Goal: Task Accomplishment & Management: Manage account settings

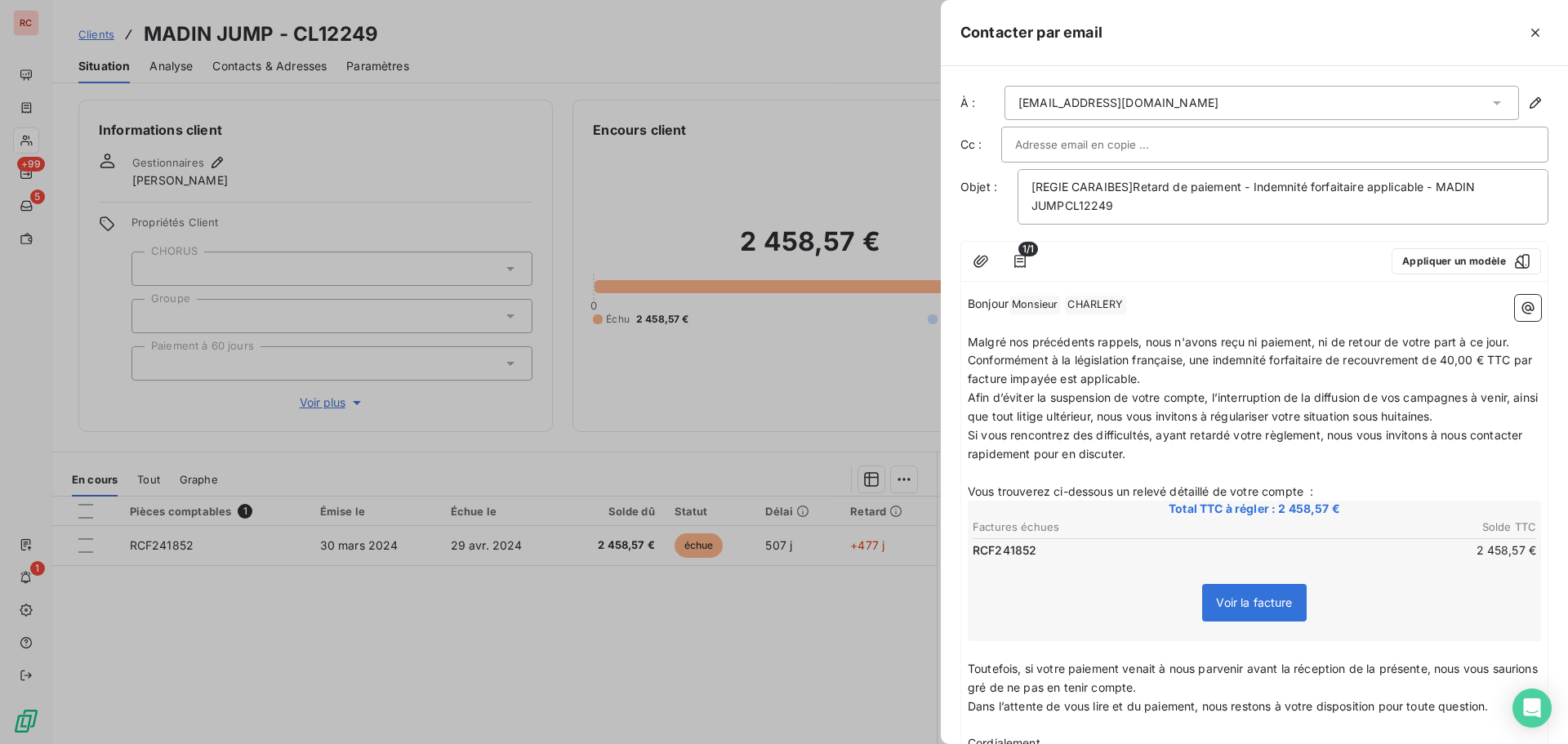
click at [110, 30] on div at bounding box center [784, 372] width 1568 height 744
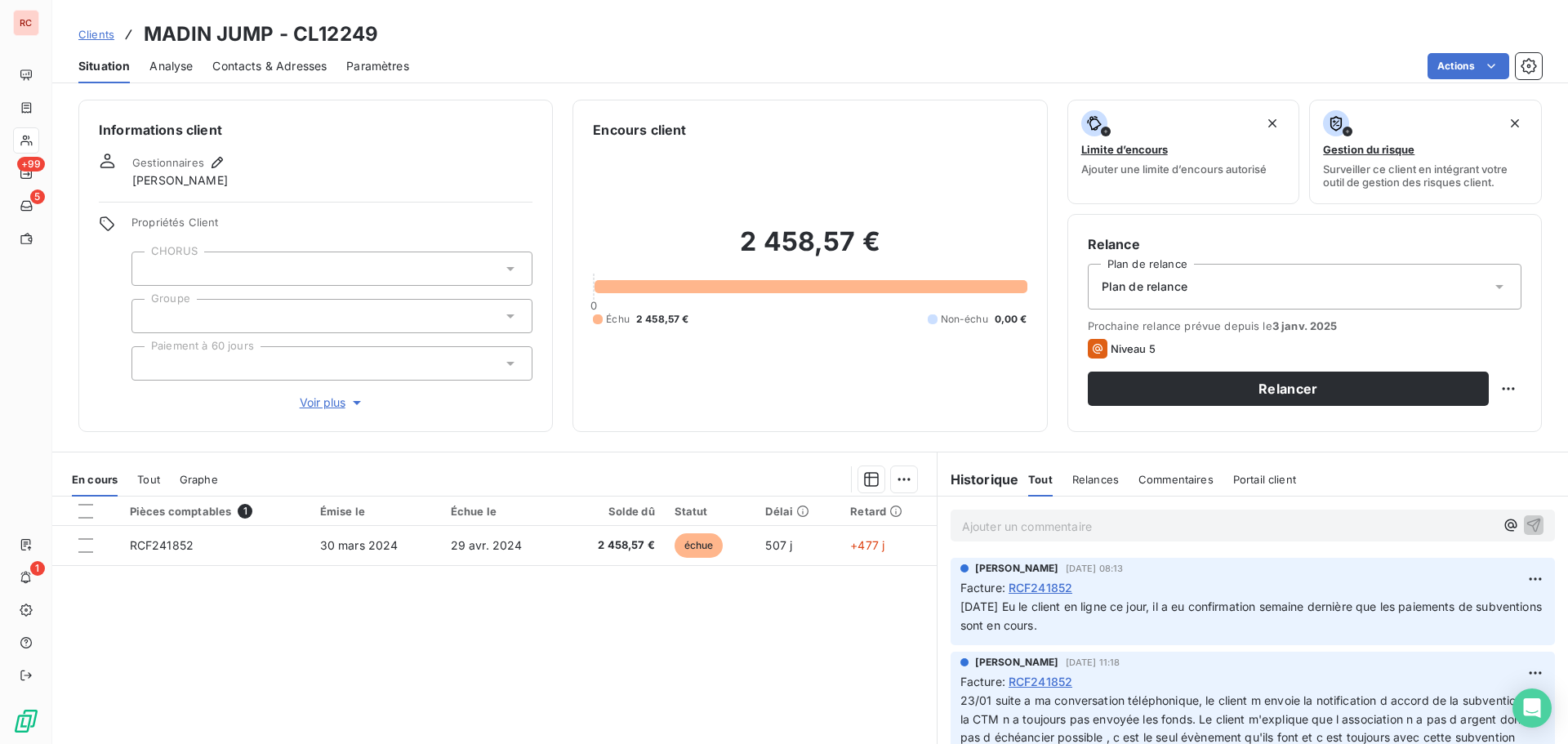
click at [105, 35] on span "Clients" at bounding box center [96, 34] width 36 height 13
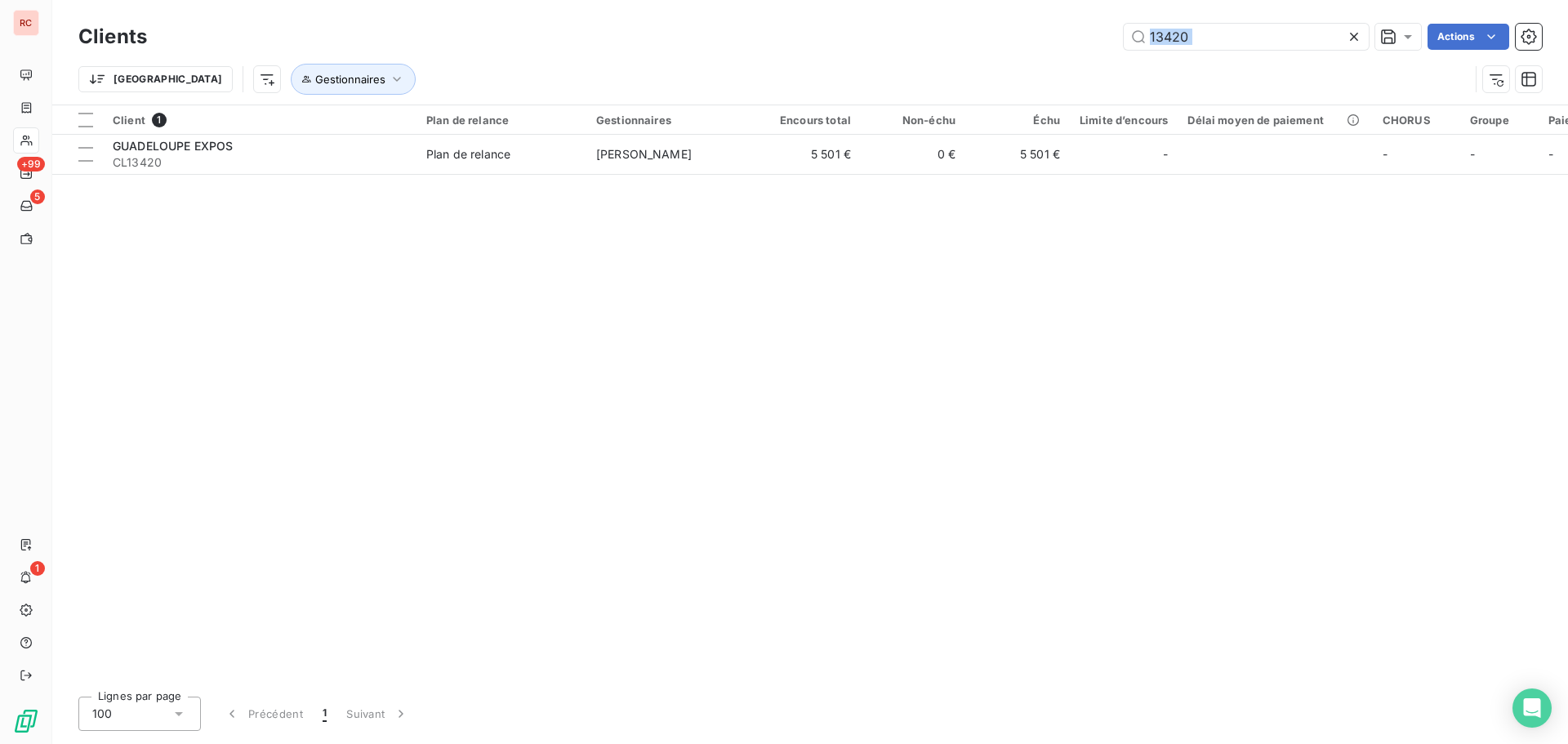
drag, startPoint x: 1228, startPoint y: 54, endPoint x: 1162, endPoint y: 51, distance: 66.1
click at [1162, 51] on div "Clients 13420 Actions Trier Gestionnaires" at bounding box center [810, 62] width 1463 height 85
click at [1232, 35] on input "13420" at bounding box center [1246, 36] width 245 height 26
click at [1358, 35] on icon at bounding box center [1353, 36] width 16 height 16
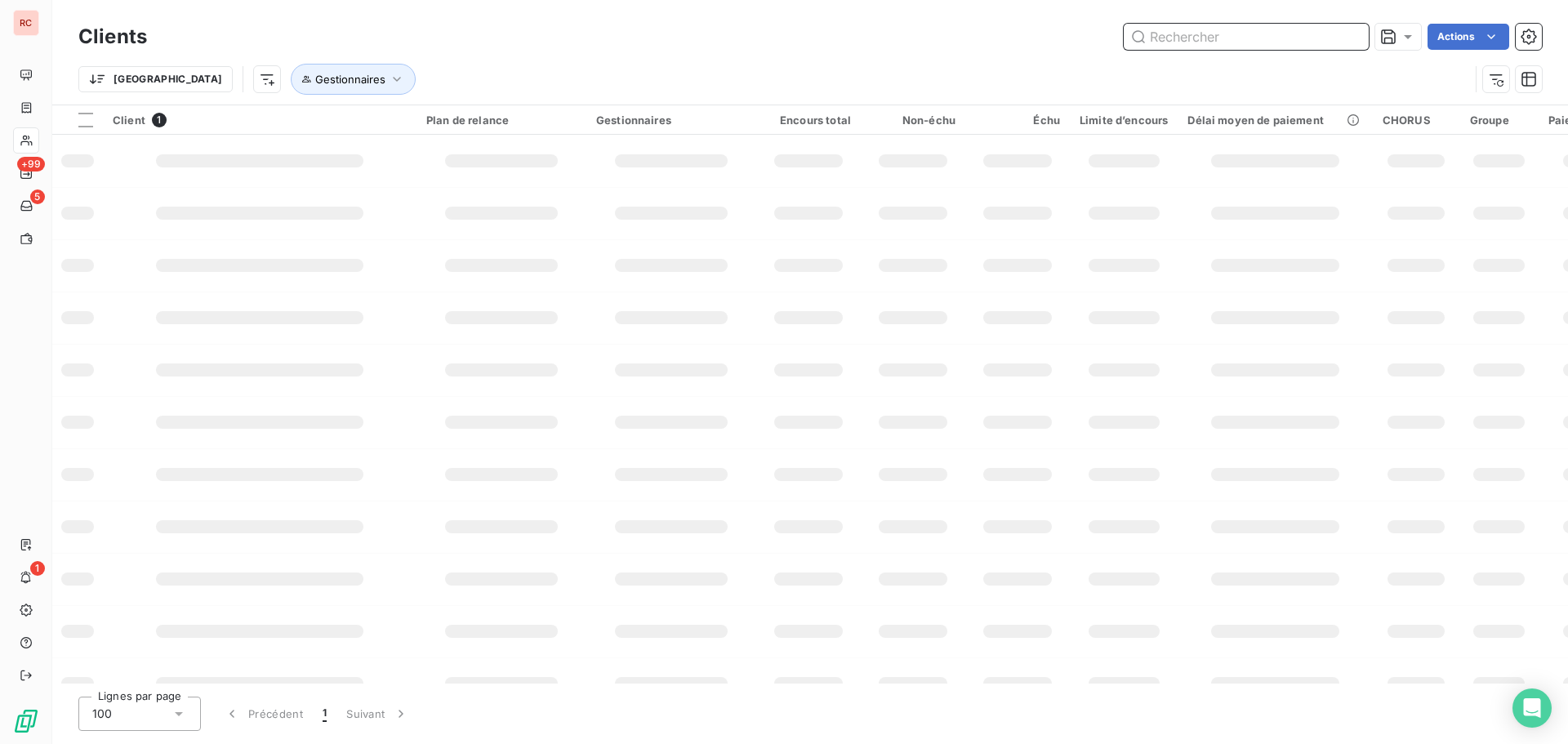
click at [1232, 46] on input "text" at bounding box center [1246, 36] width 245 height 26
type input "10148"
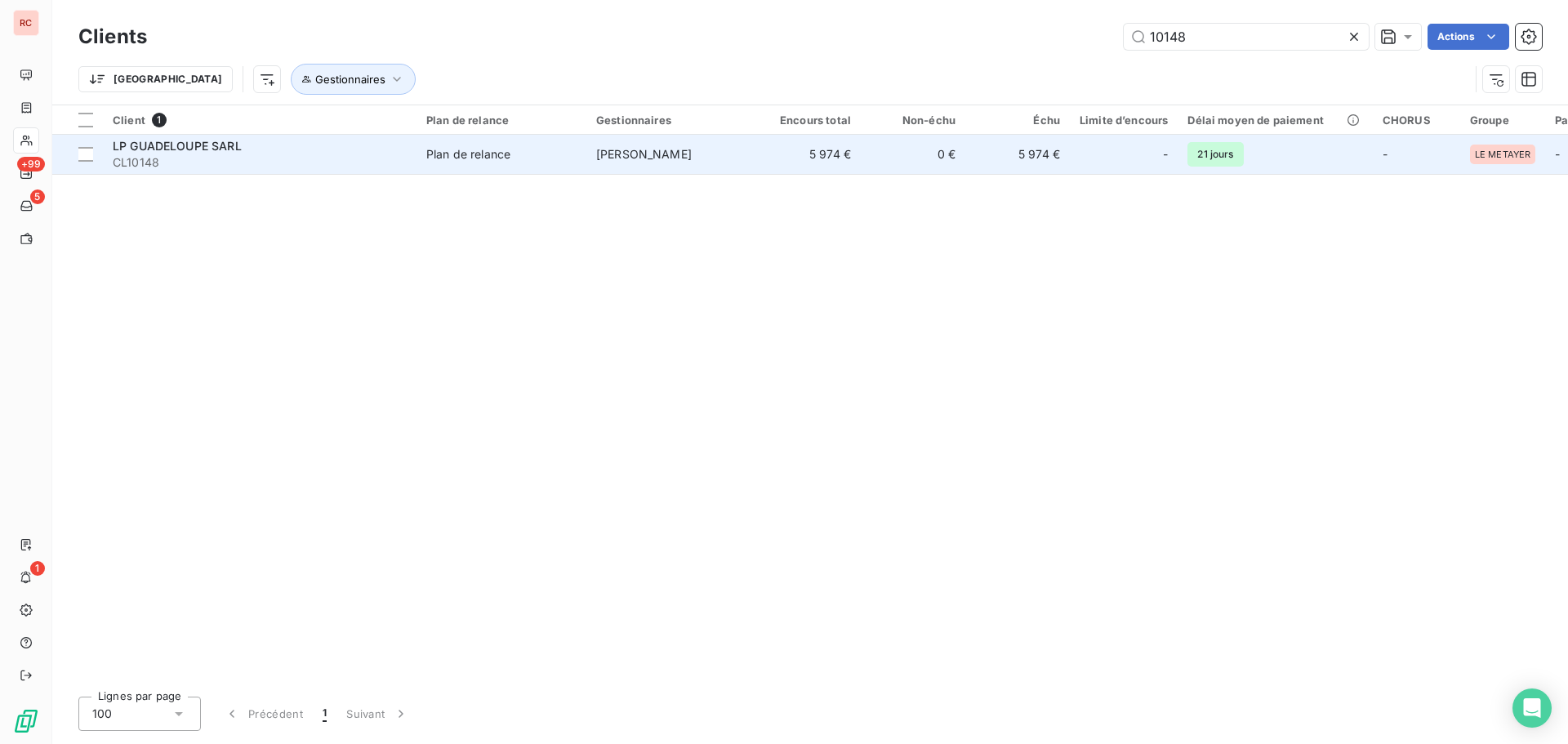
click at [597, 153] on span "[PERSON_NAME]" at bounding box center [643, 154] width 95 height 13
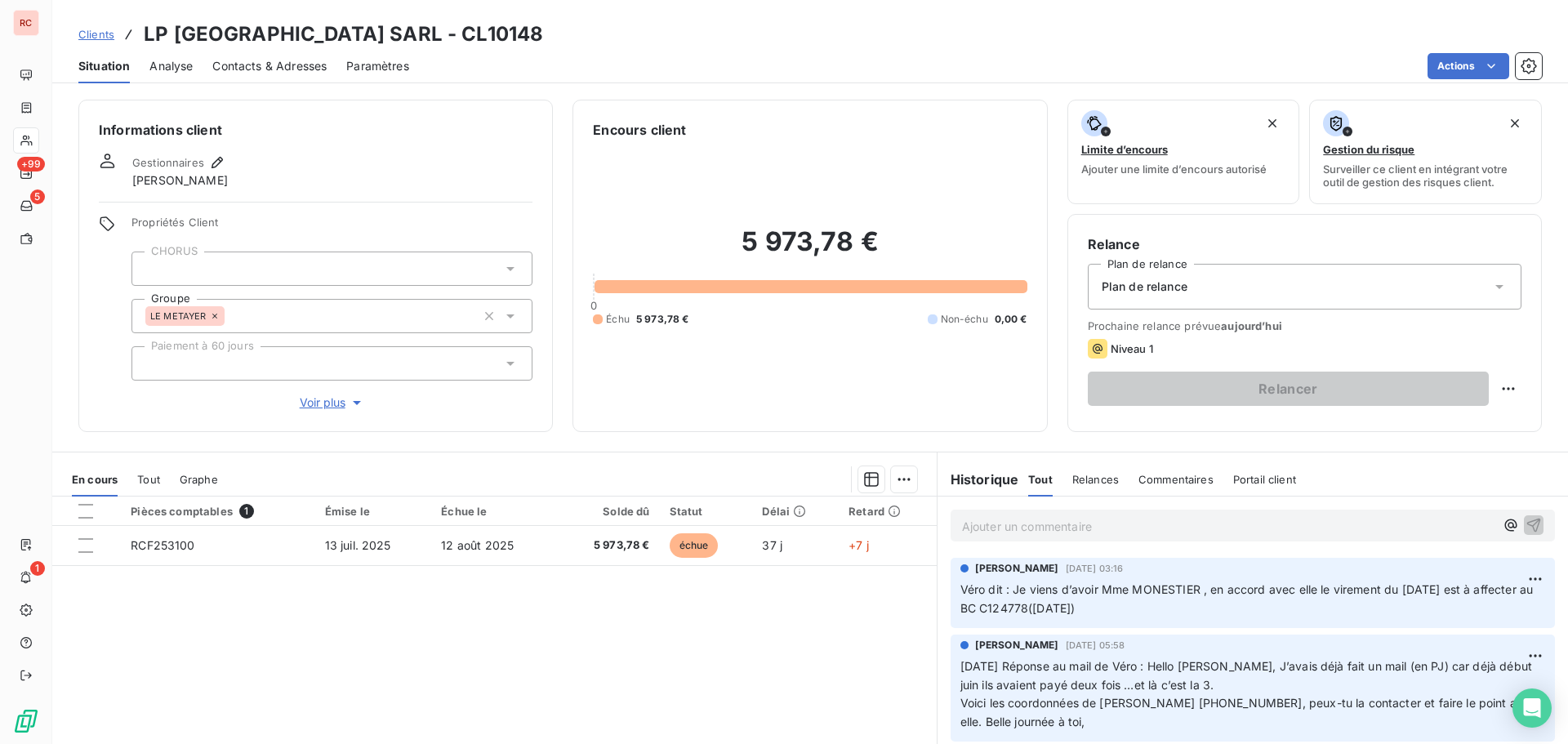
click at [104, 38] on span "Clients" at bounding box center [96, 34] width 36 height 13
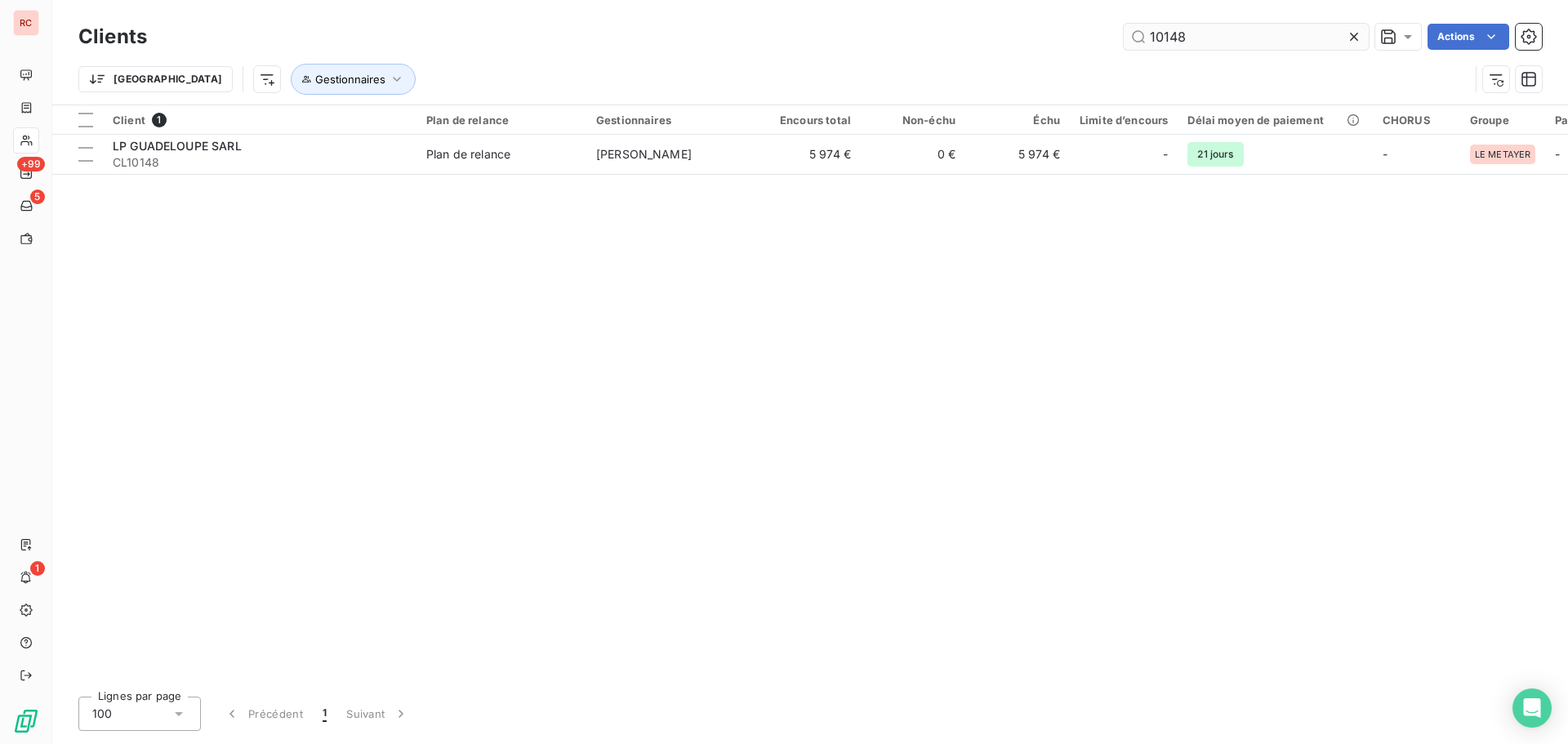
drag, startPoint x: 1215, startPoint y: 34, endPoint x: 1168, endPoint y: 38, distance: 47.2
click at [1168, 38] on input "10148" at bounding box center [1246, 36] width 245 height 26
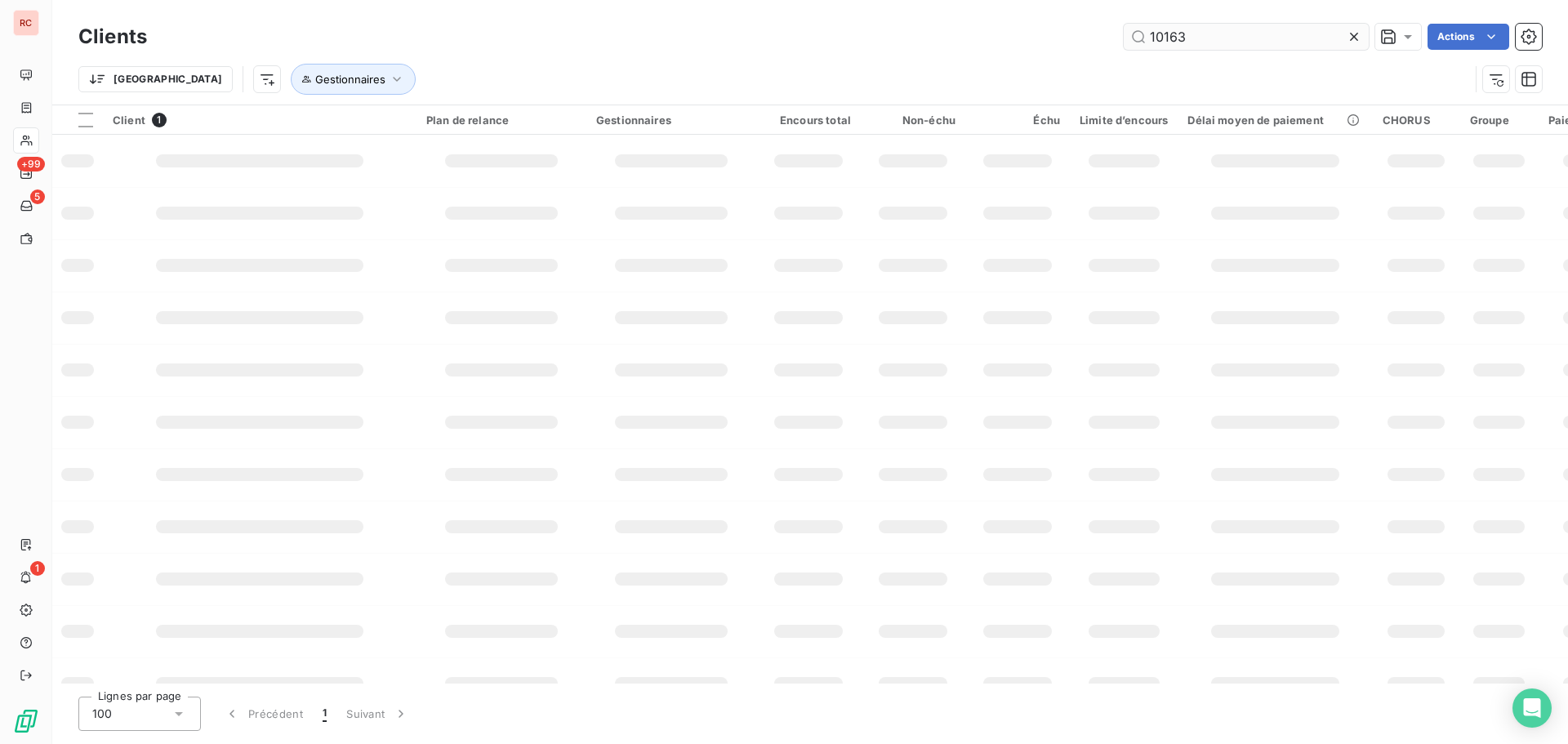
type input "10163"
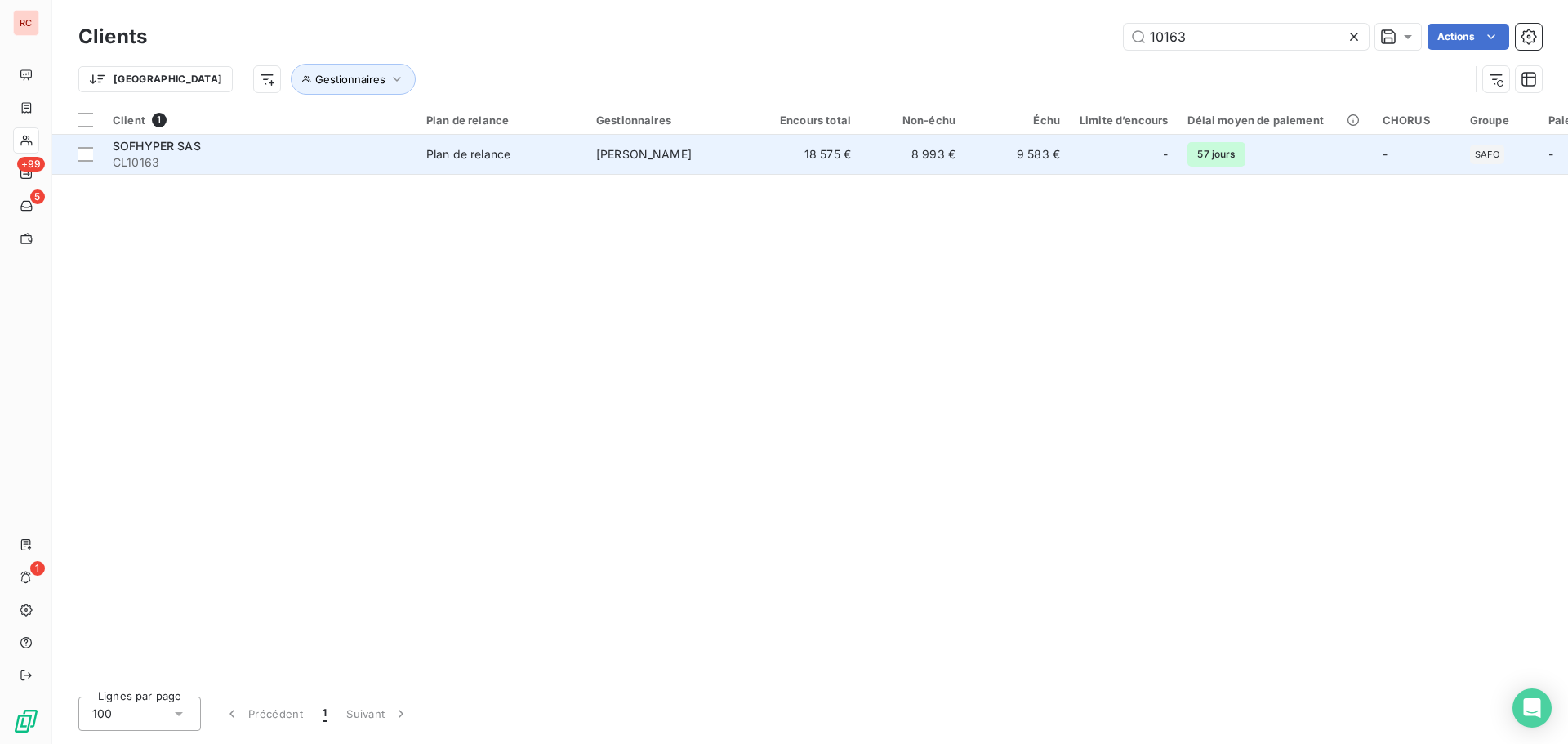
click at [976, 150] on td "9 583 €" at bounding box center [1018, 154] width 105 height 39
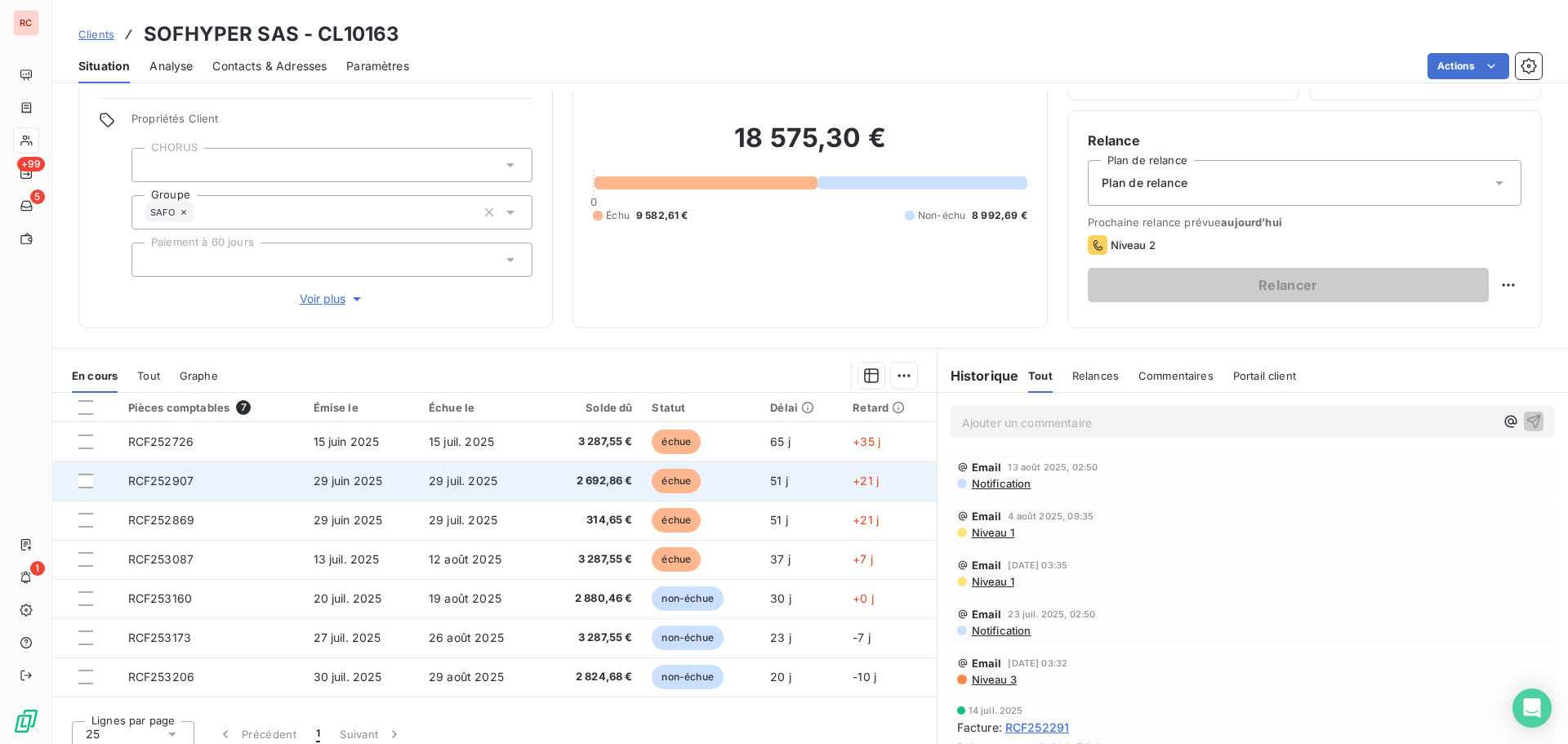
scroll to position [116, 0]
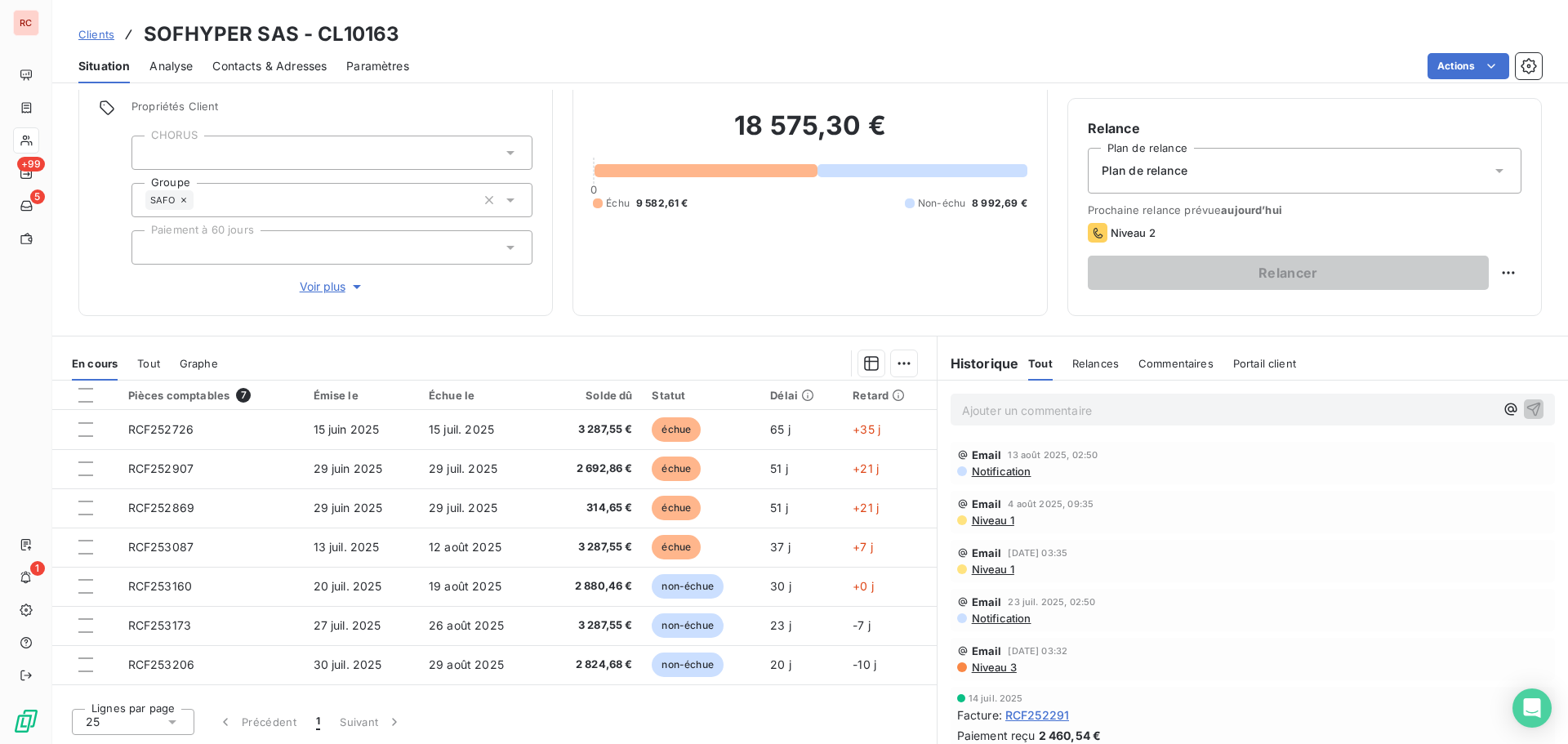
click at [980, 521] on span "Niveau 1" at bounding box center [992, 520] width 44 height 13
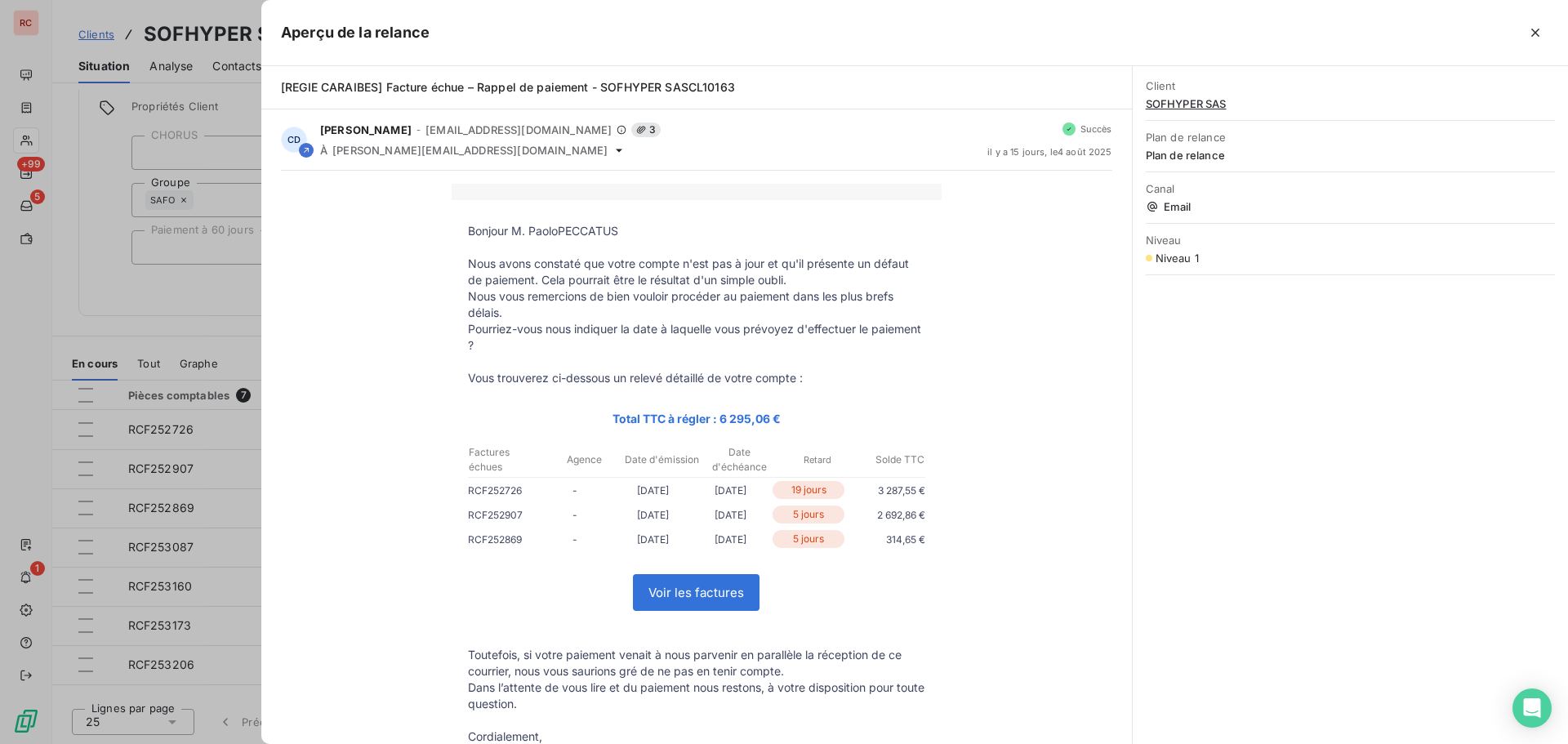
click at [201, 509] on div at bounding box center [784, 372] width 1568 height 744
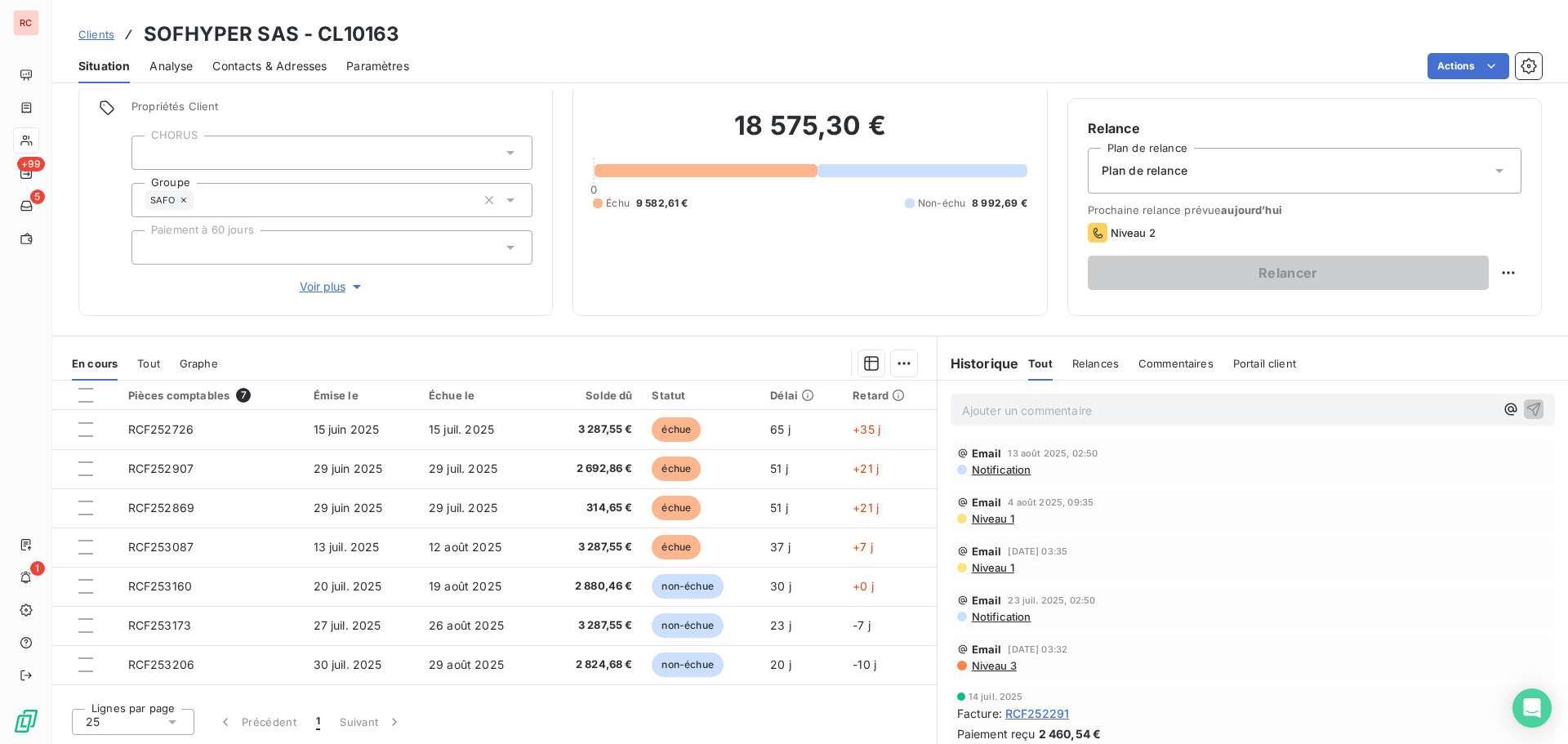
scroll to position [0, 0]
click at [260, 69] on span "Contacts & Adresses" at bounding box center [270, 66] width 115 height 16
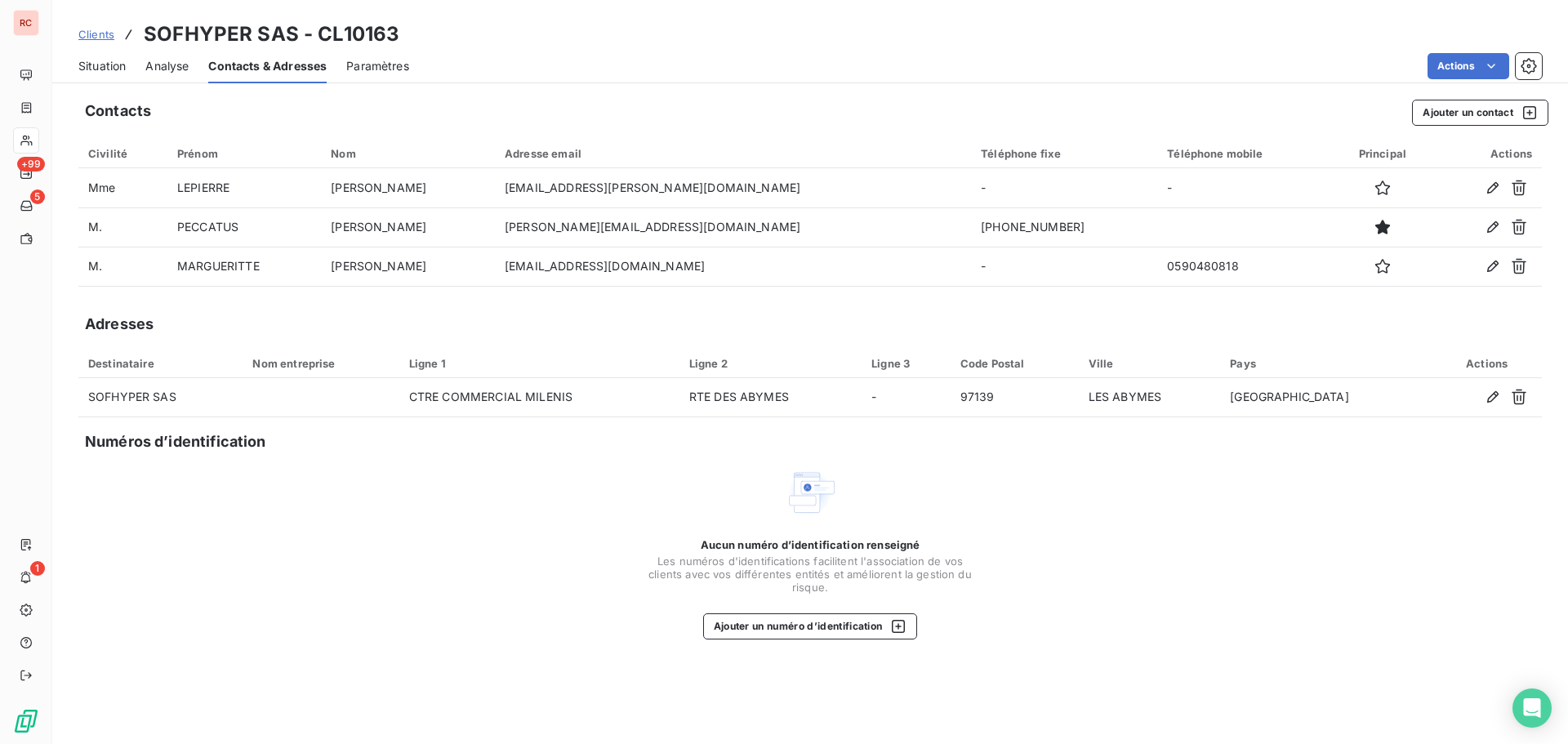
click at [104, 59] on span "Situation" at bounding box center [102, 66] width 47 height 16
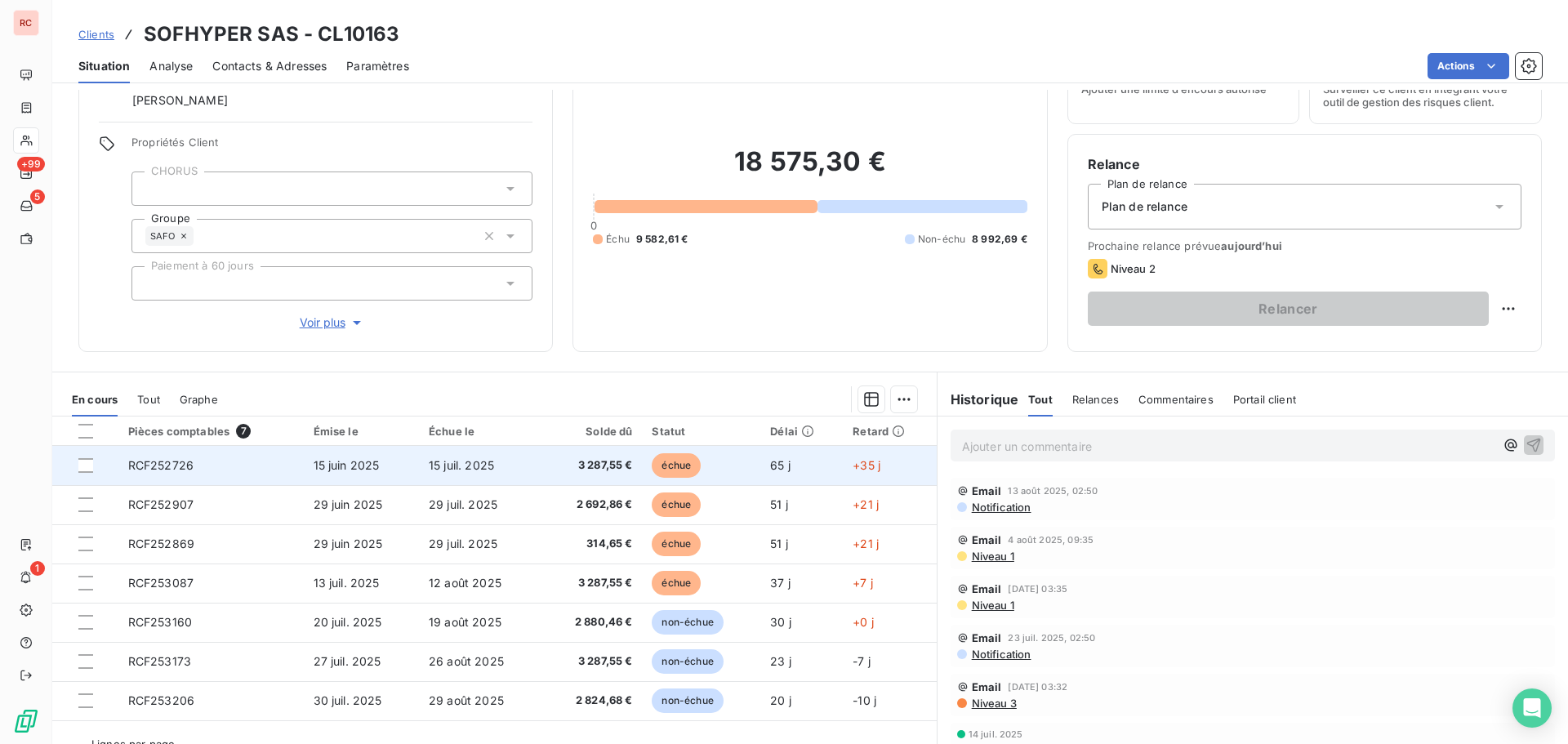
scroll to position [116, 0]
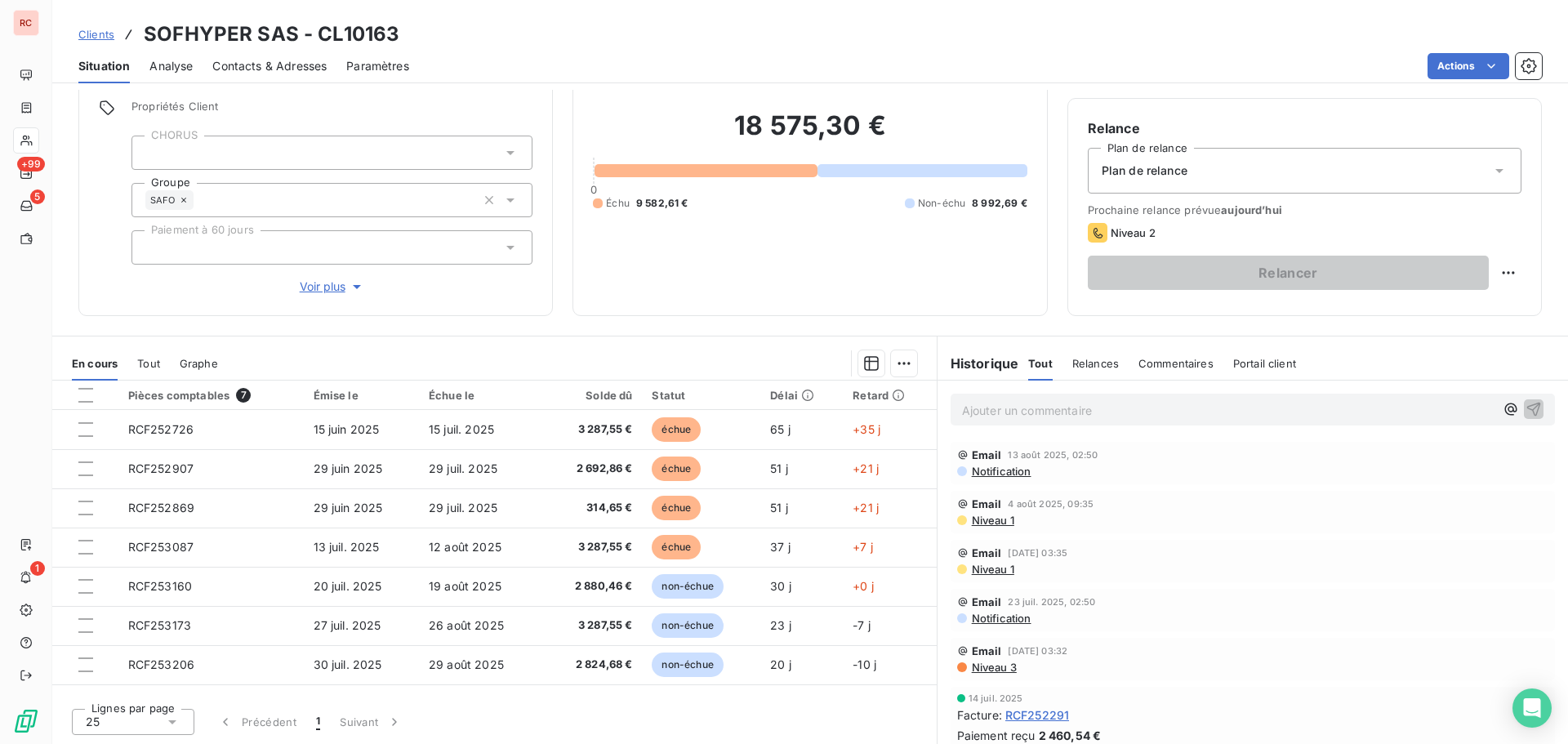
click at [976, 477] on span "Notification" at bounding box center [1001, 471] width 62 height 13
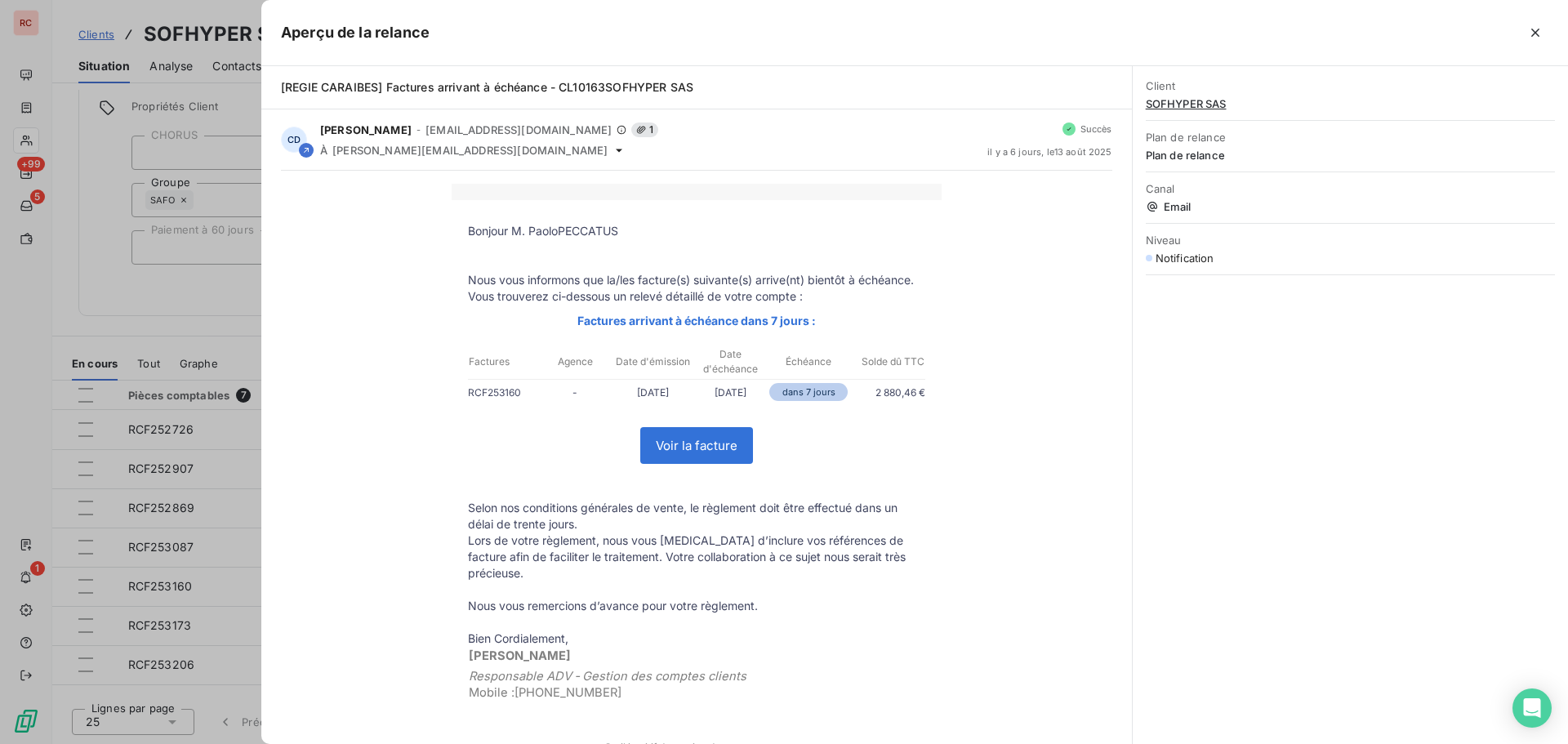
click at [237, 434] on div at bounding box center [784, 372] width 1568 height 744
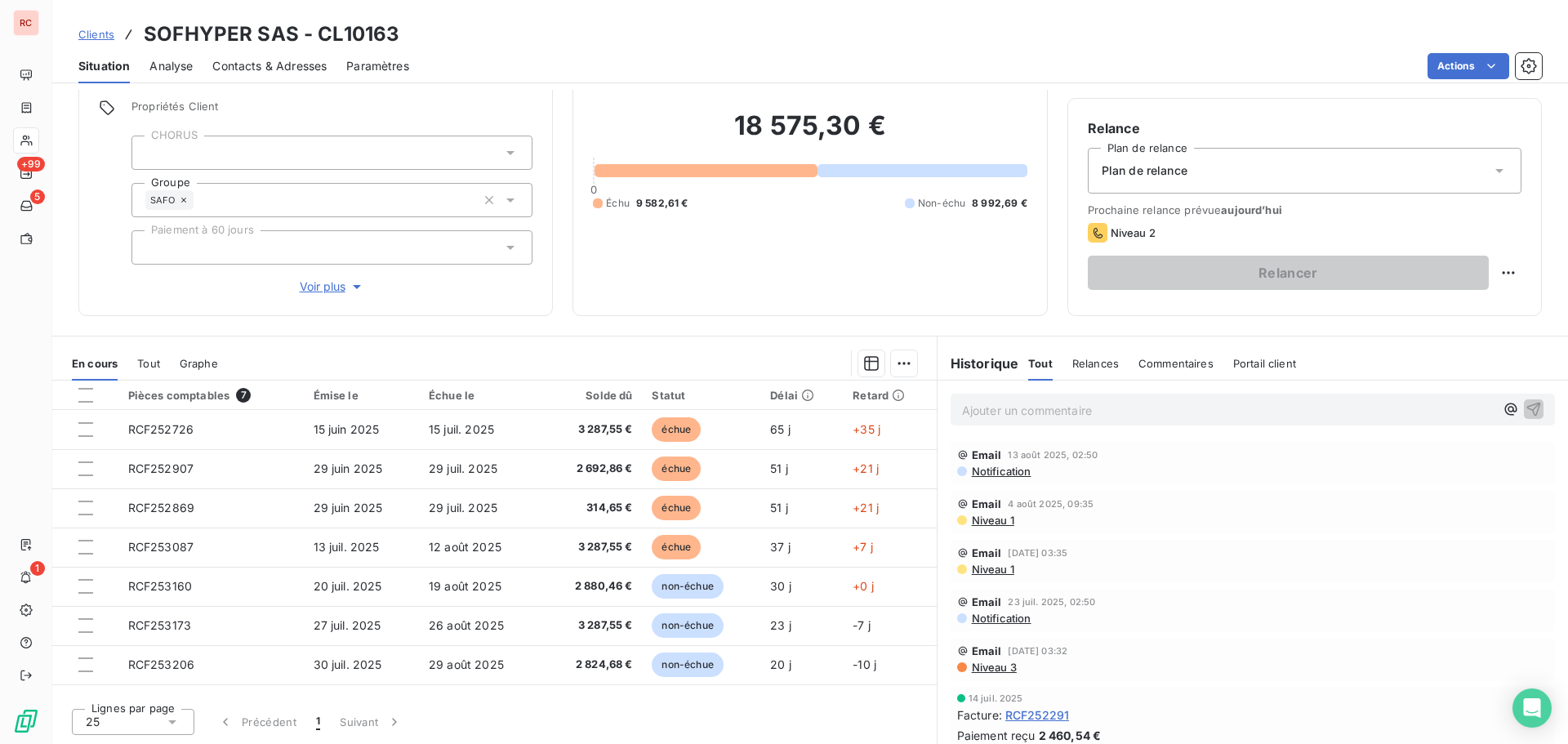
click at [94, 35] on span "Clients" at bounding box center [96, 34] width 36 height 13
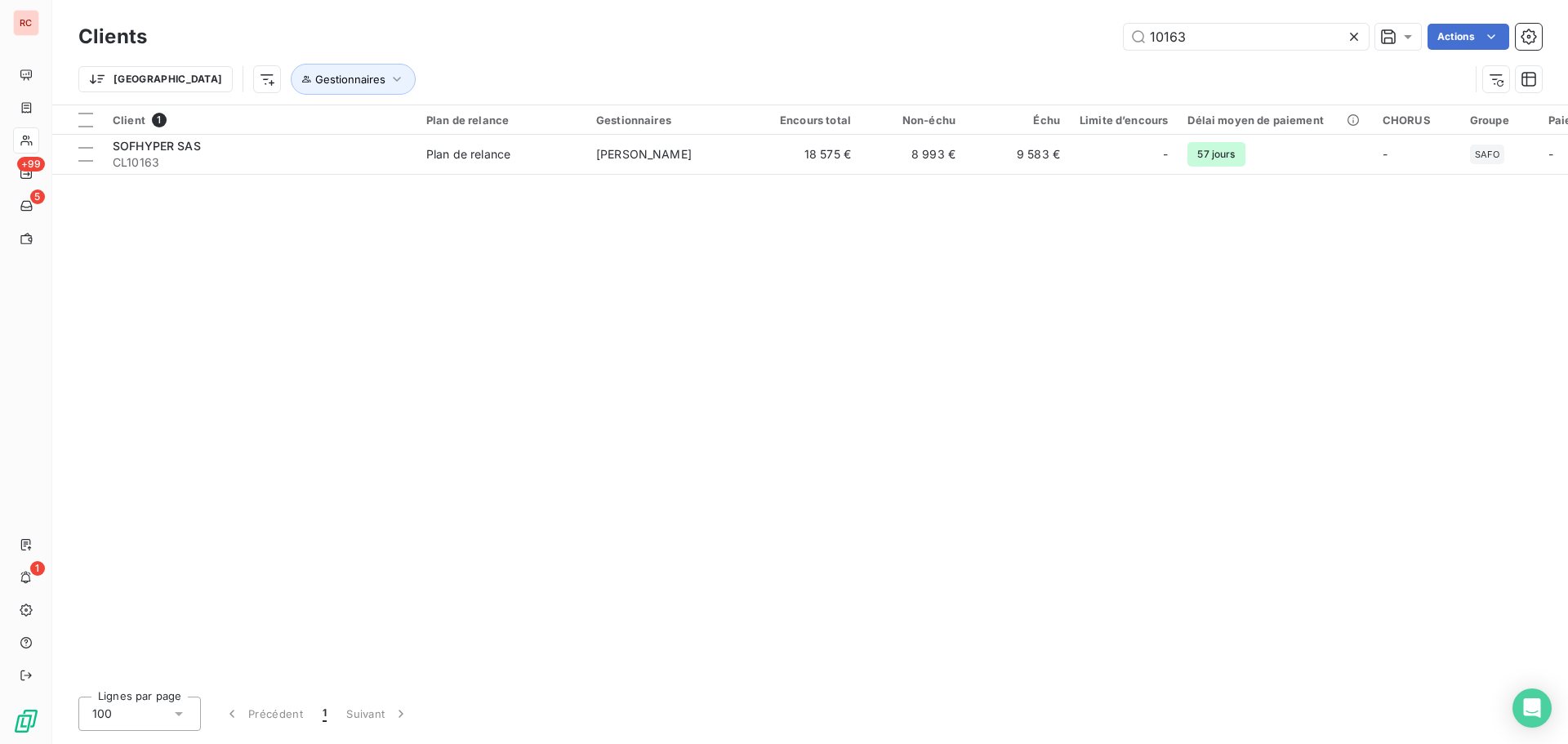
drag, startPoint x: 1188, startPoint y: 43, endPoint x: 1120, endPoint y: 39, distance: 68.1
click at [1120, 39] on div "10163 Actions" at bounding box center [854, 36] width 1375 height 26
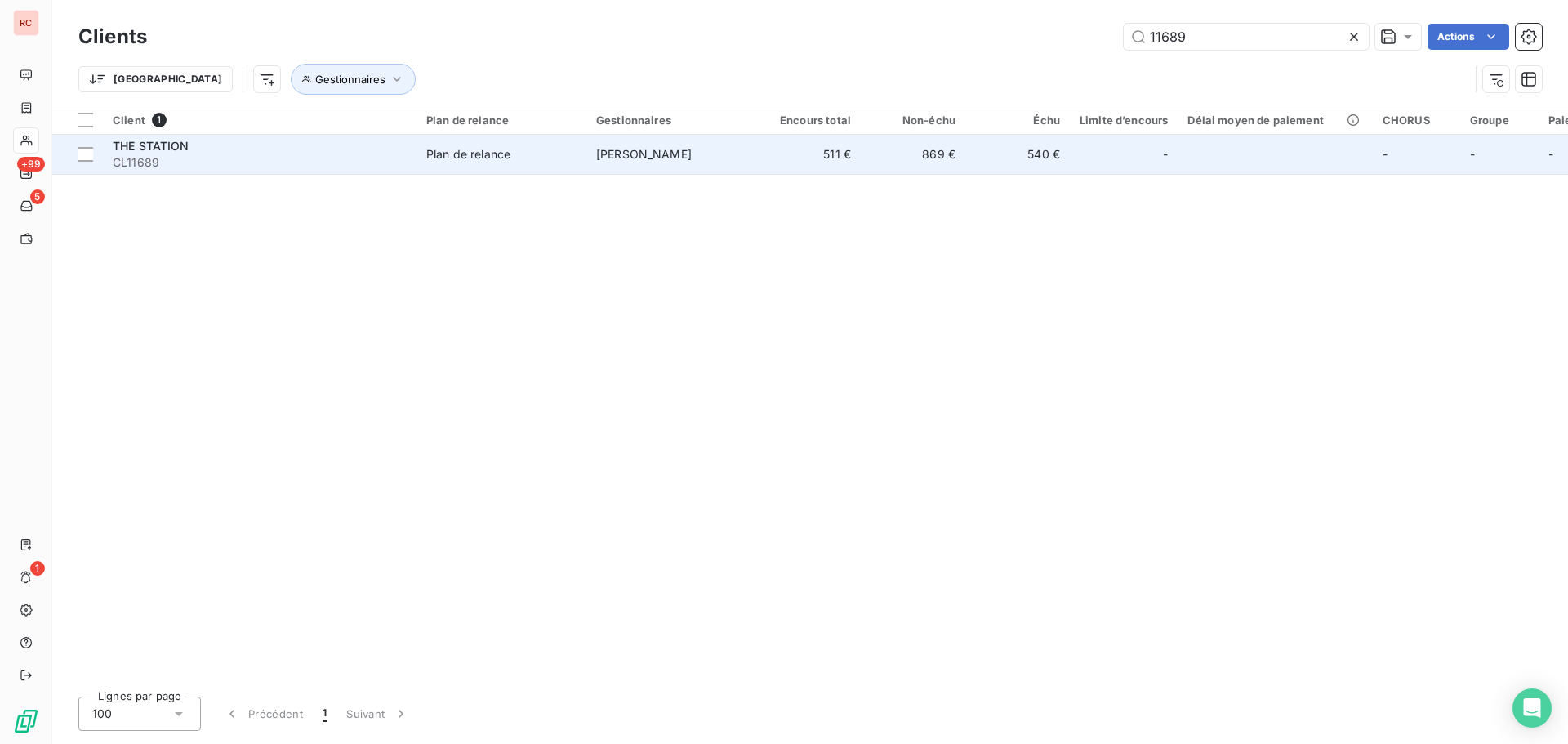
type input "11689"
click at [870, 148] on td "869 €" at bounding box center [913, 154] width 105 height 39
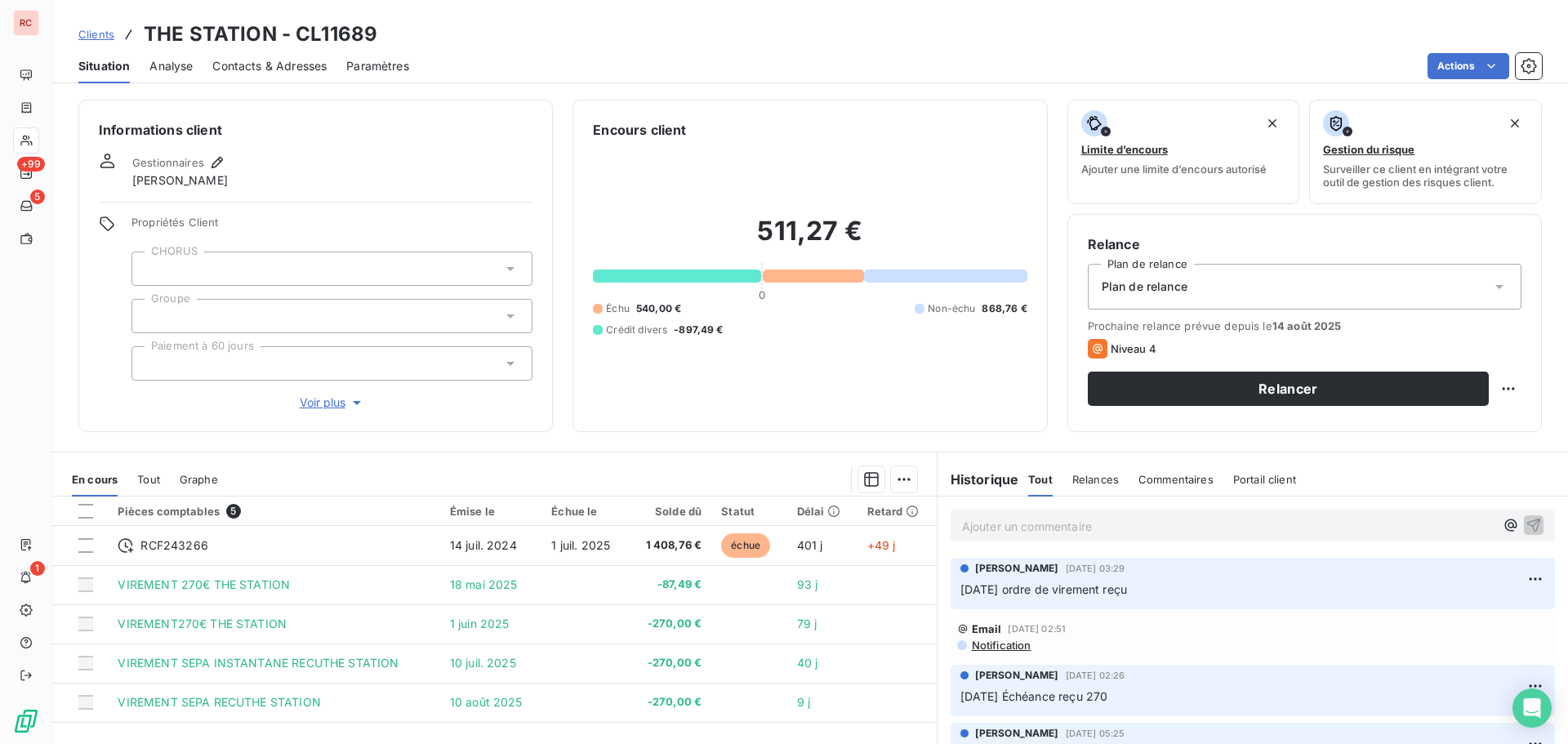
drag, startPoint x: 1154, startPoint y: 589, endPoint x: 951, endPoint y: 597, distance: 203.2
click at [951, 597] on div "[PERSON_NAME] [DATE] 03:29 11/08/2025 ordre de virement reçu" at bounding box center [1252, 584] width 604 height 51
copy span "[DATE] ordre de virement reçu"
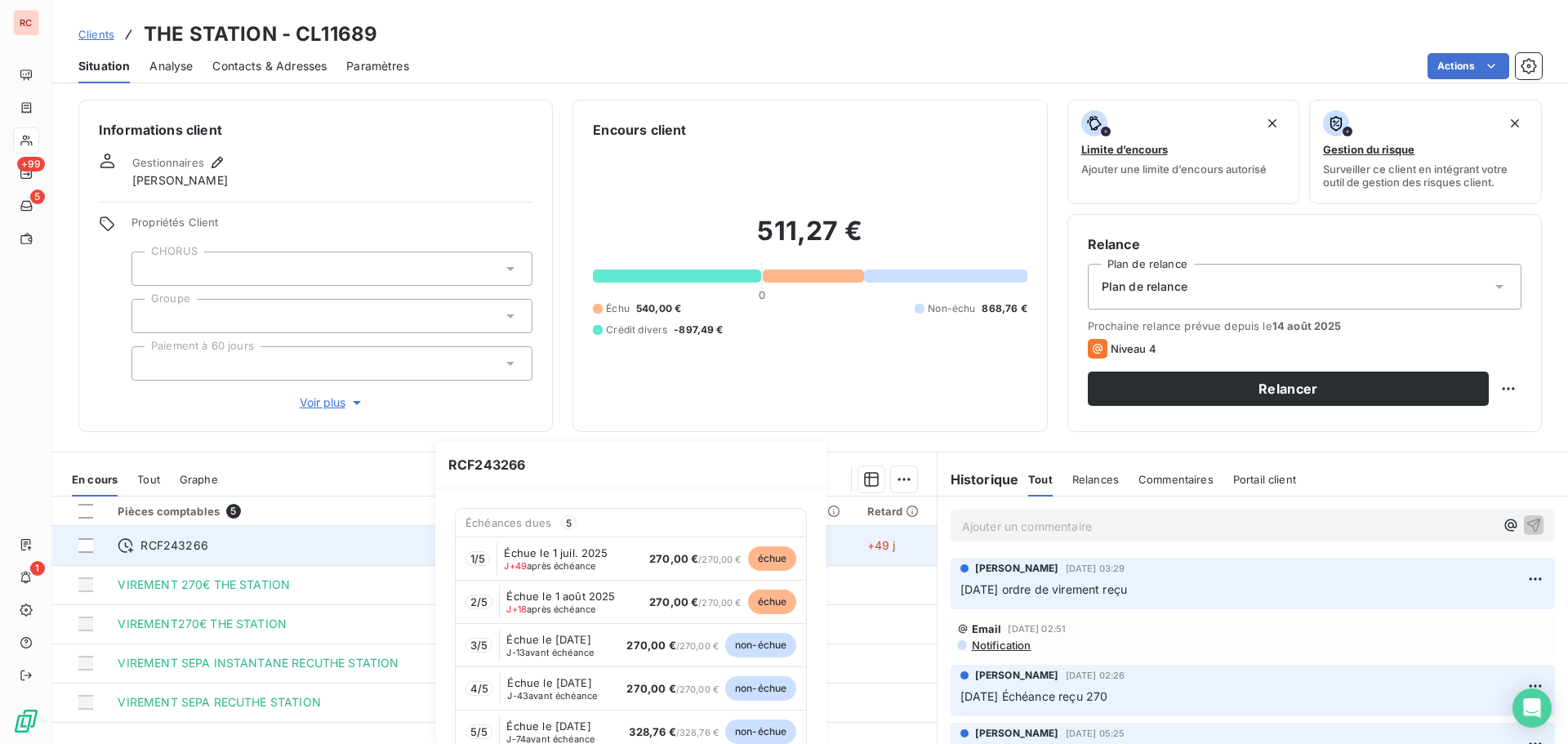
click at [236, 547] on div "RCF243266" at bounding box center [273, 545] width 312 height 16
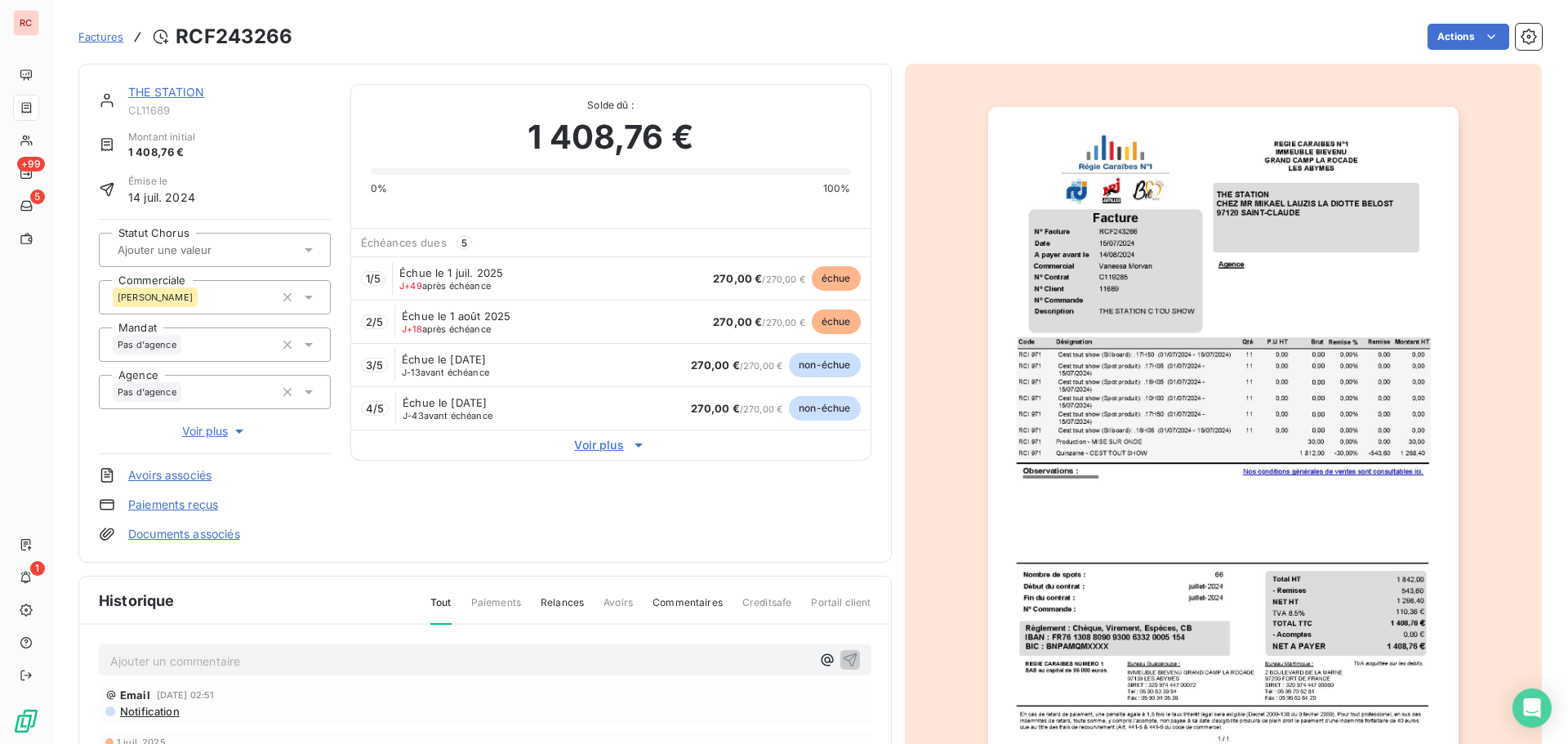
click at [231, 661] on p "Ajouter un commentaire ﻿" at bounding box center [460, 661] width 701 height 20
click at [842, 660] on icon "button" at bounding box center [850, 659] width 16 height 16
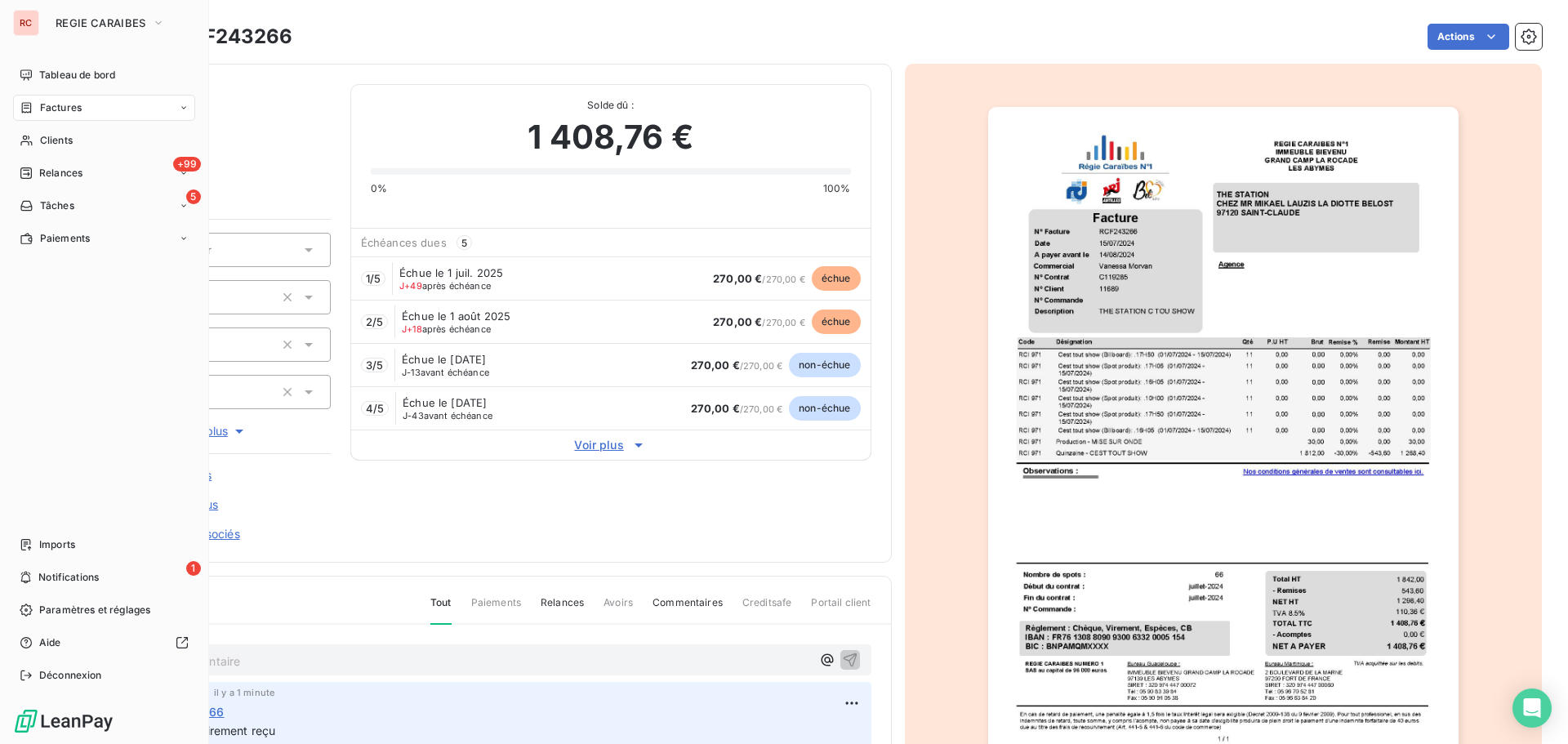
click at [44, 105] on span "Factures" at bounding box center [60, 107] width 41 height 14
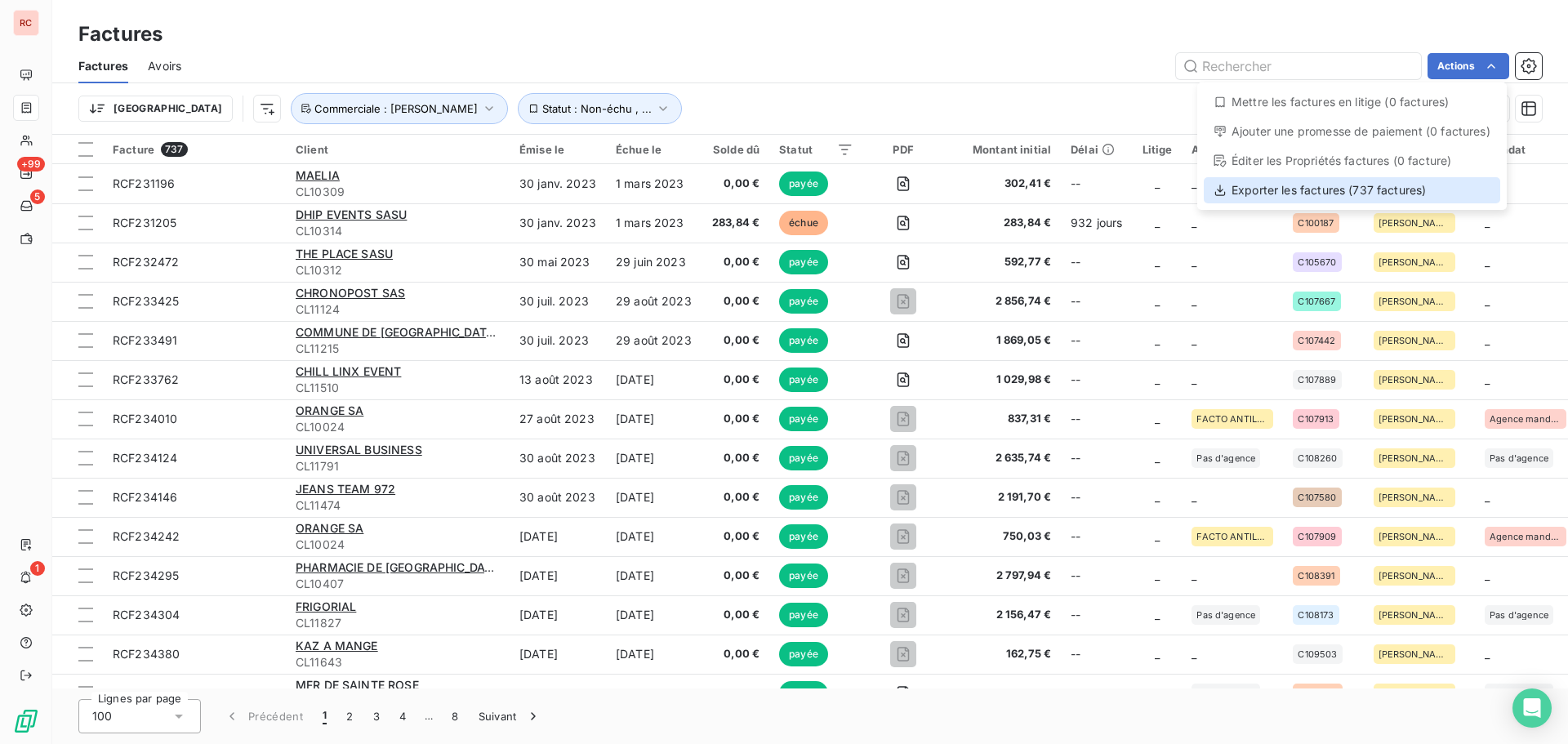
click at [1388, 191] on div "Exporter les factures (737 factures)" at bounding box center [1352, 190] width 297 height 26
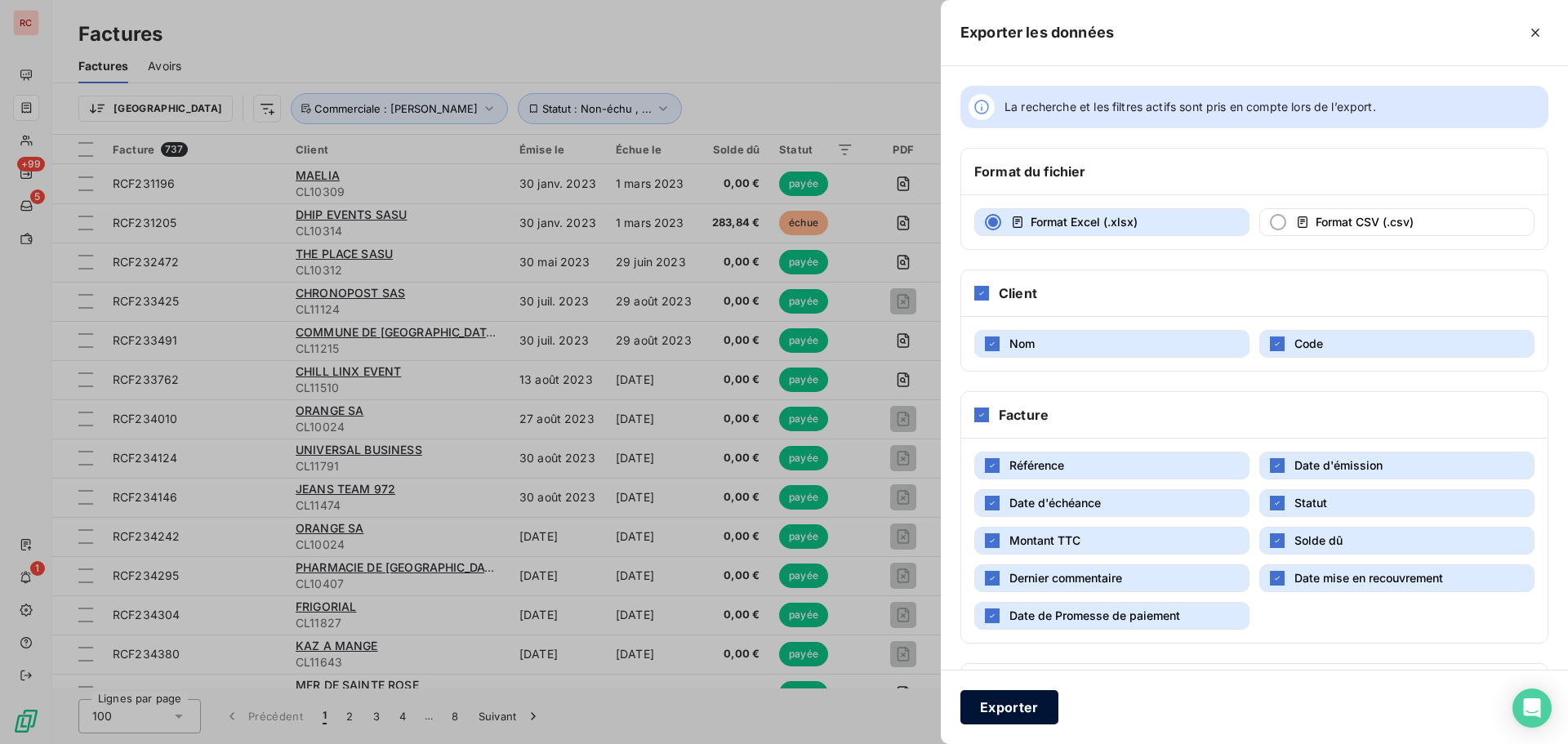
click at [1007, 721] on button "Exporter" at bounding box center [1009, 707] width 98 height 35
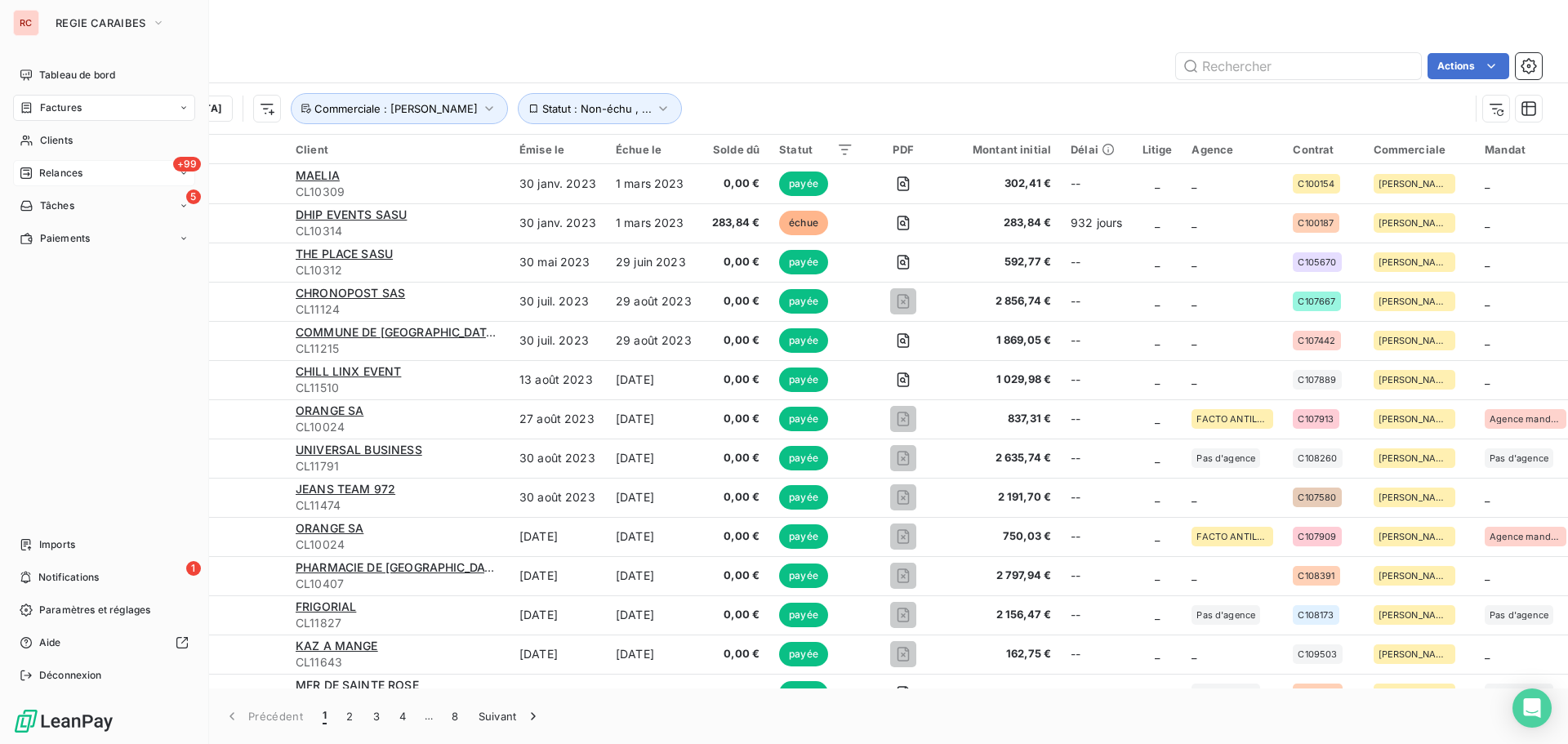
click at [51, 164] on div "+99 Relances" at bounding box center [104, 173] width 182 height 26
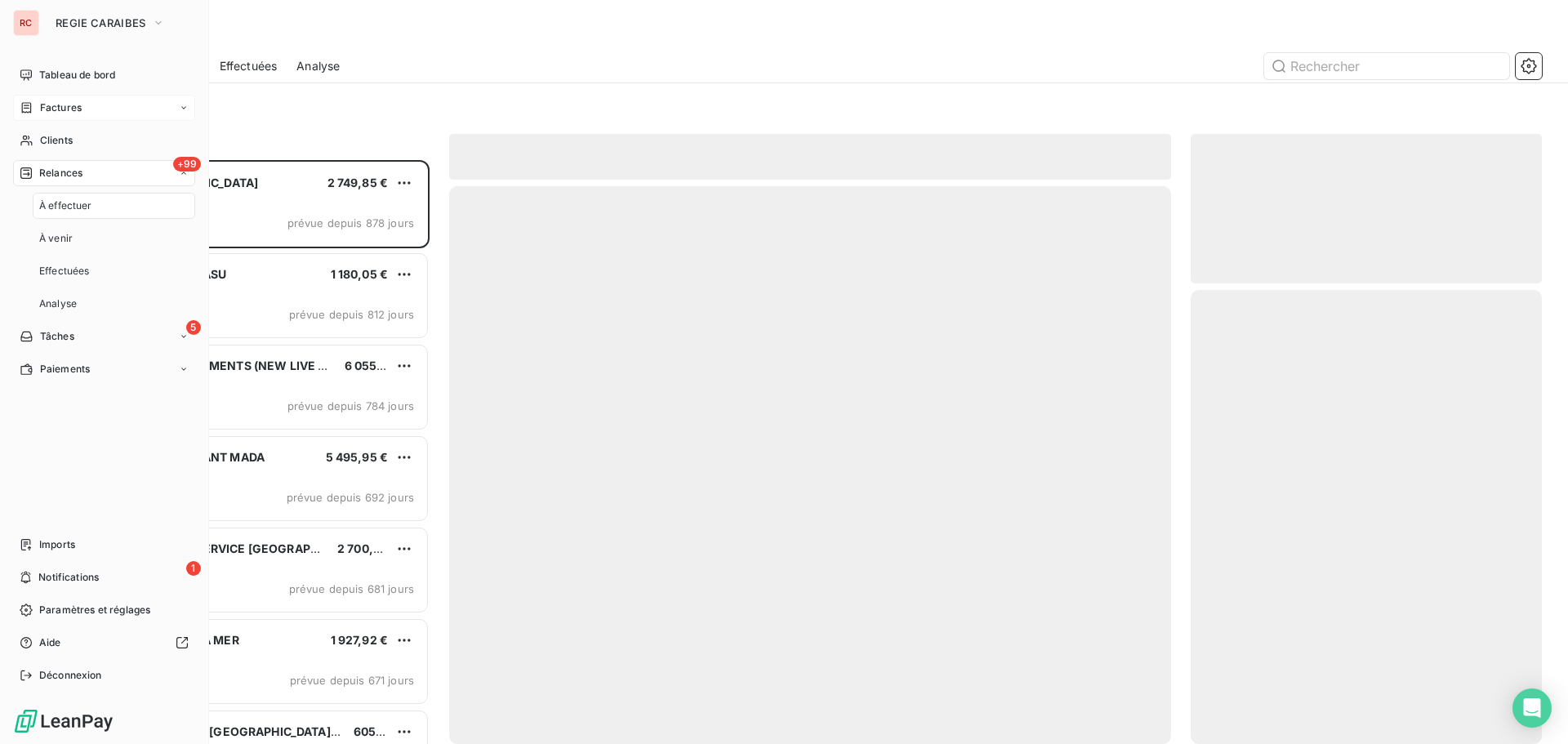
scroll to position [572, 339]
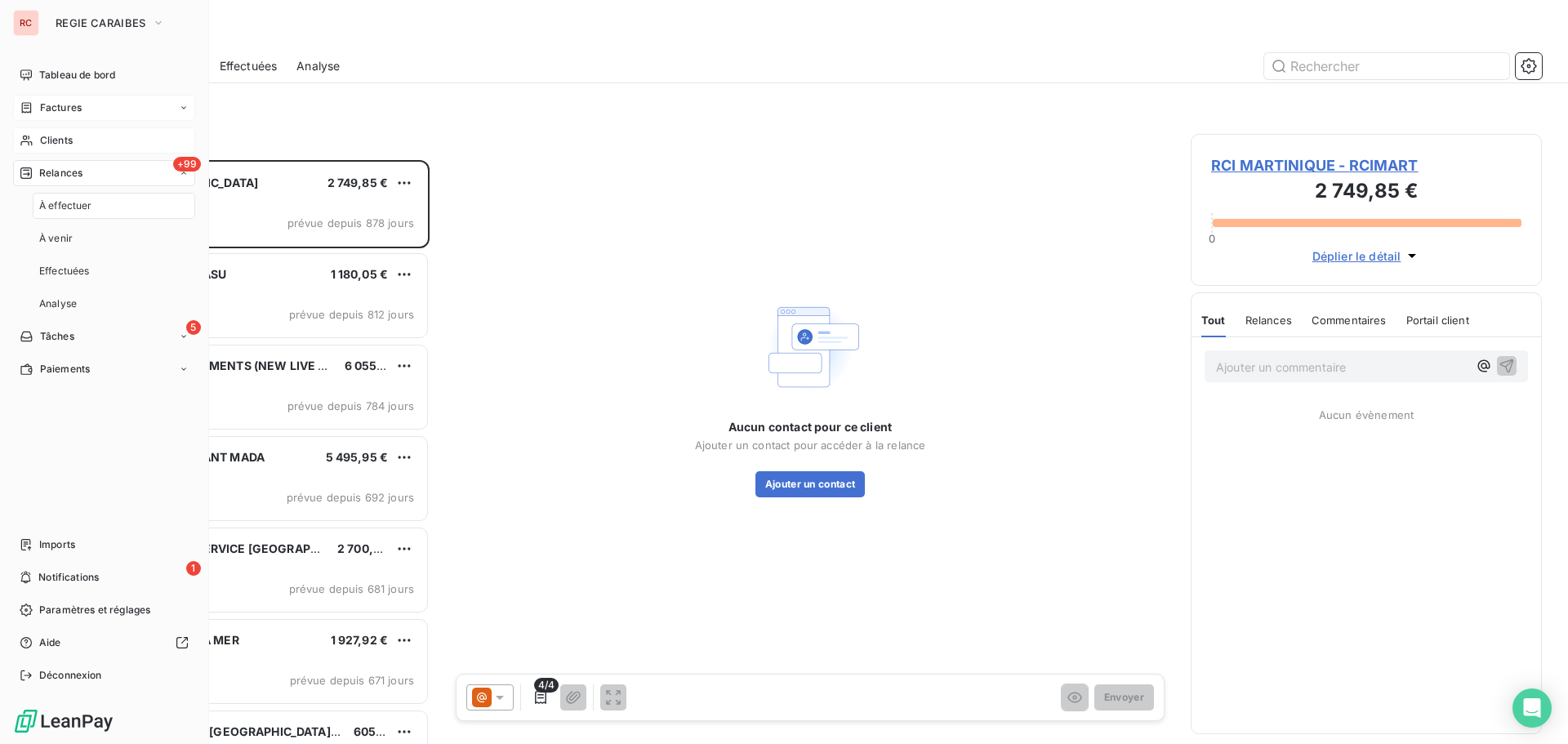
click at [52, 145] on span "Clients" at bounding box center [56, 140] width 33 height 14
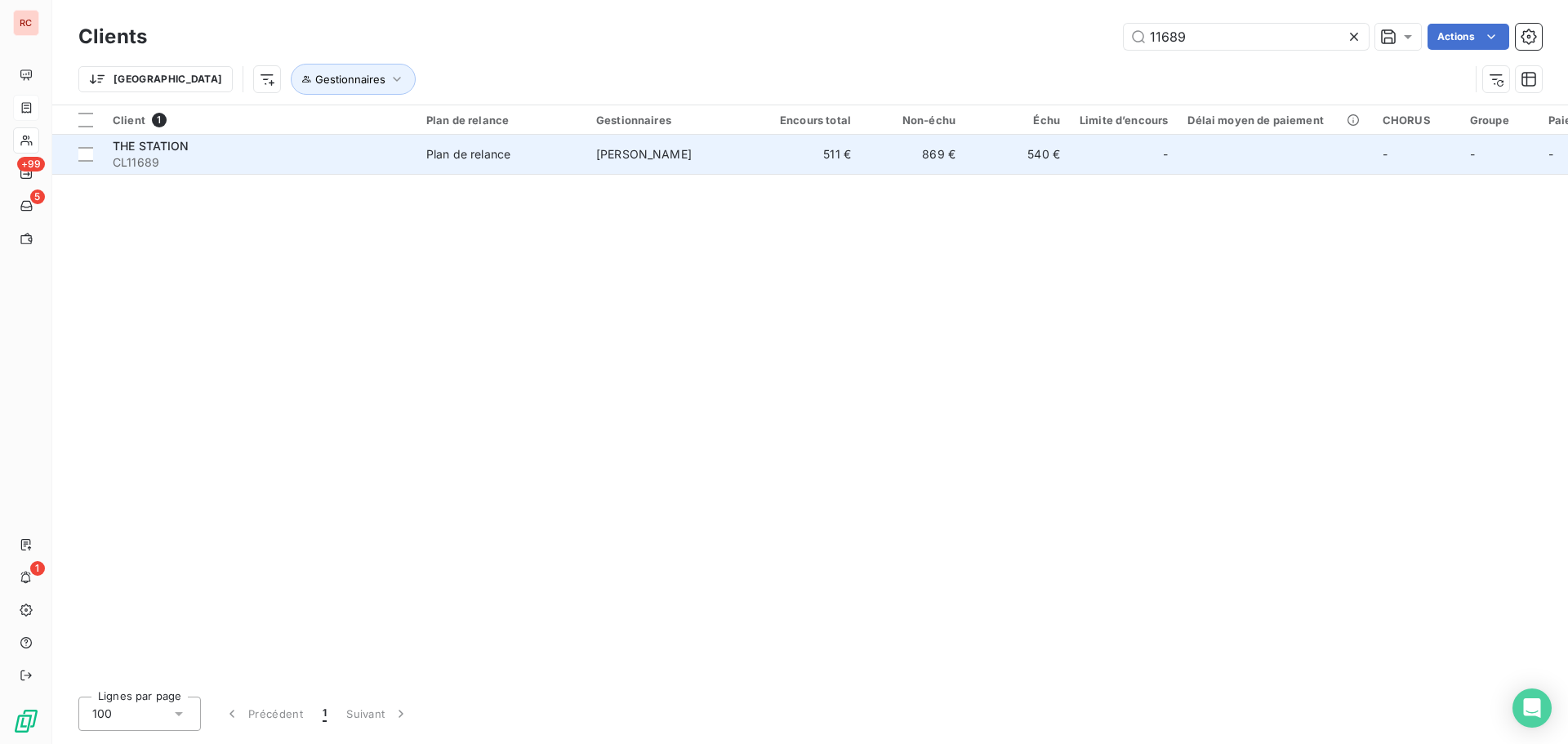
click at [521, 164] on td "Plan de relance" at bounding box center [501, 154] width 169 height 39
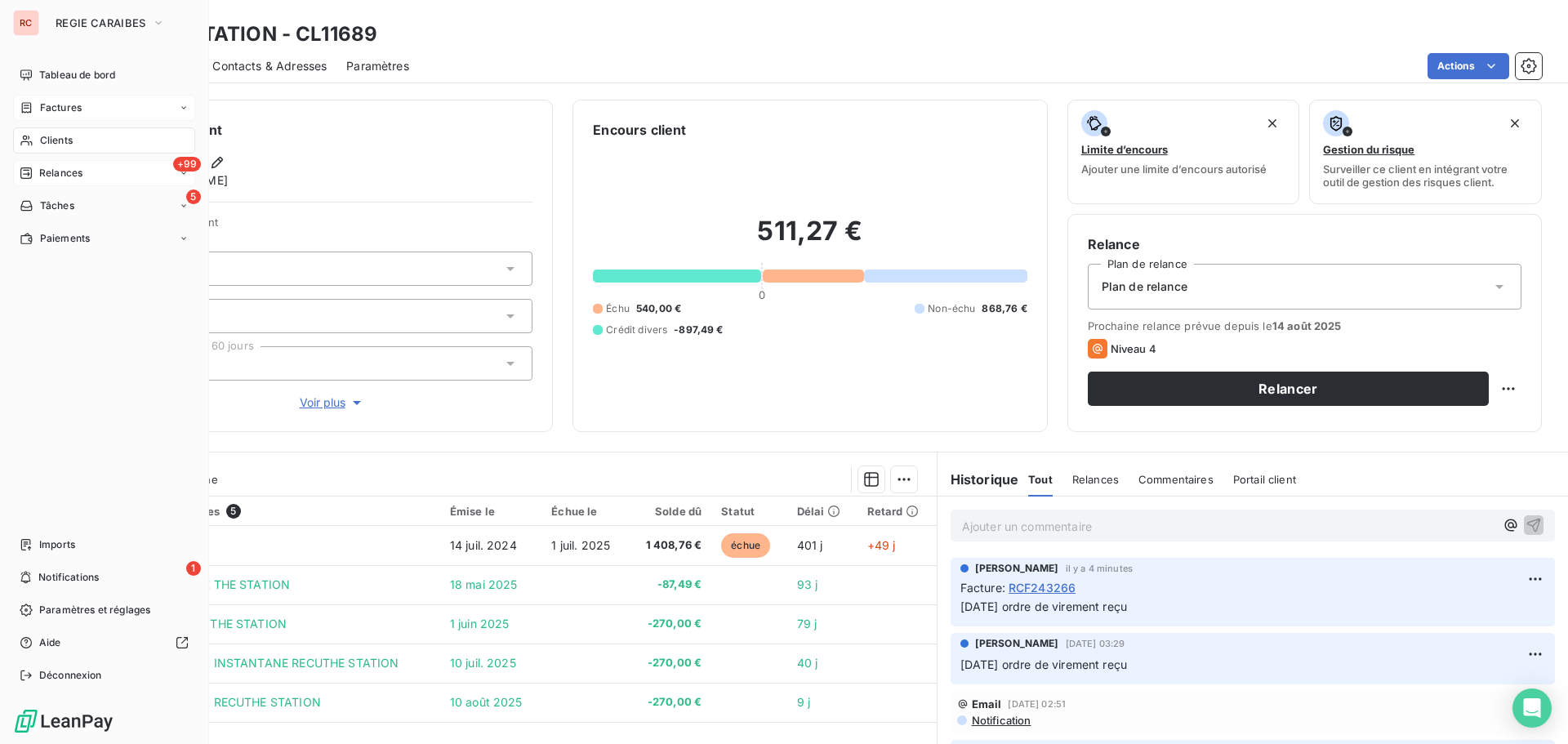
click at [59, 174] on span "Relances" at bounding box center [60, 173] width 43 height 14
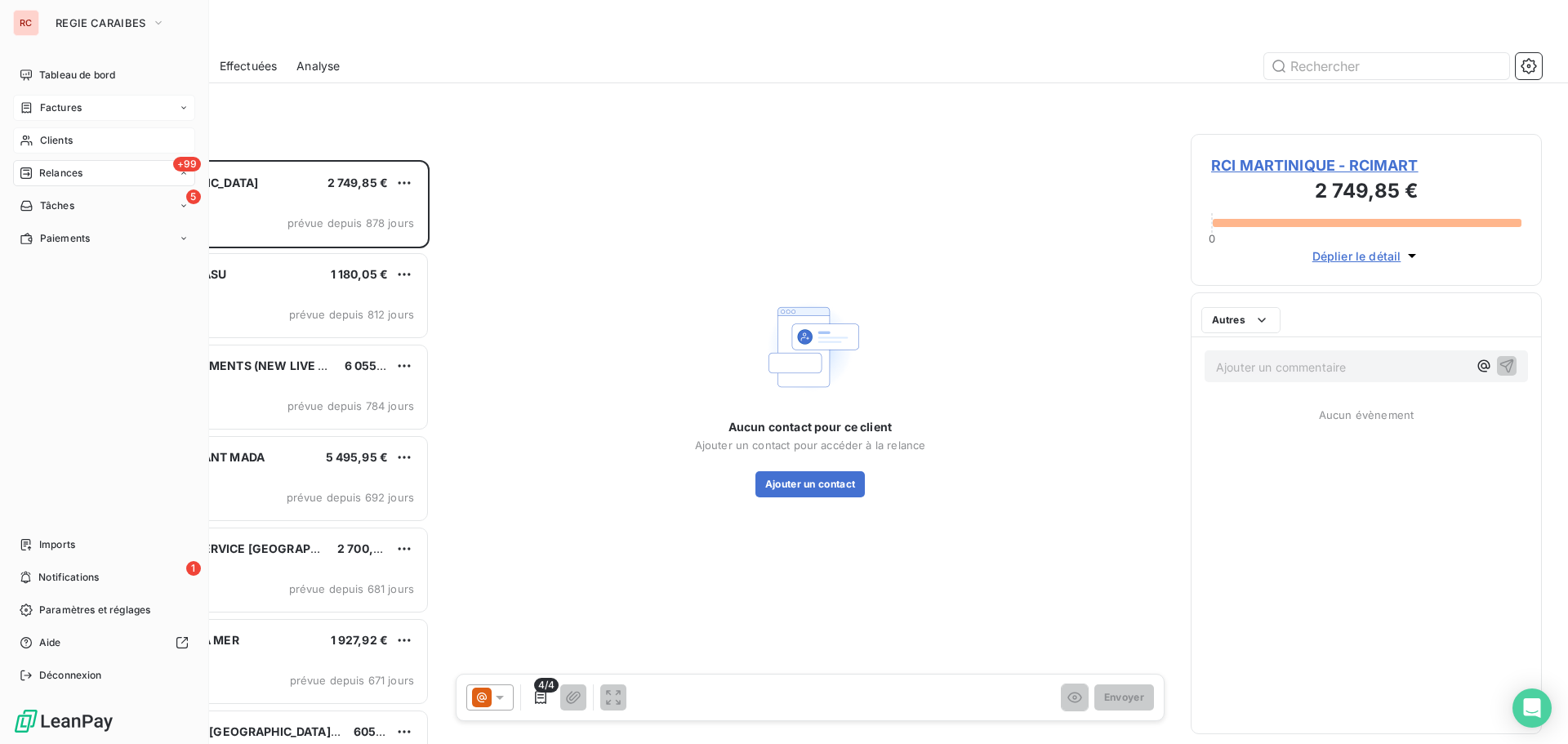
scroll to position [572, 339]
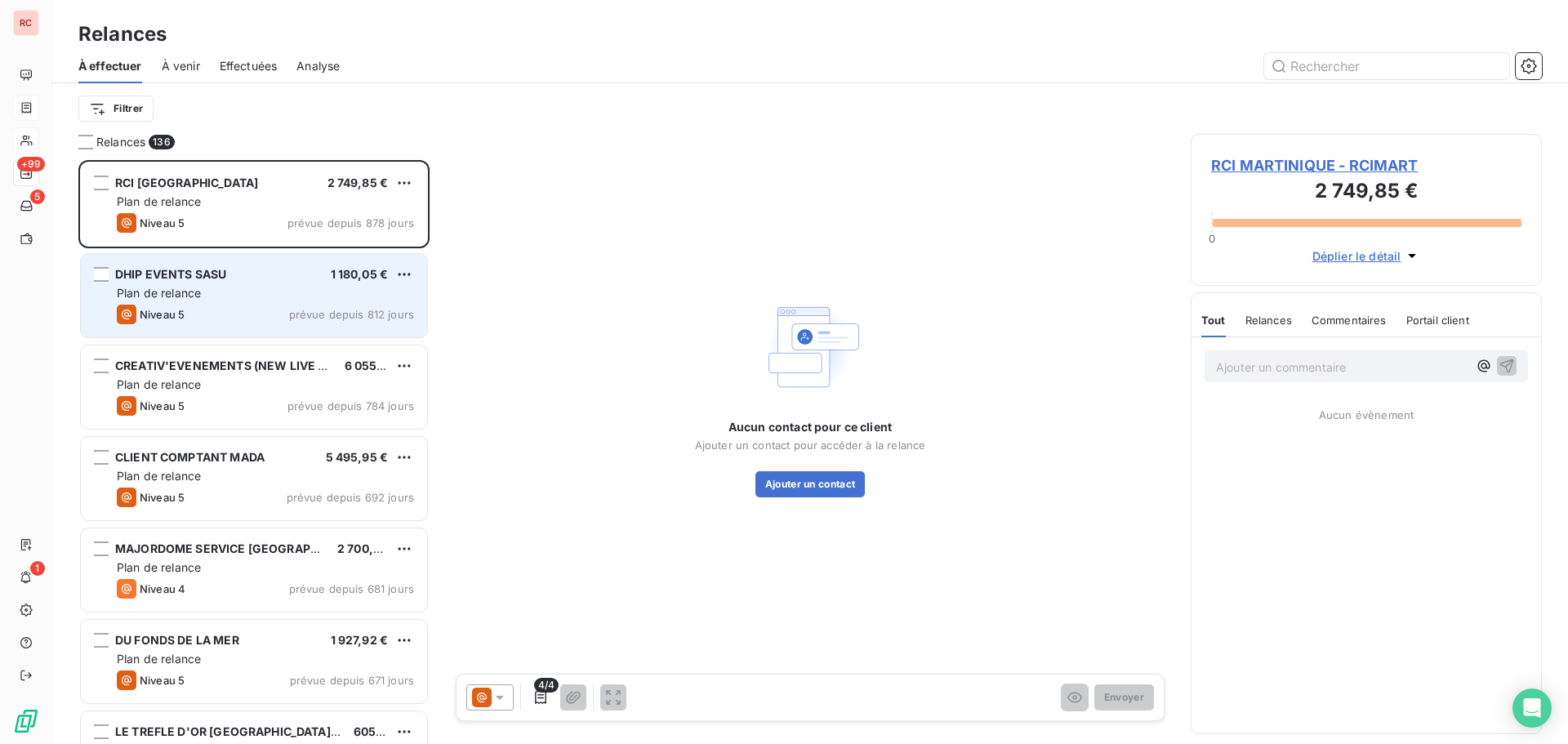
click at [194, 318] on div "Niveau 5 prévue depuis 812 jours" at bounding box center [266, 314] width 298 height 19
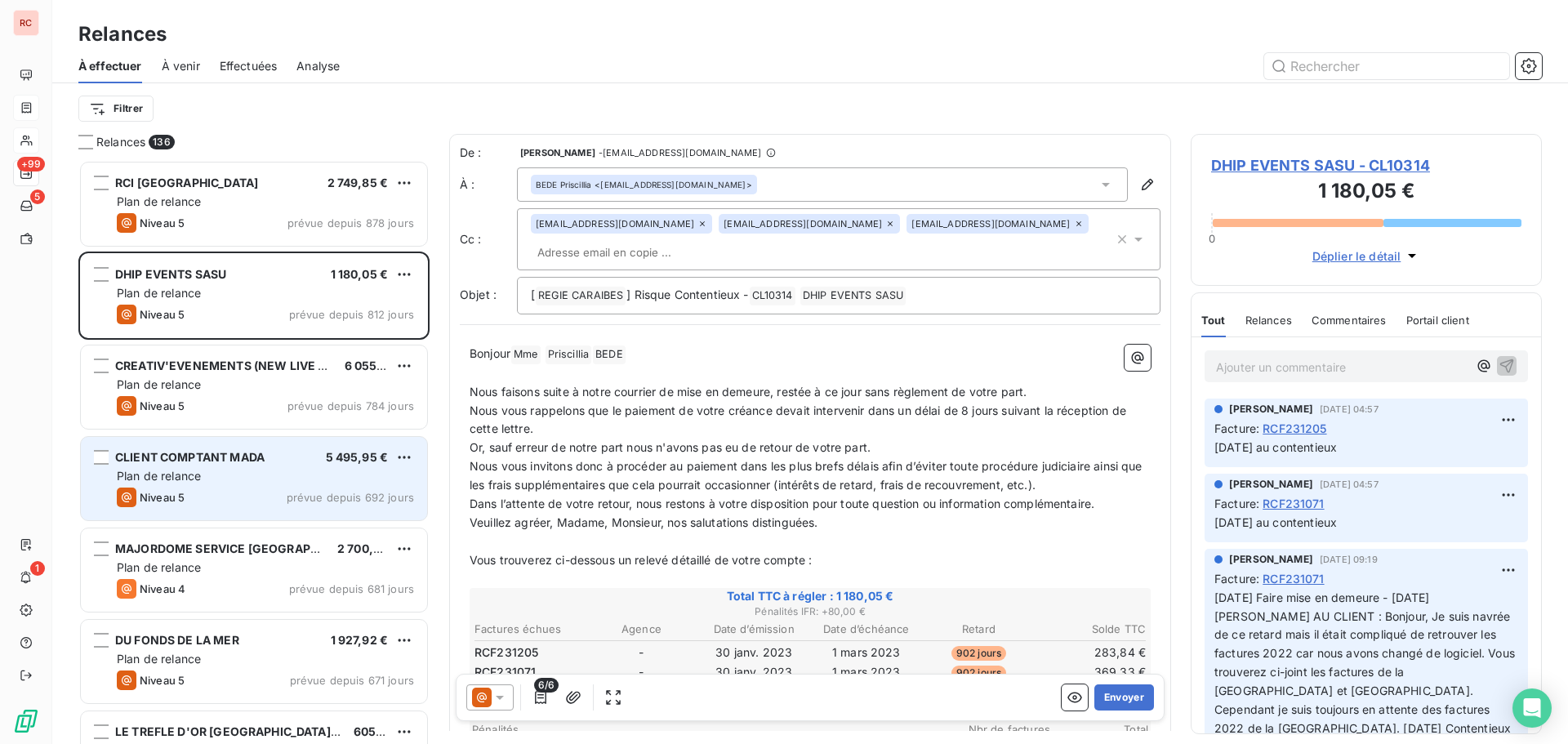
click at [229, 495] on div "Niveau 5 prévue depuis 692 jours" at bounding box center [266, 497] width 298 height 19
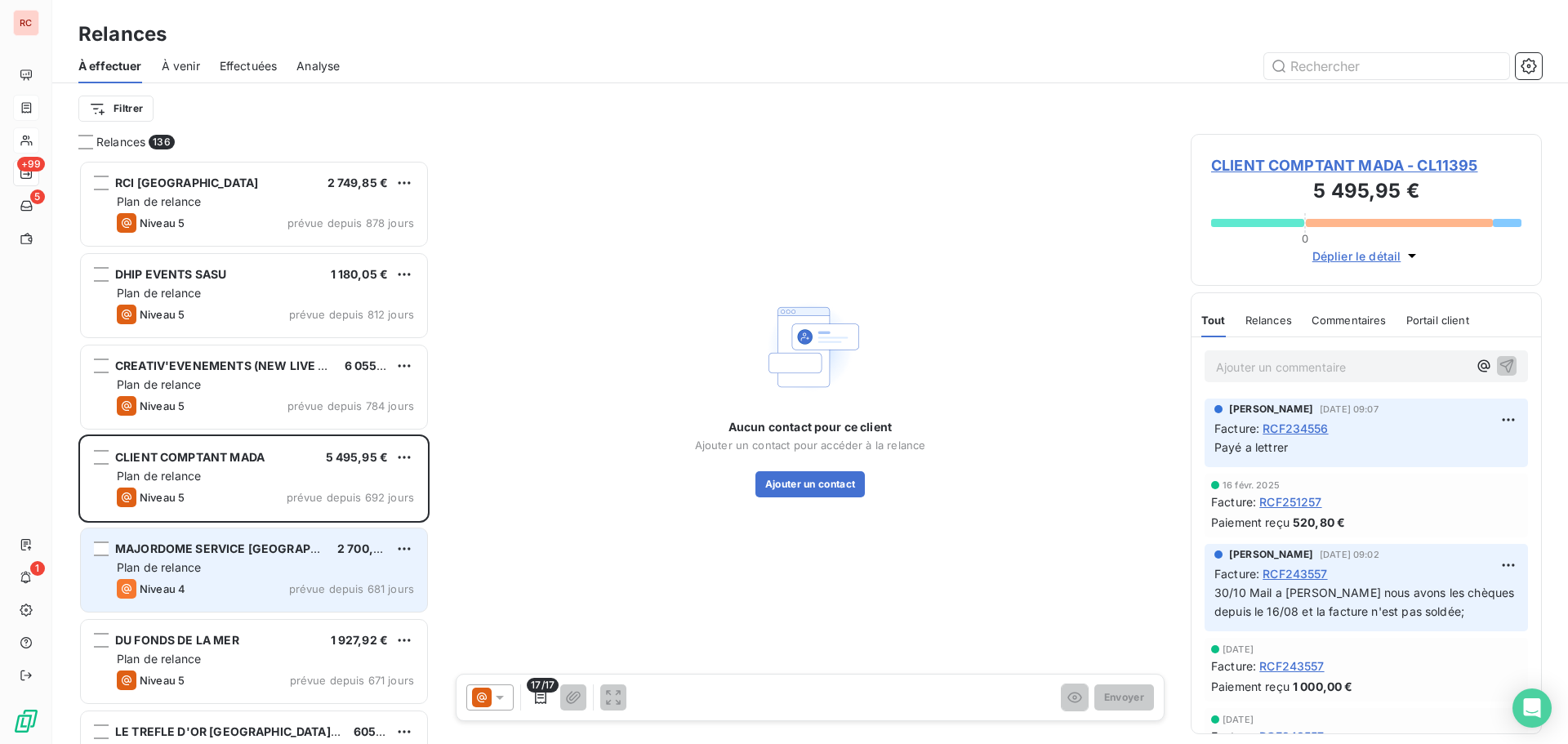
click at [237, 569] on div "Plan de relance" at bounding box center [266, 567] width 298 height 16
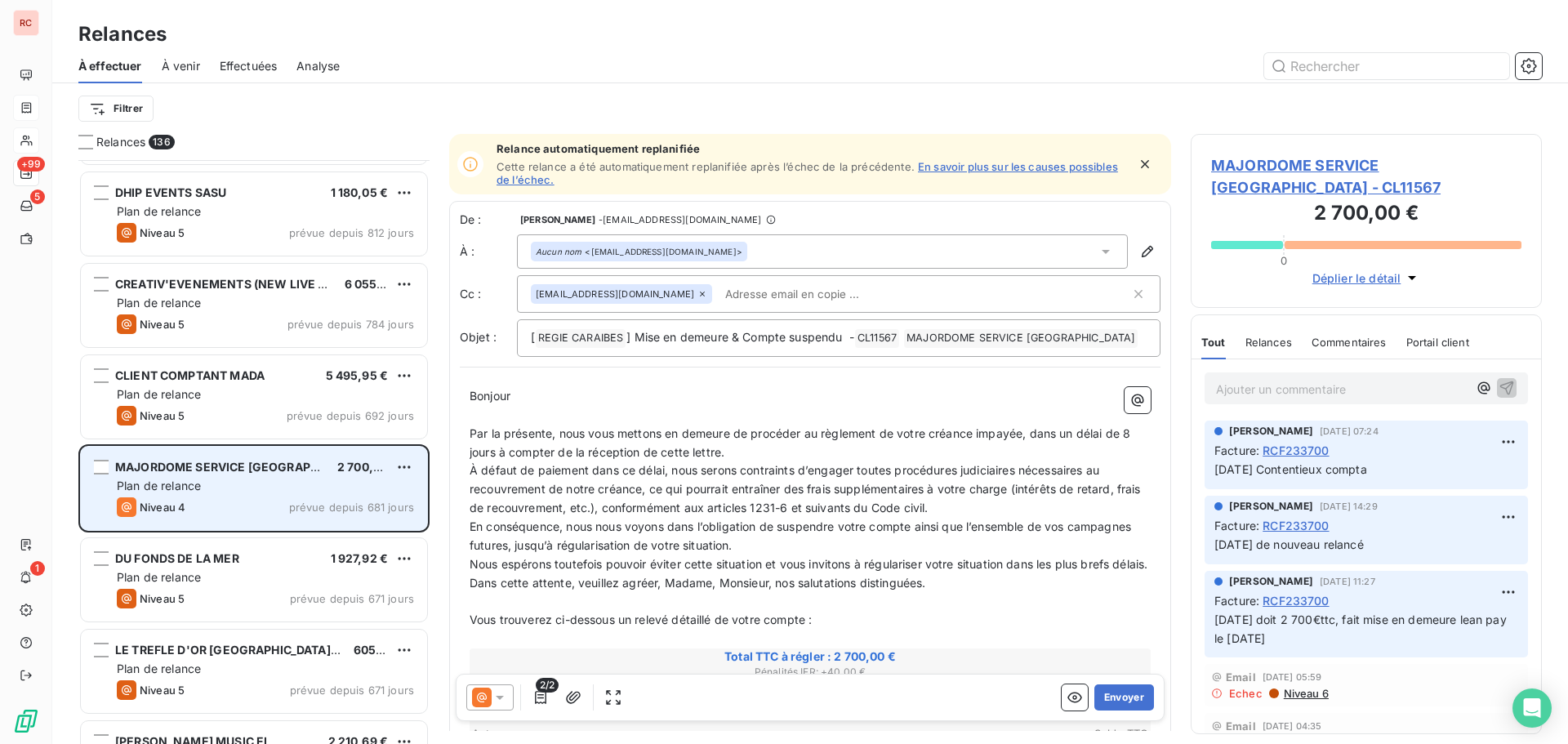
scroll to position [164, 0]
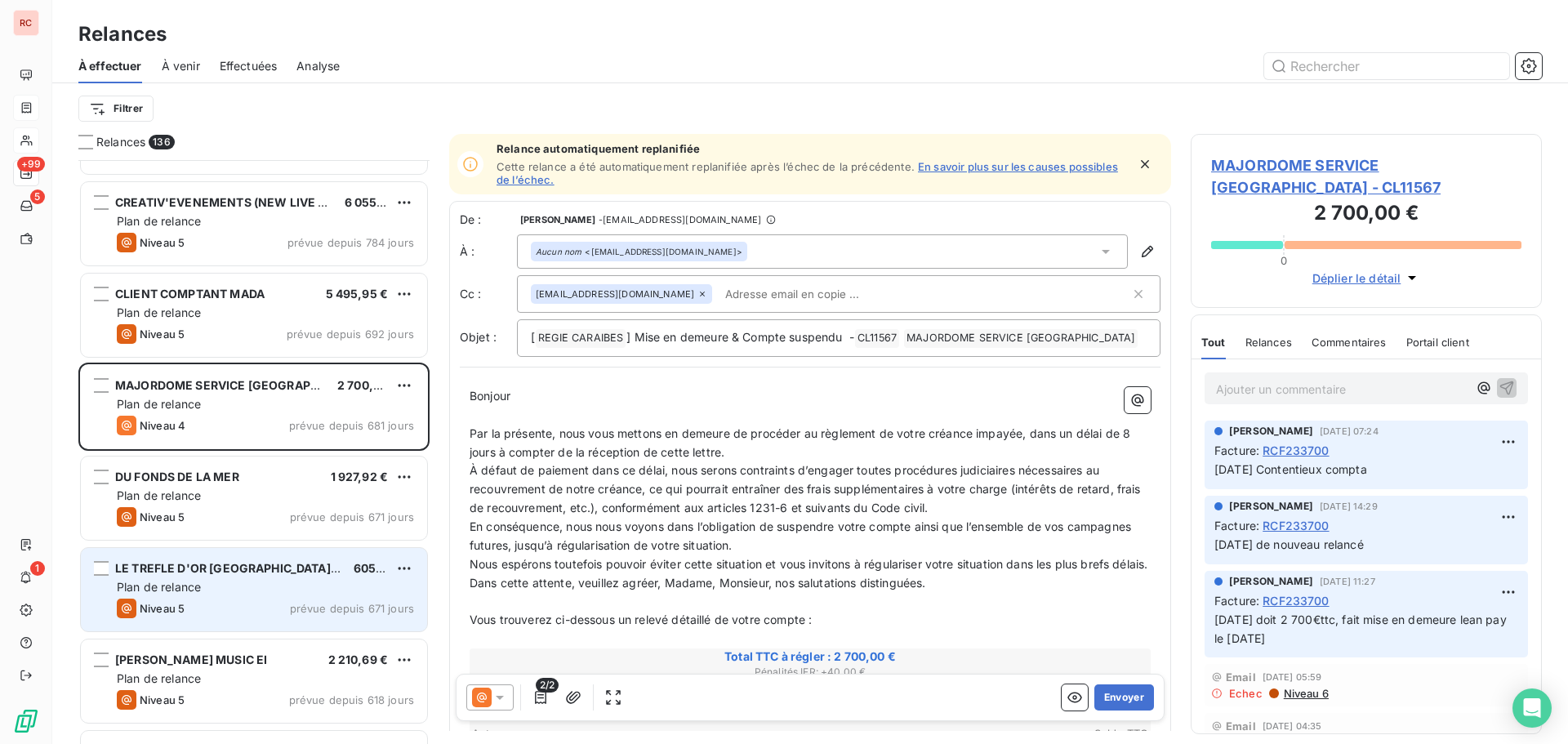
click at [265, 548] on div "LE TREFLE D'OR [GEOGRAPHIC_DATA] (TREFLE D'OR II) SARL 605,63 € Plan de relance…" at bounding box center [254, 590] width 346 height 84
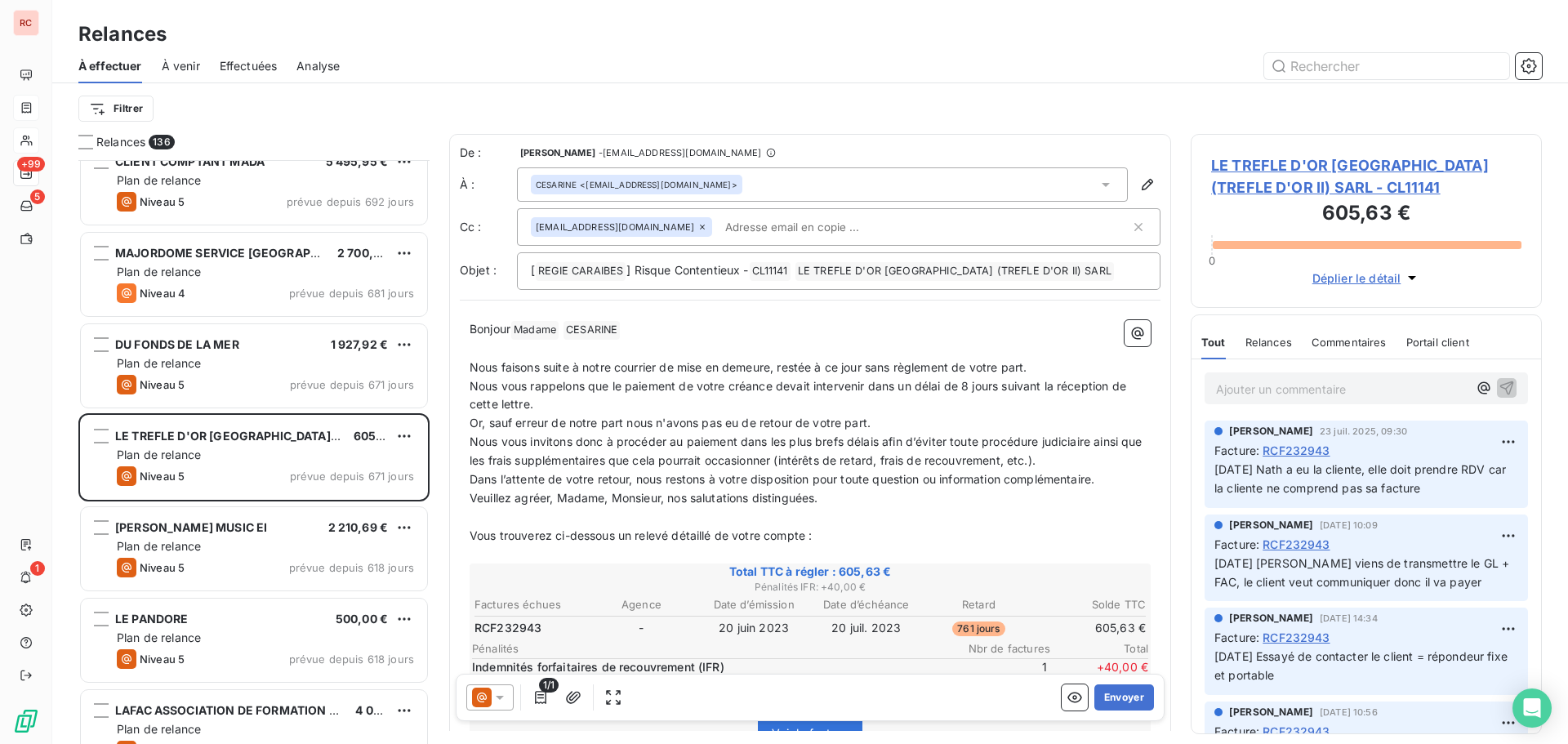
scroll to position [327, 0]
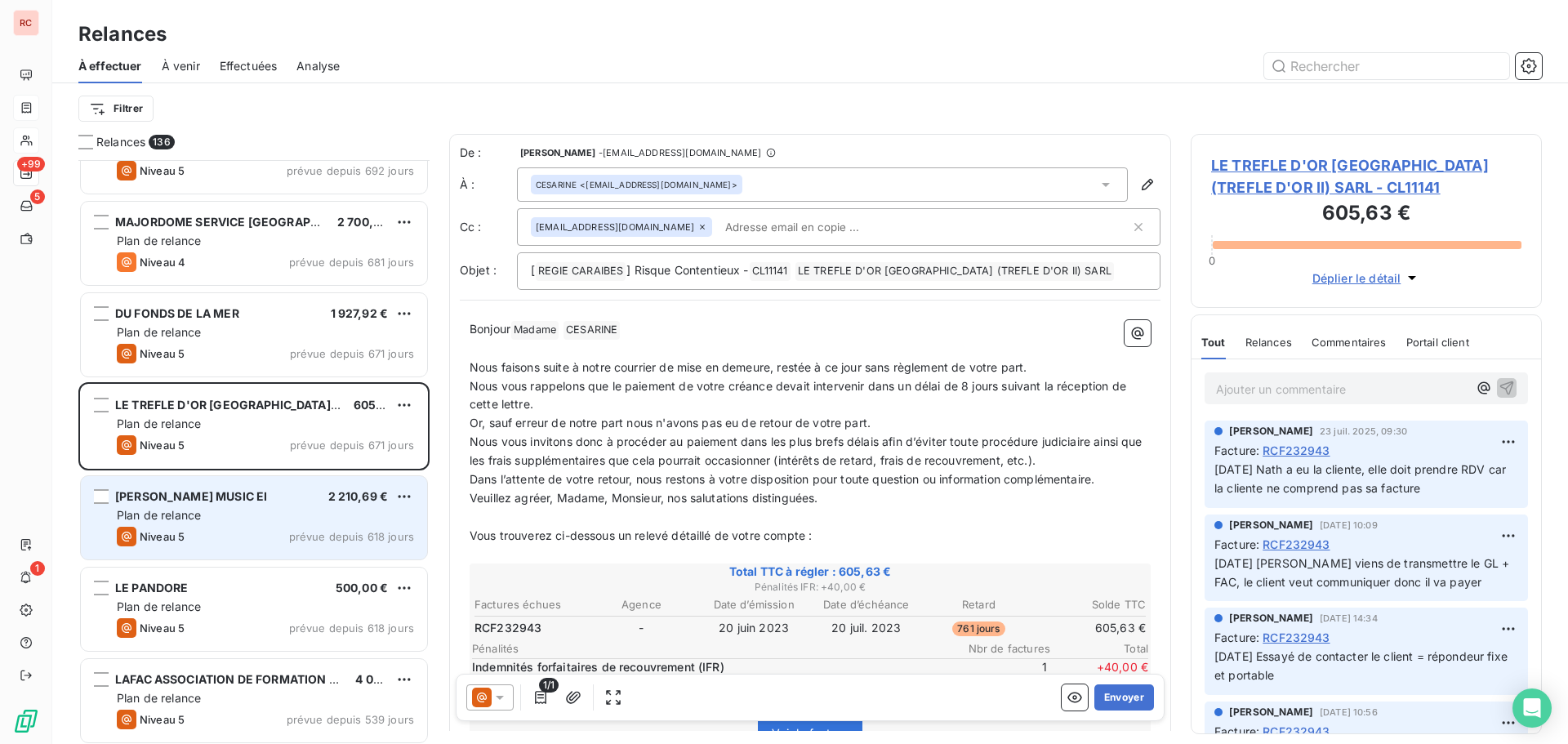
click at [288, 530] on div "Niveau 5 prévue depuis 618 jours" at bounding box center [266, 536] width 298 height 19
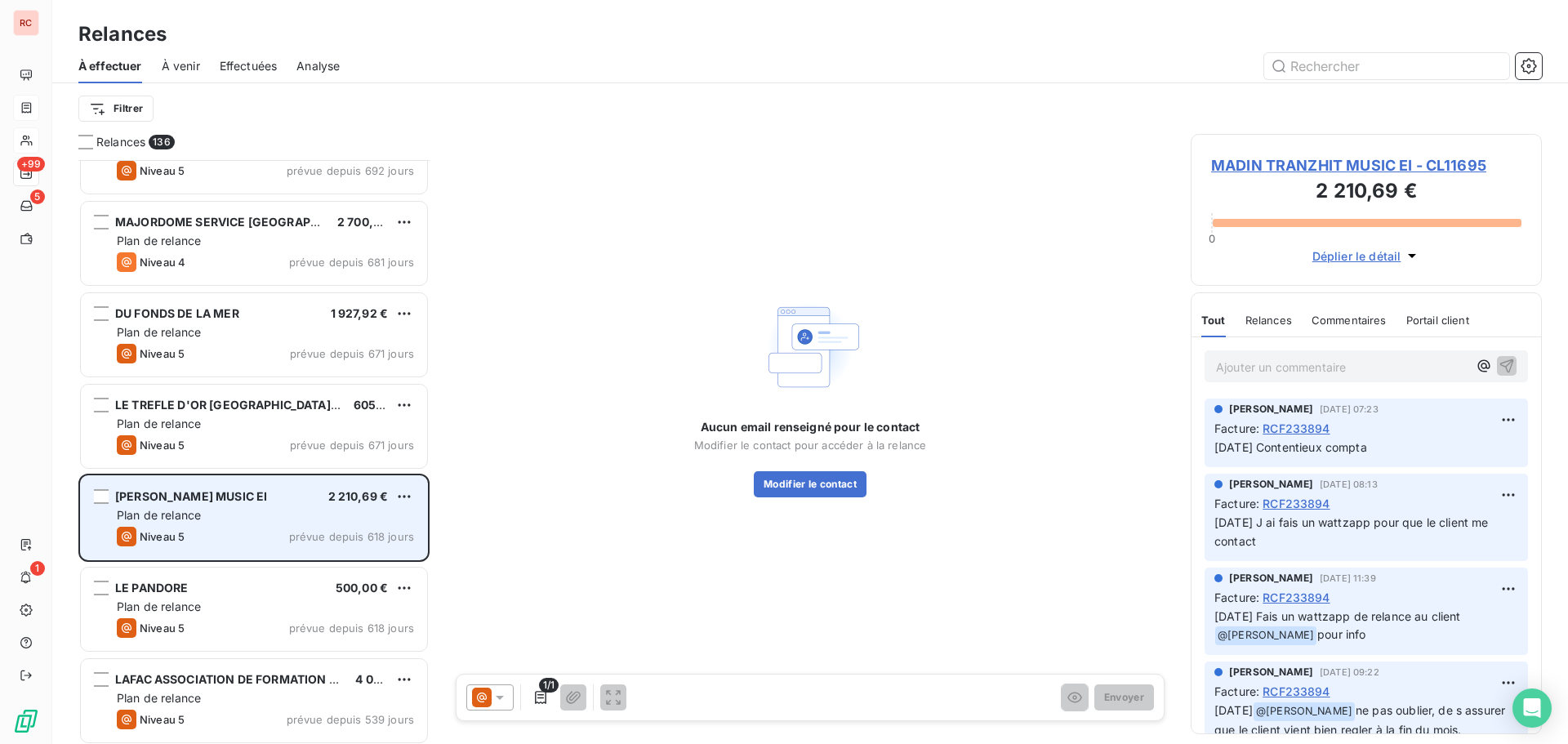
scroll to position [409, 0]
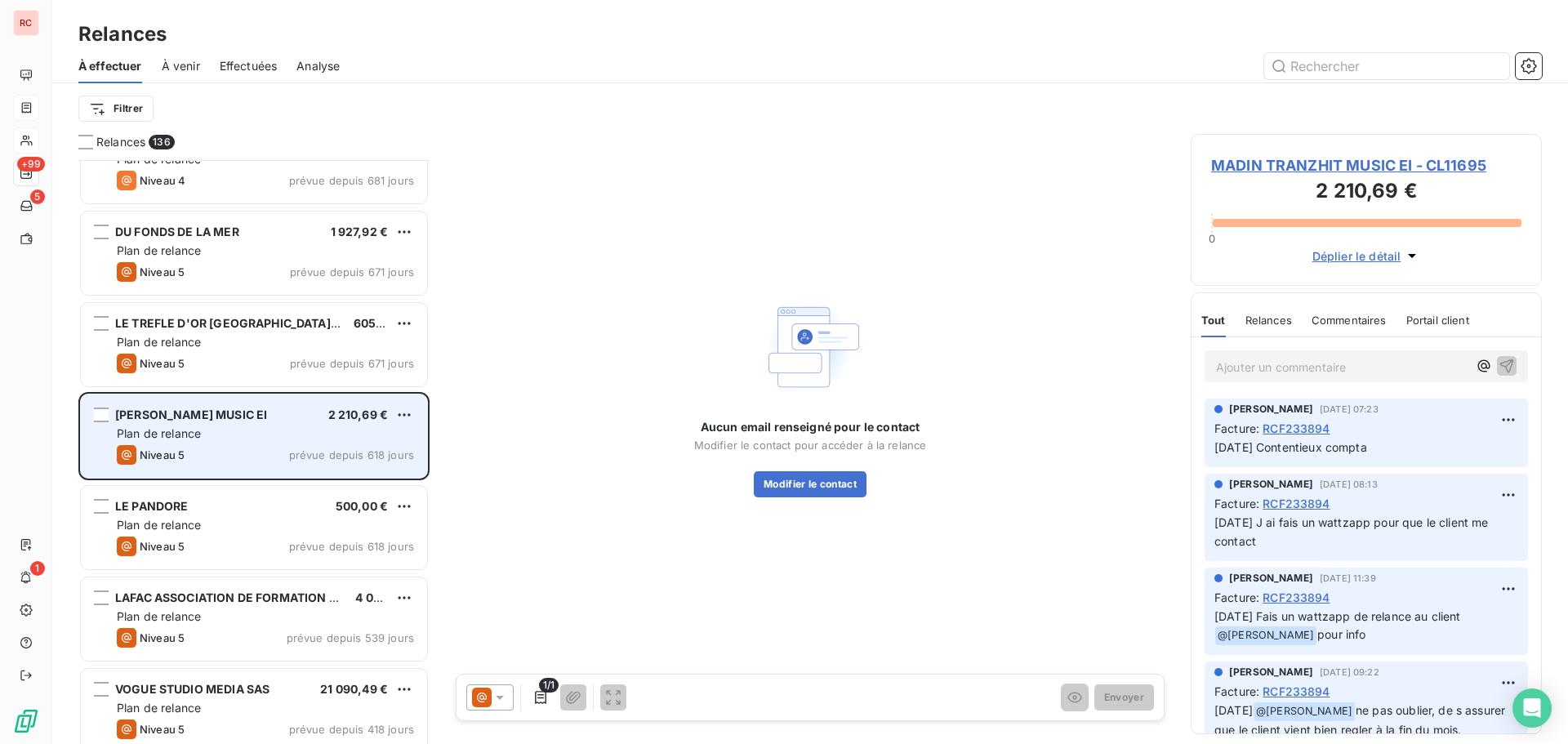
click at [293, 548] on span "prévue depuis 618 jours" at bounding box center [352, 546] width 125 height 13
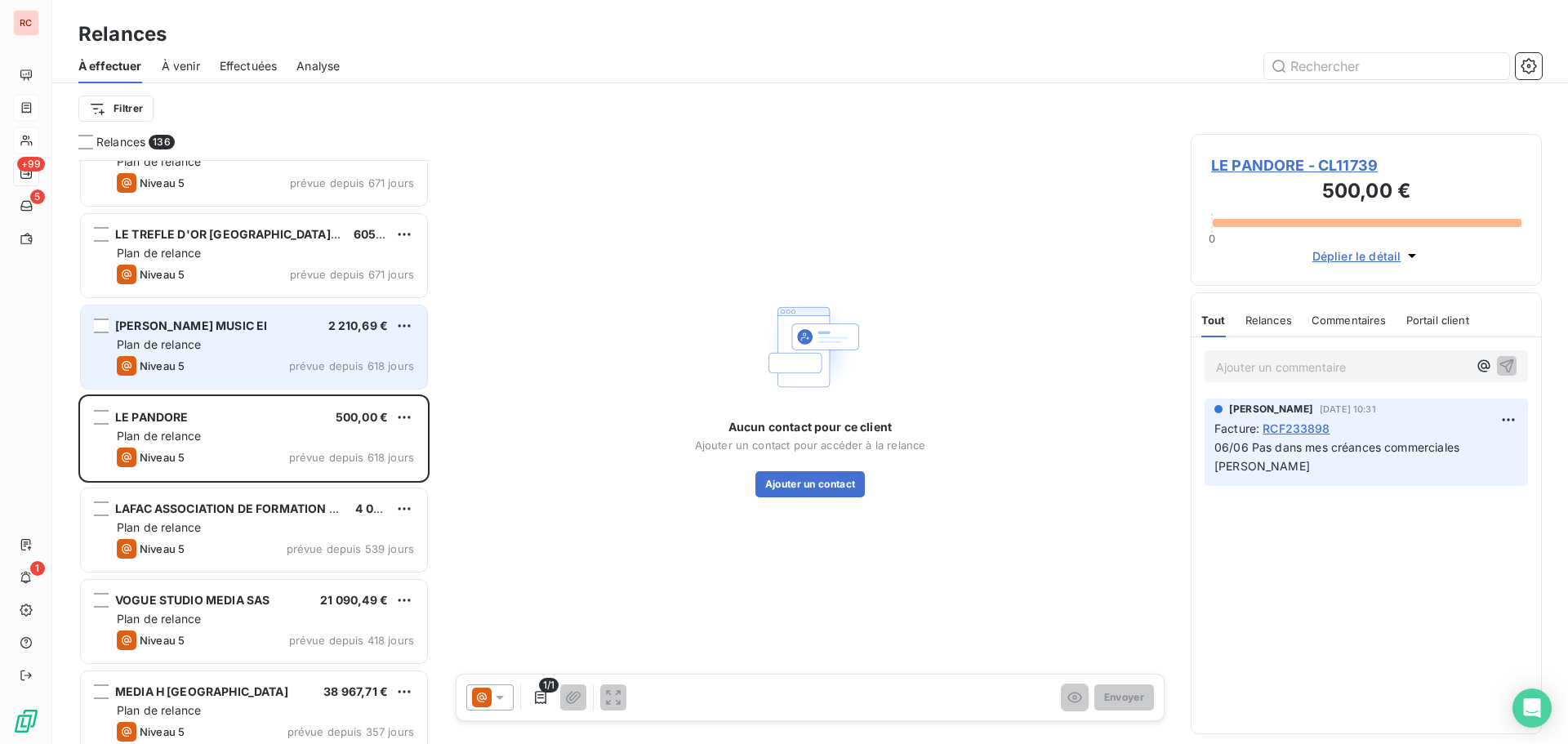
scroll to position [573, 0]
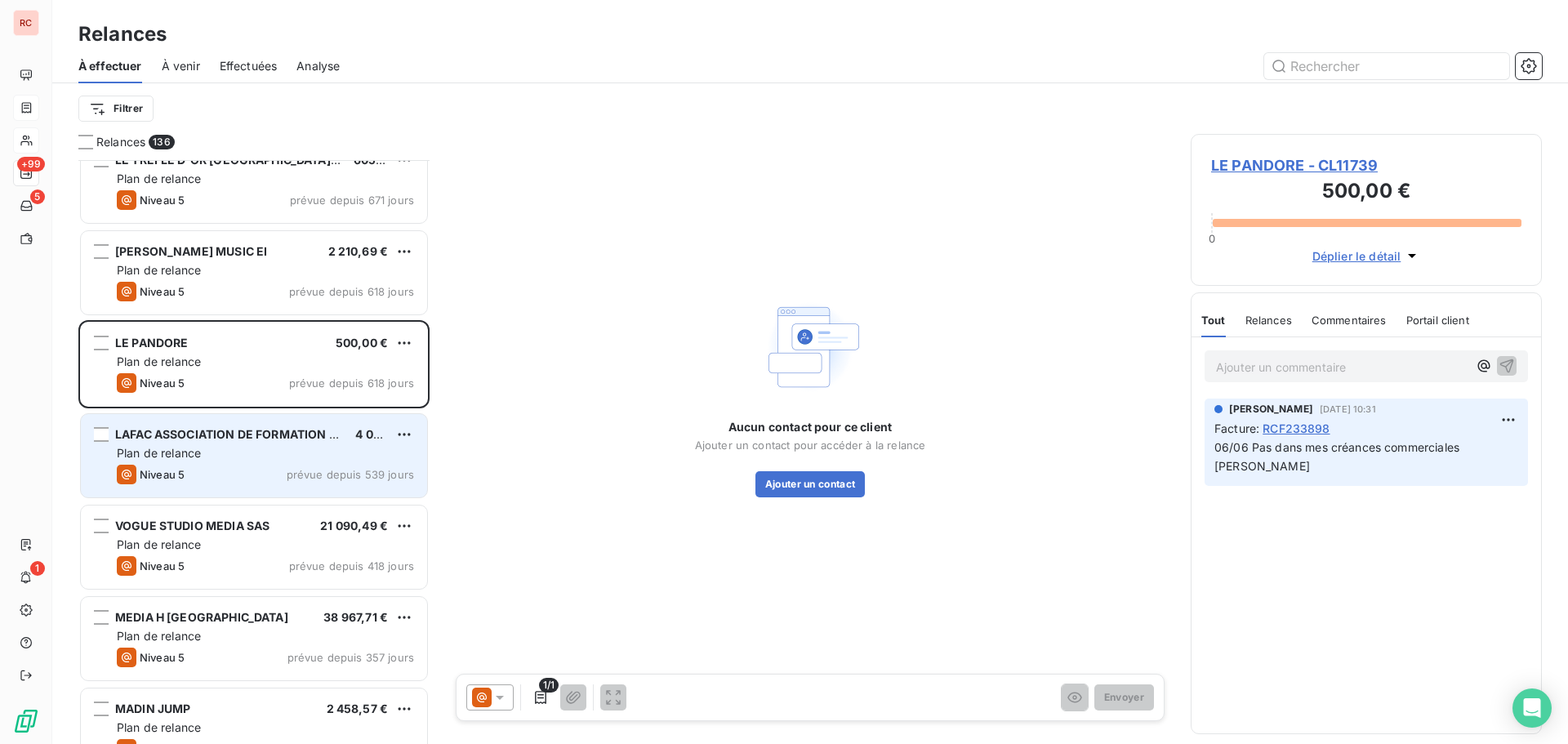
click at [293, 488] on div "LAFAC ASSOCIATION DE FORMATION ACCOMPAGNEMENT ET COACHING 4 091,70 € Plan de re…" at bounding box center [254, 456] width 346 height 84
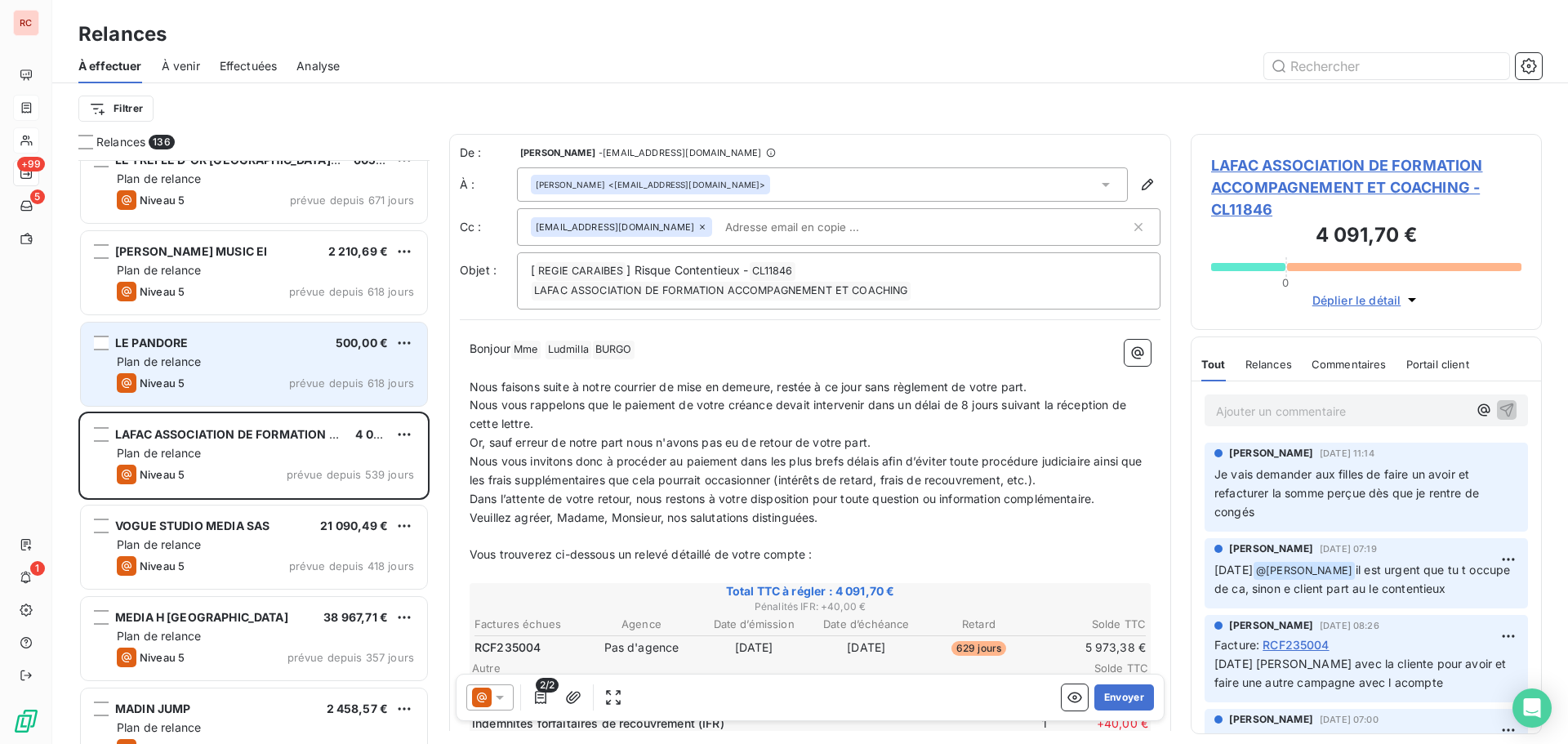
click at [297, 363] on div "Plan de relance" at bounding box center [266, 361] width 298 height 16
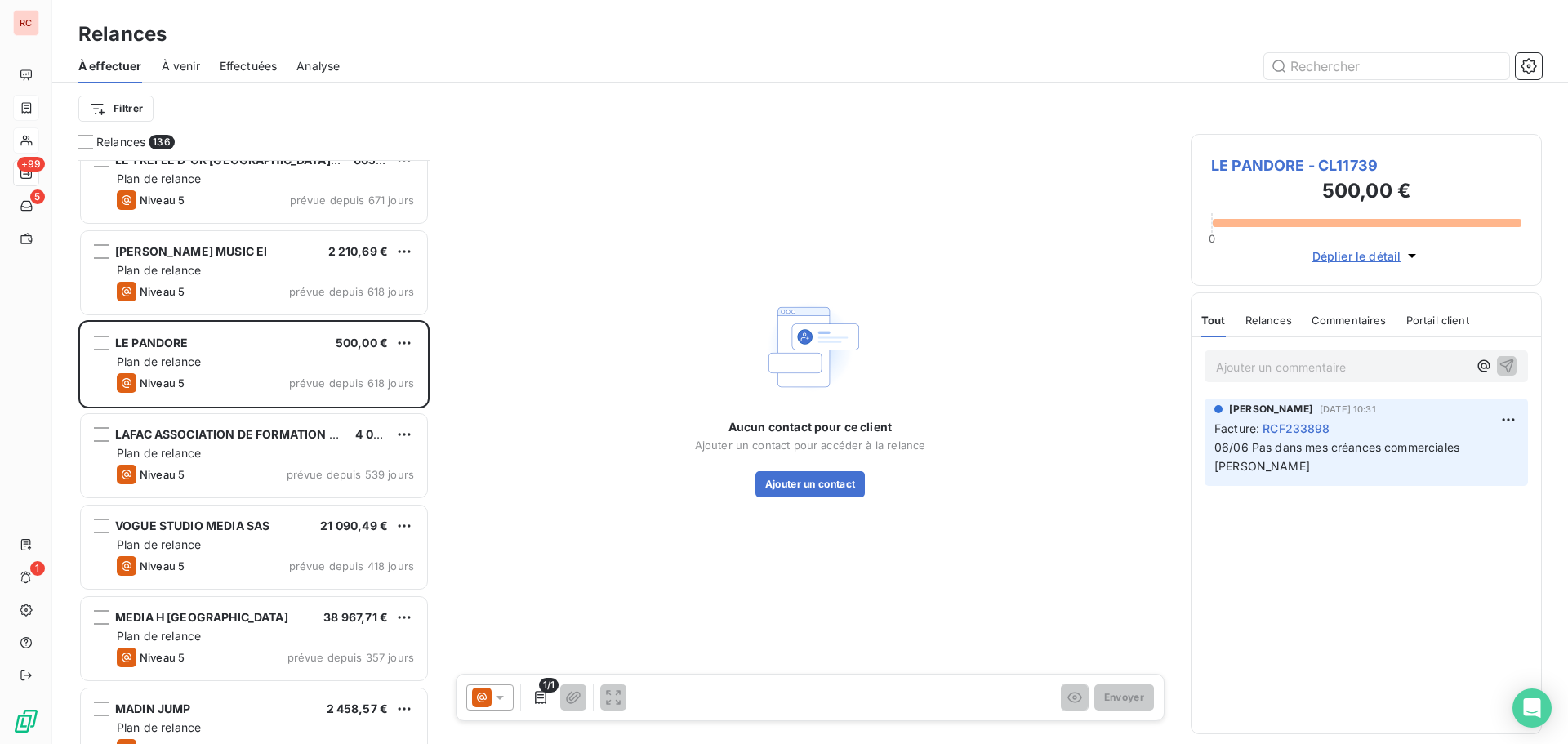
click at [1276, 170] on span "LE PANDORE - CL11739" at bounding box center [1366, 165] width 310 height 22
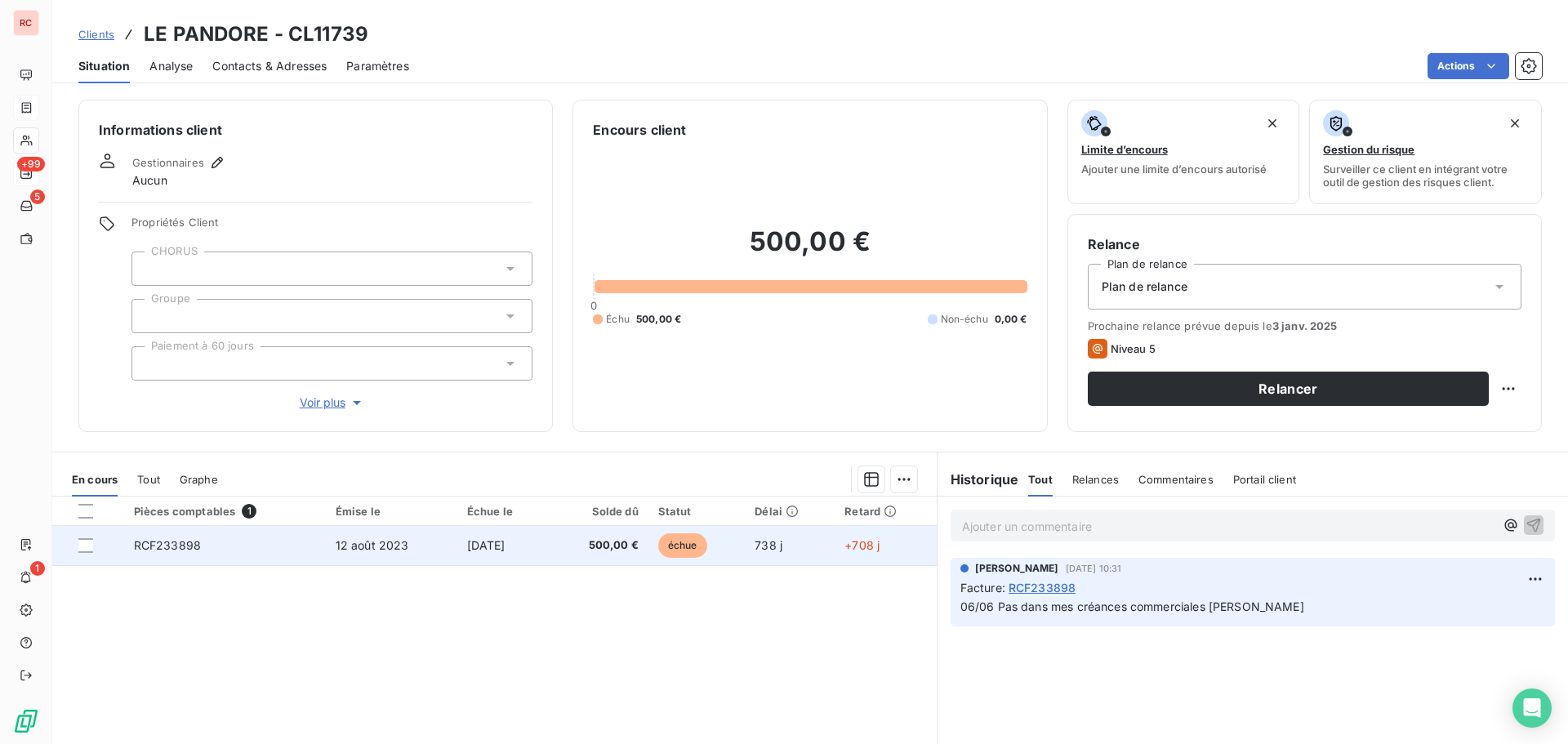
click at [642, 531] on td "500,00 €" at bounding box center [599, 546] width 99 height 39
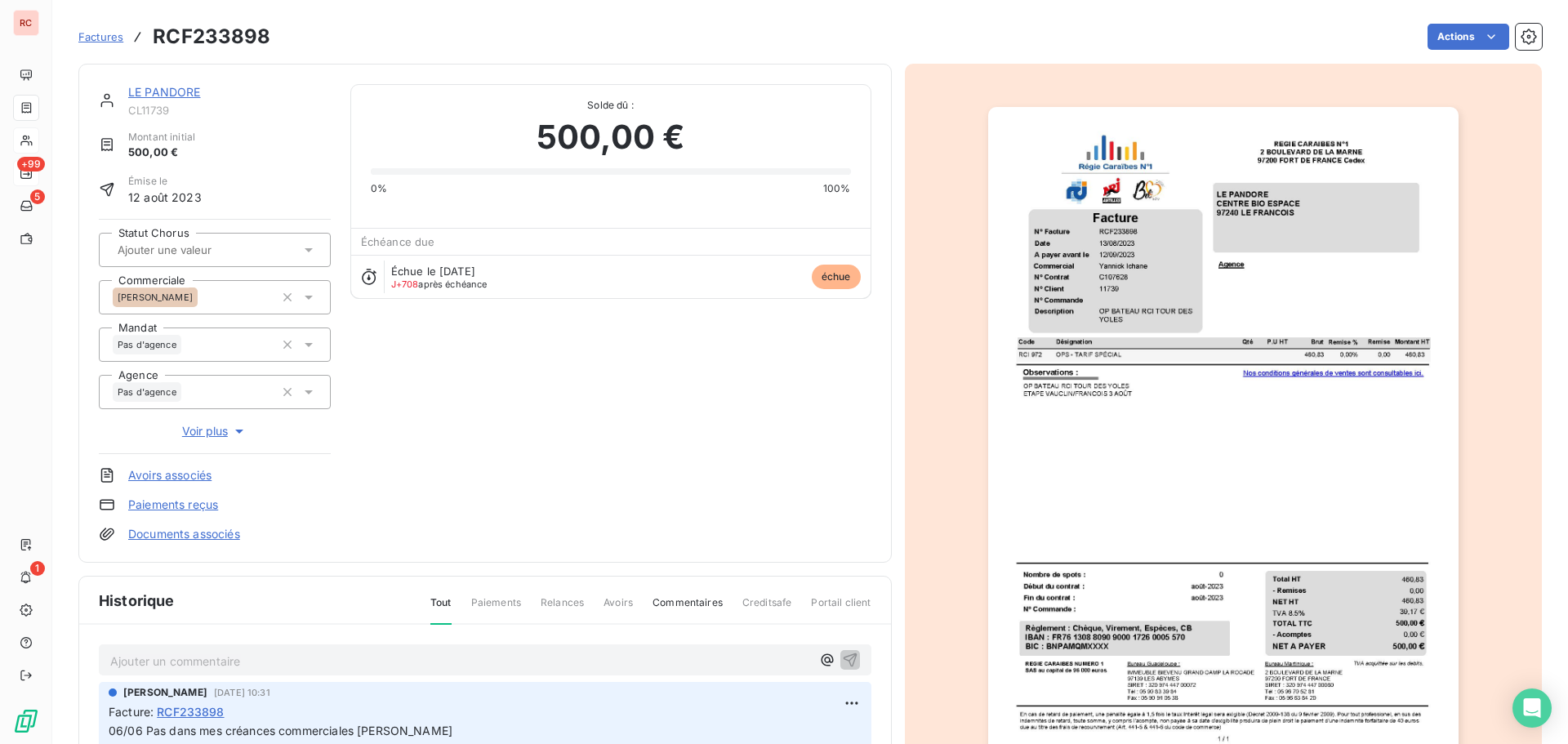
click at [223, 654] on p "Ajouter un commentaire ﻿" at bounding box center [460, 661] width 701 height 20
click at [852, 659] on button "button" at bounding box center [850, 659] width 19 height 19
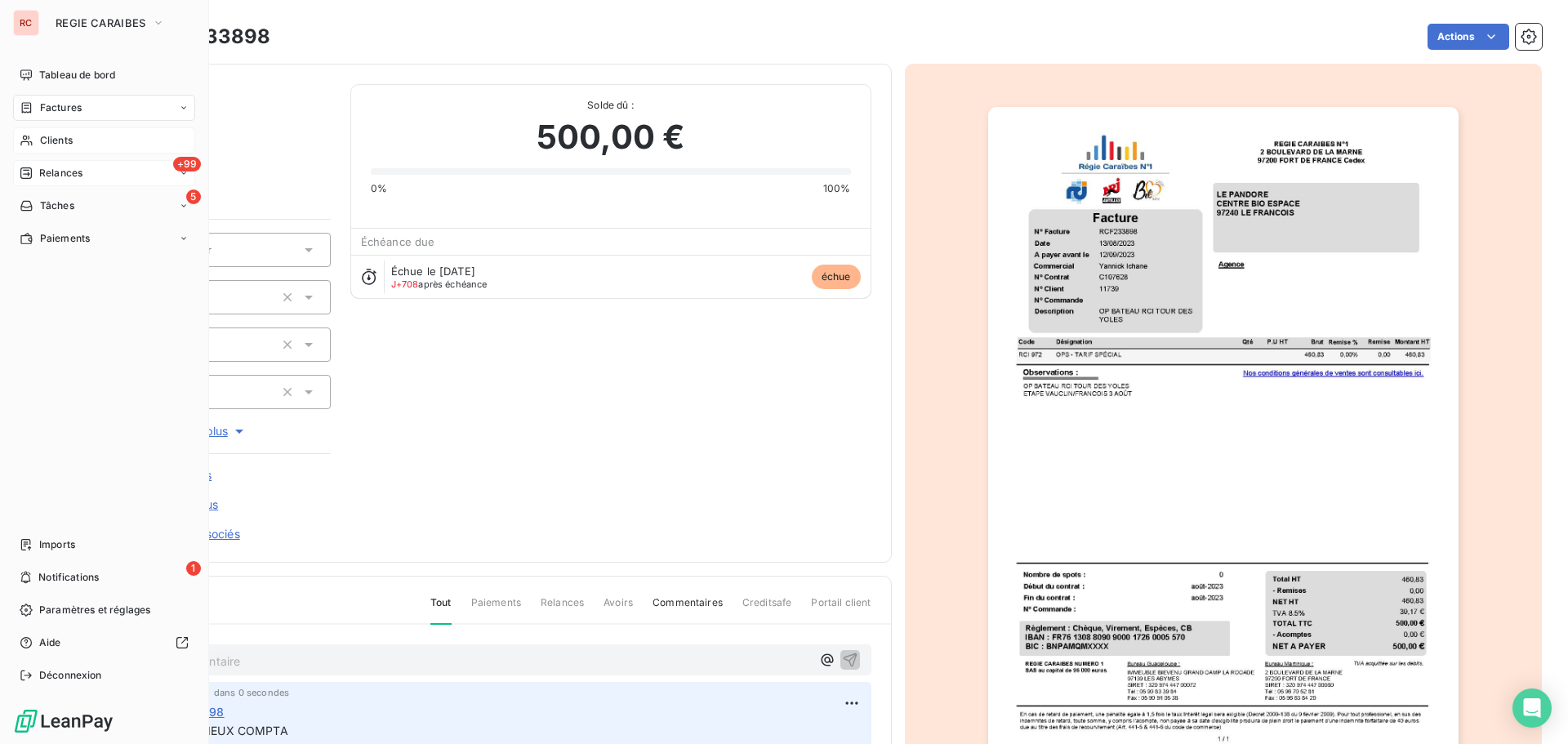
click at [43, 186] on div "+99 Relances" at bounding box center [104, 173] width 182 height 26
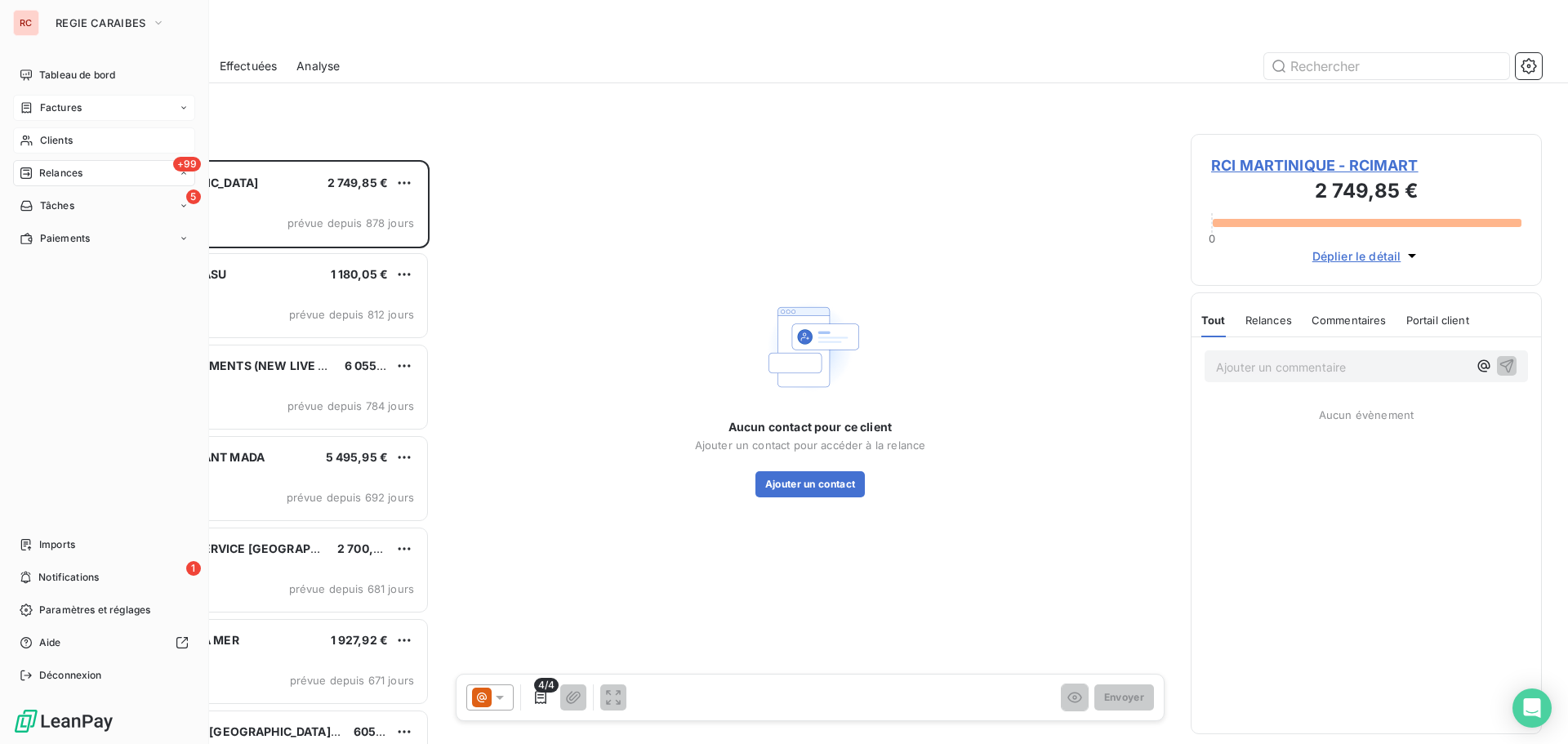
scroll to position [572, 339]
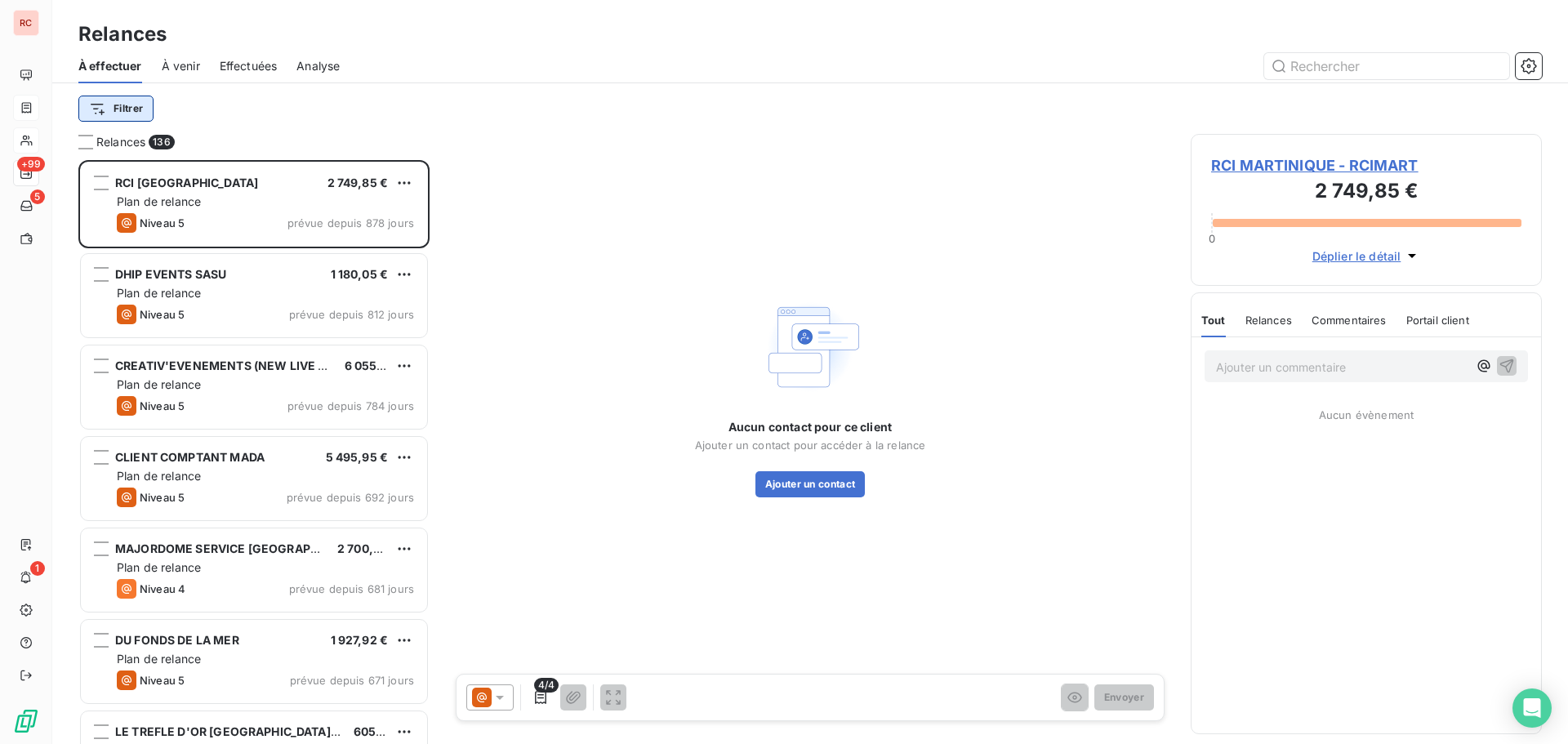
click at [110, 120] on html "RC +99 5 1 Relances À effectuer À venir Effectuées Analyse Filtrer Relances 136…" at bounding box center [784, 372] width 1568 height 744
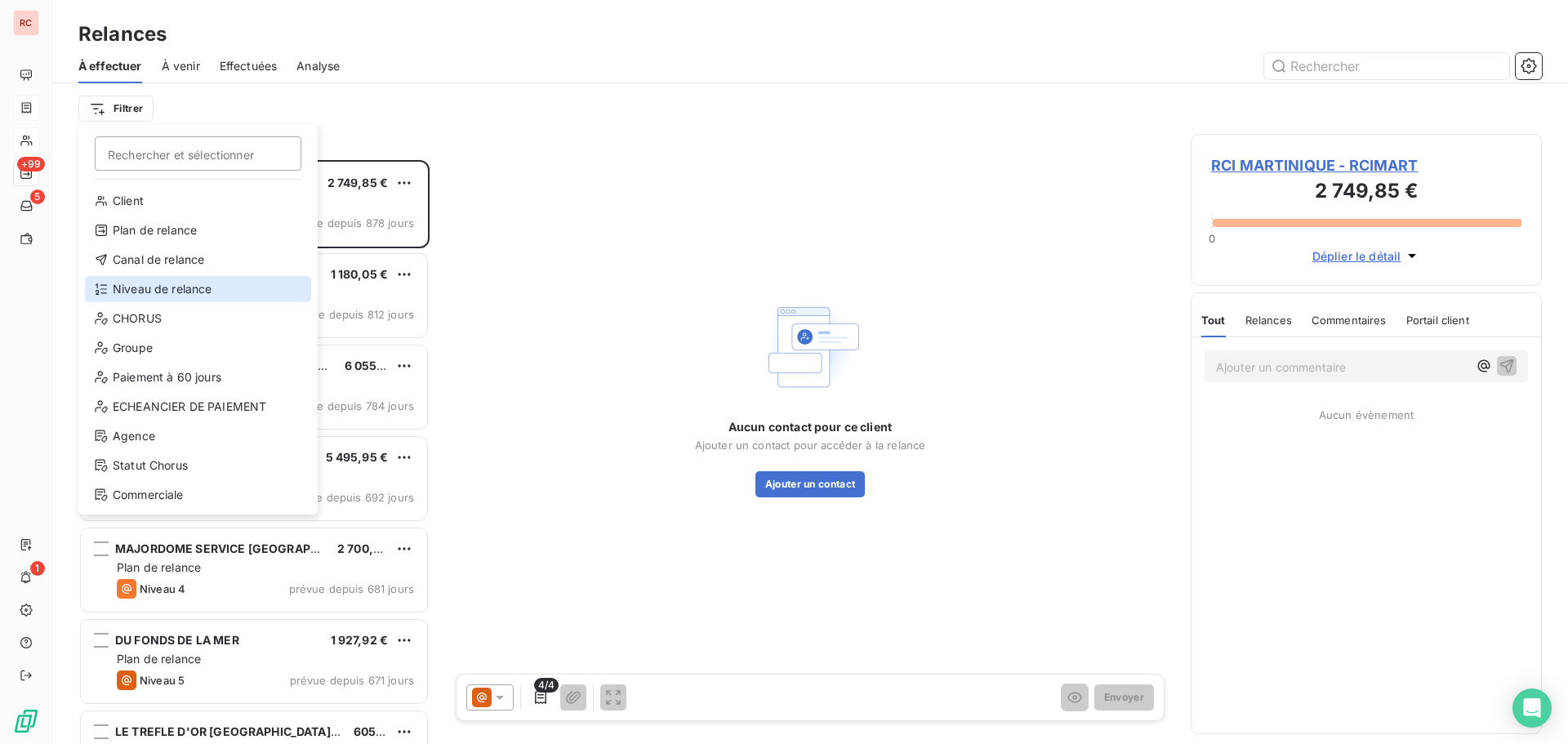
click at [139, 290] on div "Niveau de relance" at bounding box center [198, 288] width 226 height 26
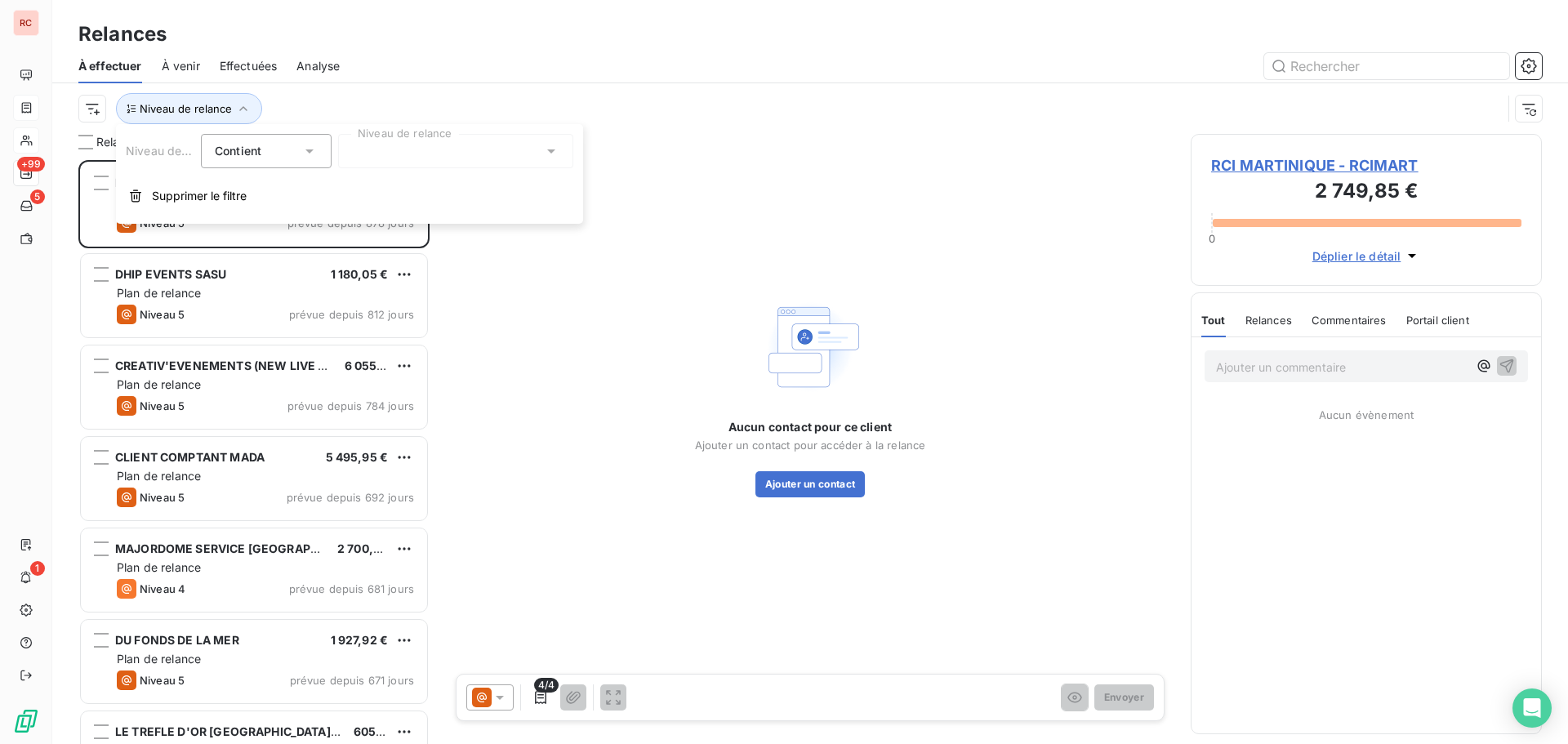
click at [547, 148] on icon at bounding box center [550, 150] width 16 height 16
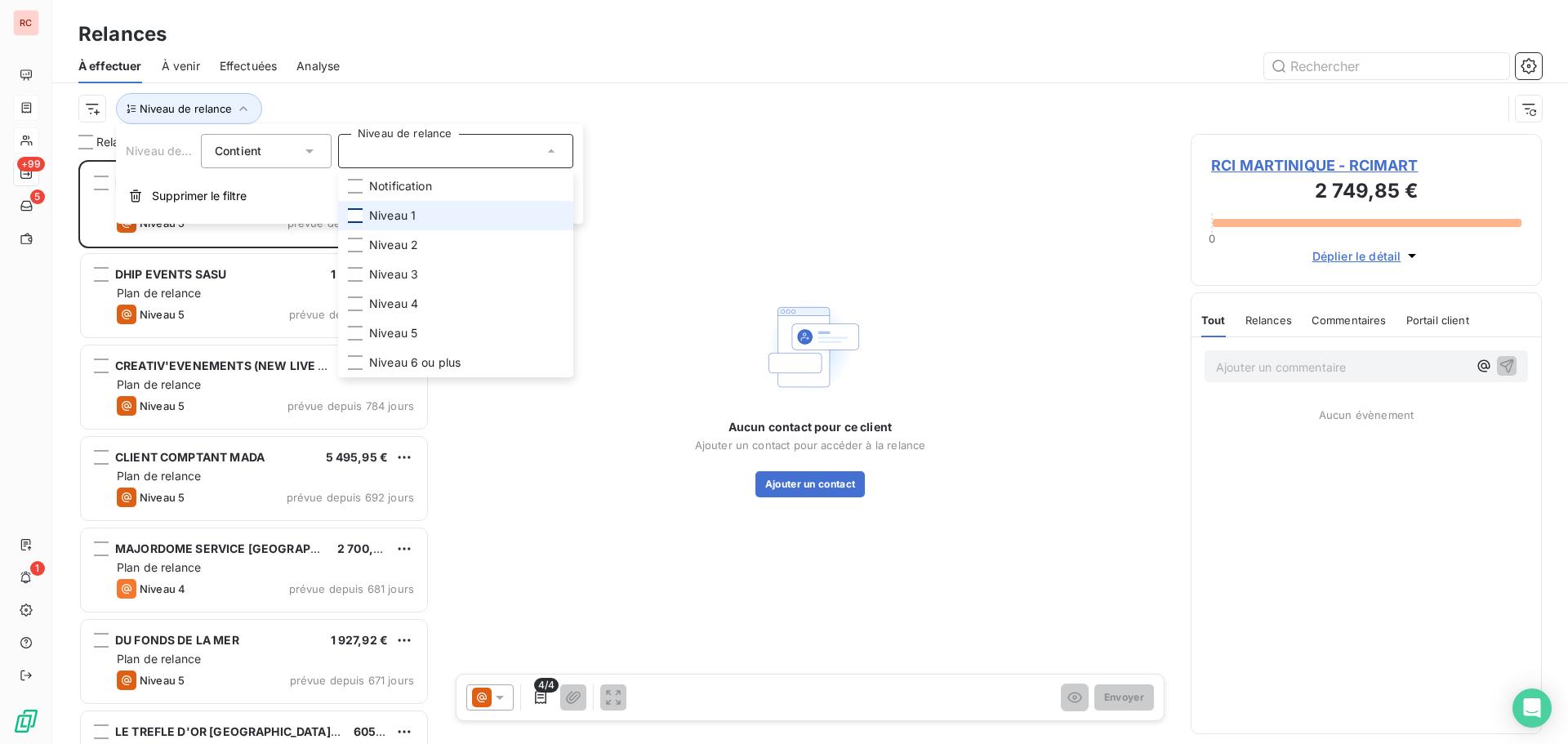
click at [349, 217] on div at bounding box center [355, 215] width 14 height 14
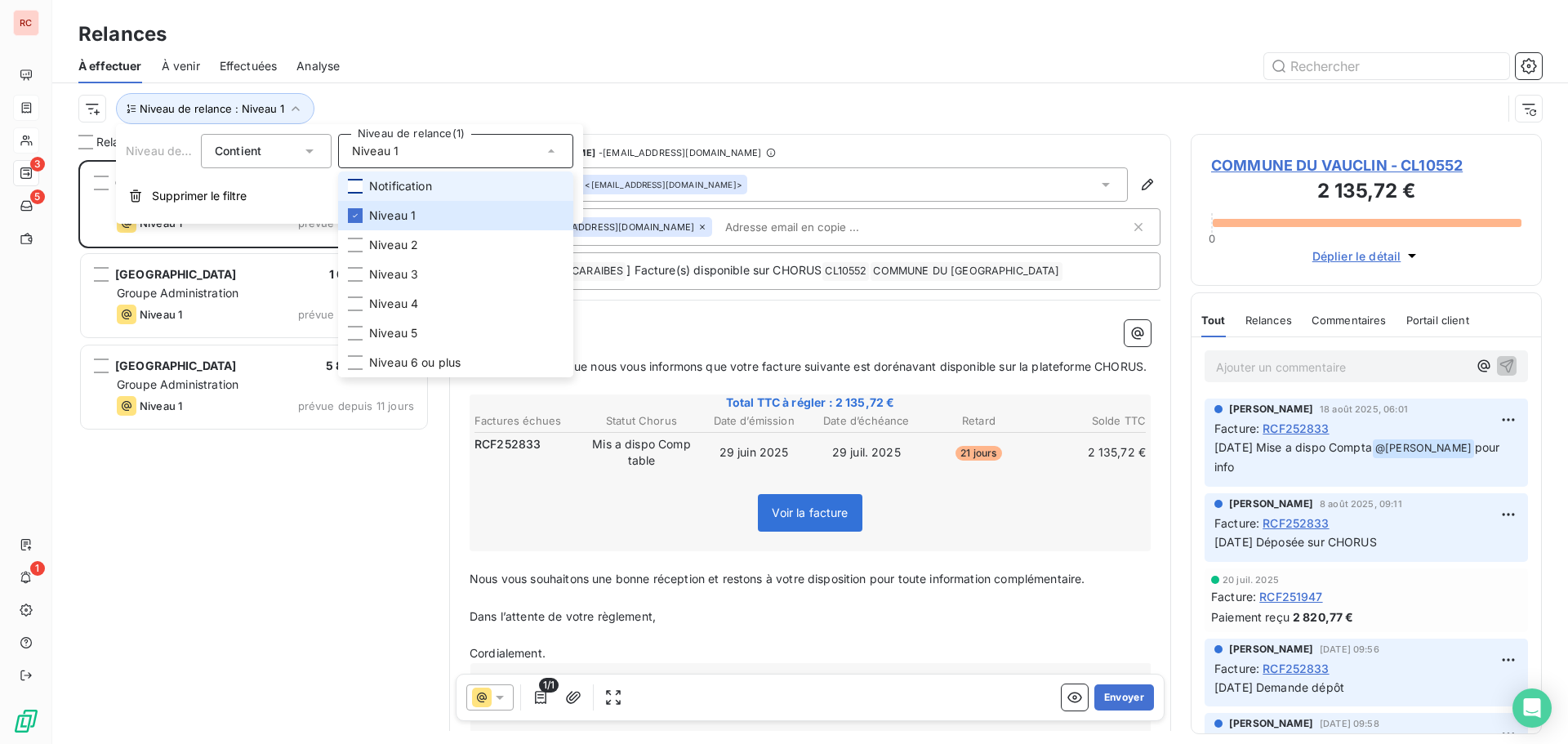
scroll to position [572, 339]
click at [355, 189] on div at bounding box center [355, 186] width 14 height 14
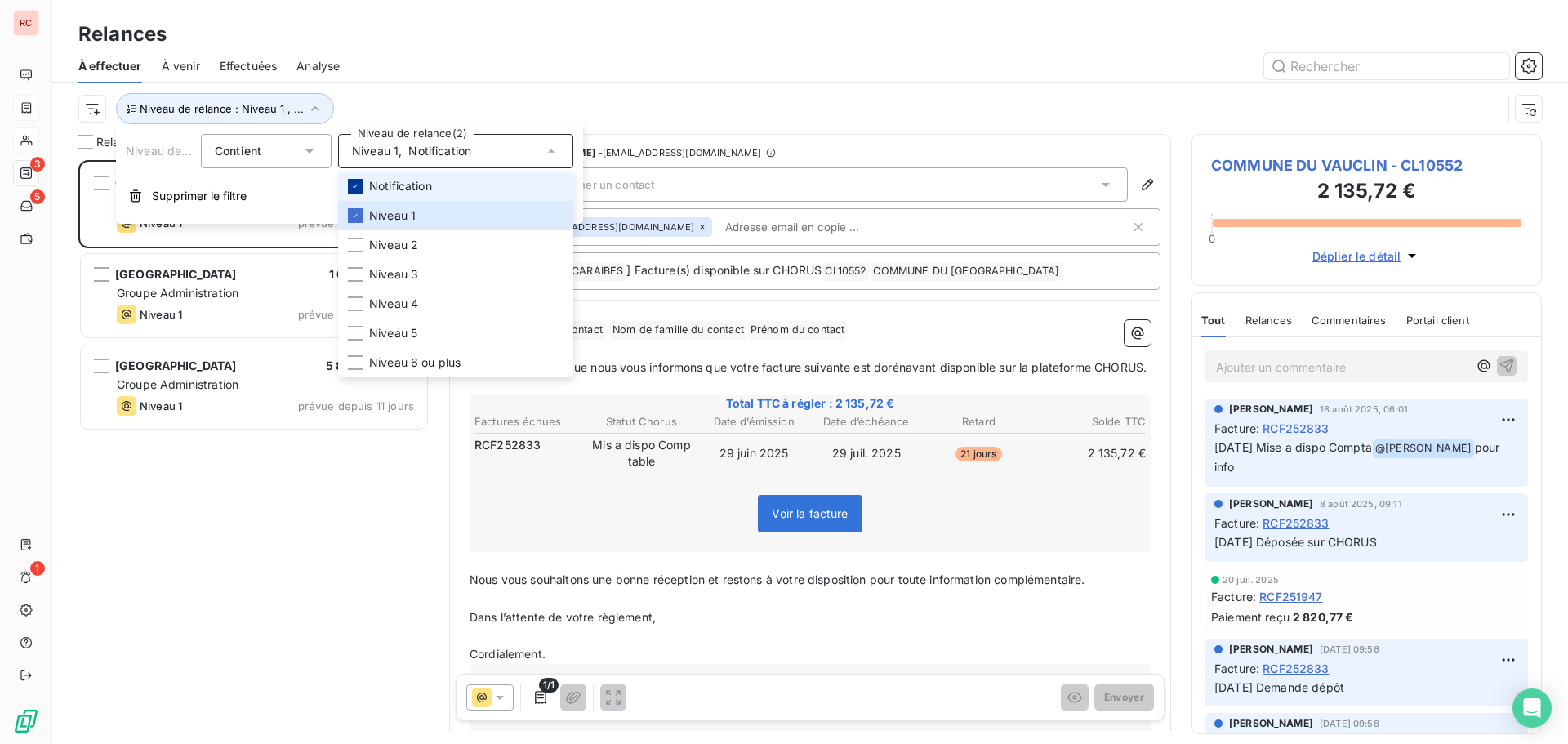
click at [357, 187] on icon at bounding box center [356, 186] width 10 height 10
click at [252, 474] on div "COMMUNE DU VAUCLIN 2 135,72 € Groupe Administration Niveau 1 prévue depuis 11 j…" at bounding box center [254, 452] width 351 height 585
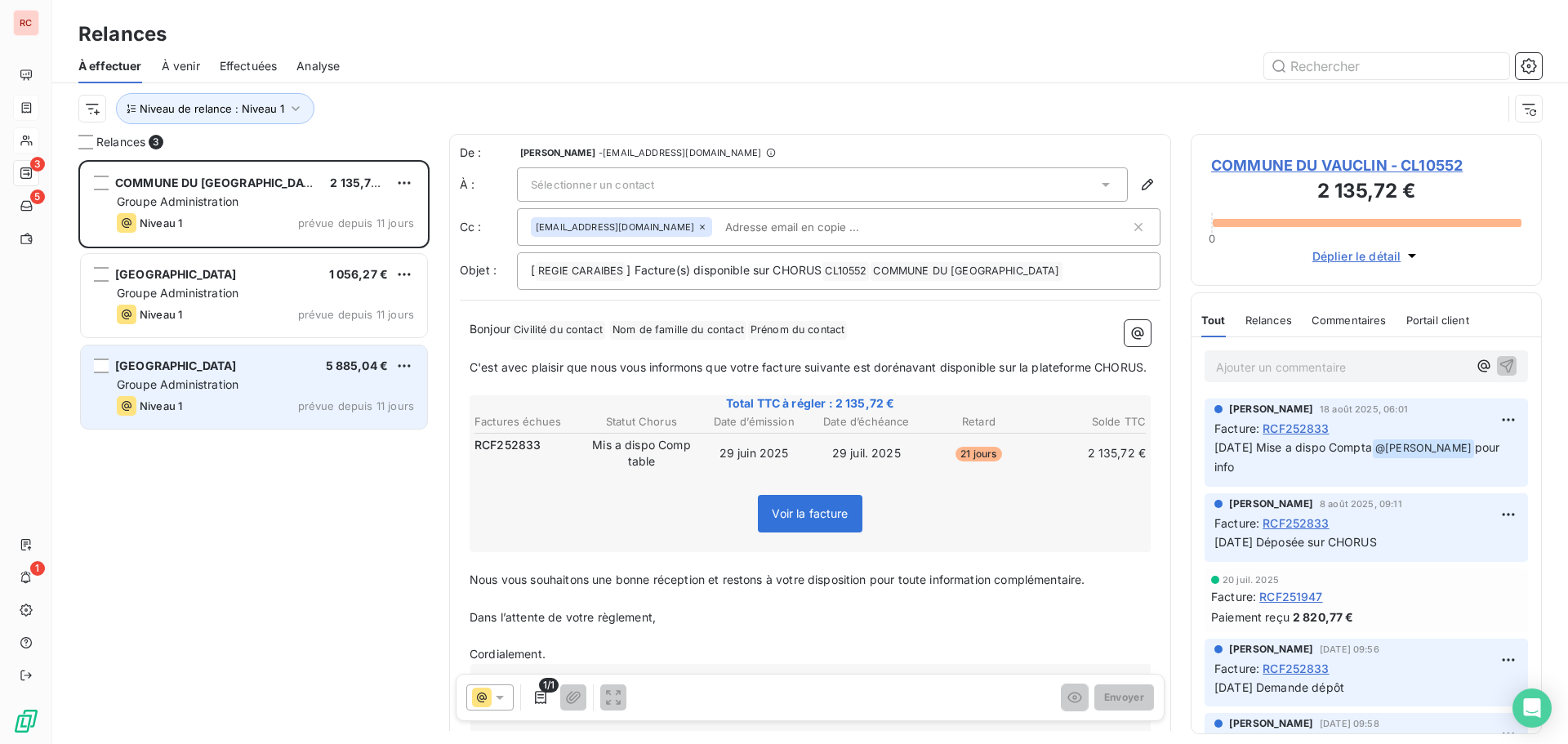
click at [321, 375] on div "[GEOGRAPHIC_DATA] 5 885,04 € Groupe Administration Niveau 1 prévue depuis 11 jo…" at bounding box center [254, 387] width 346 height 84
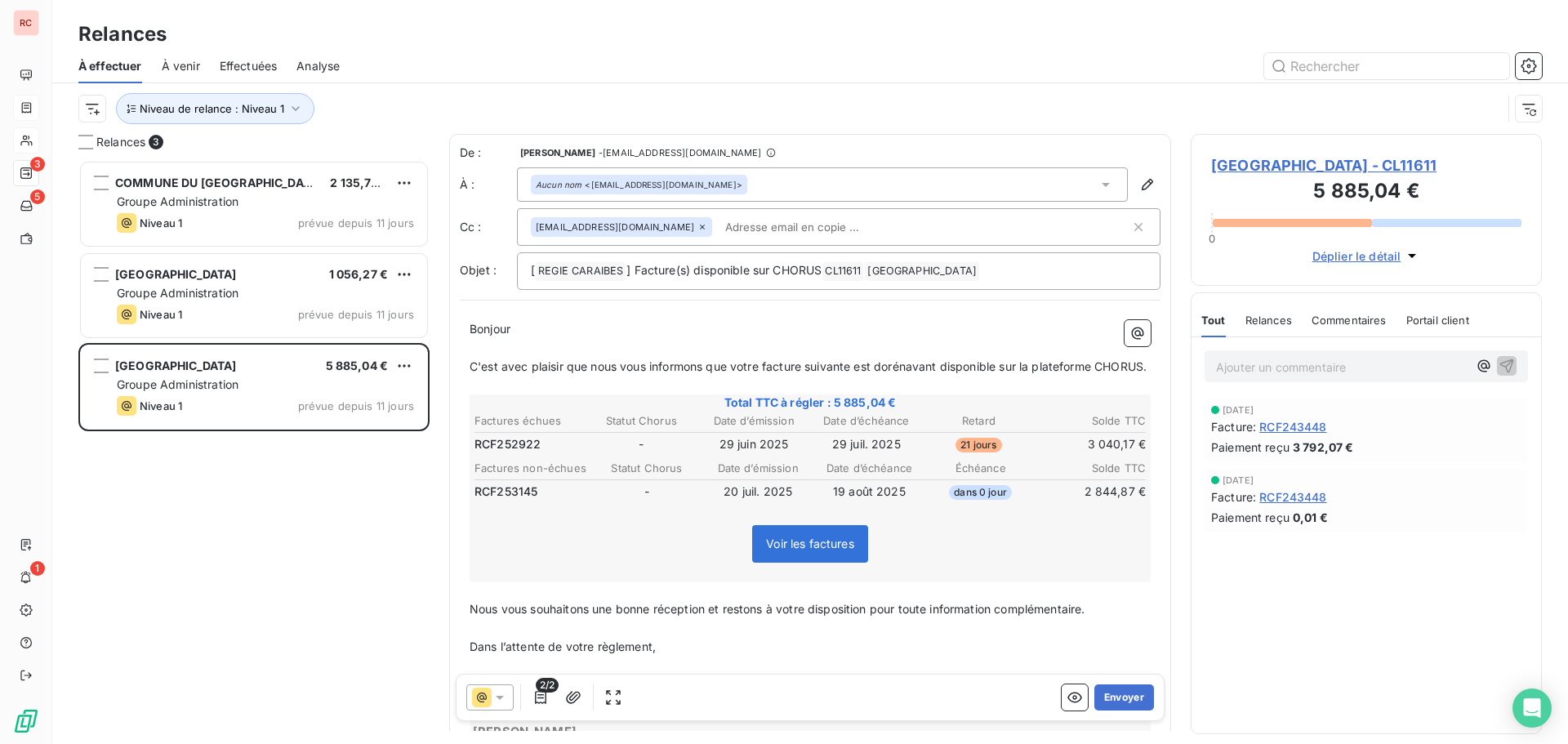
click at [1228, 175] on span "[GEOGRAPHIC_DATA] - CL11611" at bounding box center [1366, 165] width 310 height 22
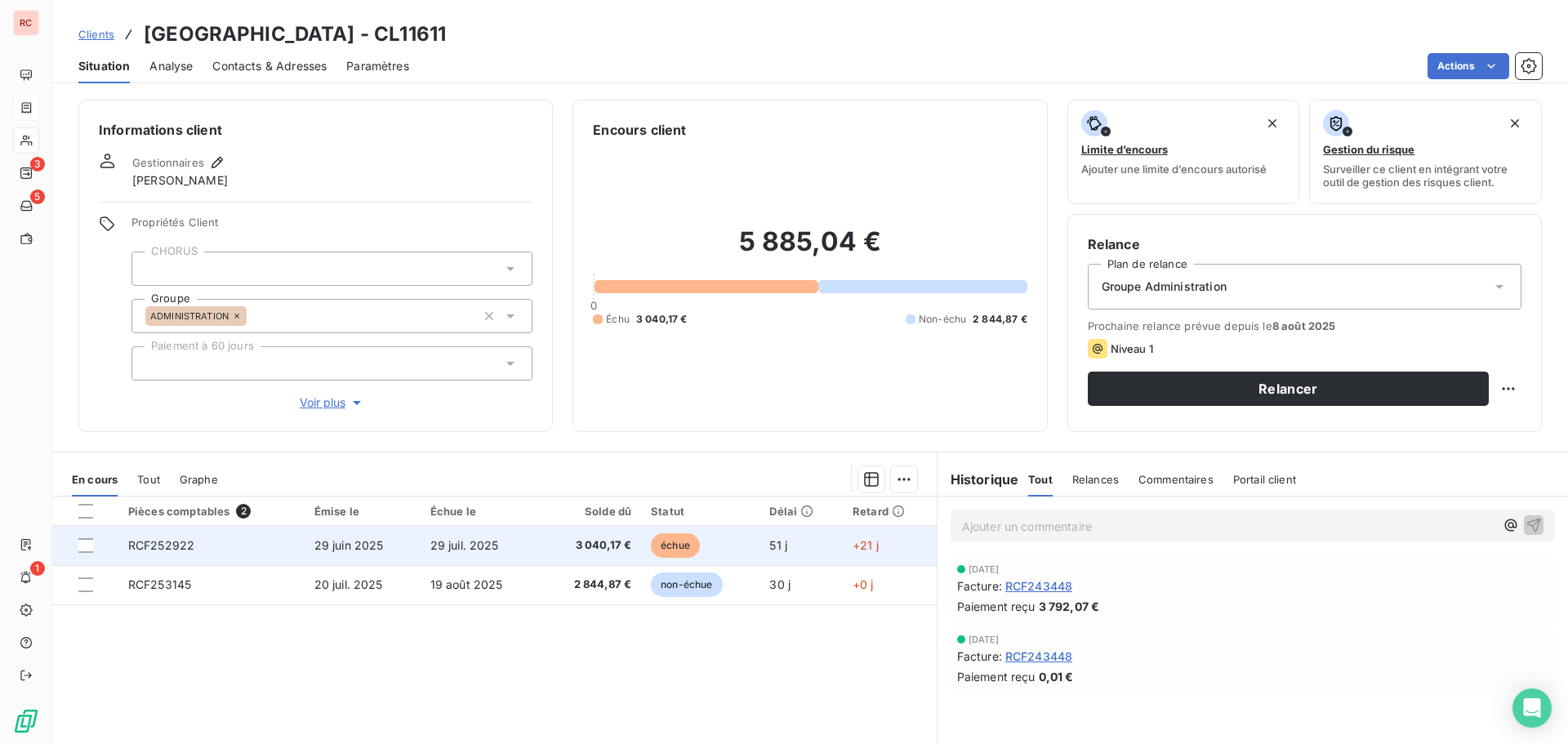
click at [540, 535] on td "3 040,17 €" at bounding box center [590, 546] width 100 height 39
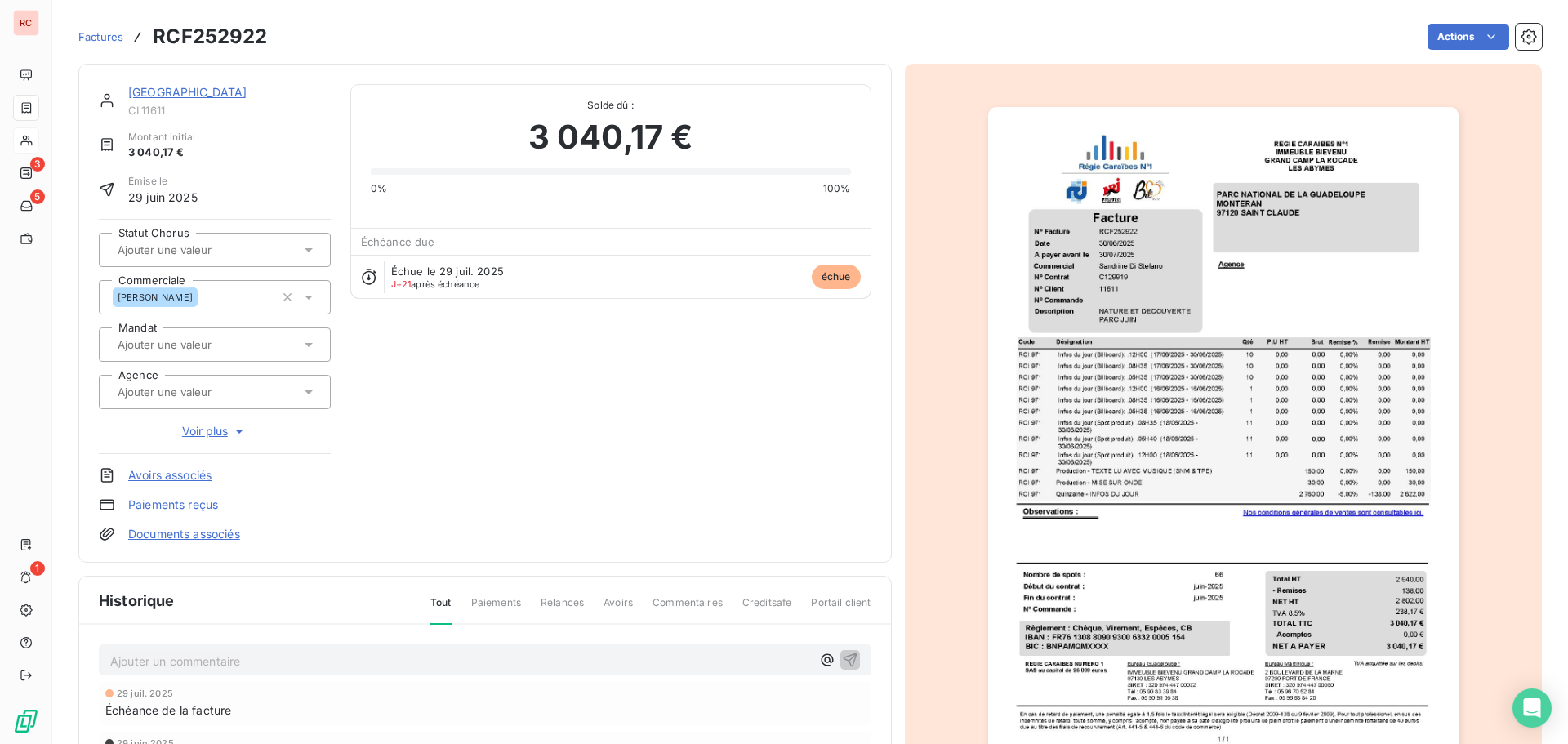
click at [309, 247] on icon at bounding box center [308, 250] width 16 height 16
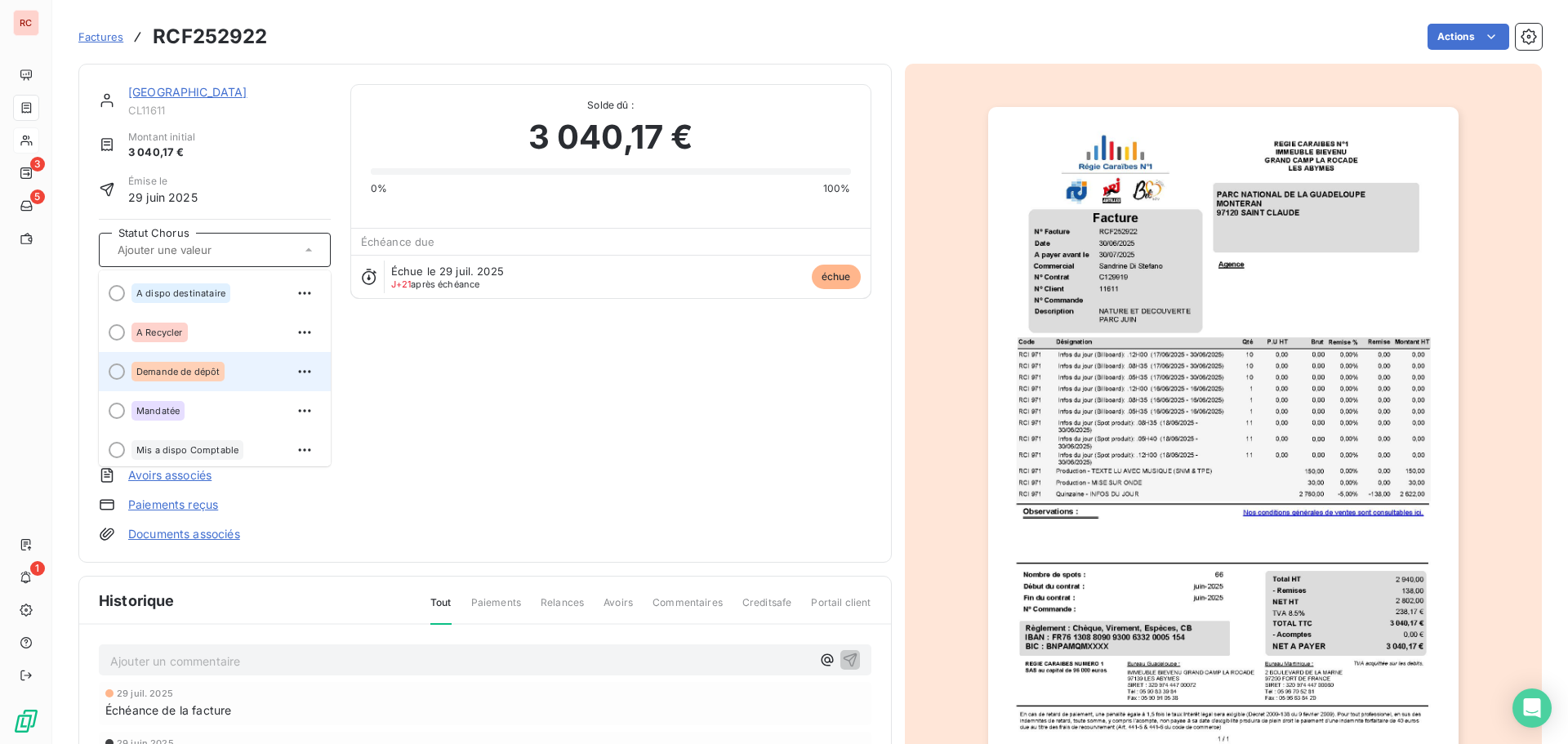
scroll to position [82, 0]
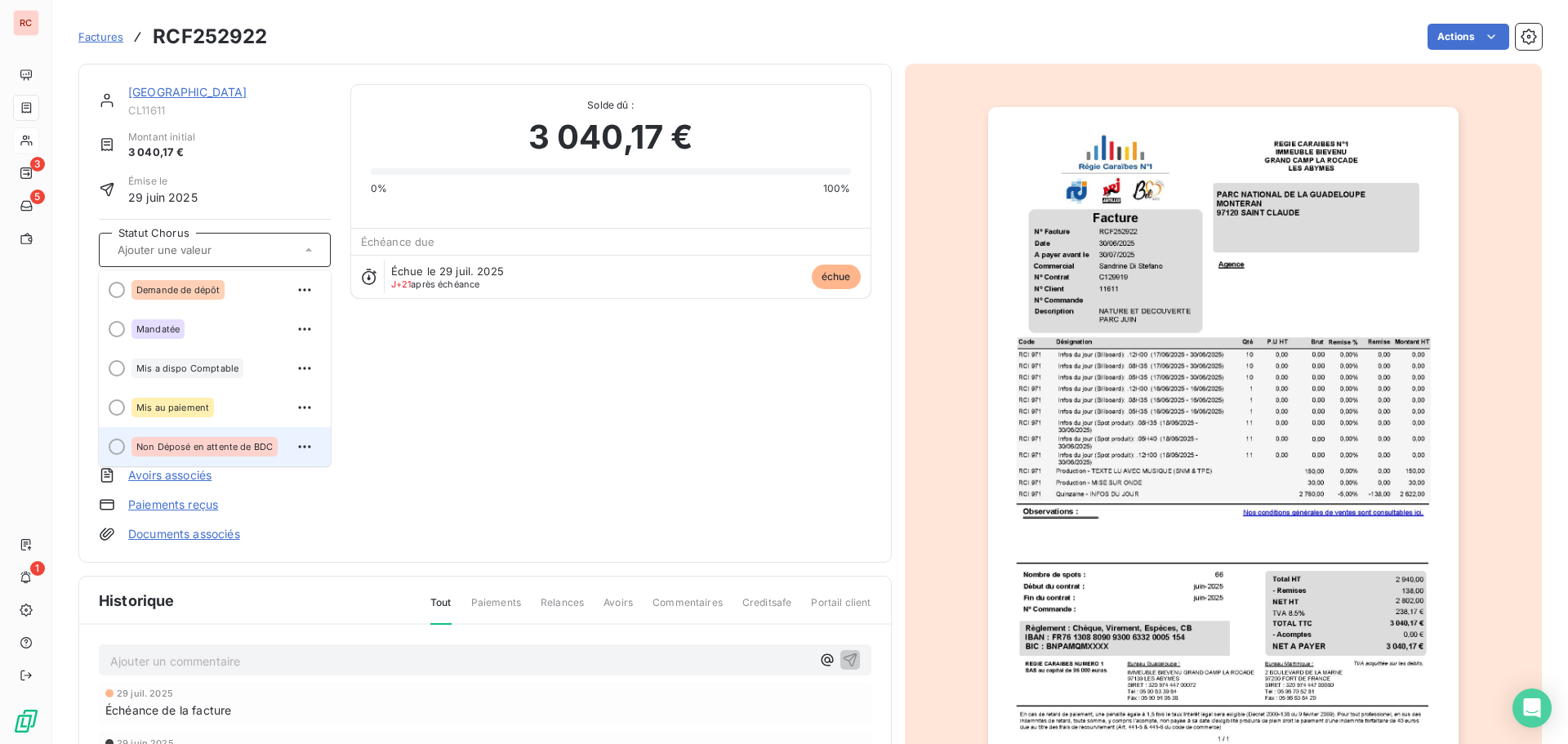
click at [256, 439] on div "Non Déposé en attente de BDC" at bounding box center [204, 446] width 146 height 19
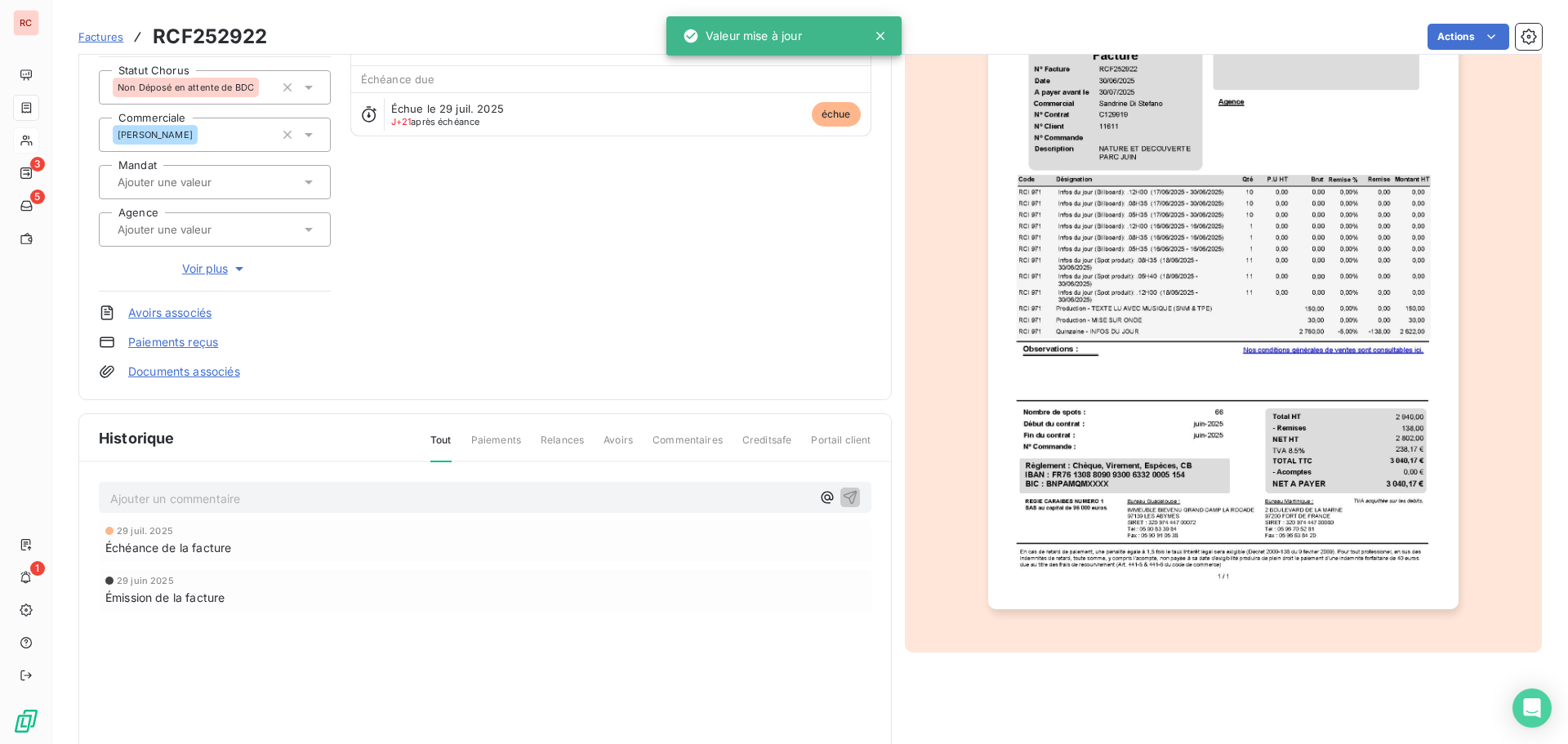
scroll to position [164, 0]
click at [190, 490] on p "Ajouter un commentaire ﻿" at bounding box center [460, 498] width 701 height 20
click at [99, 39] on span "Factures" at bounding box center [100, 36] width 45 height 13
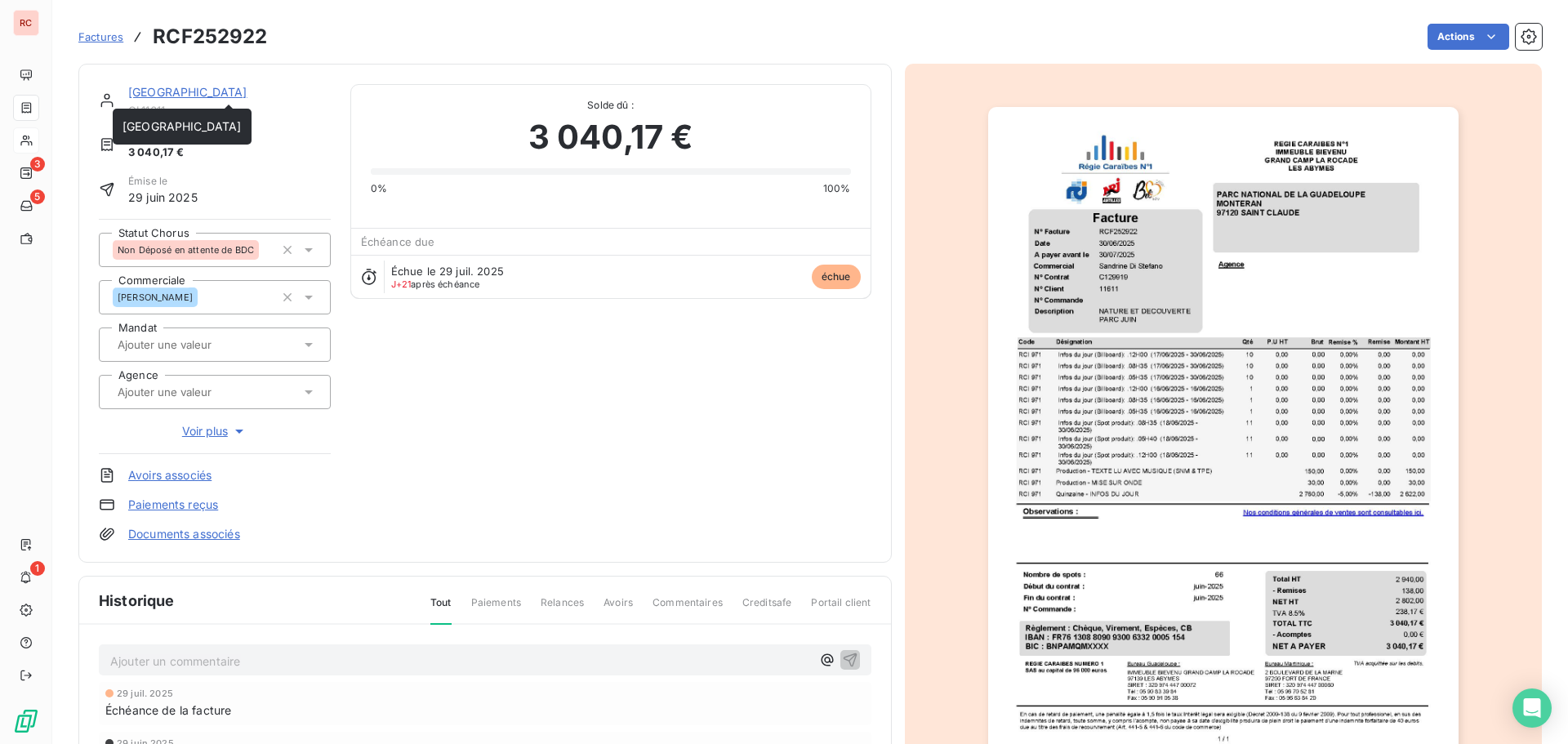
click at [200, 95] on link "[GEOGRAPHIC_DATA]" at bounding box center [187, 92] width 119 height 13
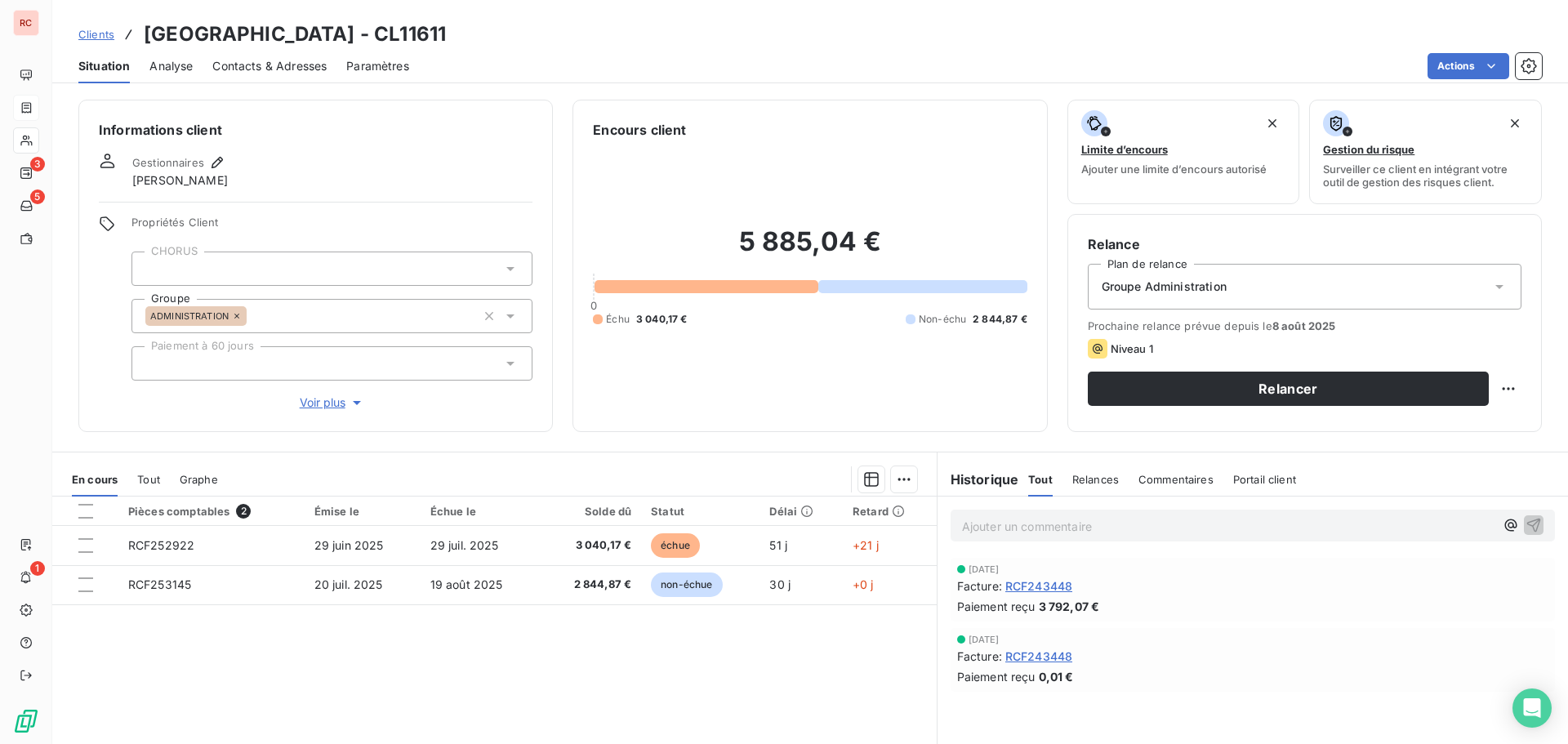
click at [142, 480] on span "Tout" at bounding box center [148, 479] width 23 height 13
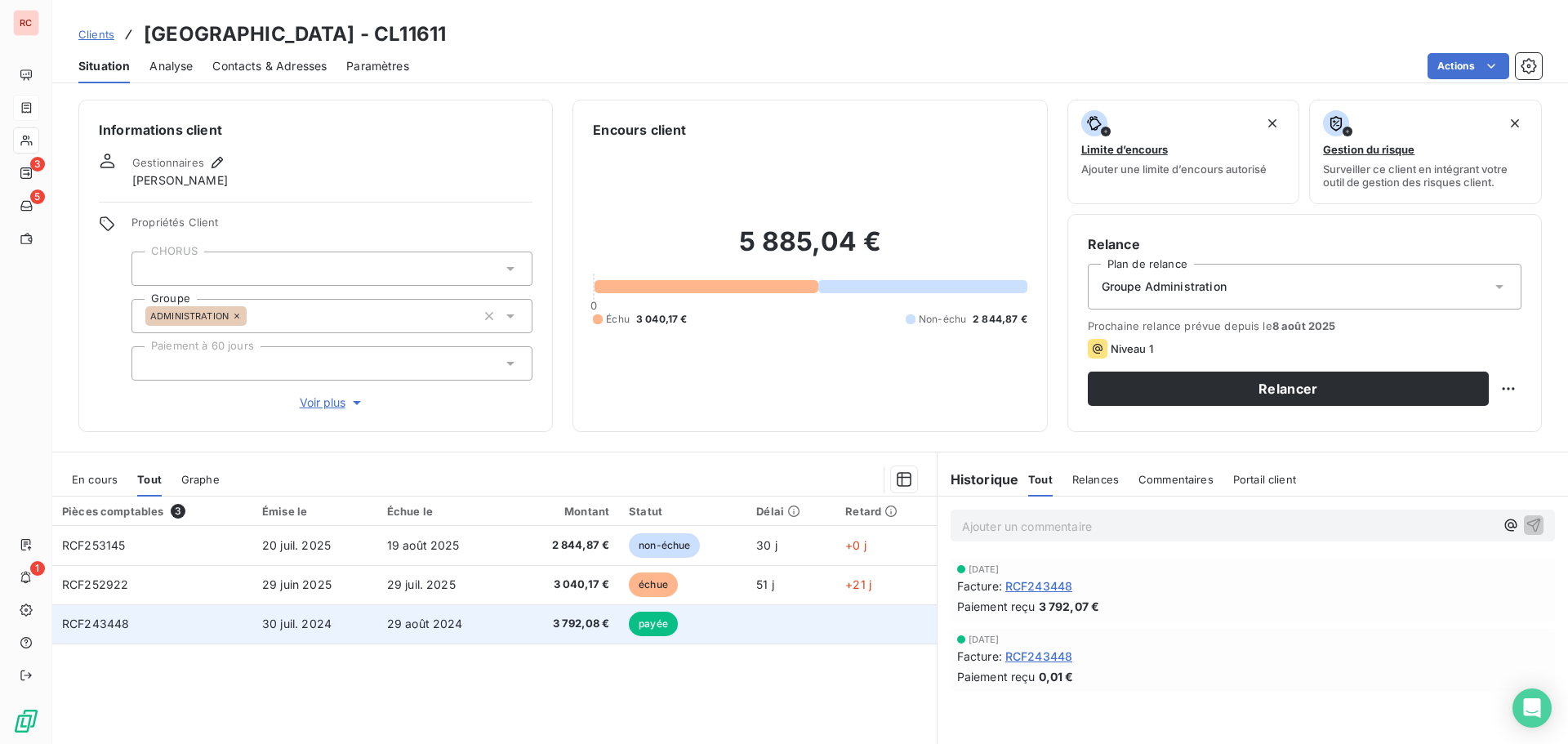
click at [422, 633] on td "29 août 2024" at bounding box center [443, 624] width 134 height 39
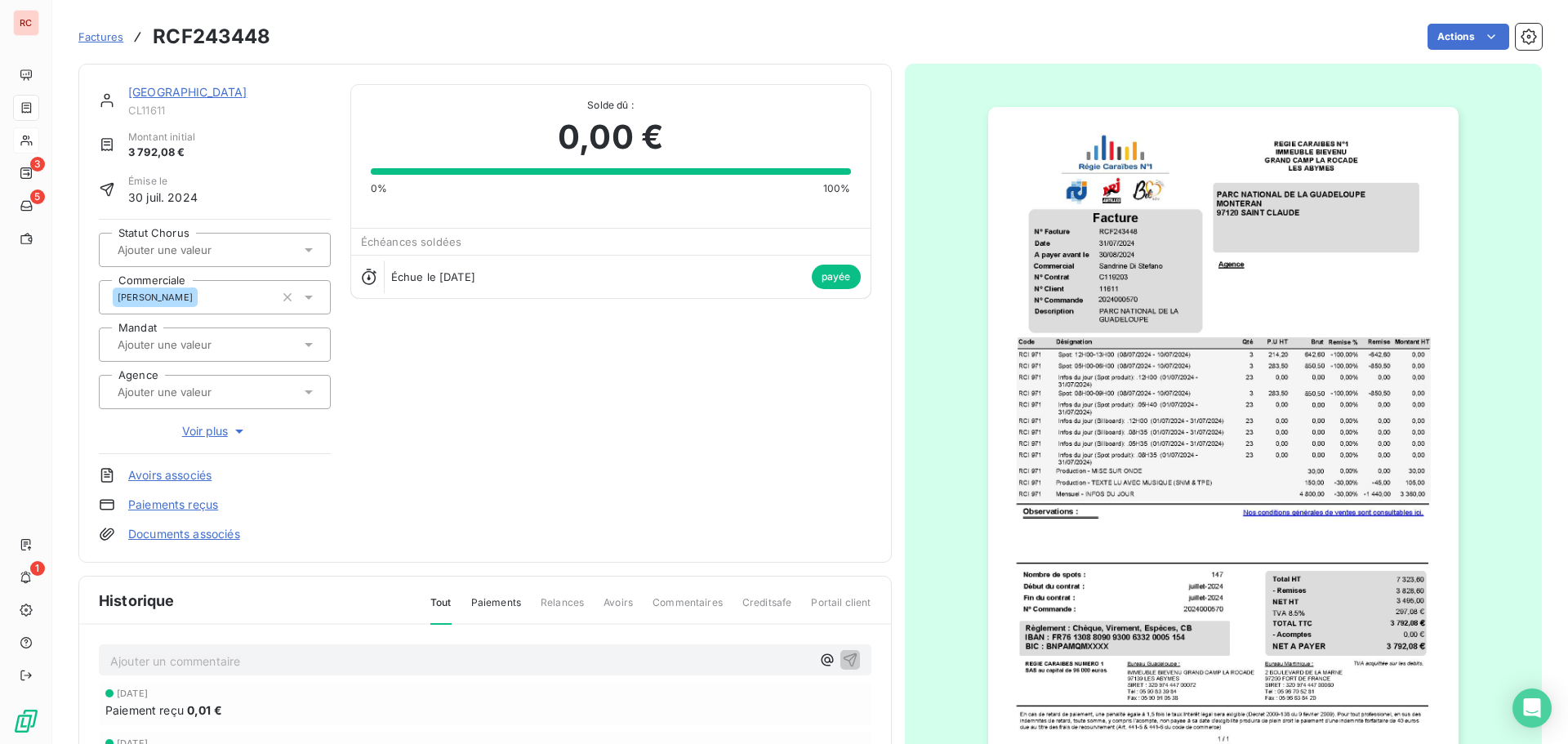
click at [166, 89] on link "[GEOGRAPHIC_DATA]" at bounding box center [187, 92] width 119 height 13
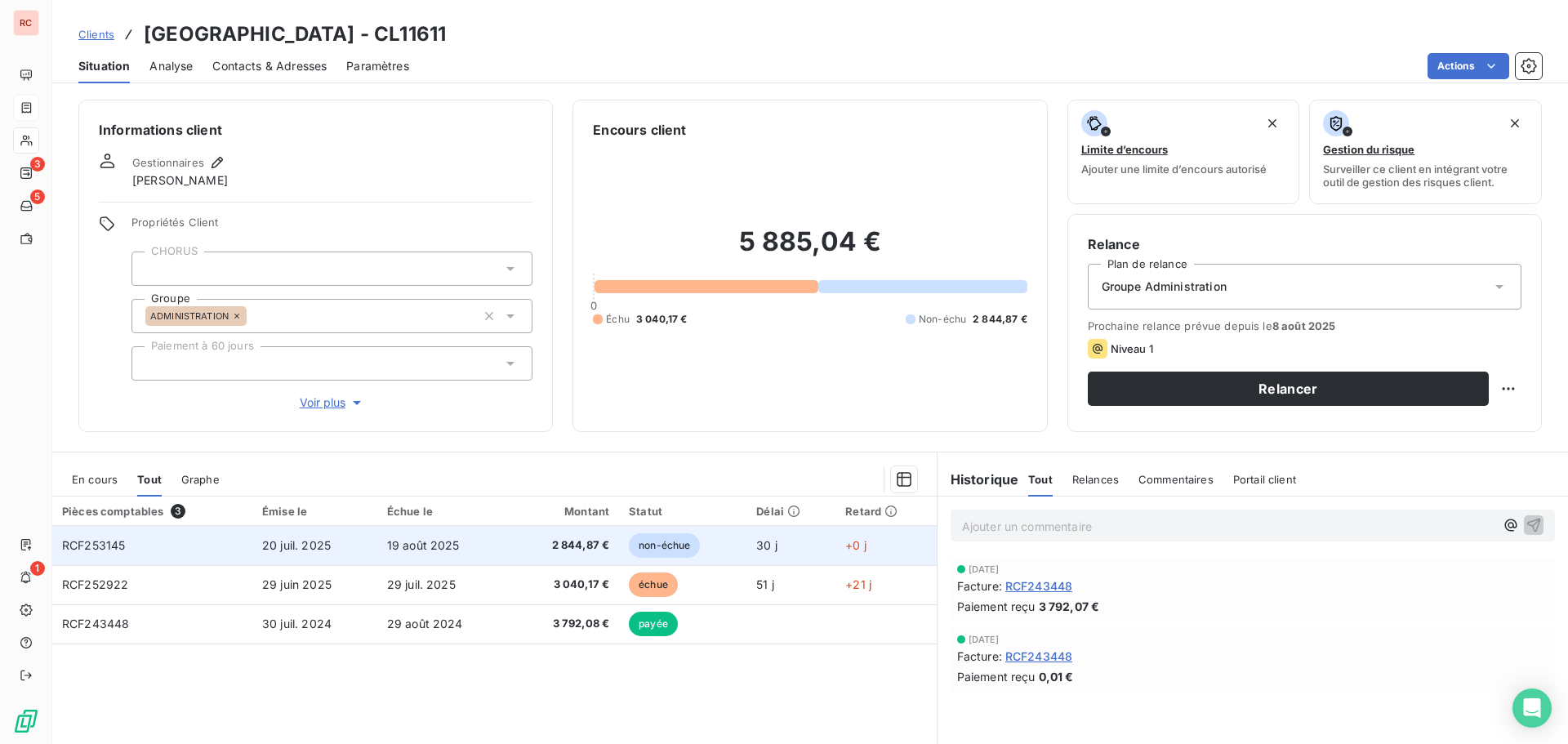
click at [394, 548] on span "19 août 2025" at bounding box center [423, 545] width 72 height 13
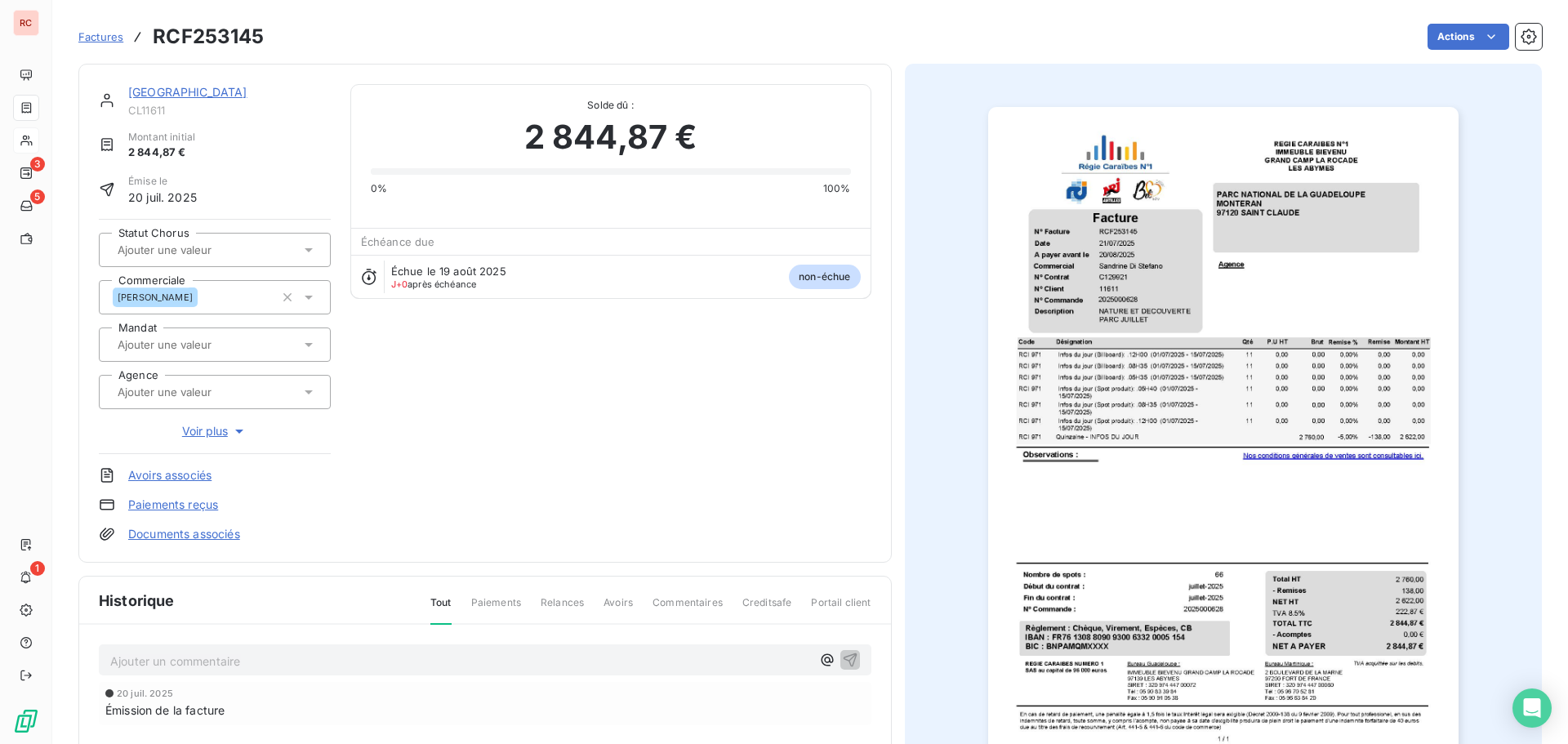
click at [1259, 343] on img "button" at bounding box center [1223, 439] width 470 height 665
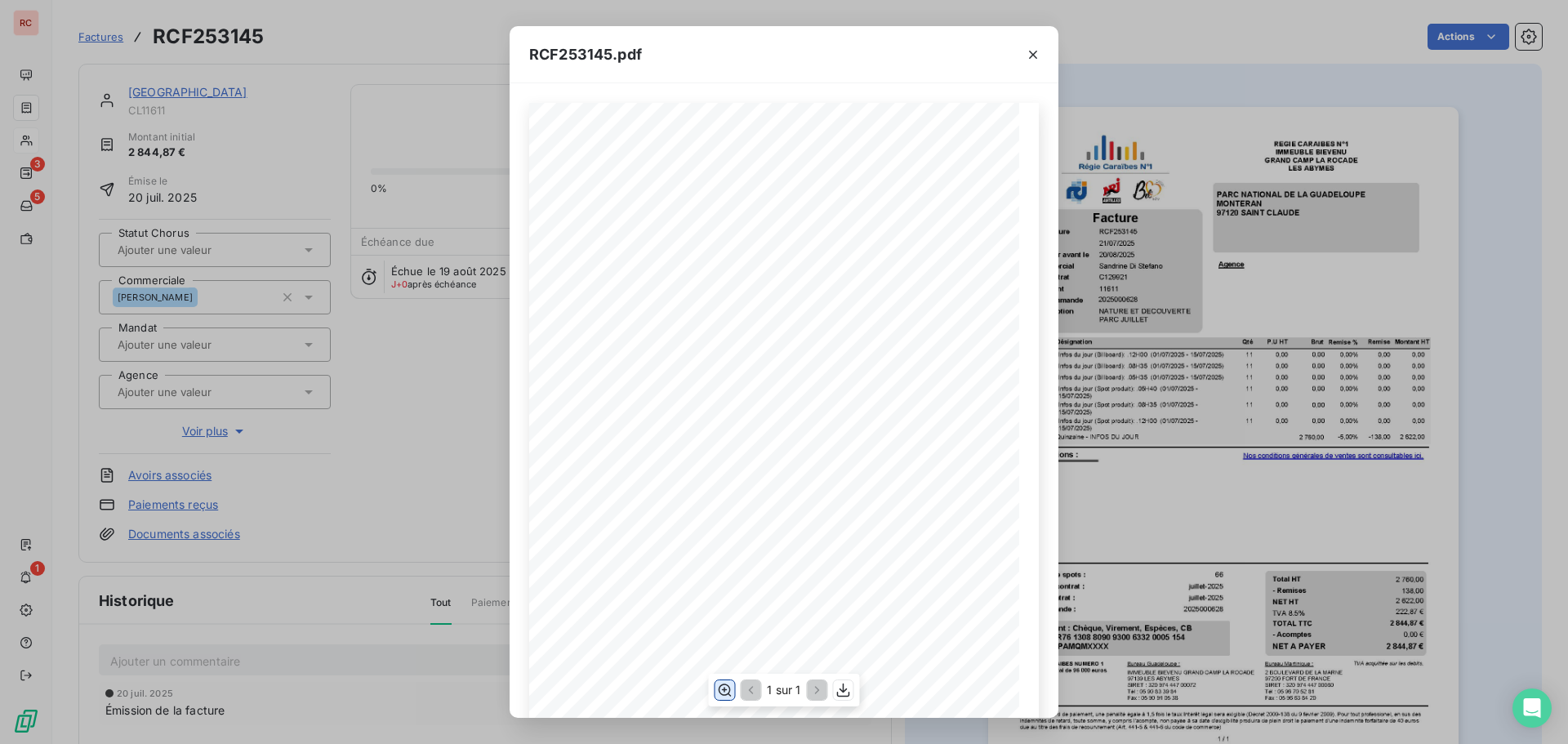
click at [730, 691] on icon "button" at bounding box center [724, 691] width 13 height 13
click at [1033, 56] on icon "button" at bounding box center [1033, 54] width 16 height 16
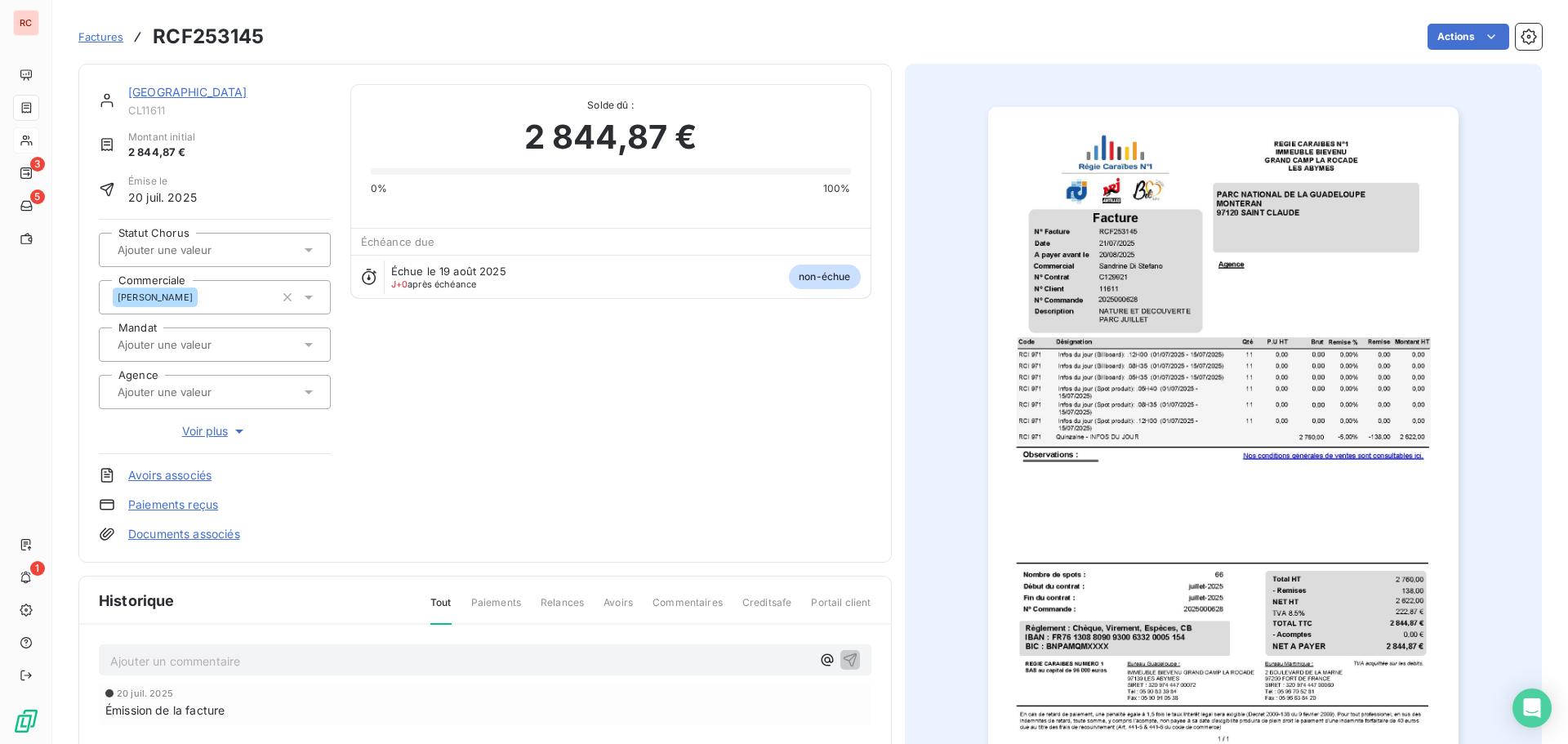
click at [1146, 495] on img "button" at bounding box center [1223, 439] width 470 height 665
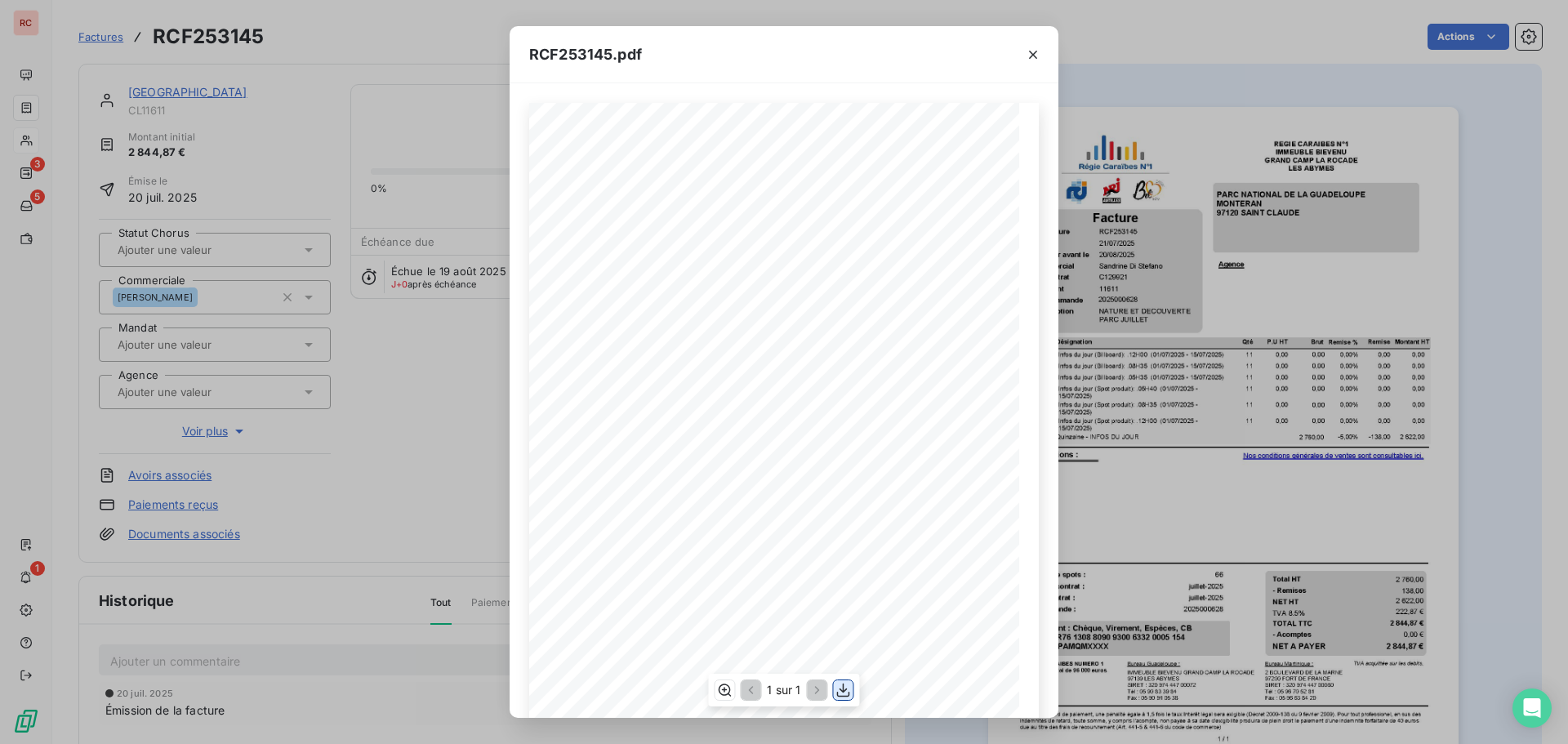
click at [844, 688] on icon "button" at bounding box center [843, 690] width 16 height 16
click at [388, 493] on div "RCF253145.pdf 11 Infos du jour (Billboard): .12H00 ([DATE] - [DATE]) 0,00 RCI 9…" at bounding box center [784, 372] width 1568 height 744
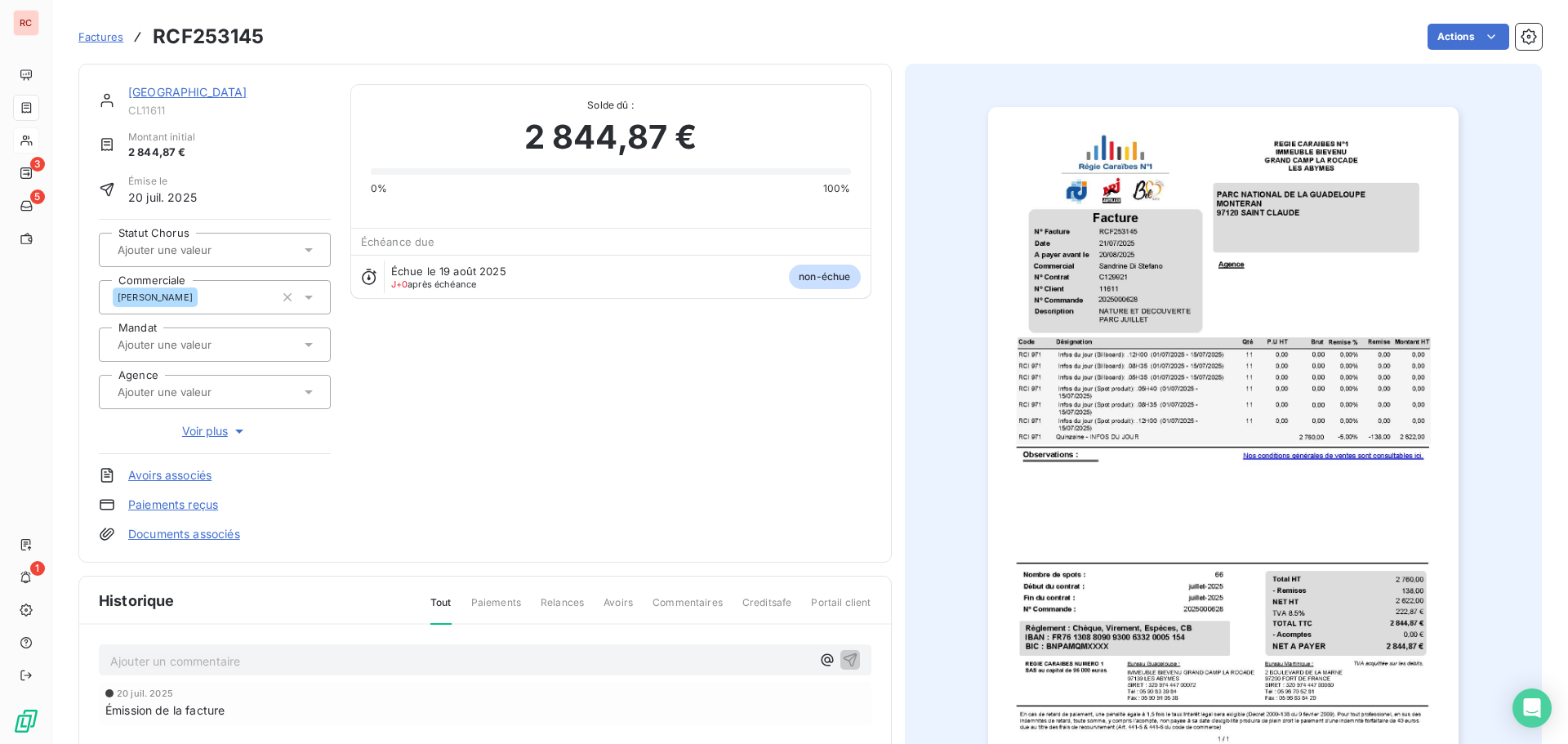
click at [300, 245] on icon at bounding box center [308, 250] width 16 height 16
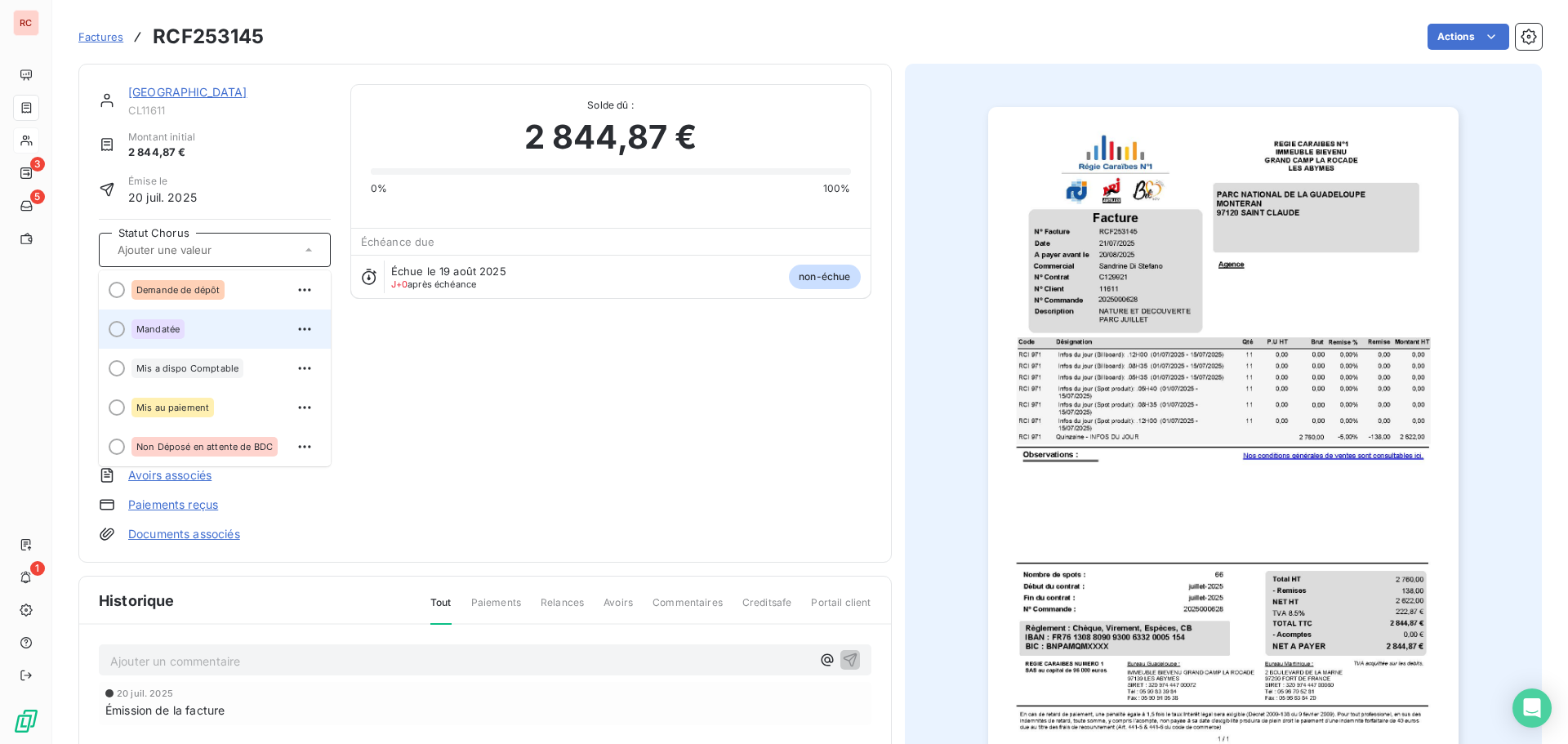
scroll to position [164, 0]
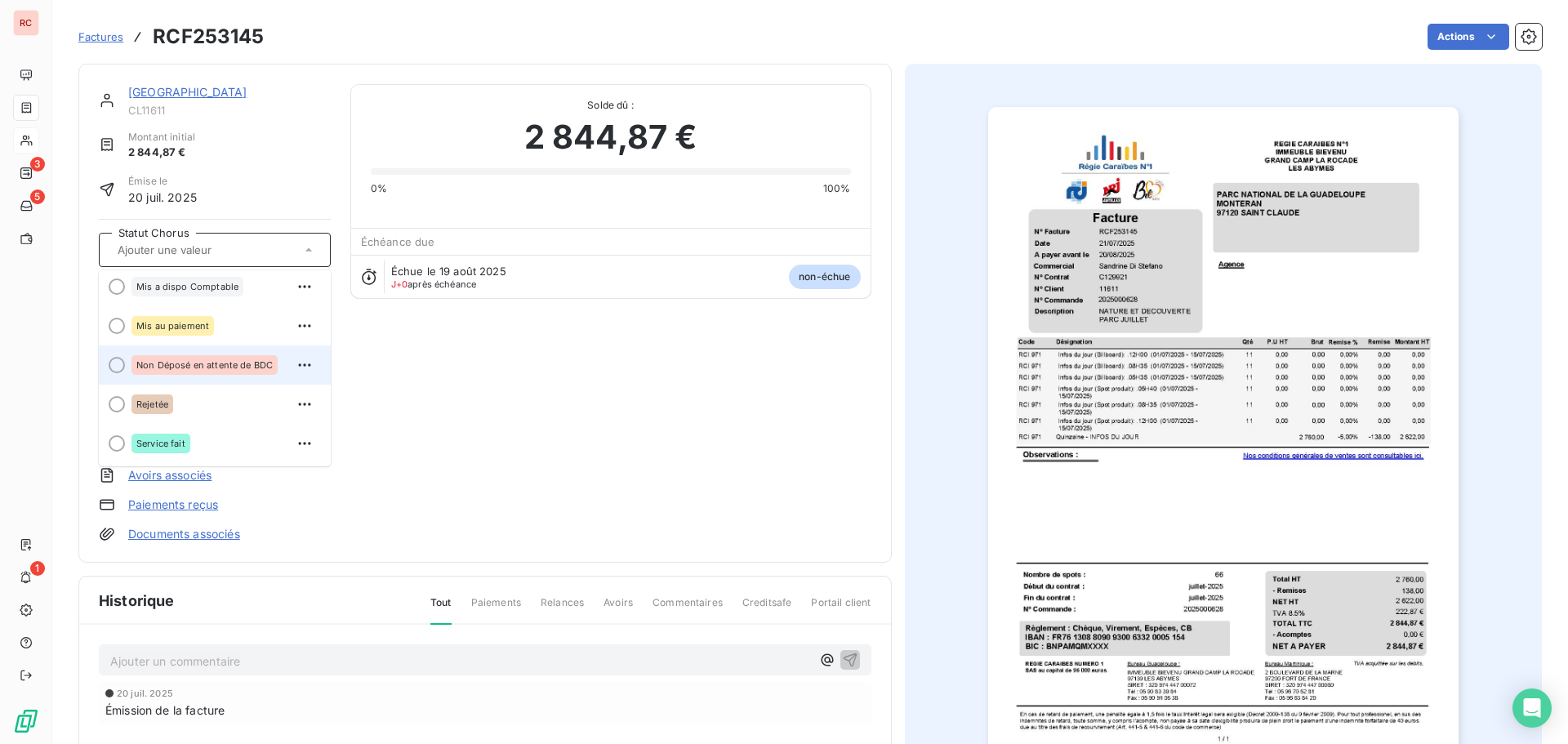
click at [239, 360] on span "Non Déposé en attente de BDC" at bounding box center [205, 365] width 137 height 10
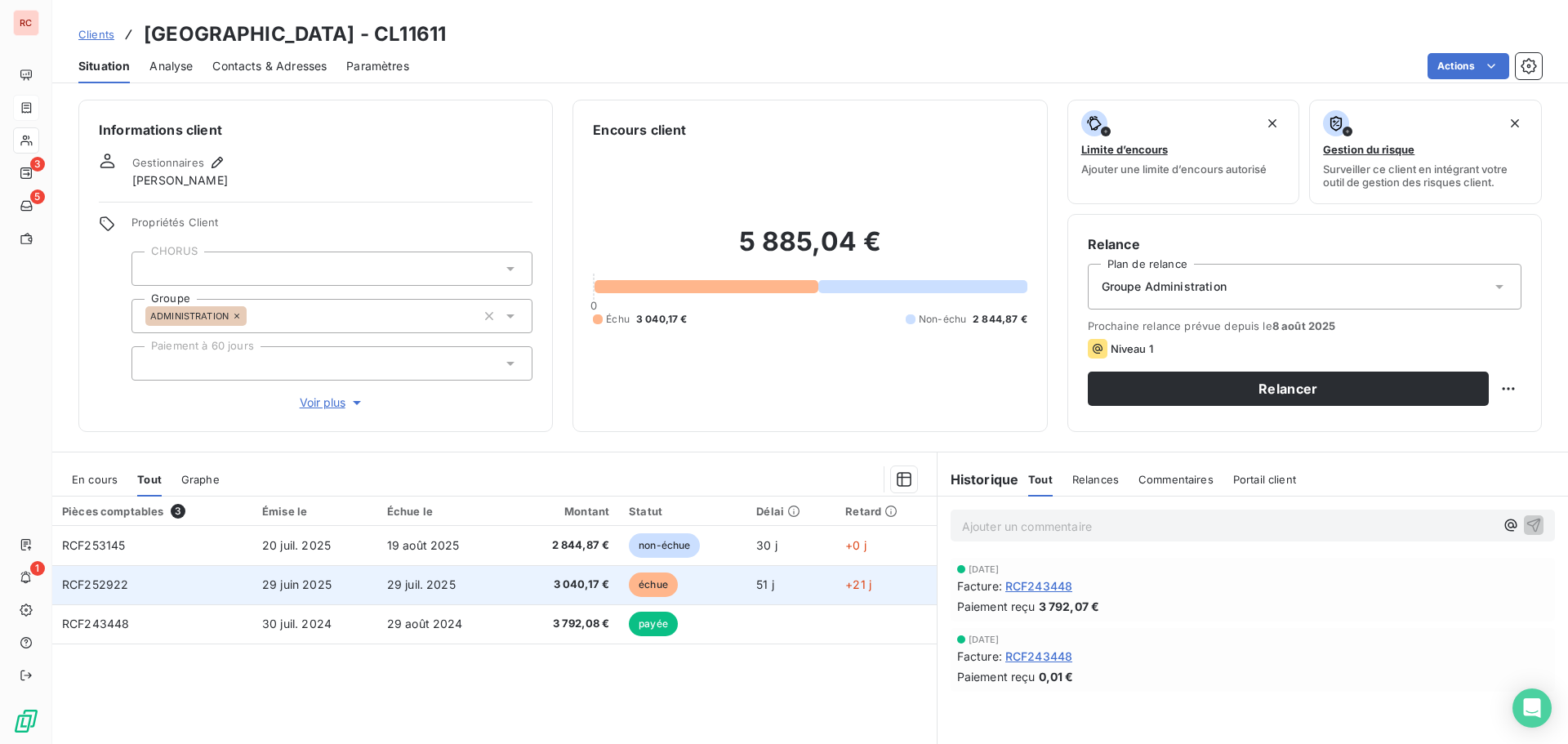
click at [433, 580] on span "29 juil. 2025" at bounding box center [421, 585] width 68 height 13
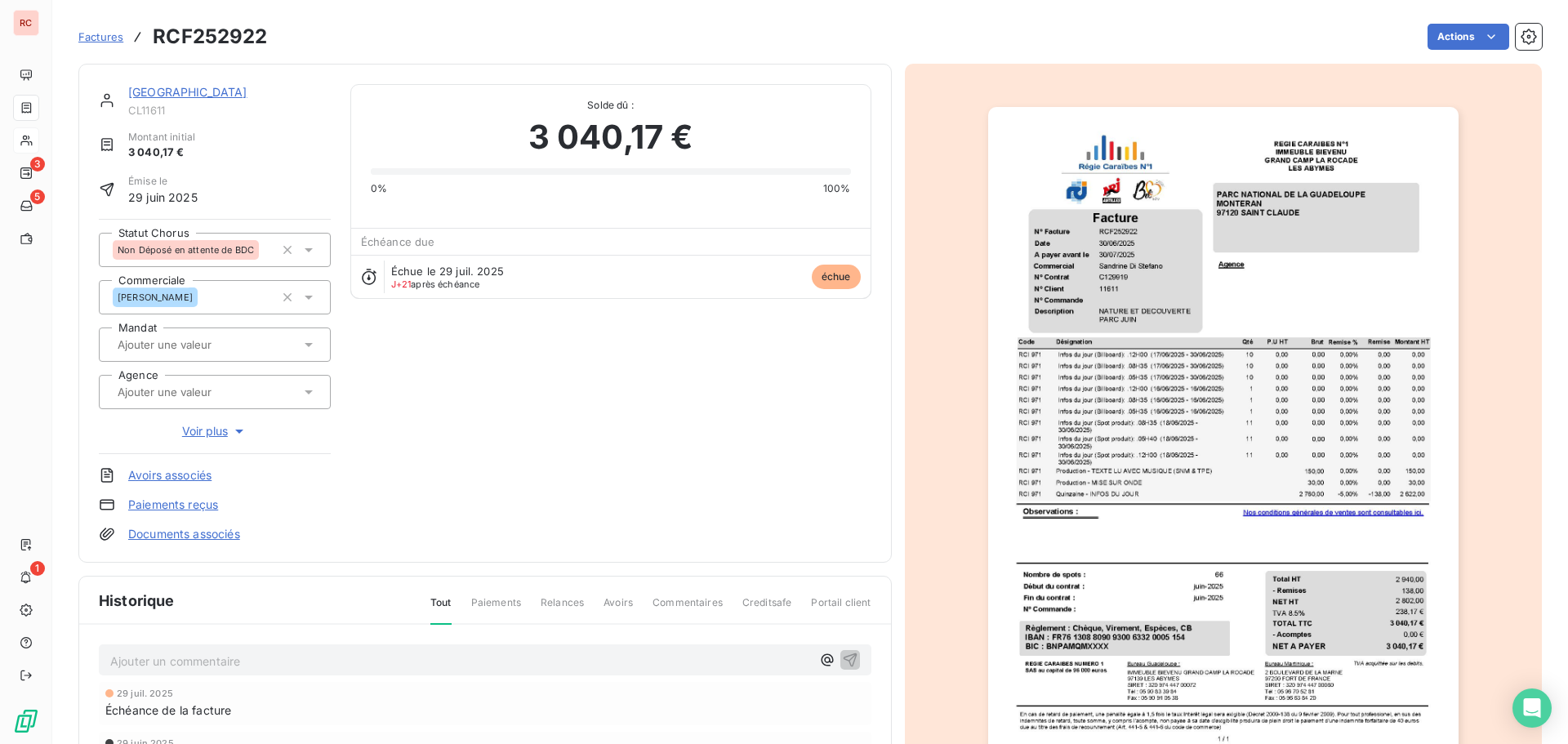
scroll to position [3, 0]
drag, startPoint x: 266, startPoint y: 36, endPoint x: 156, endPoint y: 38, distance: 110.0
click at [156, 38] on h3 "RCF252922" at bounding box center [210, 36] width 115 height 30
copy h3 "RCF252922"
click at [173, 657] on p "Ajouter un commentaire ﻿" at bounding box center [460, 660] width 701 height 20
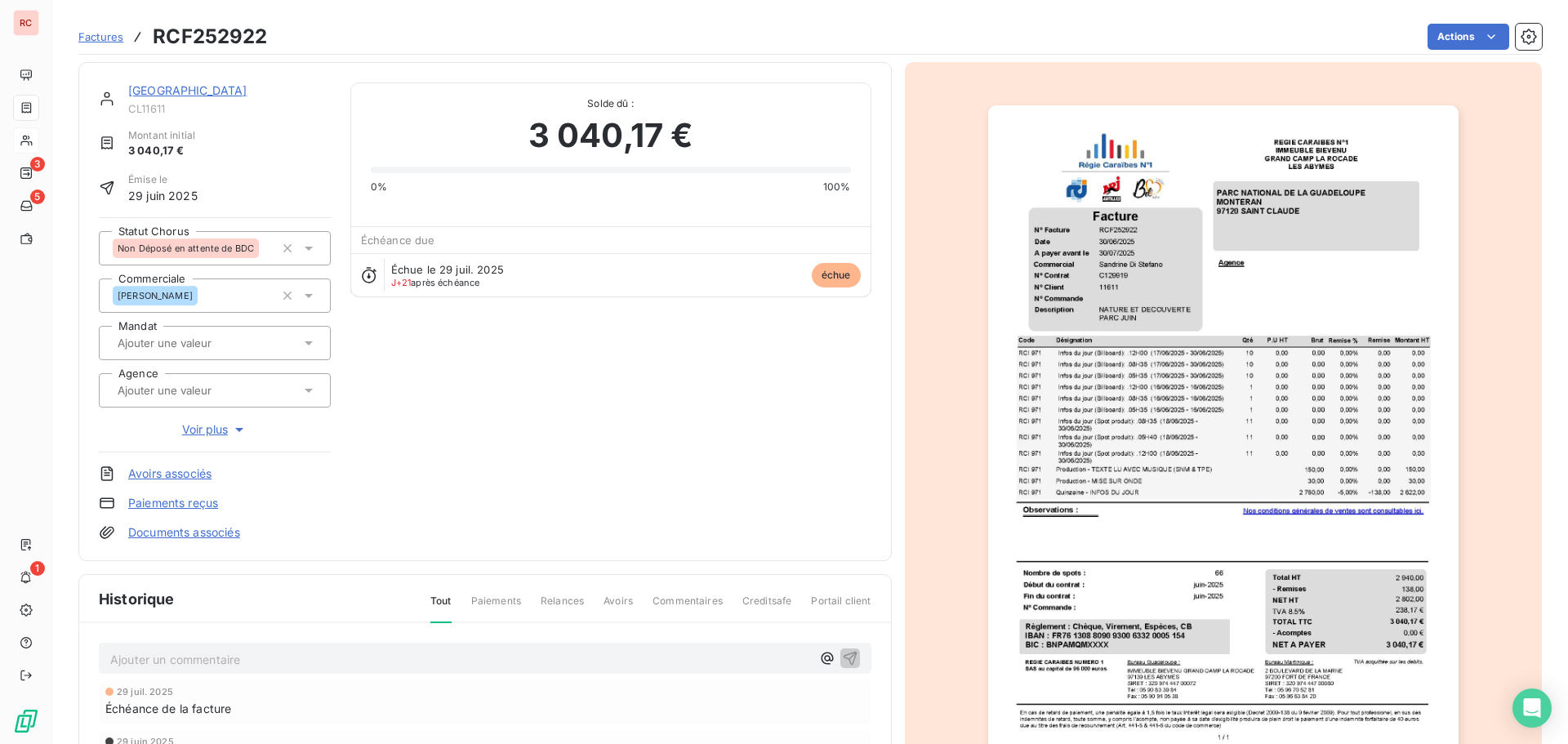
click at [1104, 261] on img "button" at bounding box center [1223, 438] width 470 height 665
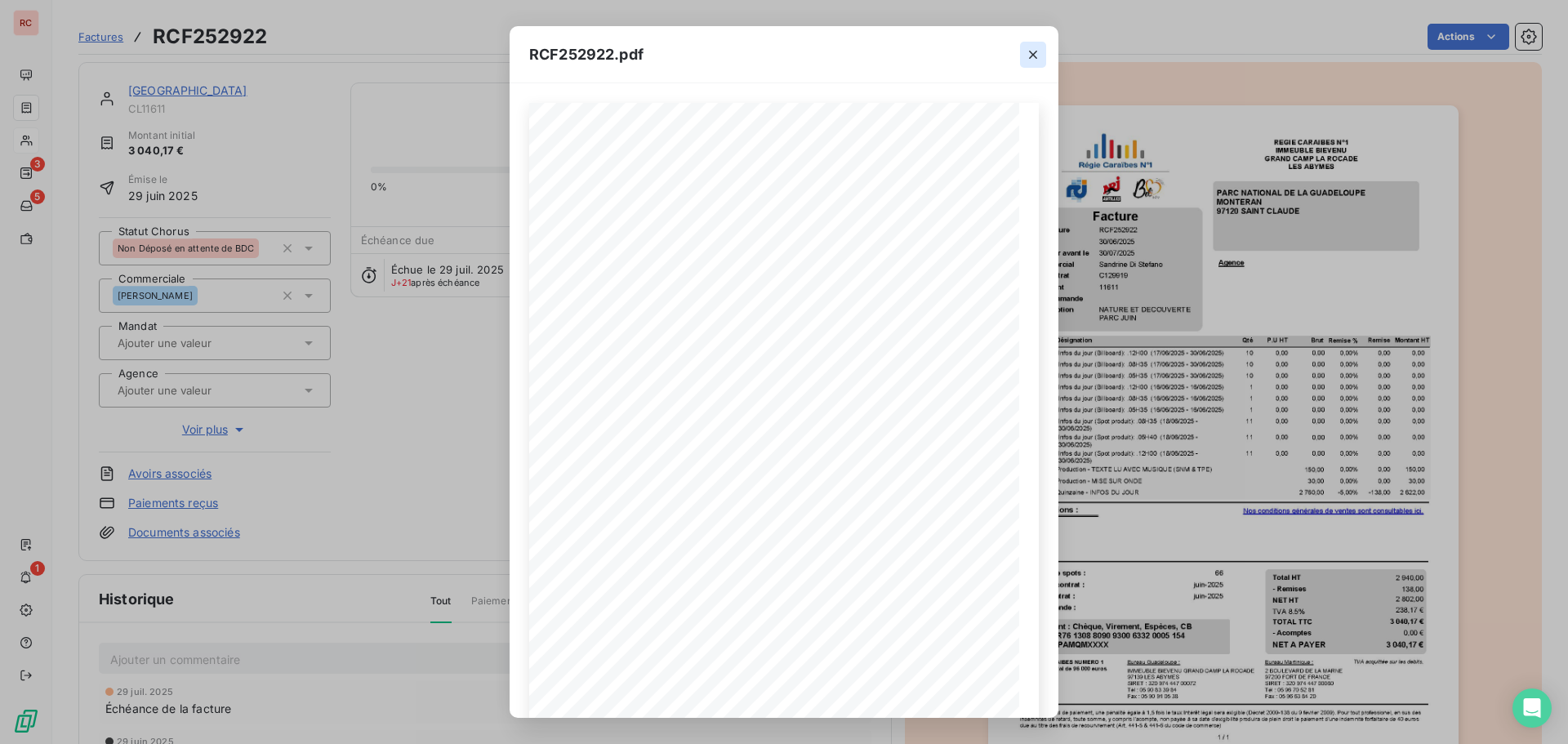
click at [1034, 62] on icon "button" at bounding box center [1033, 54] width 16 height 16
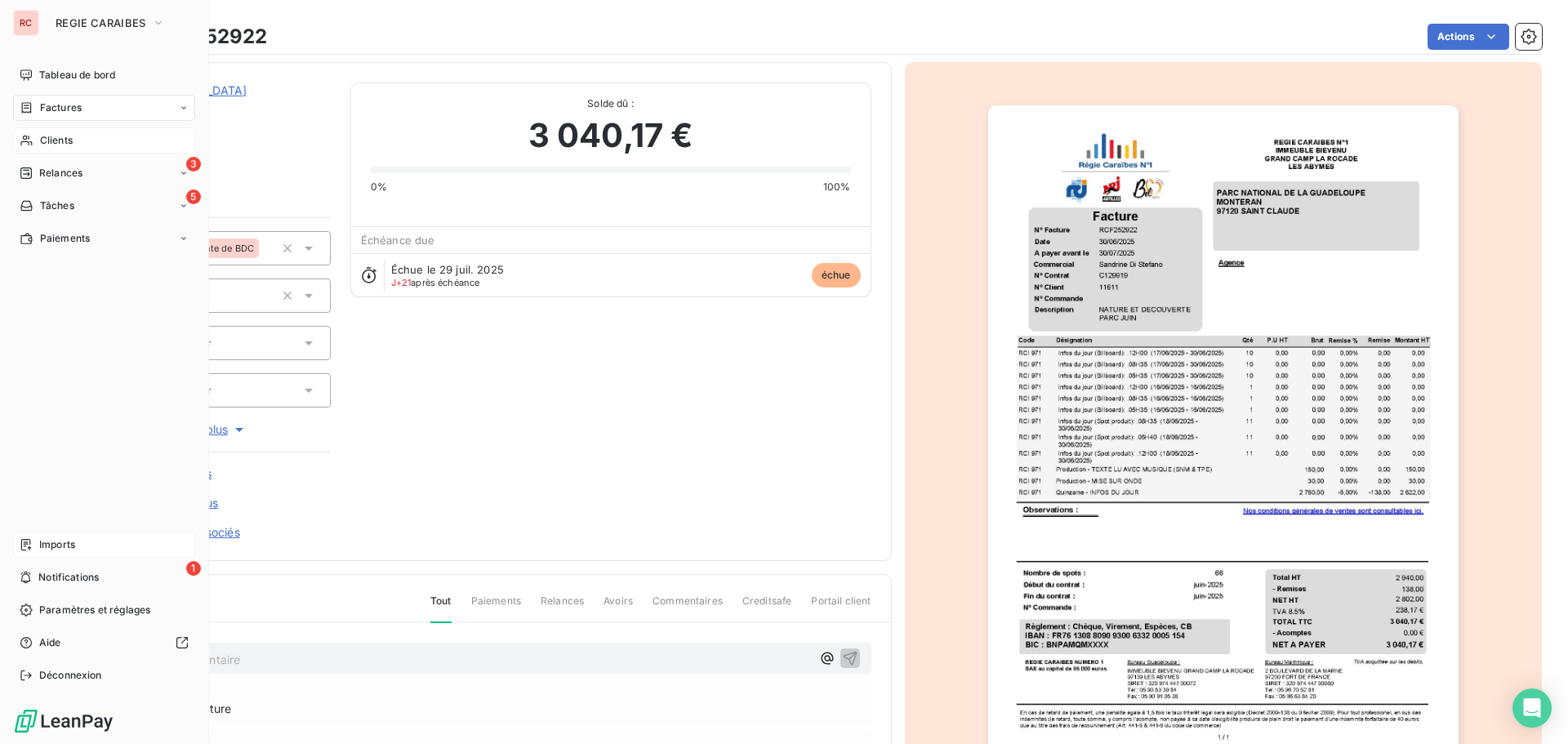
click at [56, 550] on span "Imports" at bounding box center [56, 544] width 36 height 14
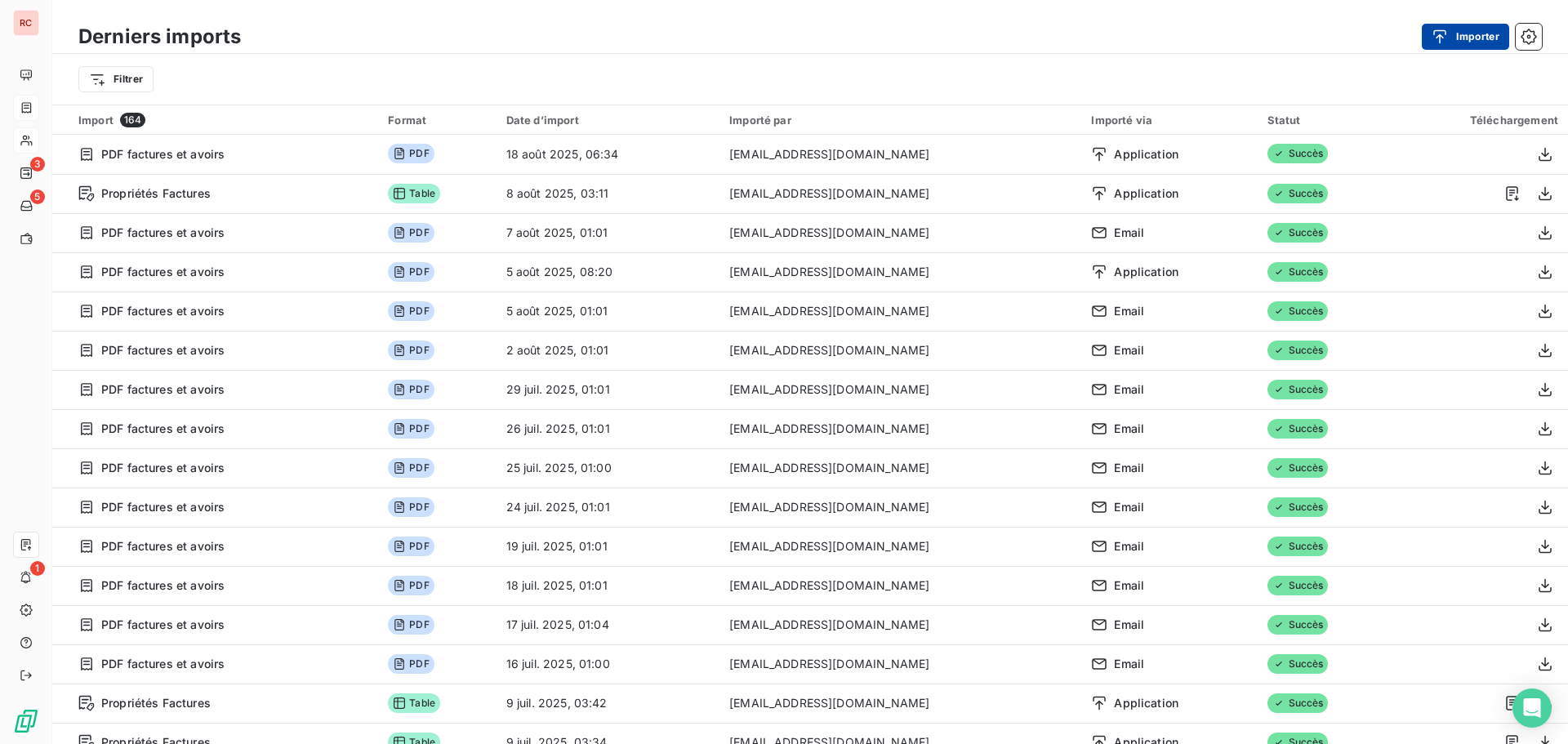
click at [1442, 33] on icon "button" at bounding box center [1439, 36] width 16 height 16
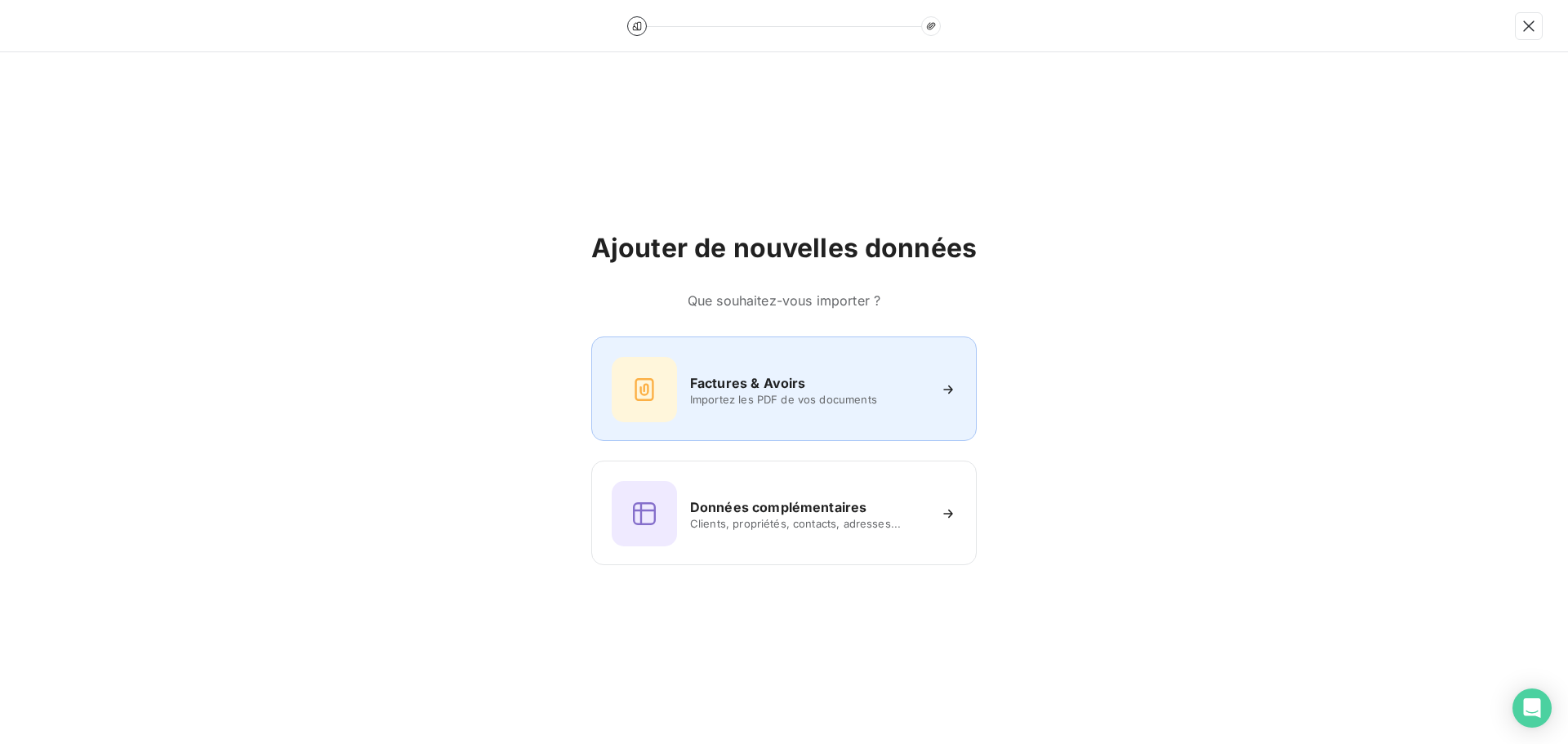
click at [802, 404] on span "Importez les PDF de vos documents" at bounding box center [808, 399] width 237 height 13
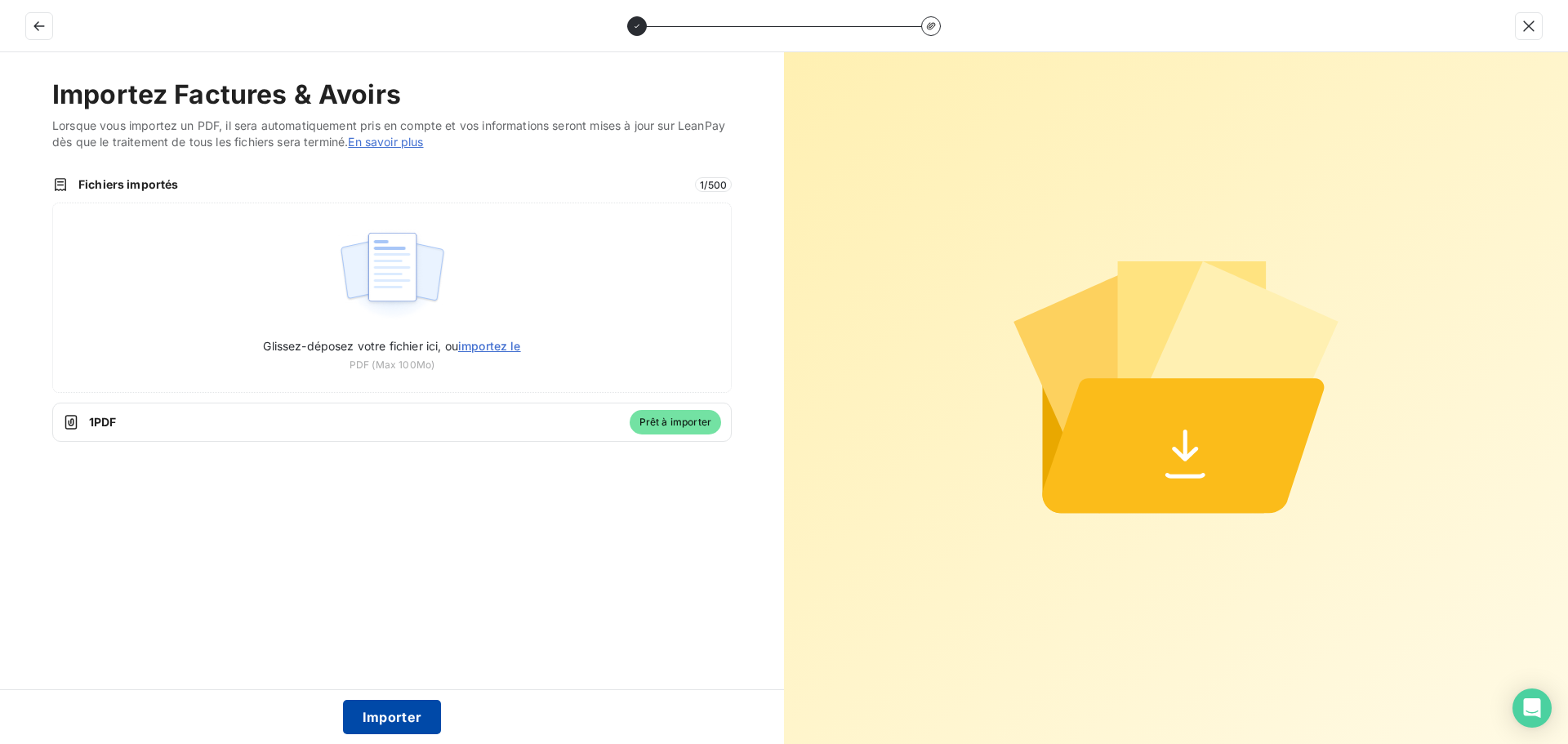
click at [389, 728] on button "Importer" at bounding box center [392, 717] width 99 height 35
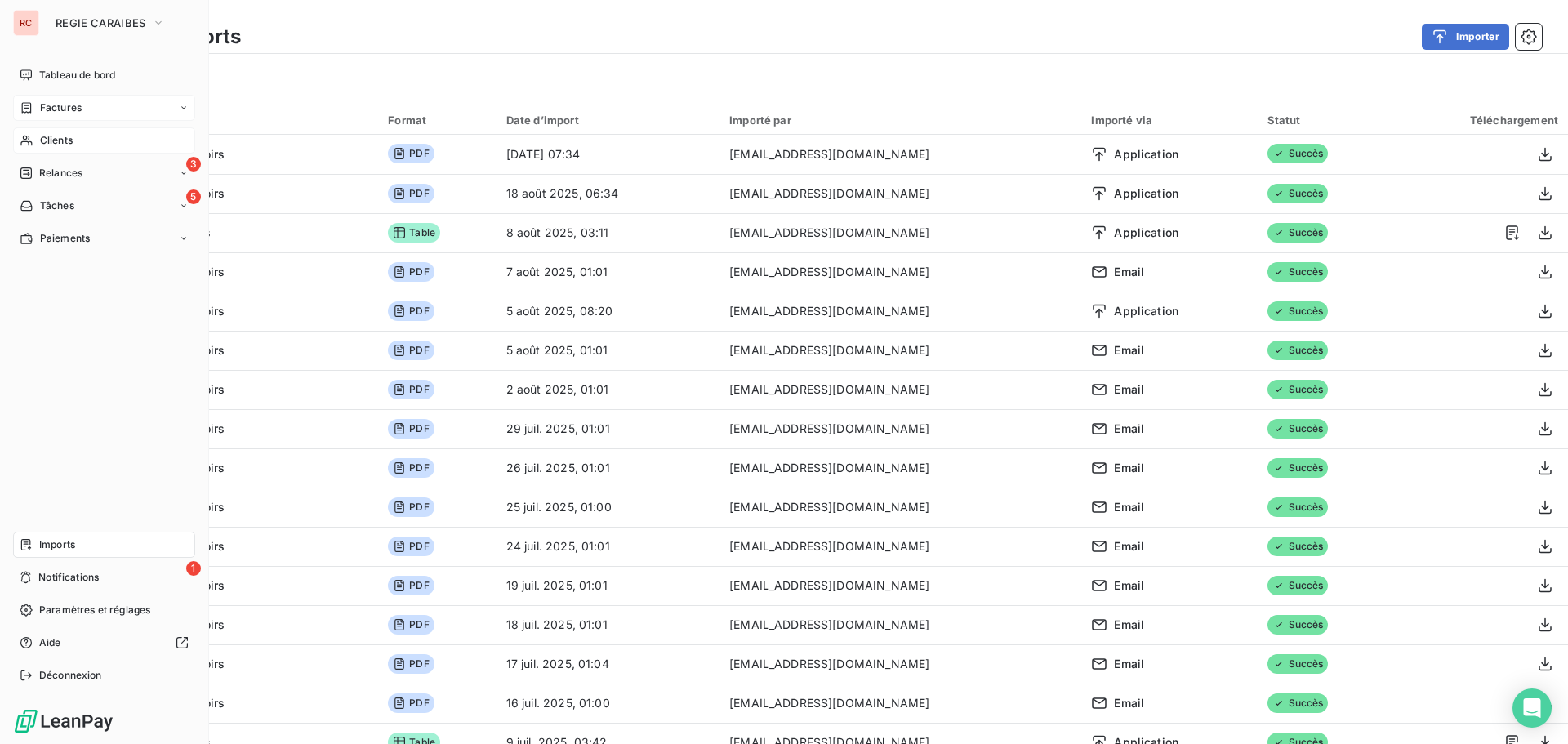
click at [38, 136] on div "Clients" at bounding box center [104, 140] width 182 height 26
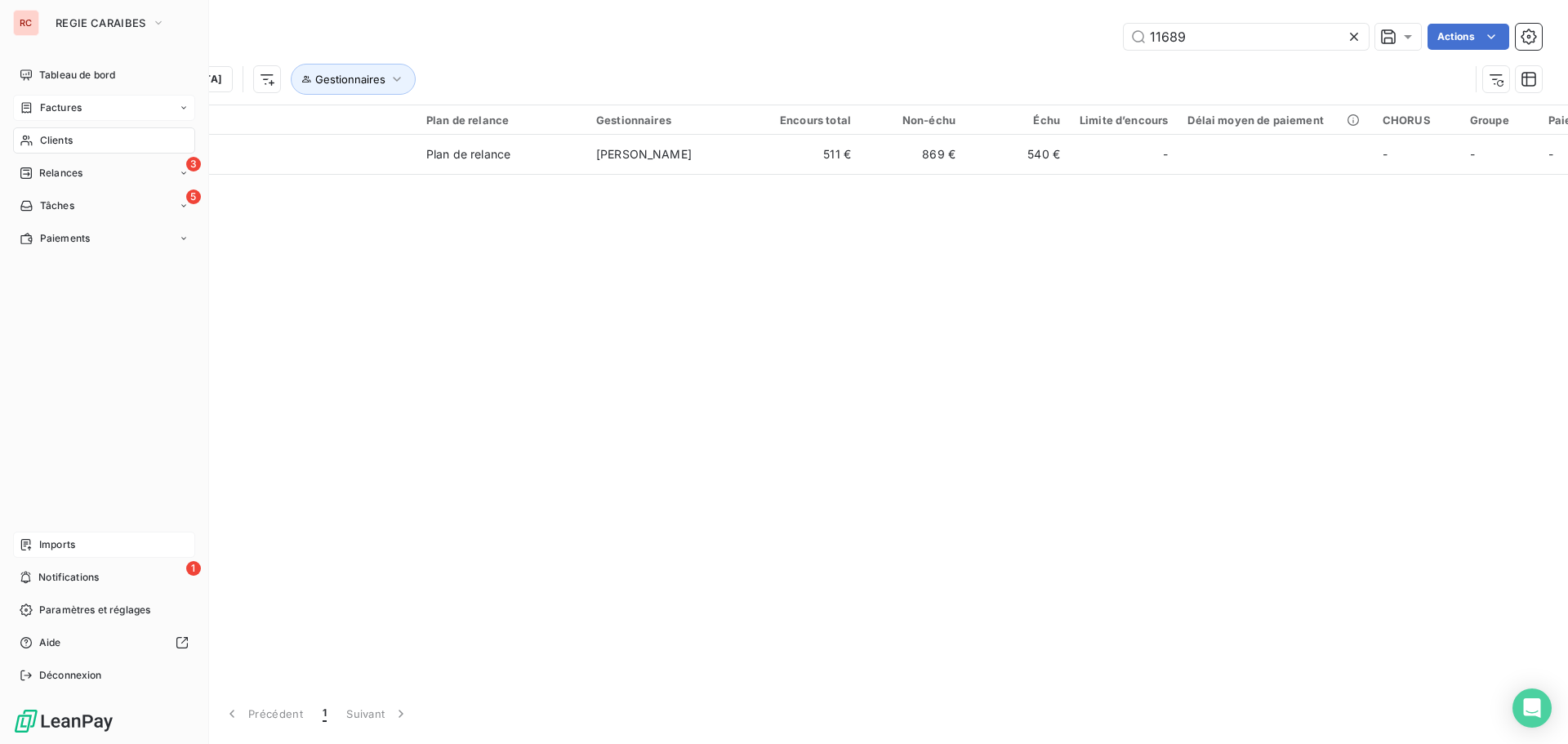
click at [38, 104] on div "Factures" at bounding box center [51, 107] width 62 height 14
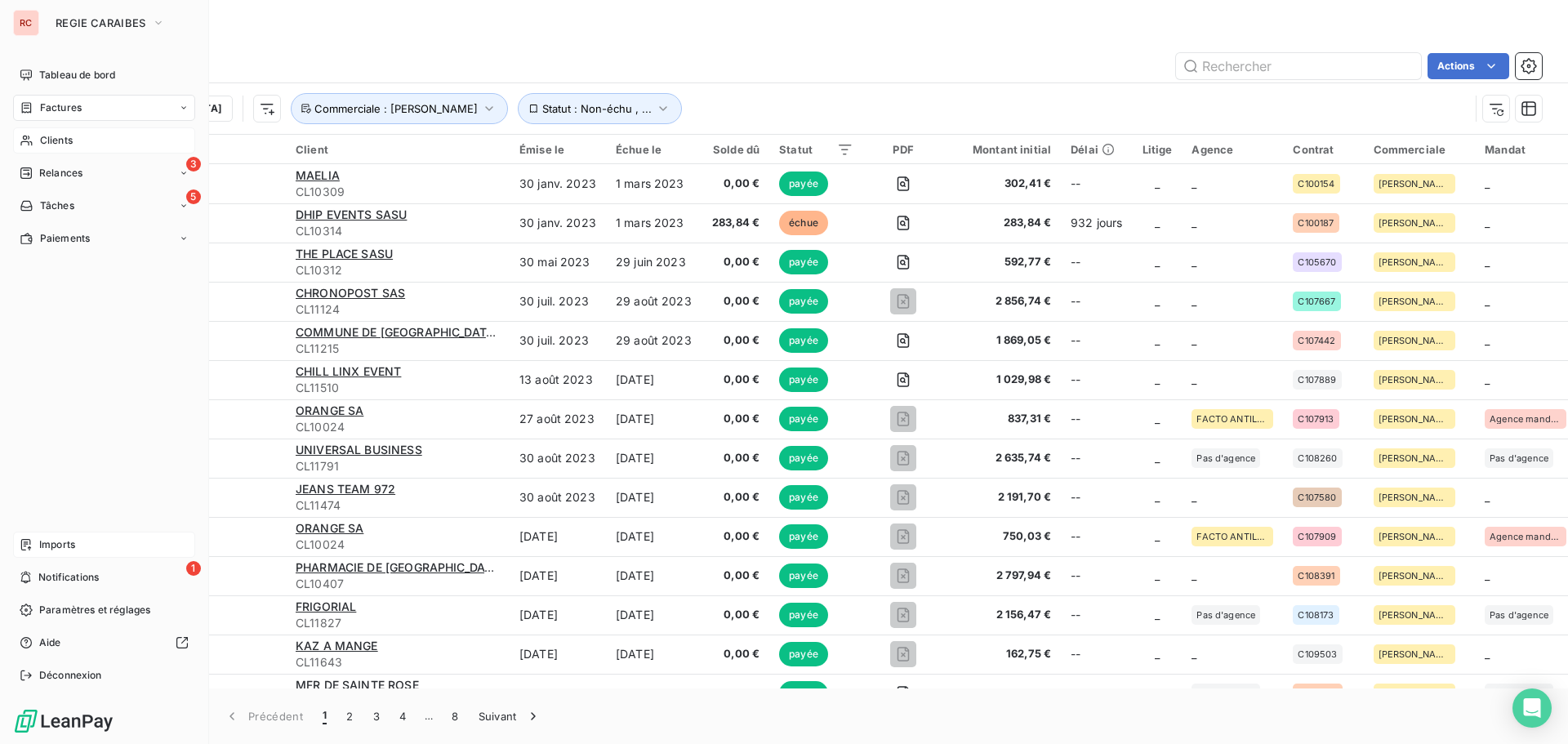
click at [41, 139] on span "Clients" at bounding box center [56, 140] width 33 height 14
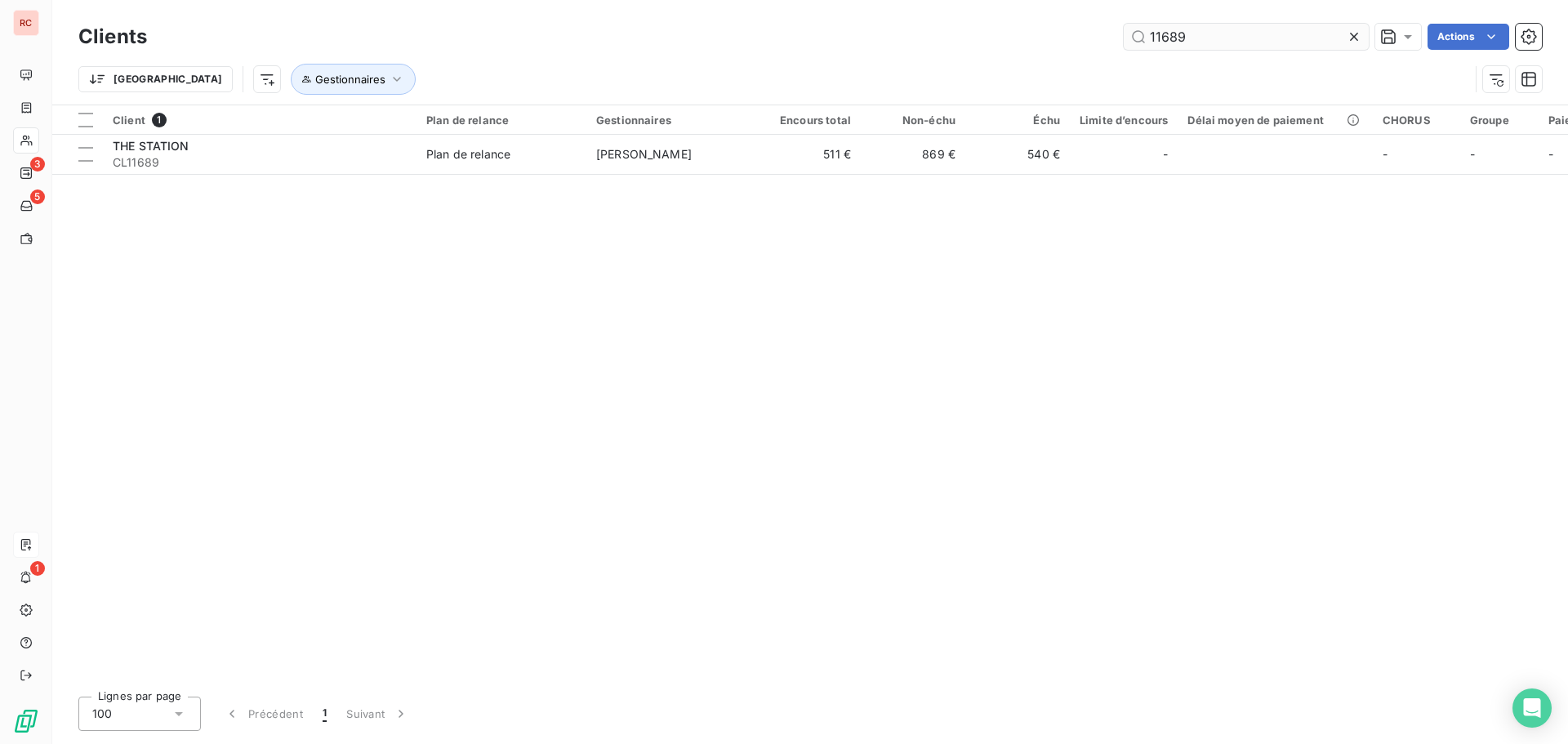
drag, startPoint x: 1231, startPoint y: 48, endPoint x: 1165, endPoint y: 39, distance: 66.6
click at [1165, 39] on input "11689" at bounding box center [1246, 36] width 245 height 26
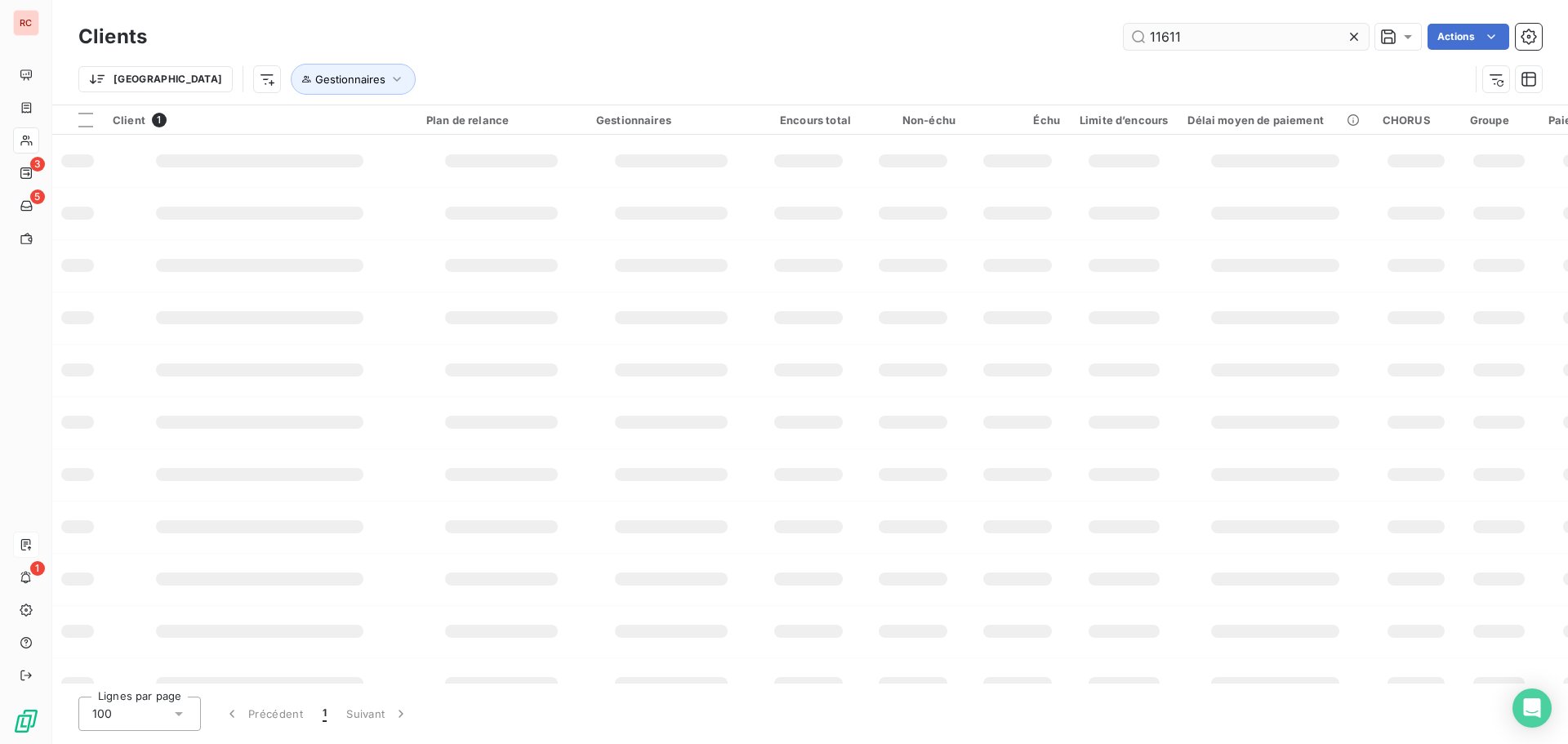
type input "11611"
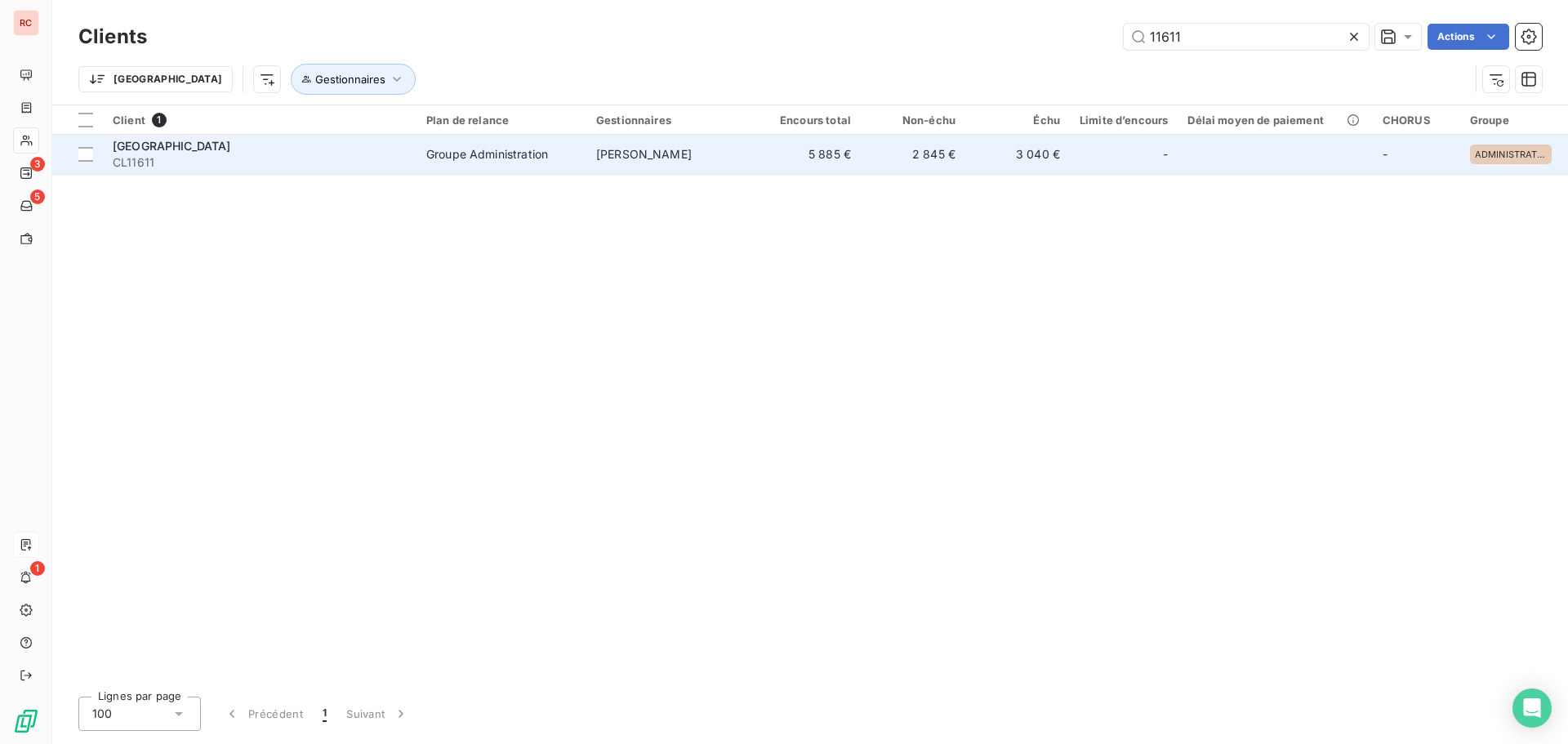
click at [332, 158] on span "CL11611" at bounding box center [260, 162] width 294 height 16
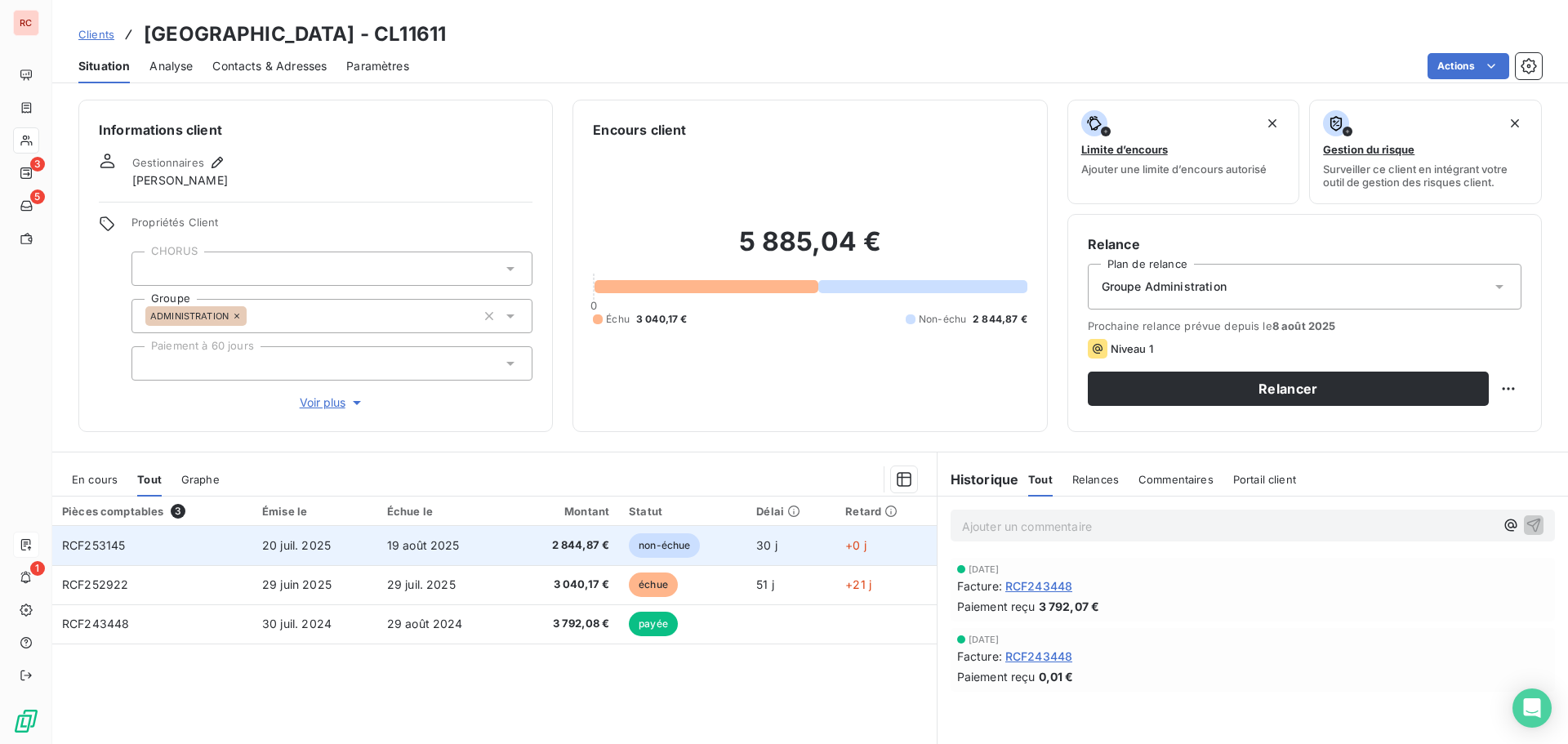
click at [352, 549] on td "20 juil. 2025" at bounding box center [314, 546] width 125 height 39
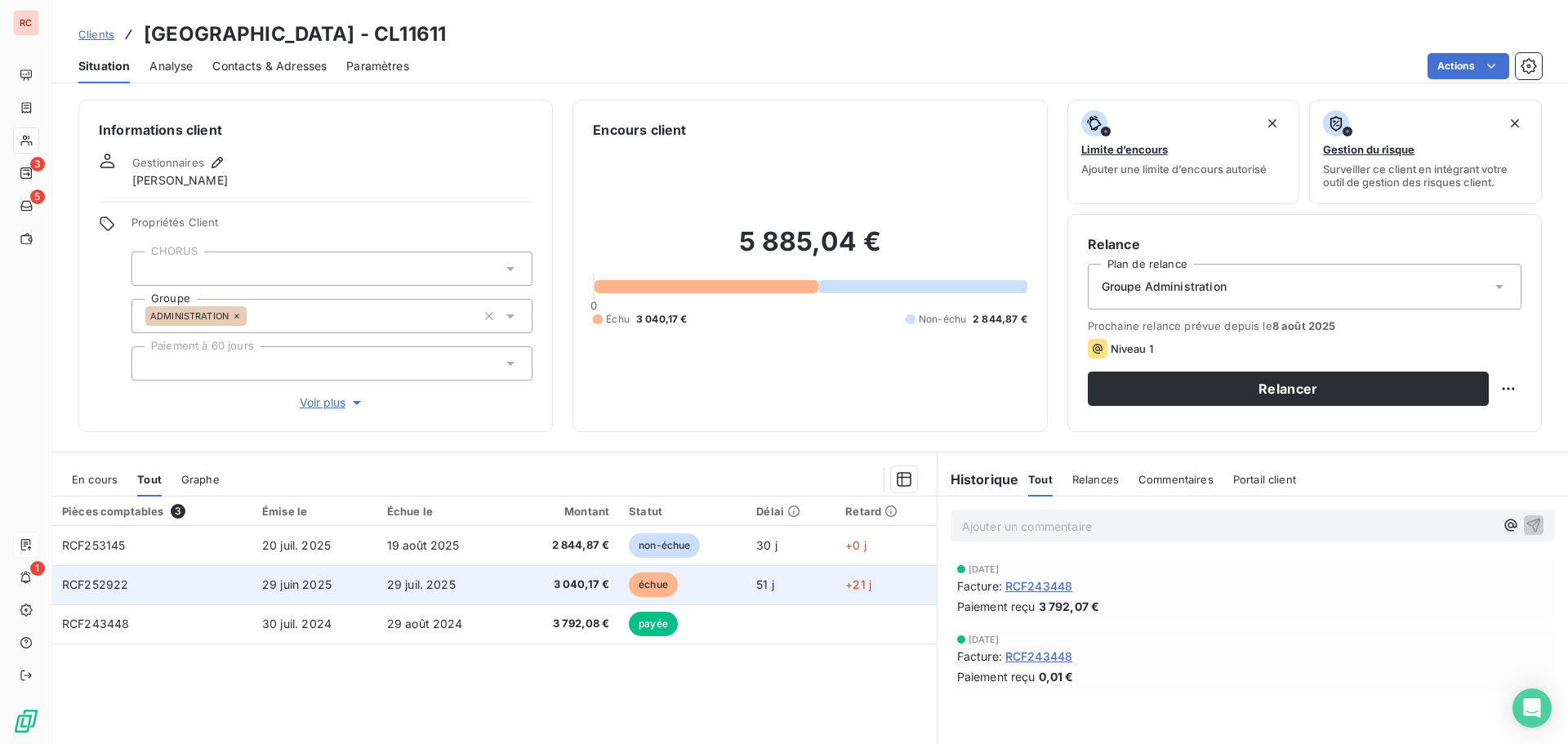
click at [191, 582] on td "RCF252922" at bounding box center [152, 585] width 200 height 39
click at [492, 591] on td "29 juil. 2025" at bounding box center [443, 585] width 134 height 39
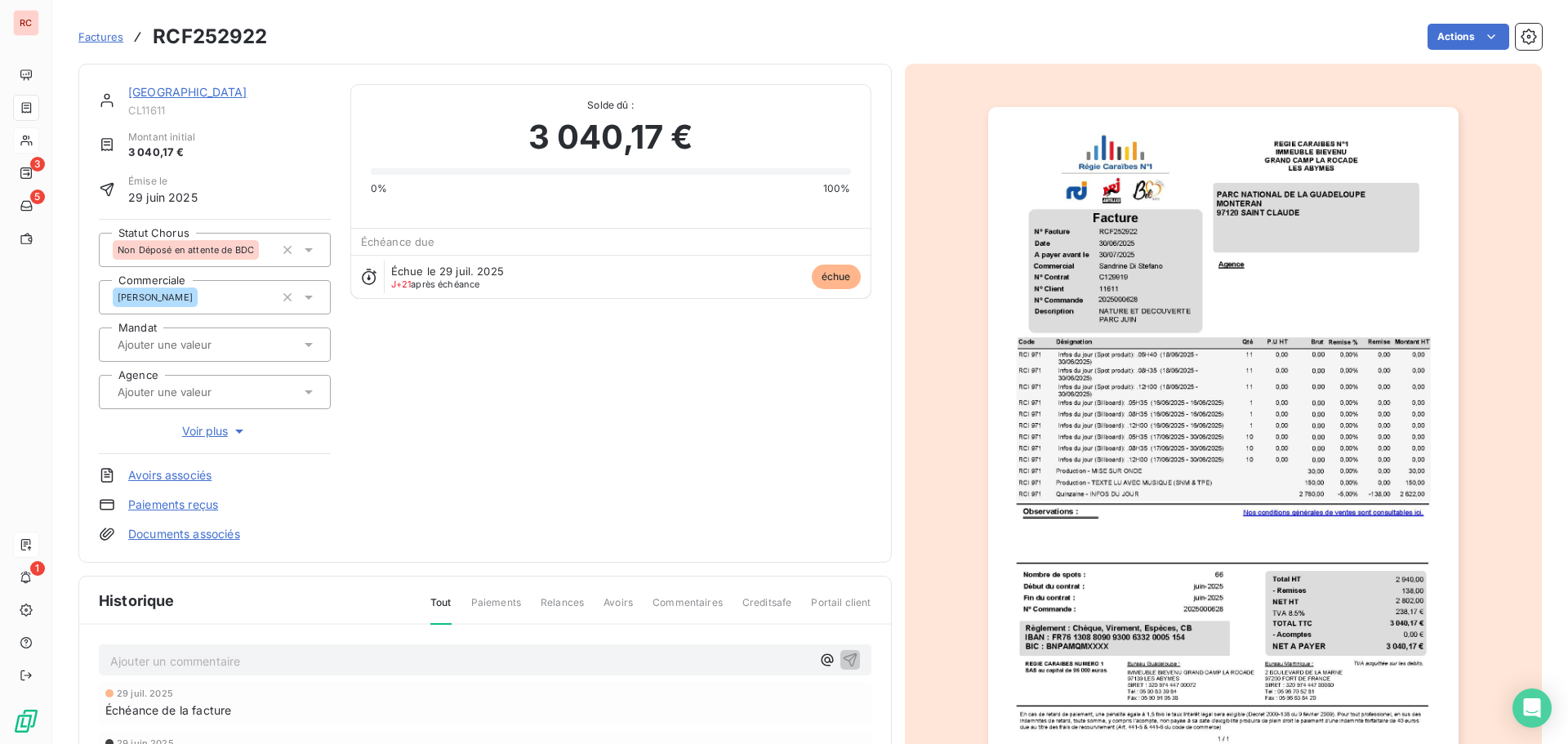
click at [223, 86] on link "[GEOGRAPHIC_DATA]" at bounding box center [187, 92] width 119 height 13
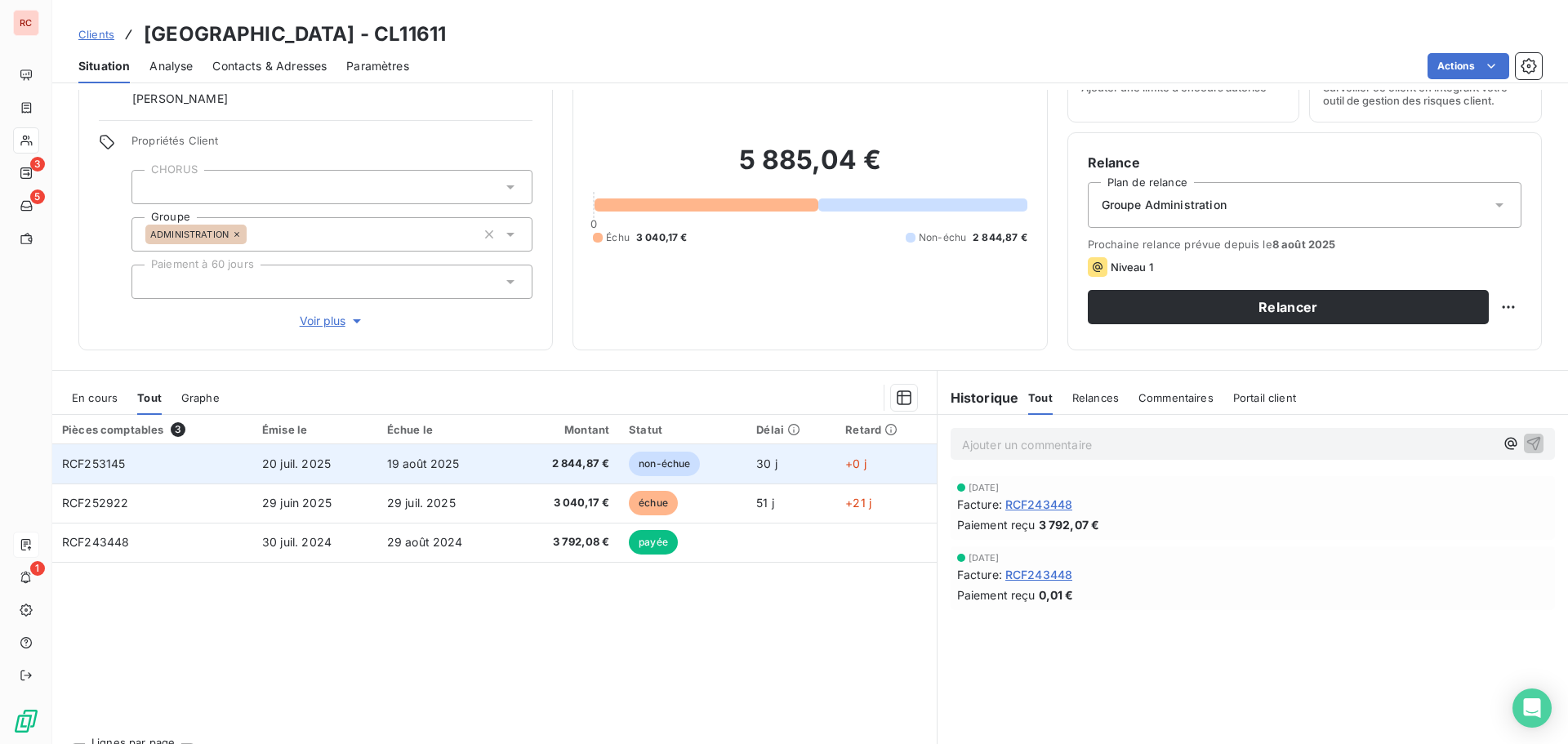
scroll to position [116, 0]
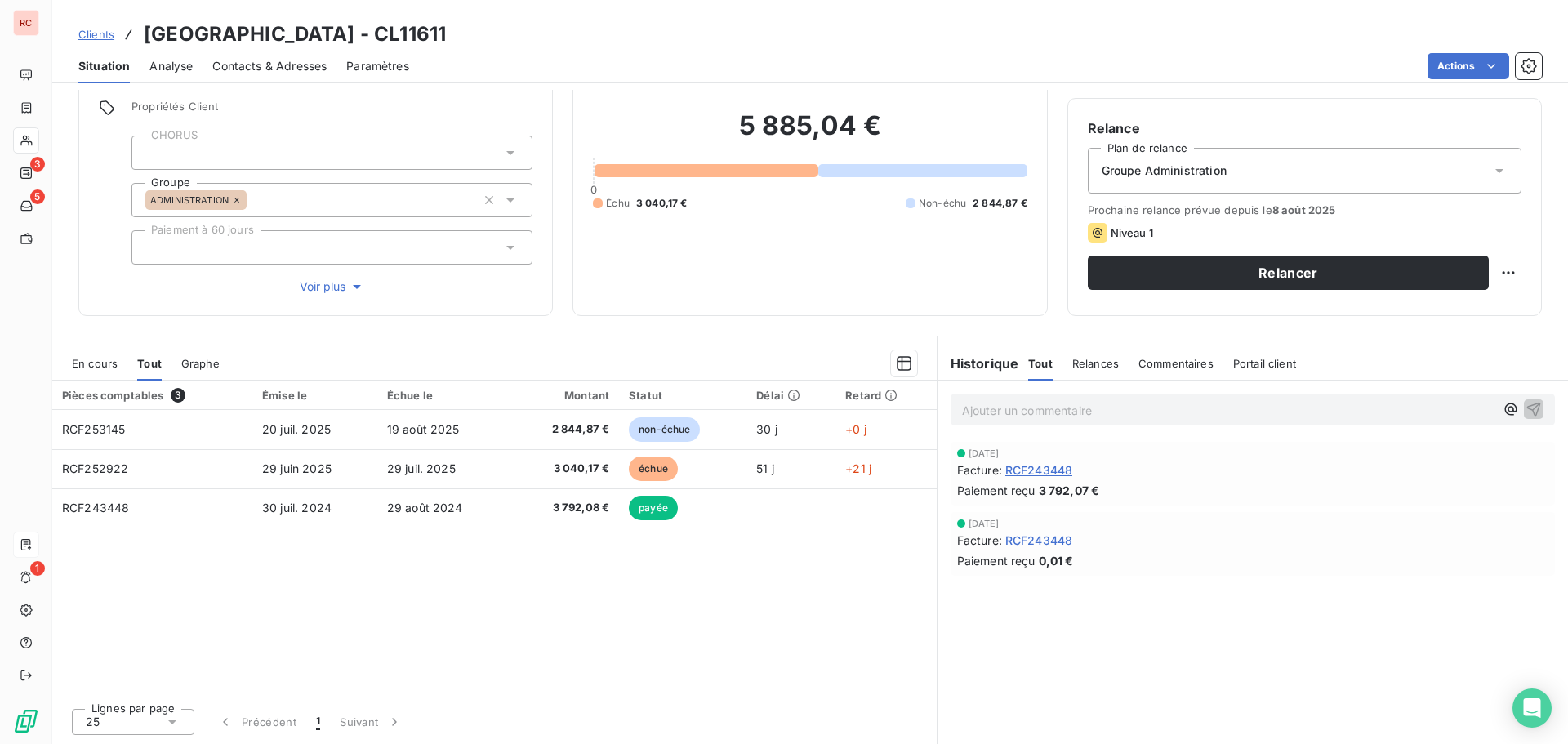
drag, startPoint x: 626, startPoint y: 28, endPoint x: 140, endPoint y: 26, distance: 486.0
click at [140, 26] on div "Clients [GEOGRAPHIC_DATA] - CL11611" at bounding box center [810, 34] width 1516 height 30
copy h3 "[GEOGRAPHIC_DATA] - CL11611"
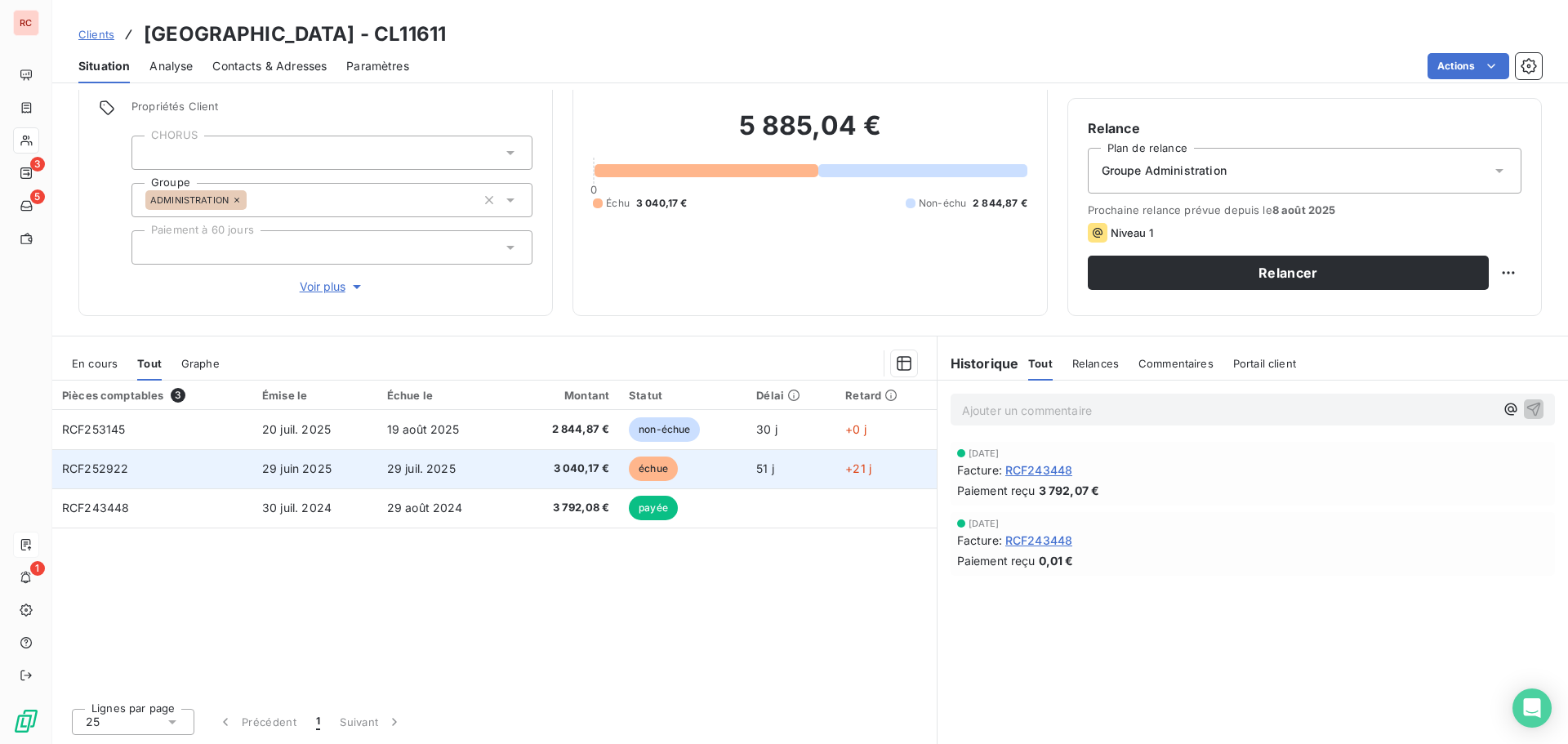
click at [342, 461] on td "29 juin 2025" at bounding box center [314, 469] width 125 height 39
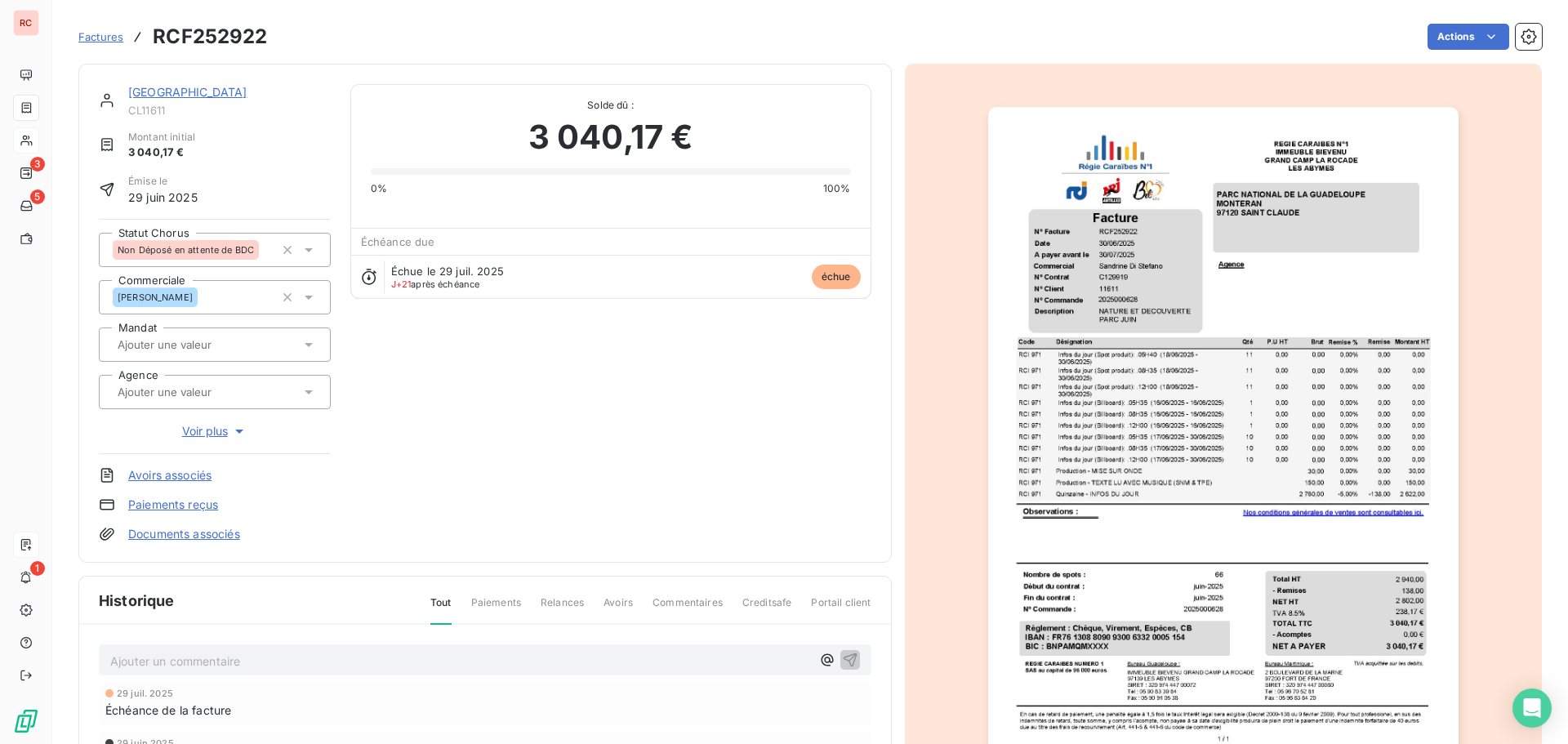
click at [148, 661] on p "Ajouter un commentaire ﻿" at bounding box center [460, 661] width 701 height 20
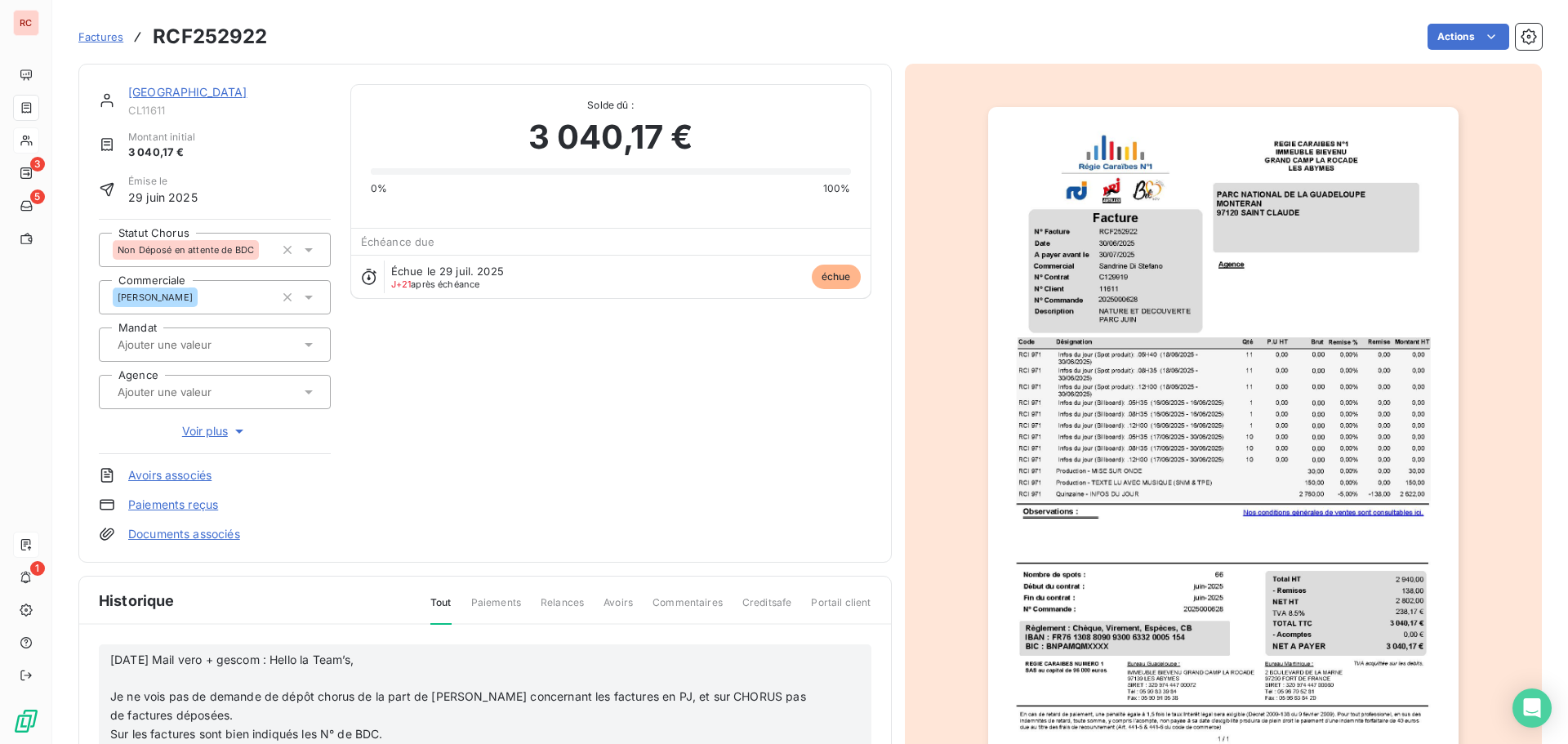
click at [133, 672] on p "﻿" at bounding box center [463, 678] width 706 height 19
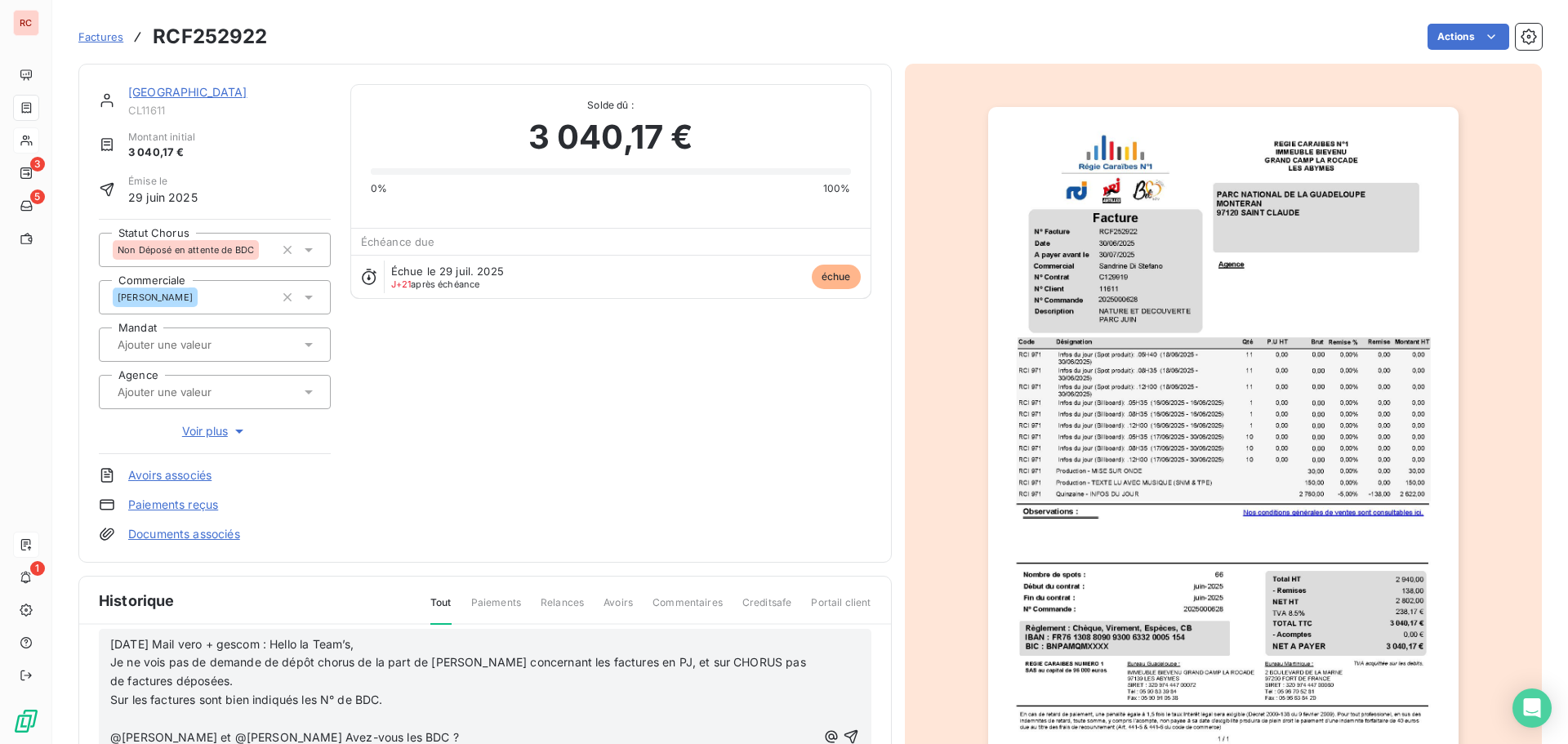
scroll to position [23, 0]
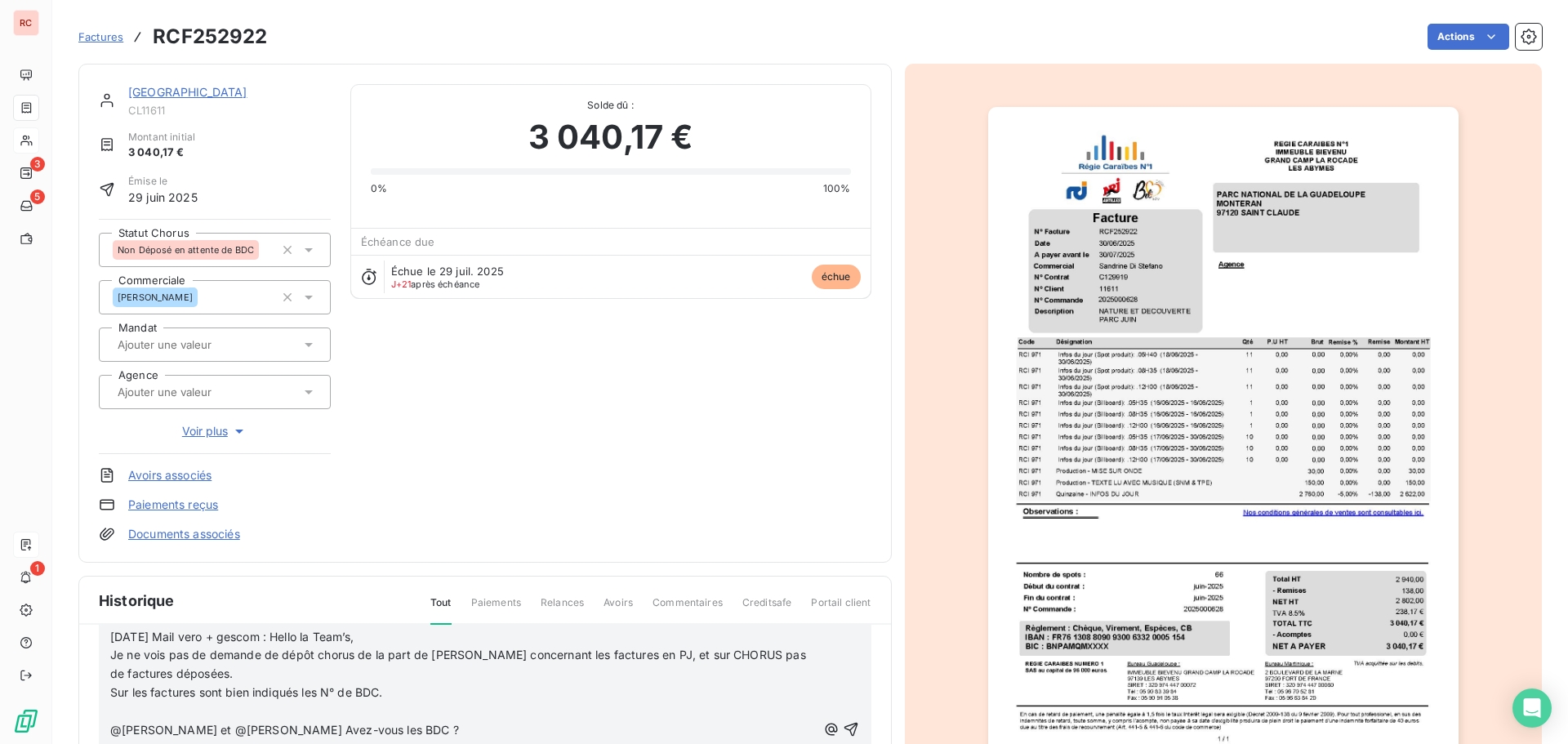
click at [156, 706] on p "﻿" at bounding box center [463, 712] width 706 height 19
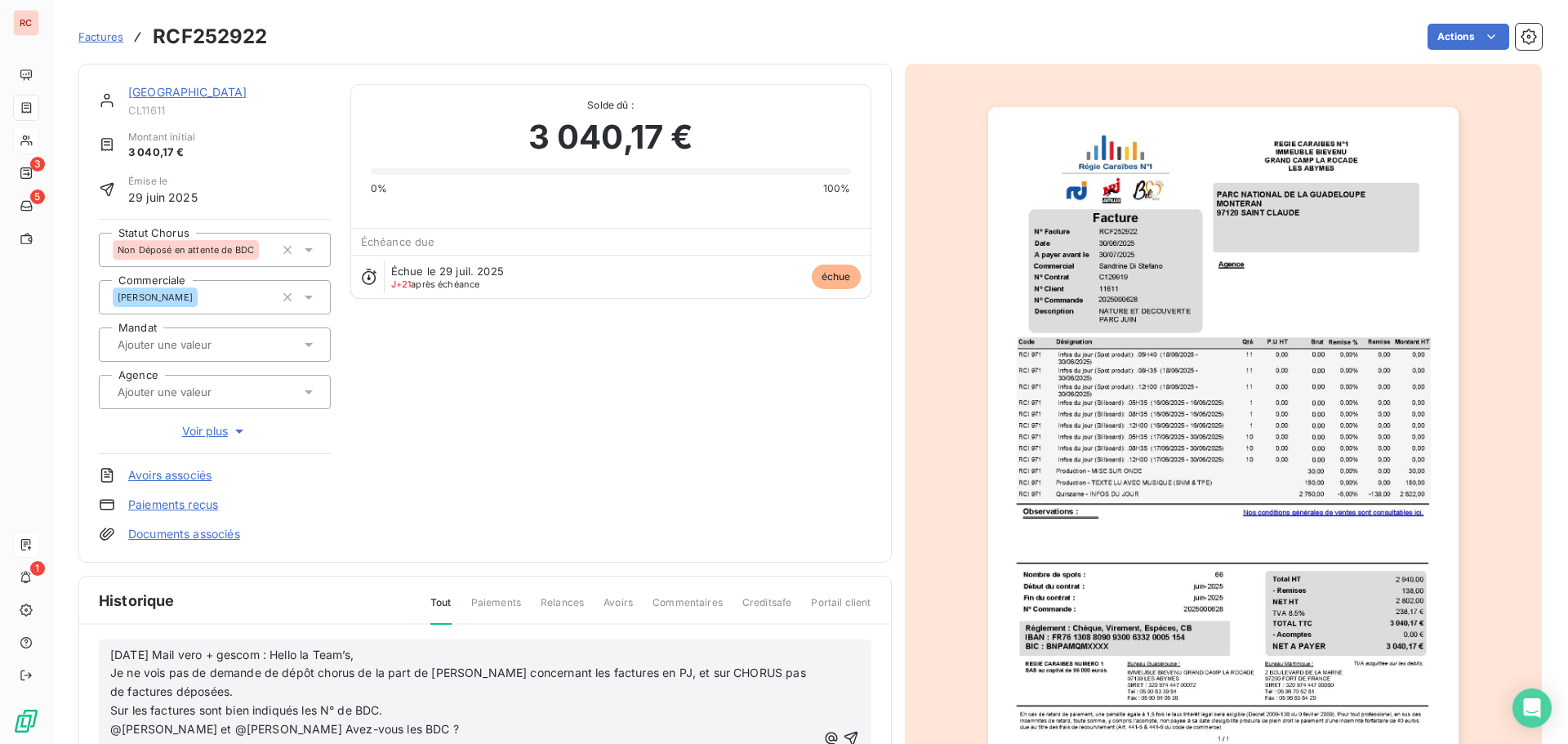
scroll to position [5, 0]
click at [111, 731] on span "@[PERSON_NAME] et @[PERSON_NAME] Avez-vous les BDC ?" at bounding box center [285, 729] width 349 height 13
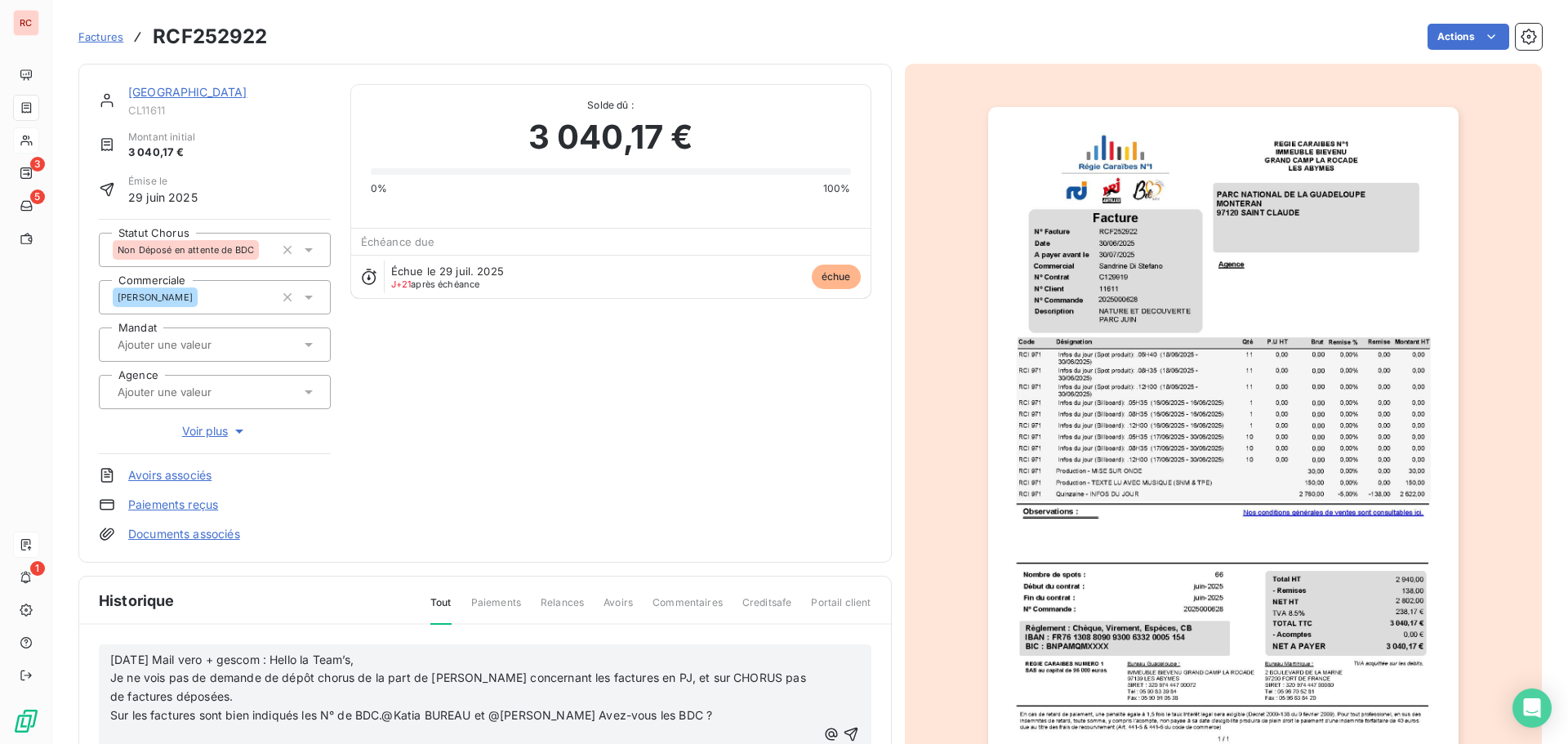
click at [115, 715] on span "Sur les factures sont bien indiqués les N° de BDC.@Katia BUREAU et @[PERSON_NAM…" at bounding box center [411, 715] width 602 height 13
click at [110, 714] on span "Sur les factures sont bien indiqués les N° de BDC.@Katia BUREAU et @[PERSON_NAM…" at bounding box center [411, 715] width 602 height 13
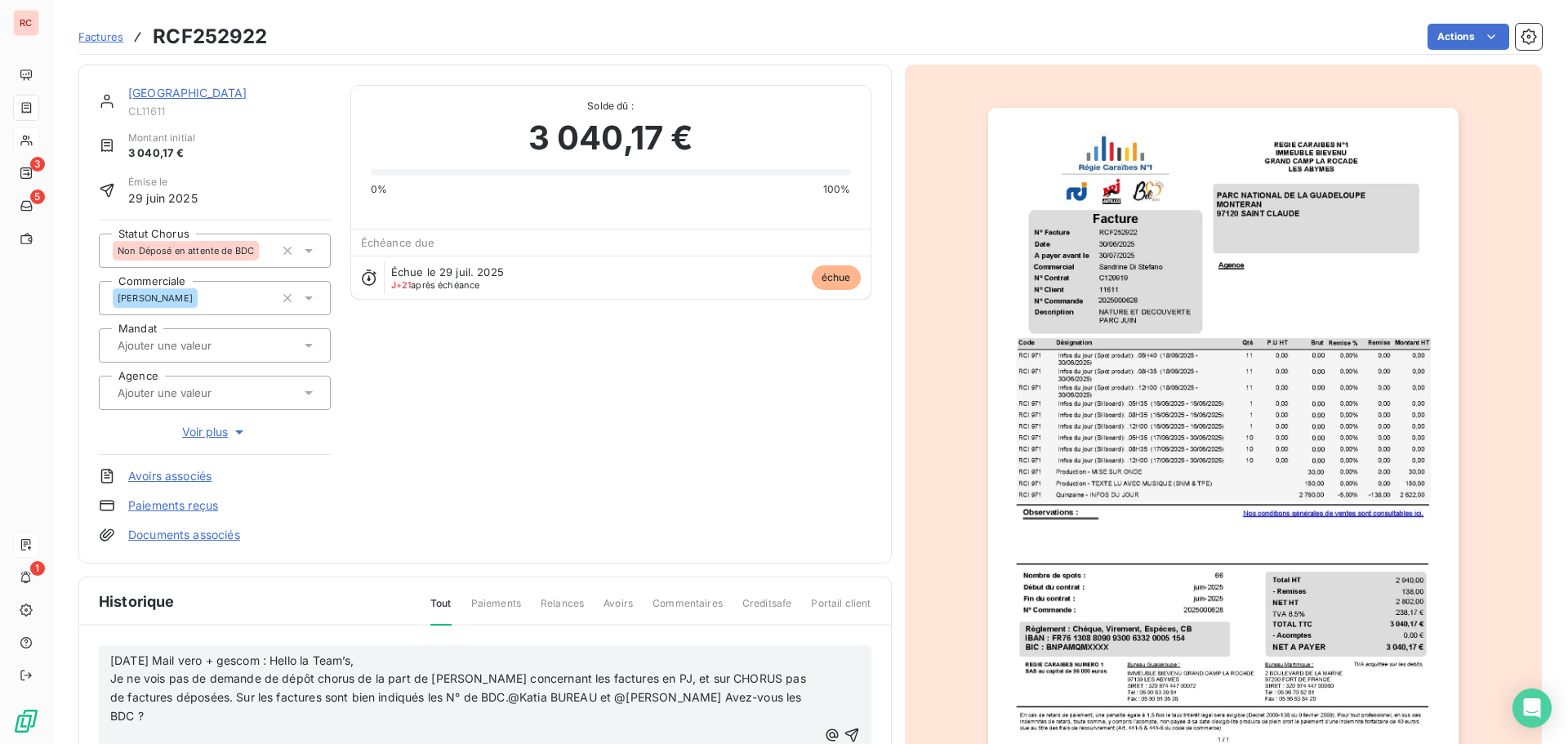
scroll to position [83, 0]
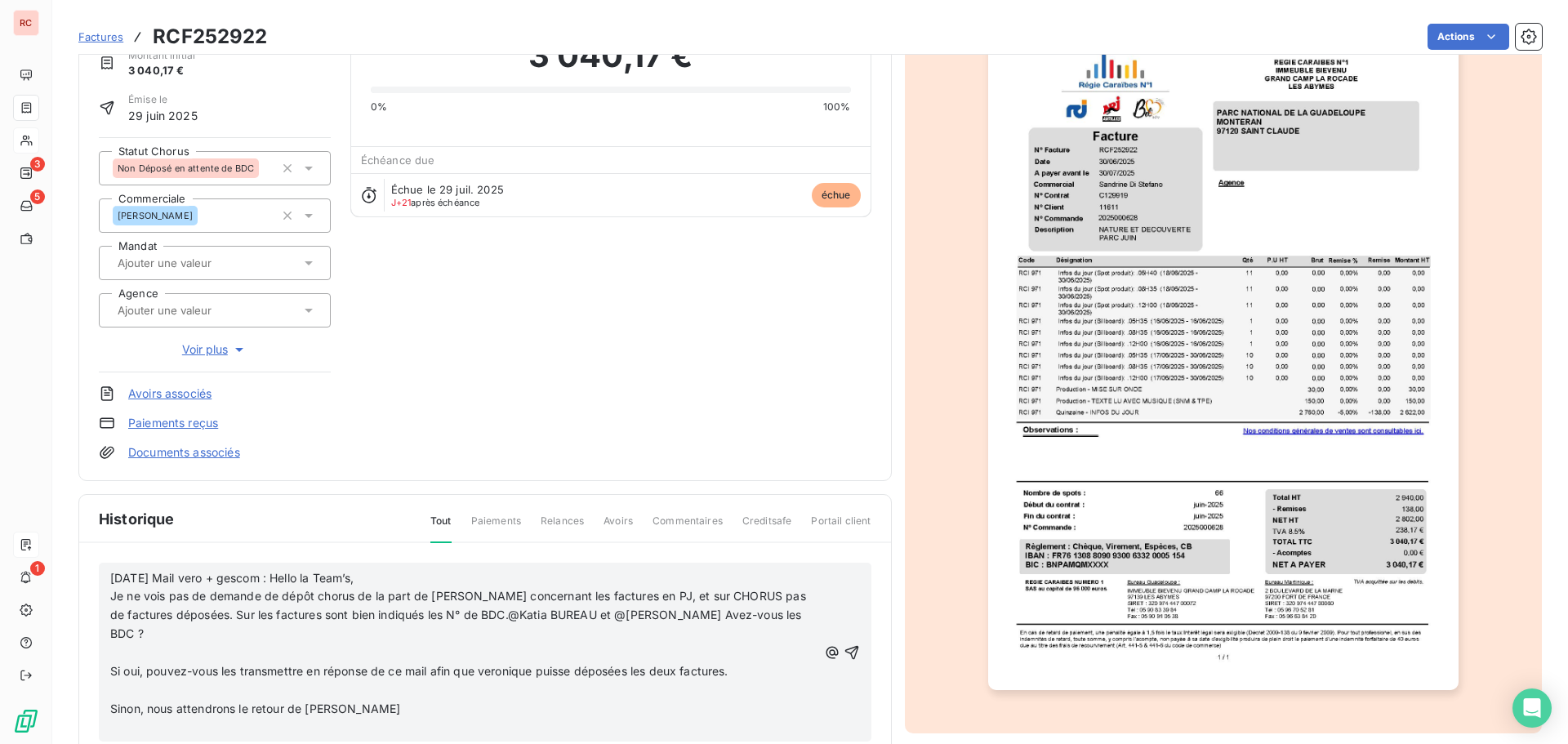
click at [111, 664] on span "Si oui, pouvez-vous les transmettre en réponse de ce mail afin que veronique pu…" at bounding box center [419, 671] width 618 height 13
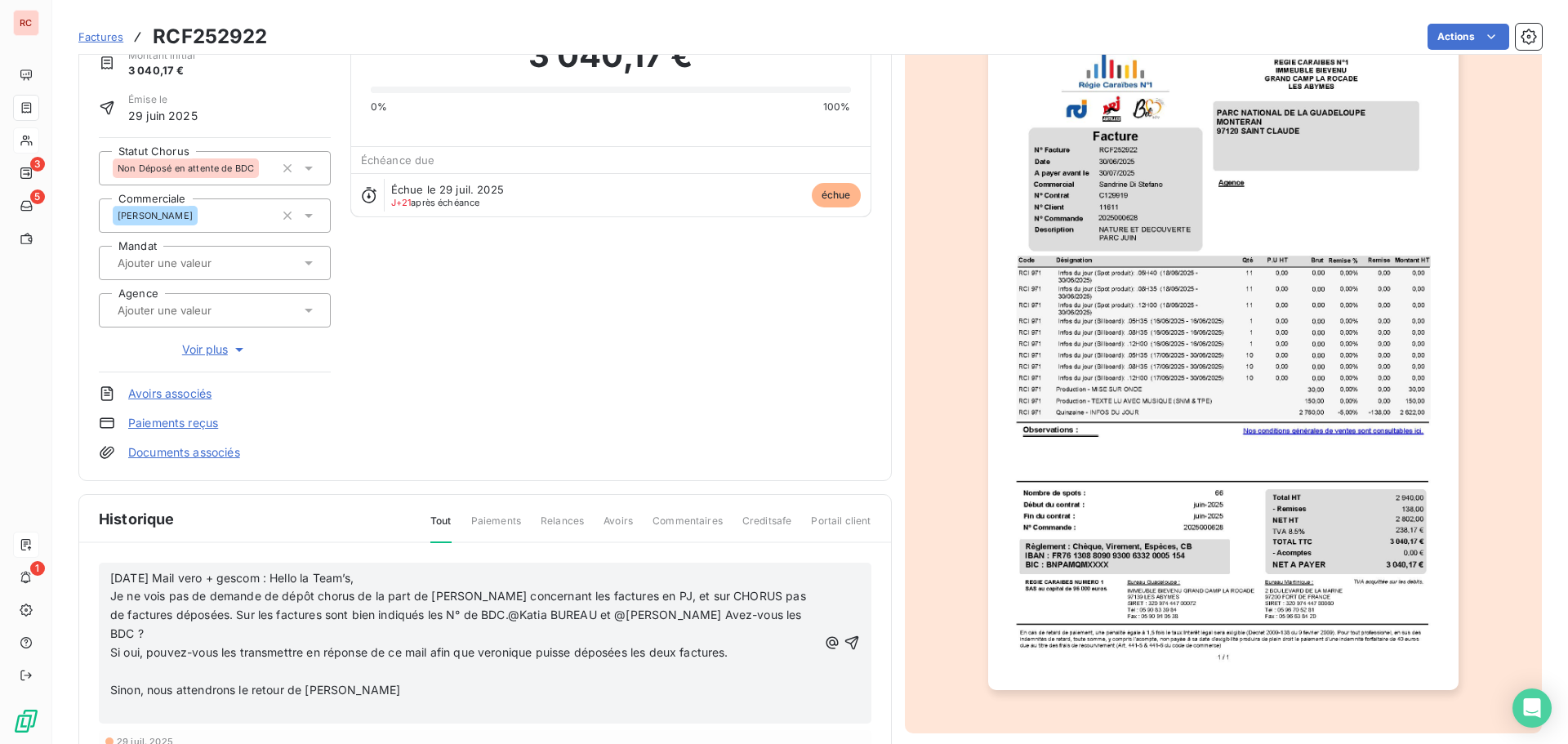
click at [109, 672] on div "[DATE] Mail vero + gescom : Hello la Team’s, Je ne vois pas de demande de dépôt…" at bounding box center [485, 643] width 772 height 161
click at [114, 683] on span "Sinon, nous attendrons le retour de [PERSON_NAME]" at bounding box center [255, 690] width 290 height 13
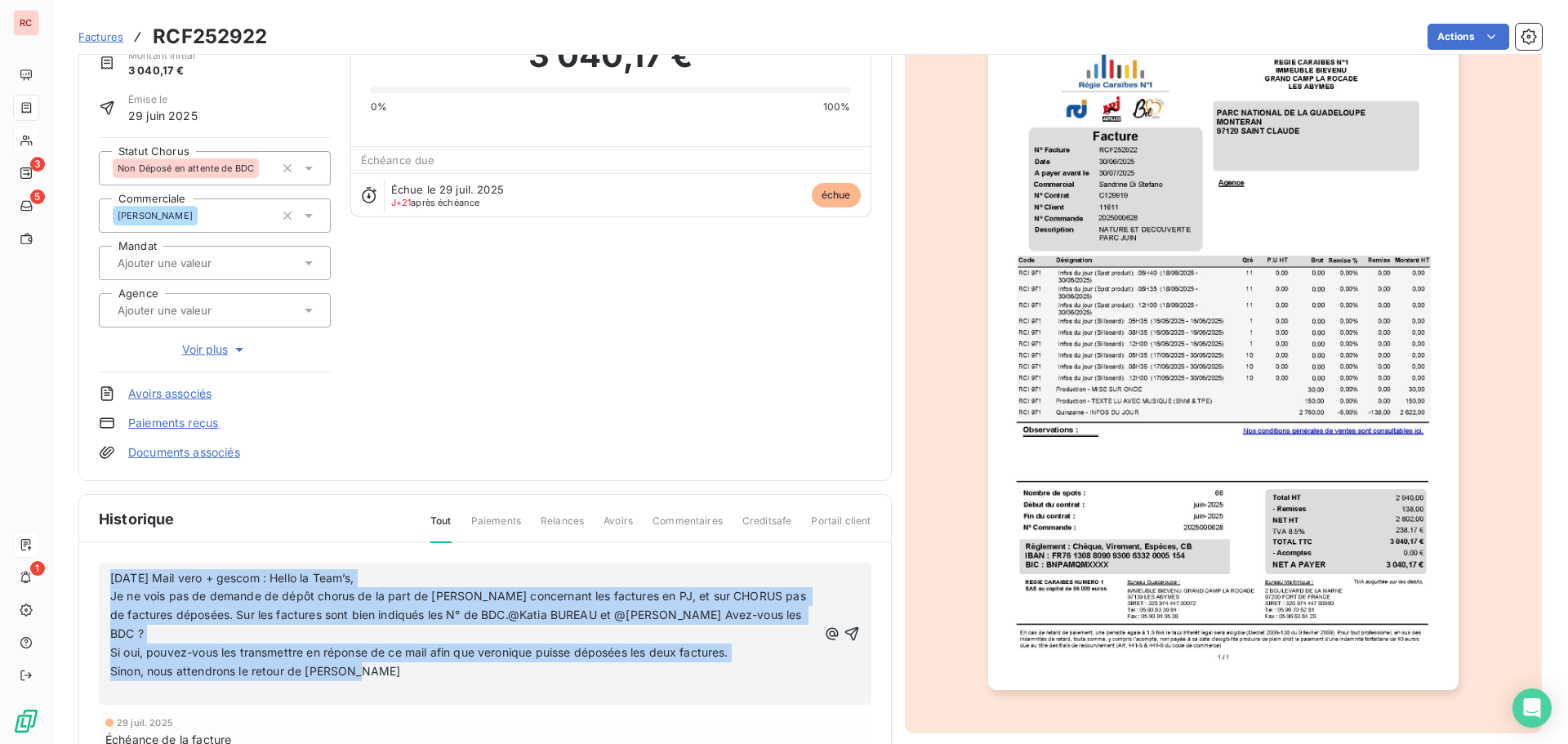
drag, startPoint x: 360, startPoint y: 655, endPoint x: 107, endPoint y: 575, distance: 265.3
click at [107, 575] on div "[DATE] Mail vero + gescom : Hello la Team’s, Je ne vois pas de demande de dépôt…" at bounding box center [485, 633] width 772 height 143
copy div "[DATE] Mail vero + gescom : Hello la Team’s, Je ne vois pas de demande de dépôt…"
click at [844, 626] on icon "button" at bounding box center [851, 633] width 16 height 16
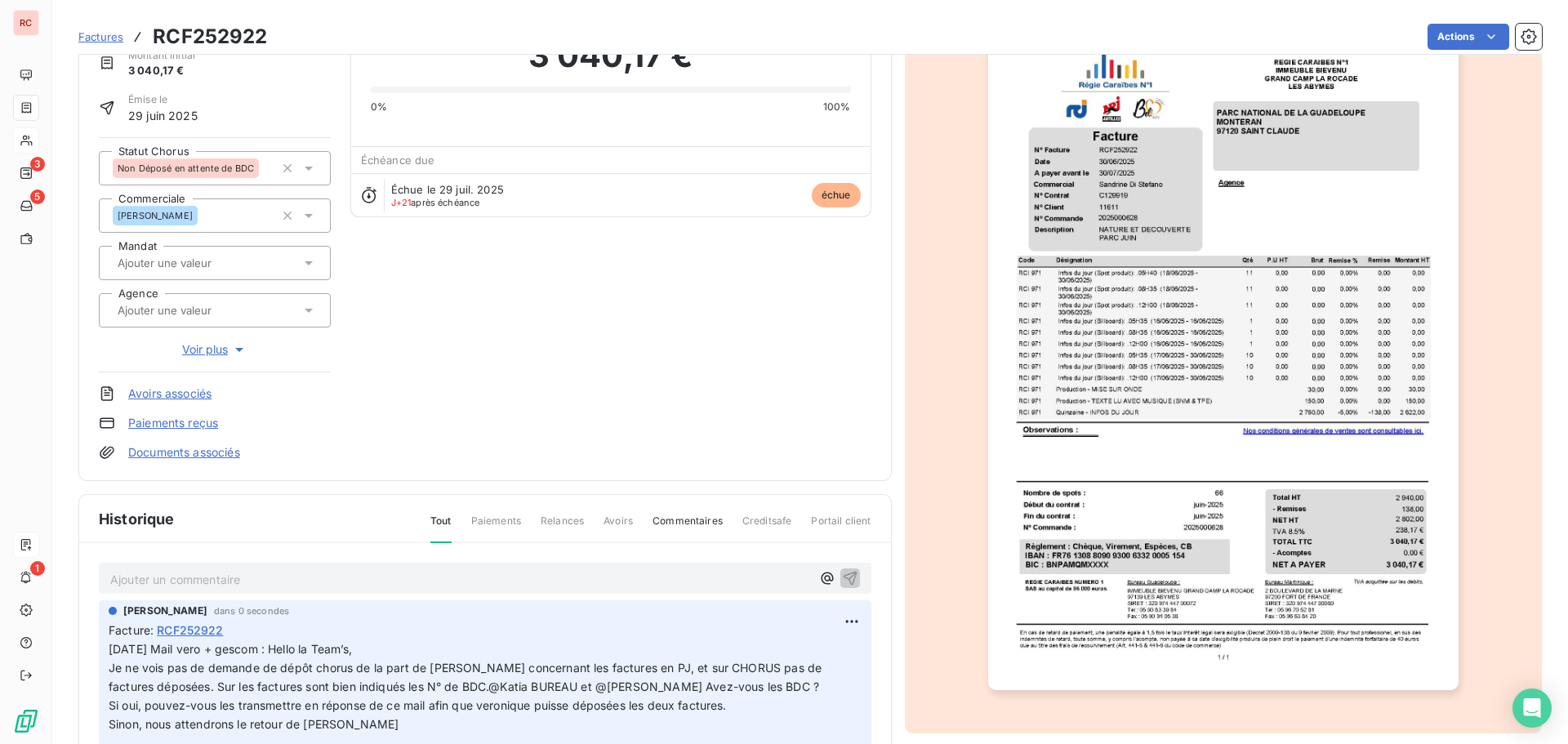
scroll to position [0, 0]
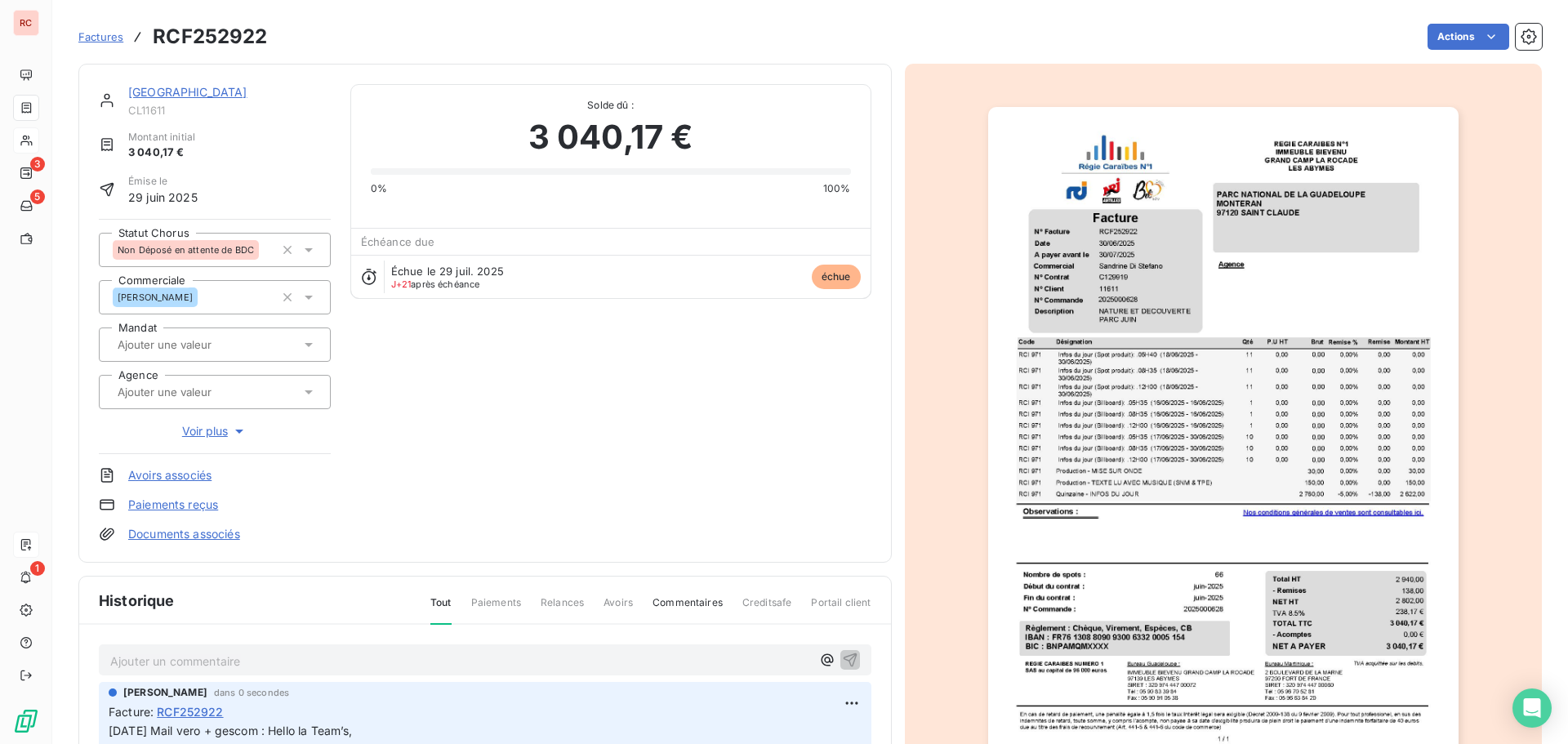
click at [174, 93] on link "[GEOGRAPHIC_DATA]" at bounding box center [187, 92] width 119 height 13
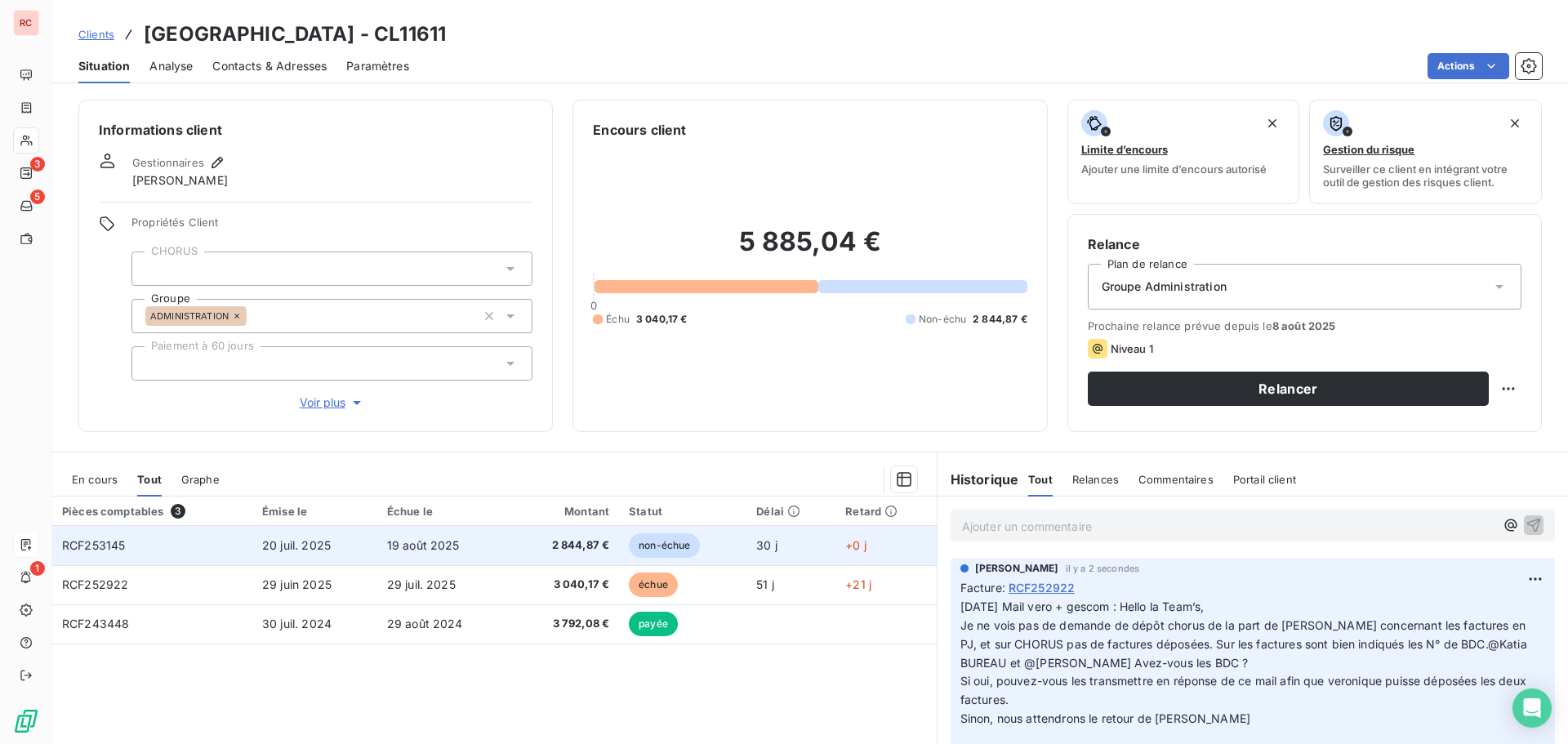
click at [310, 547] on span "20 juil. 2025" at bounding box center [296, 545] width 68 height 13
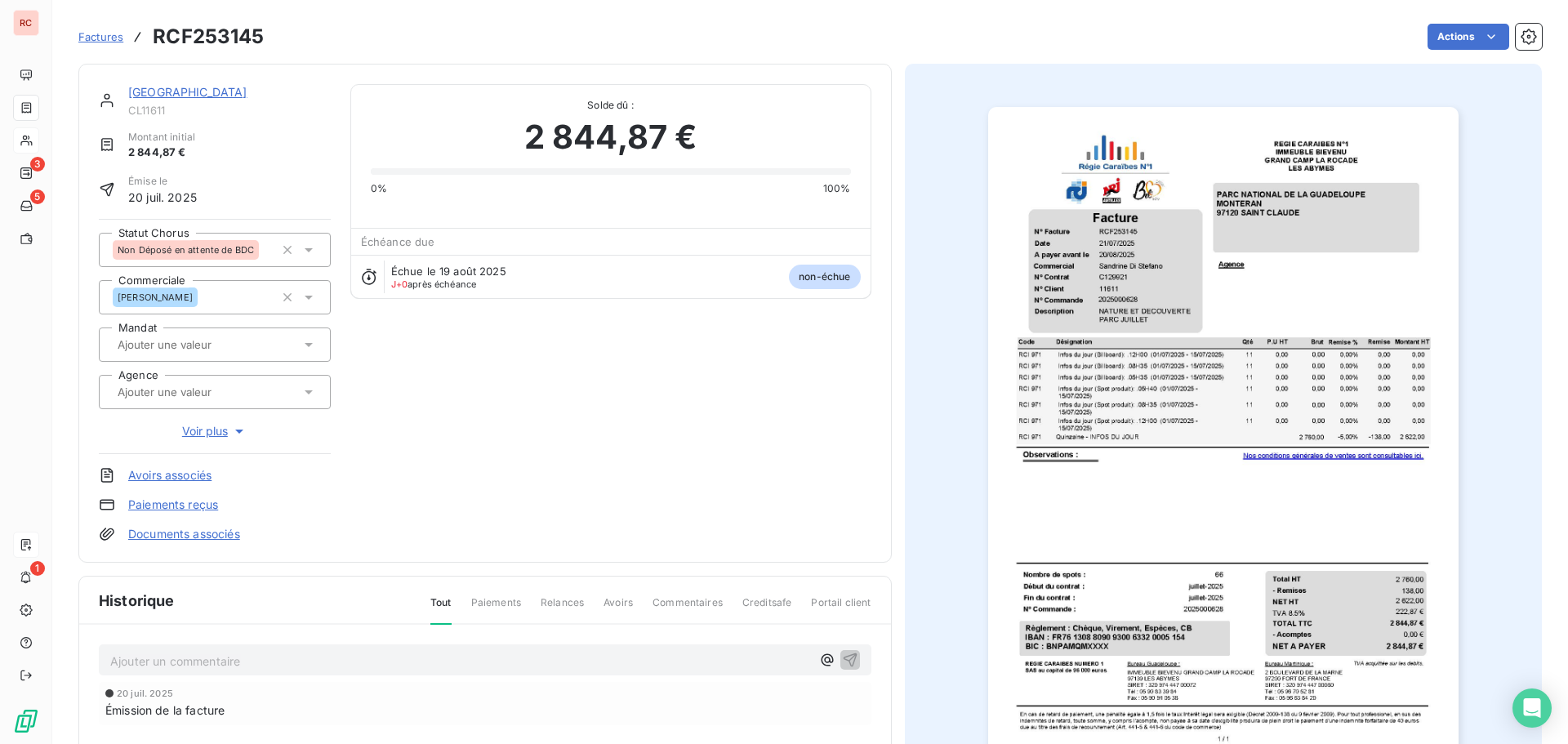
click at [117, 655] on p "Ajouter un commentaire ﻿" at bounding box center [460, 661] width 701 height 20
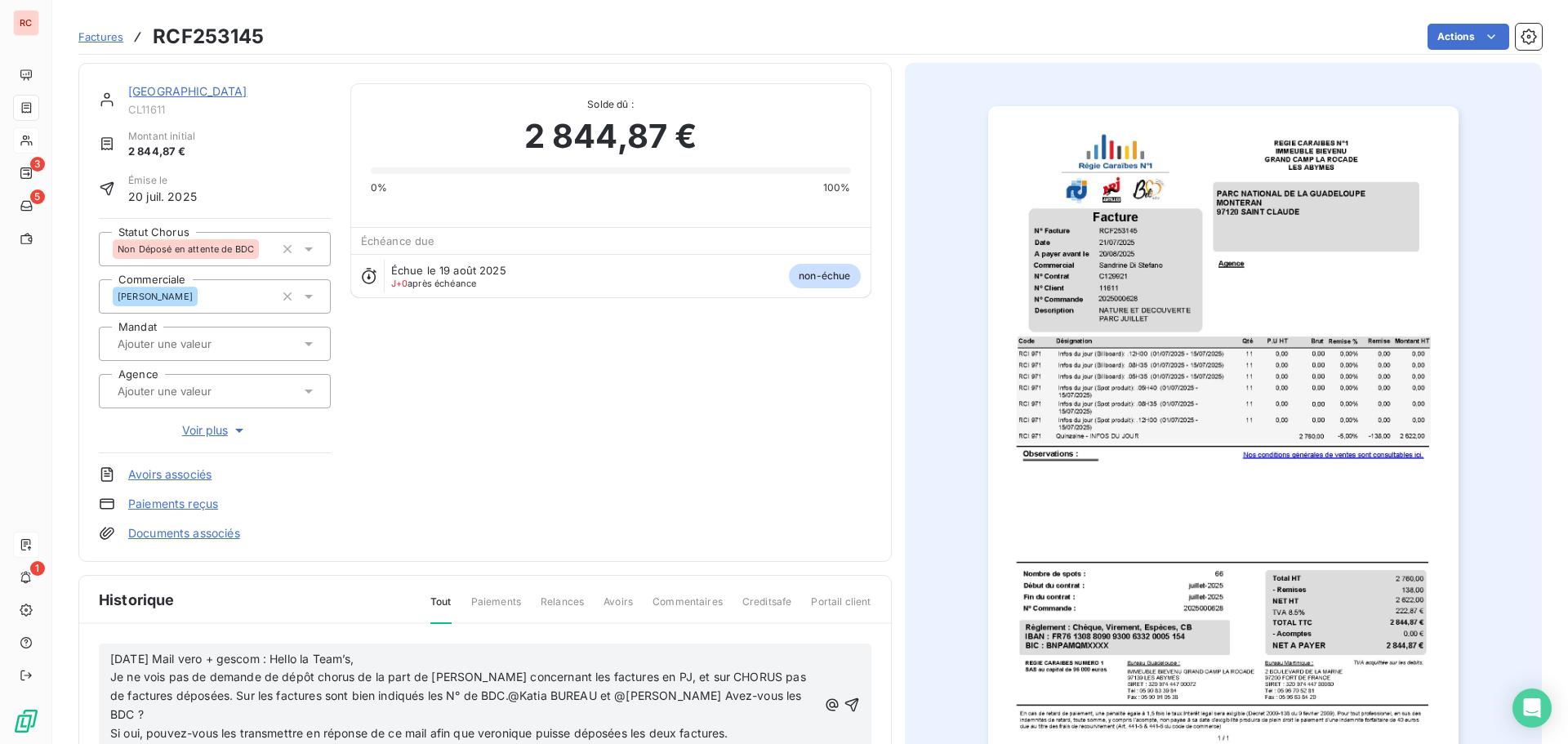
scroll to position [239, 0]
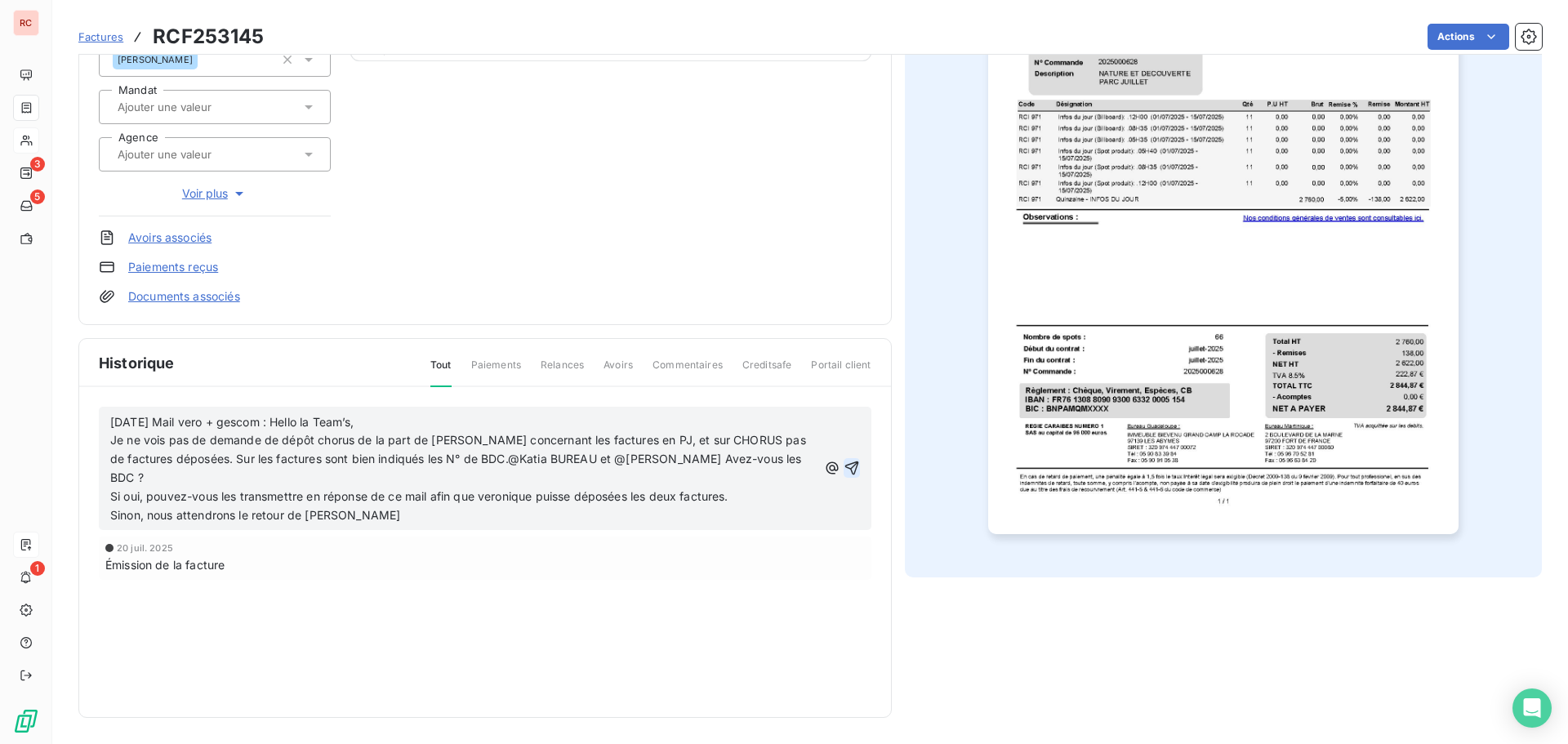
click at [847, 460] on icon "button" at bounding box center [851, 467] width 16 height 16
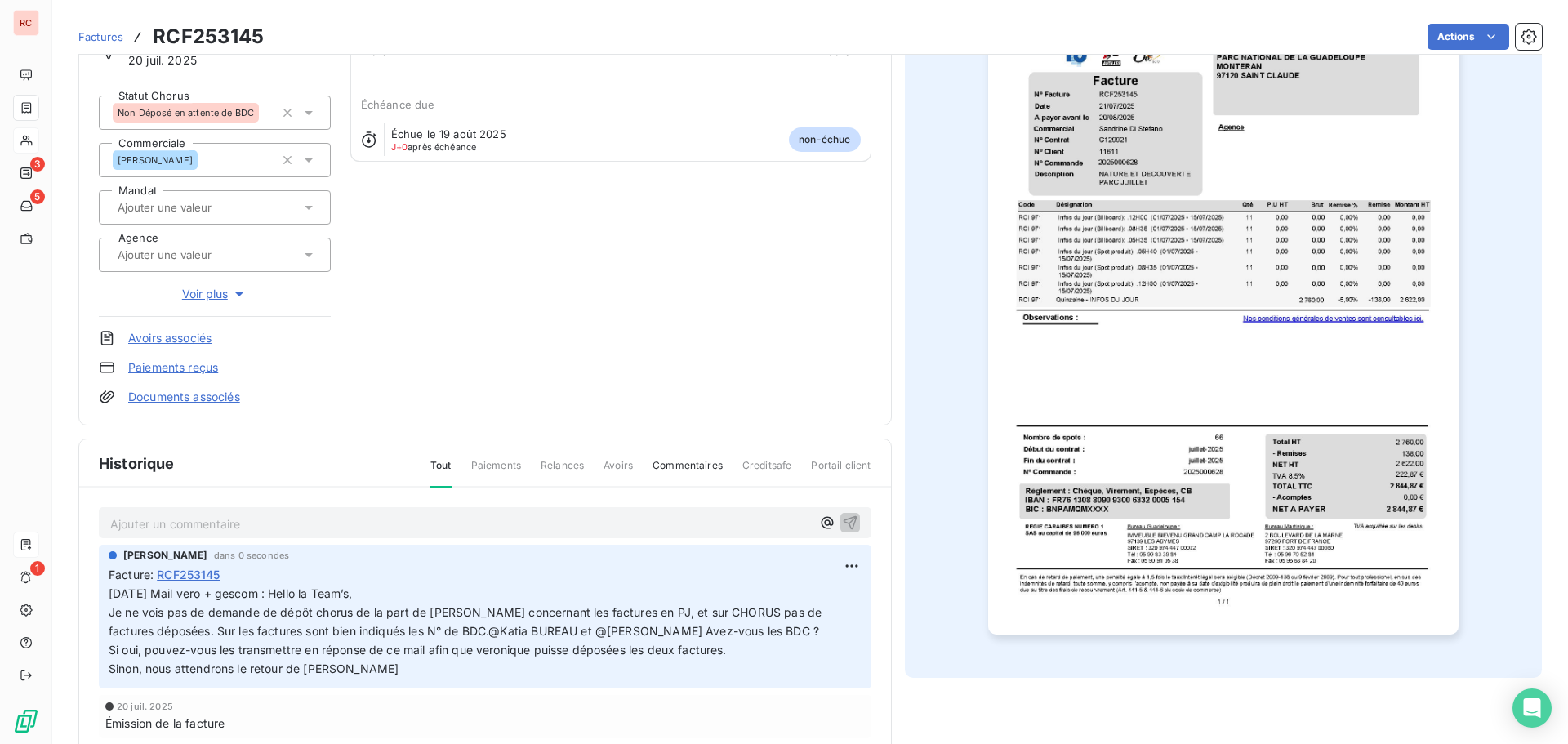
scroll to position [0, 0]
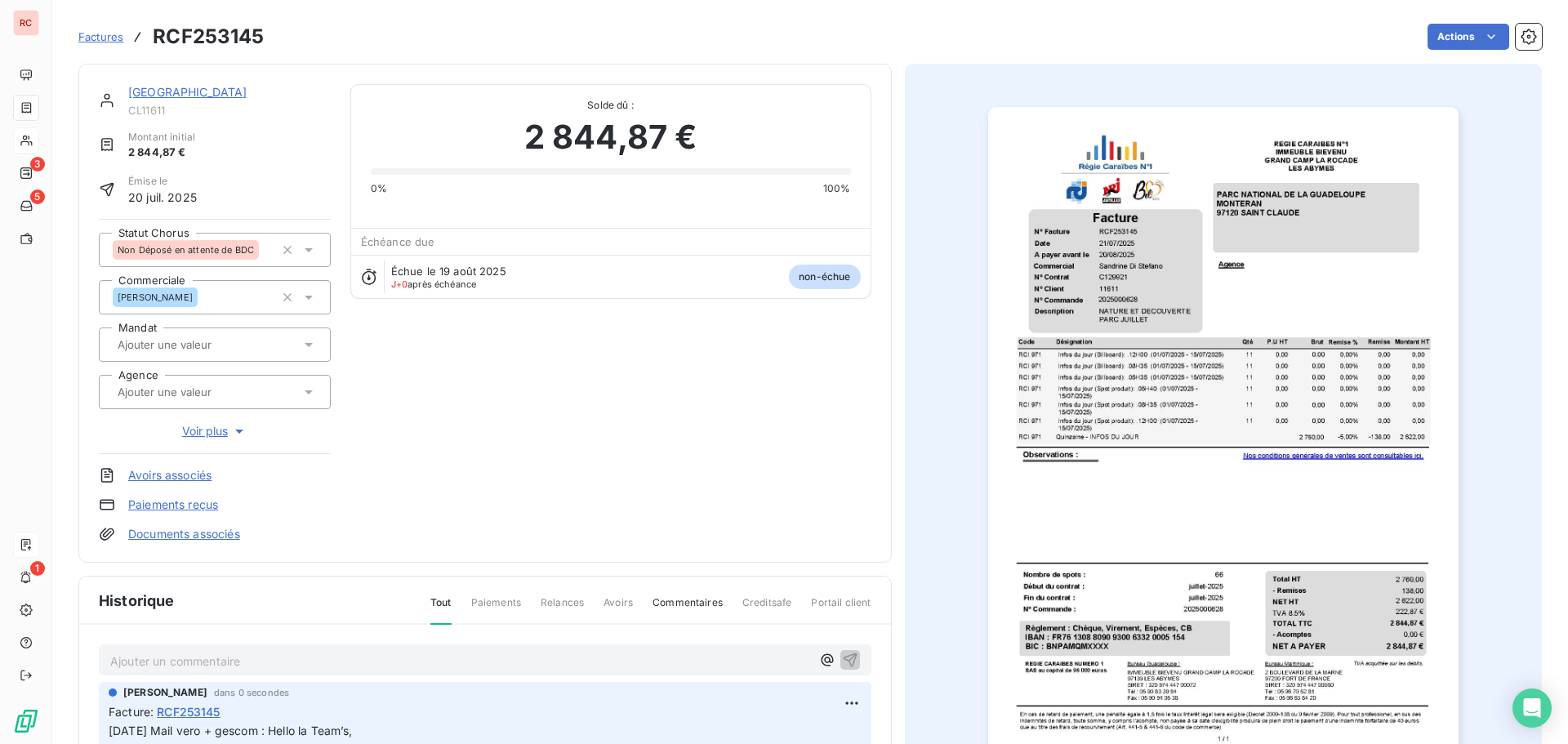
click at [166, 94] on link "[GEOGRAPHIC_DATA]" at bounding box center [187, 92] width 119 height 13
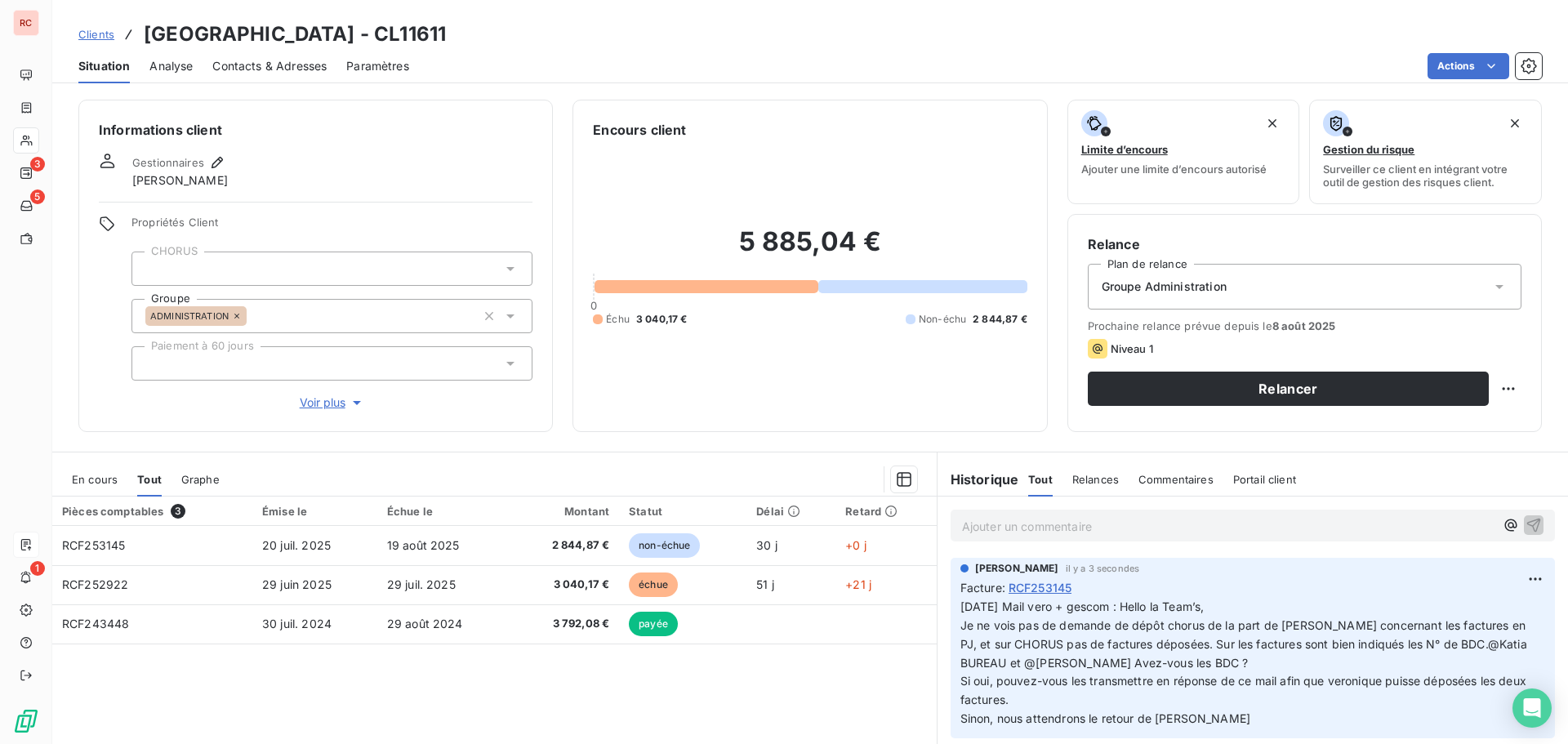
click at [100, 489] on div "En cours" at bounding box center [94, 479] width 46 height 35
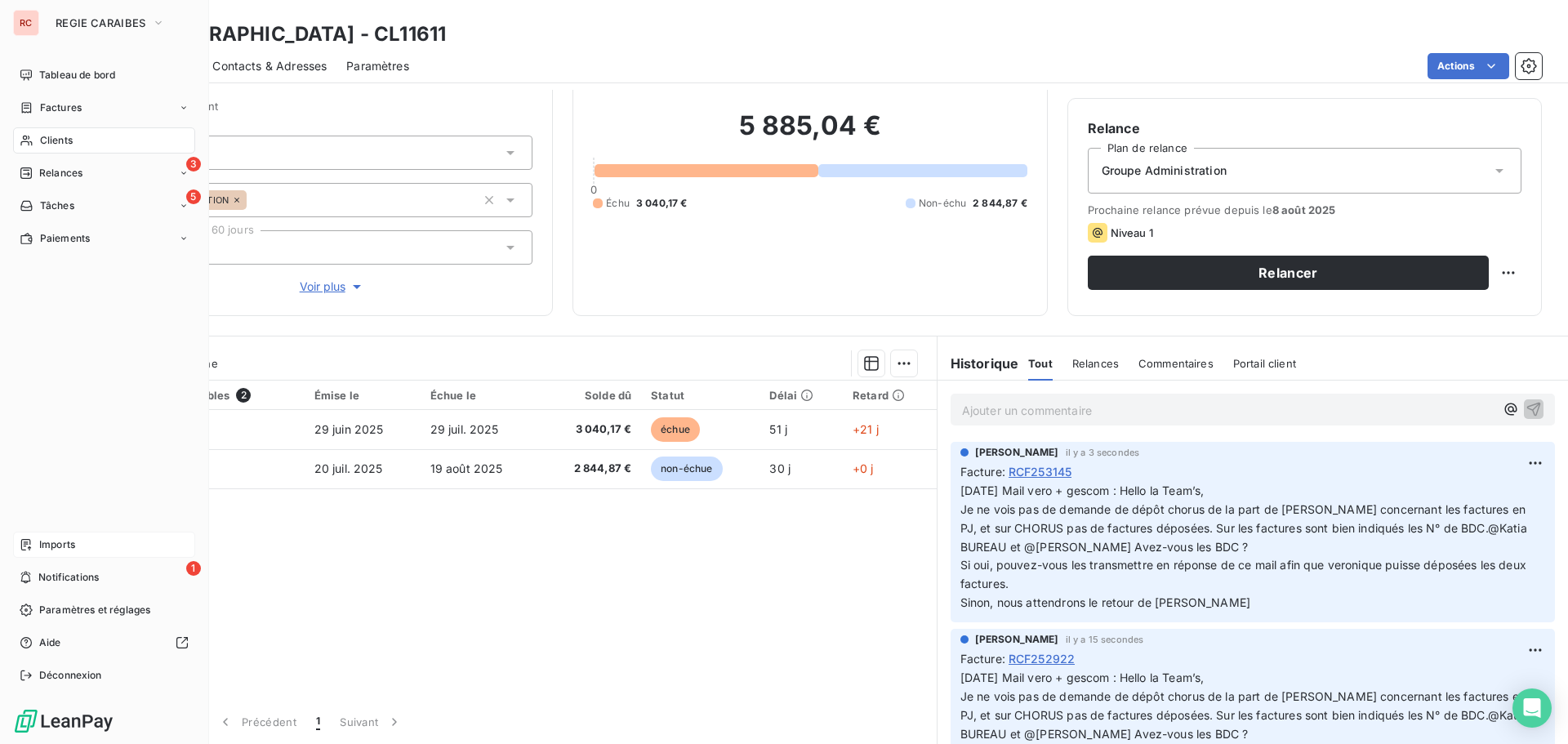
click at [55, 173] on span "Relances" at bounding box center [60, 173] width 43 height 14
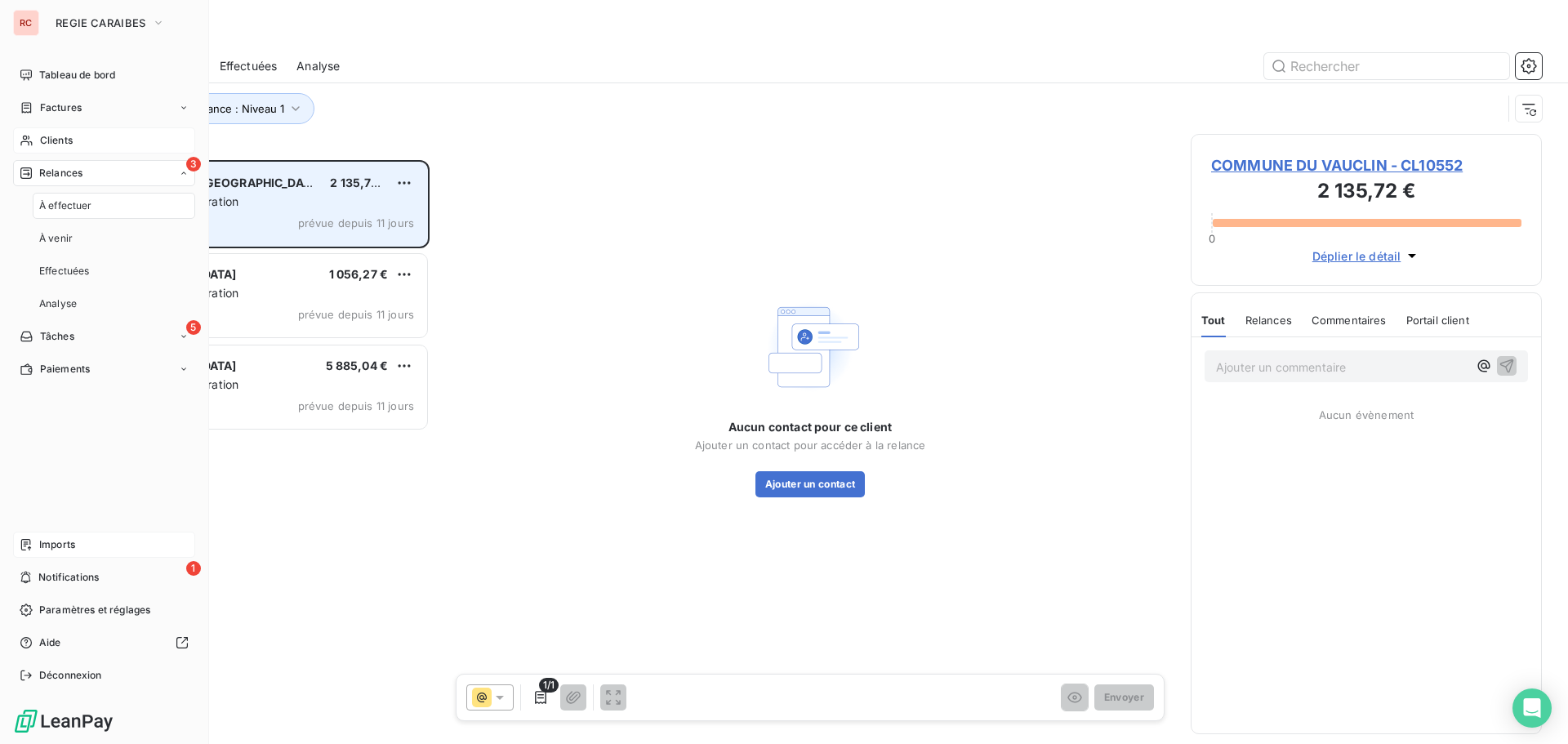
scroll to position [572, 339]
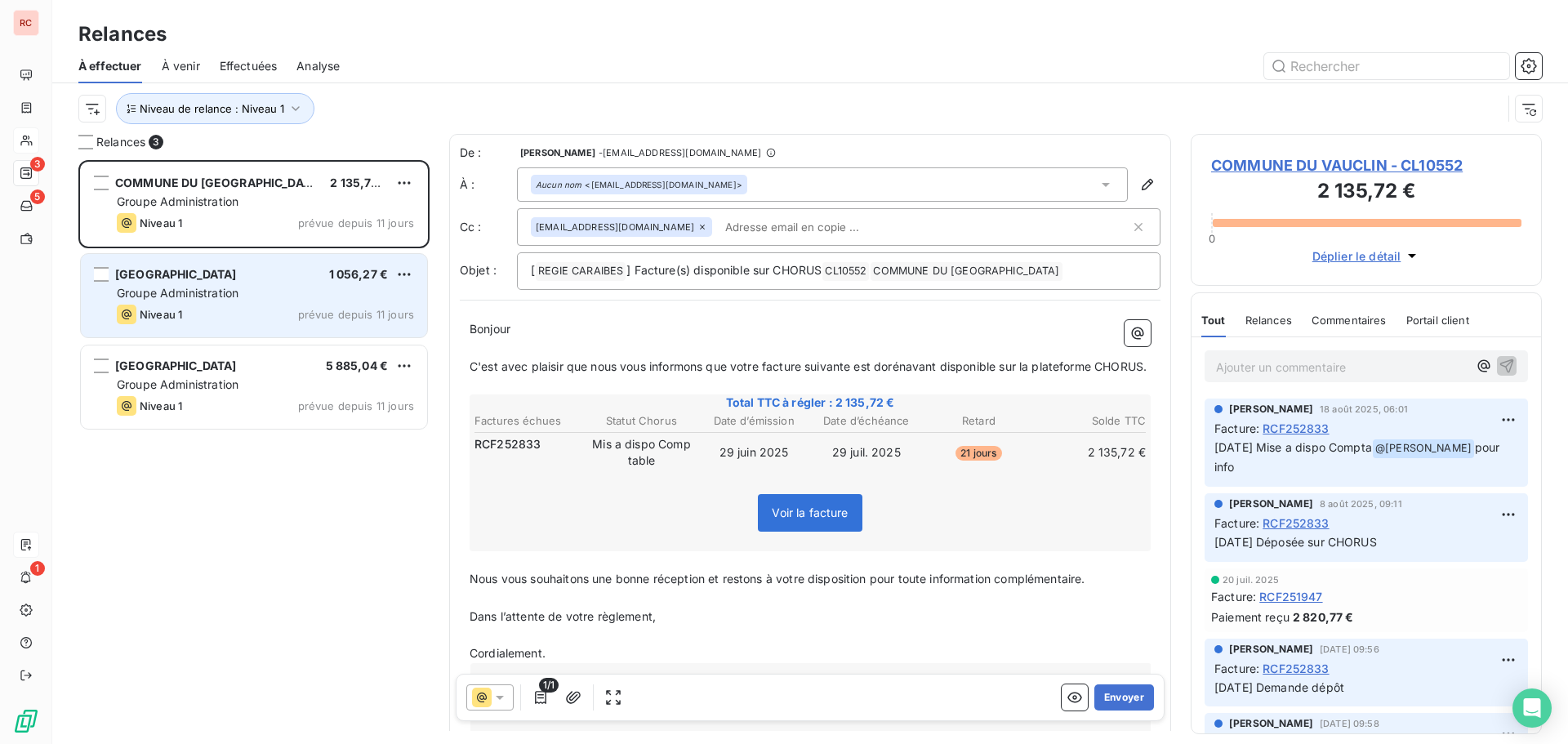
click at [217, 260] on div "[GEOGRAPHIC_DATA] 1 056,27 € Groupe Administration Niveau 1 prévue depuis 11 jo…" at bounding box center [254, 295] width 346 height 84
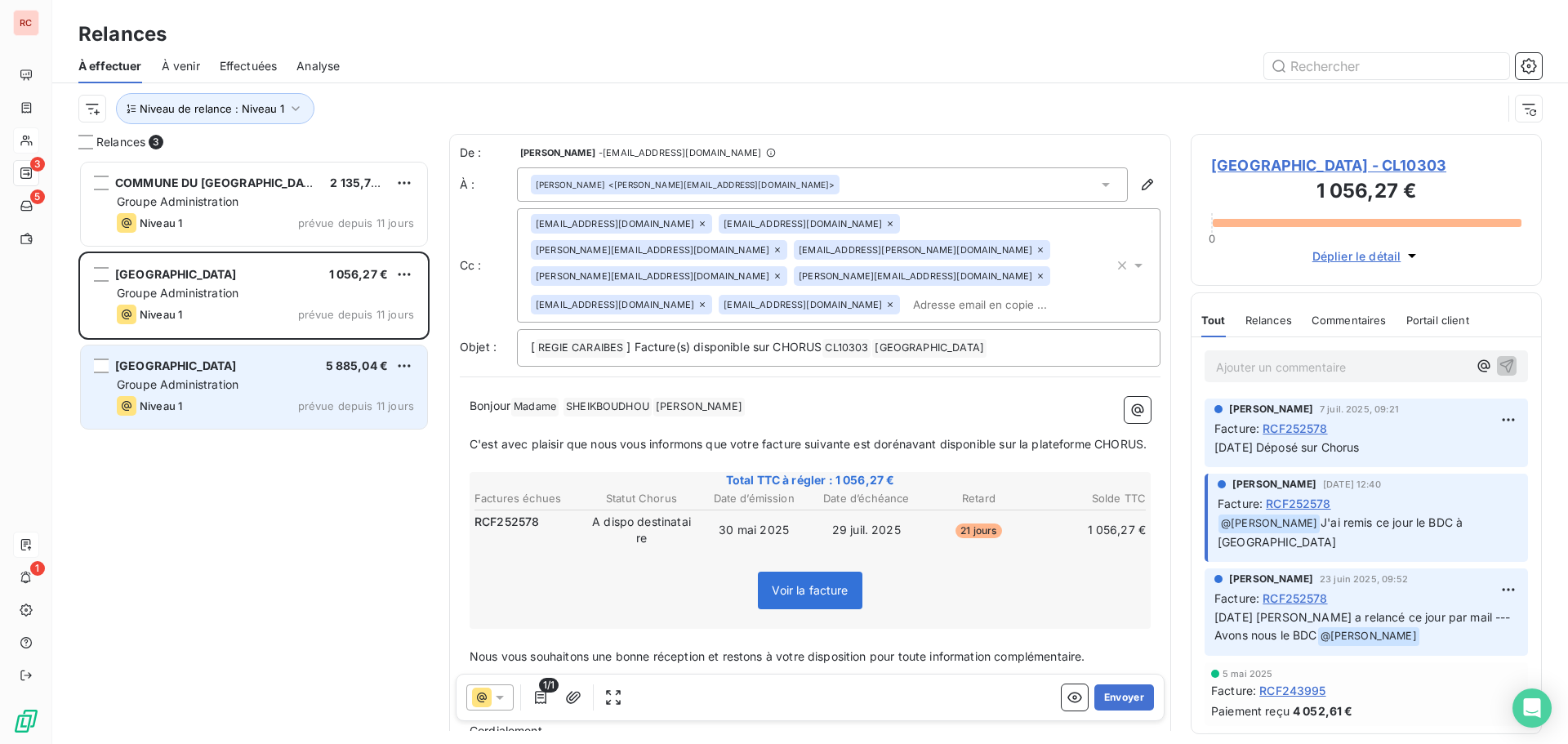
click at [148, 409] on span "Niveau 1" at bounding box center [161, 406] width 42 height 13
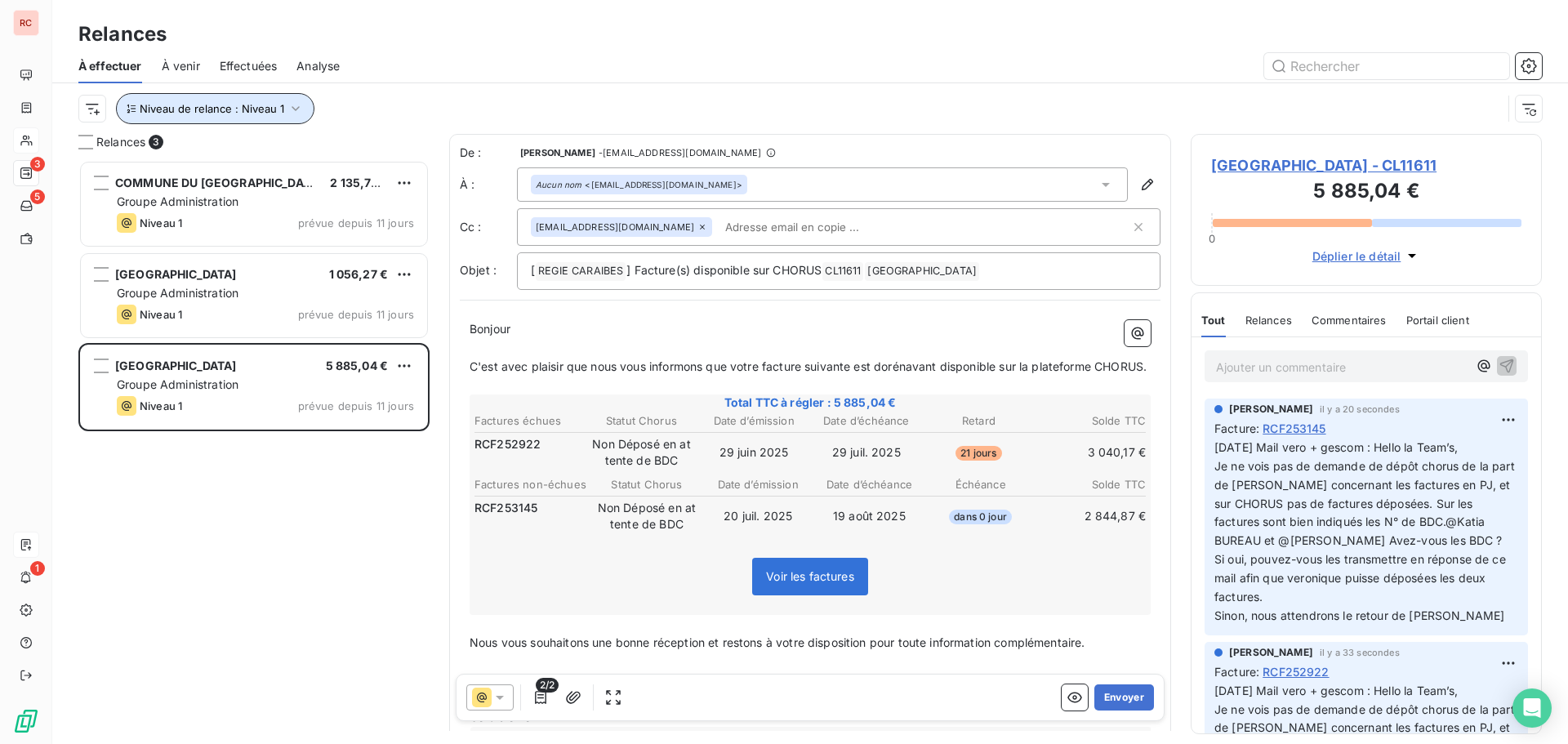
click at [289, 116] on icon "button" at bounding box center [295, 108] width 16 height 16
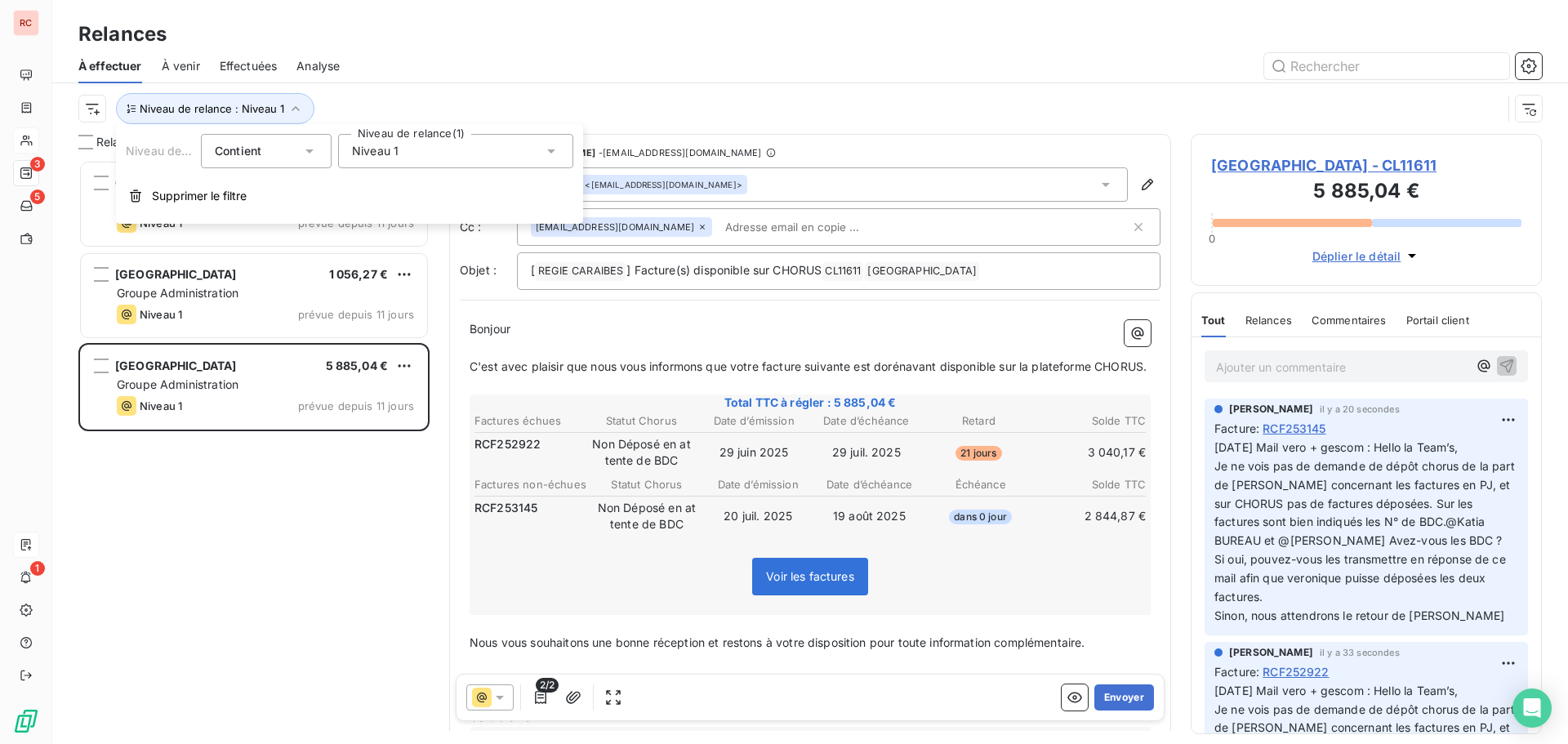
click at [560, 155] on div "Niveau 1" at bounding box center [455, 151] width 235 height 35
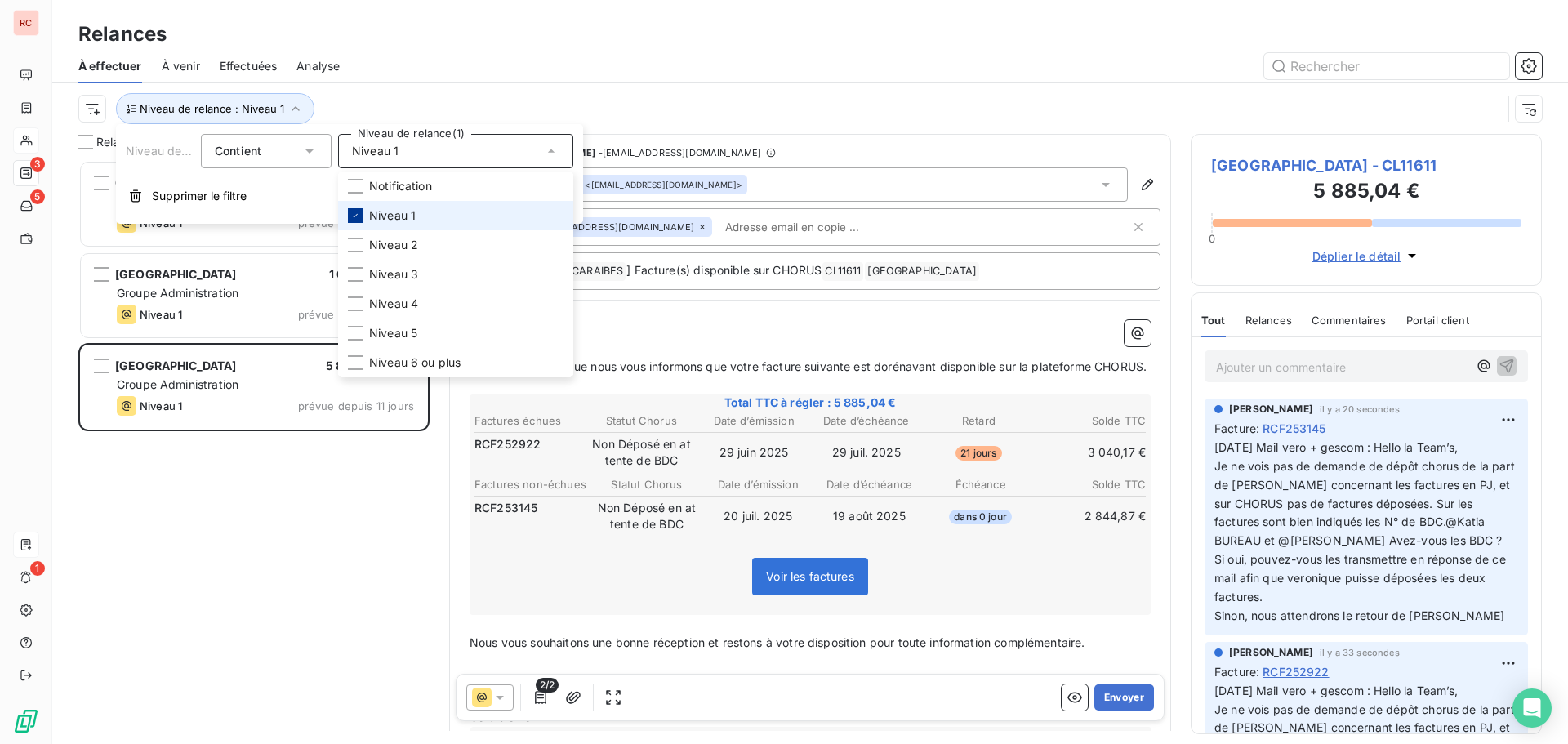
click at [356, 219] on icon at bounding box center [356, 216] width 10 height 10
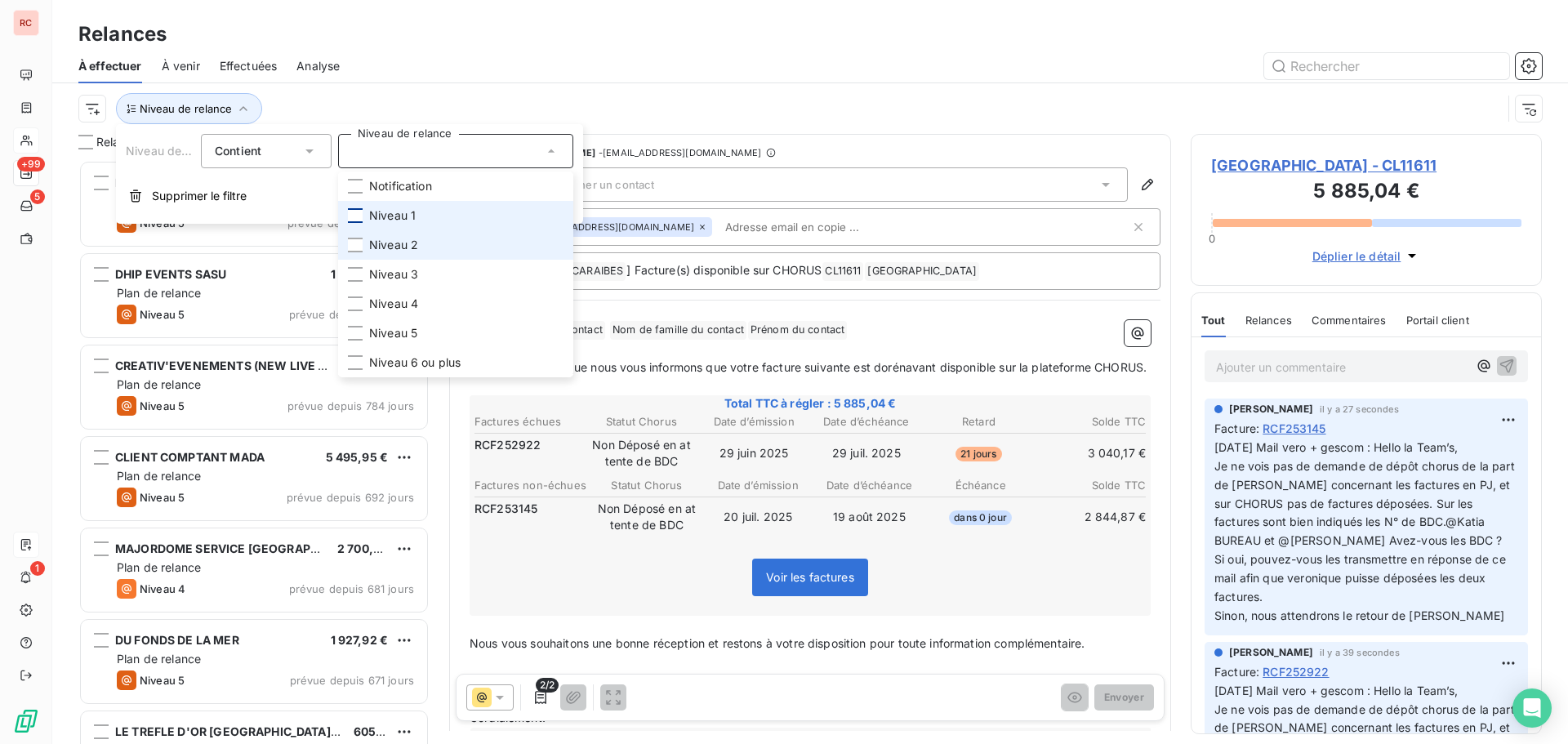
scroll to position [572, 339]
click at [356, 256] on li "Niveau 2" at bounding box center [455, 245] width 235 height 30
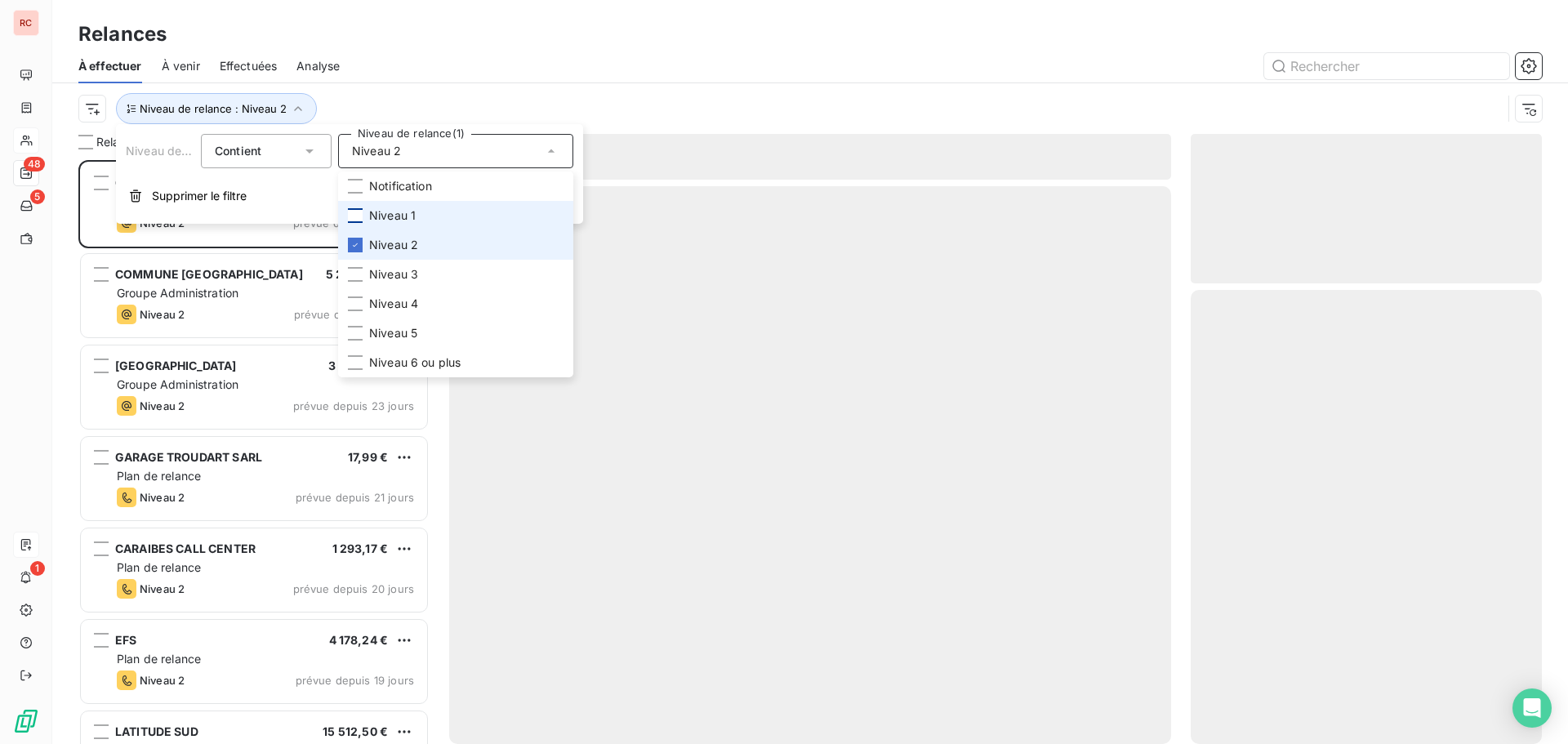
scroll to position [572, 339]
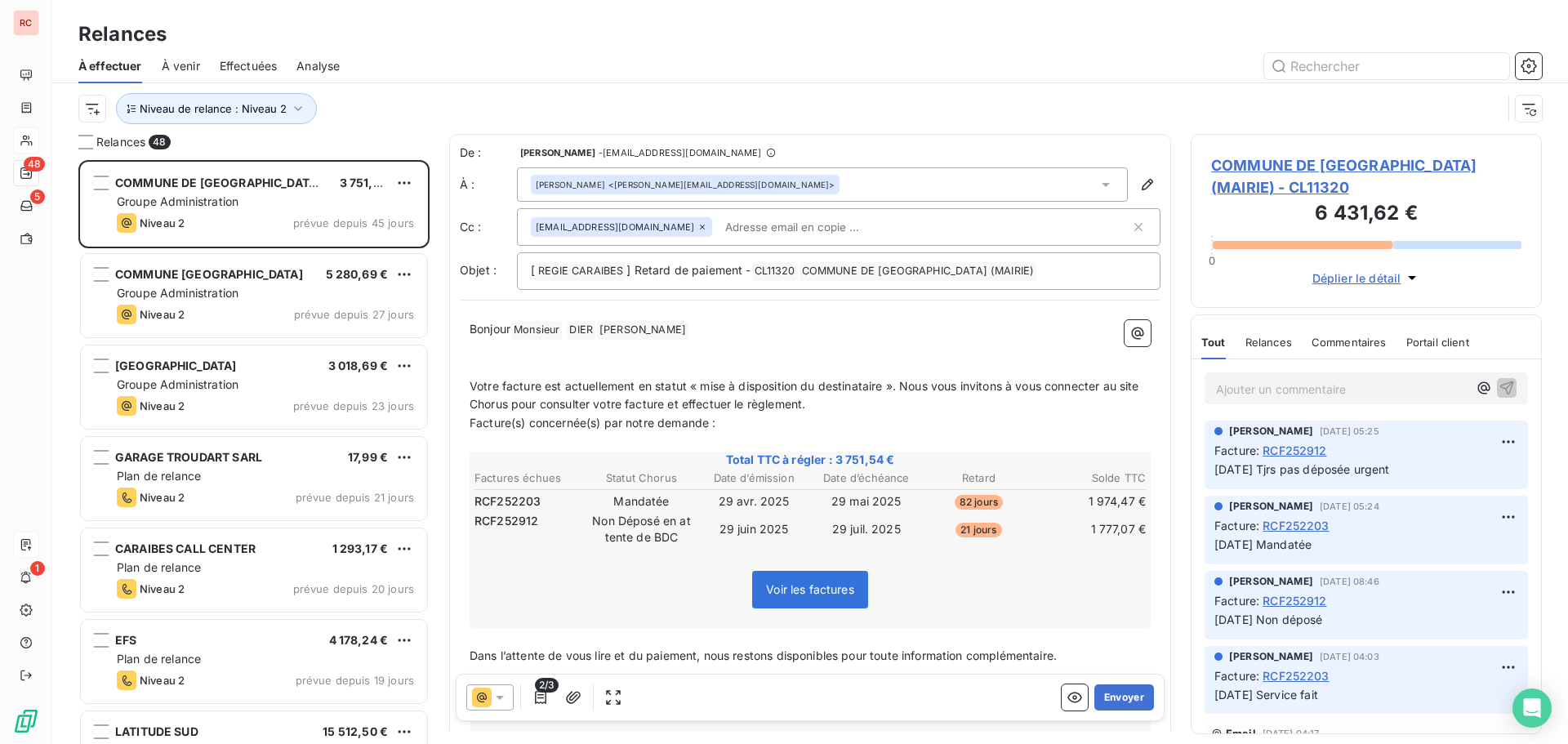
click at [687, 57] on div at bounding box center [950, 66] width 1182 height 26
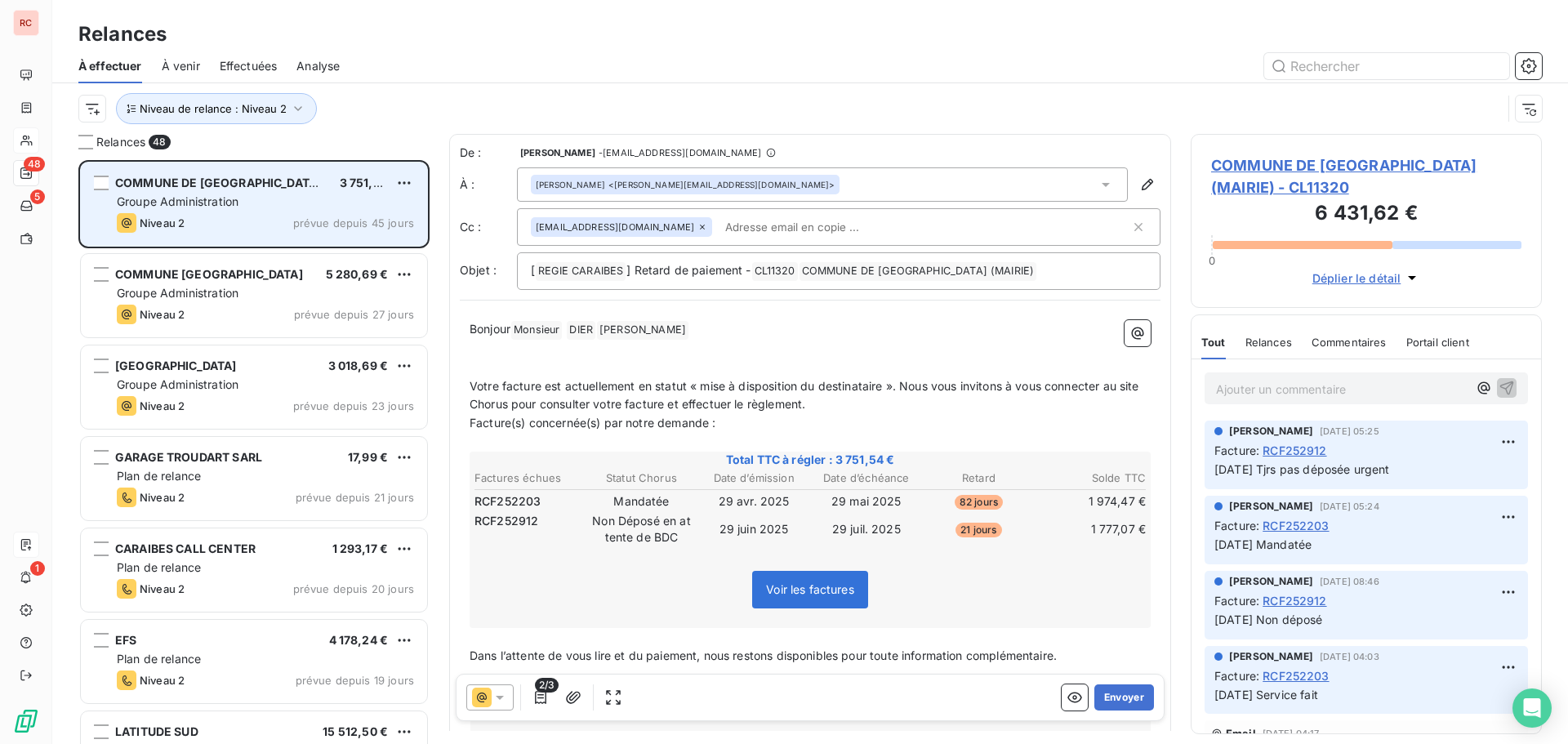
click at [278, 191] on div "COMMUNE DE [GEOGRAPHIC_DATA] (MAIRIE)" at bounding box center [221, 182] width 212 height 16
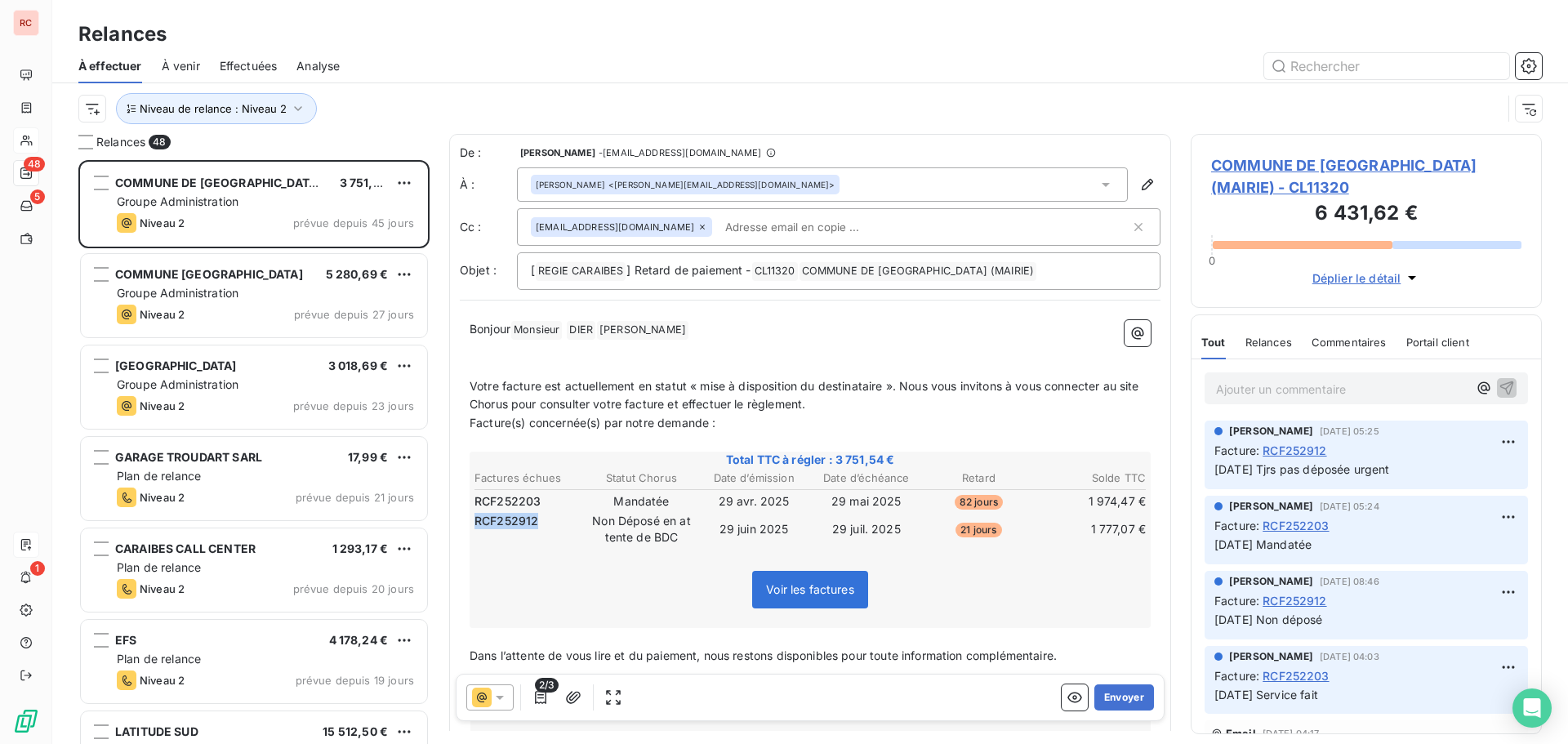
drag, startPoint x: 545, startPoint y: 520, endPoint x: 475, endPoint y: 524, distance: 70.1
click at [475, 524] on td "RCF252912" at bounding box center [529, 520] width 111 height 18
click at [1276, 181] on span "COMMUNE DE [GEOGRAPHIC_DATA] (MAIRIE) - CL11320" at bounding box center [1366, 176] width 310 height 44
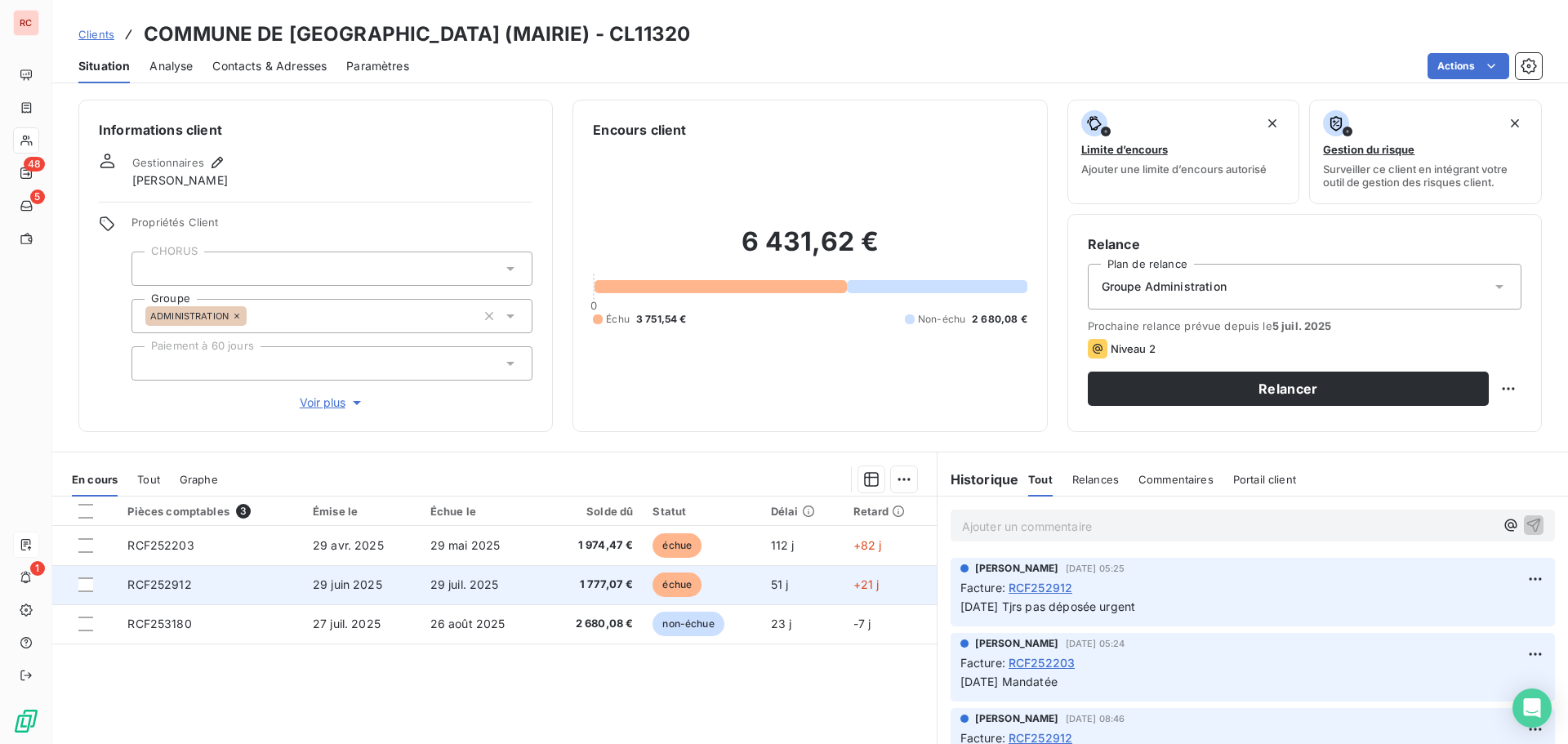
click at [207, 585] on td "RCF252912" at bounding box center [210, 585] width 185 height 39
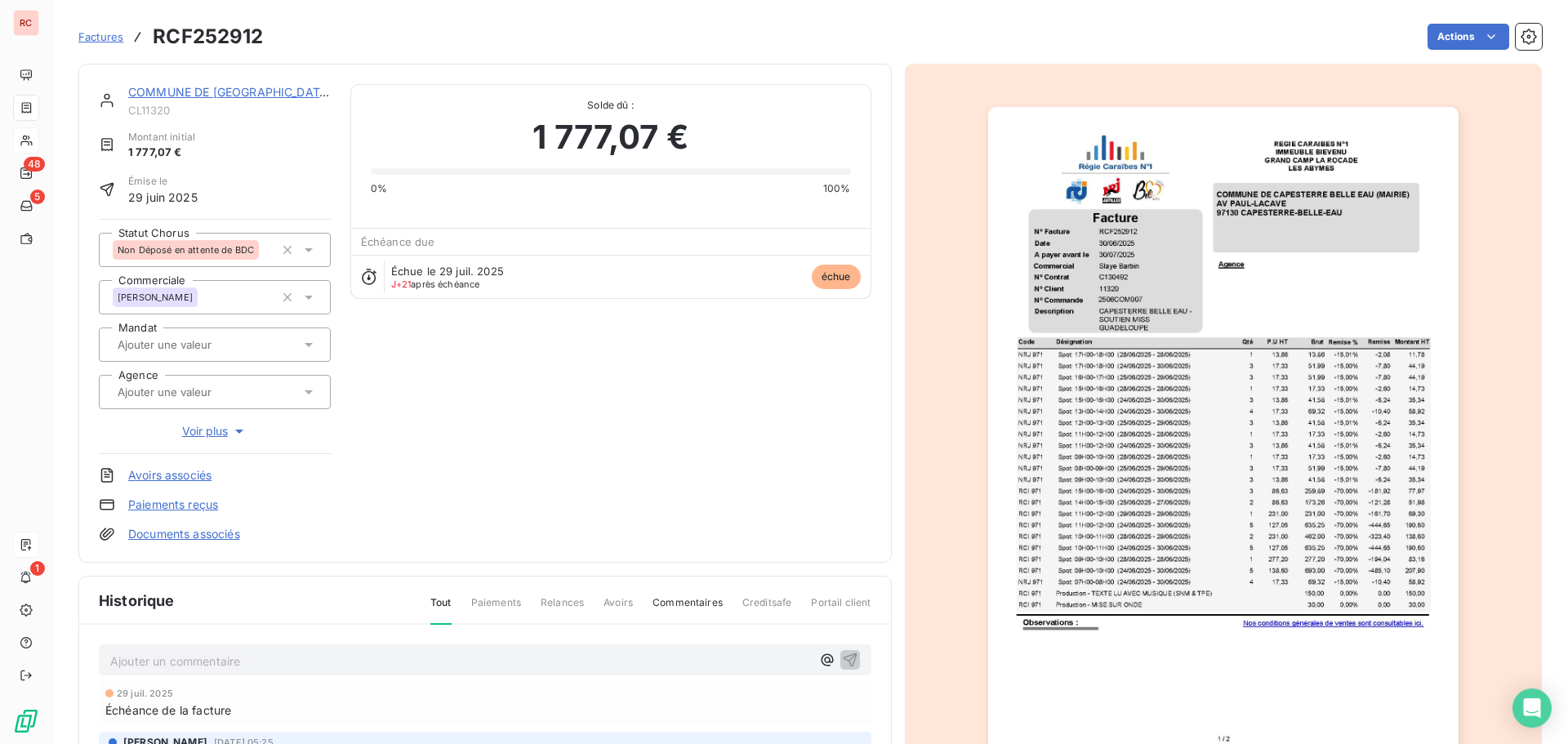
click at [115, 655] on p "Ajouter un commentaire ﻿" at bounding box center [460, 661] width 701 height 20
click at [265, 648] on div "[DATE]" at bounding box center [485, 660] width 772 height 30
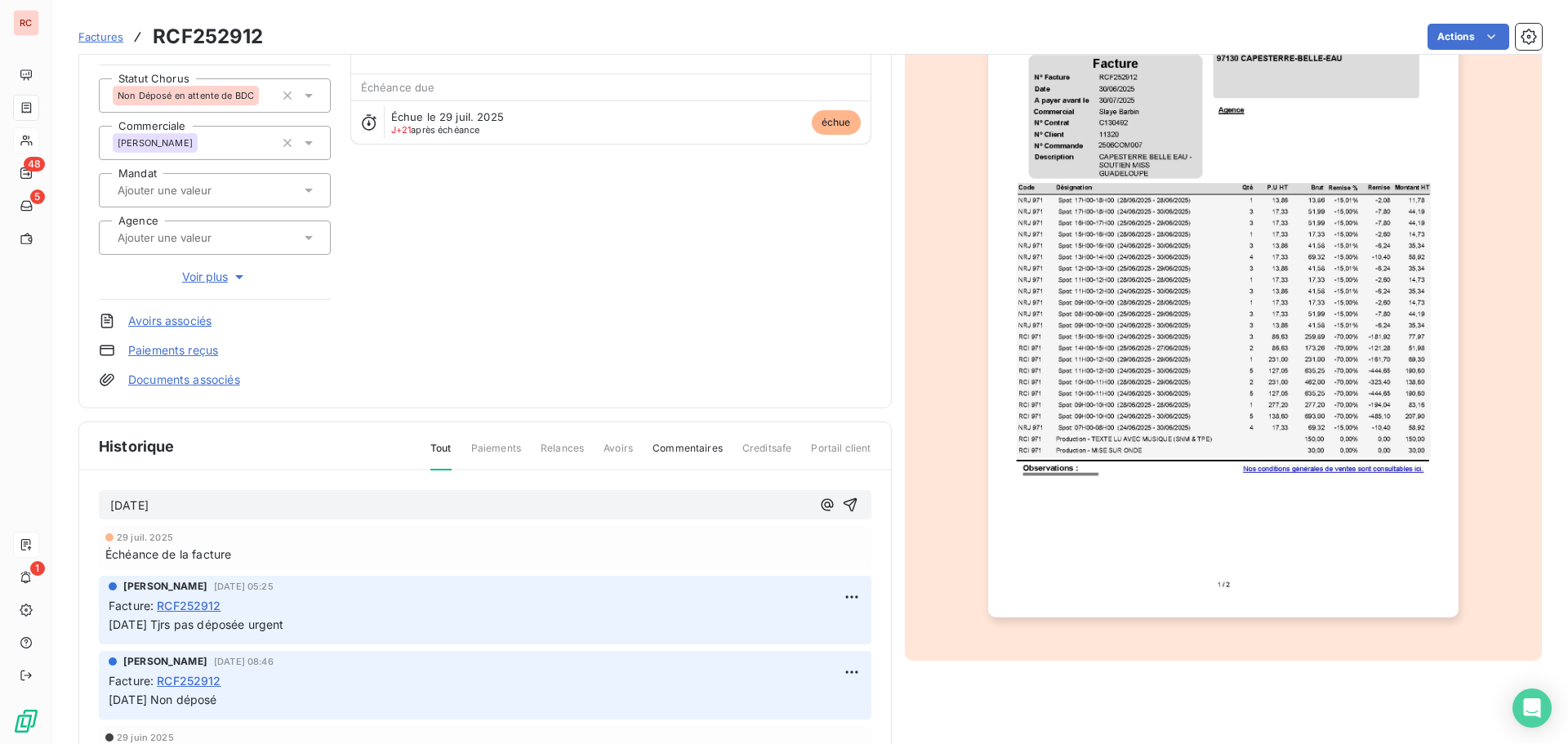
scroll to position [239, 0]
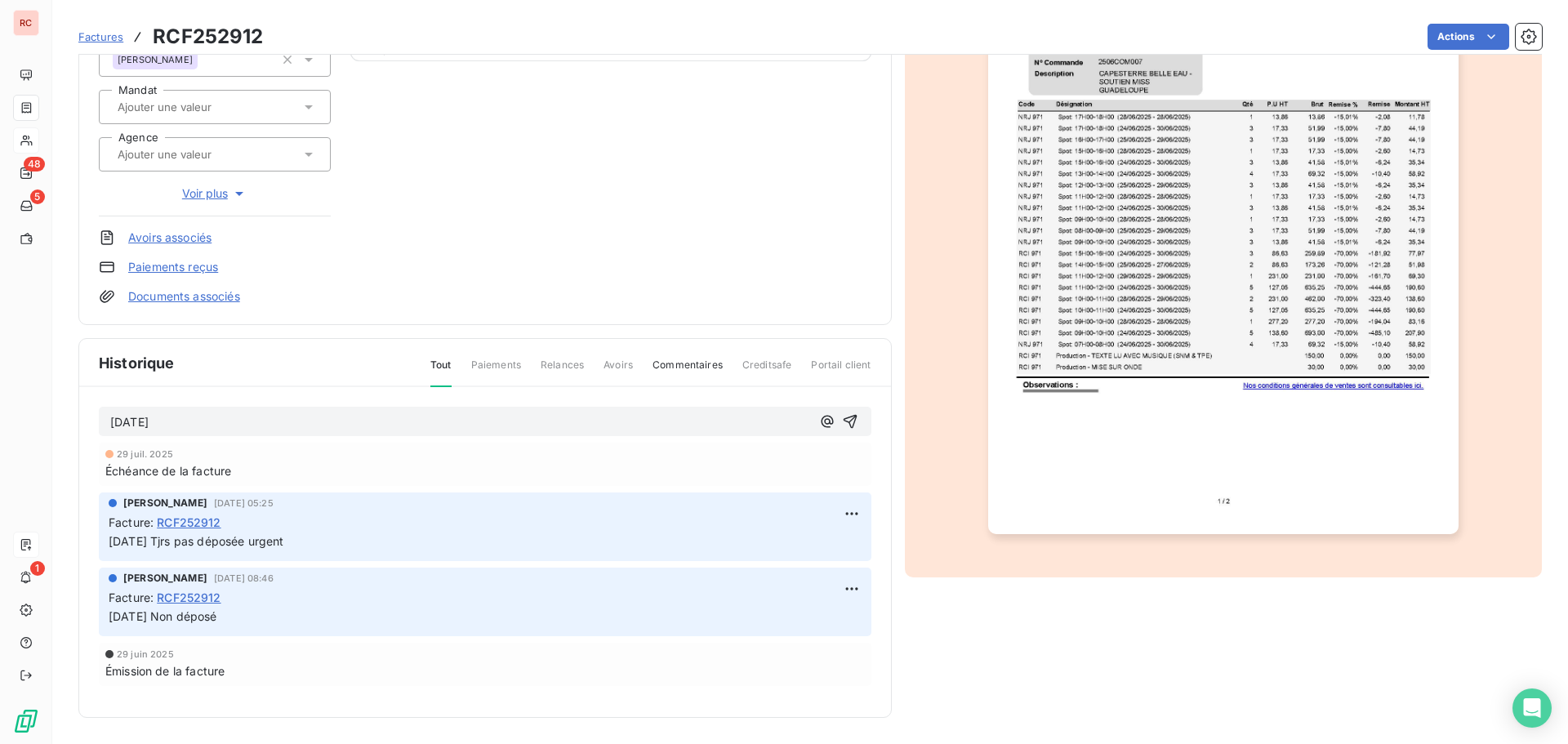
click at [250, 407] on div "[DATE]" at bounding box center [485, 422] width 772 height 30
click at [222, 423] on p "[DATE]" at bounding box center [460, 423] width 701 height 19
click at [846, 420] on icon "button" at bounding box center [850, 422] width 13 height 13
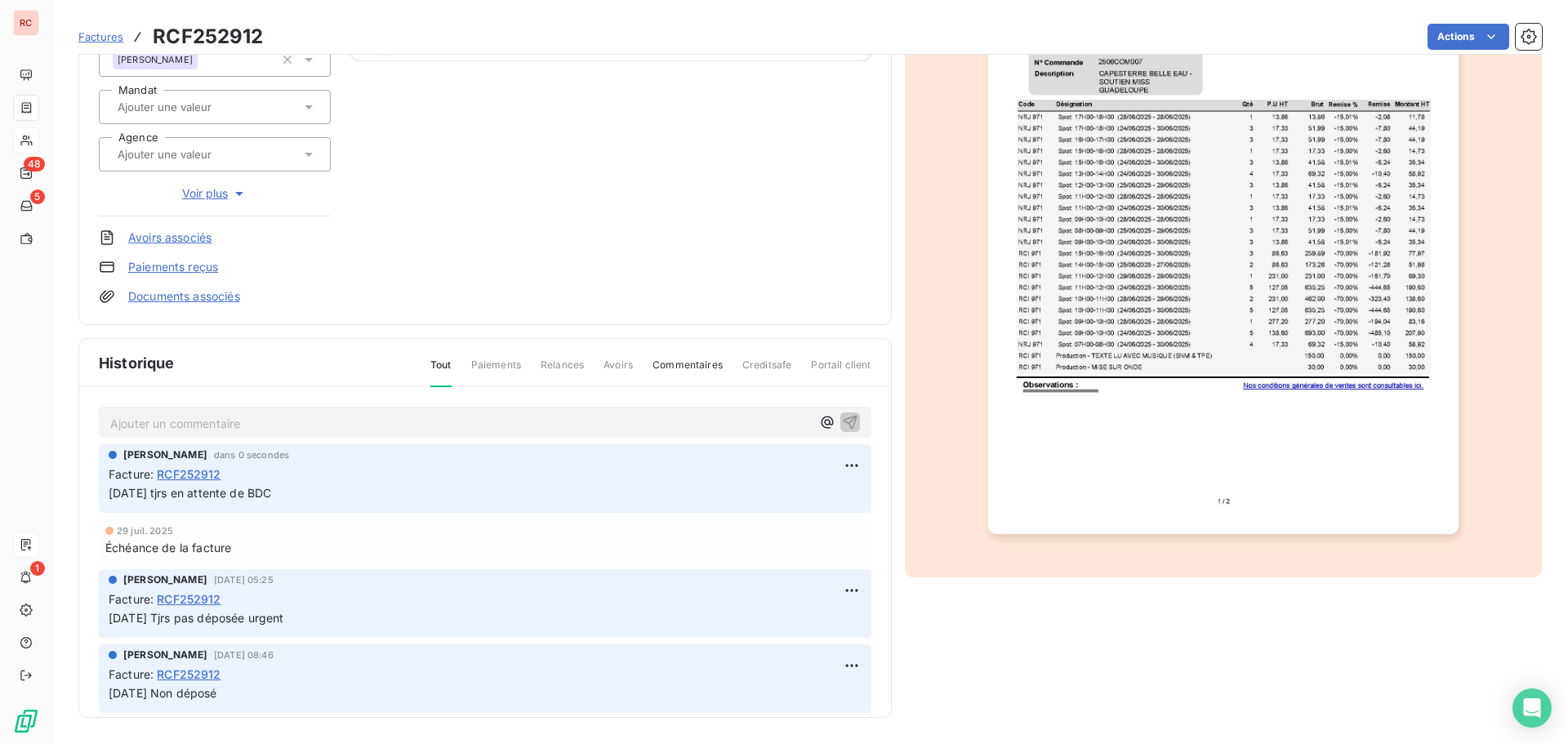
click at [102, 39] on span "Factures" at bounding box center [100, 36] width 45 height 13
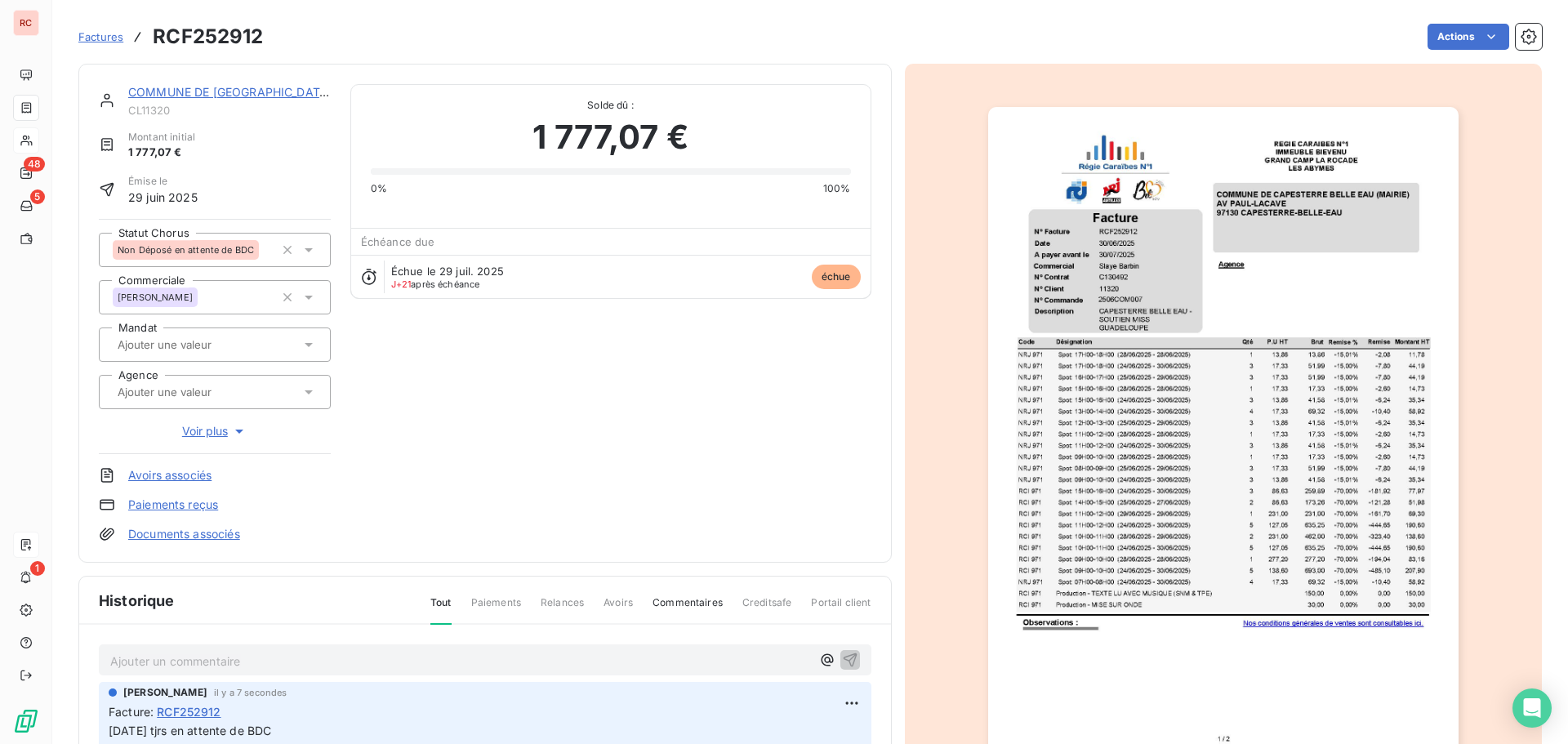
click at [207, 93] on link "COMMUNE DE [GEOGRAPHIC_DATA] (MAIRIE)" at bounding box center [255, 92] width 255 height 13
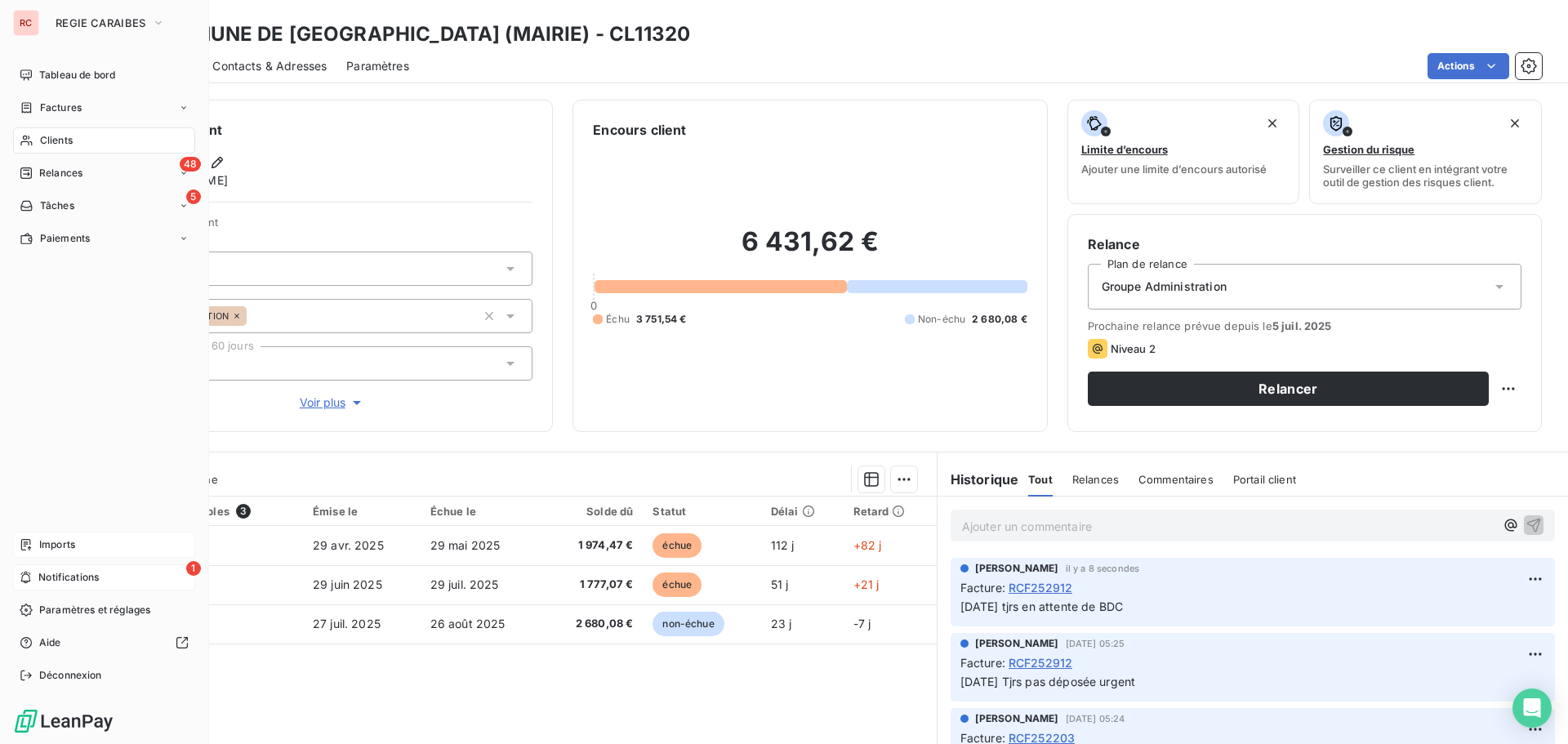
click at [107, 570] on div "1 Notifications" at bounding box center [104, 577] width 182 height 26
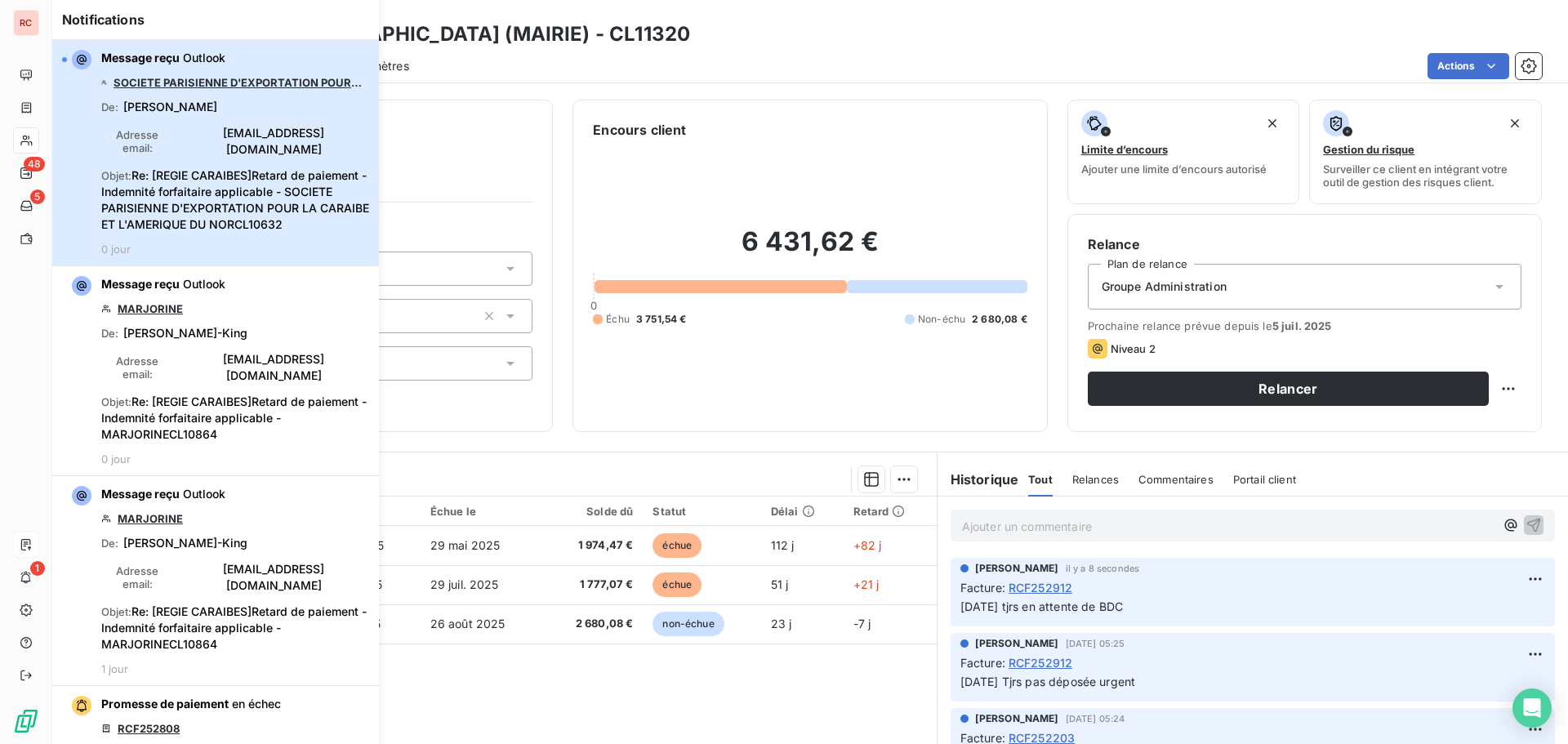
click at [199, 199] on span "Objet : Re: [REGIE CARAIBES]Retard de paiement - Indemnité forfaitaire applicab…" at bounding box center [235, 200] width 268 height 65
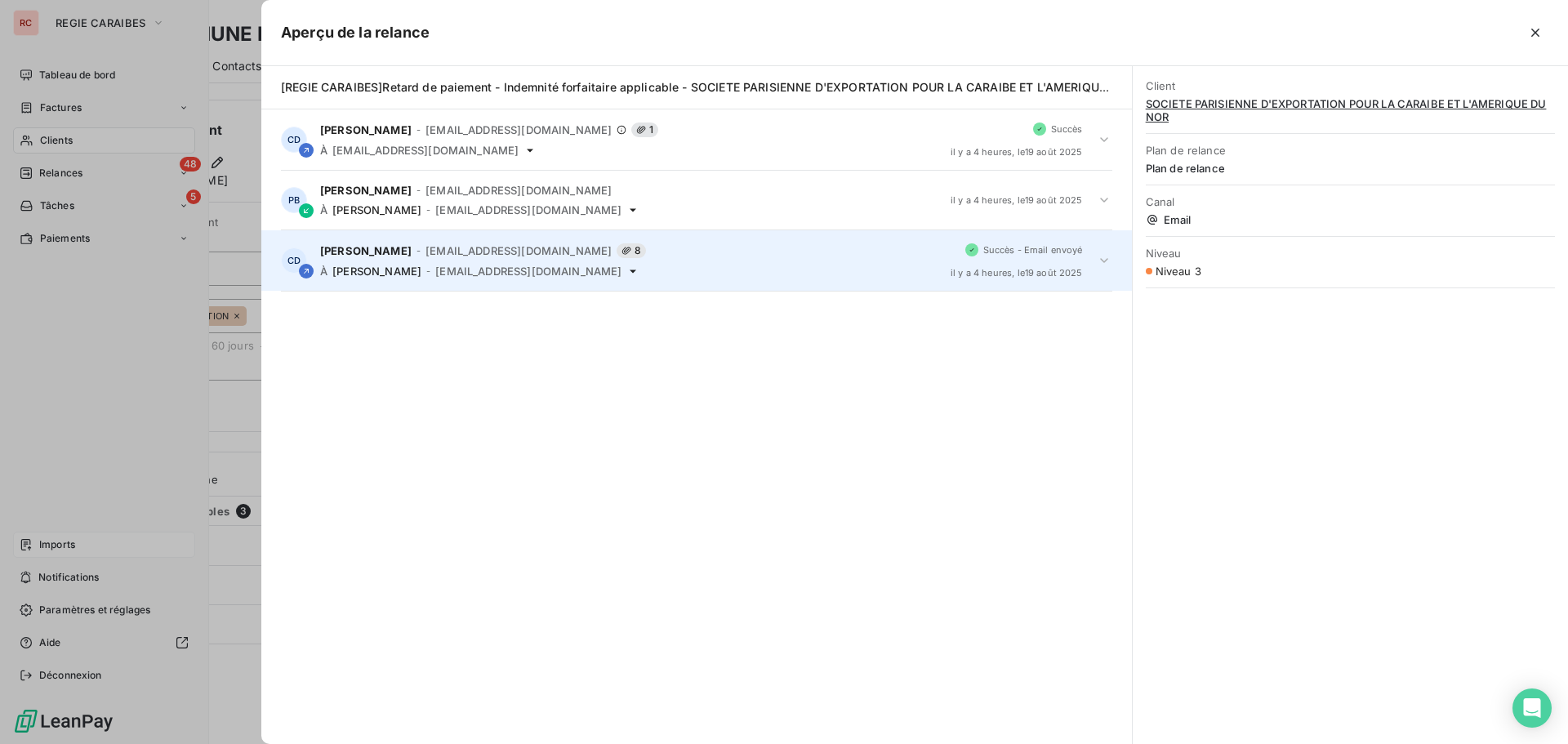
click at [1104, 261] on icon at bounding box center [1104, 261] width 8 height 5
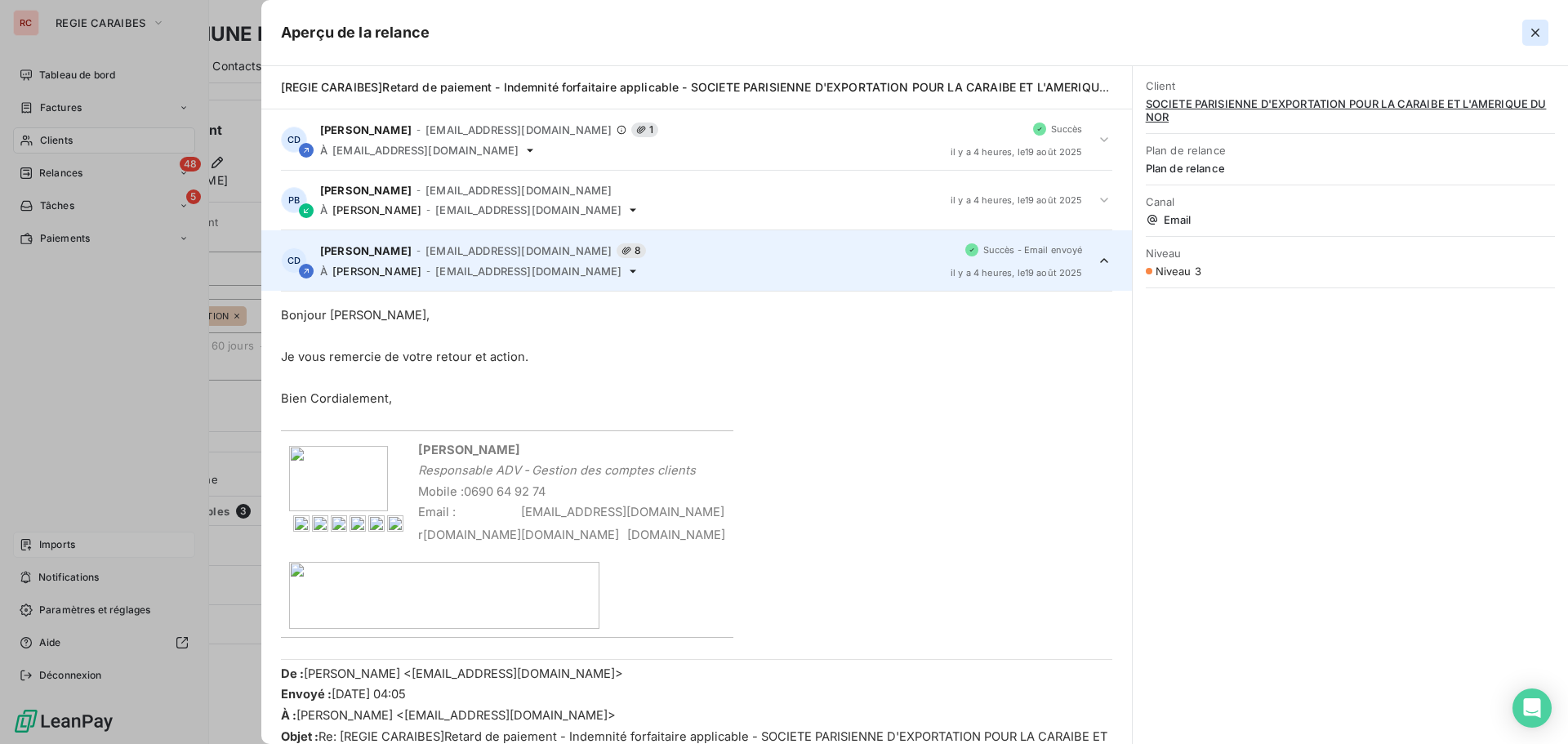
click at [1535, 34] on icon "button" at bounding box center [1535, 33] width 8 height 8
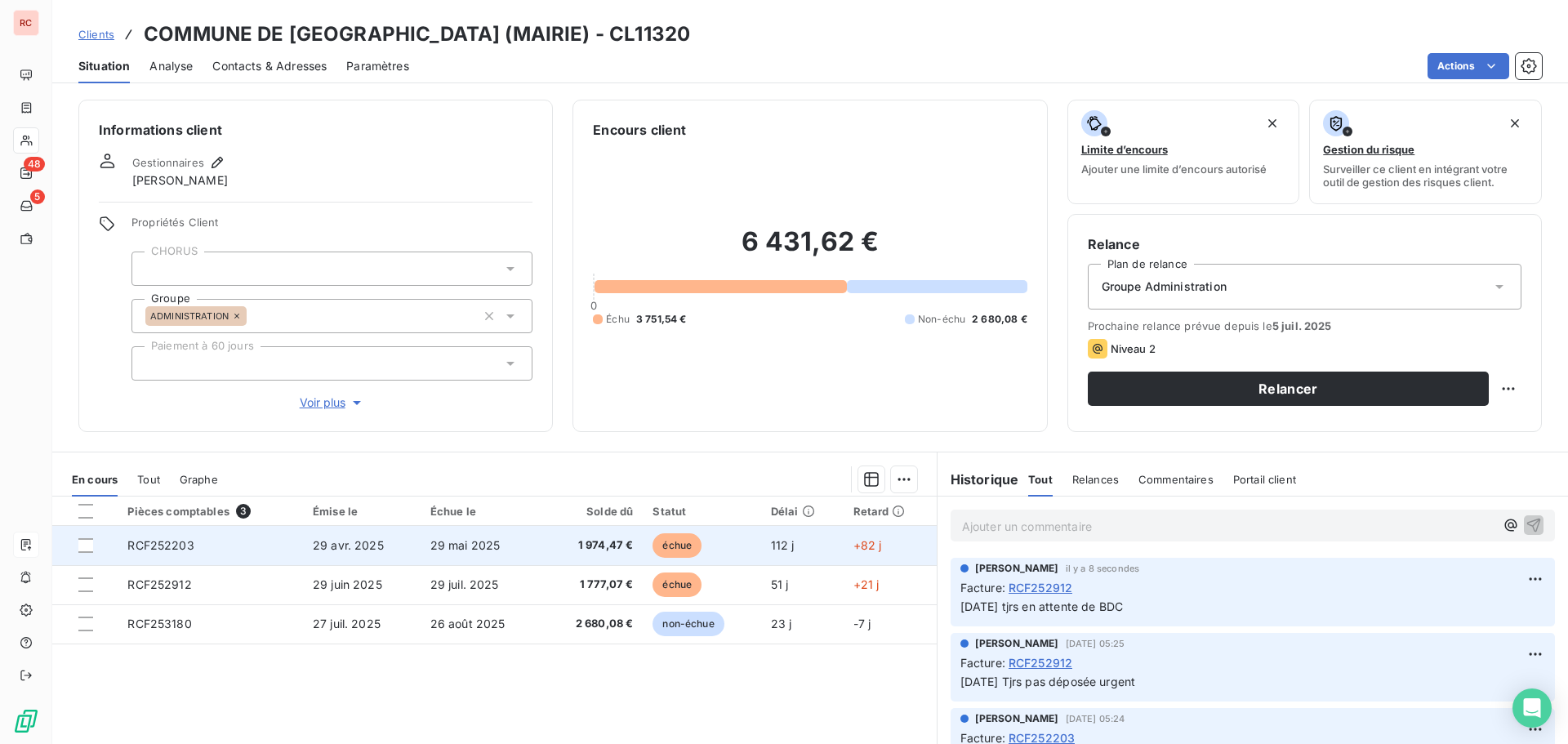
click at [239, 541] on td "RCF252203" at bounding box center [210, 546] width 185 height 39
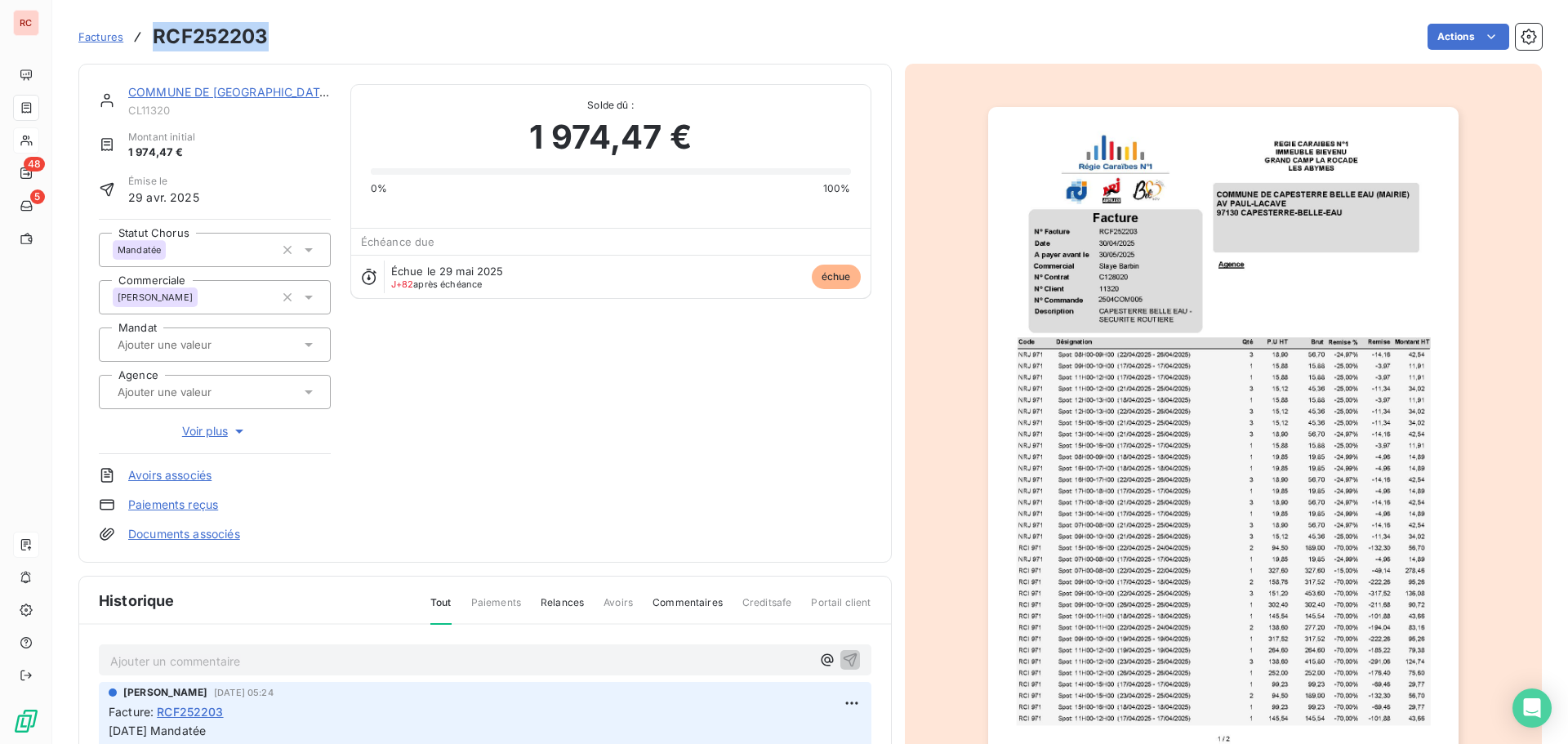
drag, startPoint x: 274, startPoint y: 40, endPoint x: 157, endPoint y: 40, distance: 117.0
click at [157, 40] on div "Factures RCF252203 Actions" at bounding box center [810, 36] width 1463 height 35
copy h3 "RCF252203"
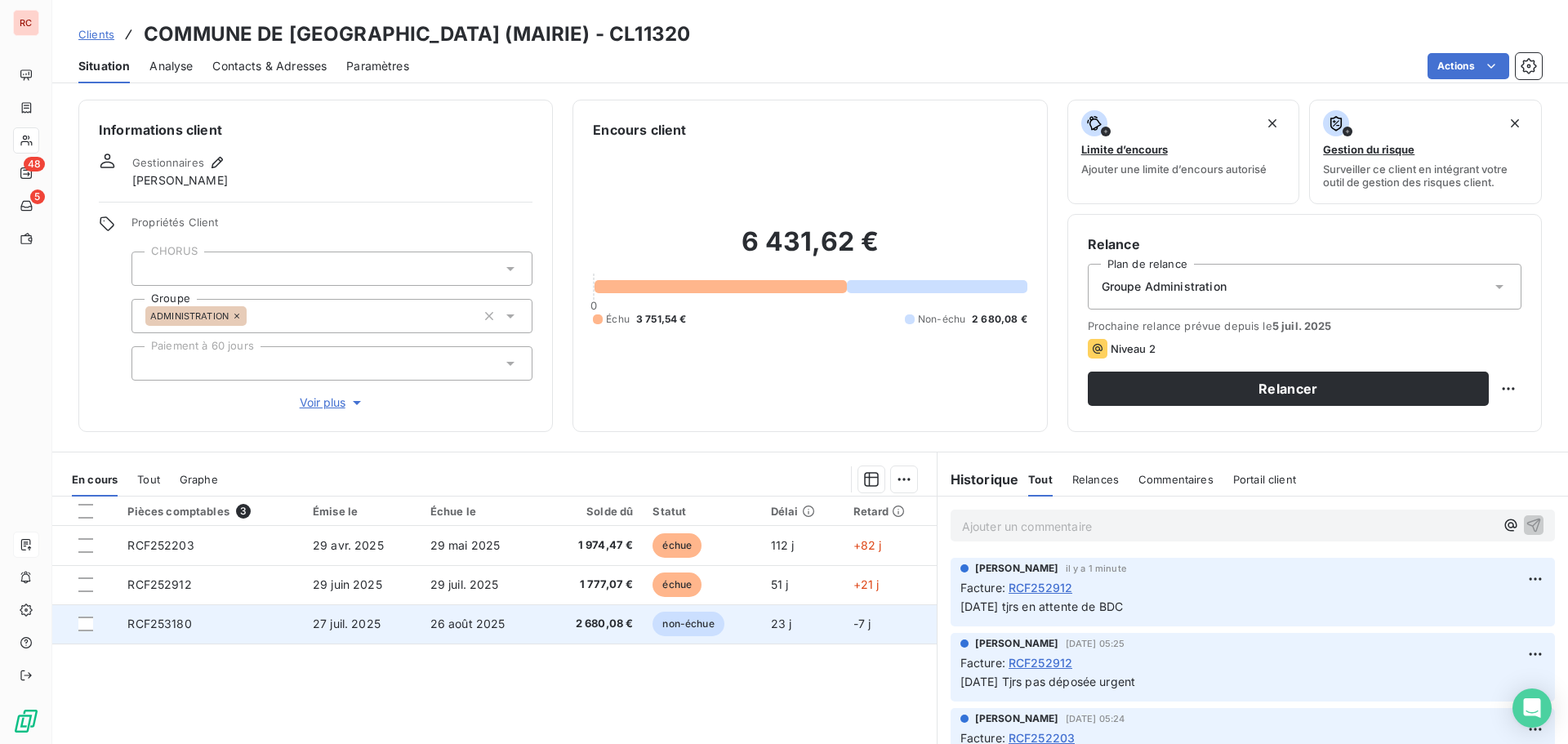
click at [479, 623] on span "26 août 2025" at bounding box center [467, 623] width 75 height 13
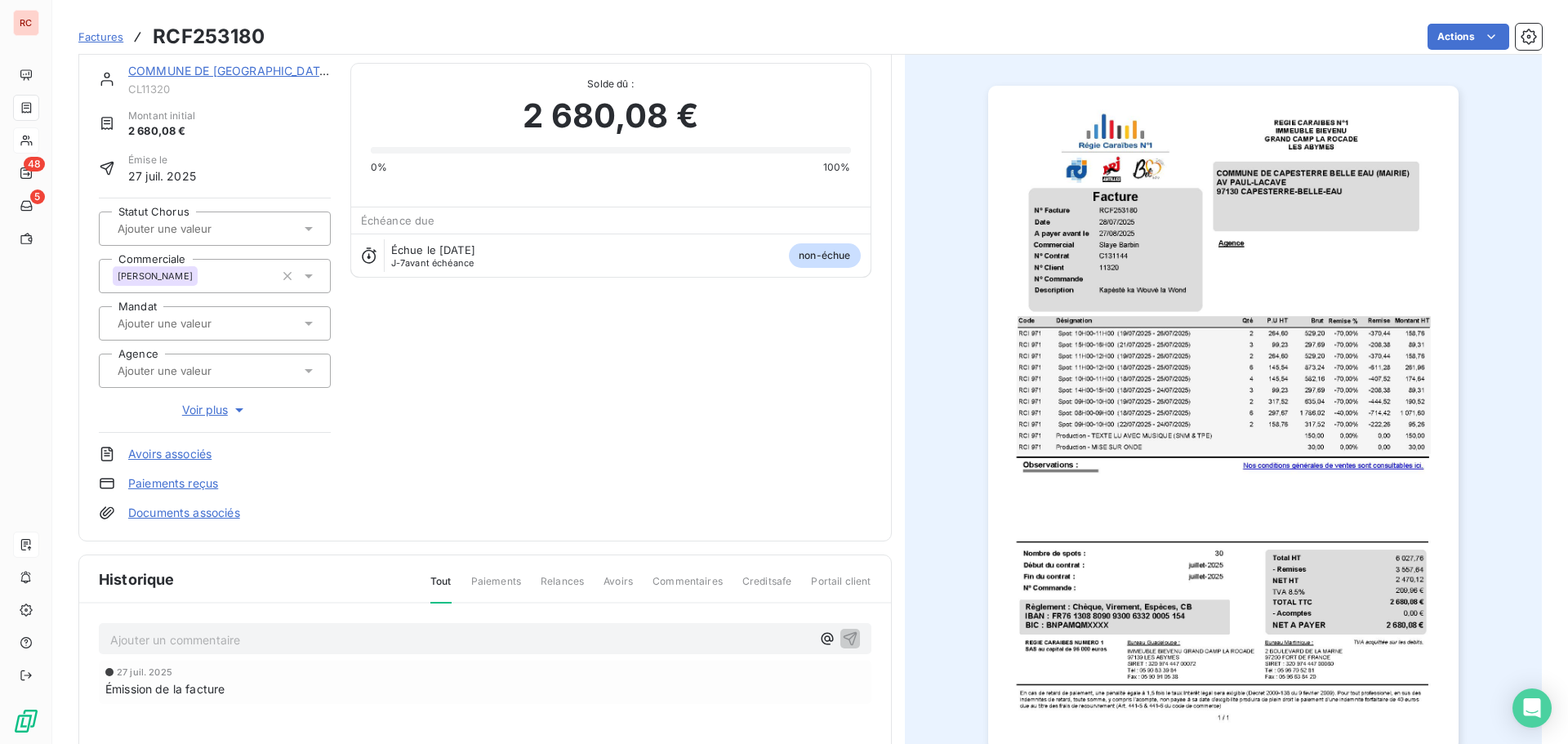
scroll to position [84, 0]
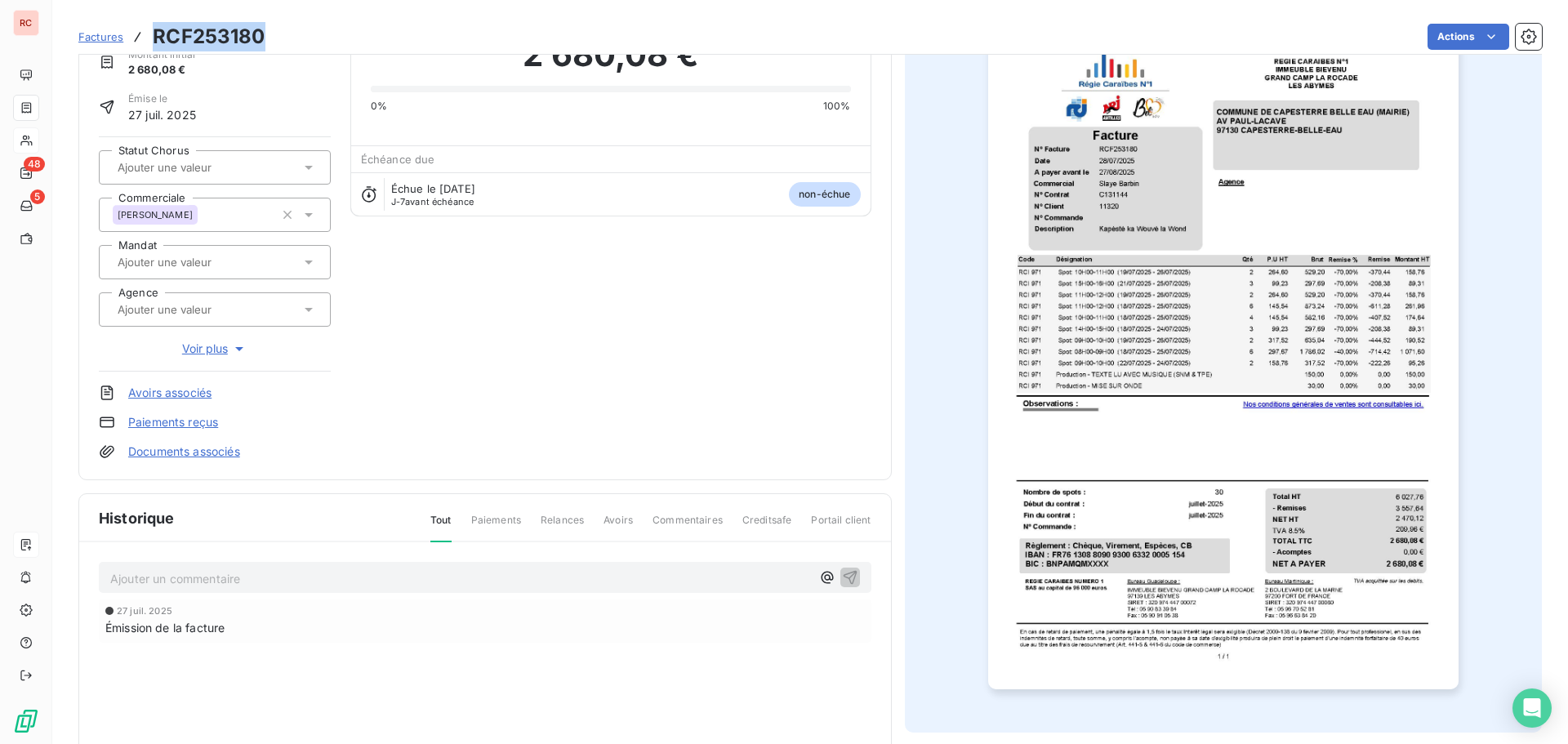
drag, startPoint x: 266, startPoint y: 34, endPoint x: 142, endPoint y: 44, distance: 124.4
click at [142, 44] on div "Factures RCF253180 Actions" at bounding box center [810, 36] width 1463 height 35
copy h3 "RCF253180"
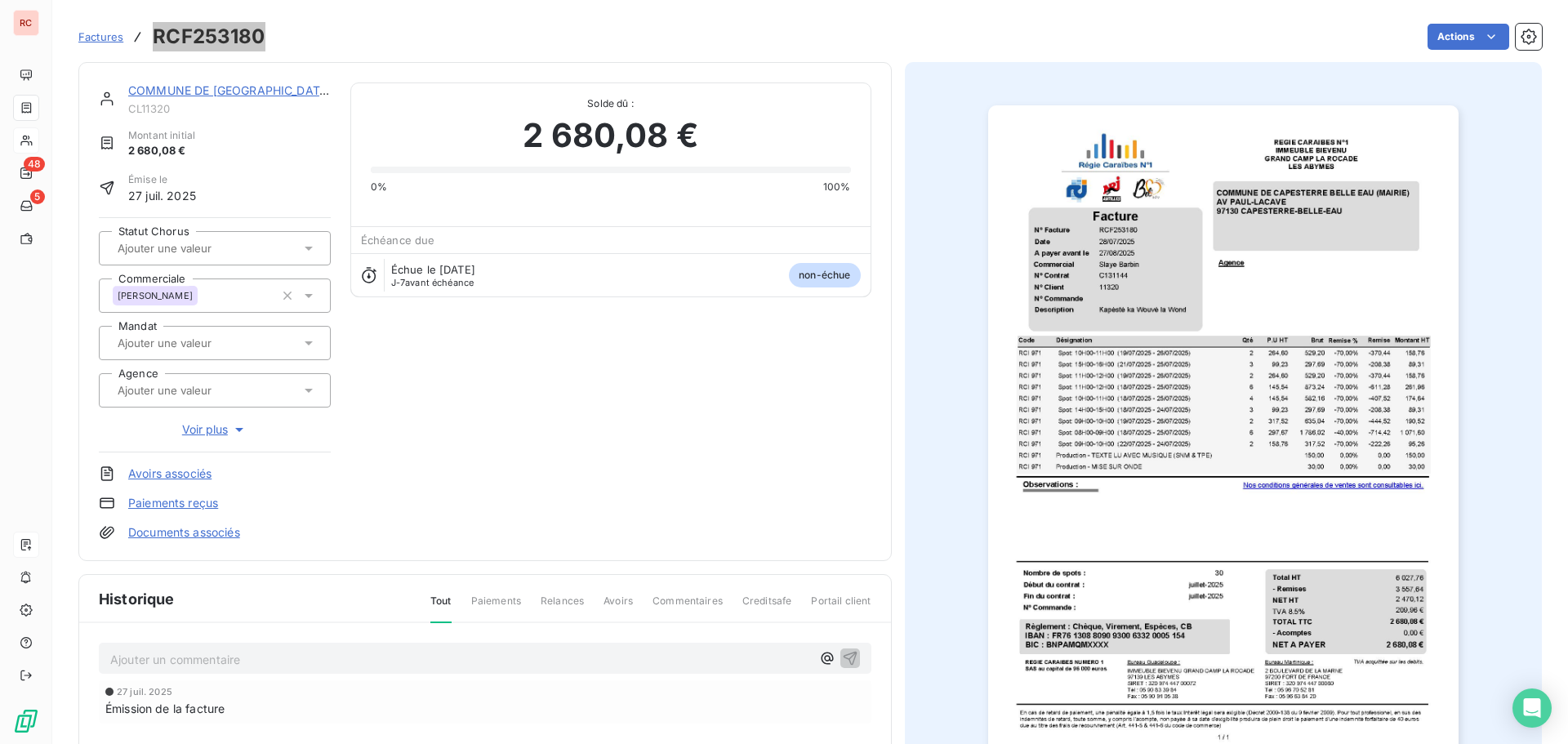
scroll to position [0, 0]
click at [312, 256] on icon at bounding box center [308, 250] width 16 height 16
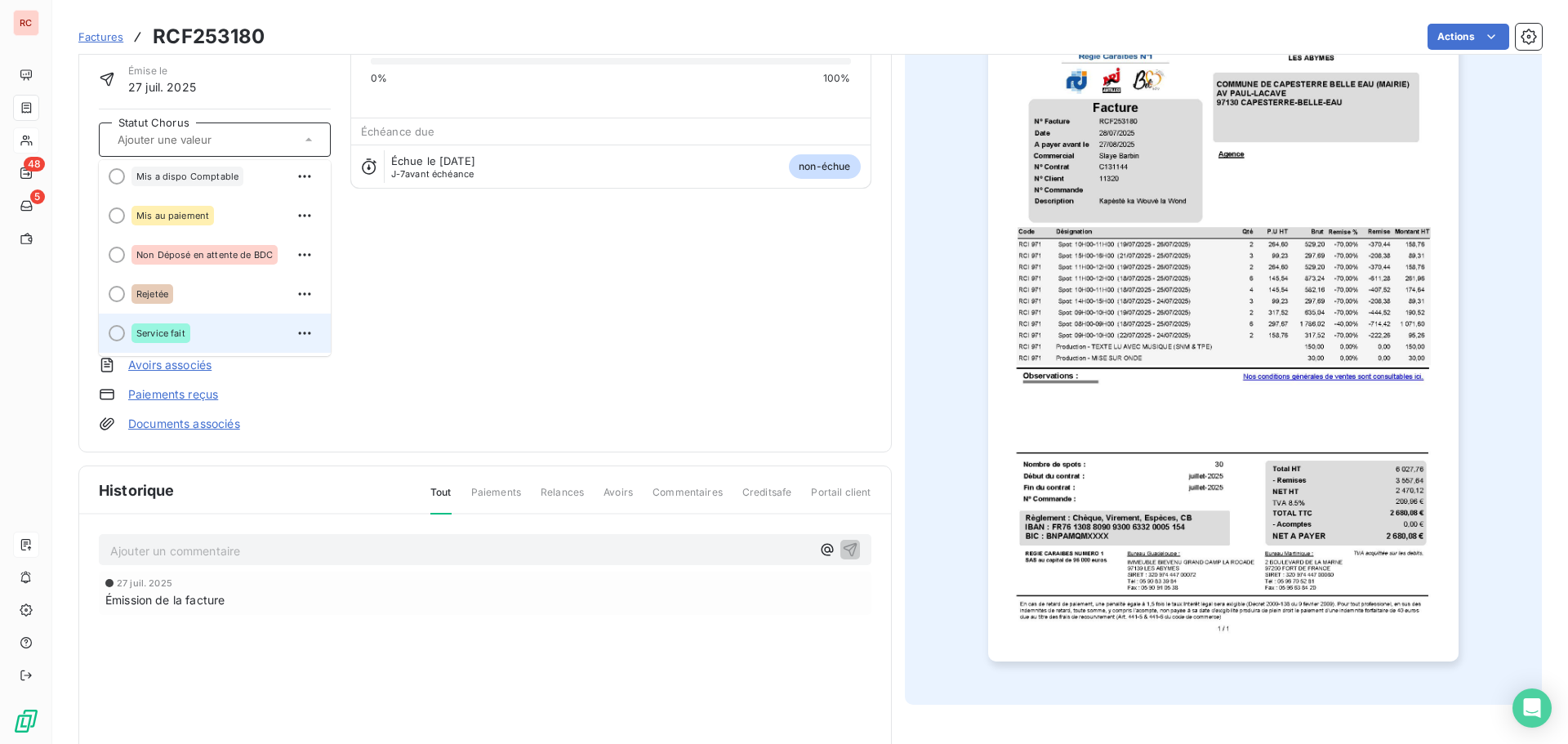
scroll to position [83, 0]
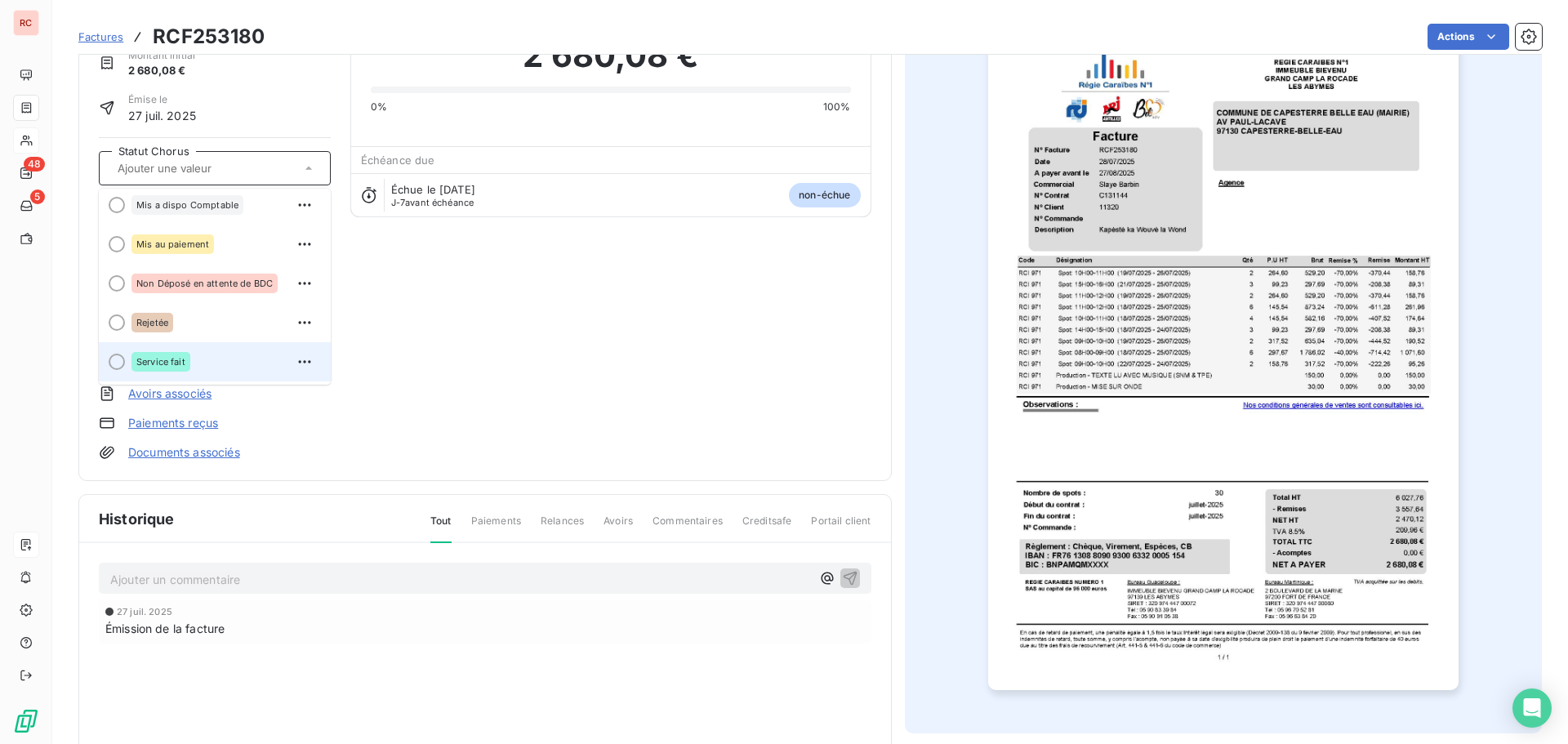
click at [175, 358] on span "Service fait" at bounding box center [161, 362] width 49 height 10
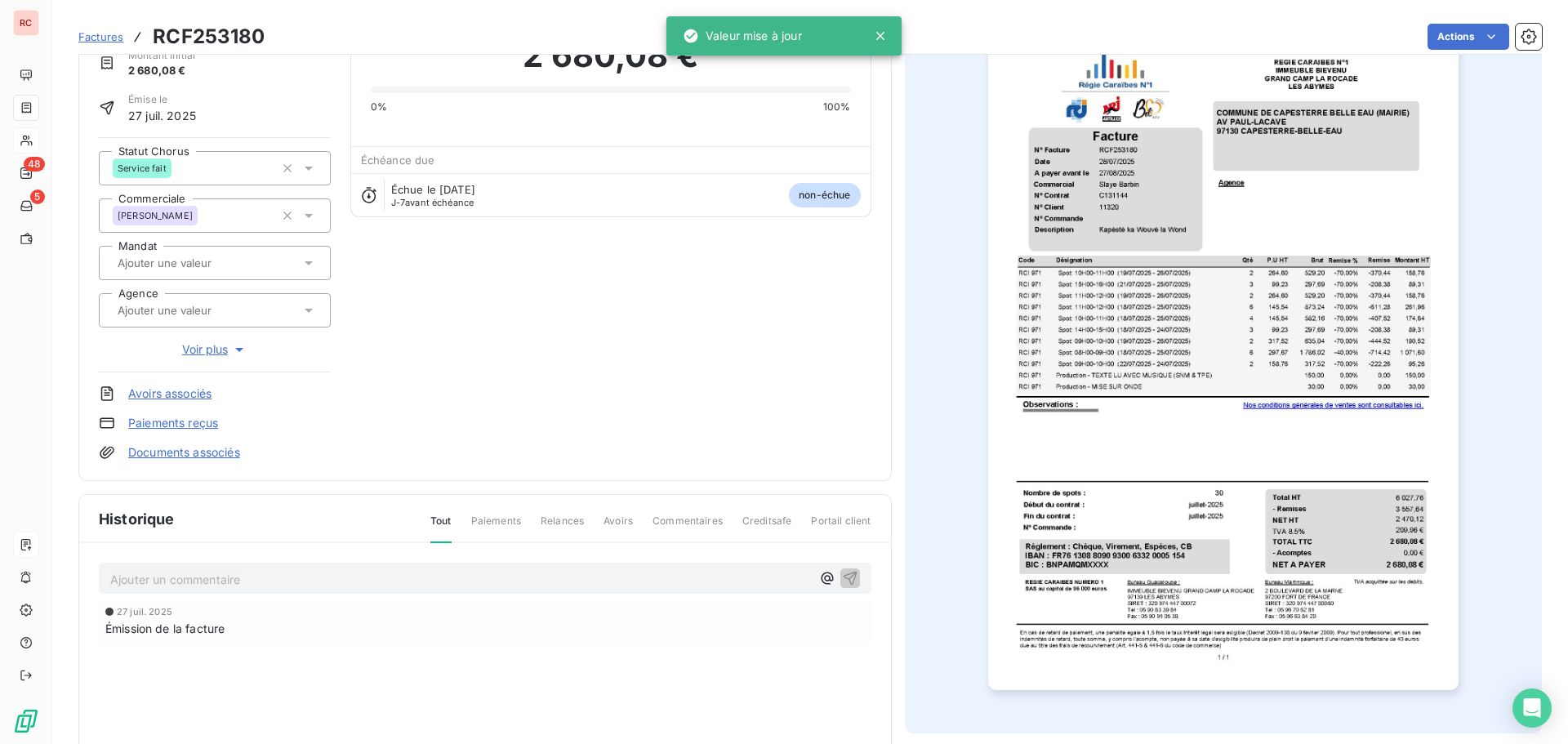
click at [137, 586] on p "Ajouter un commentaire ﻿" at bounding box center [460, 580] width 701 height 20
click at [143, 575] on p "Ajouter un commentaire ﻿" at bounding box center [460, 580] width 701 height 20
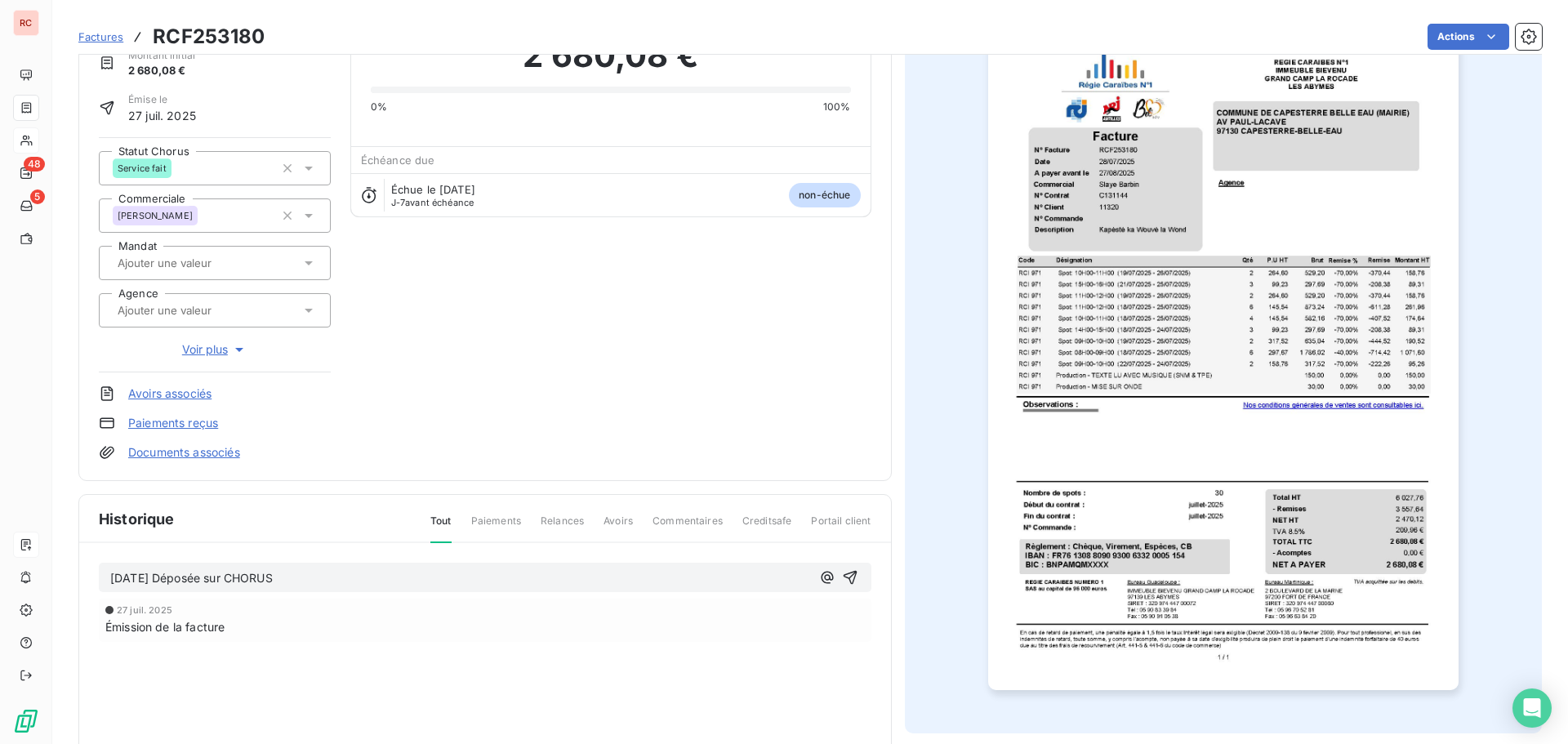
click at [110, 580] on span "[DATE] Déposée sur CHORUS" at bounding box center [191, 578] width 163 height 13
click at [224, 579] on span "[DATE] Service fit - [DATE] Déposée sur CHORUS" at bounding box center [246, 578] width 271 height 13
click at [842, 575] on icon "button" at bounding box center [850, 577] width 16 height 16
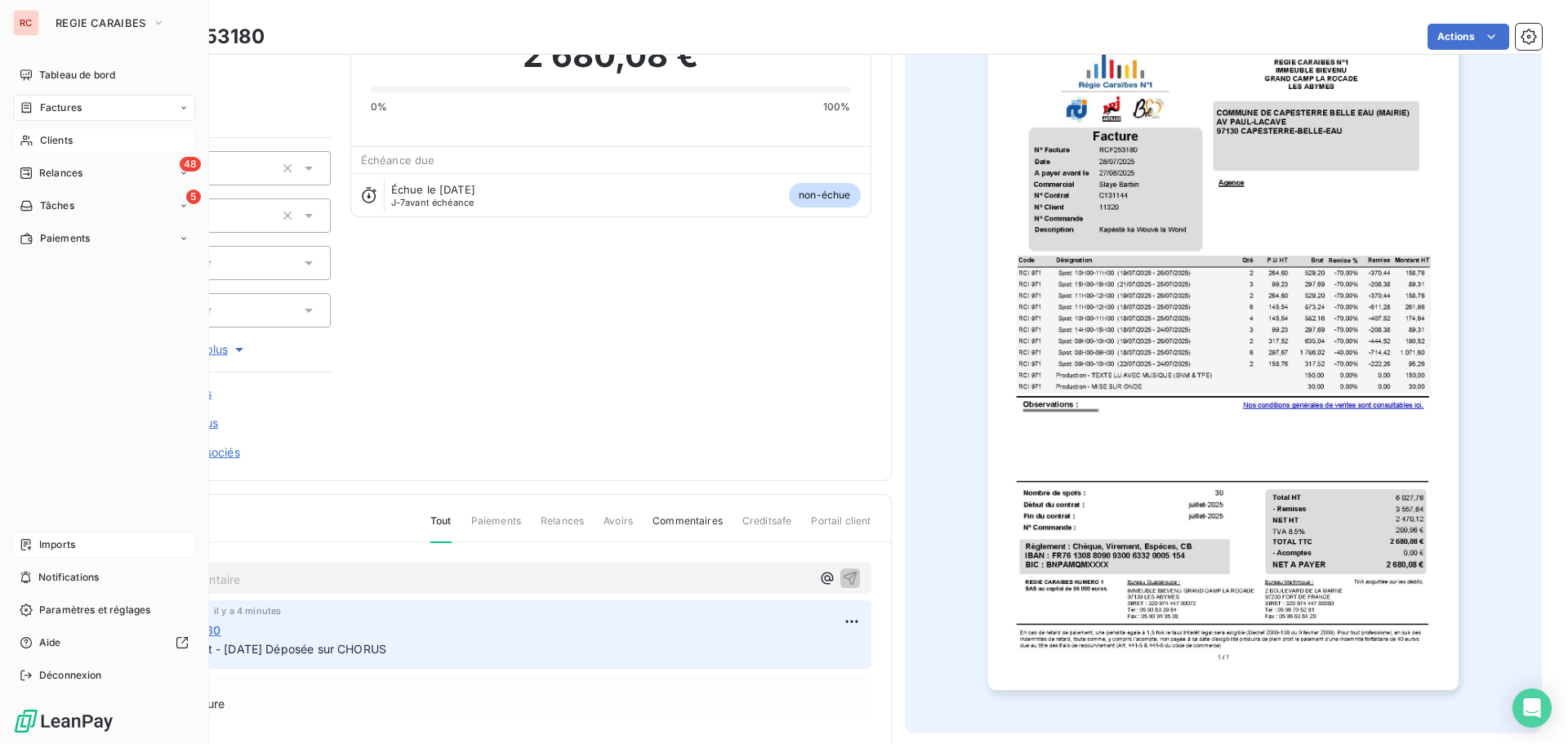
click at [81, 143] on div "Clients" at bounding box center [104, 140] width 182 height 26
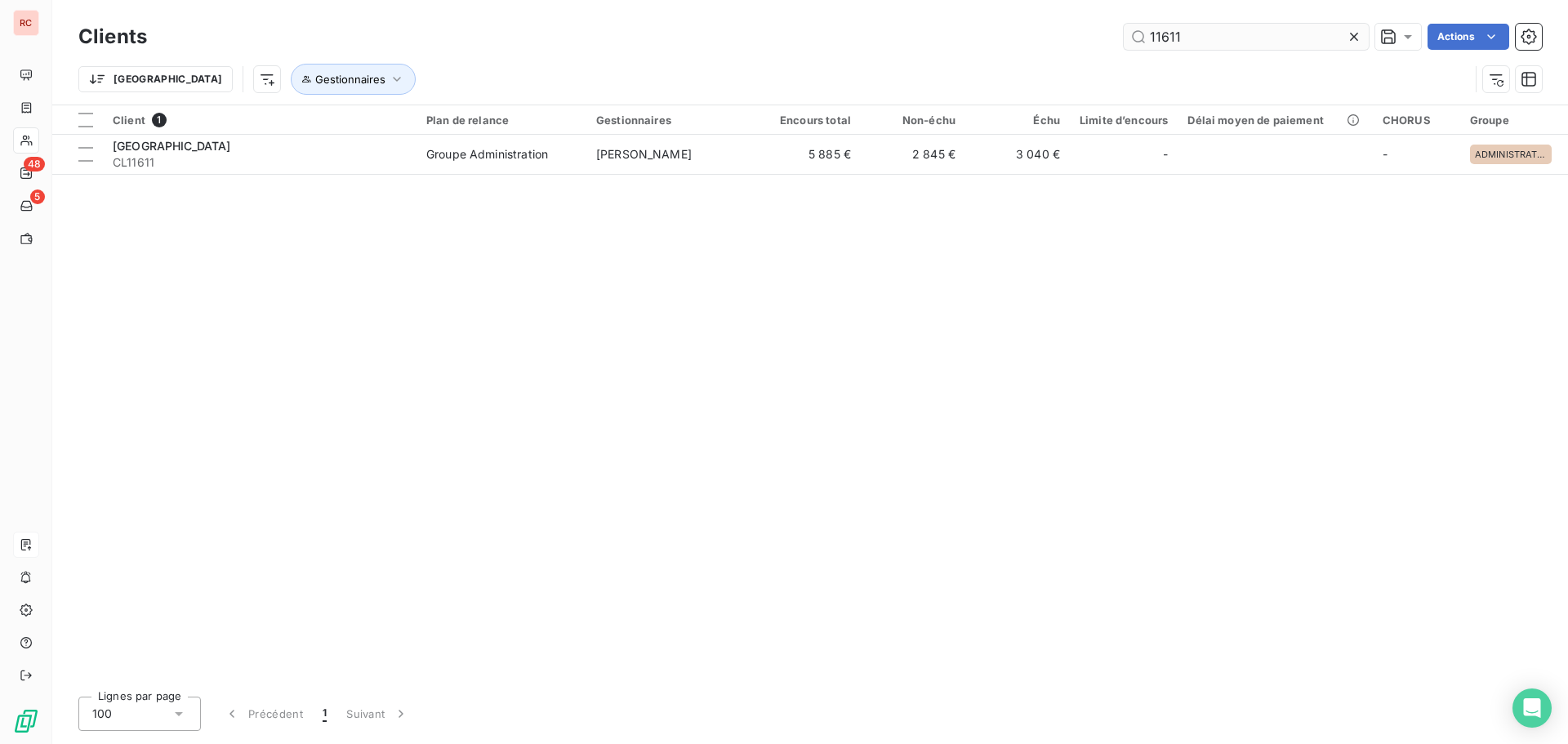
drag, startPoint x: 1207, startPoint y: 20, endPoint x: 1128, endPoint y: 28, distance: 79.4
click at [1128, 28] on div "Clients 11611 Actions" at bounding box center [810, 36] width 1463 height 35
drag, startPoint x: 1232, startPoint y: 49, endPoint x: 1095, endPoint y: 43, distance: 137.1
click at [1095, 43] on div "11611 Actions" at bounding box center [854, 36] width 1375 height 26
paste input "FITNESS PARK"
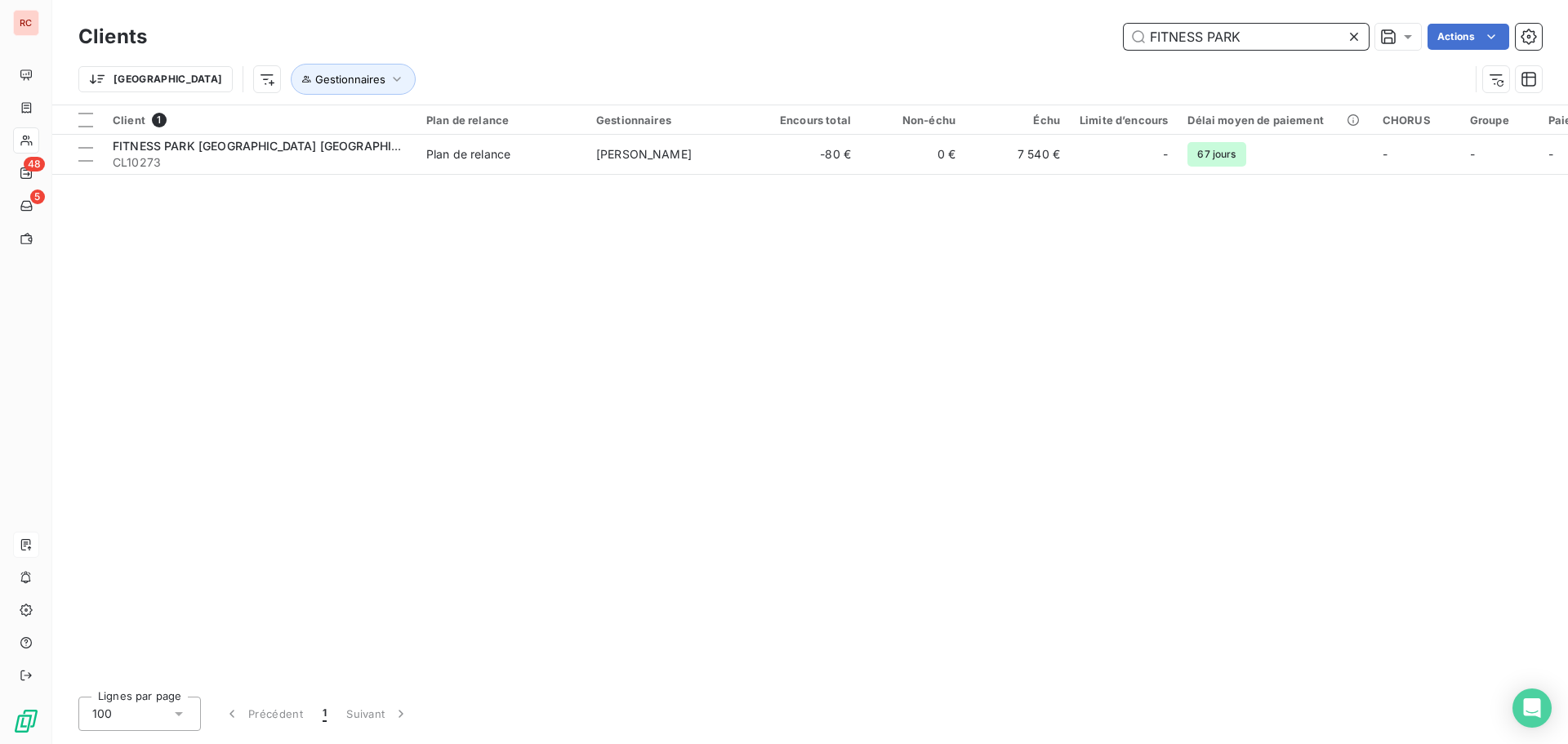
type input "FITNESS PARK"
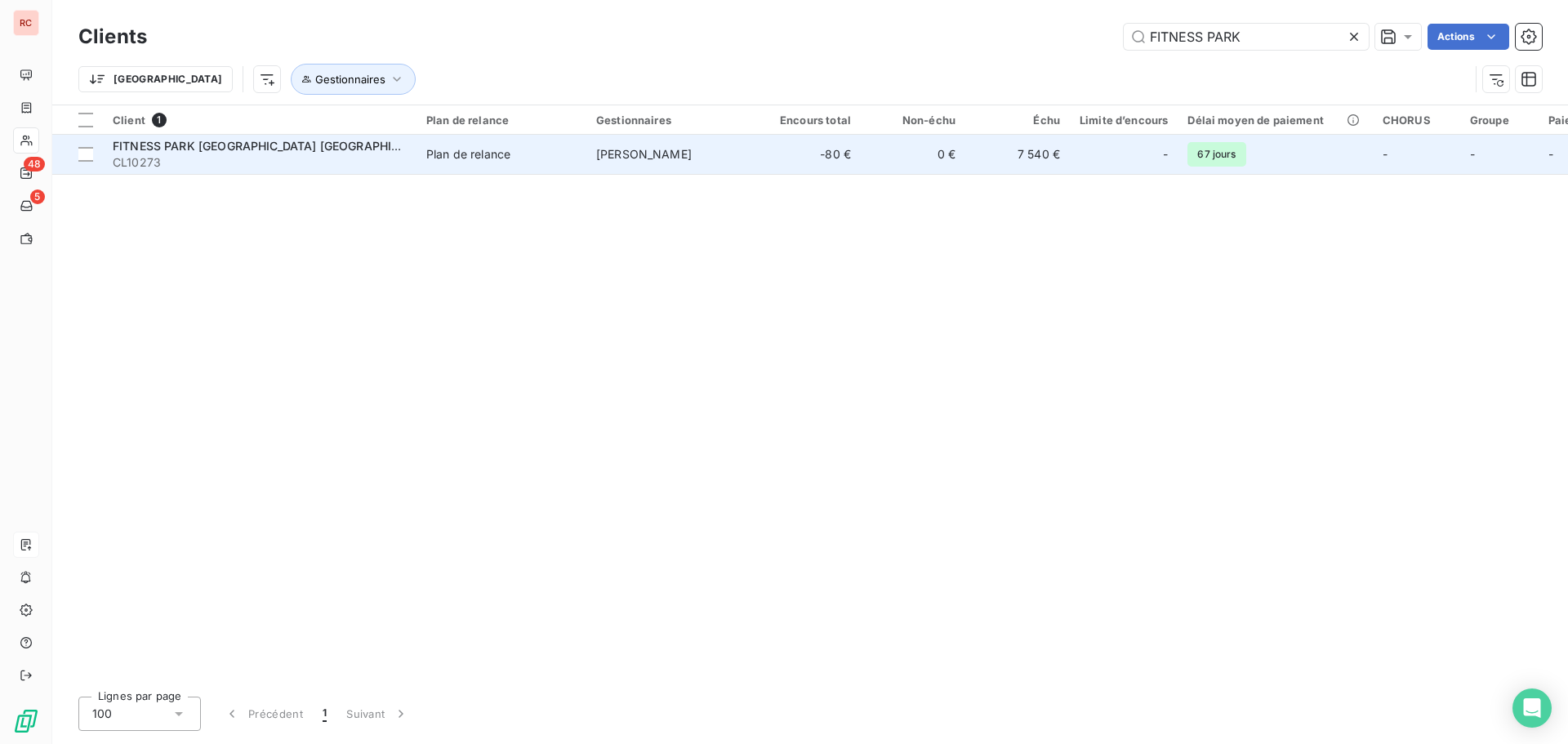
click at [528, 158] on span "Plan de relance" at bounding box center [502, 154] width 150 height 16
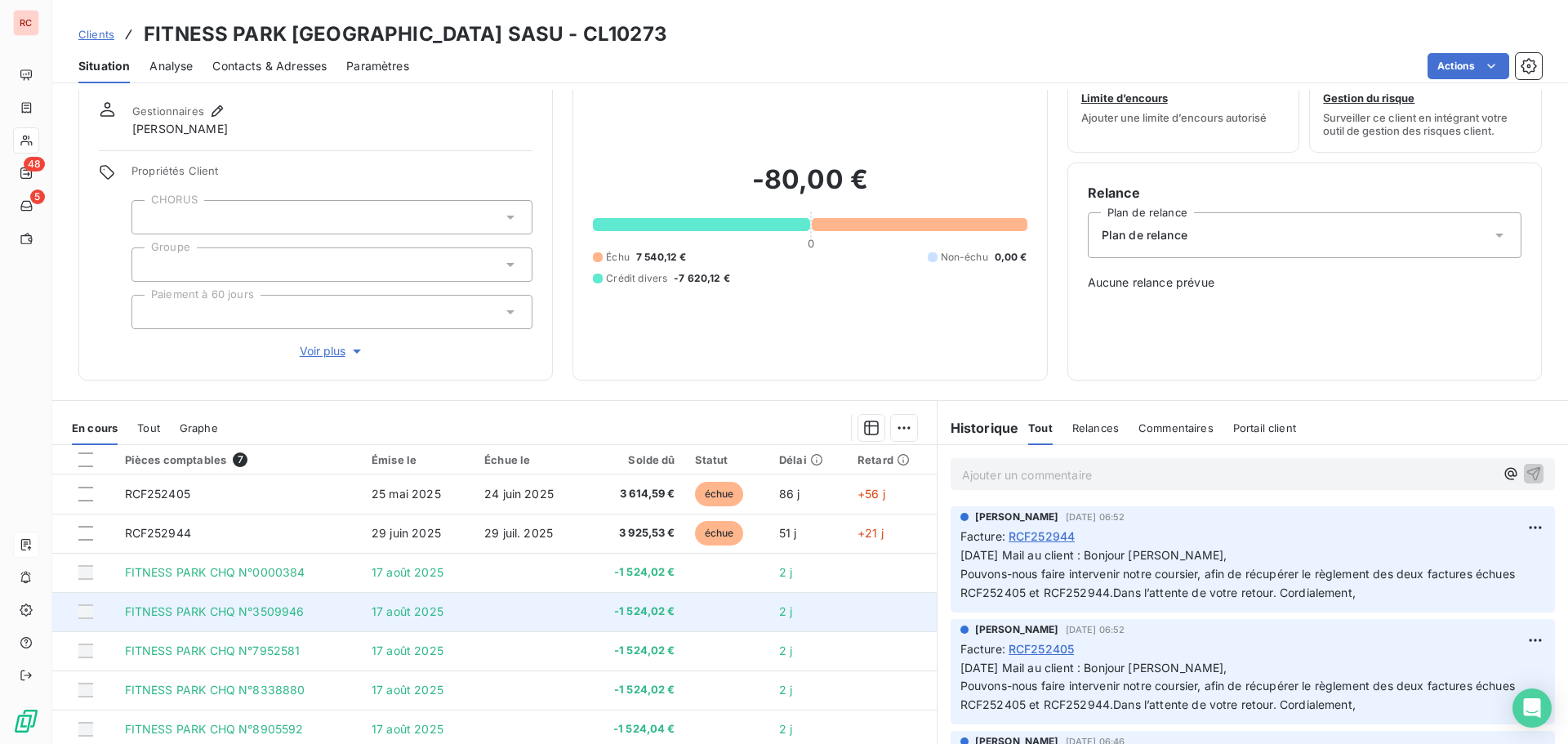
scroll to position [116, 0]
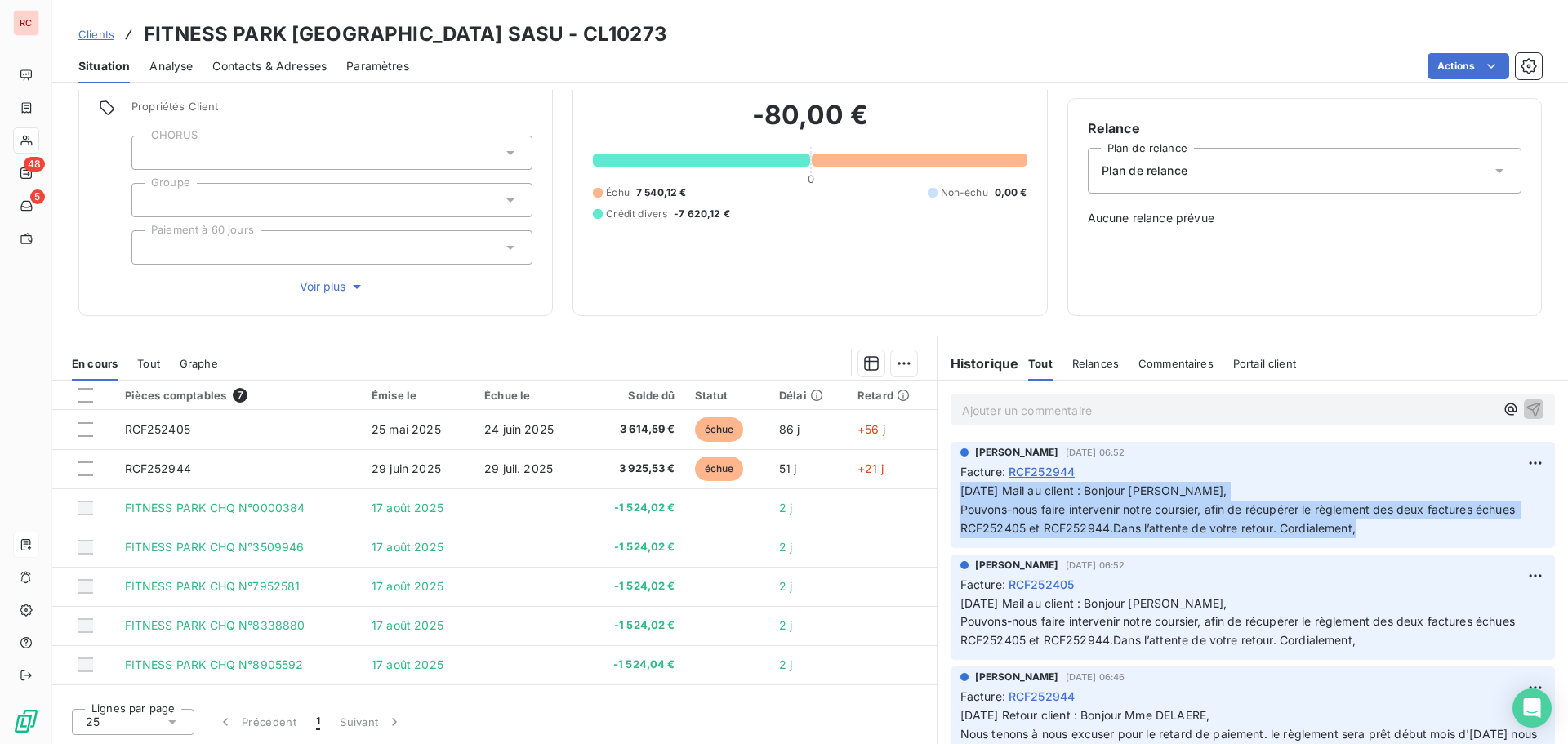
drag, startPoint x: 1375, startPoint y: 530, endPoint x: 948, endPoint y: 494, distance: 428.5
click at [950, 494] on div "[PERSON_NAME] [DATE] 06:52 Facture : RCF252944 [DATE] Mail au client : Bonjour …" at bounding box center [1252, 495] width 604 height 106
copy p "[DATE] Mail au client : Bonjour [PERSON_NAME], Pouvons-nous faire intervenir no…"
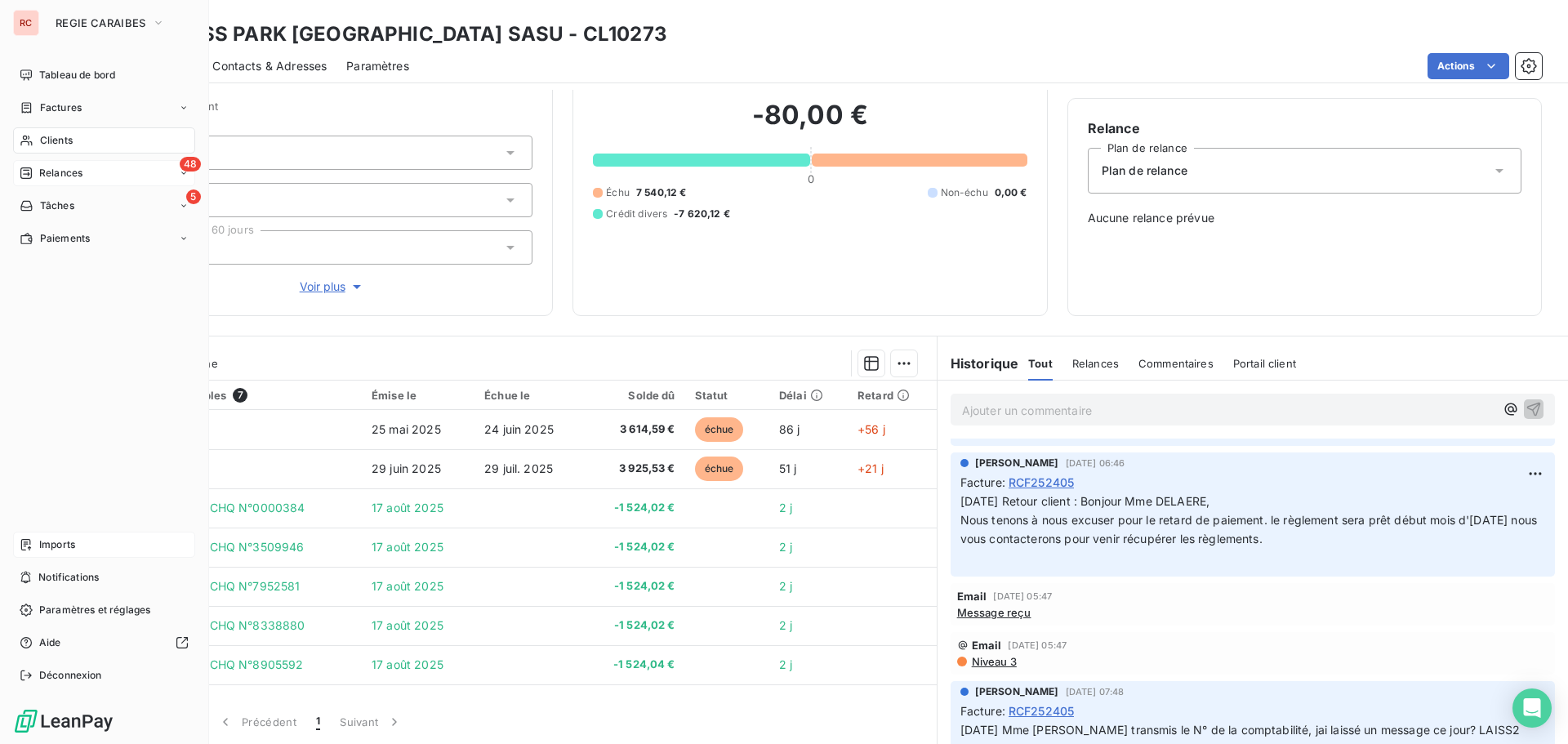
click at [65, 175] on span "Relances" at bounding box center [60, 173] width 43 height 14
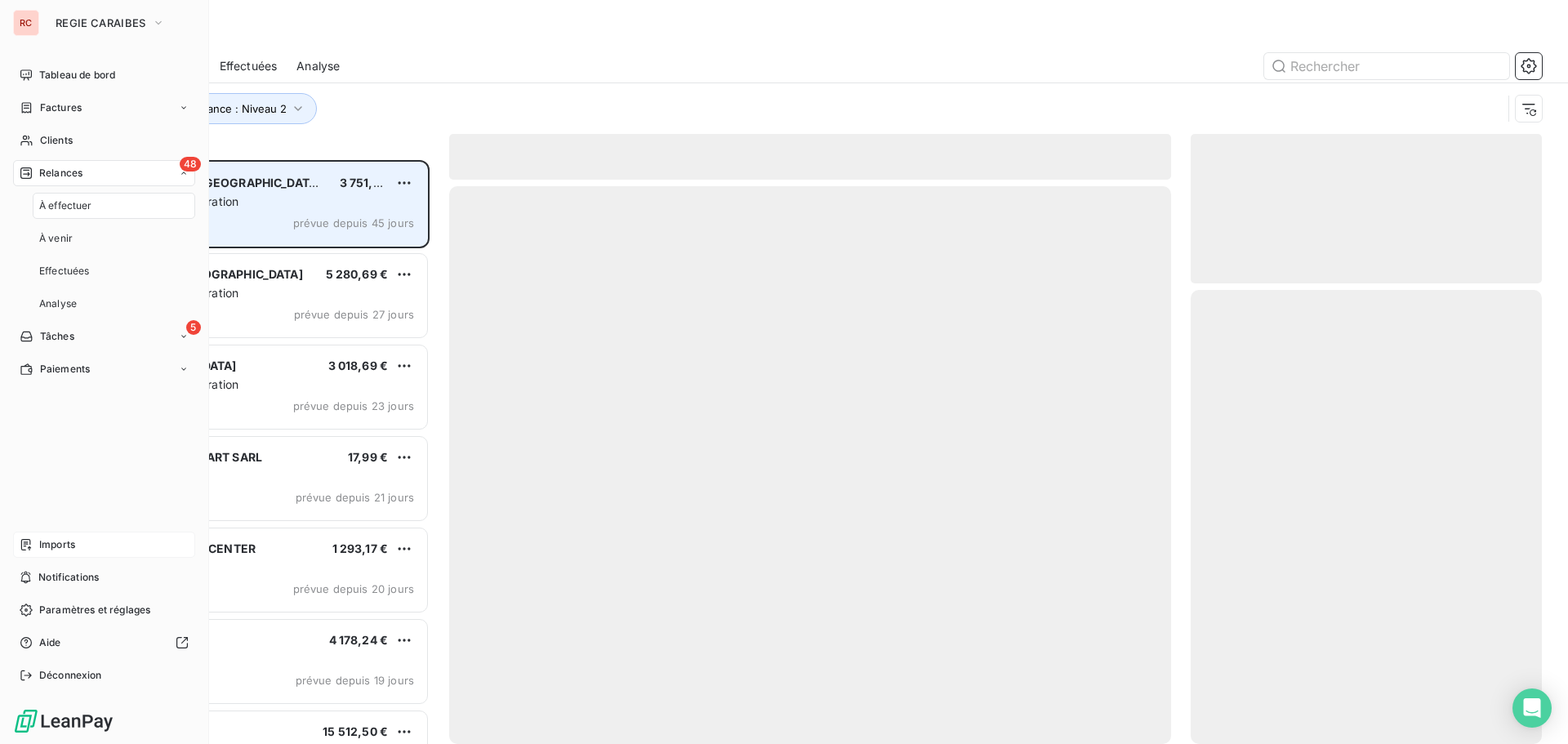
scroll to position [572, 339]
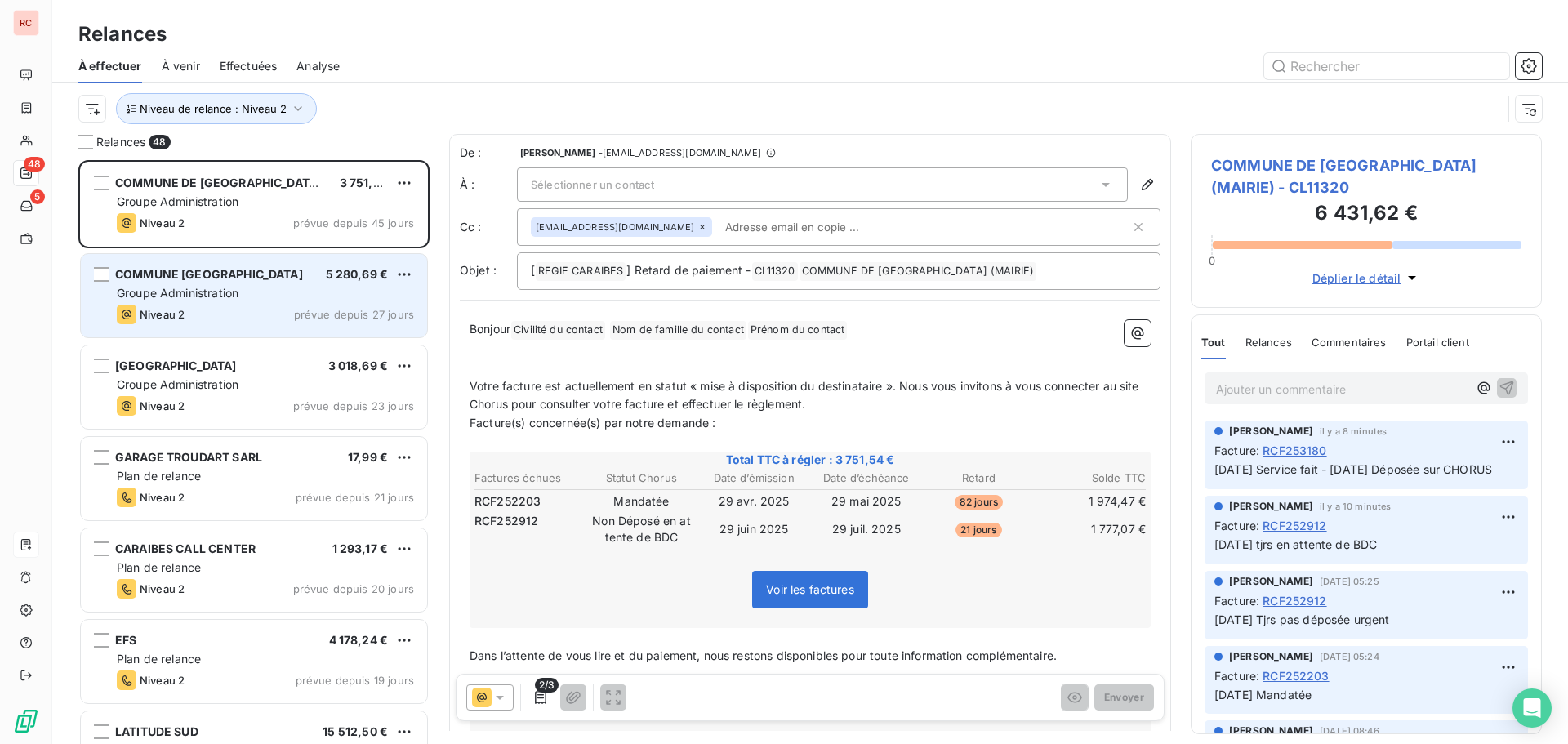
click at [251, 298] on div "Groupe Administration" at bounding box center [266, 293] width 298 height 16
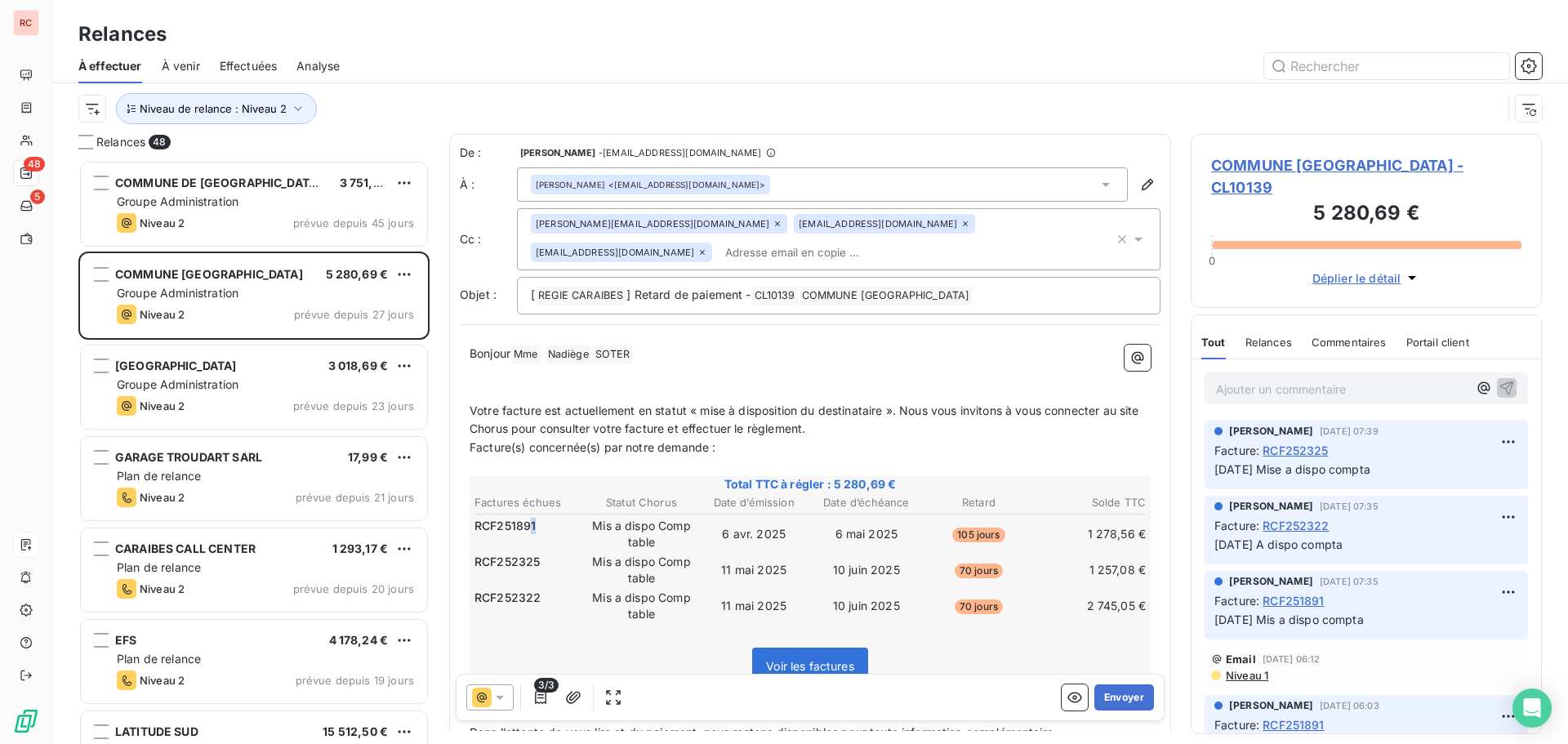
drag, startPoint x: 541, startPoint y: 525, endPoint x: 528, endPoint y: 529, distance: 13.6
click at [528, 529] on td "RCF251891" at bounding box center [529, 526] width 111 height 18
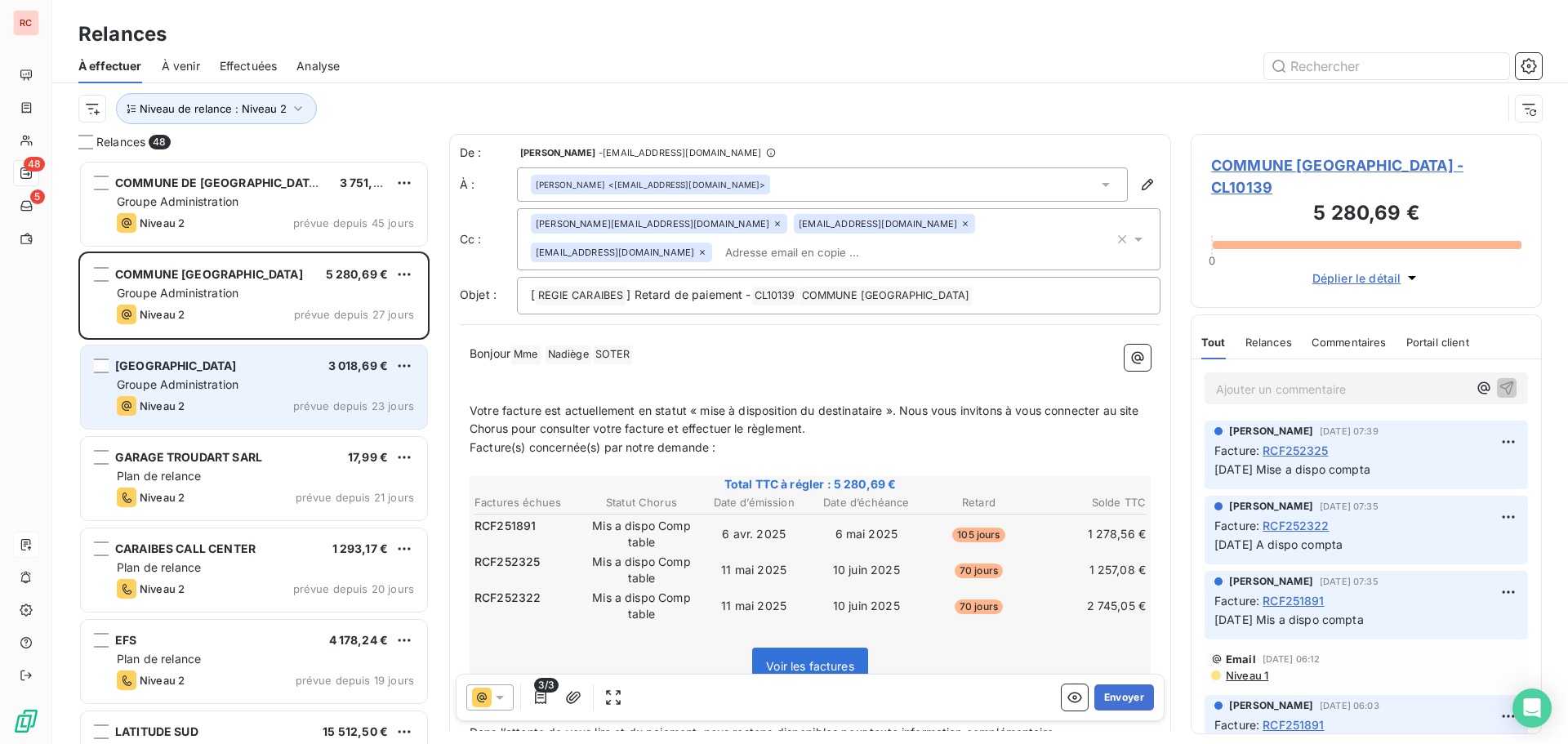
click at [235, 376] on div "[GEOGRAPHIC_DATA] 3 018,69 € Groupe Administration Niveau 2 prévue depuis 23 jo…" at bounding box center [254, 387] width 346 height 84
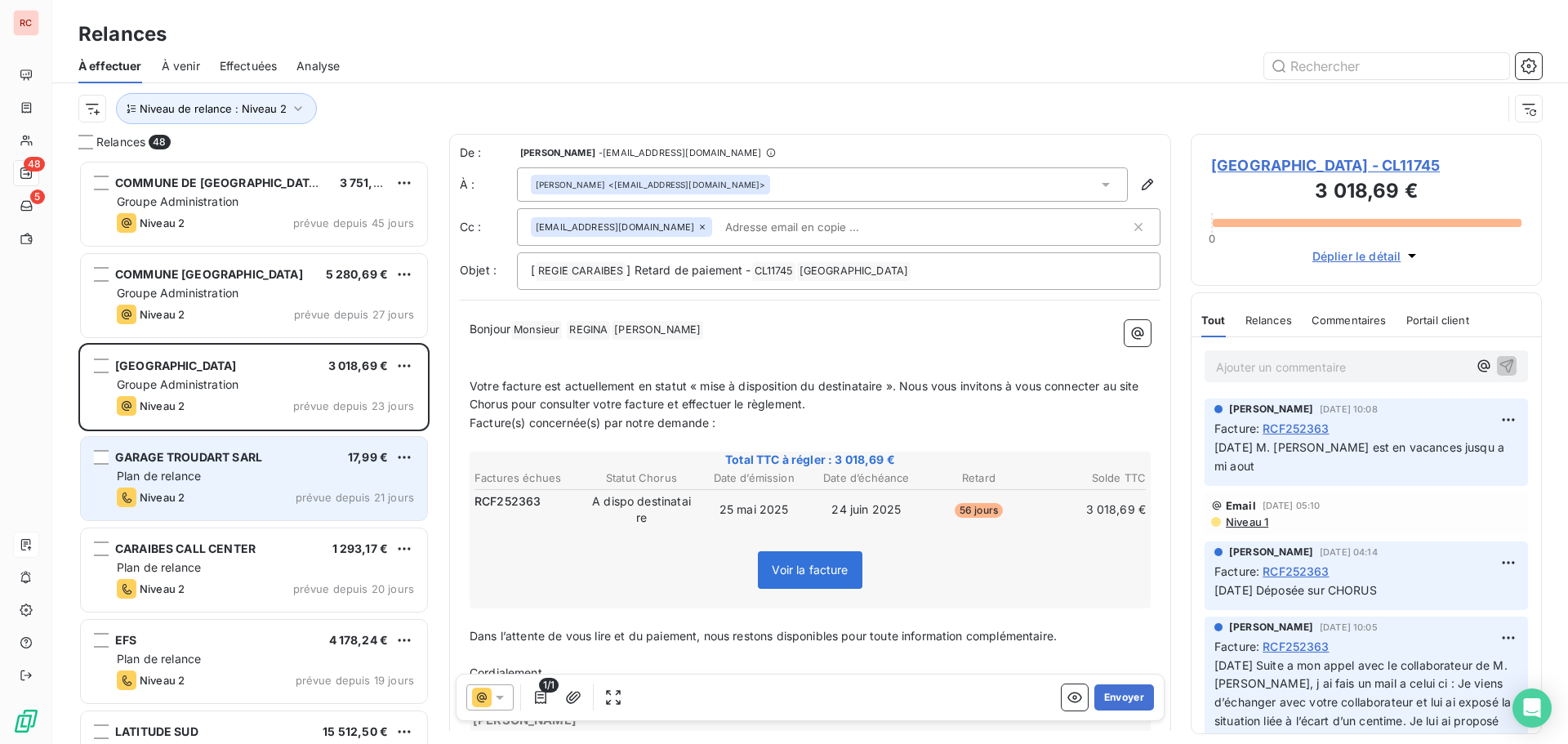
click at [260, 481] on div "Plan de relance" at bounding box center [266, 476] width 298 height 16
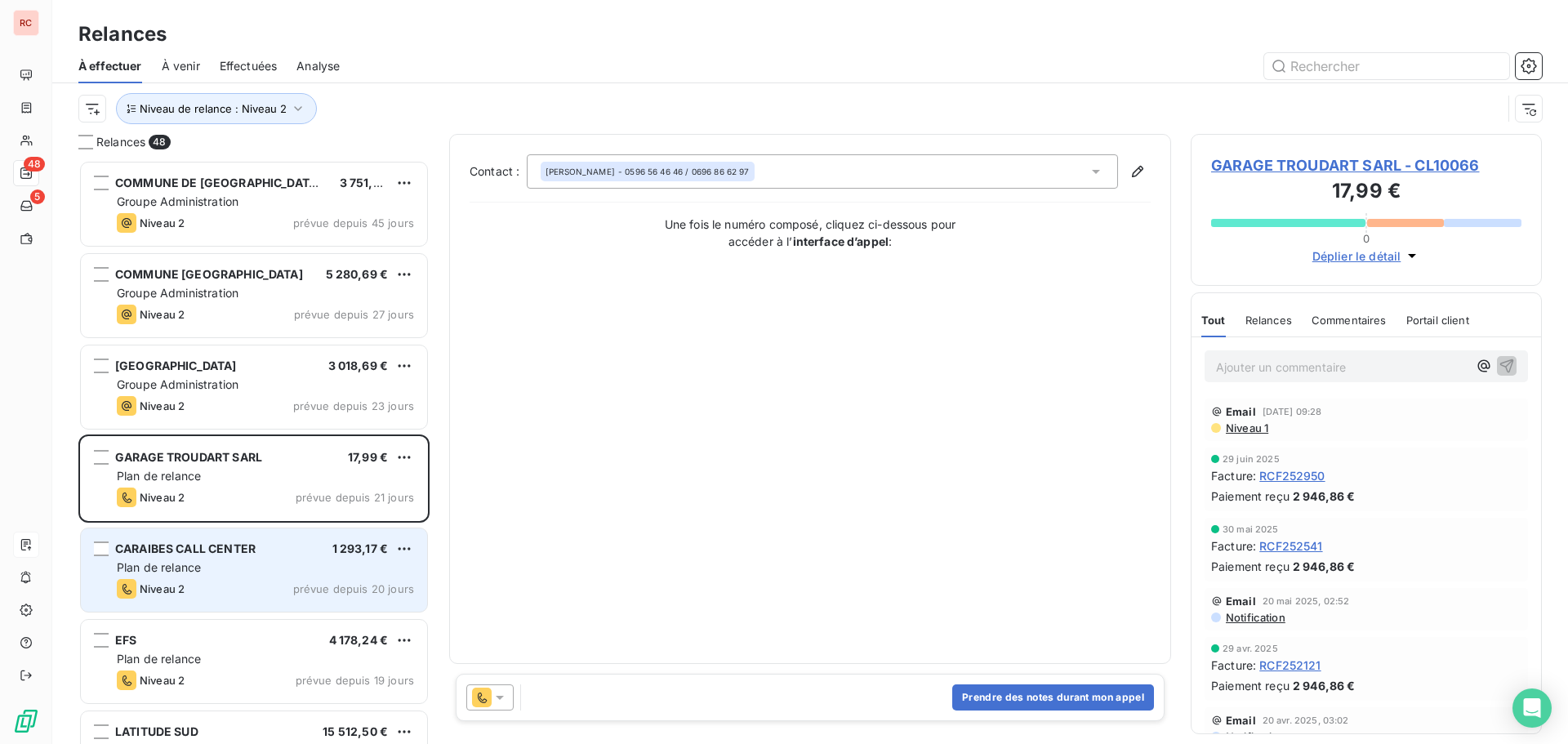
click at [272, 560] on div "Plan de relance" at bounding box center [266, 567] width 298 height 16
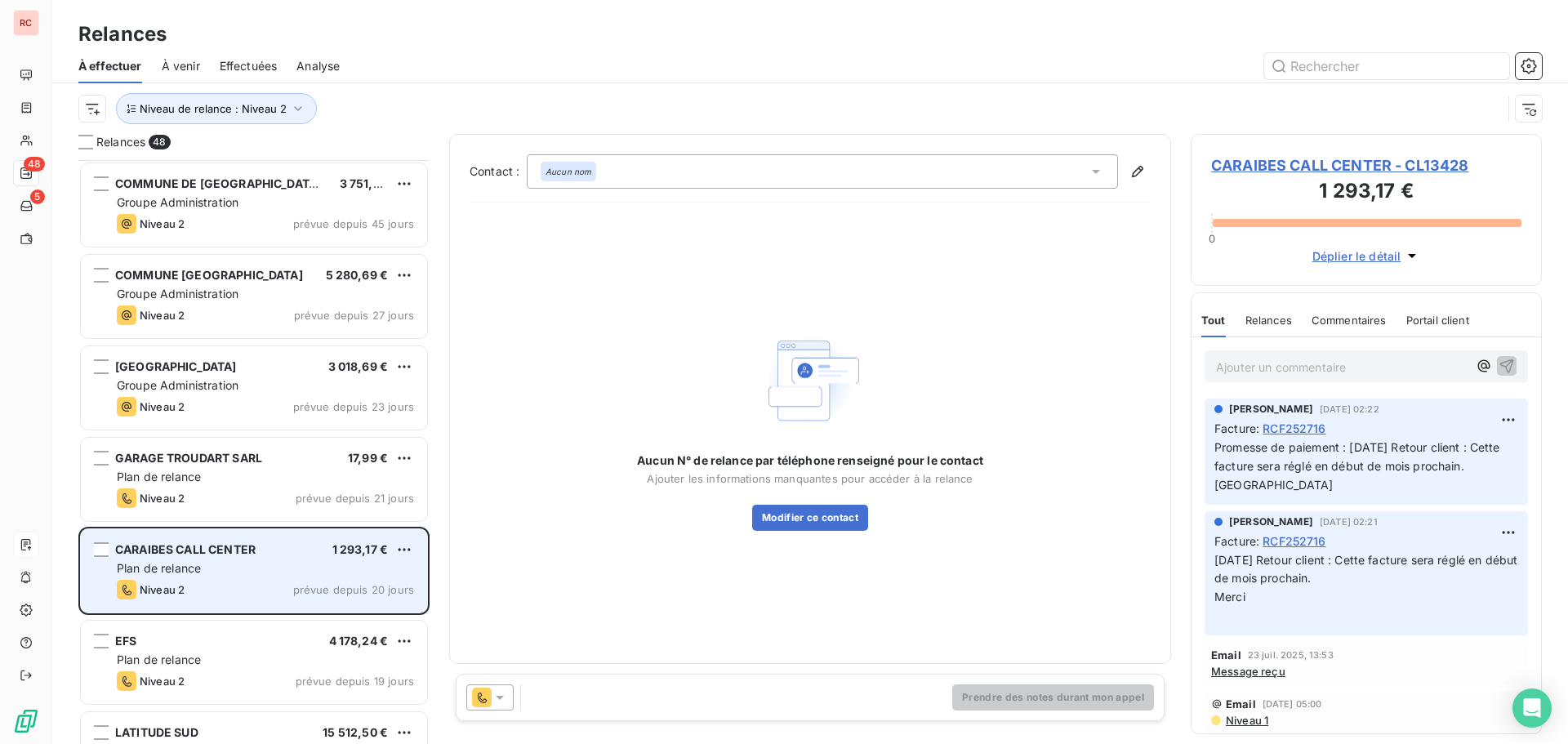
scroll to position [83, 0]
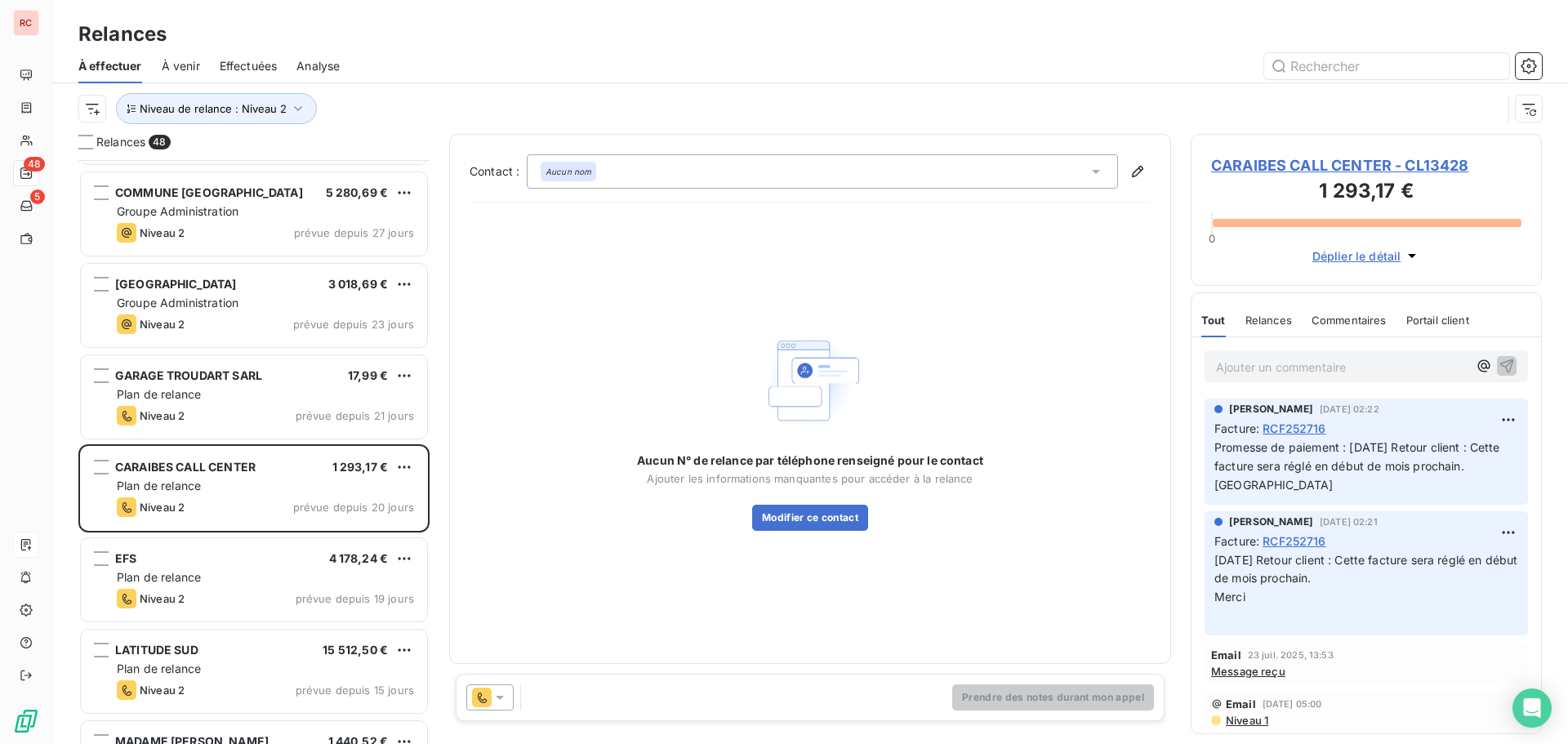
click at [502, 699] on icon at bounding box center [499, 697] width 16 height 16
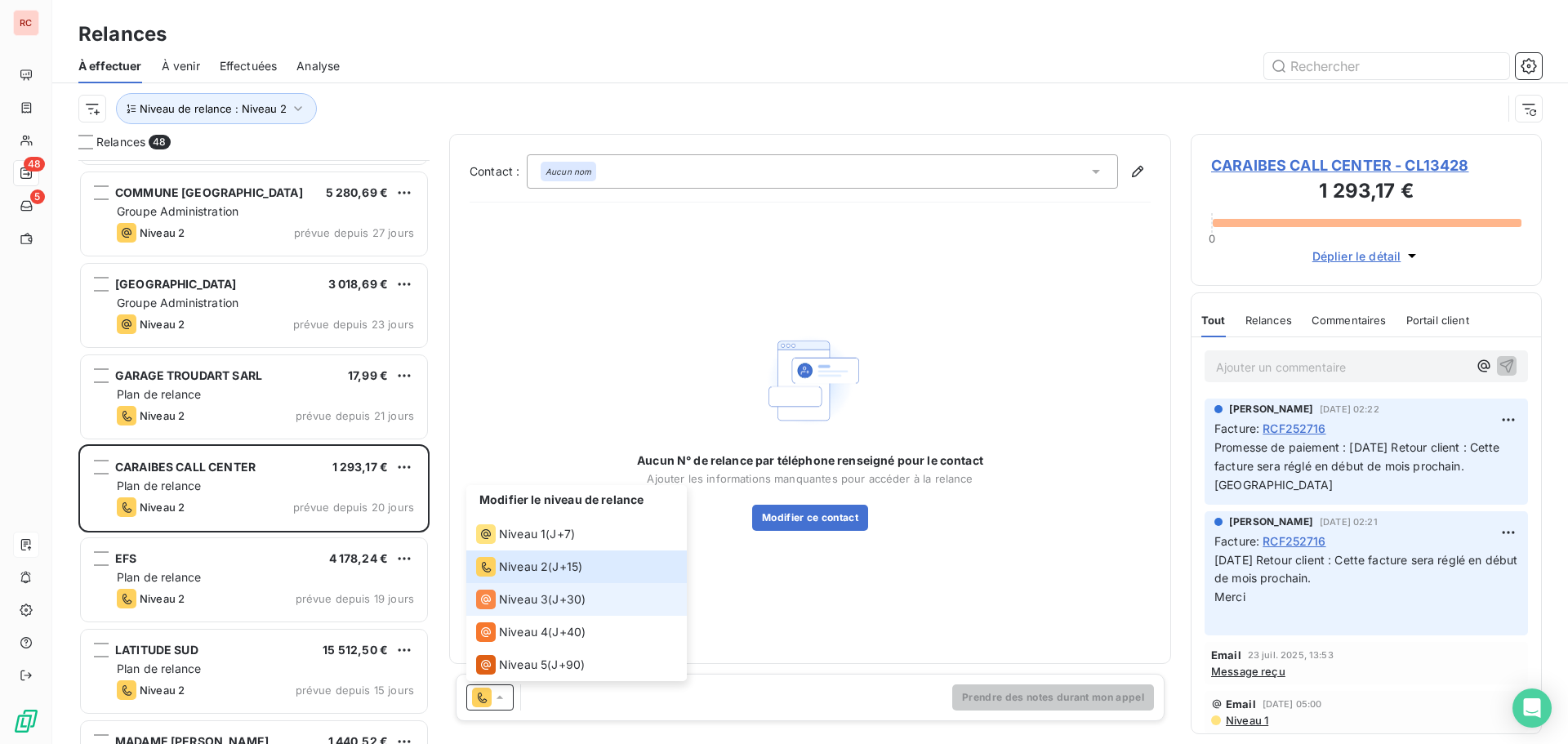
click at [532, 601] on span "Niveau 3" at bounding box center [524, 599] width 49 height 16
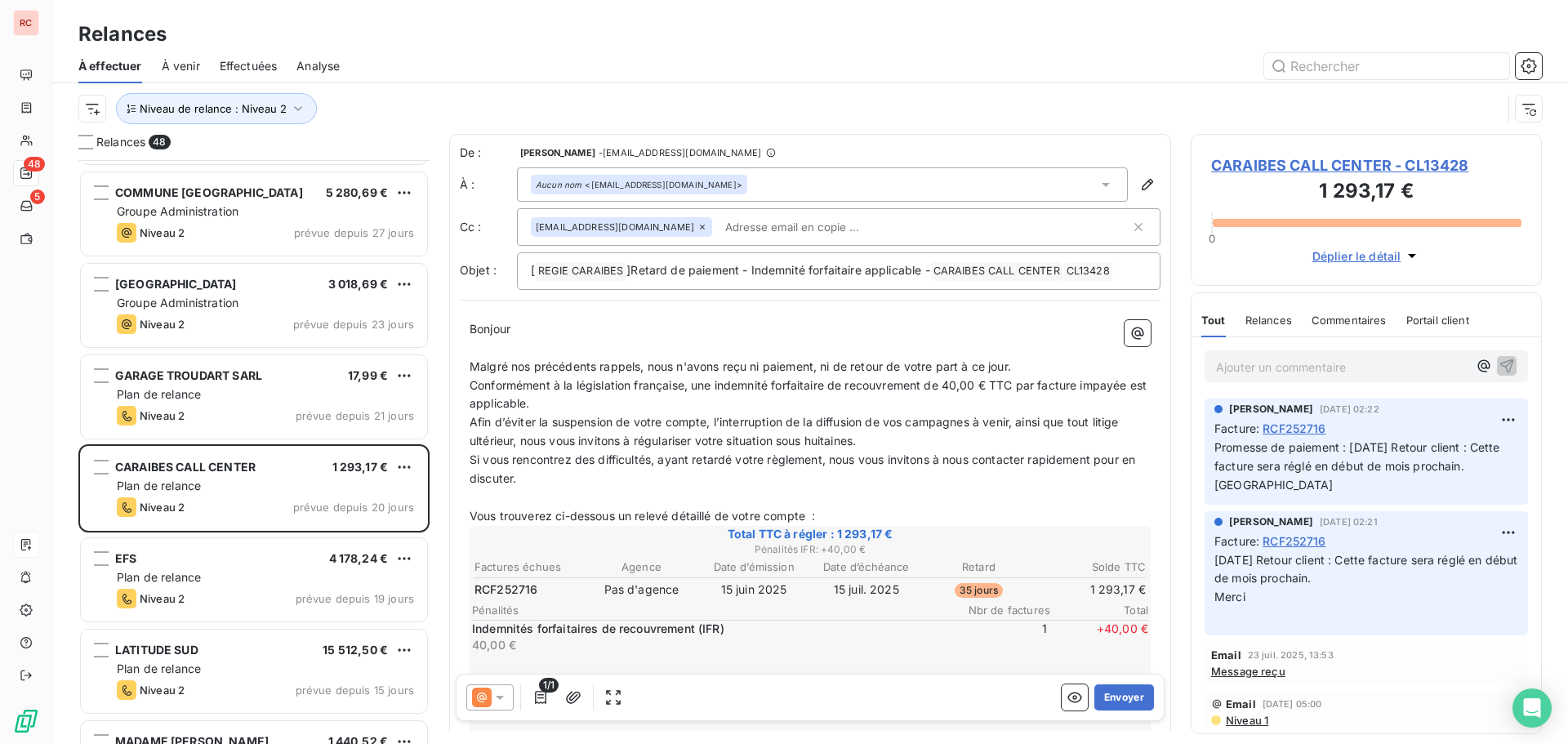
drag, startPoint x: 1018, startPoint y: 363, endPoint x: 472, endPoint y: 372, distance: 546.1
click at [472, 372] on p "Malgré nos précédents rappels, nous n'avons reçu ni paiement, ni de retour de v…" at bounding box center [810, 367] width 681 height 19
drag, startPoint x: 607, startPoint y: 369, endPoint x: 781, endPoint y: 364, distance: 174.1
click at [781, 364] on p "Suite à notre dernier échéange en date du [DATE]," at bounding box center [810, 367] width 681 height 19
click at [926, 370] on p "Suite à notre dernier échange en date du [DATE], sauf erreur de notre part" at bounding box center [810, 367] width 681 height 19
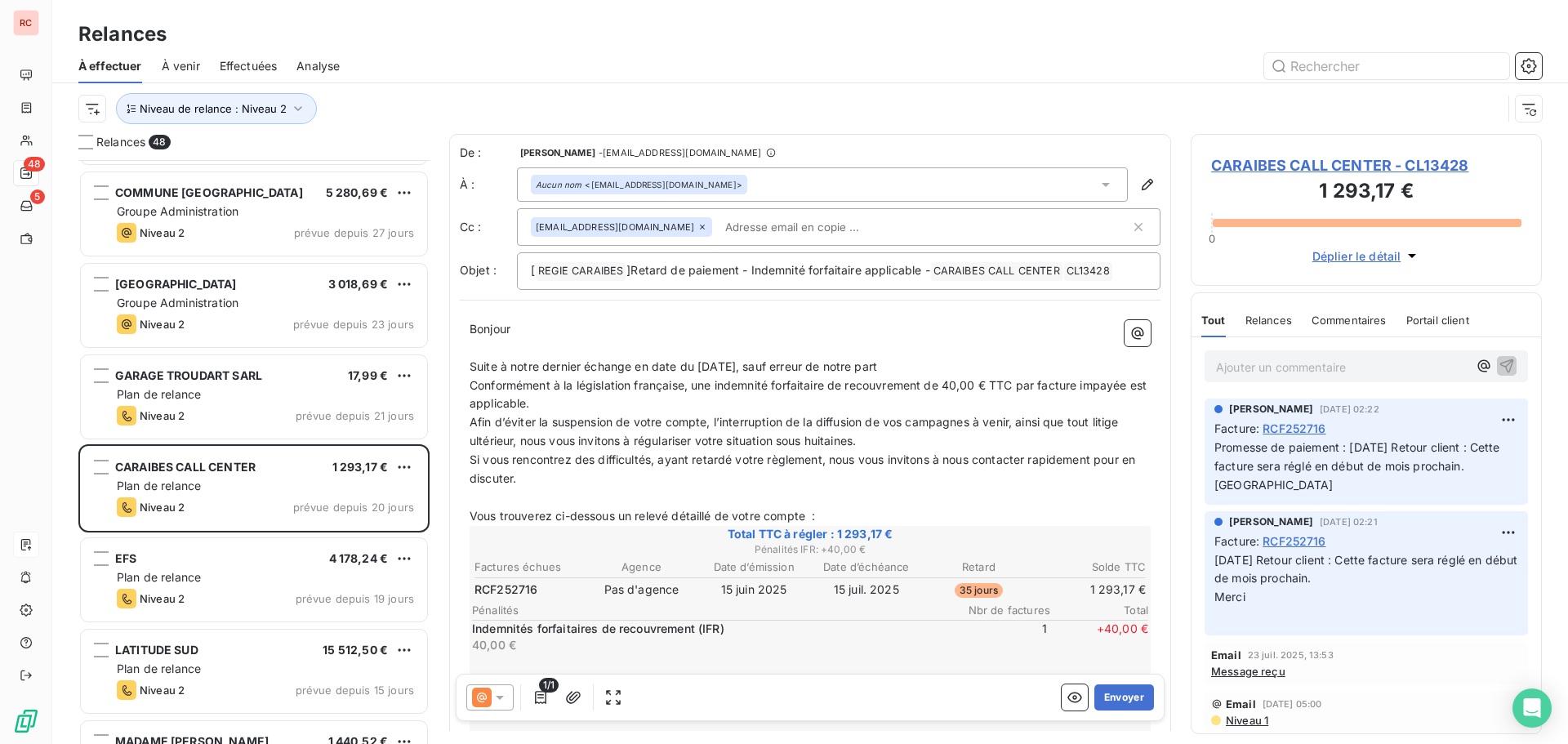
click at [771, 364] on span "Suite à notre dernier échange en date du [DATE], sauf erreur de notre part" at bounding box center [673, 366] width 407 height 13
click at [935, 375] on p "Suite à notre dernier échange en date du [DATE], et sauf erreur de notre part" at bounding box center [810, 367] width 681 height 19
drag, startPoint x: 524, startPoint y: 390, endPoint x: 468, endPoint y: 388, distance: 56.0
click at [468, 388] on div "Bonjour ﻿ ﻿ ﻿ ﻿ Suite à notre dernier échange en date du [DATE], et sauf erreur…" at bounding box center [809, 737] width 701 height 855
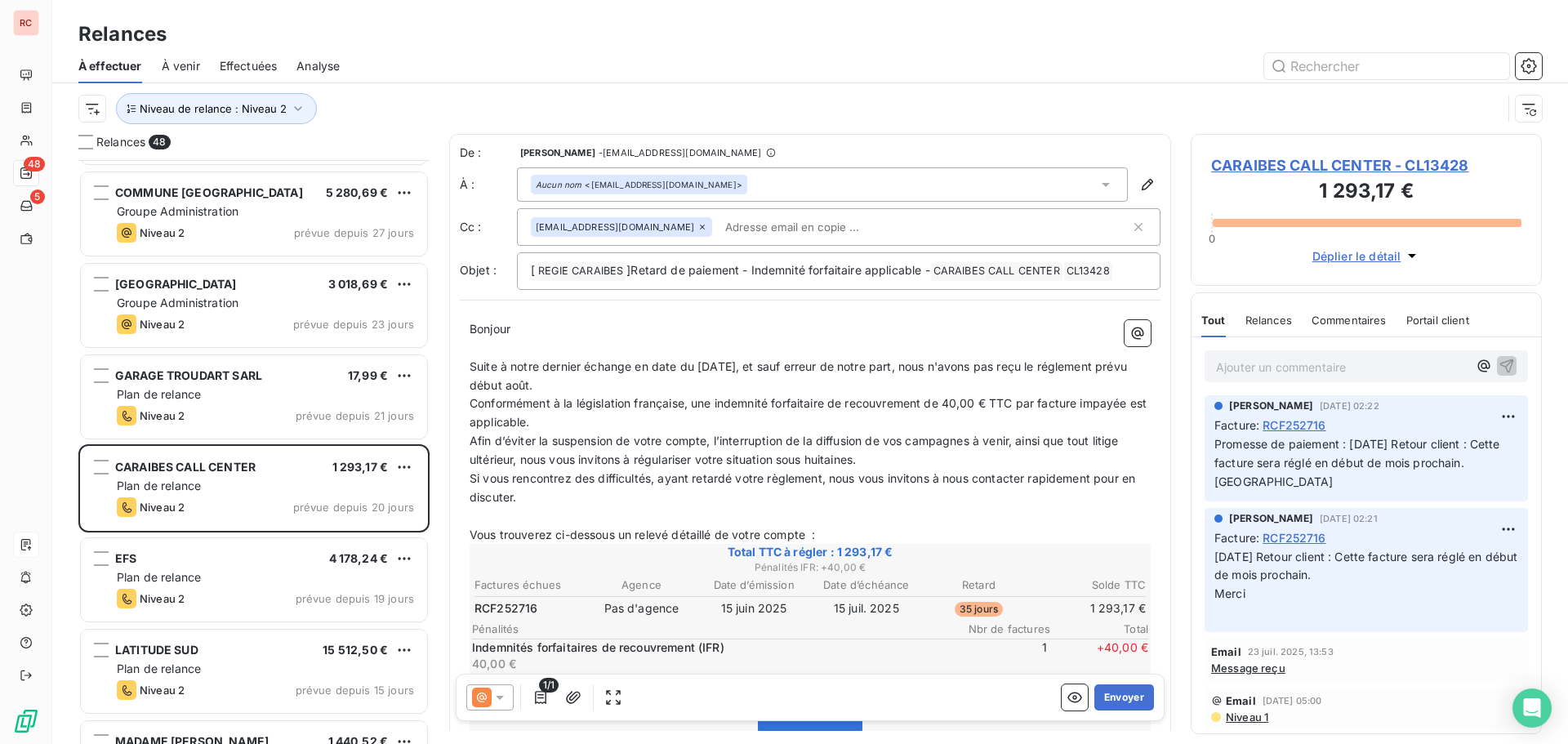
scroll to position [22, 0]
drag, startPoint x: 580, startPoint y: 391, endPoint x: 467, endPoint y: 366, distance: 115.7
click at [467, 366] on div "Bonjour ﻿ ﻿ ﻿ ﻿ Suite à notre dernier échange en date du [DATE], et sauf erreur…" at bounding box center [809, 747] width 701 height 873
click at [833, 388] on p "Suite à notre dernier échange en date du [DATE], et sauf erreur de notre part, …" at bounding box center [810, 376] width 681 height 38
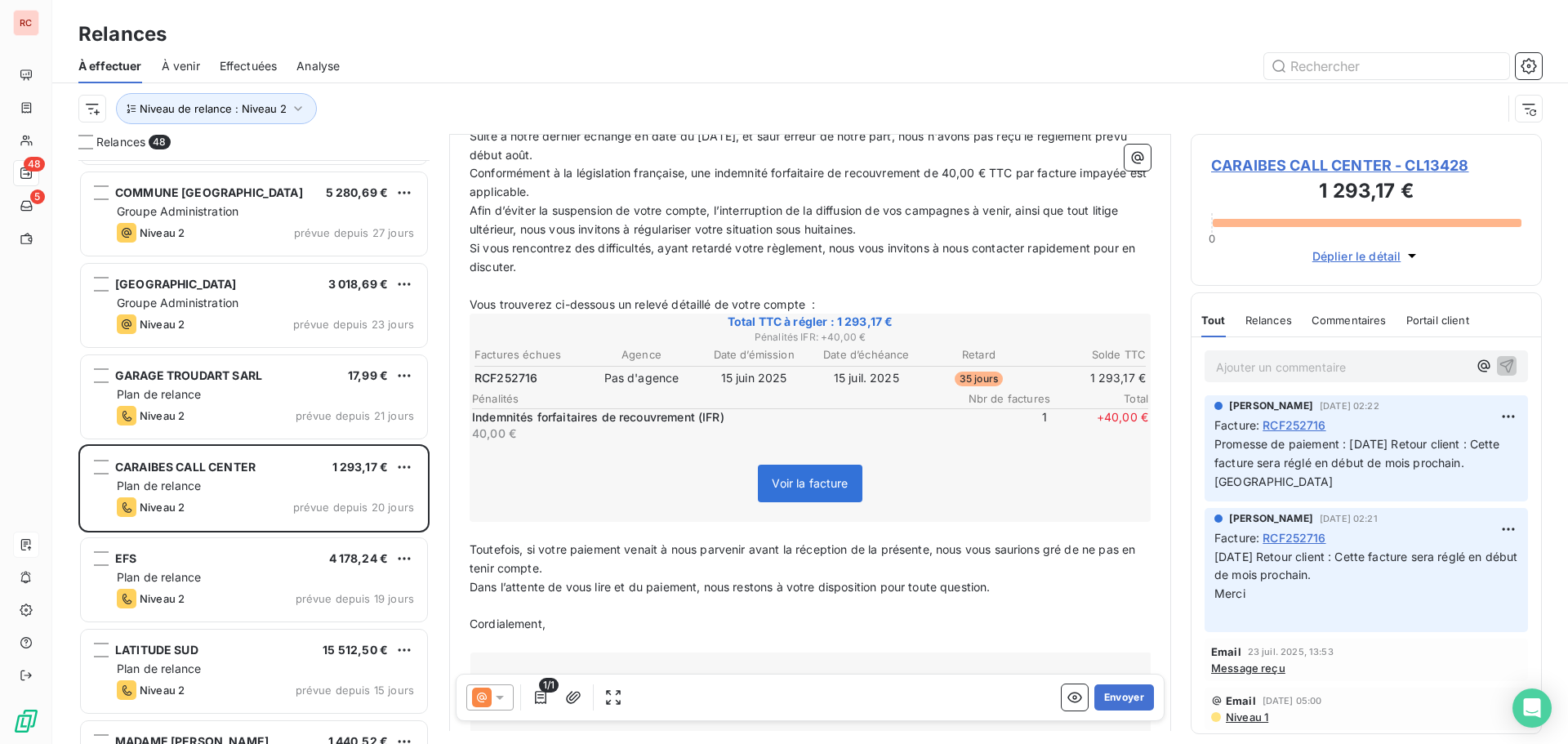
scroll to position [83, 0]
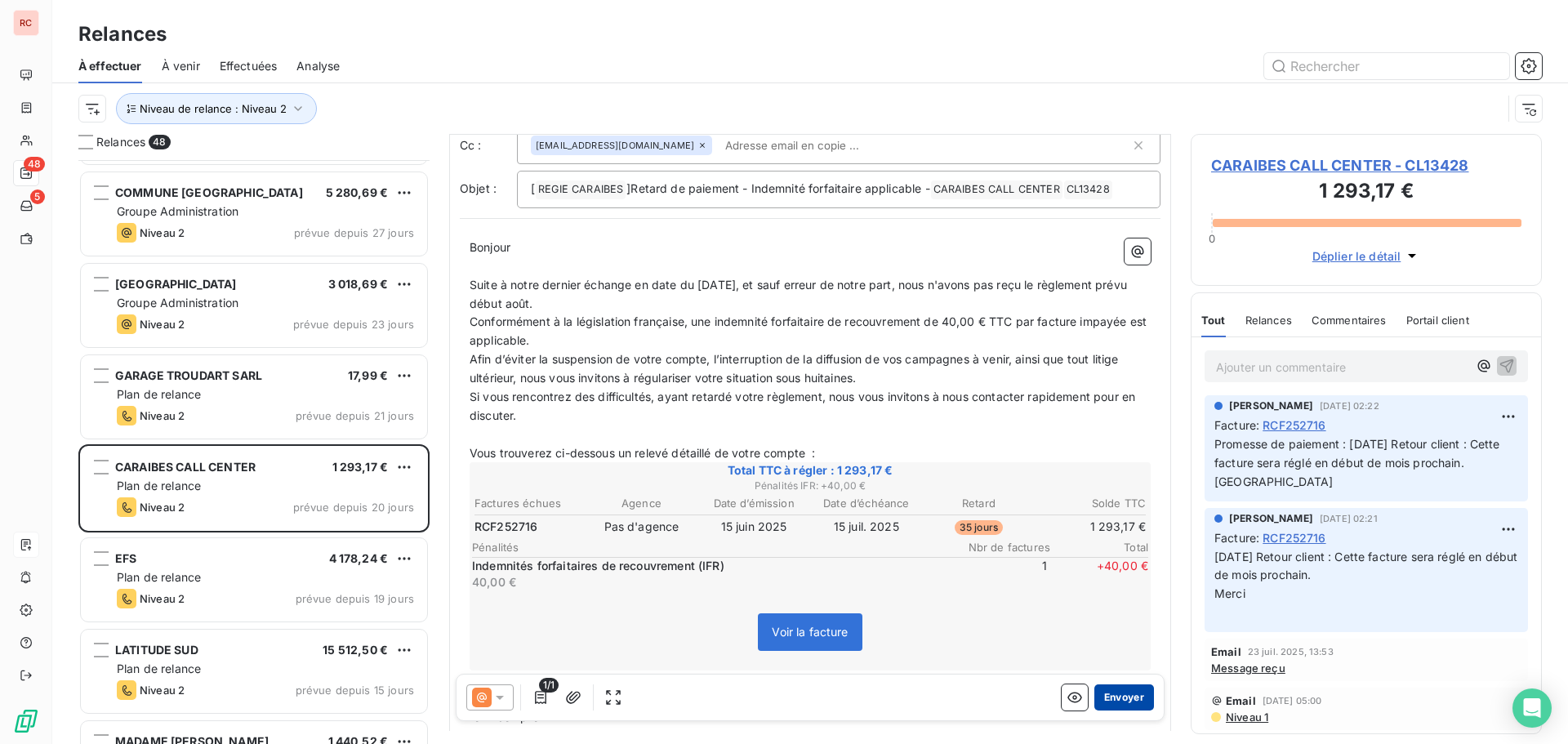
click at [1113, 701] on button "Envoyer" at bounding box center [1124, 698] width 60 height 26
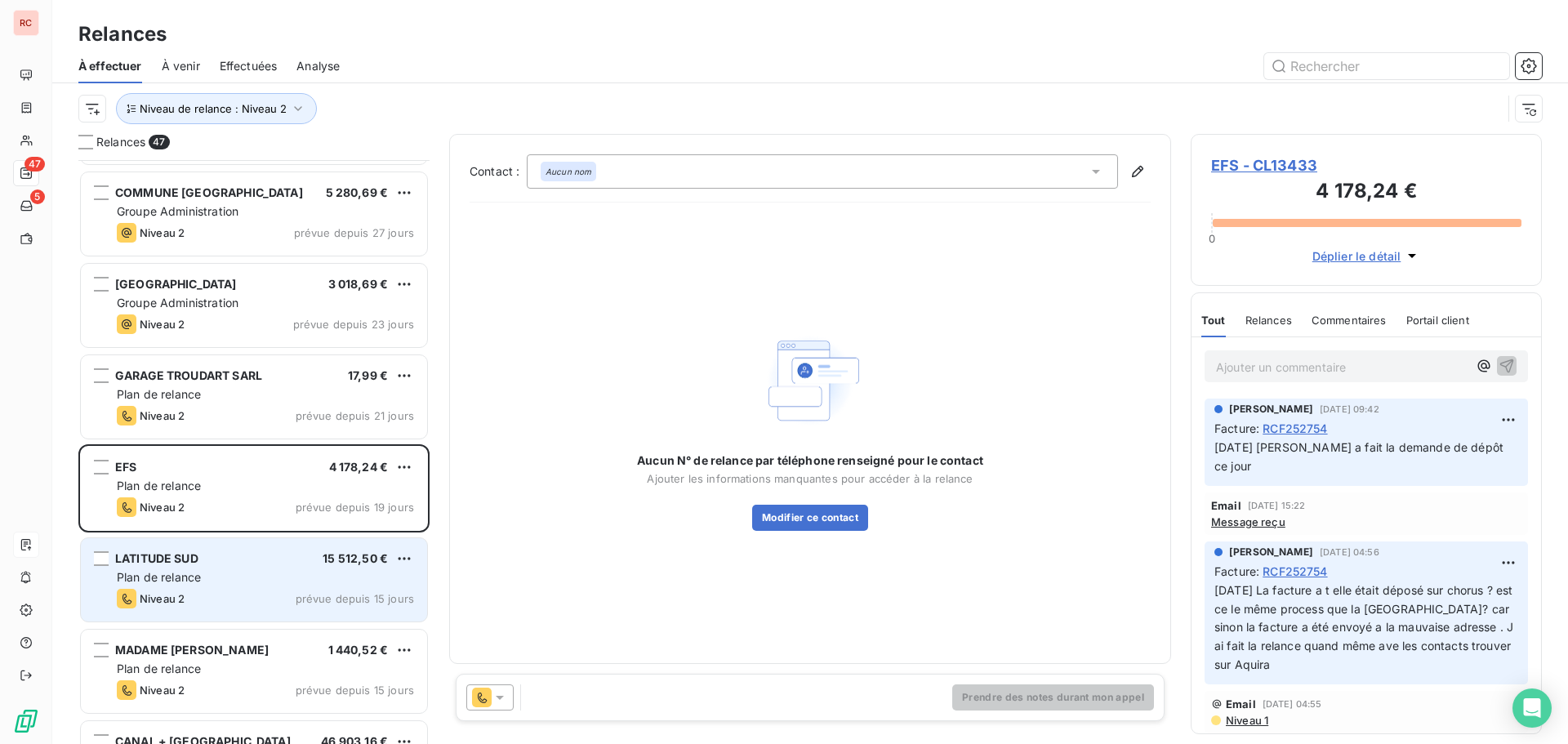
click at [293, 585] on div "Plan de relance" at bounding box center [266, 577] width 298 height 16
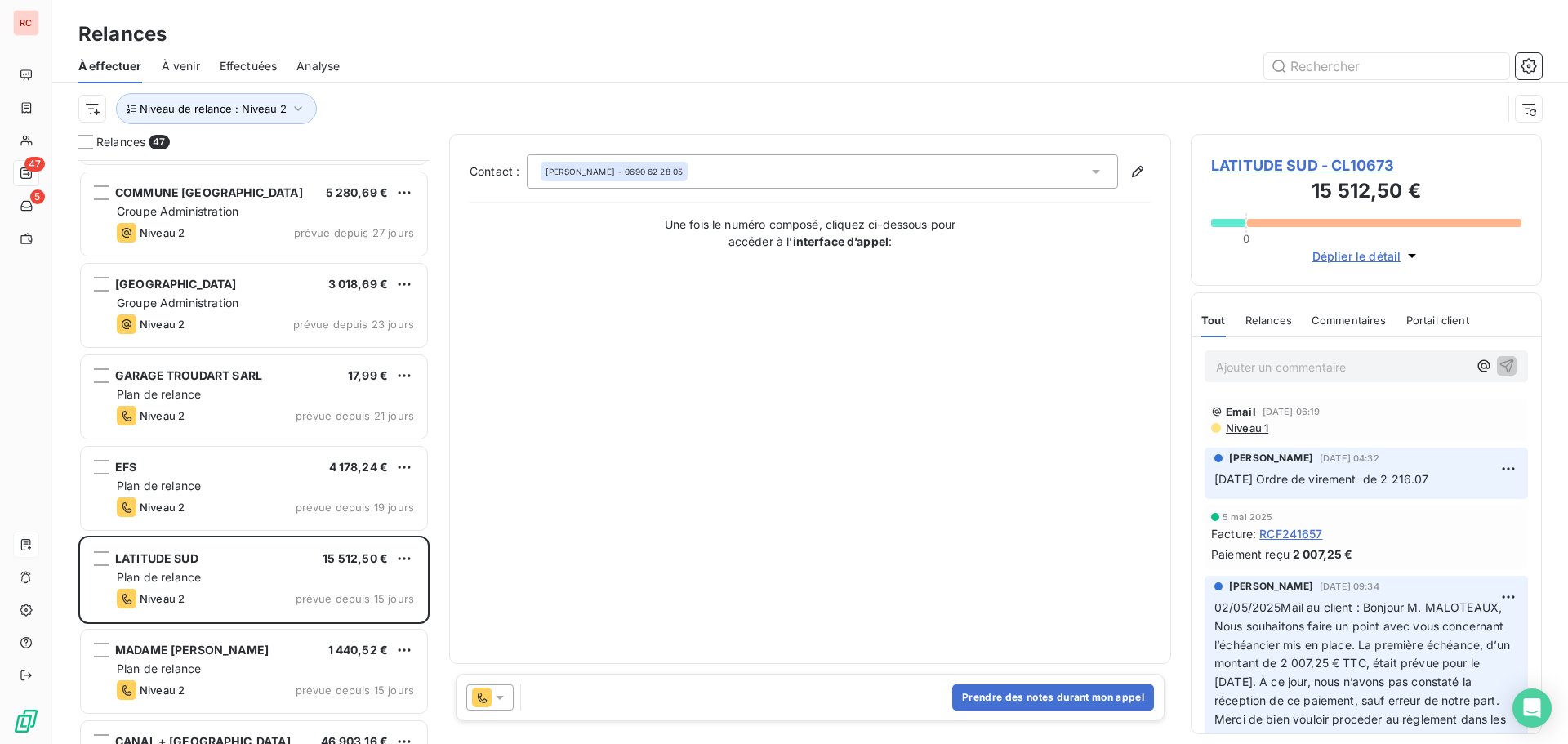
click at [1286, 160] on span "LATITUDE SUD - CL10673" at bounding box center [1366, 165] width 310 height 22
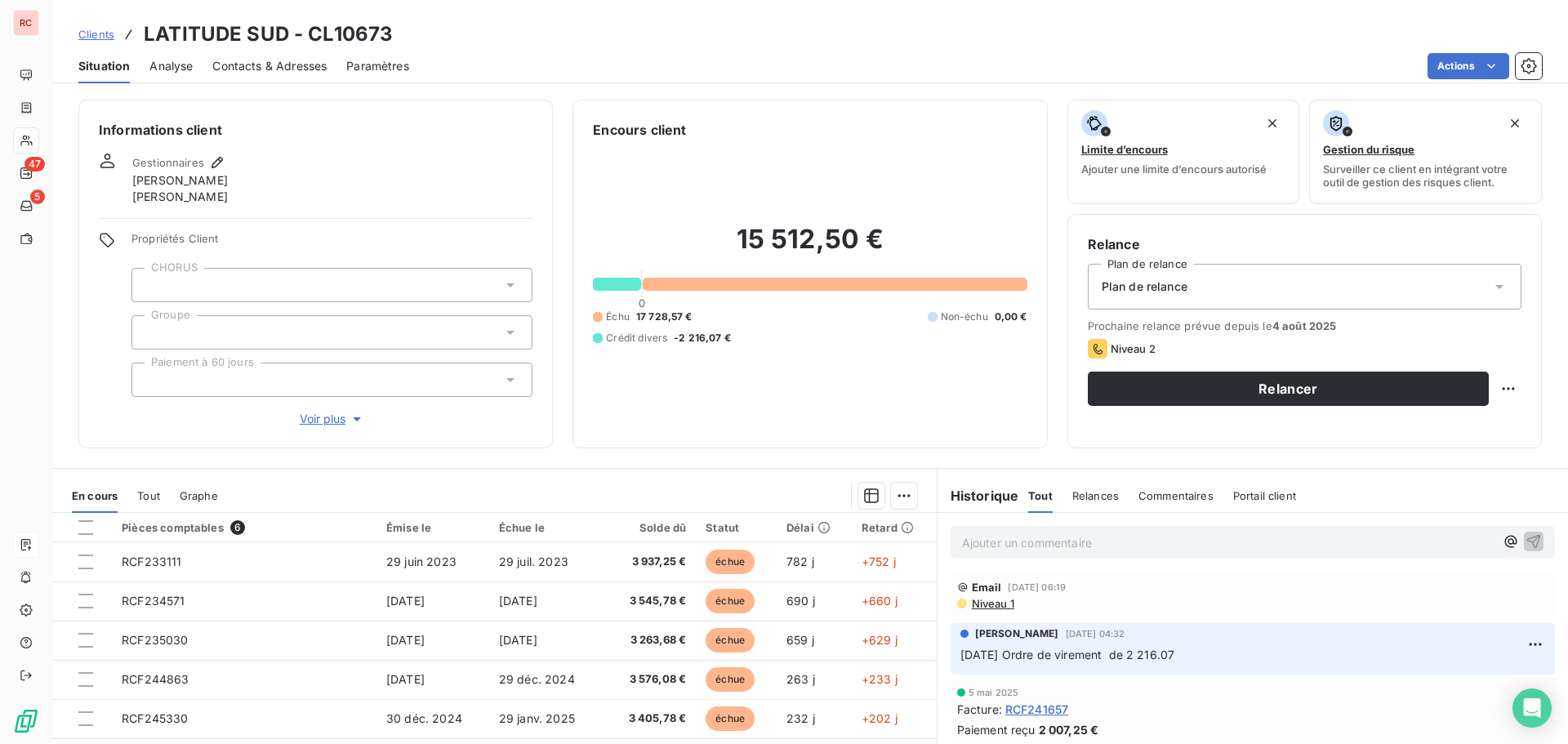
click at [983, 605] on span "Niveau 1" at bounding box center [992, 603] width 44 height 13
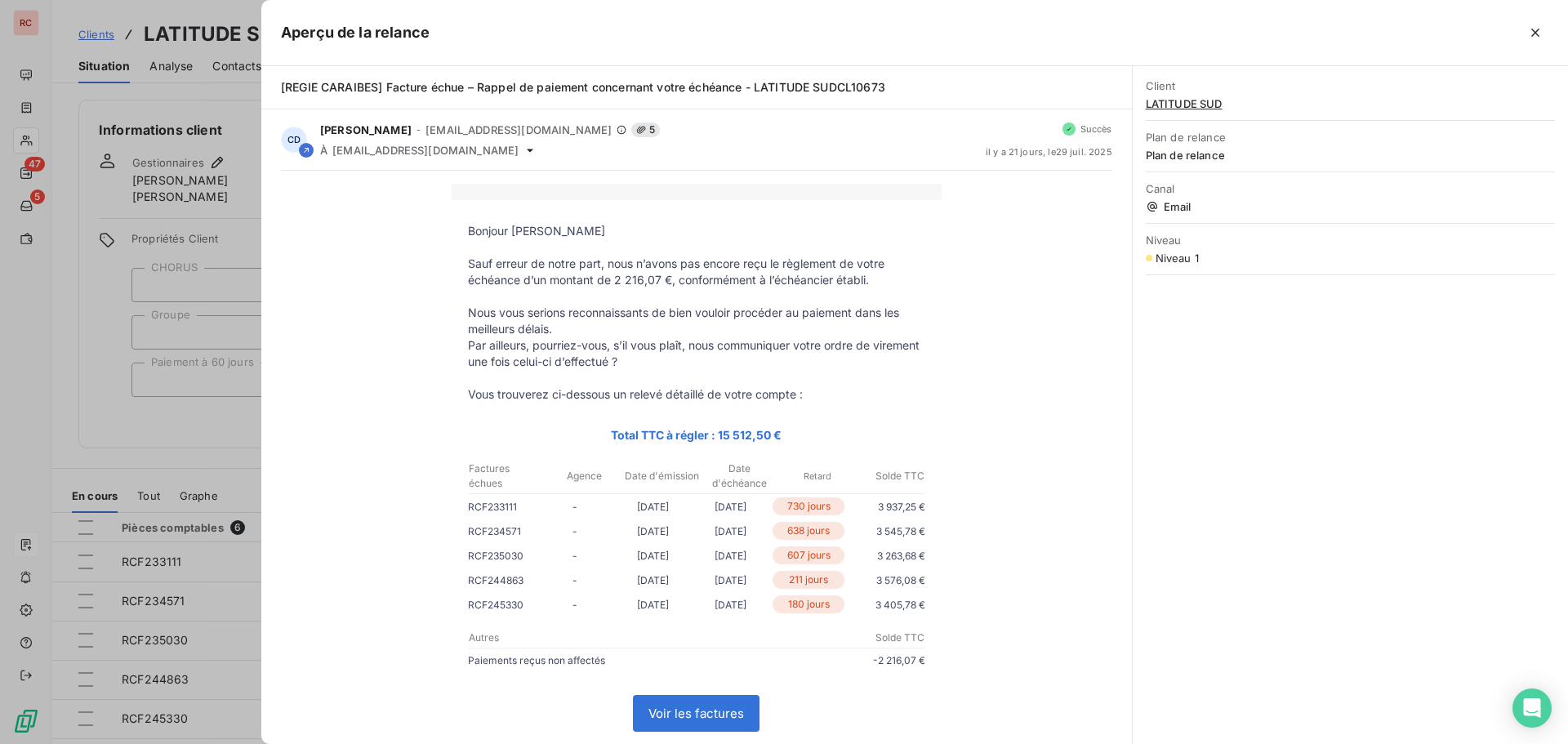
click at [139, 448] on div at bounding box center [784, 372] width 1568 height 744
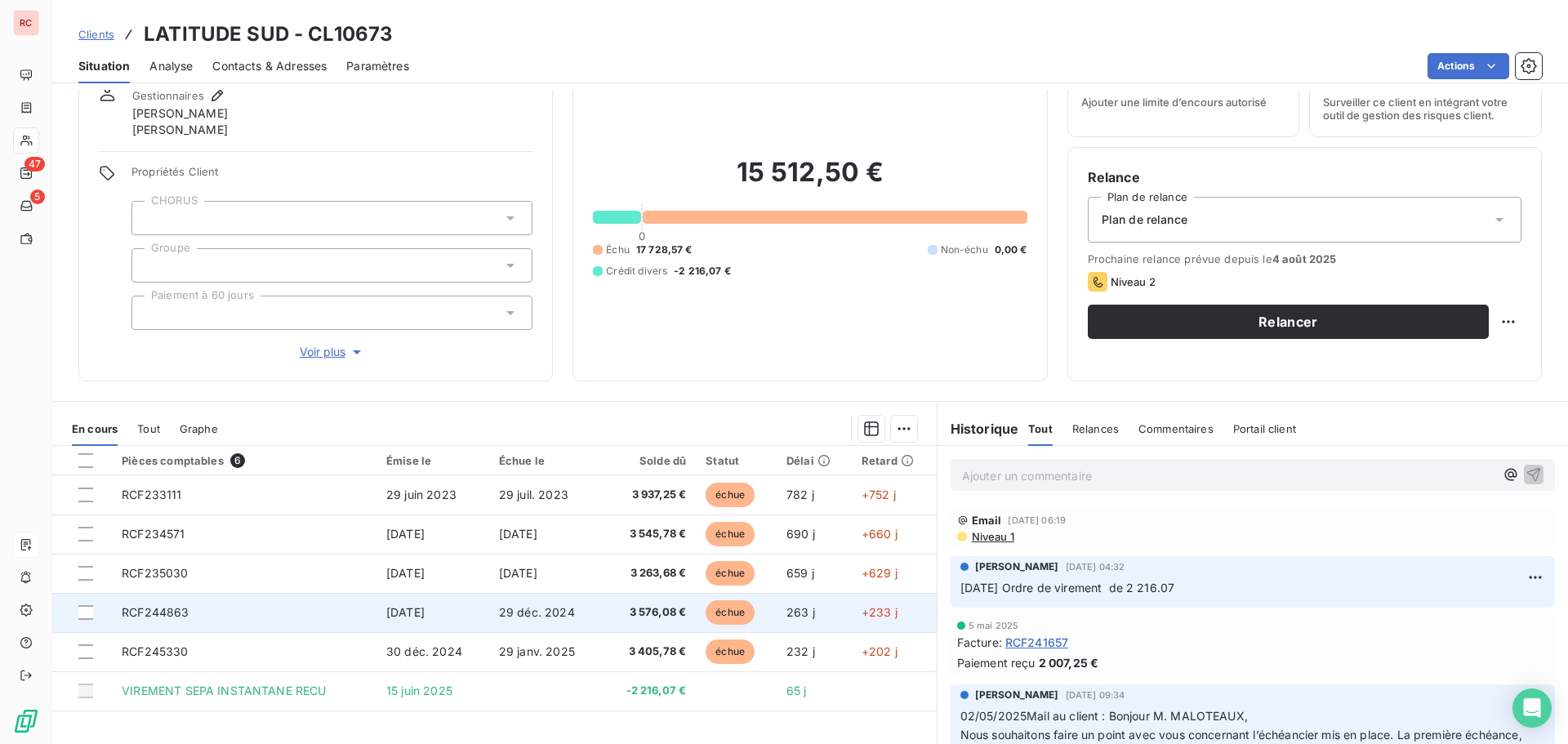
scroll to position [132, 0]
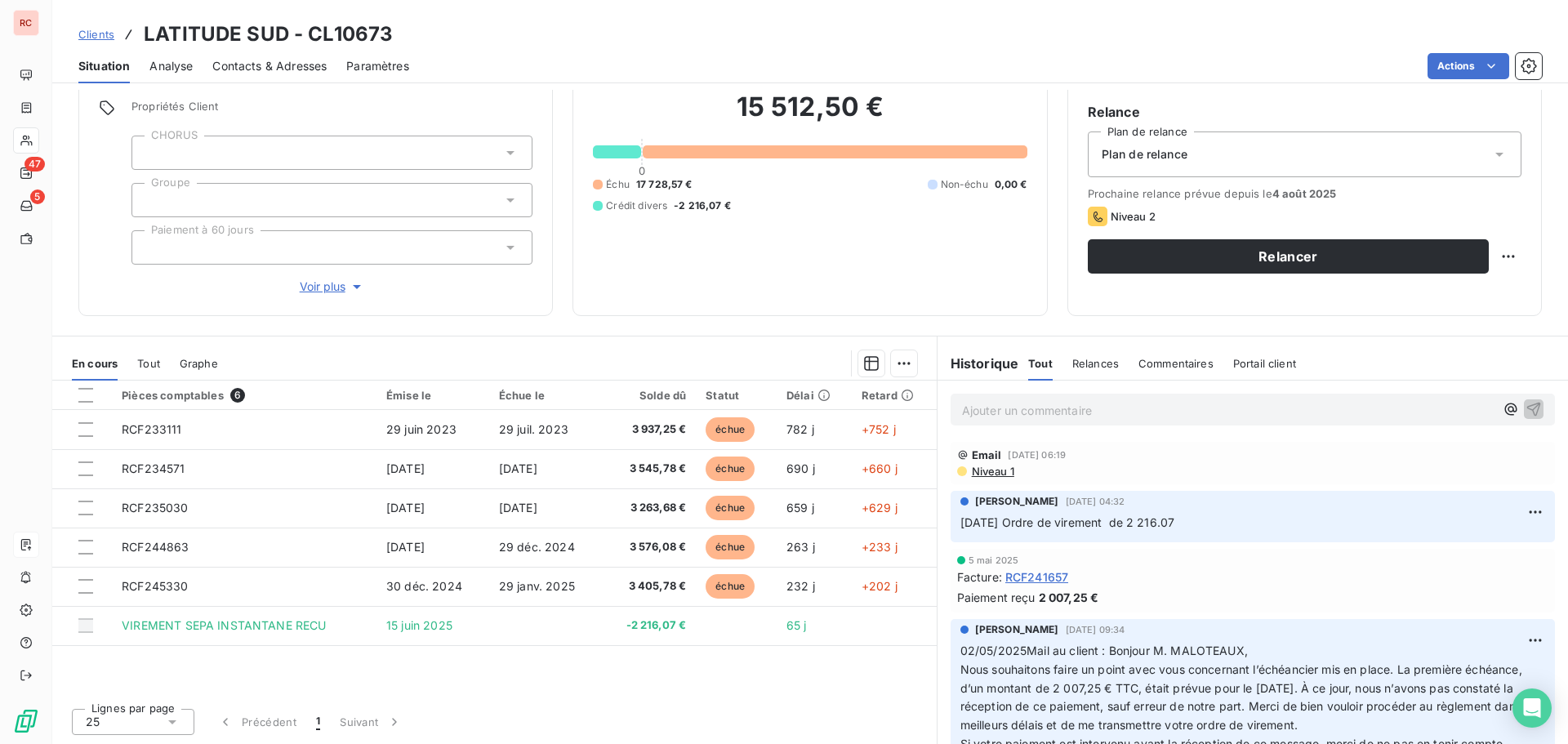
click at [1018, 407] on p "Ajouter un commentaire ﻿" at bounding box center [1227, 411] width 532 height 20
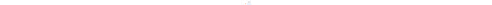
scroll to position [0, 0]
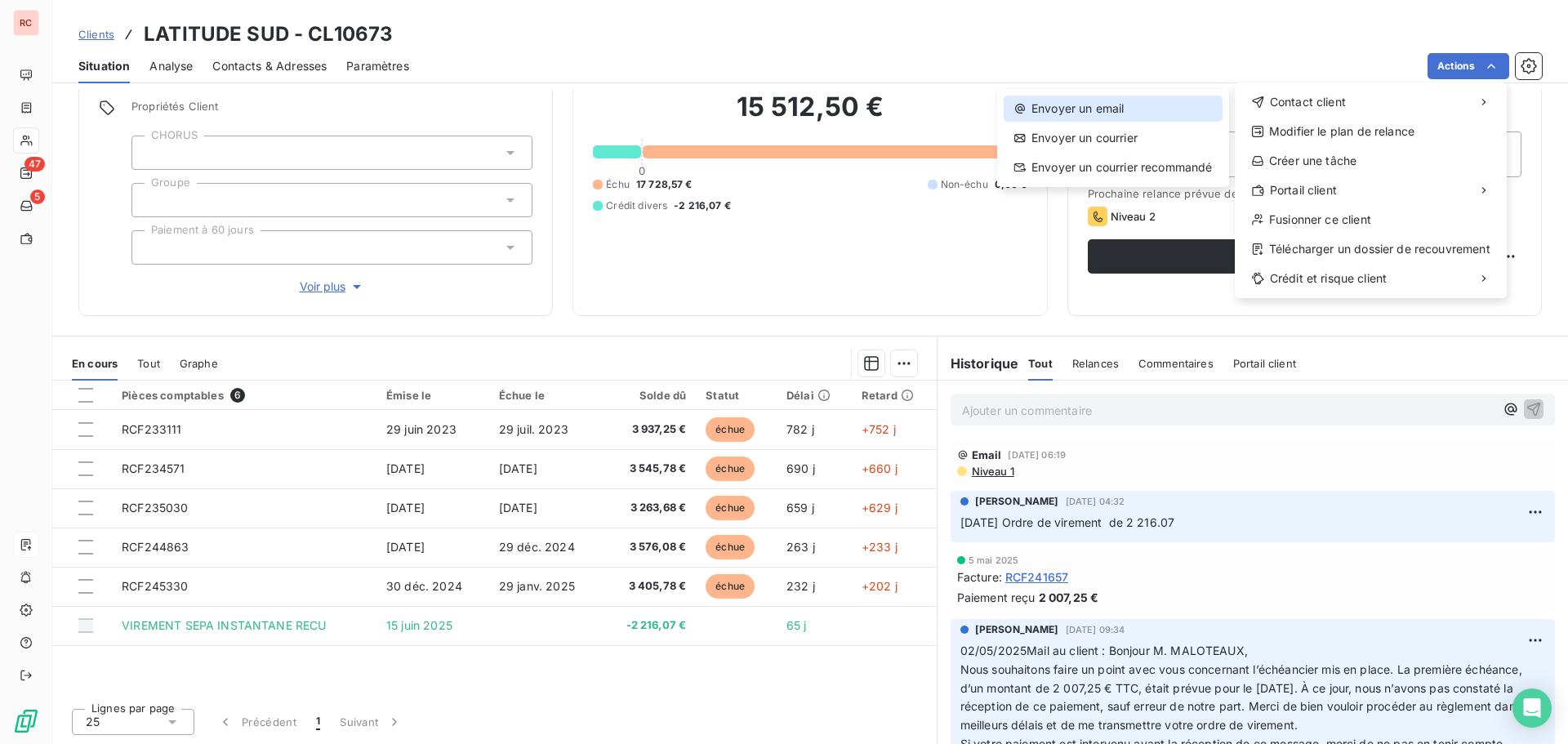
click at [1091, 110] on div "Envoyer un email" at bounding box center [1113, 108] width 219 height 26
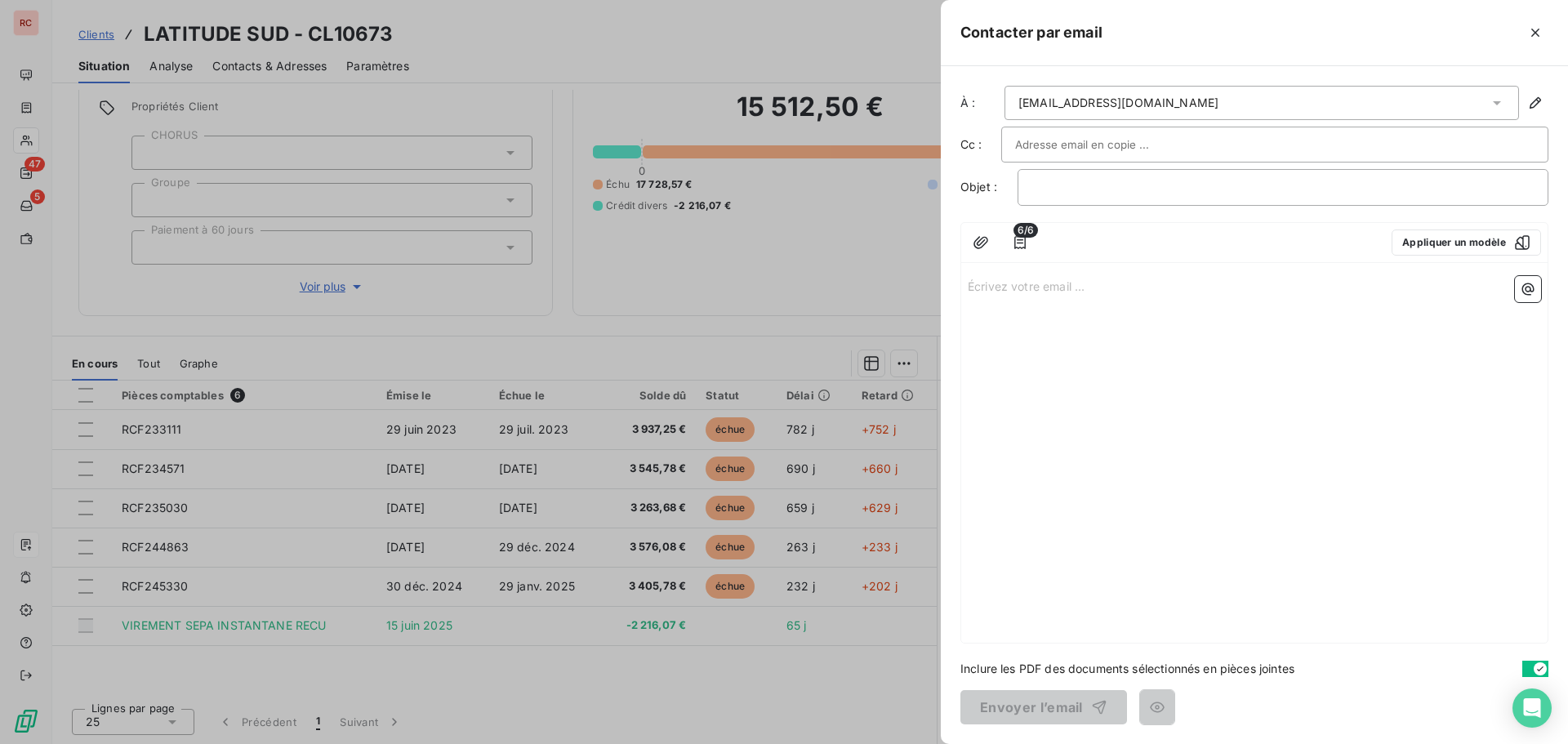
click at [699, 318] on div at bounding box center [784, 372] width 1568 height 744
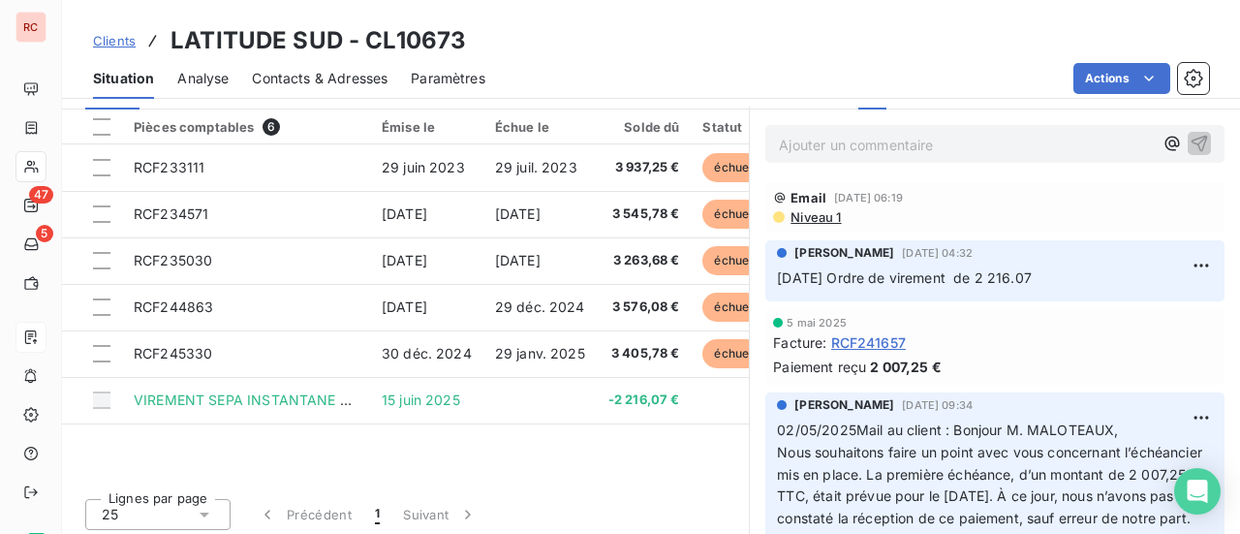
scroll to position [505, 0]
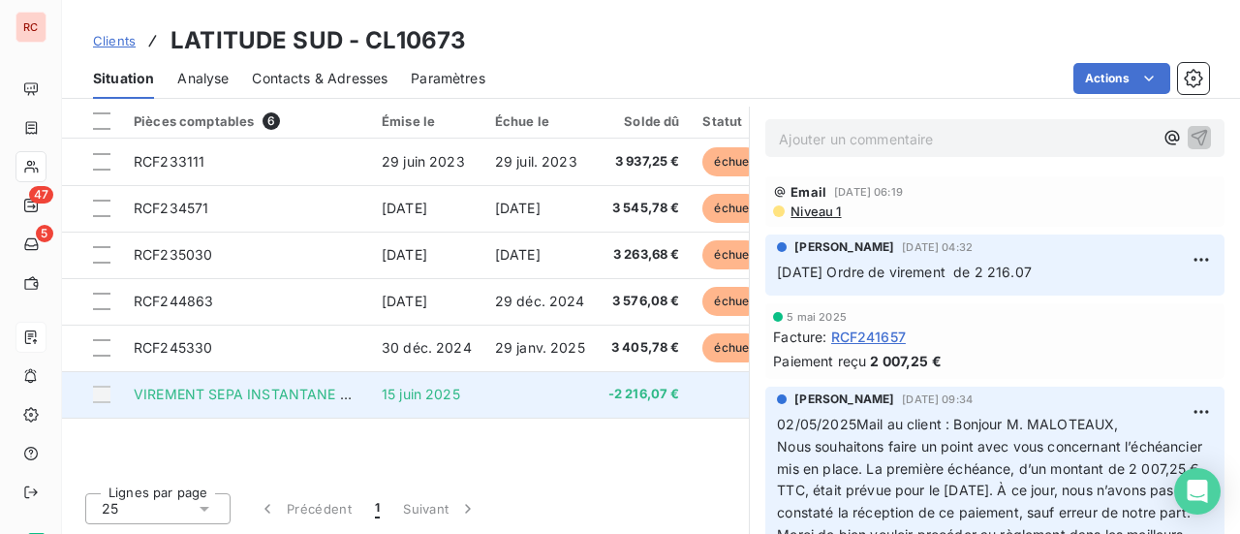
click at [529, 408] on td at bounding box center [539, 394] width 113 height 46
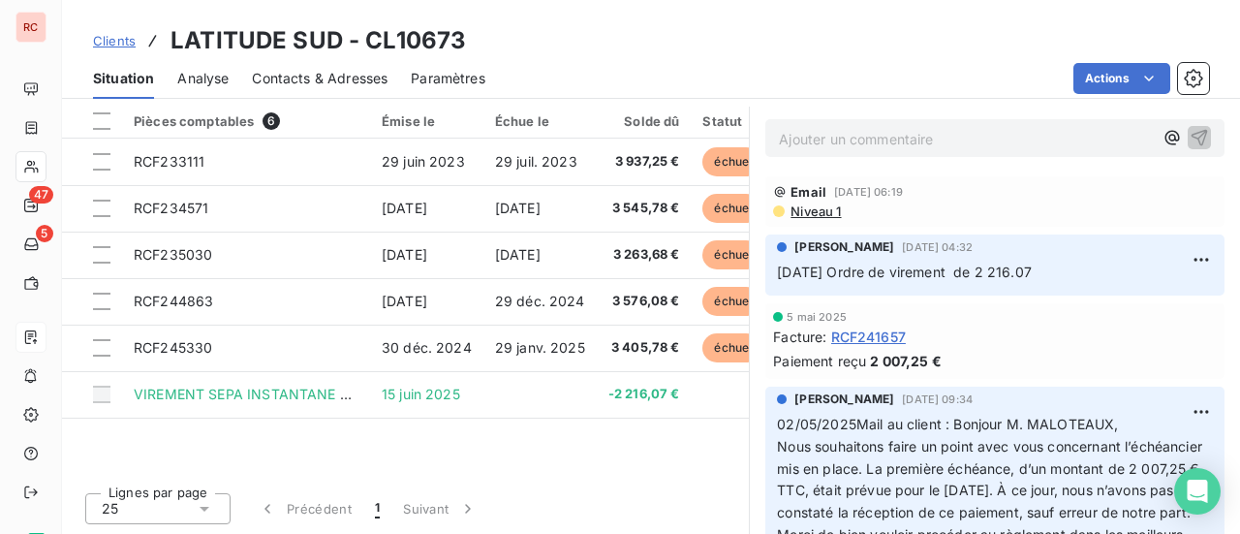
click at [627, 424] on div "Pièces comptables 6 Émise le Échue le Solde dû Statut Délai Retard RCF233111 [D…" at bounding box center [405, 290] width 687 height 373
click at [1129, 76] on html "RC 47 5 Clients LATITUDE SUD - CL10673 Situation Analyse Contacts & Adresses Pa…" at bounding box center [620, 267] width 1240 height 534
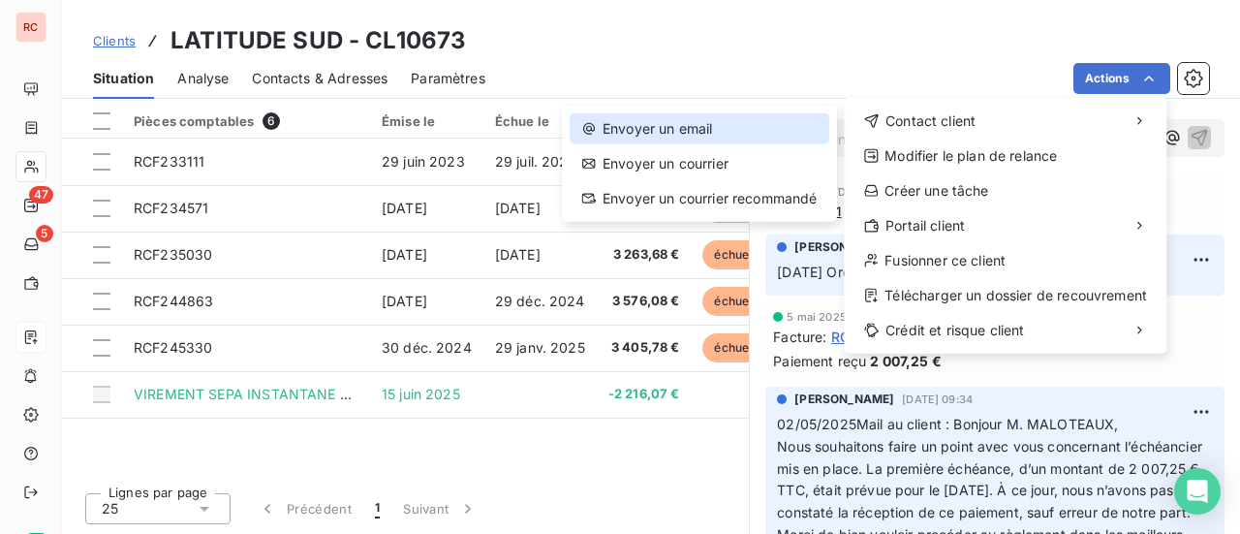
click at [704, 120] on div "Envoyer un email" at bounding box center [700, 128] width 260 height 31
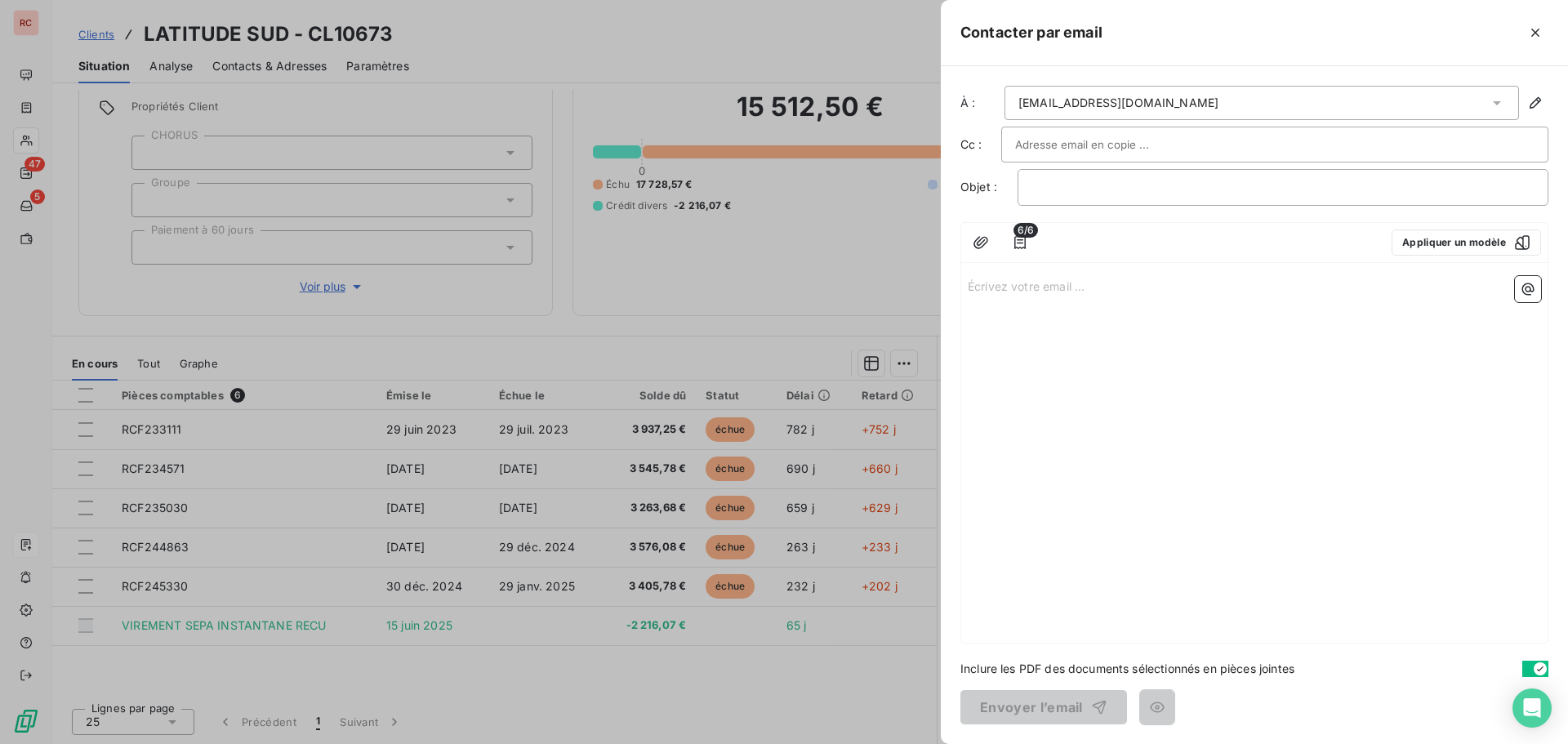
scroll to position [132, 0]
click at [1037, 330] on div "Écrivez votre email ... ﻿" at bounding box center [1254, 456] width 586 height 374
click at [1018, 289] on p "Écrivez votre email ... ﻿" at bounding box center [1254, 285] width 573 height 19
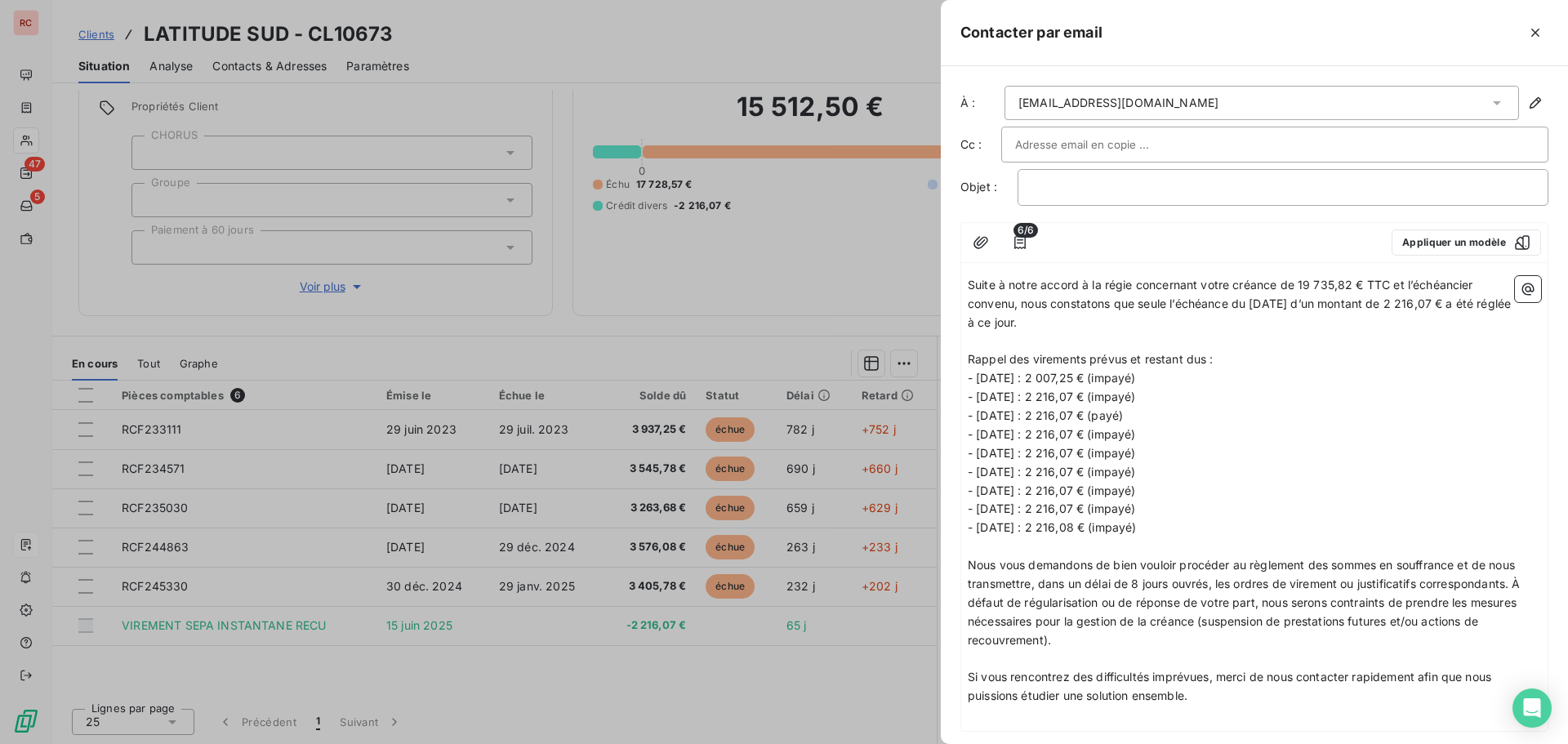
click at [970, 279] on span "Suite à notre accord à la régie concernant votre créance de 19 735,82 € TTC et …" at bounding box center [1241, 303] width 546 height 51
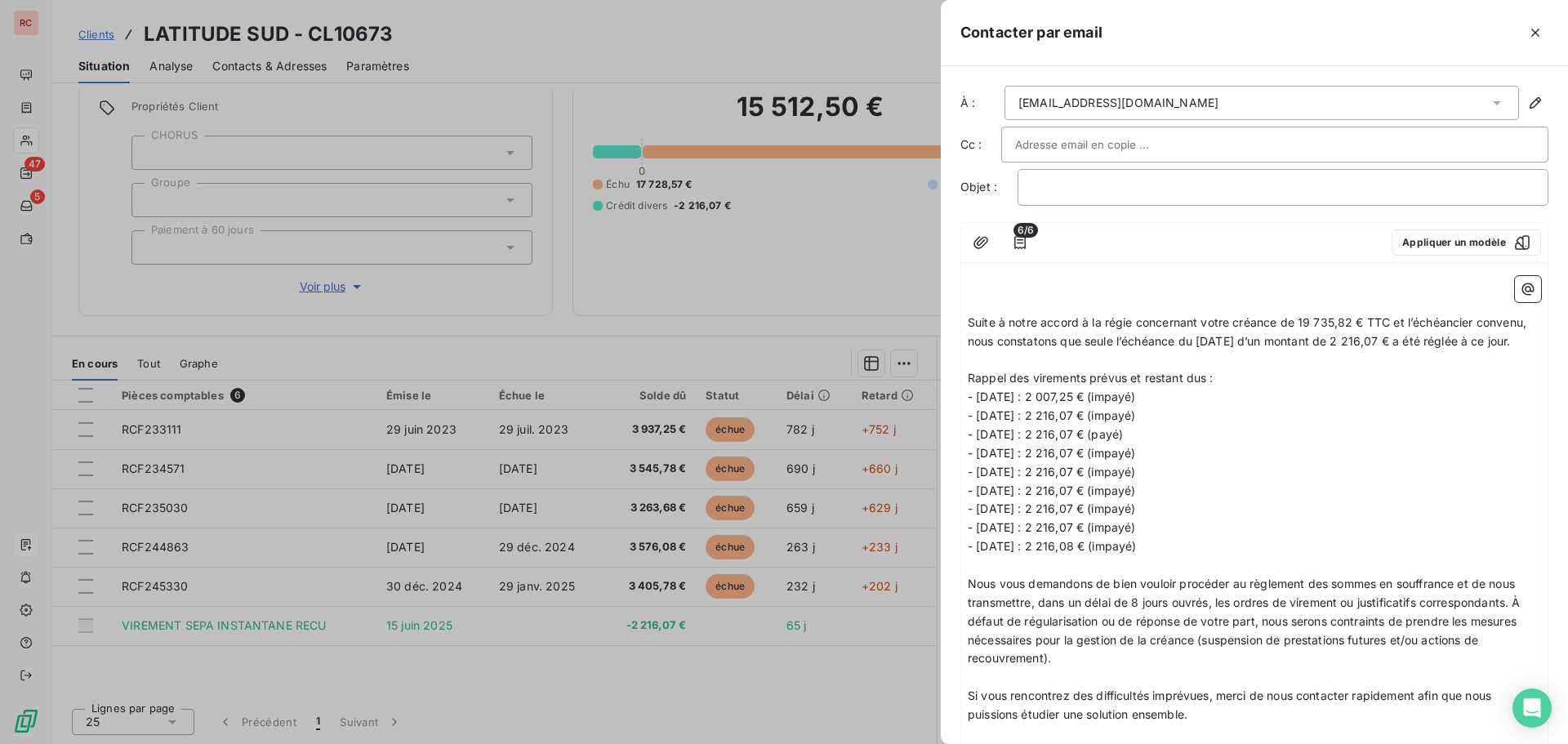
click at [981, 277] on div "﻿ ﻿ Suite à notre accord à la régie concernant votre créance de 19 735,82 € TTC…" at bounding box center [1254, 510] width 586 height 481
click at [980, 281] on p "﻿" at bounding box center [1254, 285] width 573 height 19
drag, startPoint x: 1350, startPoint y: 318, endPoint x: 1300, endPoint y: 320, distance: 50.0
click at [1300, 320] on span "Suite à notre accord à la régie concernant votre créance de 19 735,82 € TTC et …" at bounding box center [1248, 332] width 561 height 33
drag, startPoint x: 1177, startPoint y: 430, endPoint x: 960, endPoint y: 418, distance: 217.3
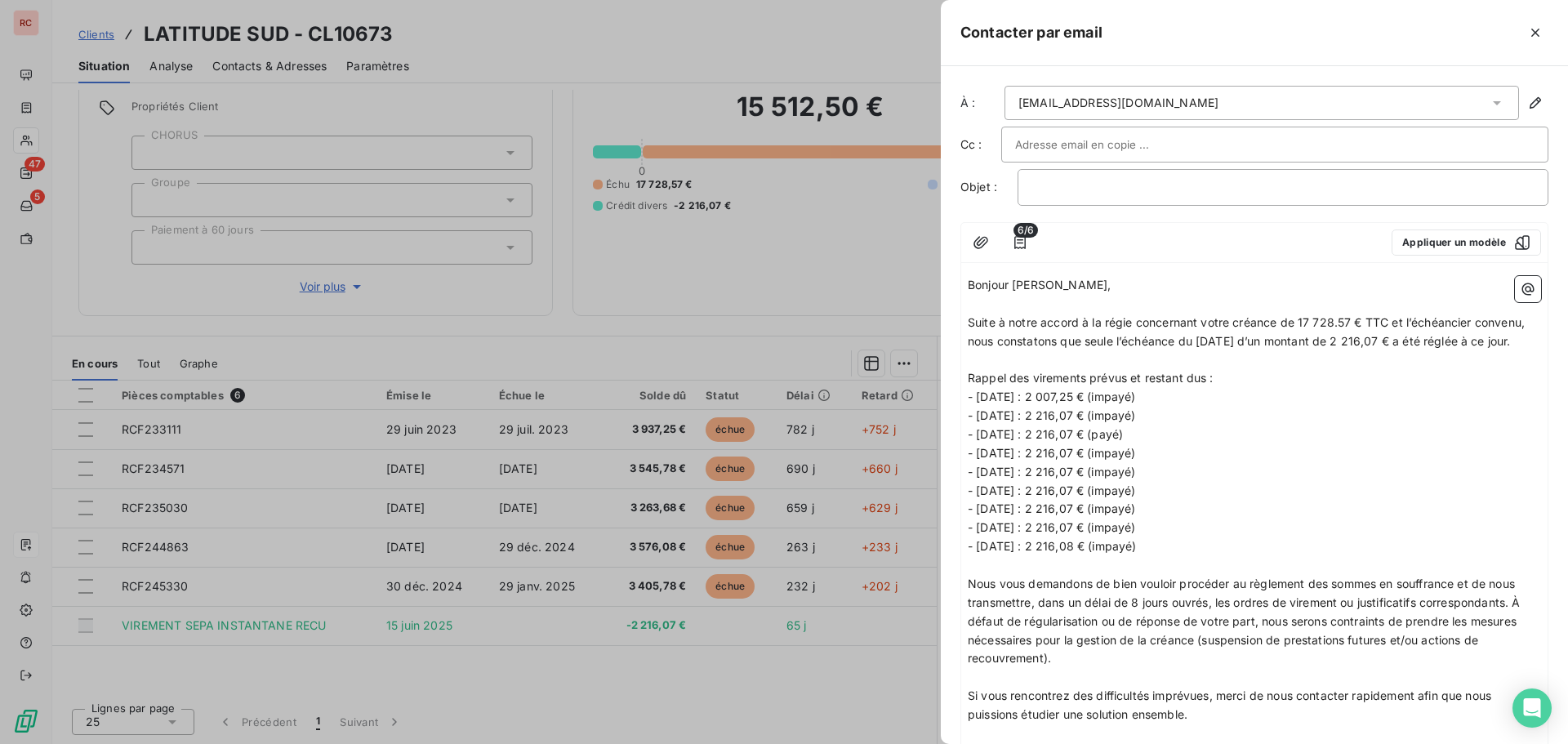
click at [960, 418] on div "6/6 Appliquer un modèle Bonjour [PERSON_NAME], ﻿ Suite à notre accord à la régi…" at bounding box center [1254, 486] width 588 height 529
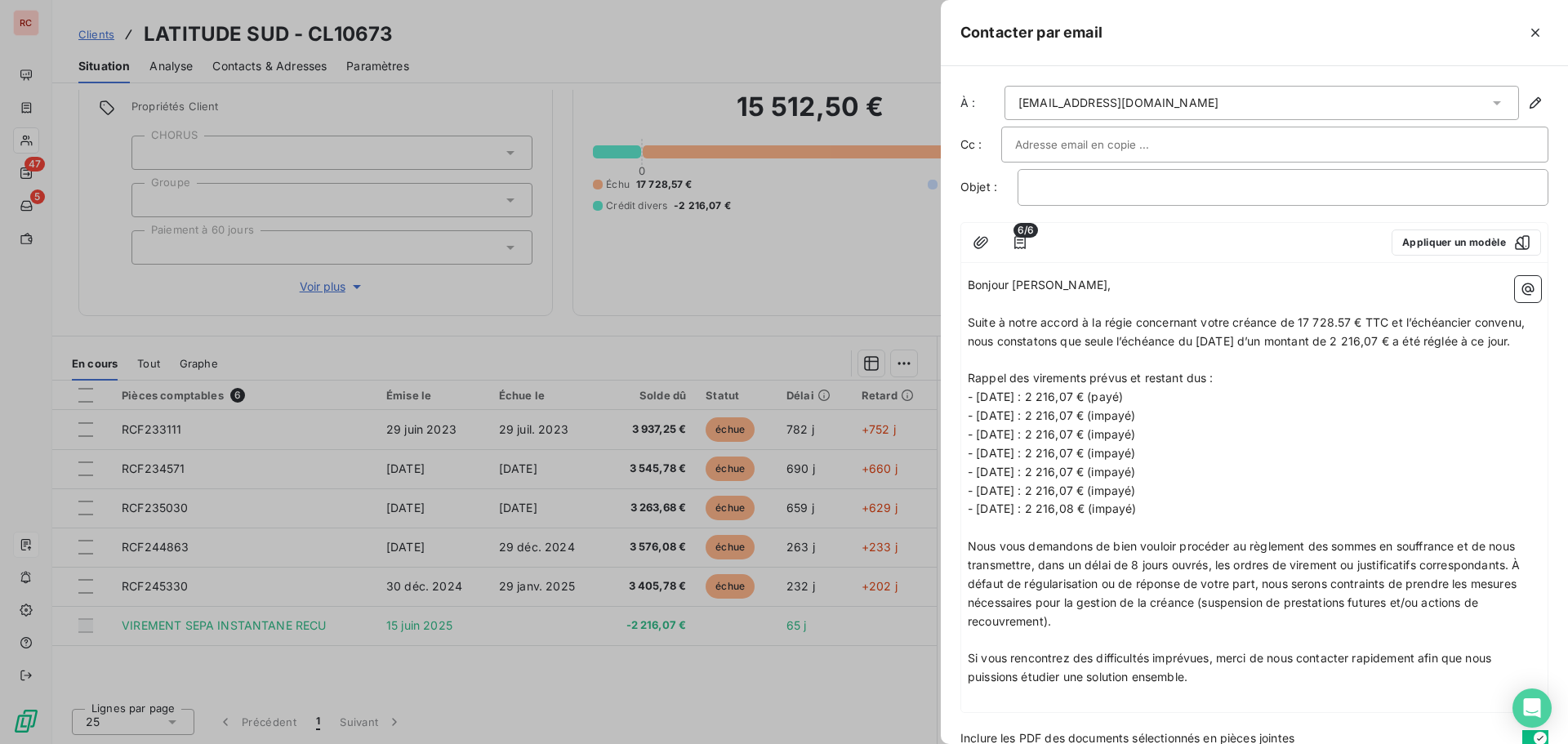
click at [1180, 407] on p "- [DATE] : 2 216,07 € (payé)" at bounding box center [1254, 397] width 573 height 19
click at [1334, 565] on span "Nous vous demandons de bien vouloir procéder au règlement des sommes en souffra…" at bounding box center [1246, 584] width 556 height 89
drag, startPoint x: 1381, startPoint y: 561, endPoint x: 1337, endPoint y: 565, distance: 44.2
click at [1337, 565] on span "Nous vous demandons de bien vouloir procéder au règlement des sommes en souffra…" at bounding box center [1246, 584] width 556 height 89
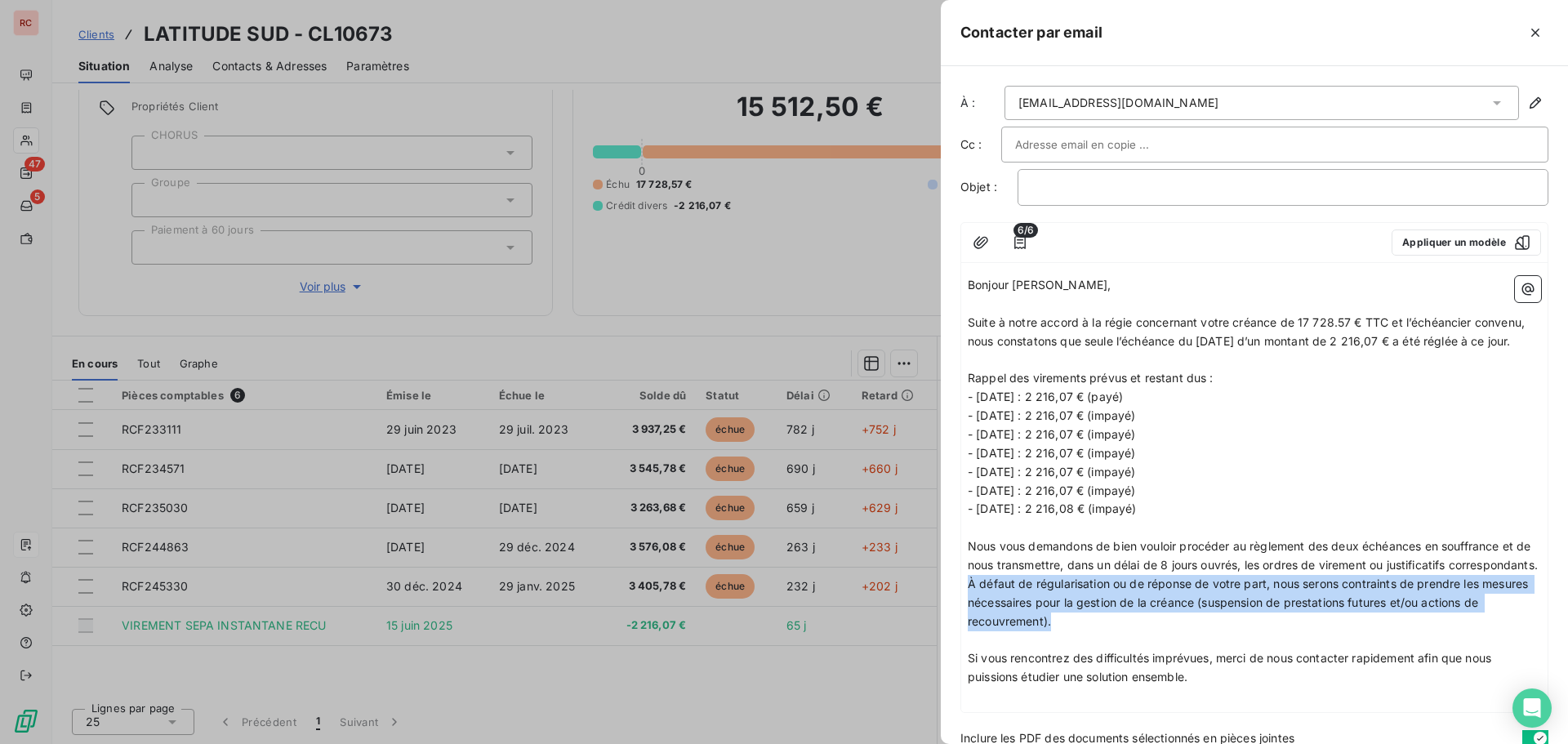
drag, startPoint x: 1061, startPoint y: 603, endPoint x: 1152, endPoint y: 639, distance: 97.9
click at [1152, 631] on p "Nous vous demandons de bien vouloir procéder au règlement des deux échéances en…" at bounding box center [1254, 584] width 573 height 93
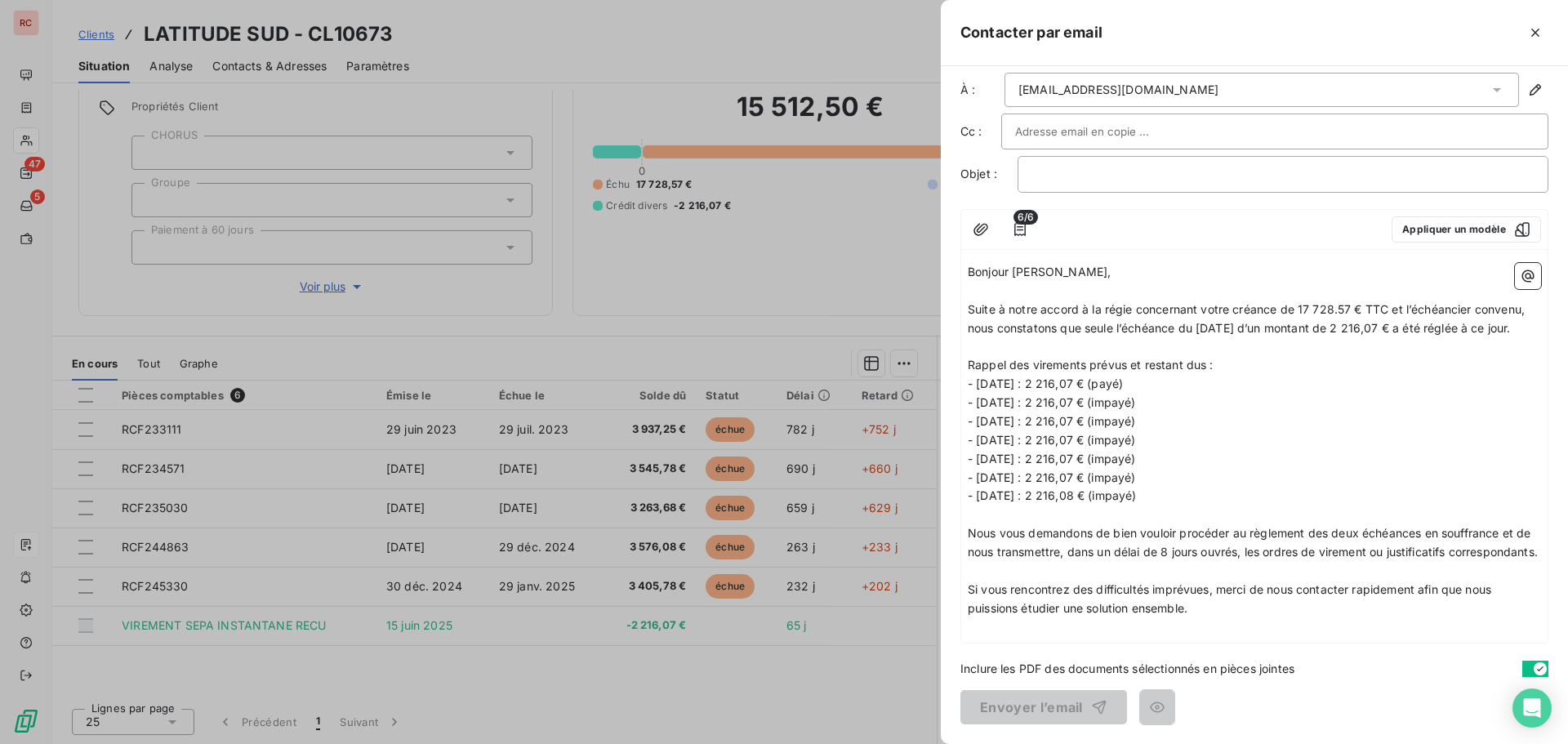
scroll to position [51, 0]
drag, startPoint x: 1060, startPoint y: 555, endPoint x: 970, endPoint y: 513, distance: 99.3
click at [970, 526] on span "Nous vous demandons de bien vouloir procéder au règlement des deux échéances en…" at bounding box center [1253, 542] width 570 height 33
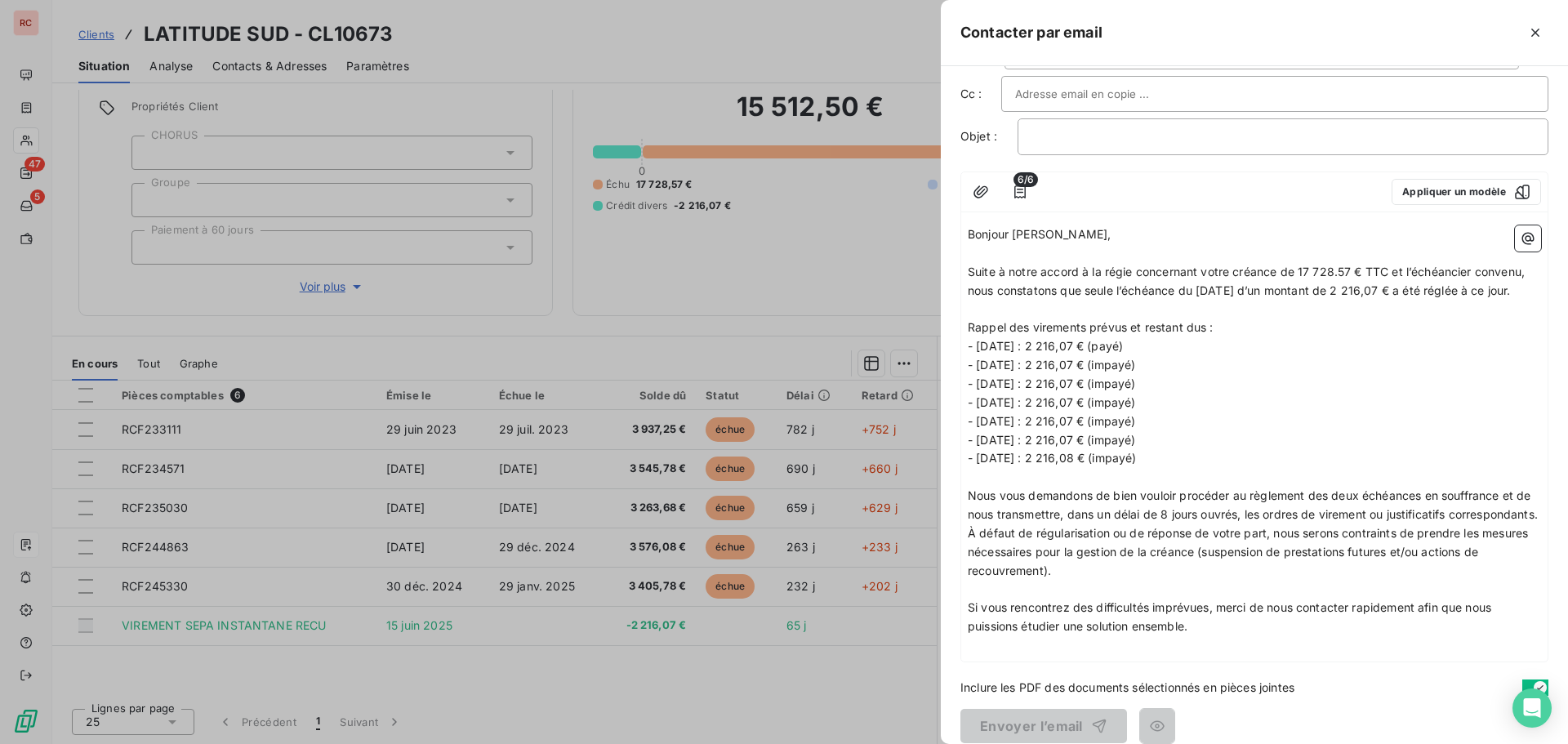
click at [1128, 556] on span "Nous vous demandons de bien vouloir procéder au règlement des deux échéances en…" at bounding box center [1254, 533] width 573 height 89
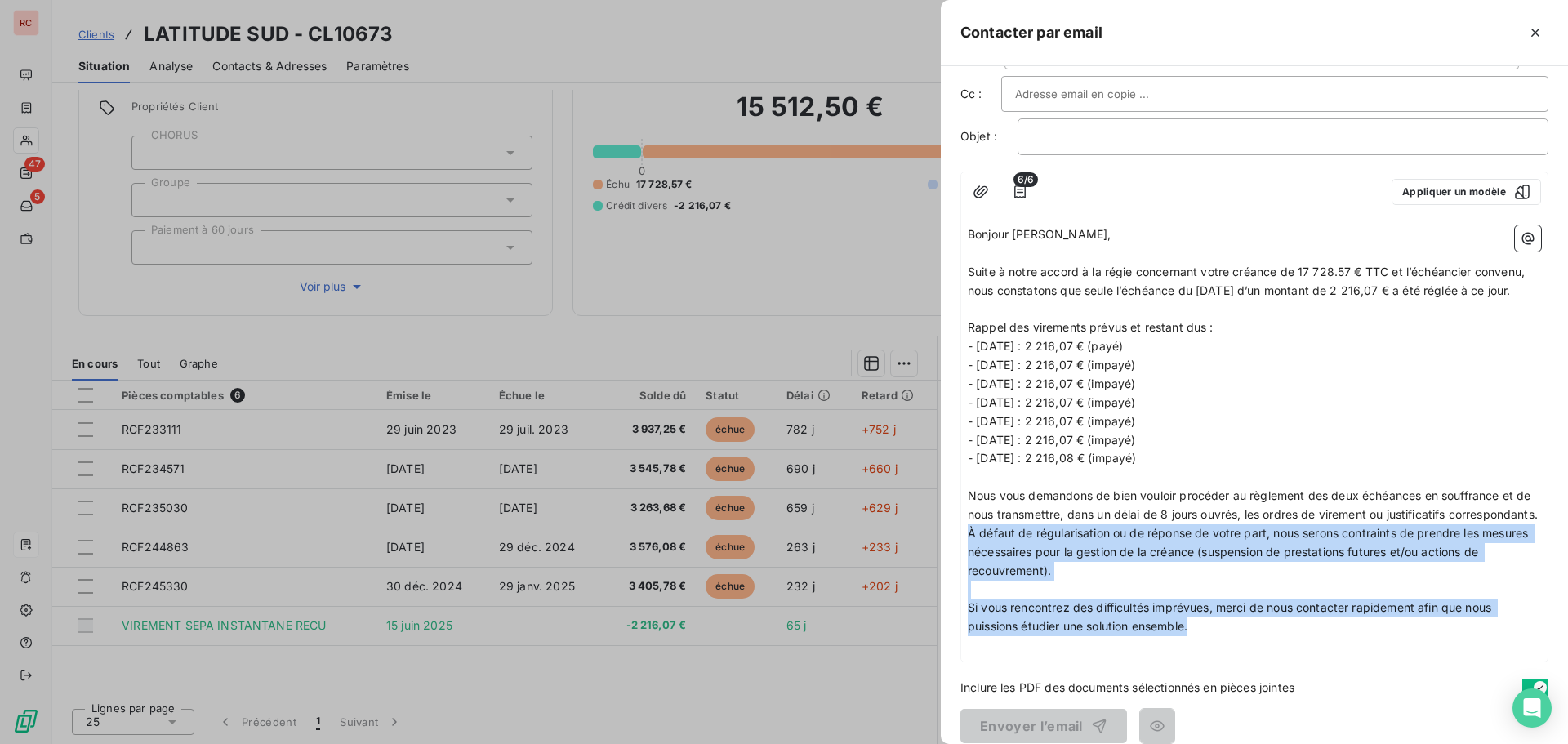
drag, startPoint x: 1060, startPoint y: 552, endPoint x: 1221, endPoint y: 644, distance: 185.4
click at [1221, 644] on div "Bonjour [PERSON_NAME], ﻿ Suite à notre accord à la régie concernant votre créan…" at bounding box center [1254, 439] width 573 height 429
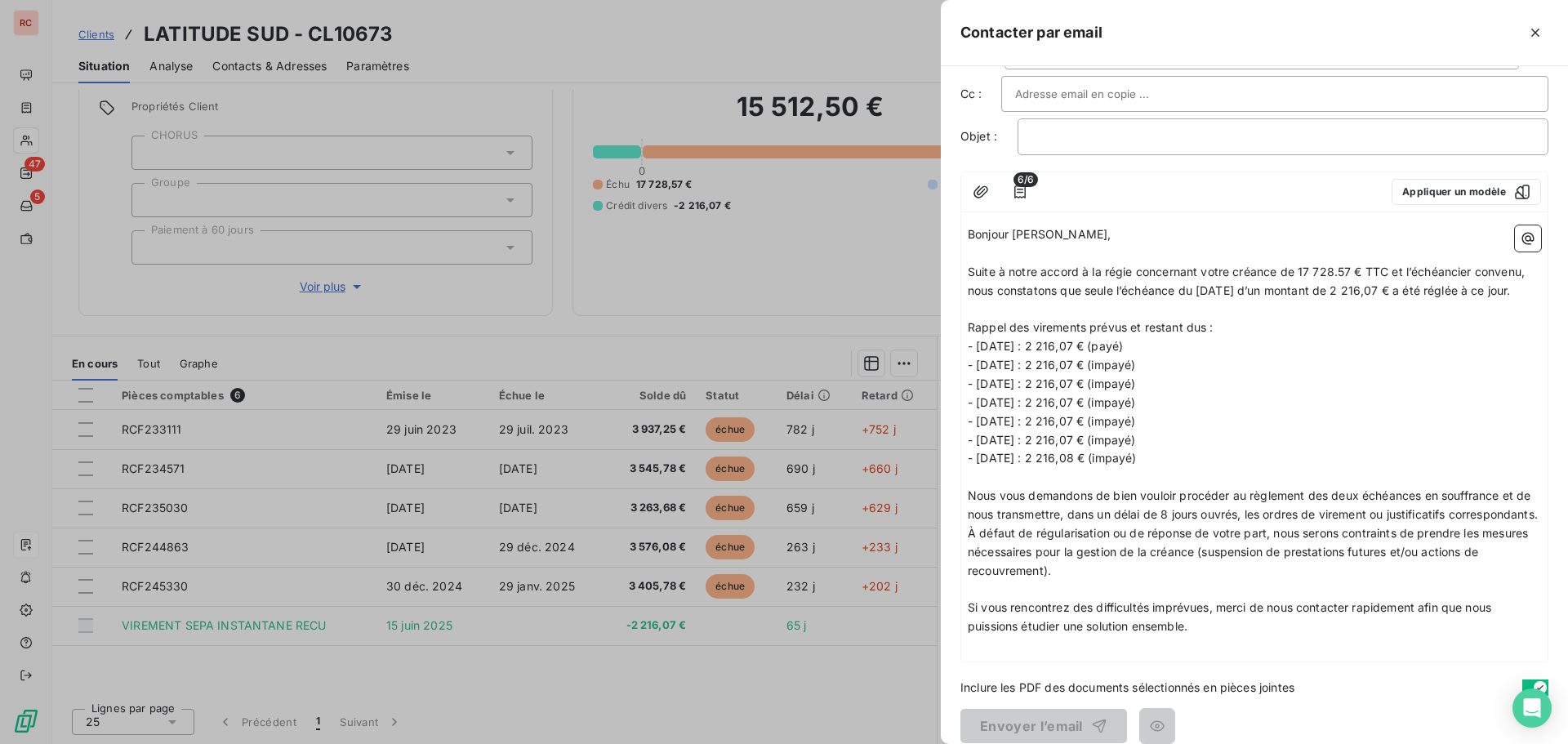
scroll to position [0, 0]
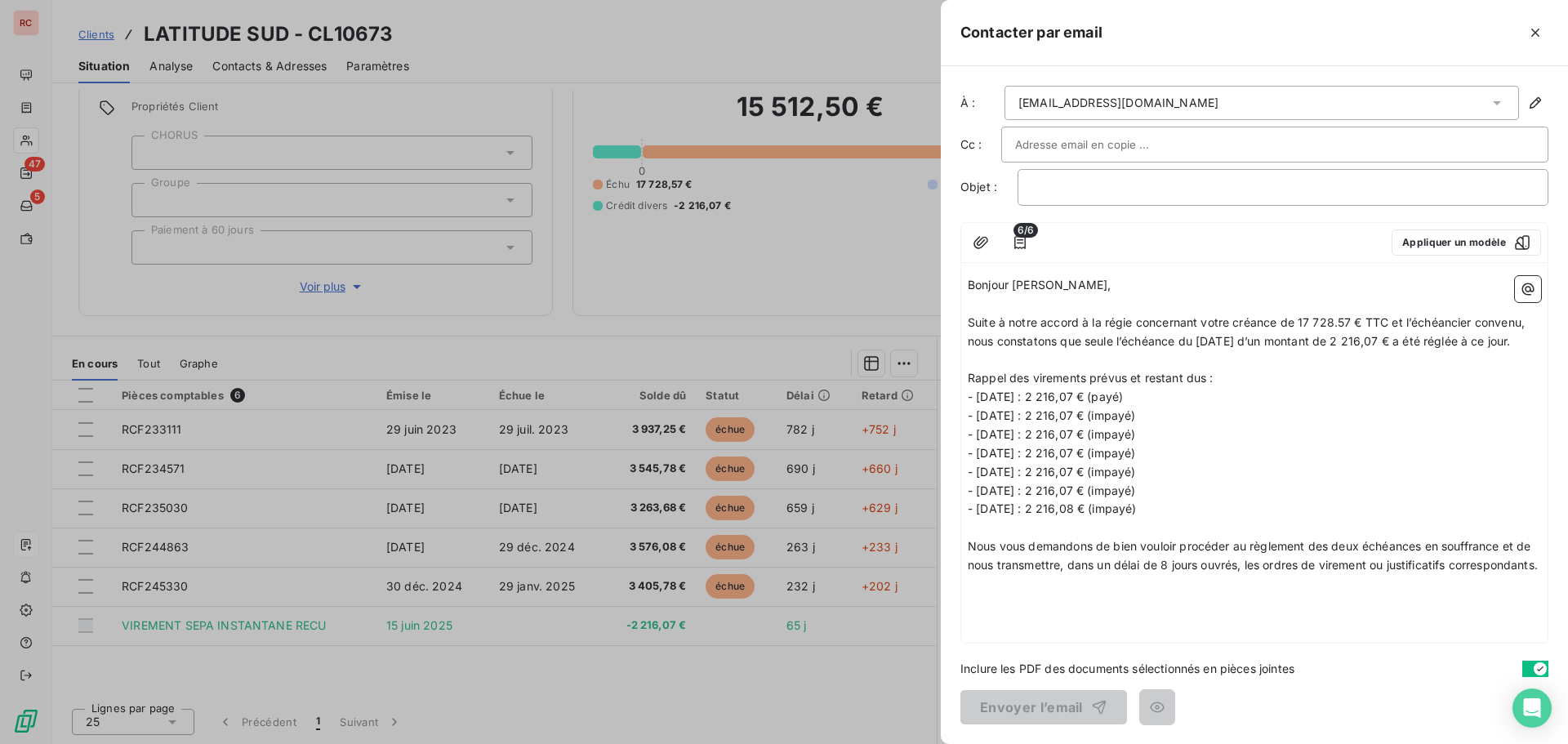
click at [1098, 575] on p "Nous vous demandons de bien vouloir procéder au règlement des deux échéances en…" at bounding box center [1254, 556] width 573 height 38
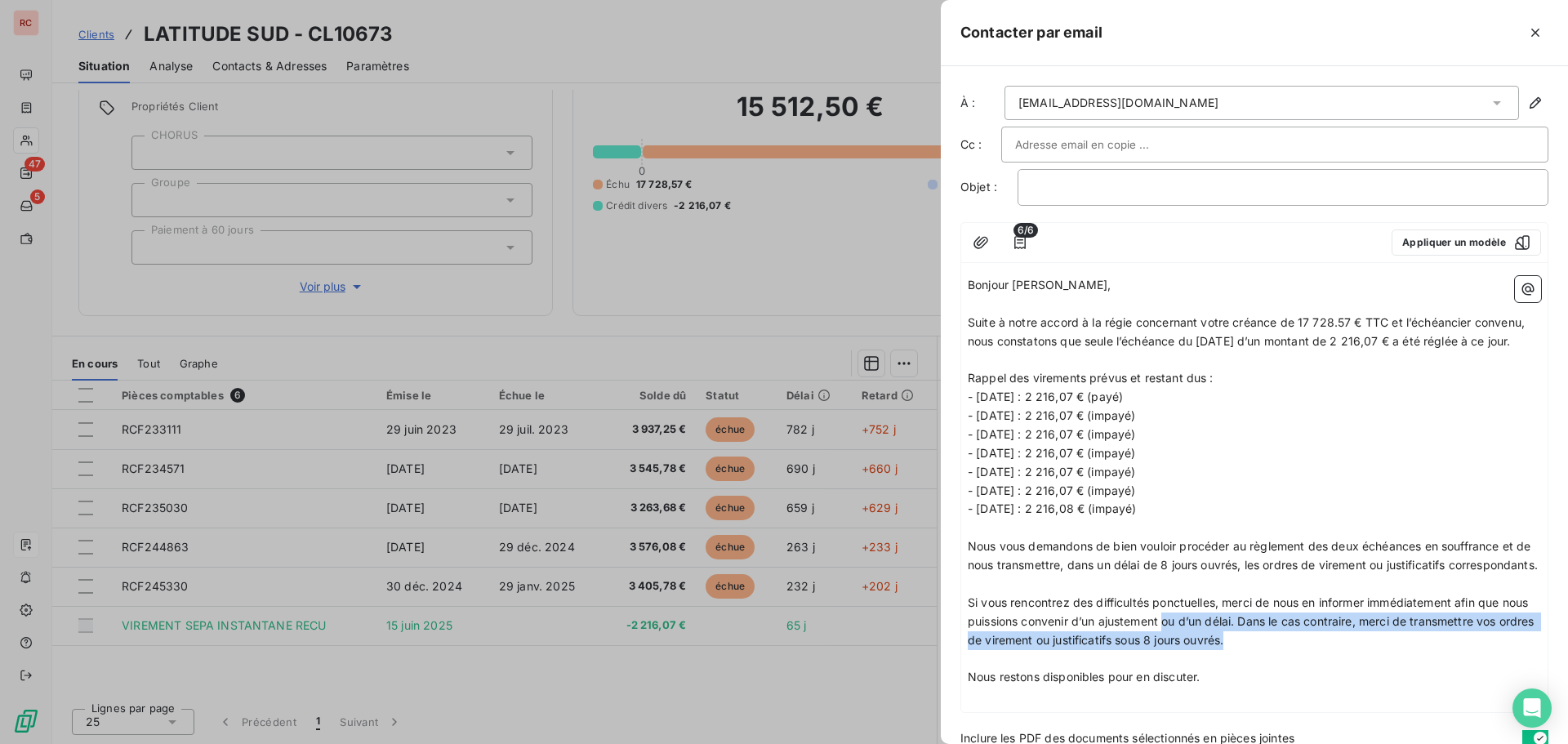
drag, startPoint x: 1300, startPoint y: 675, endPoint x: 1197, endPoint y: 650, distance: 106.0
click at [1197, 650] on p "Si vous rencontrez des difficultés ponctuelles, merci de nous en informer imméd…" at bounding box center [1254, 622] width 573 height 57
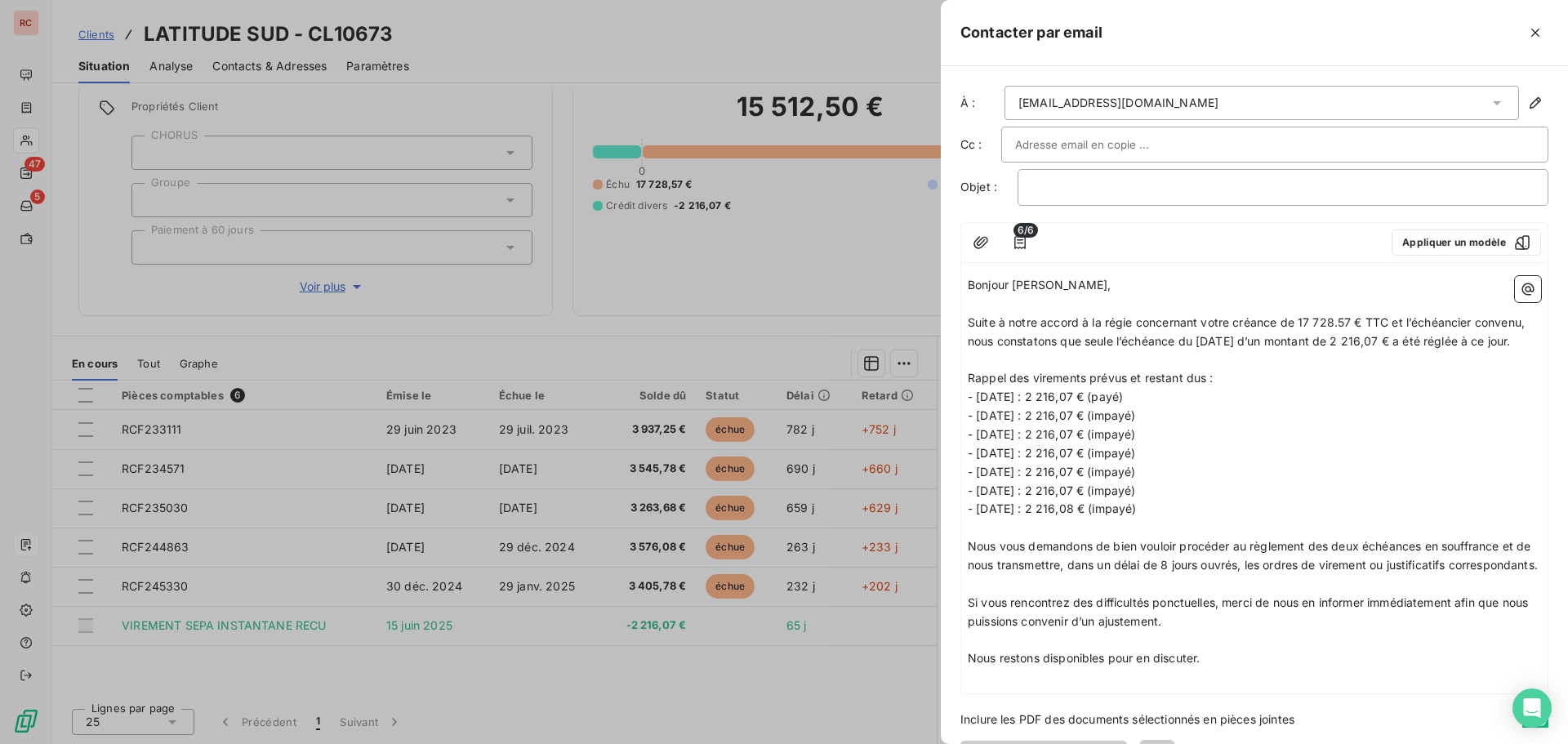
click at [1025, 351] on p "Suite à notre accord à la régie concernant votre créance de 17 728.57 € TTC et …" at bounding box center [1254, 332] width 573 height 38
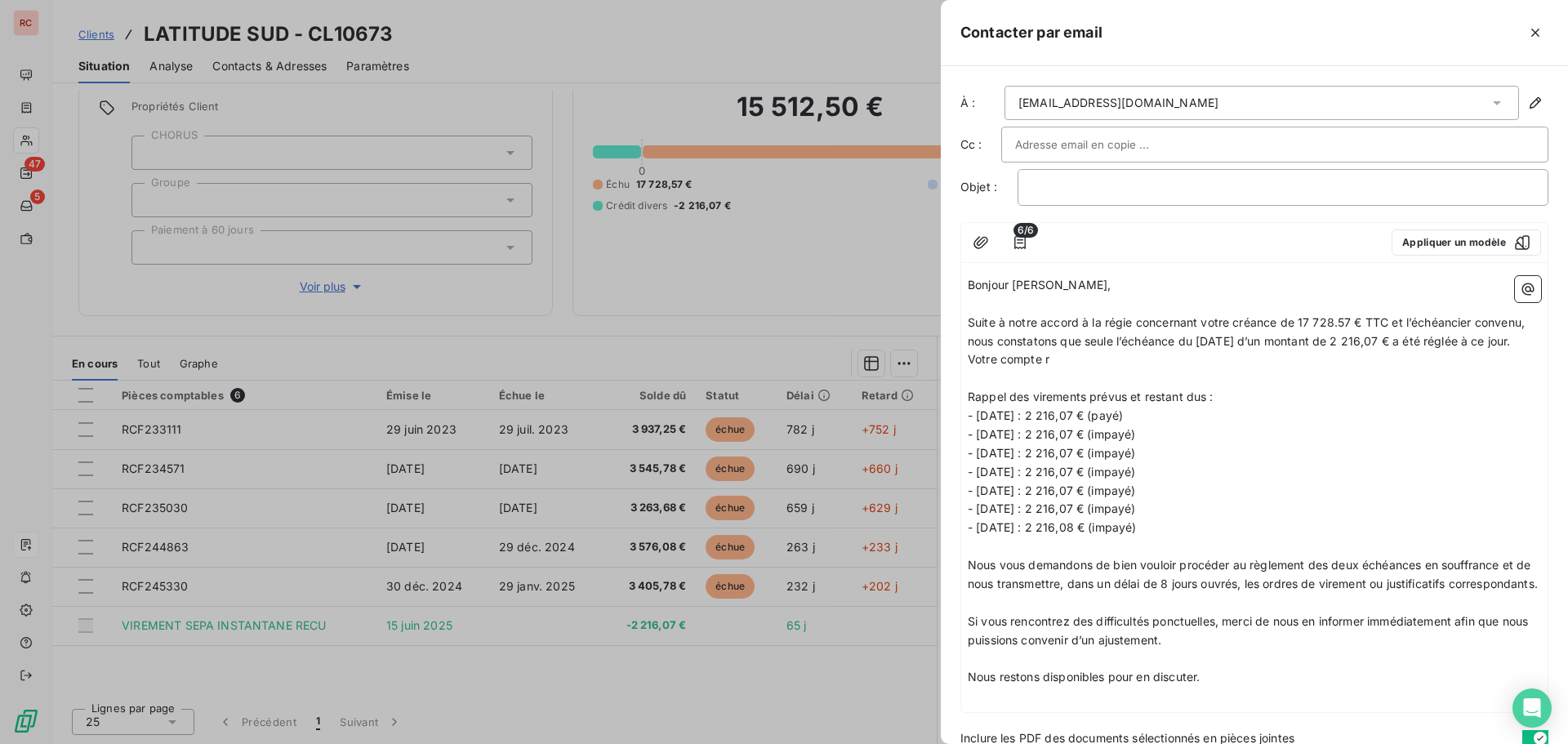
drag, startPoint x: 1093, startPoint y: 360, endPoint x: 993, endPoint y: 358, distance: 100.0
click at [993, 358] on p "Suite à notre accord à la régie concernant votre créance de 17 728.57 € TTC et …" at bounding box center [1254, 342] width 573 height 57
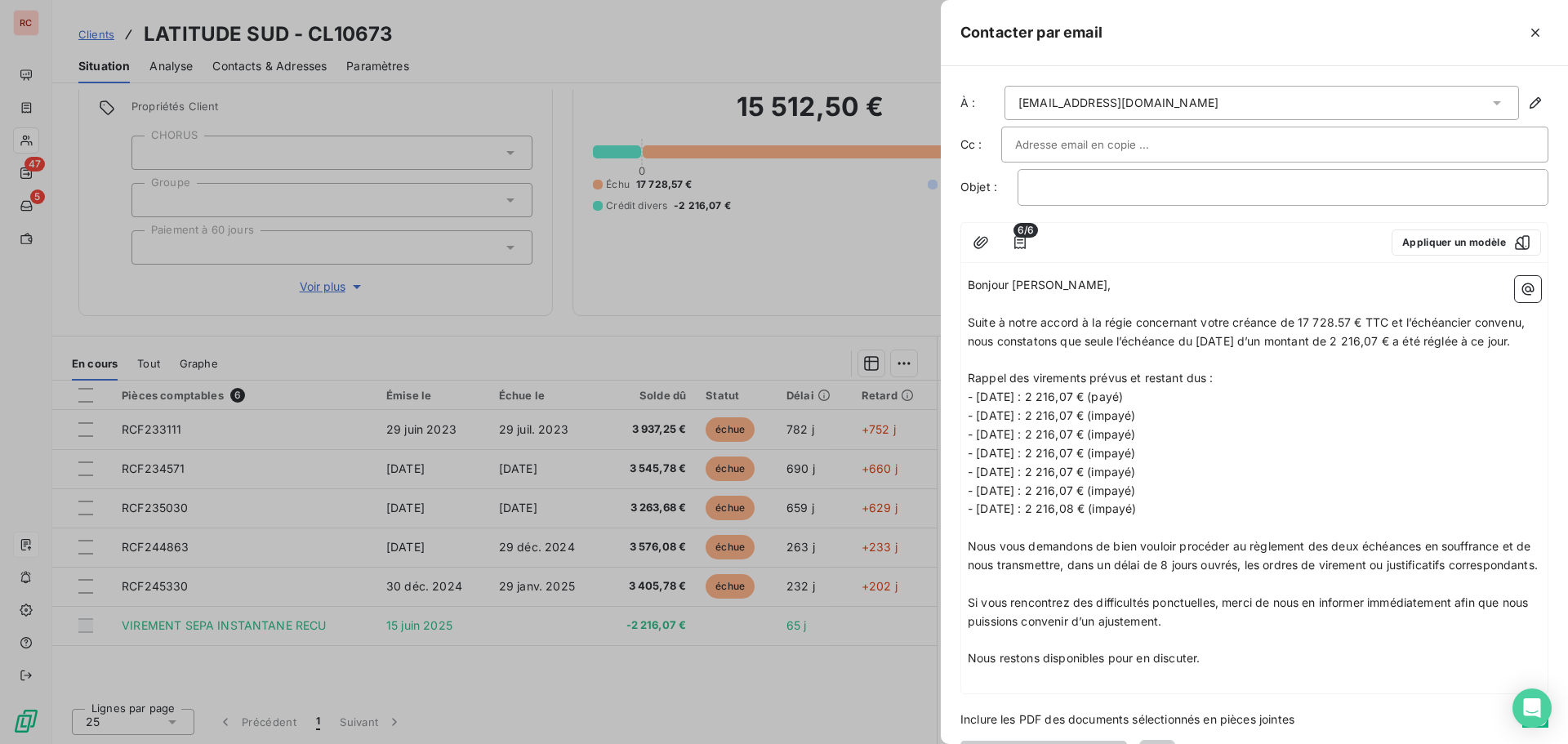
click at [980, 537] on p "﻿" at bounding box center [1254, 528] width 573 height 19
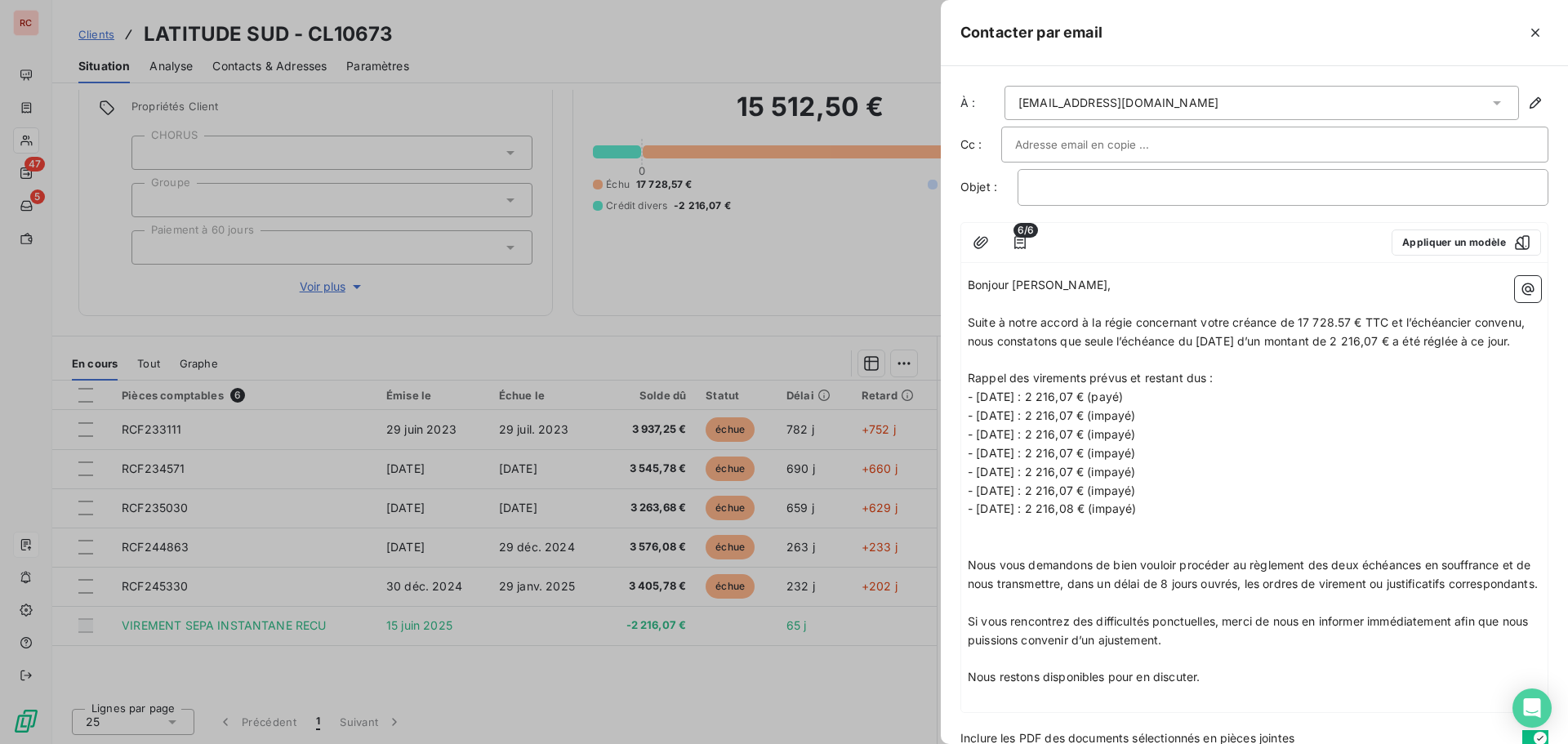
click at [979, 557] on p "﻿" at bounding box center [1254, 547] width 573 height 19
drag, startPoint x: 1225, startPoint y: 555, endPoint x: 1044, endPoint y: 558, distance: 181.0
click at [1044, 558] on div "Bonjour [PERSON_NAME], ﻿ Suite à notre accord à la régie concernant votre créan…" at bounding box center [1254, 490] width 573 height 429
click at [1189, 557] on p "Montant total restant dû : 15 512,50€ttc" at bounding box center [1254, 547] width 573 height 19
drag, startPoint x: 1177, startPoint y: 567, endPoint x: 964, endPoint y: 572, distance: 213.1
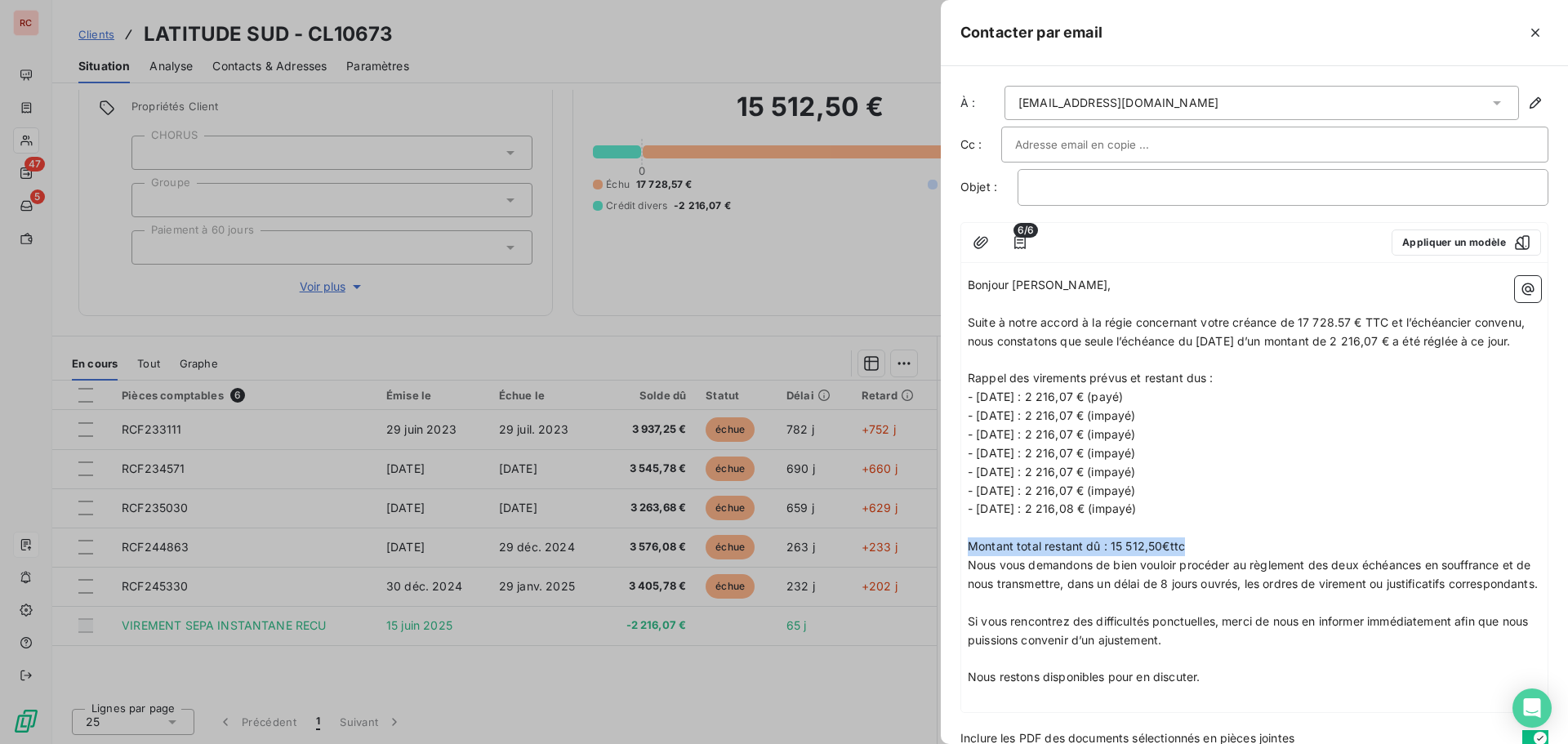
click at [964, 572] on div "Bonjour [PERSON_NAME], ﻿ Suite à notre accord à la régie concernant votre créan…" at bounding box center [1254, 491] width 586 height 443
click at [1160, 537] on p "﻿" at bounding box center [1254, 528] width 573 height 19
drag, startPoint x: 971, startPoint y: 575, endPoint x: 1014, endPoint y: 575, distance: 43.0
click at [972, 575] on p "Nous vous demandons de bien vouloir procéder au règlement des deux échéances en…" at bounding box center [1254, 575] width 573 height 38
click at [998, 537] on p "﻿" at bounding box center [1254, 528] width 573 height 19
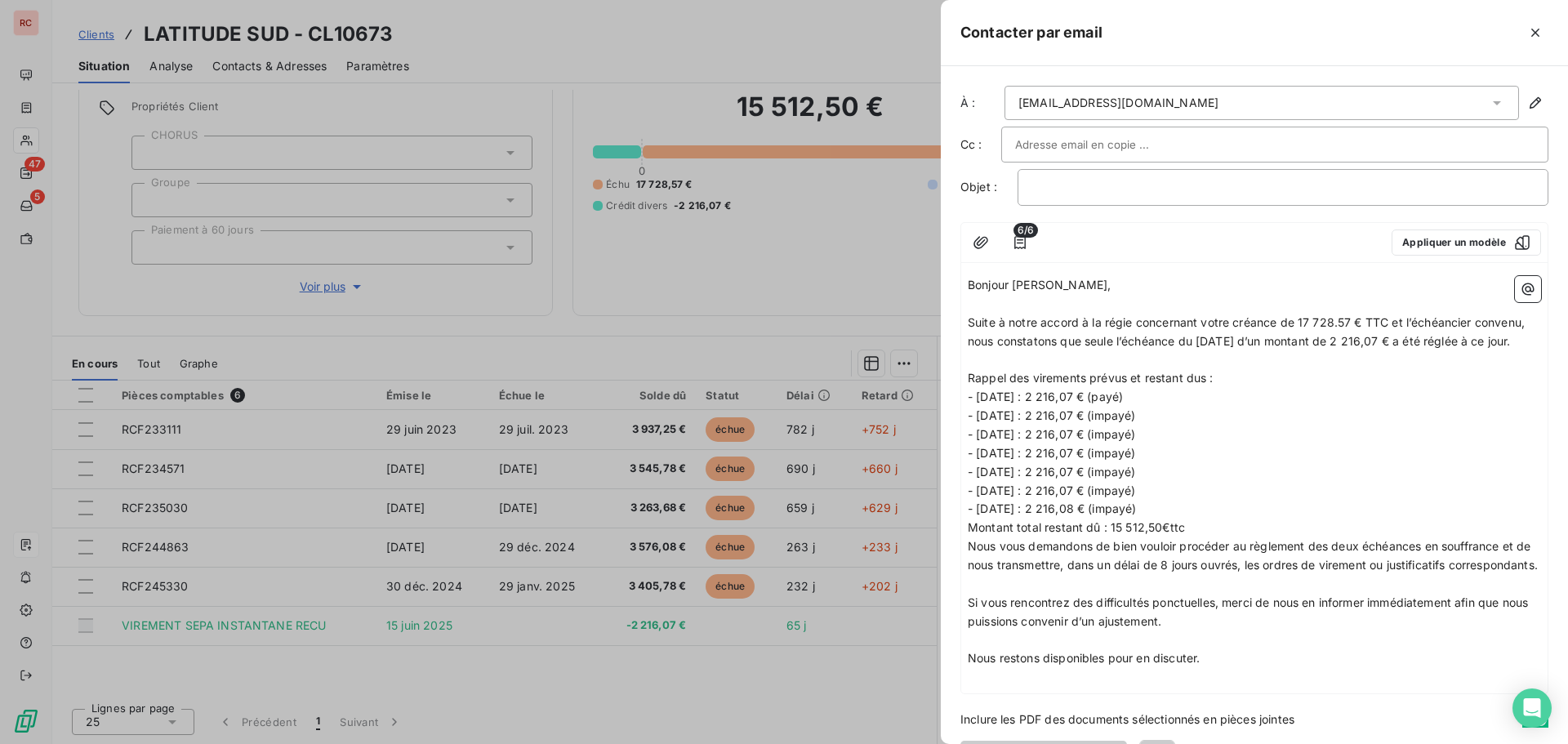
click at [1193, 537] on p "Montant total restant dû : 15 512,50€ttc" at bounding box center [1254, 528] width 573 height 19
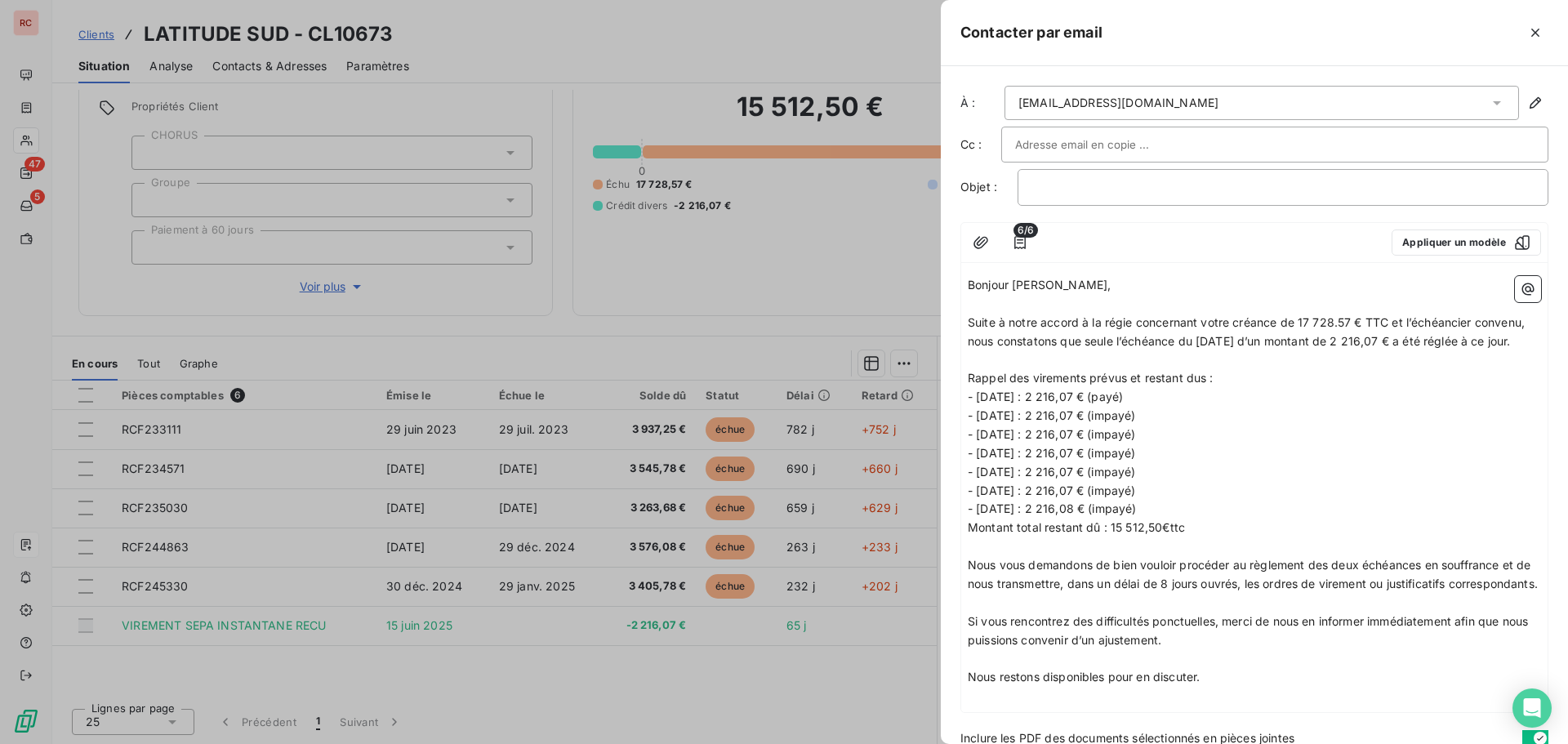
scroll to position [82, 0]
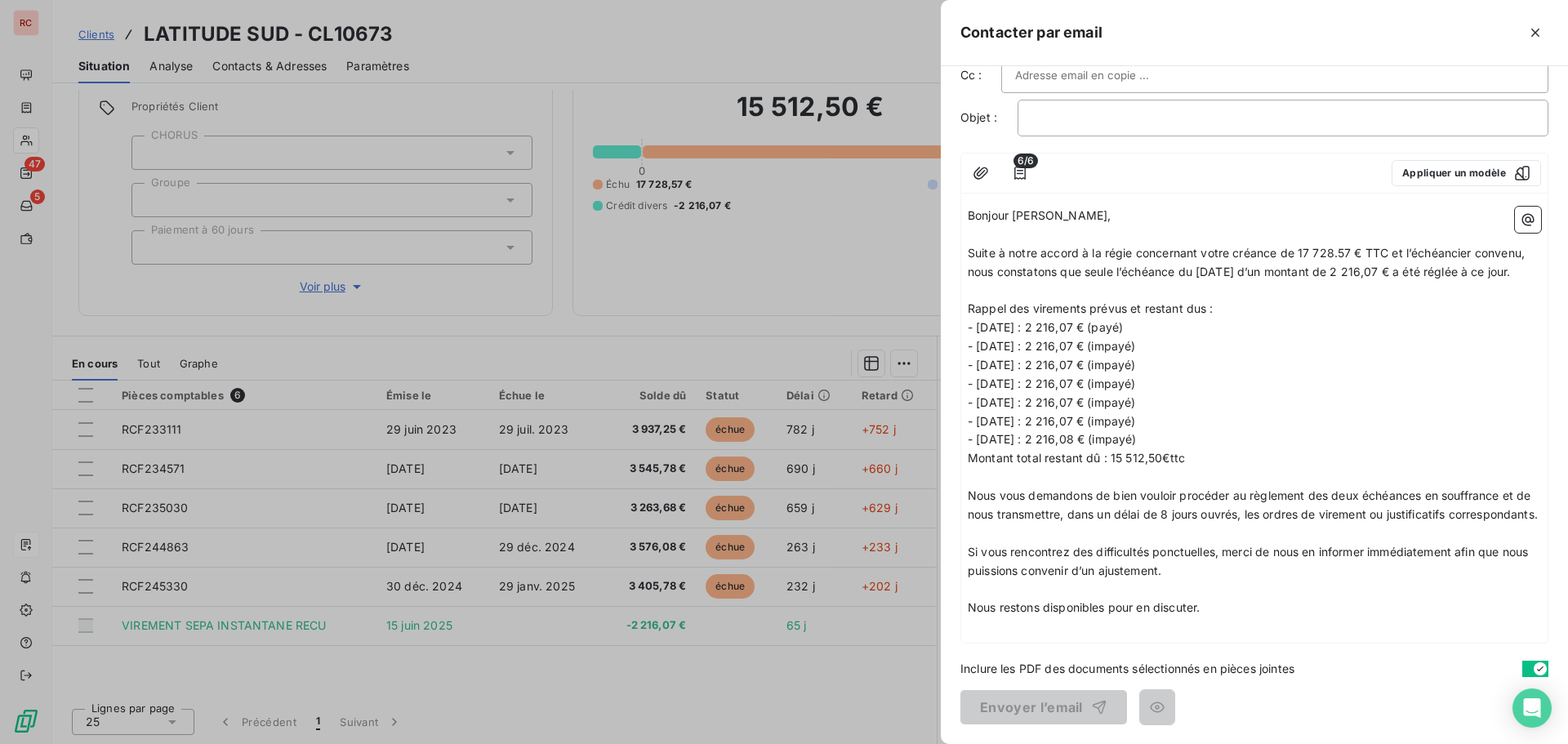
click at [1426, 498] on span "Nous vous demandons de bien vouloir procéder au règlement des deux échéances en…" at bounding box center [1253, 504] width 570 height 33
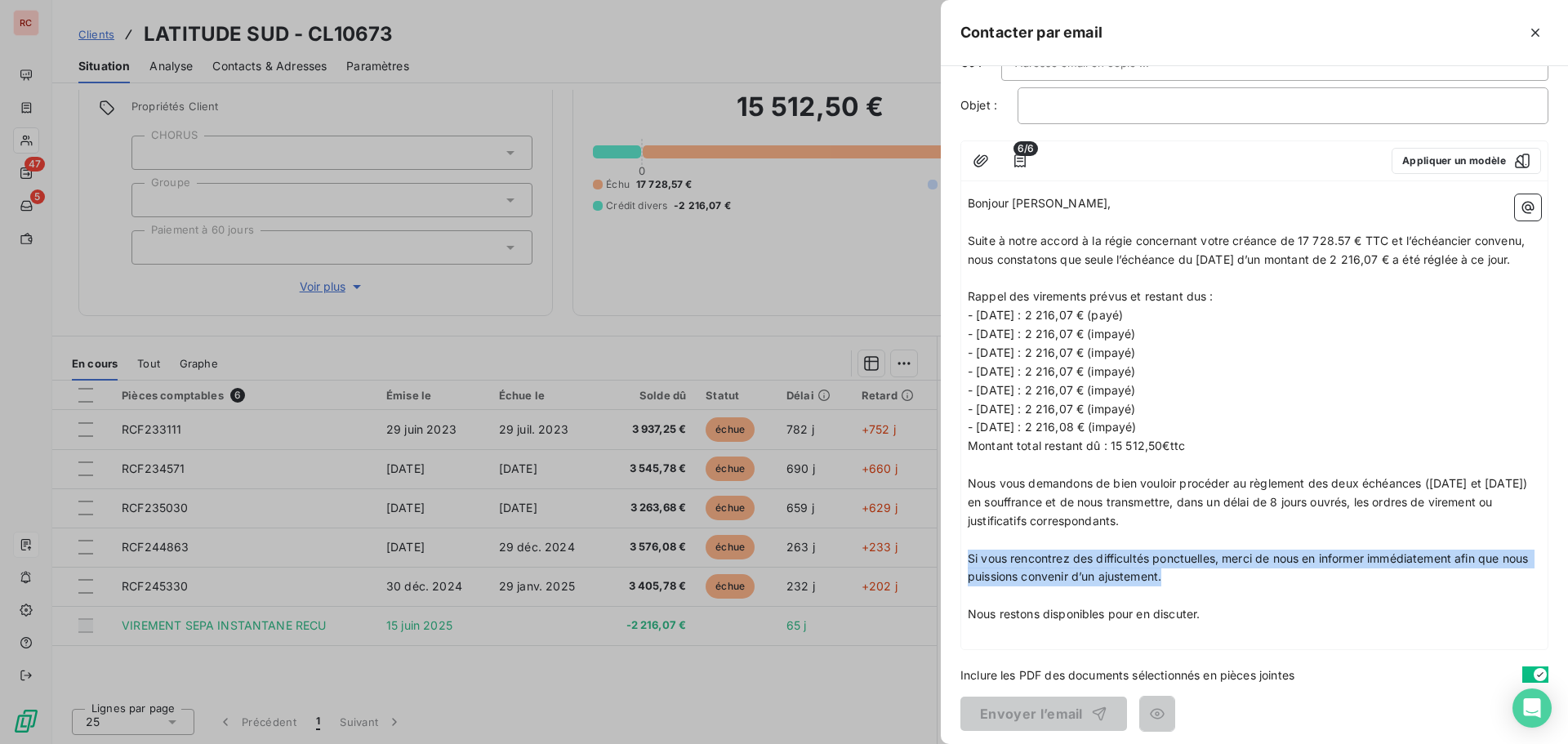
drag, startPoint x: 1195, startPoint y: 598, endPoint x: 956, endPoint y: 585, distance: 239.4
click at [956, 585] on div "À : [EMAIL_ADDRESS][DOMAIN_NAME] Cc : Objet : ﻿ 6/6 Appliquer un modèle Bonjour…" at bounding box center [1254, 405] width 627 height 678
drag, startPoint x: 1210, startPoint y: 629, endPoint x: 935, endPoint y: 575, distance: 280.3
click at [935, 743] on div "Contacter par email À : [EMAIL_ADDRESS][DOMAIN_NAME] Cc : Objet : ﻿ 6/6 Appliqu…" at bounding box center [784, 744] width 1568 height 0
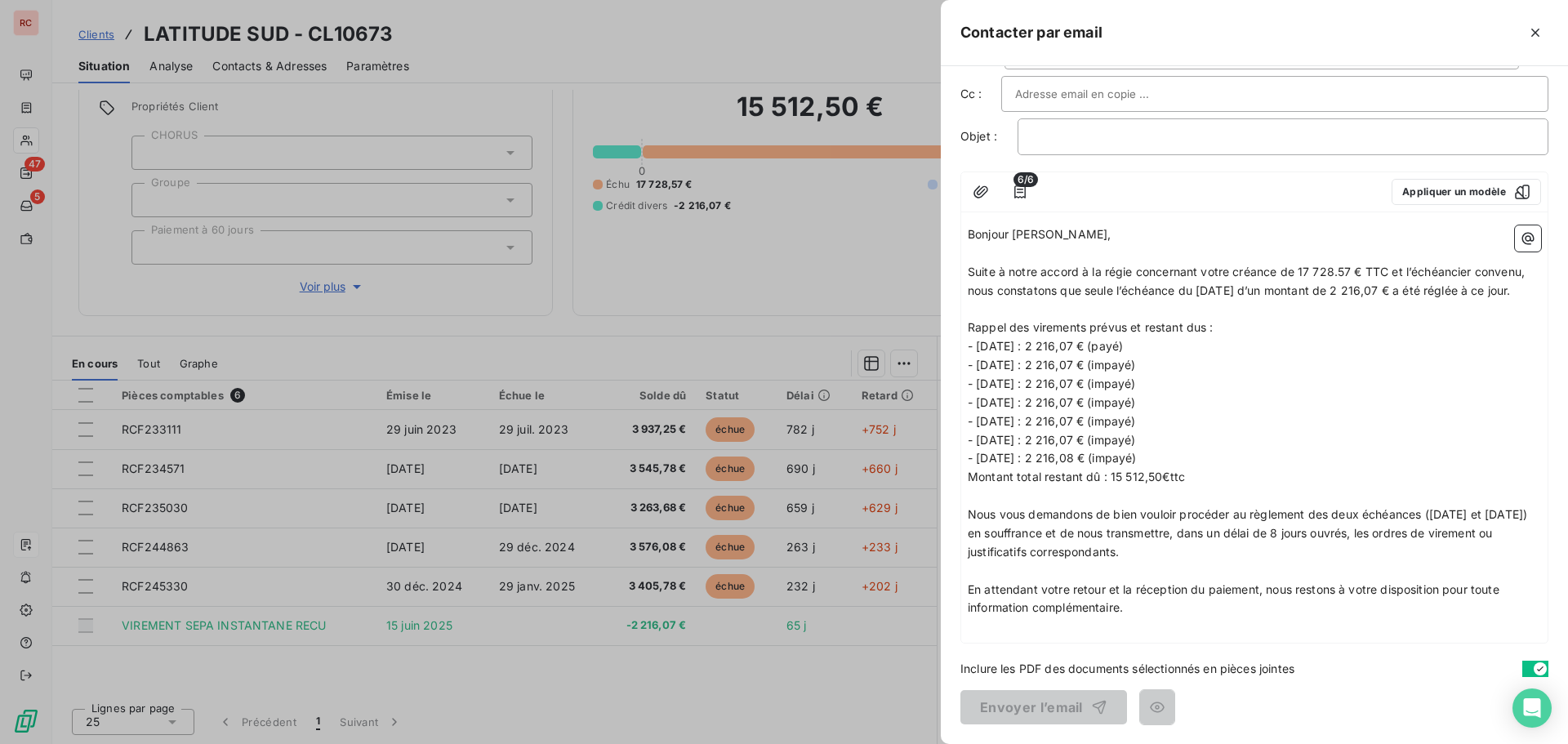
scroll to position [69, 0]
click at [1049, 632] on p "﻿" at bounding box center [1254, 627] width 573 height 19
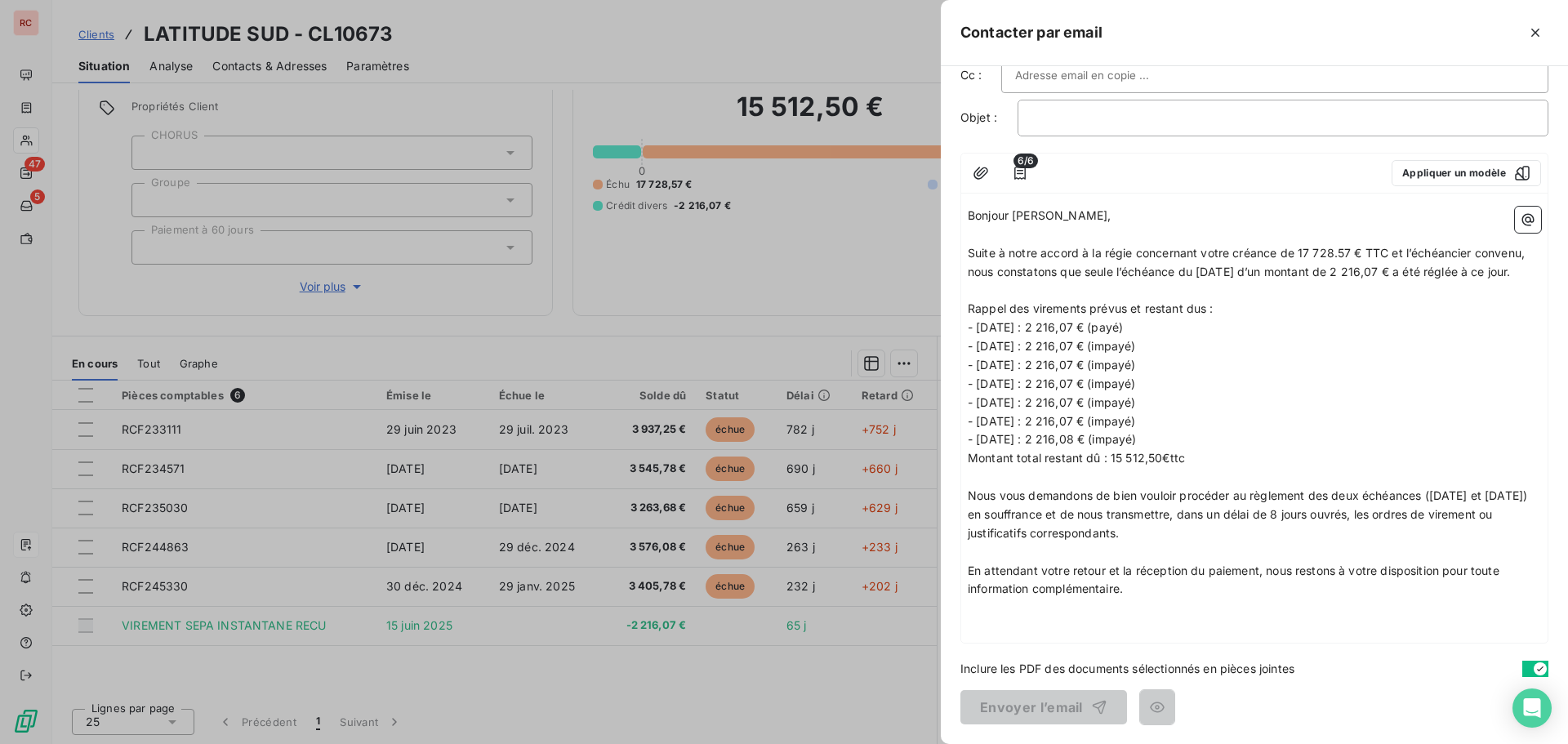
scroll to position [82, 0]
click at [989, 560] on p "﻿" at bounding box center [1254, 553] width 573 height 19
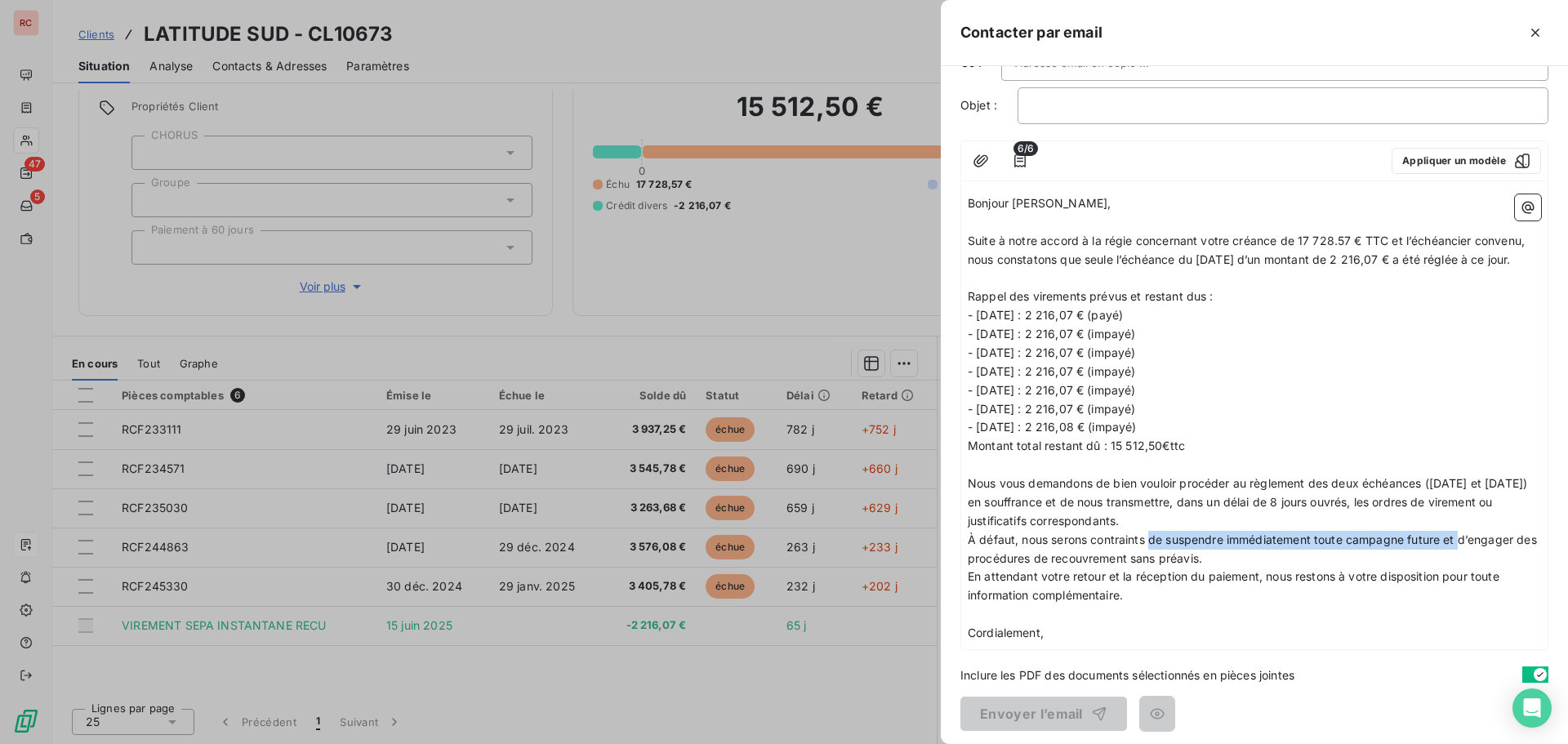
drag, startPoint x: 1462, startPoint y: 555, endPoint x: 1153, endPoint y: 558, distance: 309.0
click at [1153, 558] on span "À défaut, nous serons contraints de suspendre immédiatement toute campagne futu…" at bounding box center [1254, 548] width 572 height 33
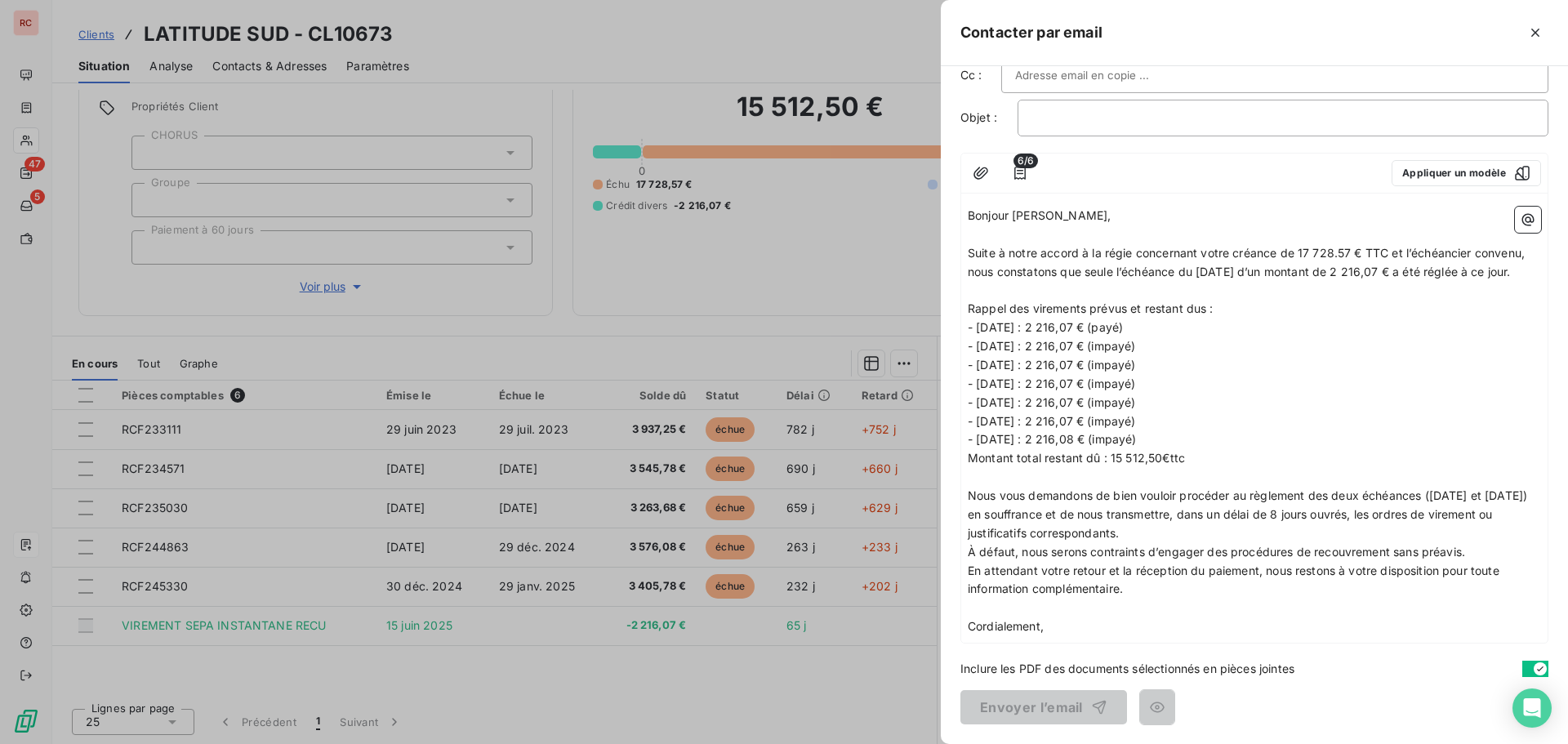
click at [971, 464] on span "Montant total restant dû : 15 512,50€ttc" at bounding box center [1077, 458] width 217 height 13
click at [1175, 442] on p "- [DATE] : 2 216,08 € (impayé)" at bounding box center [1254, 439] width 573 height 19
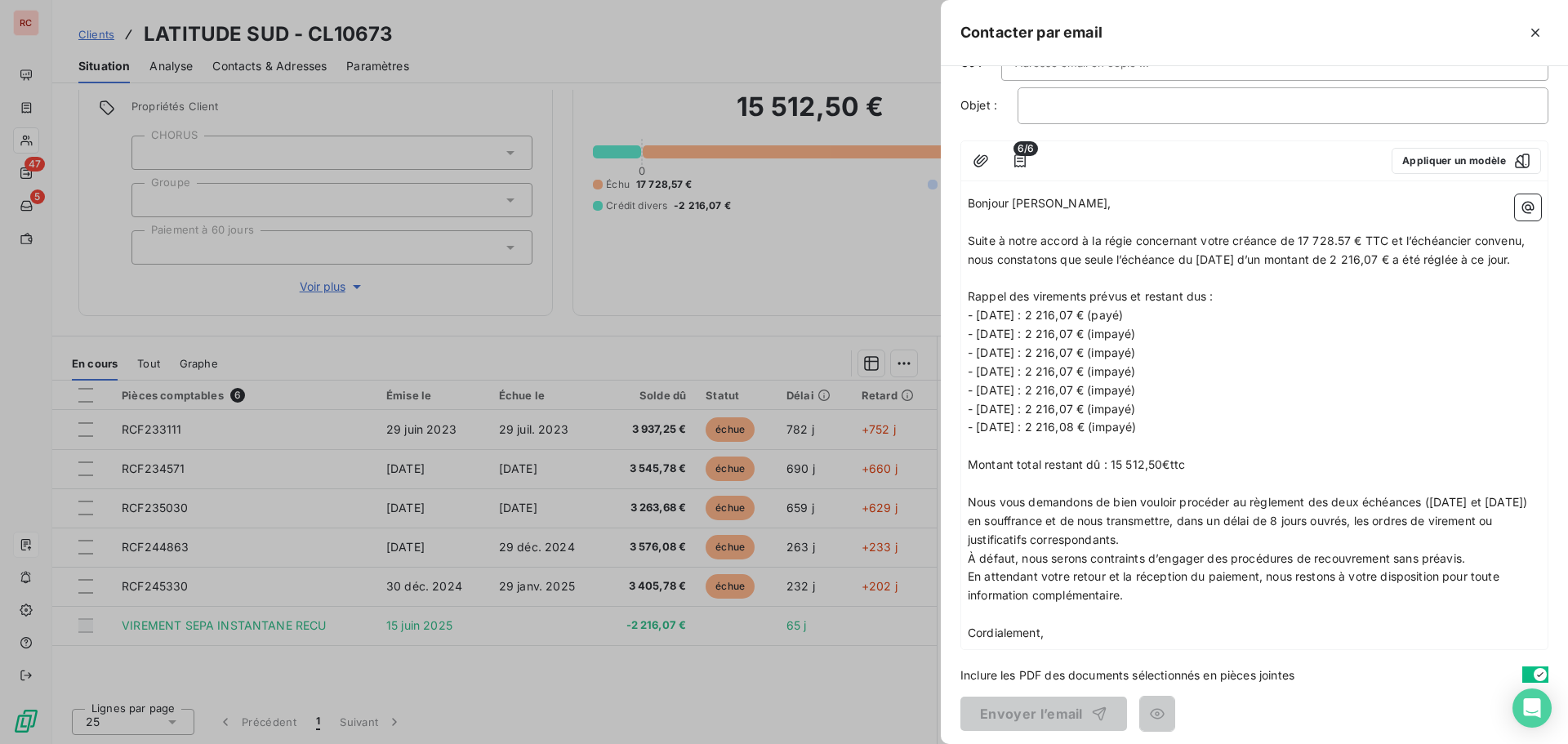
click at [992, 472] on span "Montant total restant dû : 15 512,50€ttc" at bounding box center [1077, 464] width 217 height 13
click at [1367, 437] on p "- [DATE] : 2 216,08 € (impayé)" at bounding box center [1254, 428] width 573 height 19
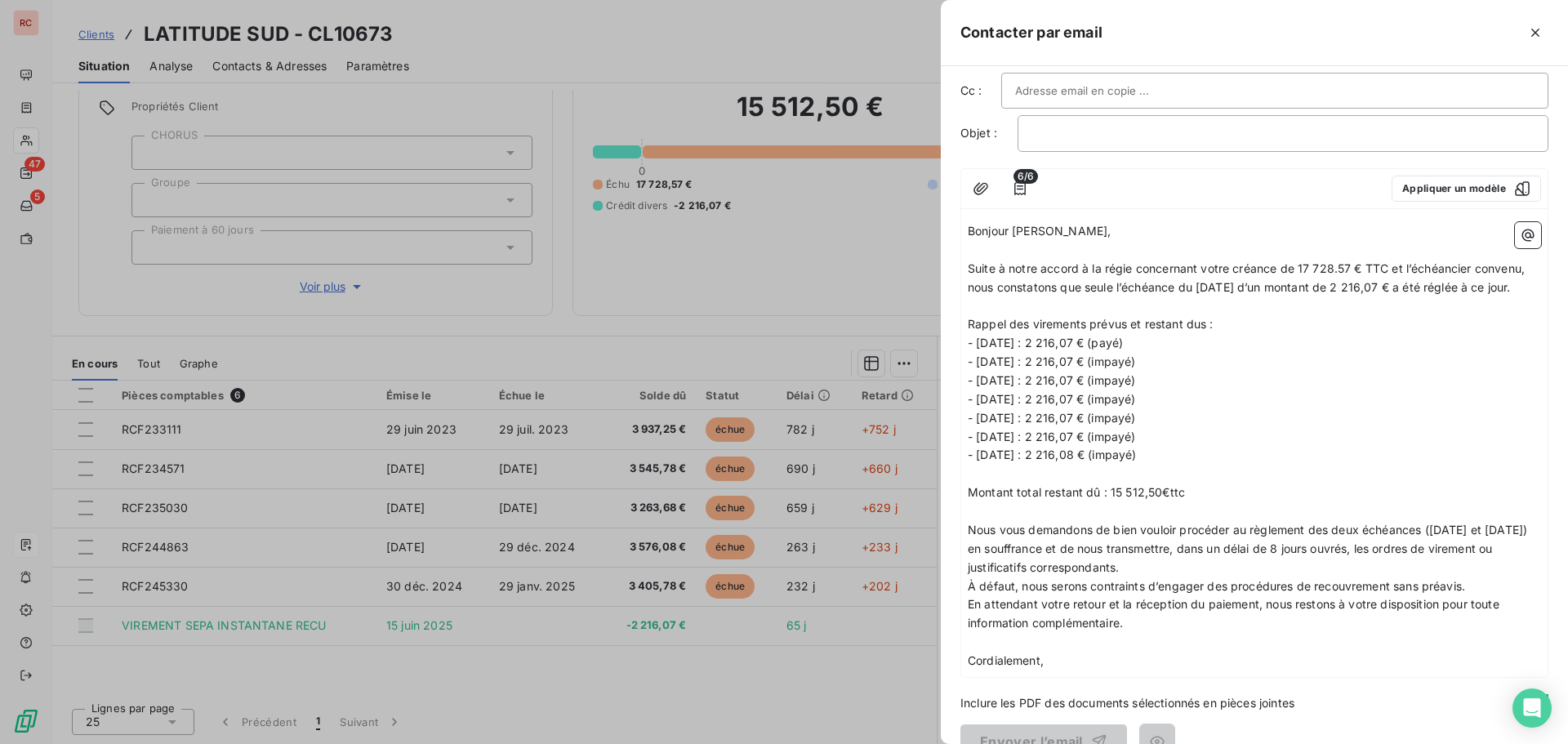
scroll to position [107, 0]
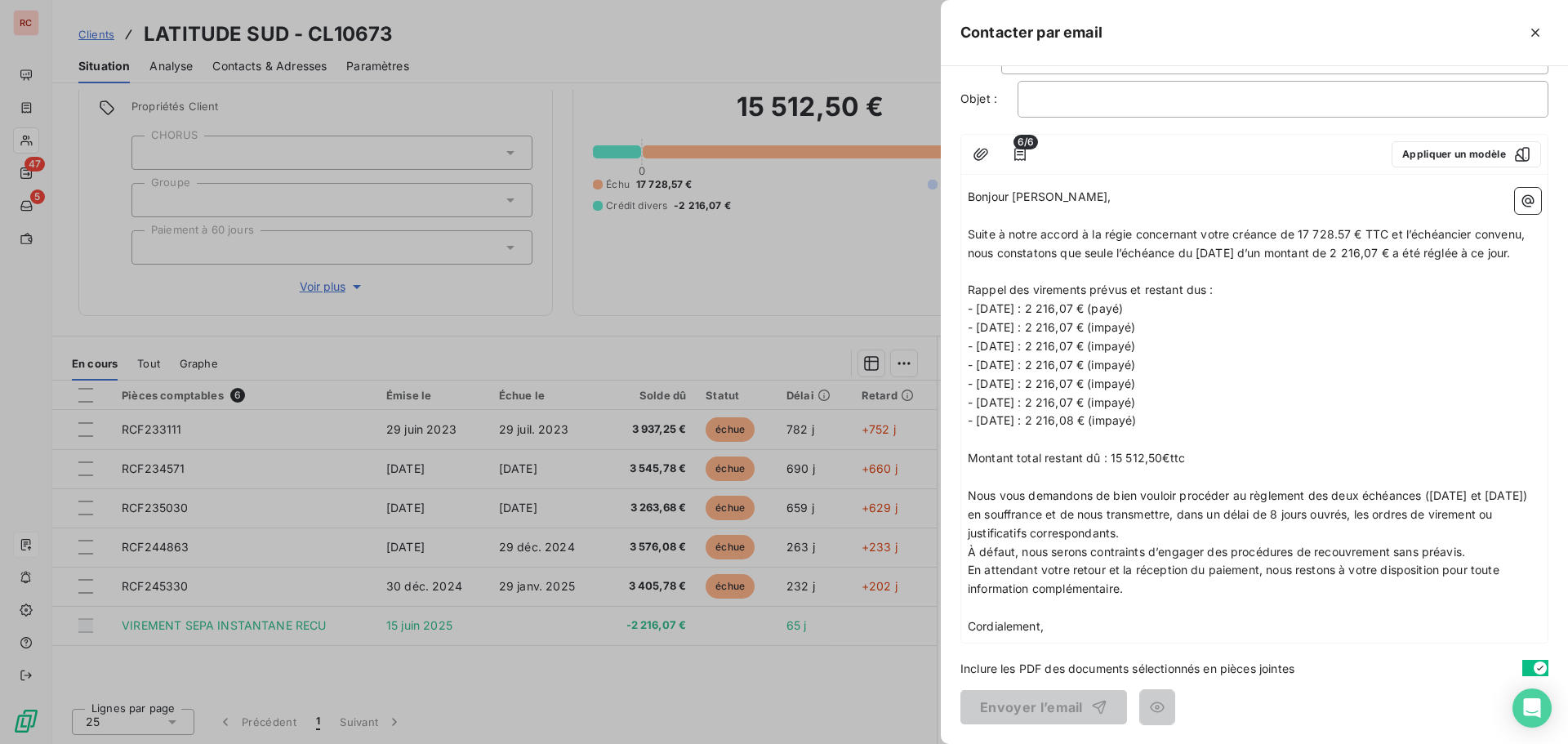
click at [1533, 666] on icon "button" at bounding box center [1539, 668] width 13 height 13
click at [1523, 666] on icon "button" at bounding box center [1529, 668] width 13 height 13
click at [1021, 146] on icon "button" at bounding box center [1019, 154] width 16 height 16
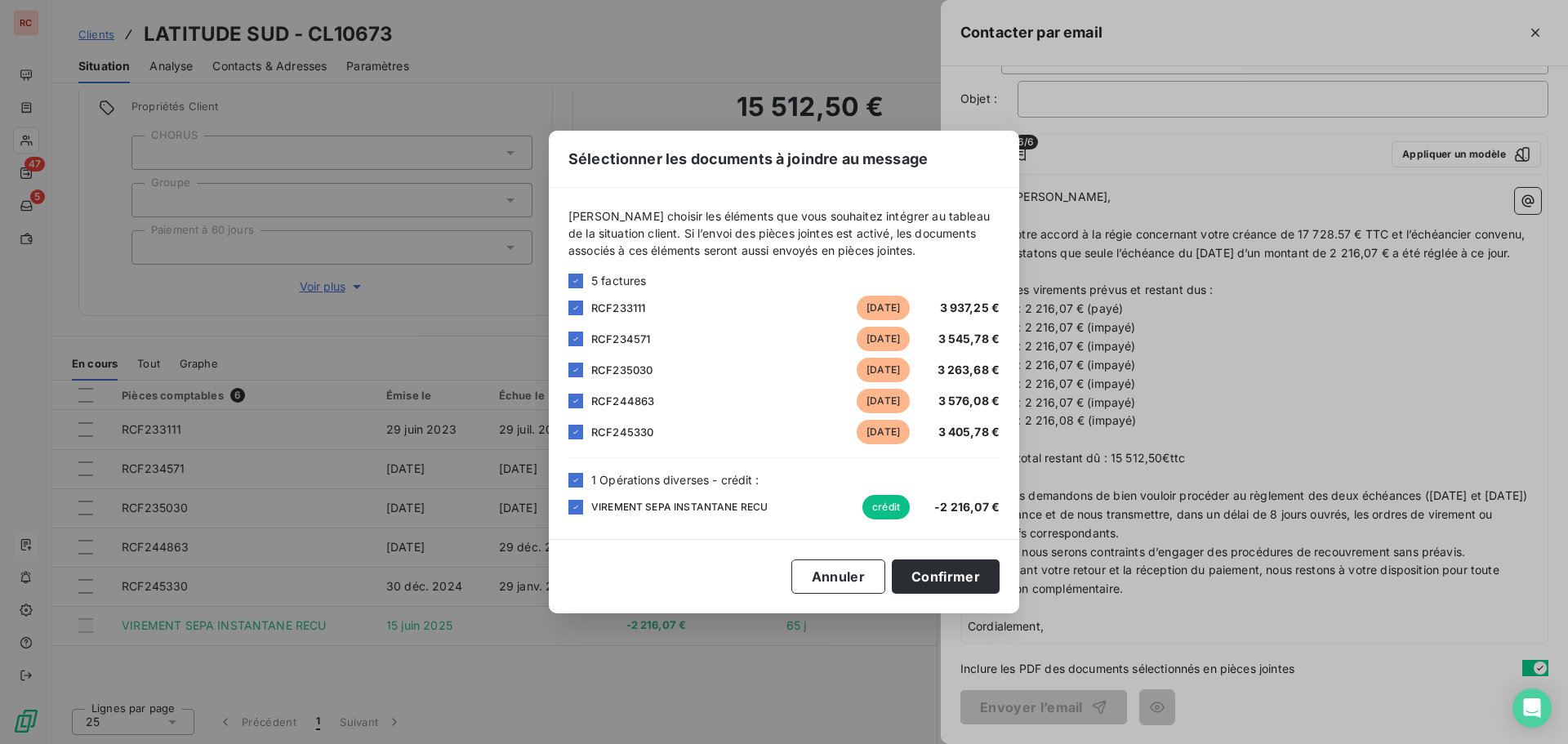
click at [1295, 436] on div "Sélectionner les documents à joindre au message [PERSON_NAME] choisir les éléme…" at bounding box center [784, 372] width 1568 height 744
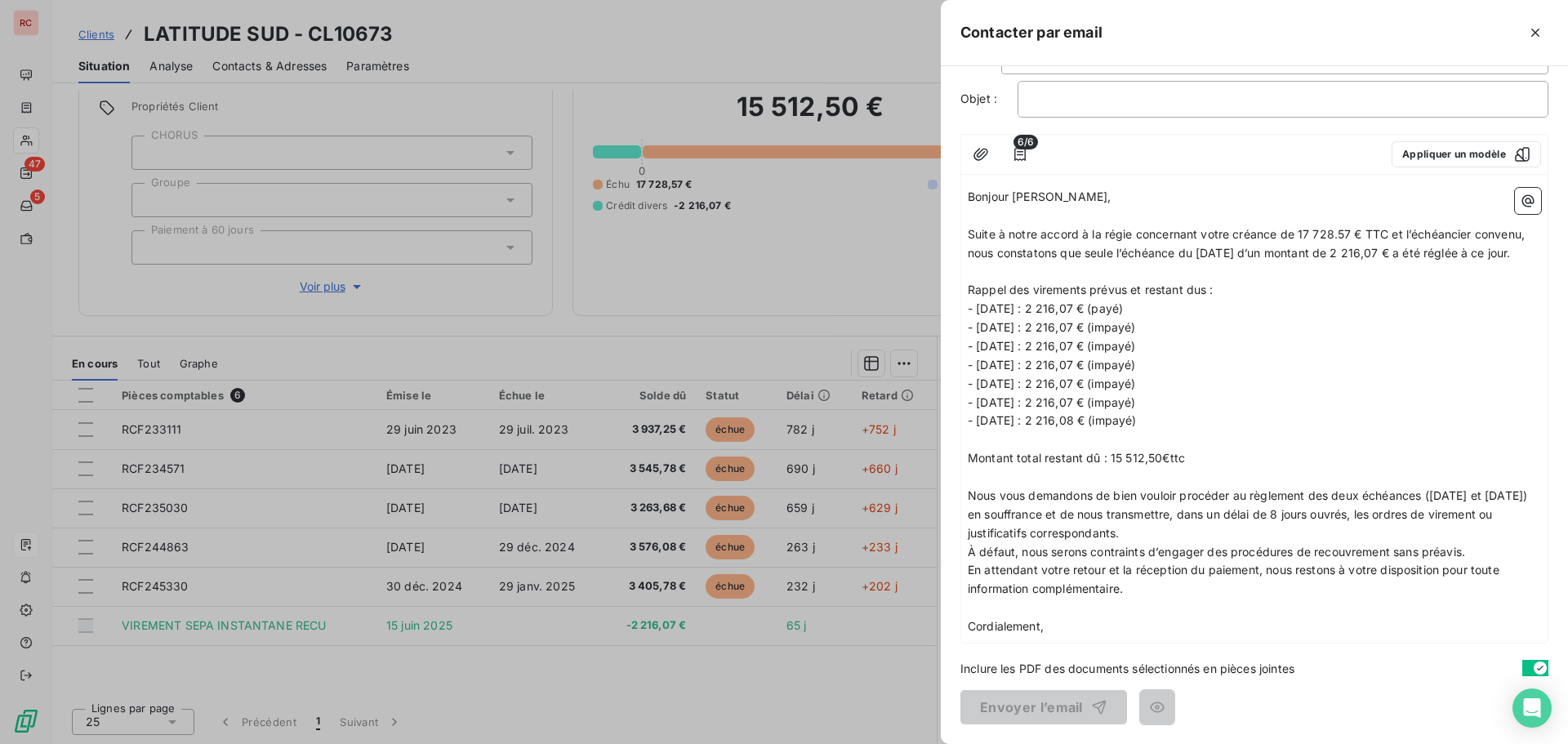
click at [1065, 624] on p "Cordialement," at bounding box center [1254, 627] width 573 height 19
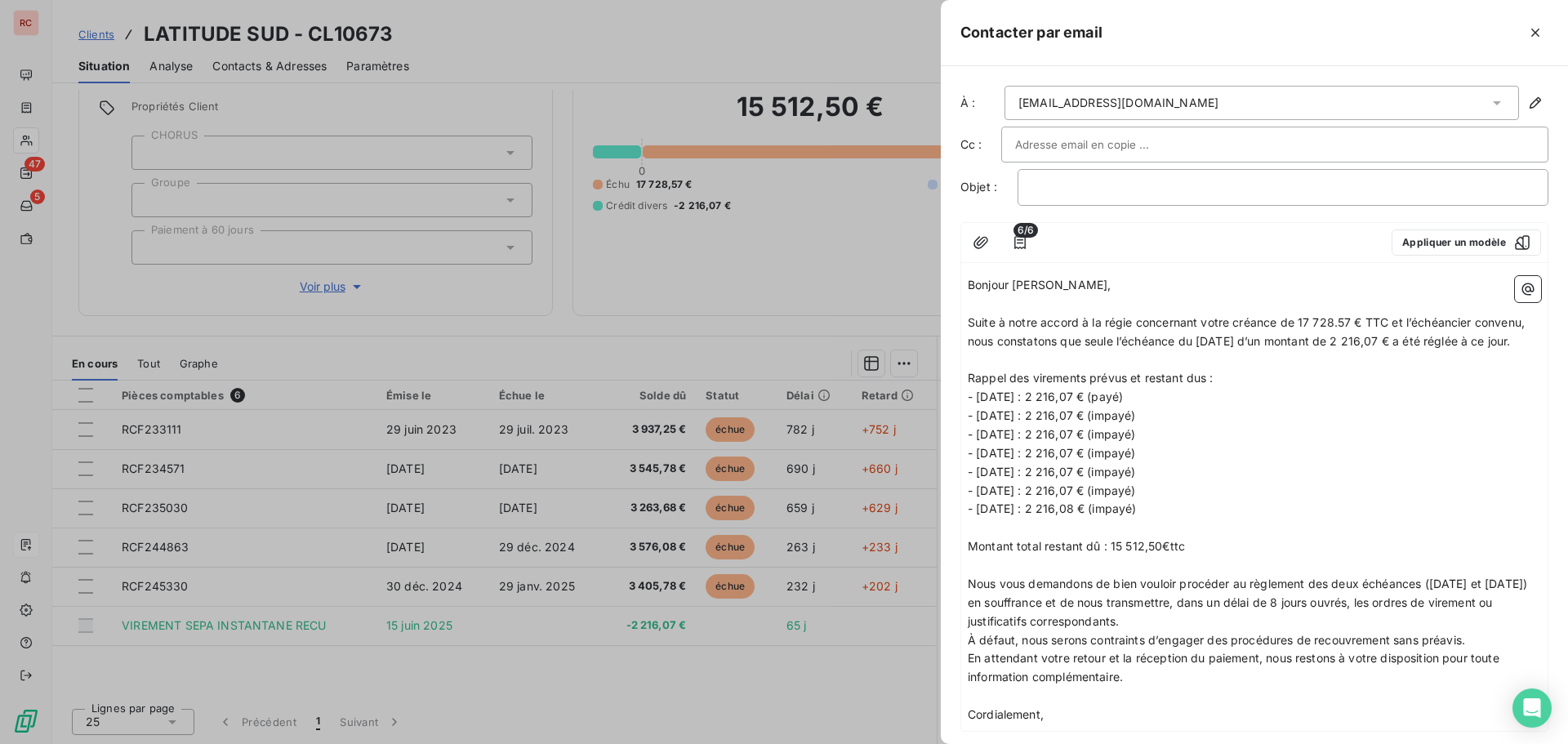
click at [1052, 143] on input "text" at bounding box center [1103, 144] width 175 height 24
paste input "[EMAIL_ADDRESS][DOMAIN_NAME]"
click at [1097, 180] on p "﻿" at bounding box center [1282, 187] width 503 height 19
click at [1094, 191] on span "Relance — échéancier impayé" at bounding box center [1114, 186] width 165 height 13
click at [1236, 191] on p "Relance - échéancier impayé" at bounding box center [1282, 187] width 503 height 19
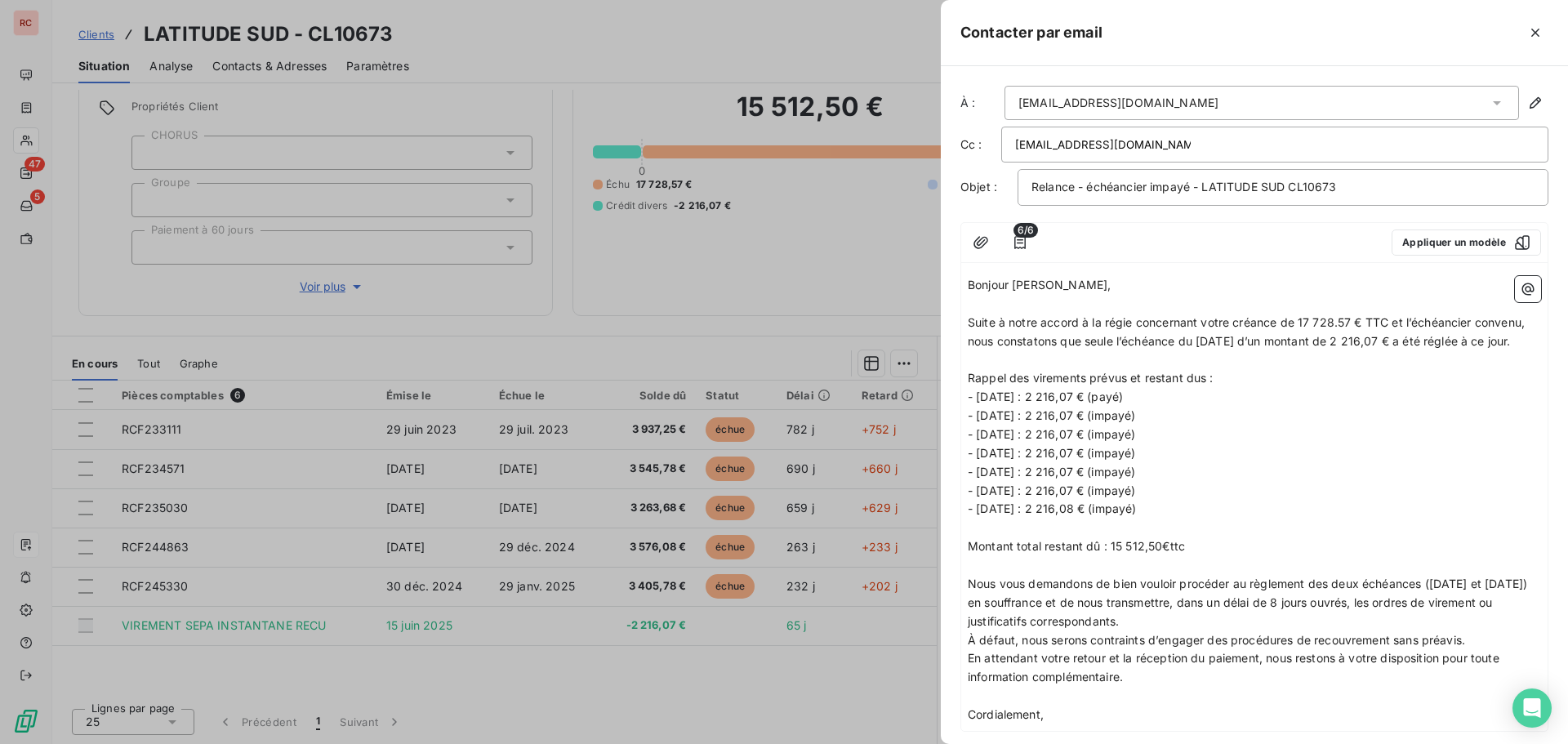
click at [1028, 188] on div "Relance - échéancier impayé - LATITUDE SUD CL10673" at bounding box center [1283, 187] width 531 height 37
click at [1031, 182] on span "Relance - échéancier impayé - LATITUDE SUD CL10673" at bounding box center [1184, 186] width 305 height 13
click at [1157, 146] on input "[EMAIL_ADDRESS][DOMAIN_NAME]" at bounding box center [1103, 144] width 175 height 24
type input "[EMAIL_ADDRESS][DOMAIN_NAME]"
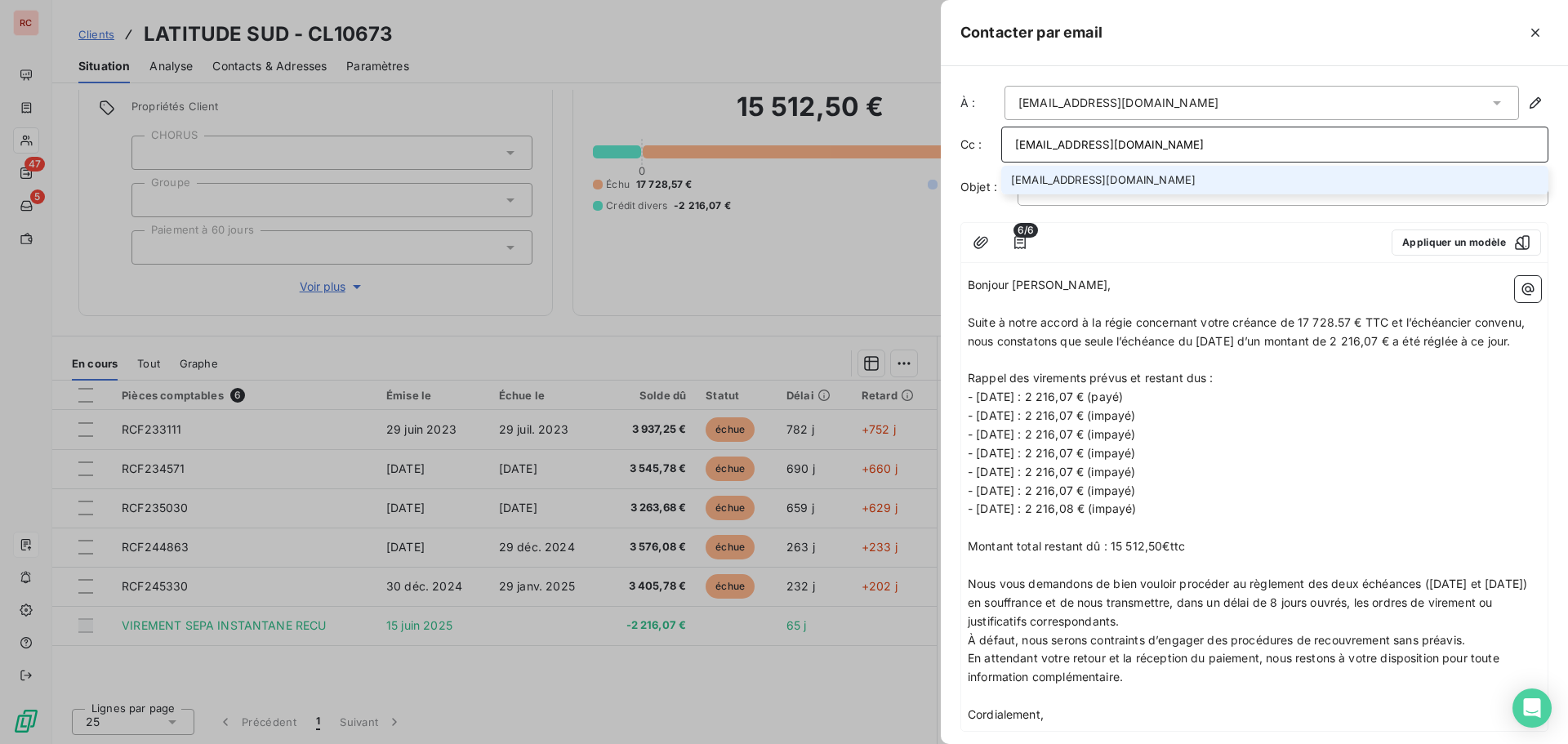
click at [1097, 182] on li "[EMAIL_ADDRESS][DOMAIN_NAME]" at bounding box center [1274, 181] width 547 height 29
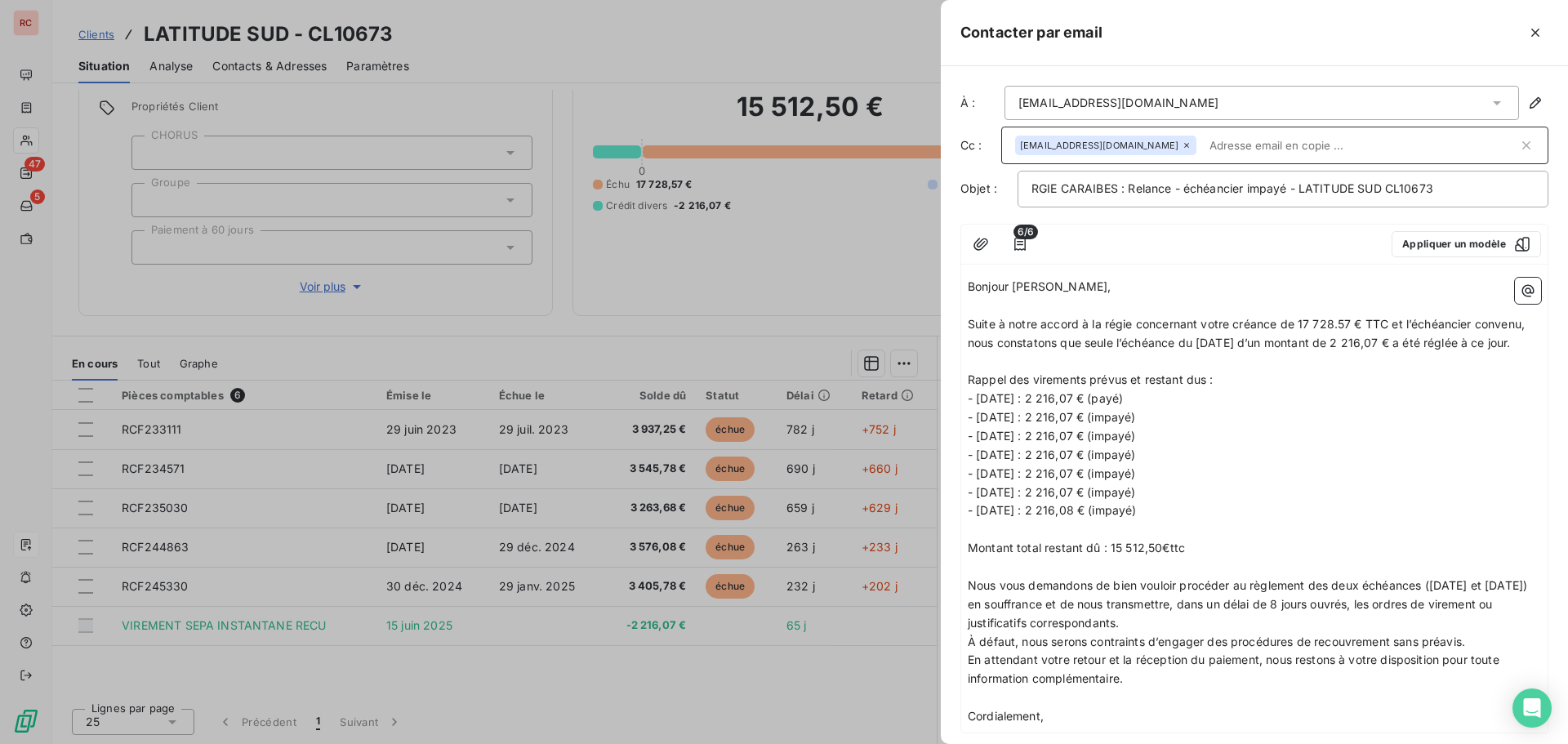
paste input "[EMAIL_ADDRESS][DOMAIN_NAME]"
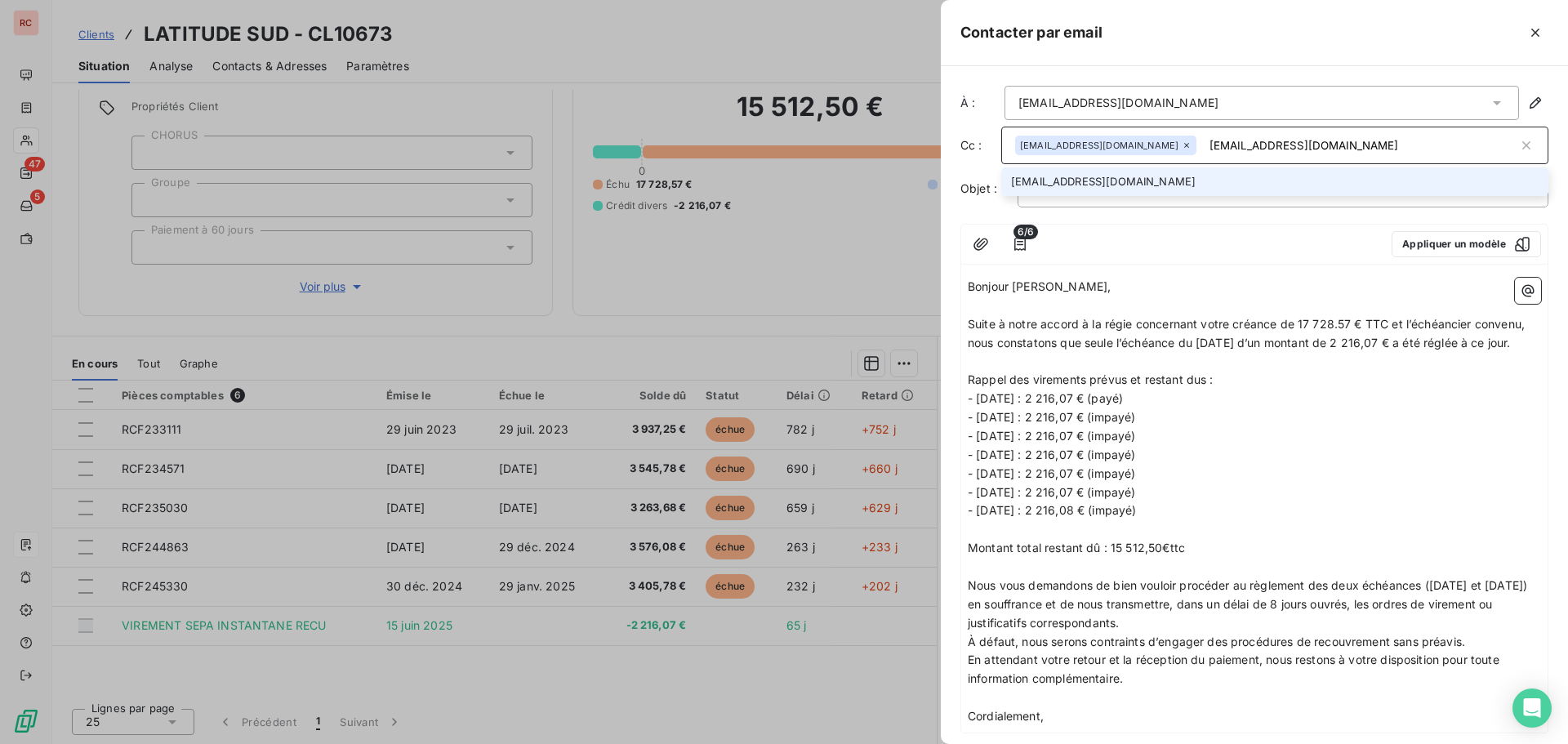
type input "[EMAIL_ADDRESS][DOMAIN_NAME]"
click at [1064, 176] on li "[EMAIL_ADDRESS][DOMAIN_NAME]" at bounding box center [1274, 182] width 547 height 29
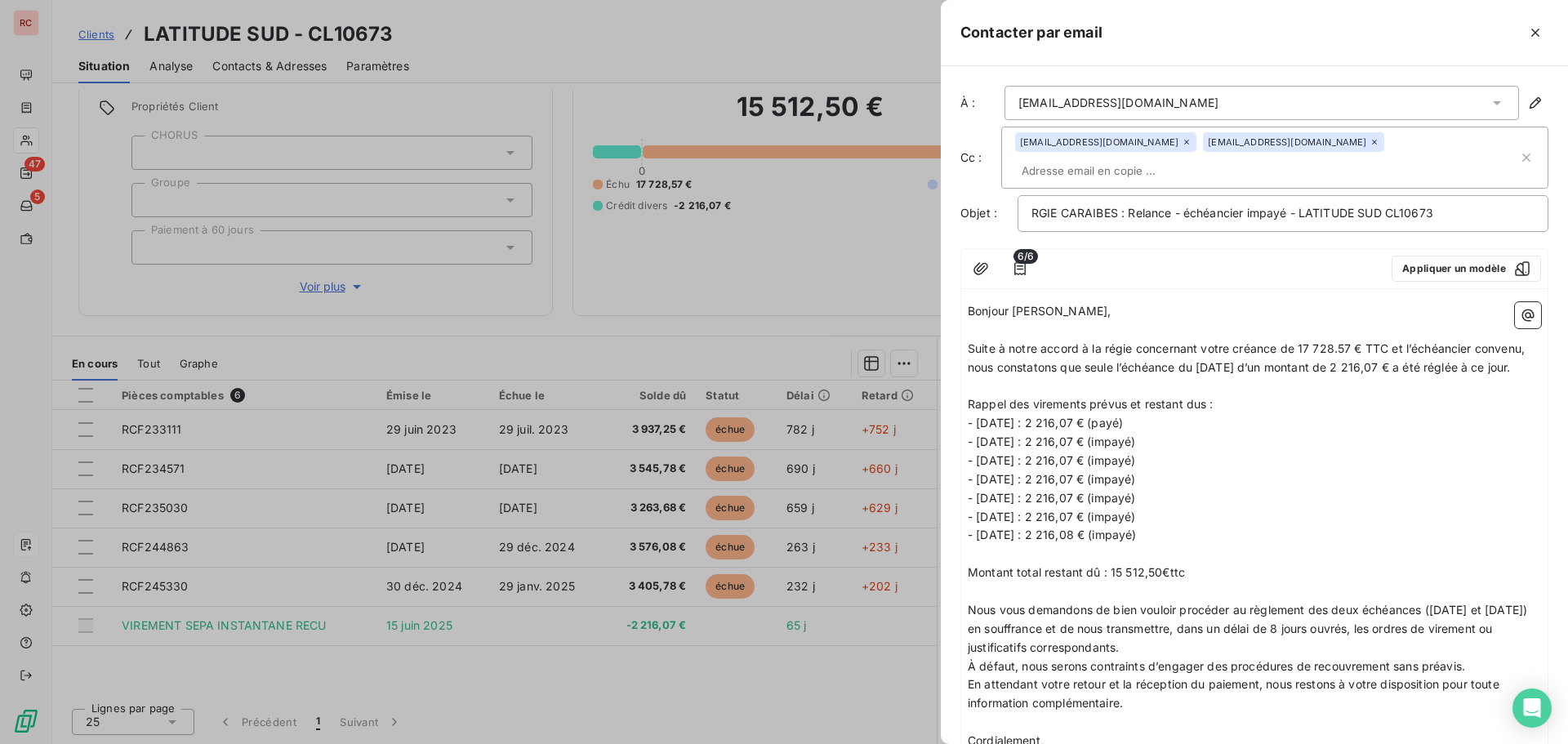
drag, startPoint x: 1275, startPoint y: 135, endPoint x: 1308, endPoint y: 143, distance: 34.0
click at [1204, 159] on input "text" at bounding box center [1109, 170] width 189 height 24
paste input "[EMAIL_ADDRESS][DOMAIN_NAME]"
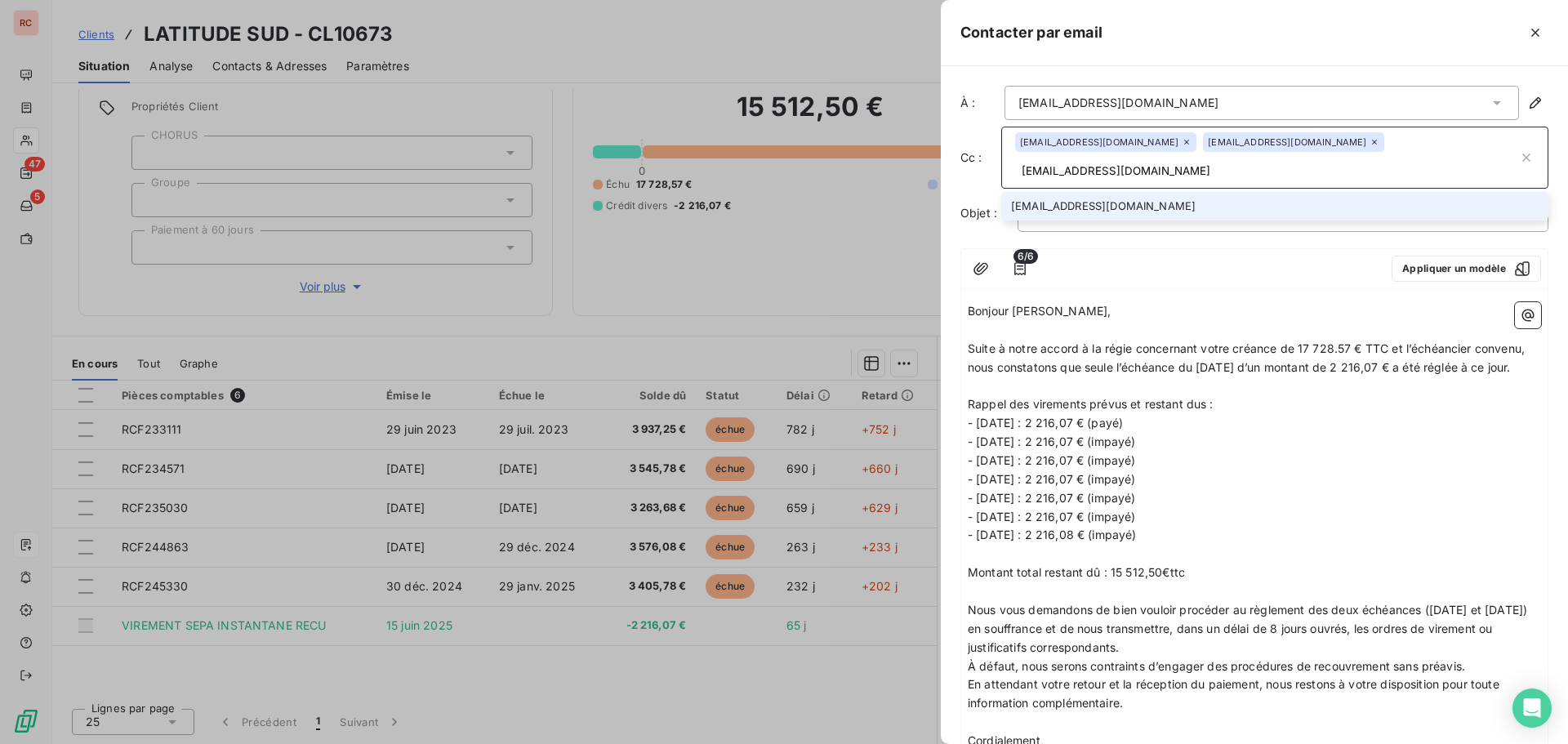
type input "[EMAIL_ADDRESS][DOMAIN_NAME]"
click at [1174, 192] on li "[EMAIL_ADDRESS][DOMAIN_NAME]" at bounding box center [1274, 207] width 547 height 29
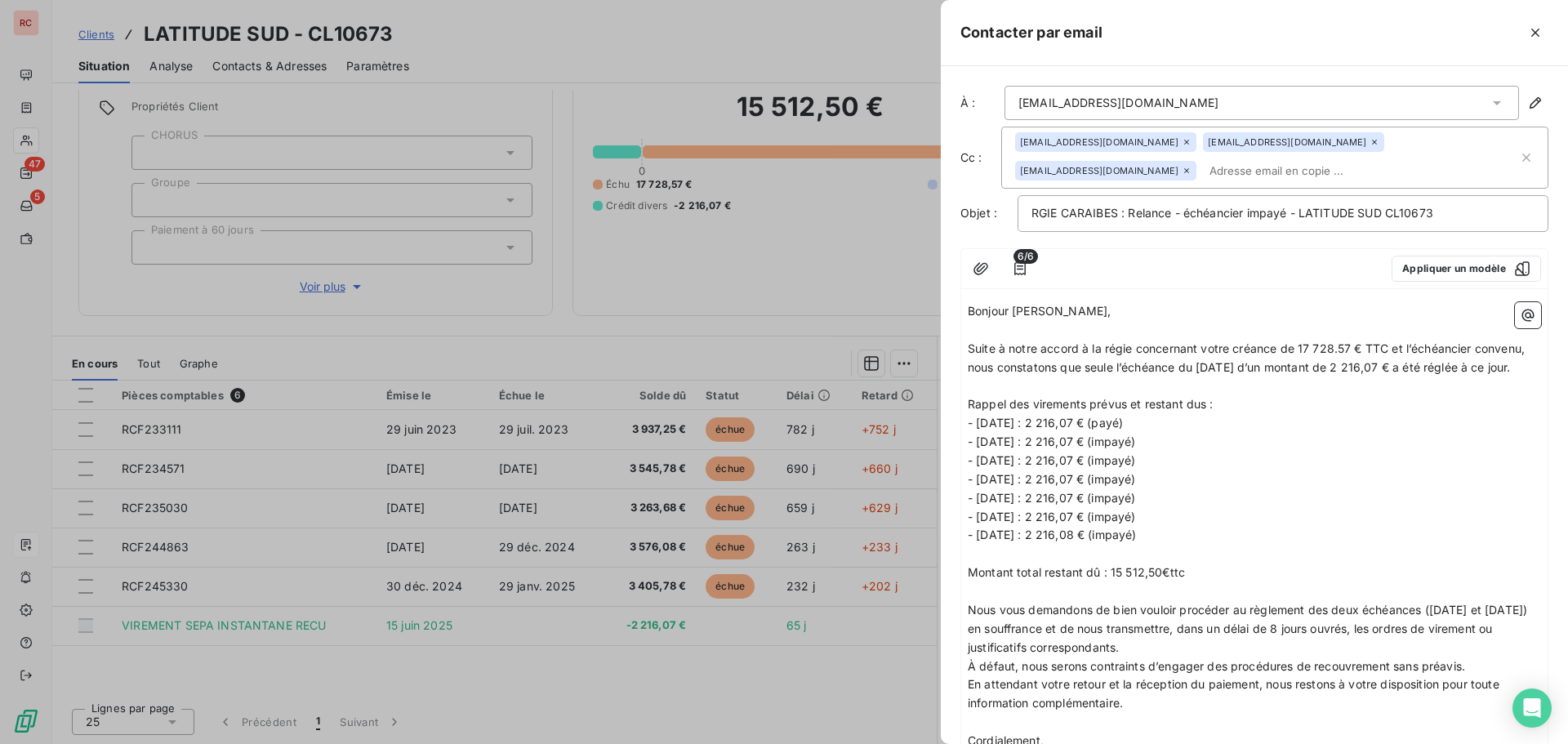
click at [1408, 148] on div "[EMAIL_ADDRESS][DOMAIN_NAME] [EMAIL_ADDRESS][DOMAIN_NAME] [EMAIL_ADDRESS][DOMAI…" at bounding box center [1266, 158] width 503 height 51
paste input "[EMAIL_ADDRESS][DOMAIN_NAME]"
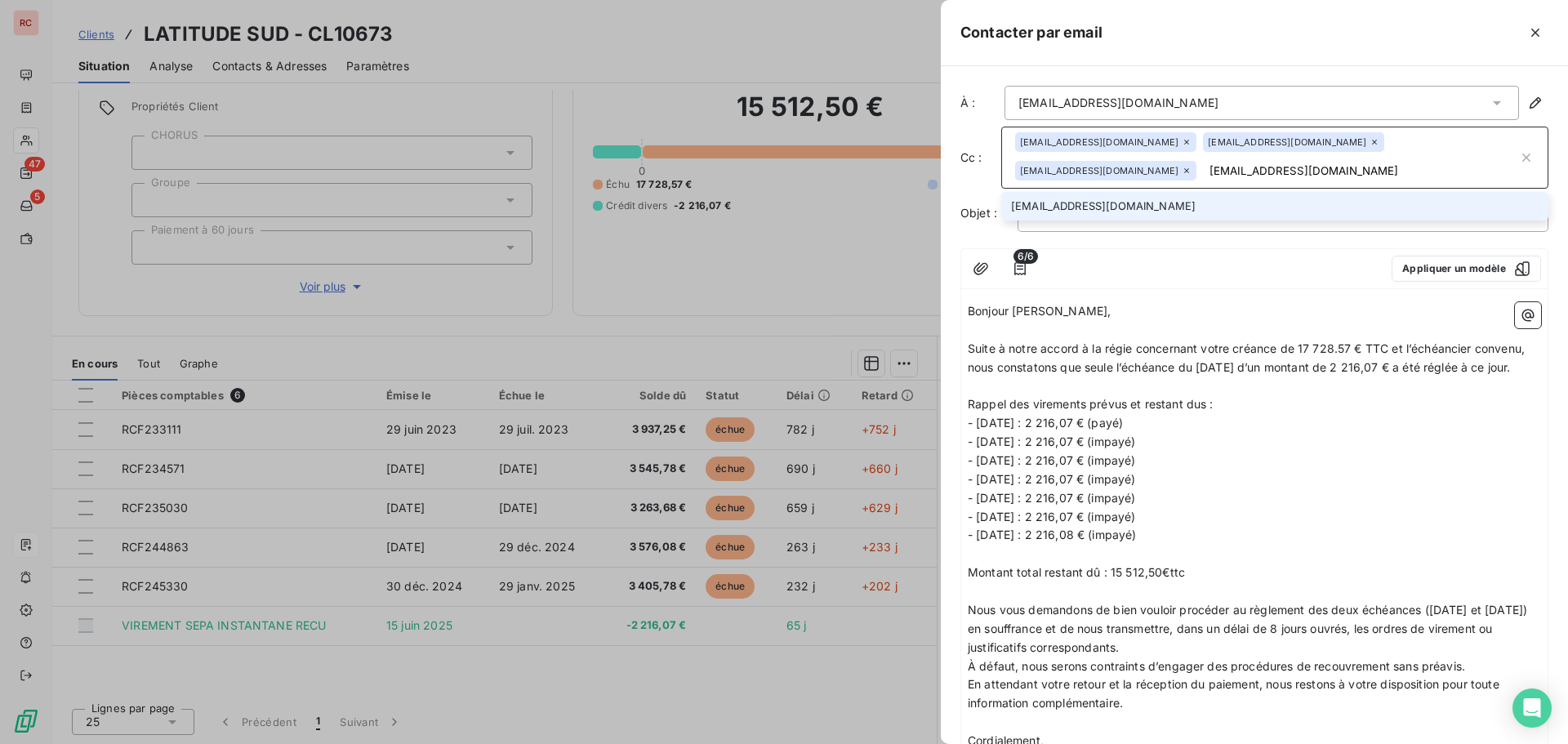
type input "[EMAIL_ADDRESS][DOMAIN_NAME]"
click at [1162, 207] on li "[EMAIL_ADDRESS][DOMAIN_NAME]" at bounding box center [1274, 207] width 547 height 29
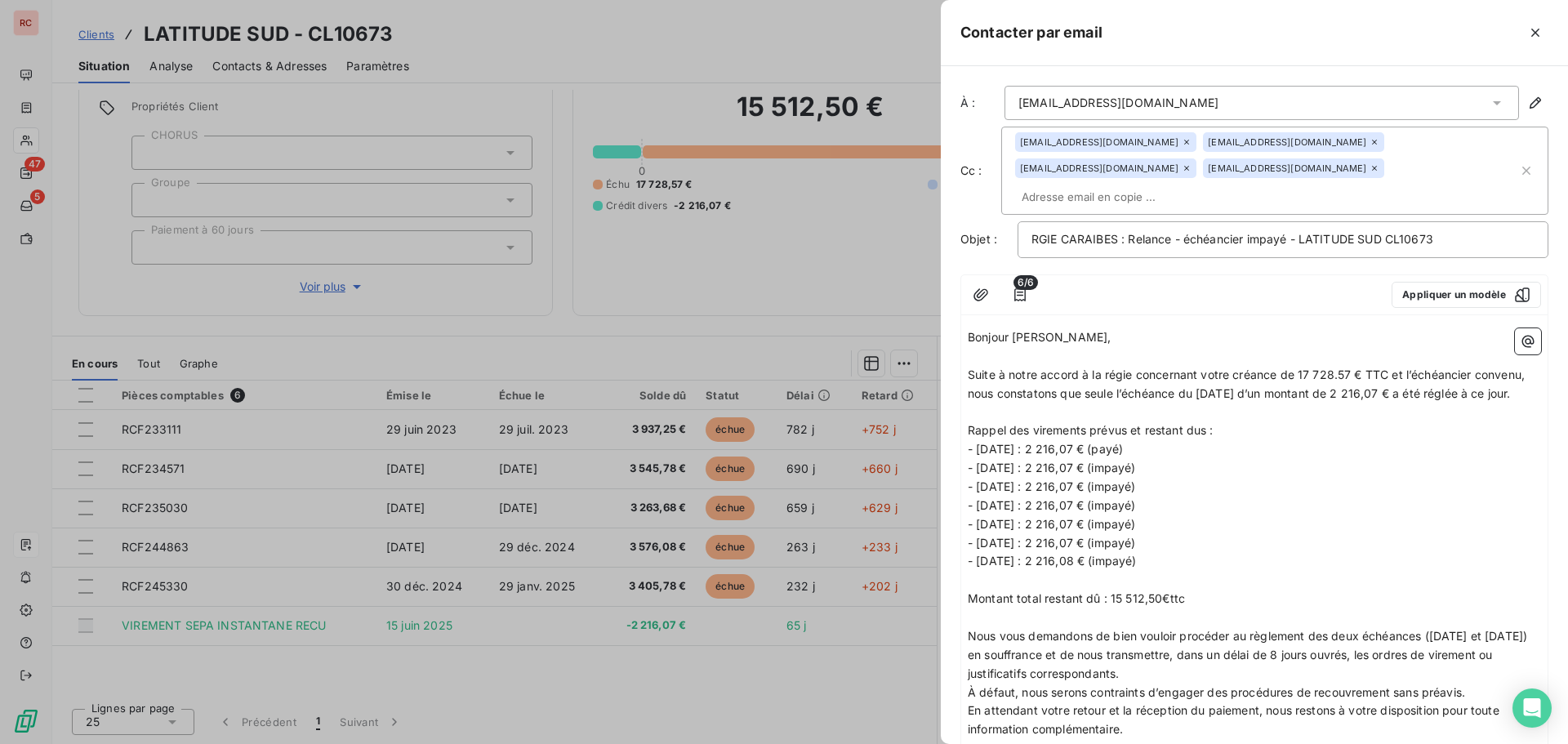
click at [1106, 185] on input "text" at bounding box center [1109, 197] width 189 height 24
paste input "[EMAIL_ADDRESS][DOMAIN_NAME]"
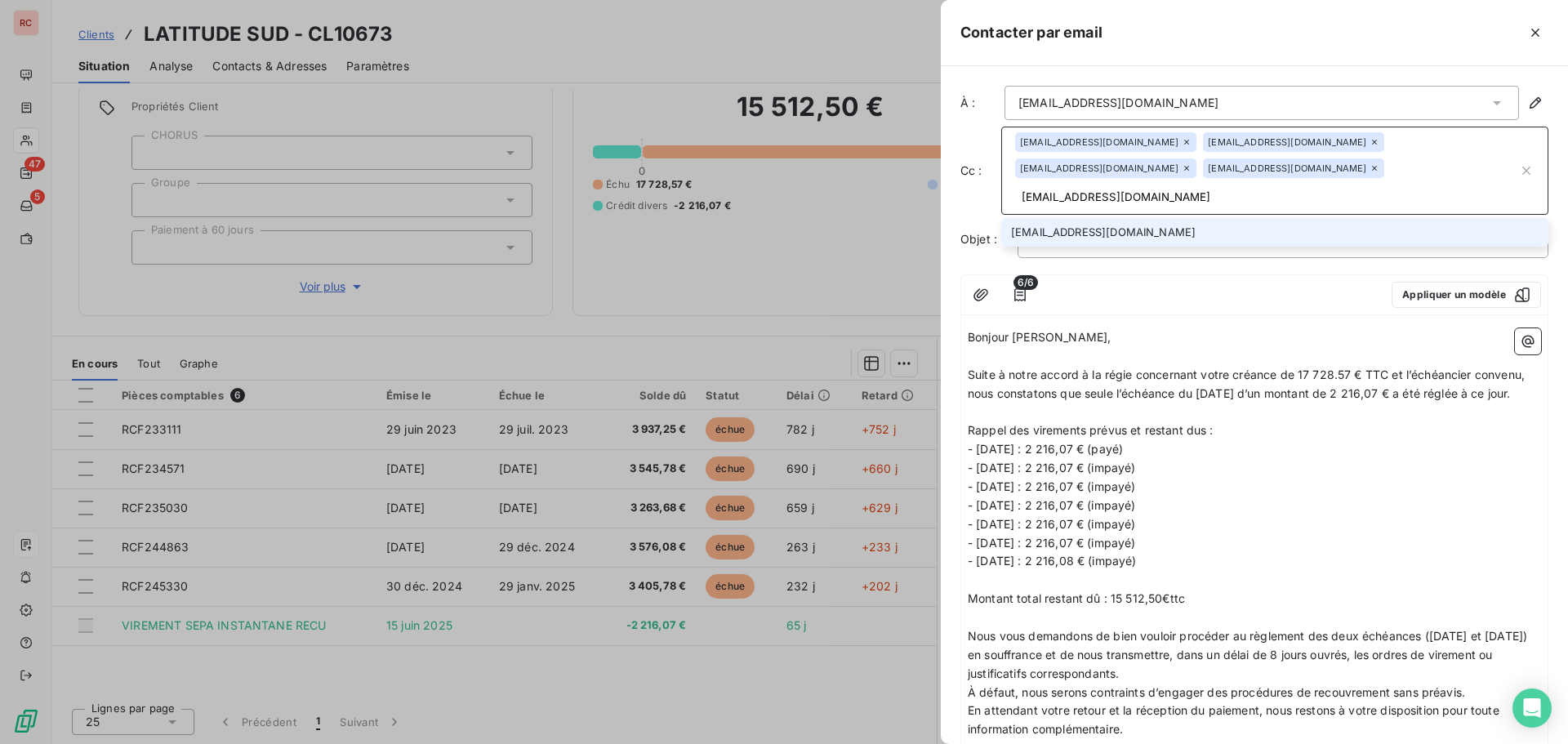
type input "[EMAIL_ADDRESS][DOMAIN_NAME]"
click at [1098, 218] on li "[EMAIL_ADDRESS][DOMAIN_NAME]" at bounding box center [1274, 233] width 547 height 29
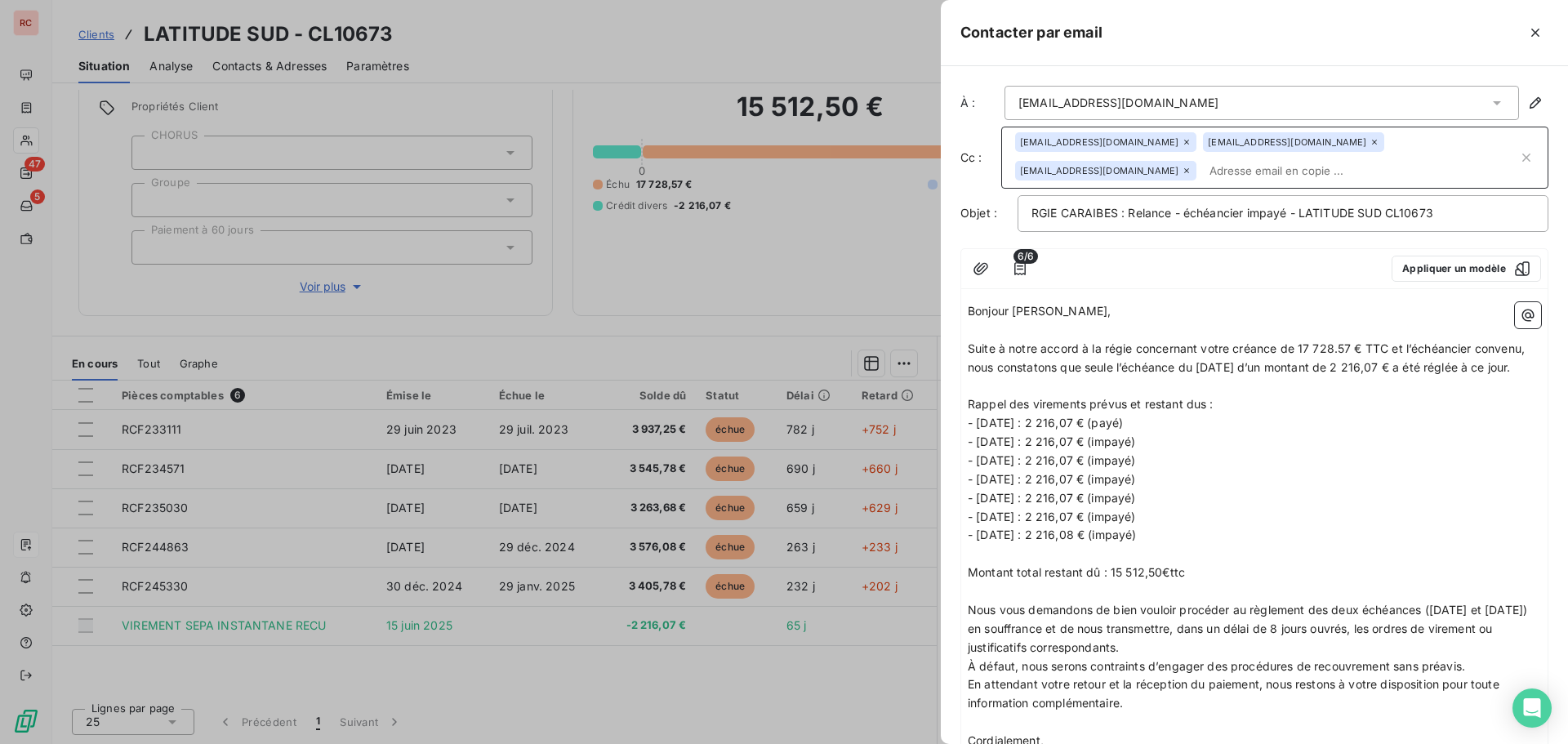
click at [1303, 452] on p "- [DATE] : 2 216,07 € (impayé)" at bounding box center [1254, 442] width 573 height 19
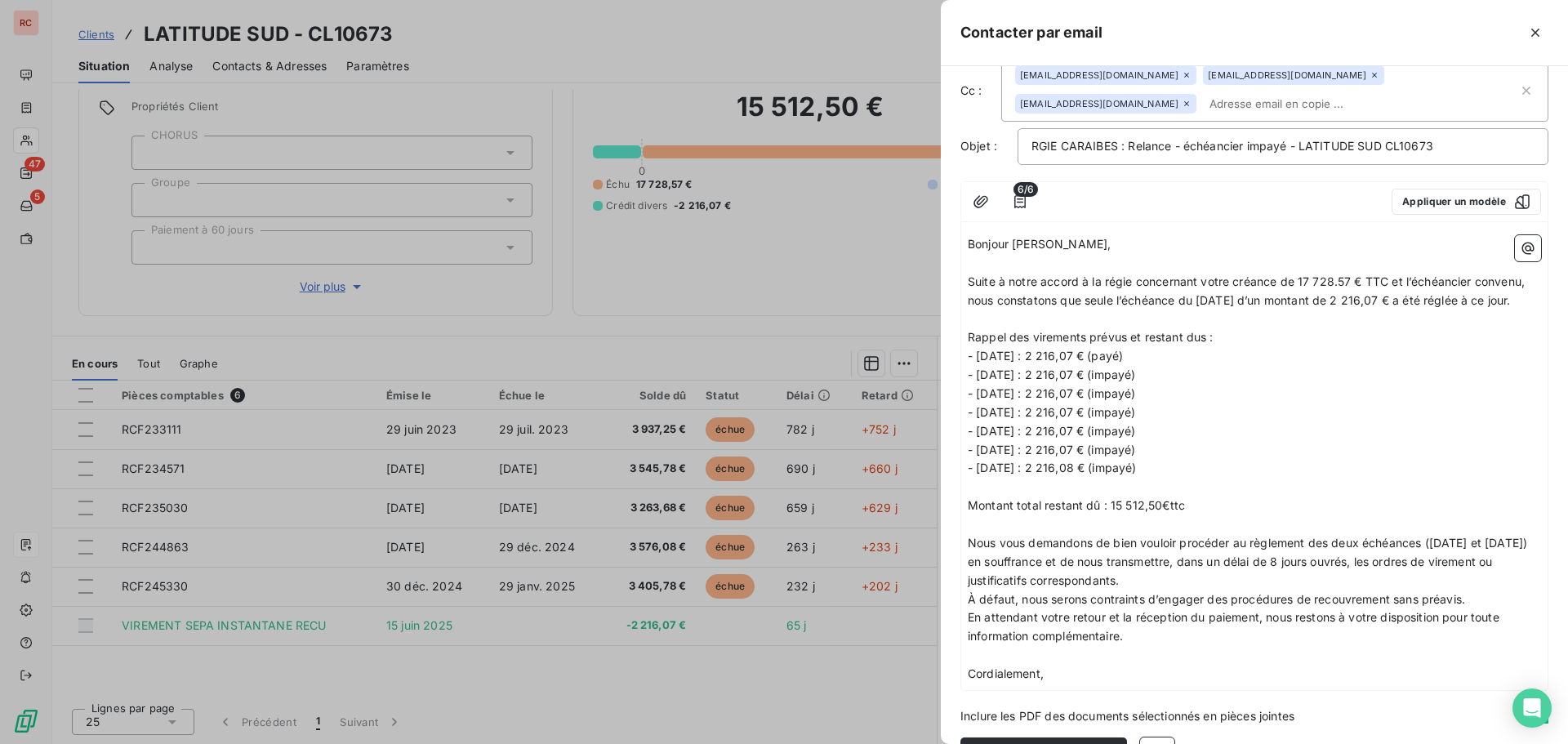
scroll to position [133, 0]
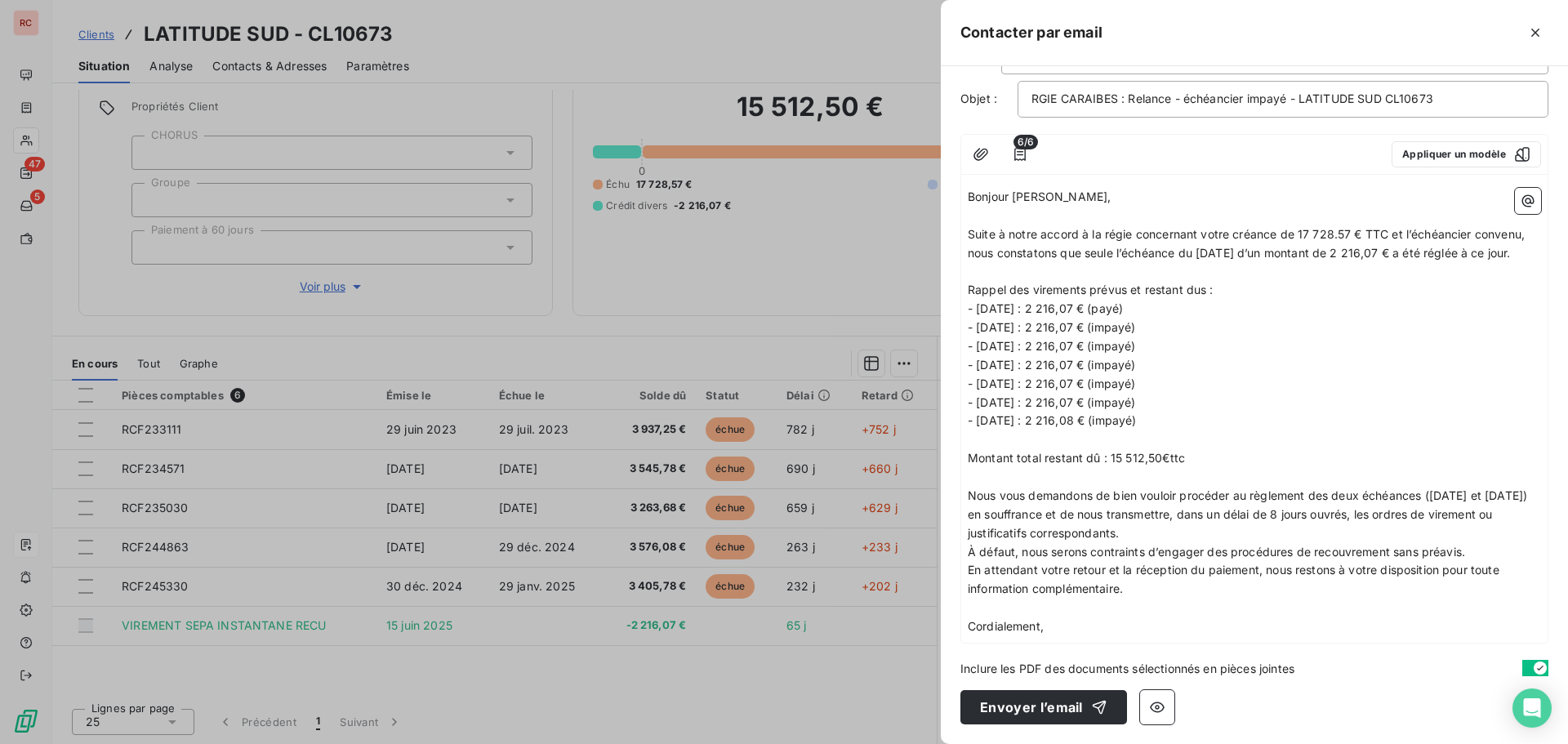
click at [1474, 550] on p "À défaut, nous serons contraints d’engager des procédures de recouvrement sans …" at bounding box center [1254, 553] width 573 height 19
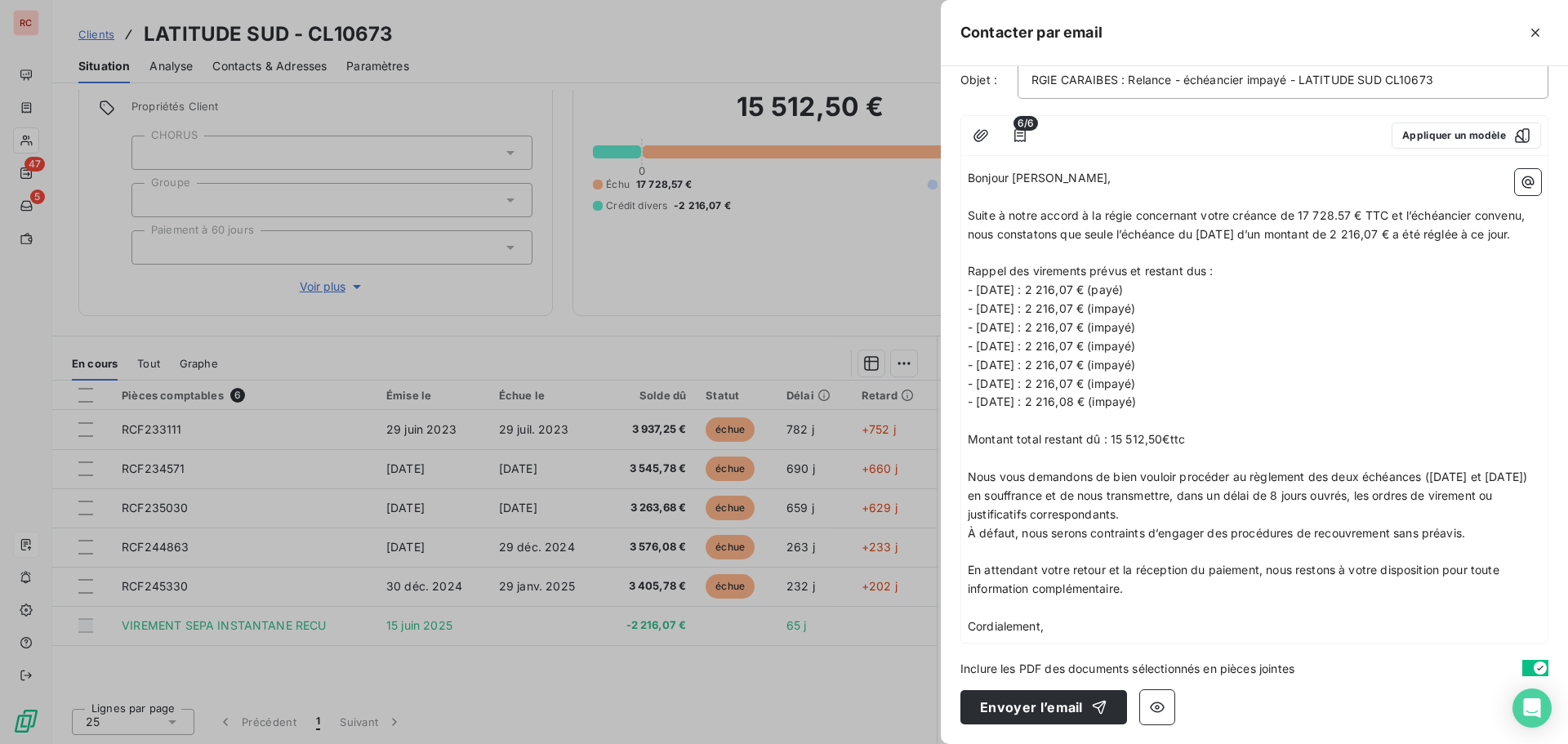
click at [1007, 561] on p "﻿" at bounding box center [1254, 552] width 573 height 19
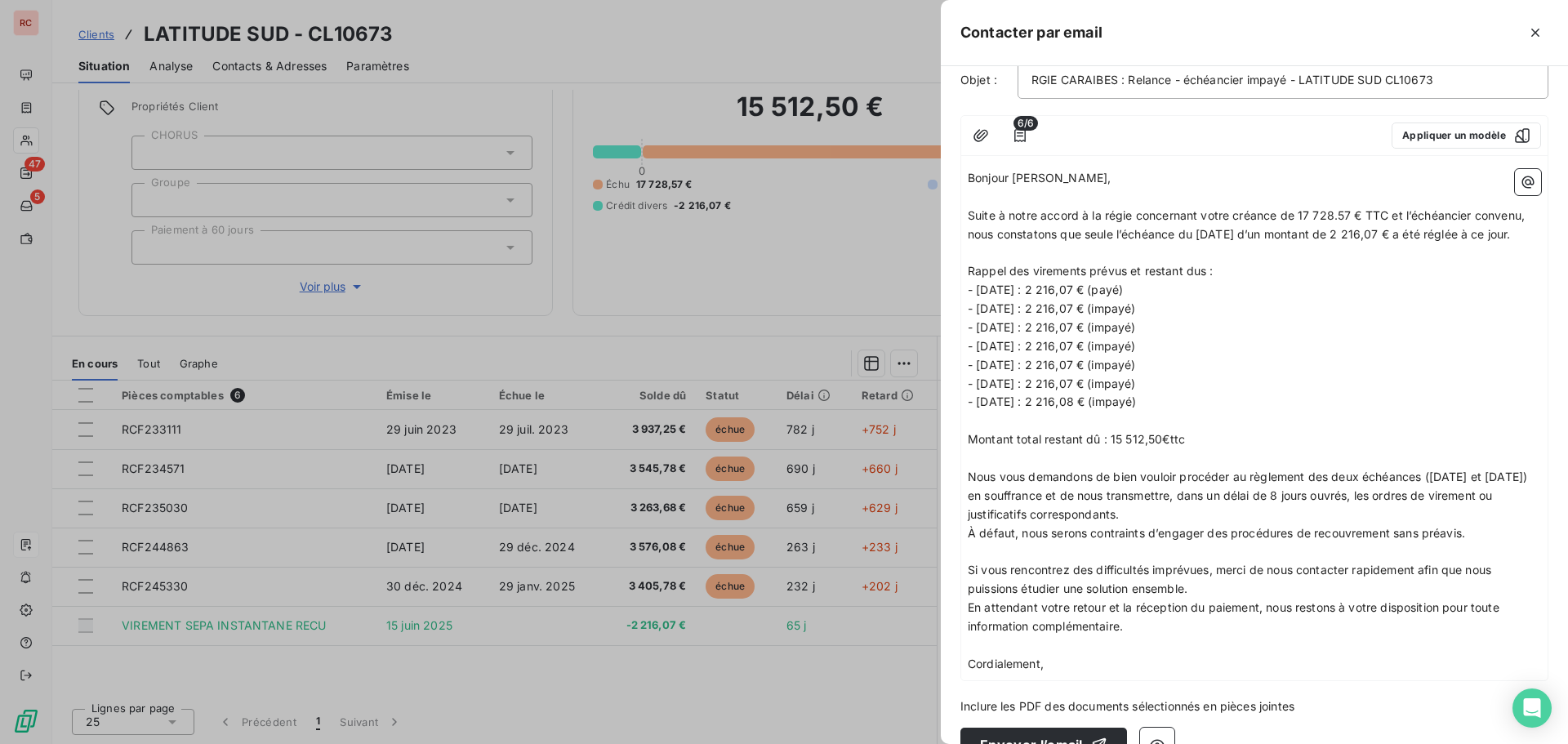
click at [977, 561] on p "﻿" at bounding box center [1254, 552] width 573 height 19
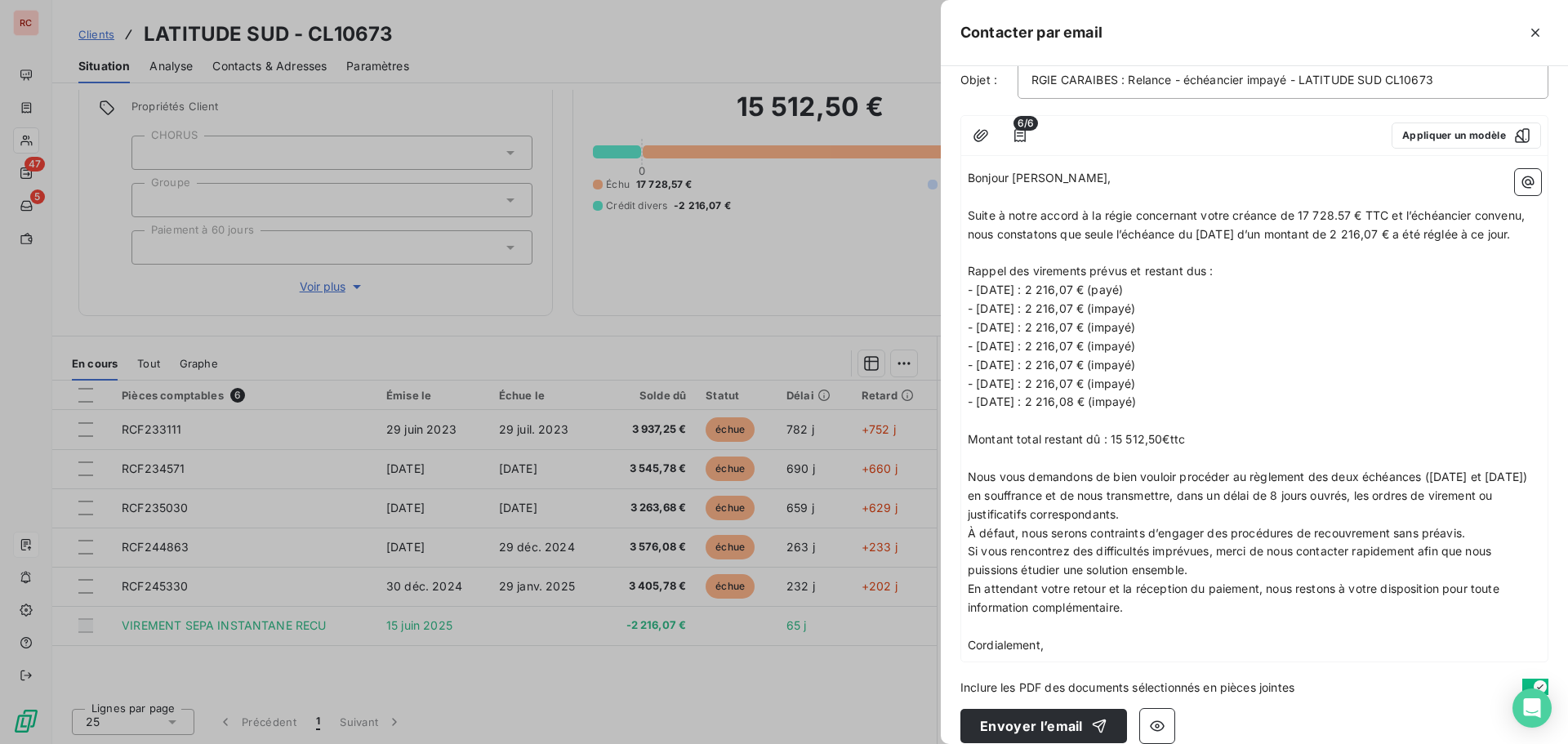
click at [1206, 580] on p "Si vous rencontrez des difficultés imprévues, merci de nous contacter rapidemen…" at bounding box center [1254, 561] width 573 height 38
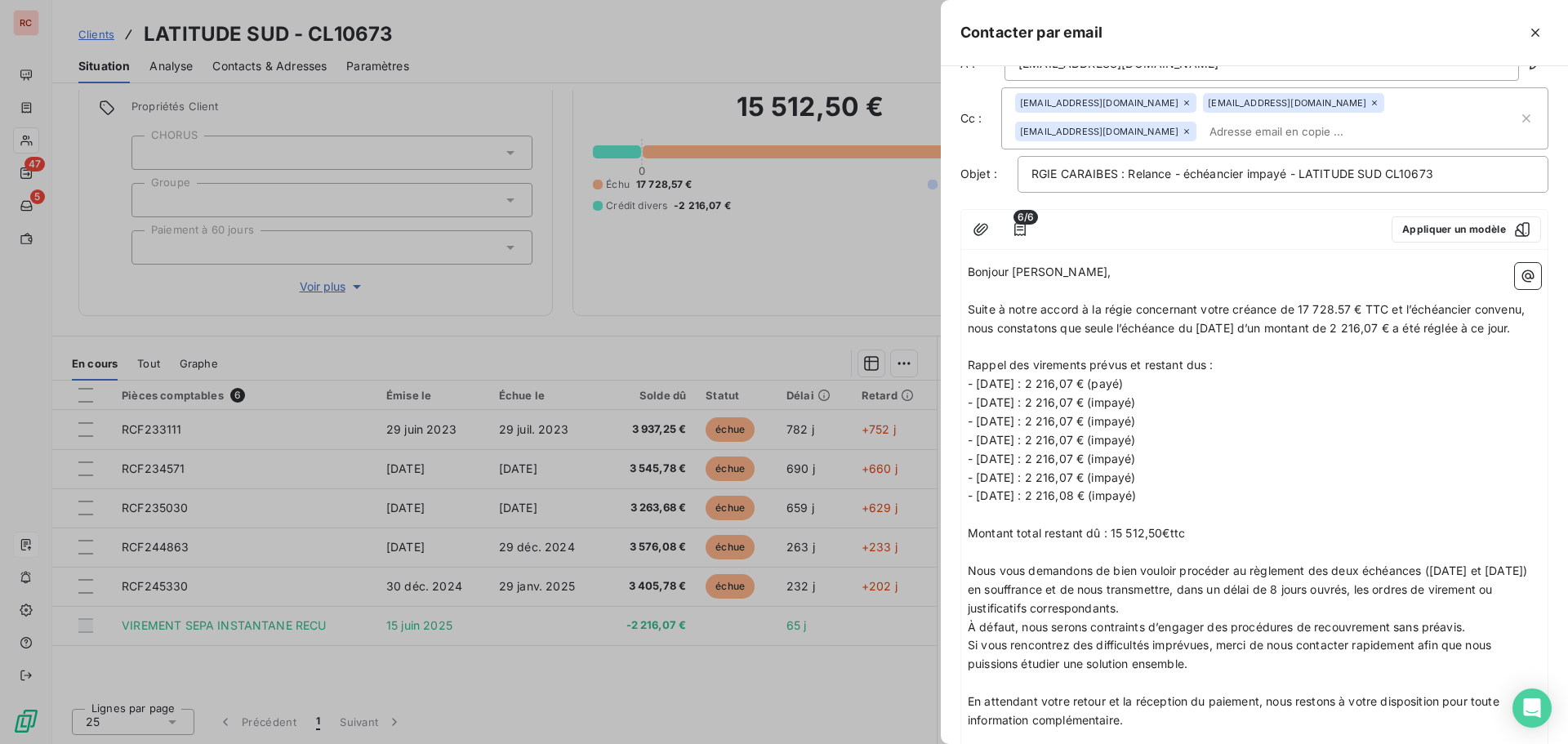
scroll to position [0, 0]
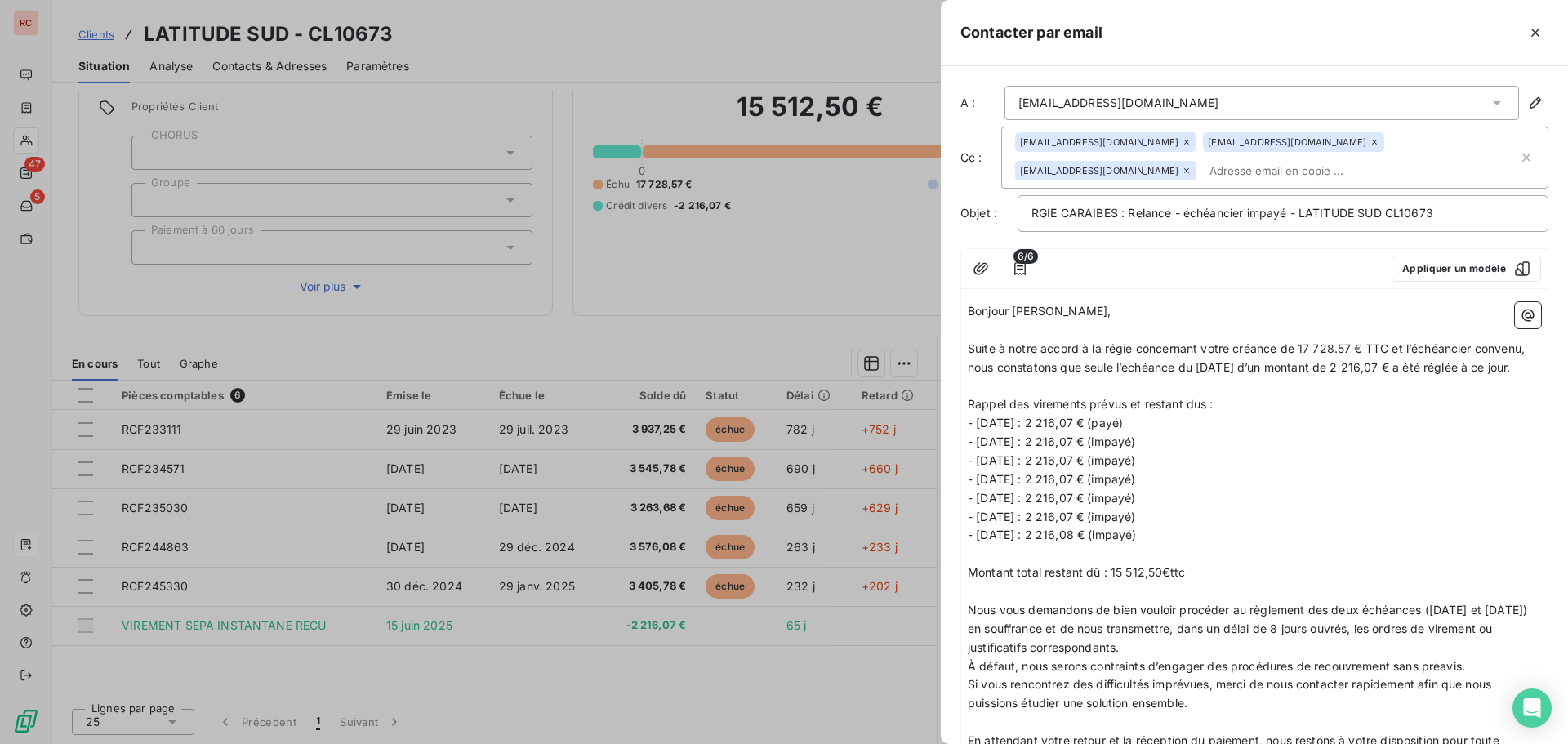
click at [1282, 167] on div "[EMAIL_ADDRESS][DOMAIN_NAME] [EMAIL_ADDRESS][DOMAIN_NAME] [EMAIL_ADDRESS][DOMAI…" at bounding box center [1266, 158] width 503 height 51
paste input "[EMAIL_ADDRESS][DOMAIN_NAME]"
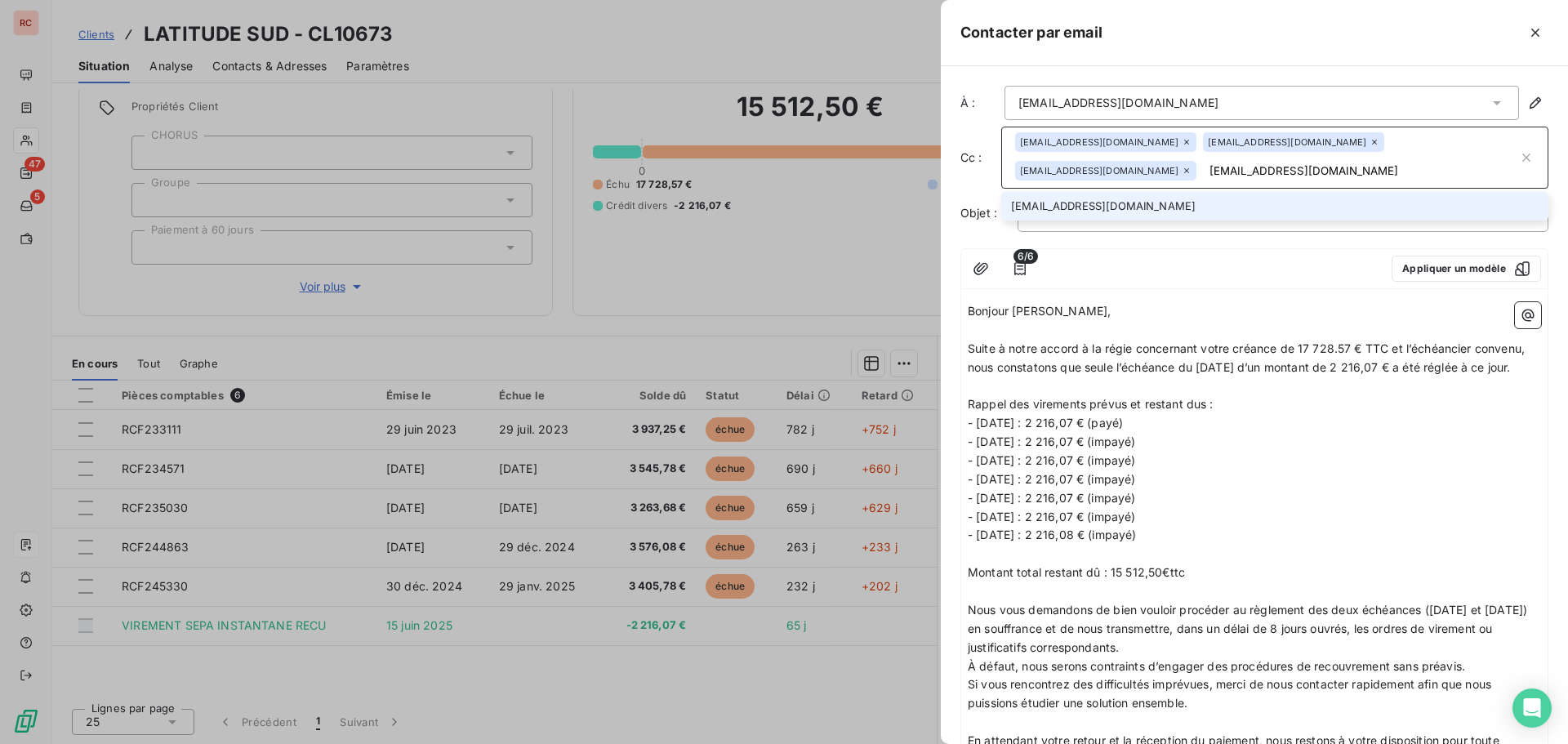
type input "[EMAIL_ADDRESS][DOMAIN_NAME]"
click at [1098, 209] on li "[EMAIL_ADDRESS][DOMAIN_NAME]" at bounding box center [1274, 207] width 547 height 29
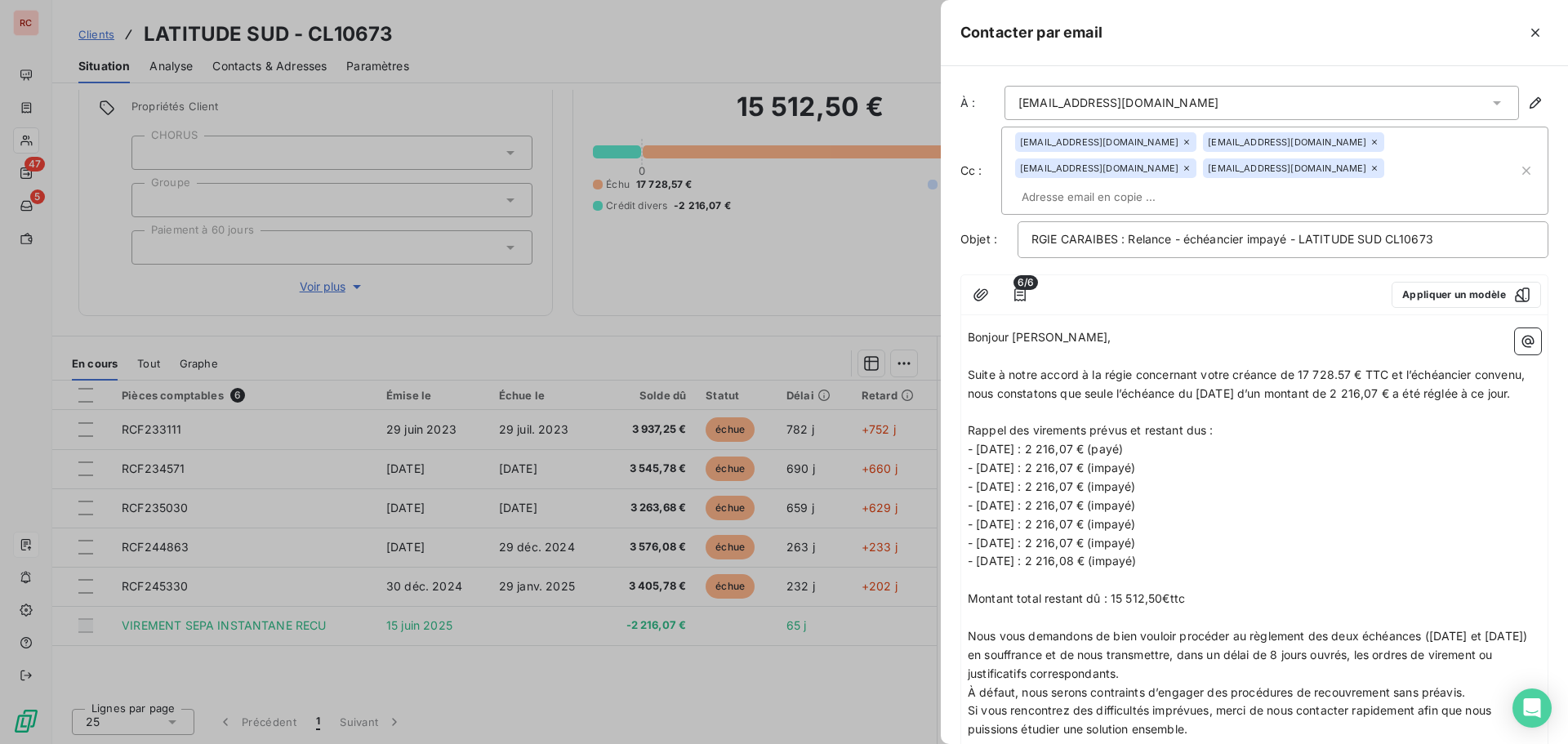
click at [1085, 185] on input "text" at bounding box center [1109, 197] width 189 height 24
paste input "[EMAIL_ADDRESS][DOMAIN_NAME]"
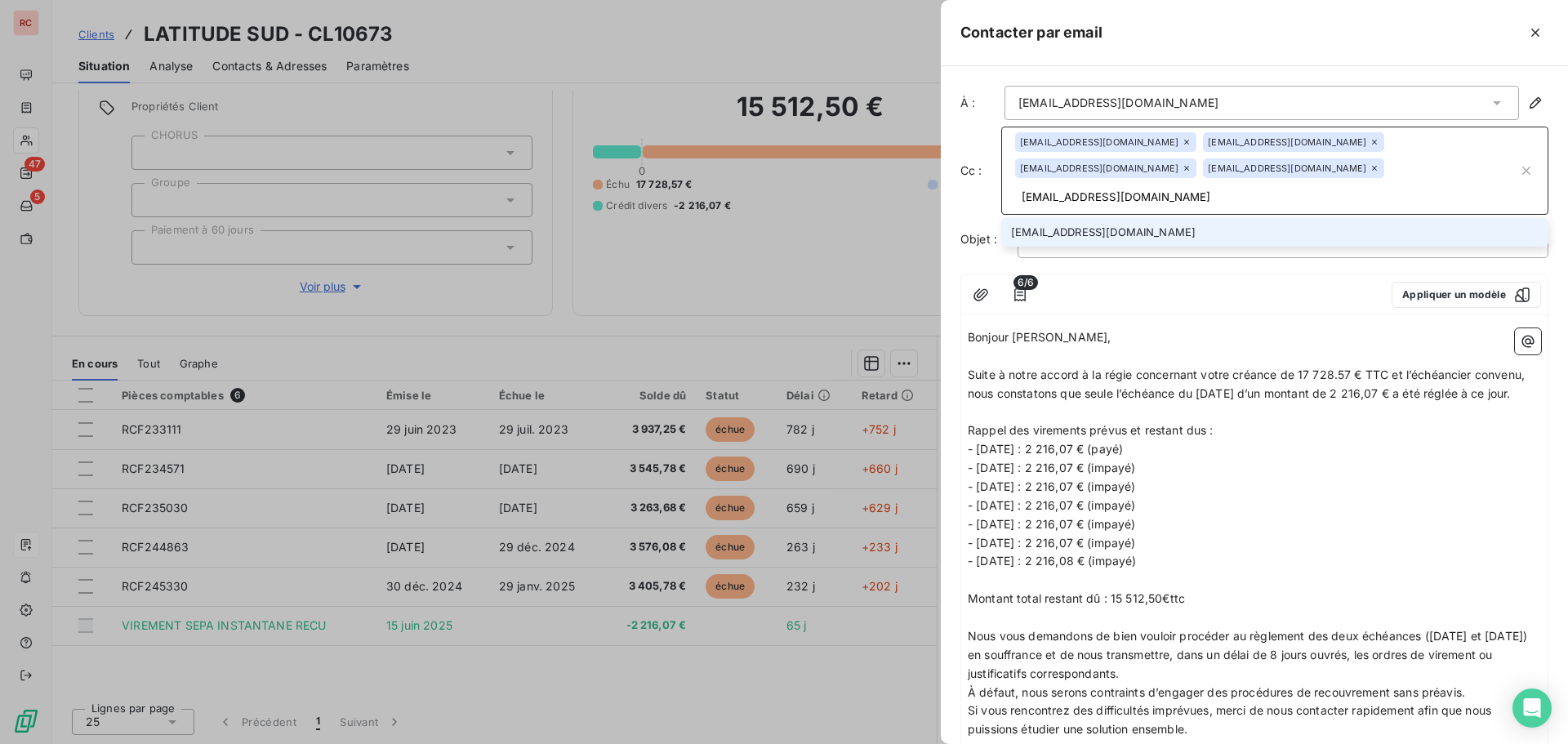
type input "[EMAIL_ADDRESS][DOMAIN_NAME]"
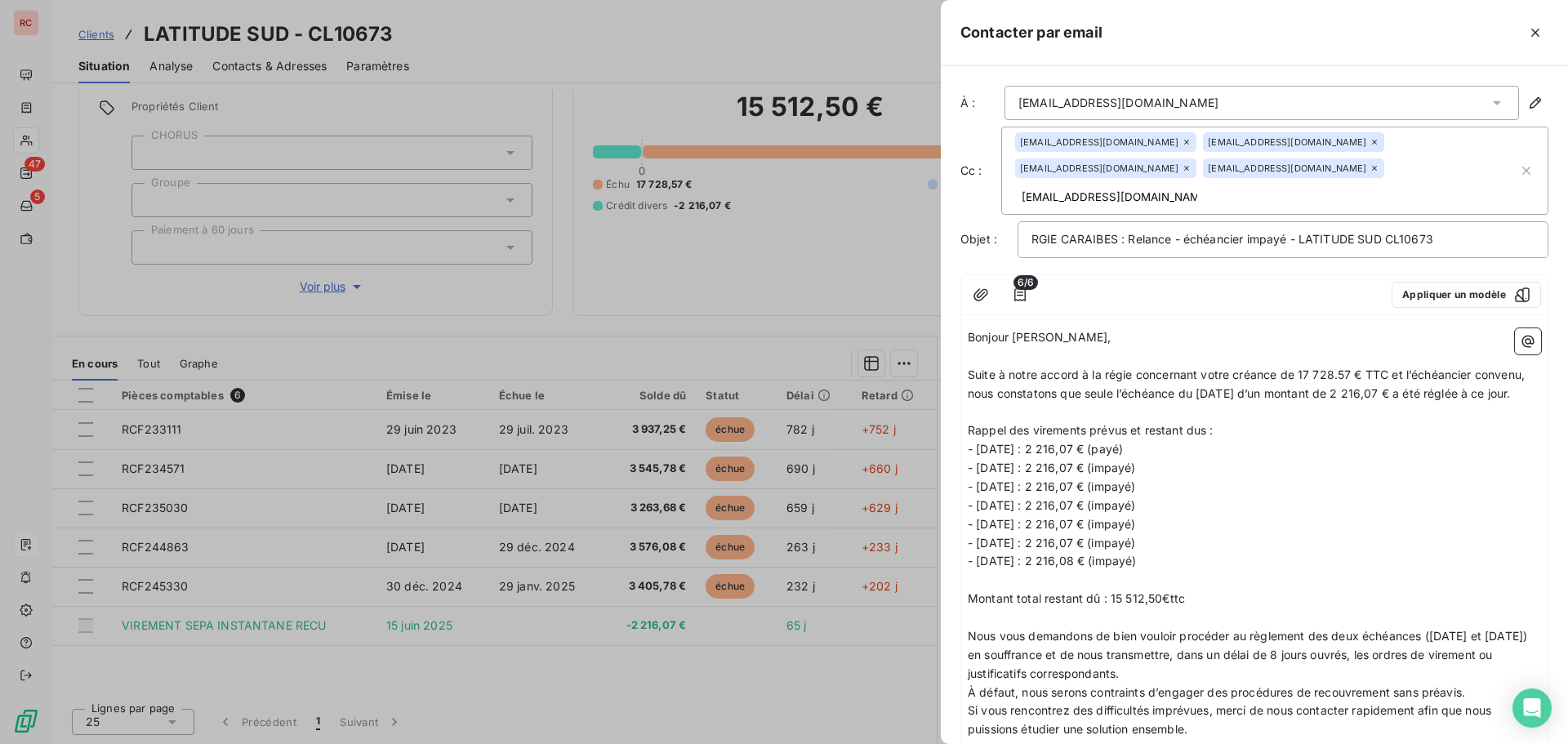
click at [1187, 459] on p "- [DATE] : 2 216,07 € (impayé)" at bounding box center [1254, 468] width 573 height 19
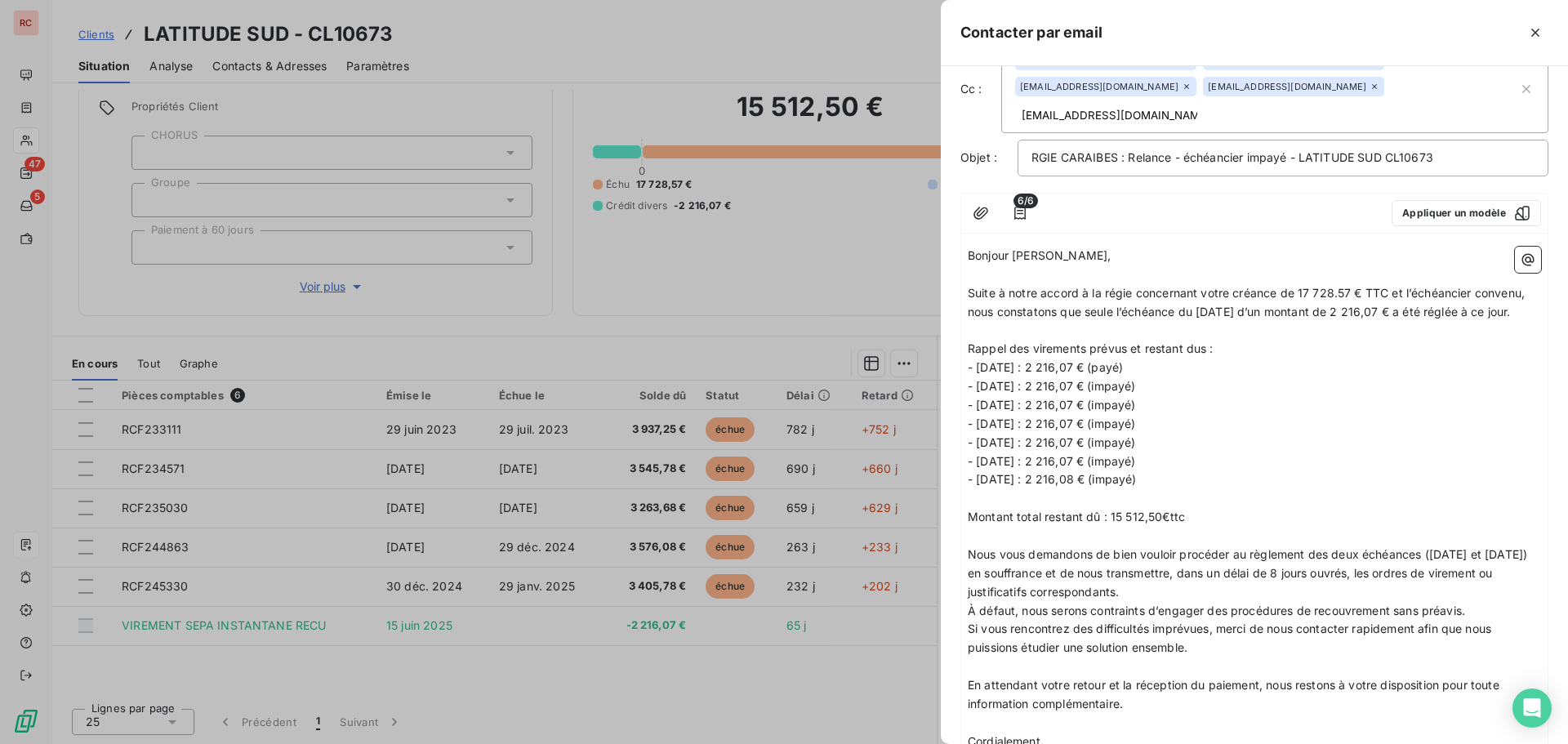
scroll to position [164, 0]
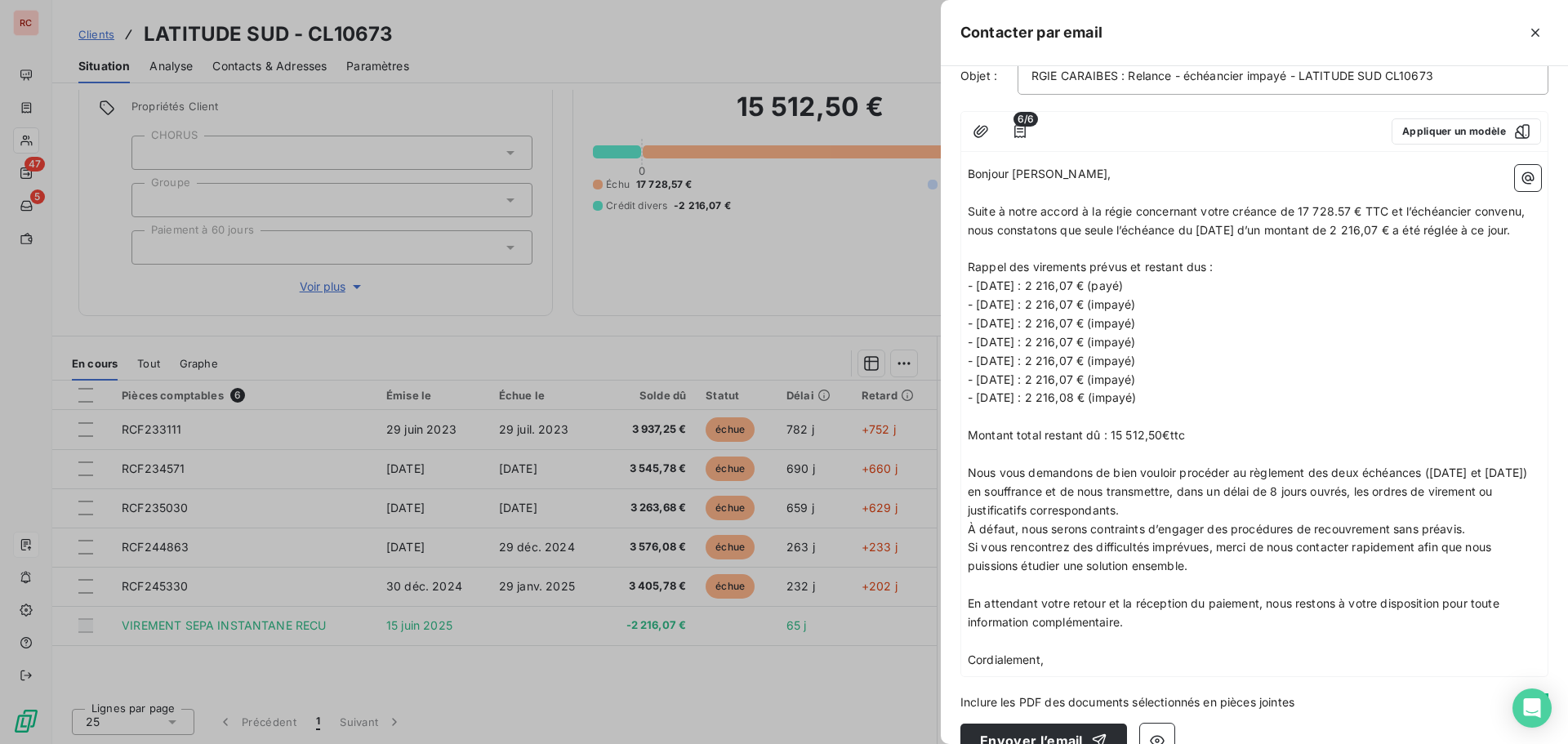
drag, startPoint x: 1153, startPoint y: 334, endPoint x: 1113, endPoint y: 328, distance: 40.4
click at [1113, 335] on span "- [DATE] : 2 216,07 € (impayé)" at bounding box center [1052, 342] width 169 height 13
drag, startPoint x: 1173, startPoint y: 337, endPoint x: 1116, endPoint y: 337, distance: 57.0
click at [1116, 337] on span "- [DATE] : 2 216,07 € (non échue)" at bounding box center [1060, 342] width 185 height 13
copy span "non échue"
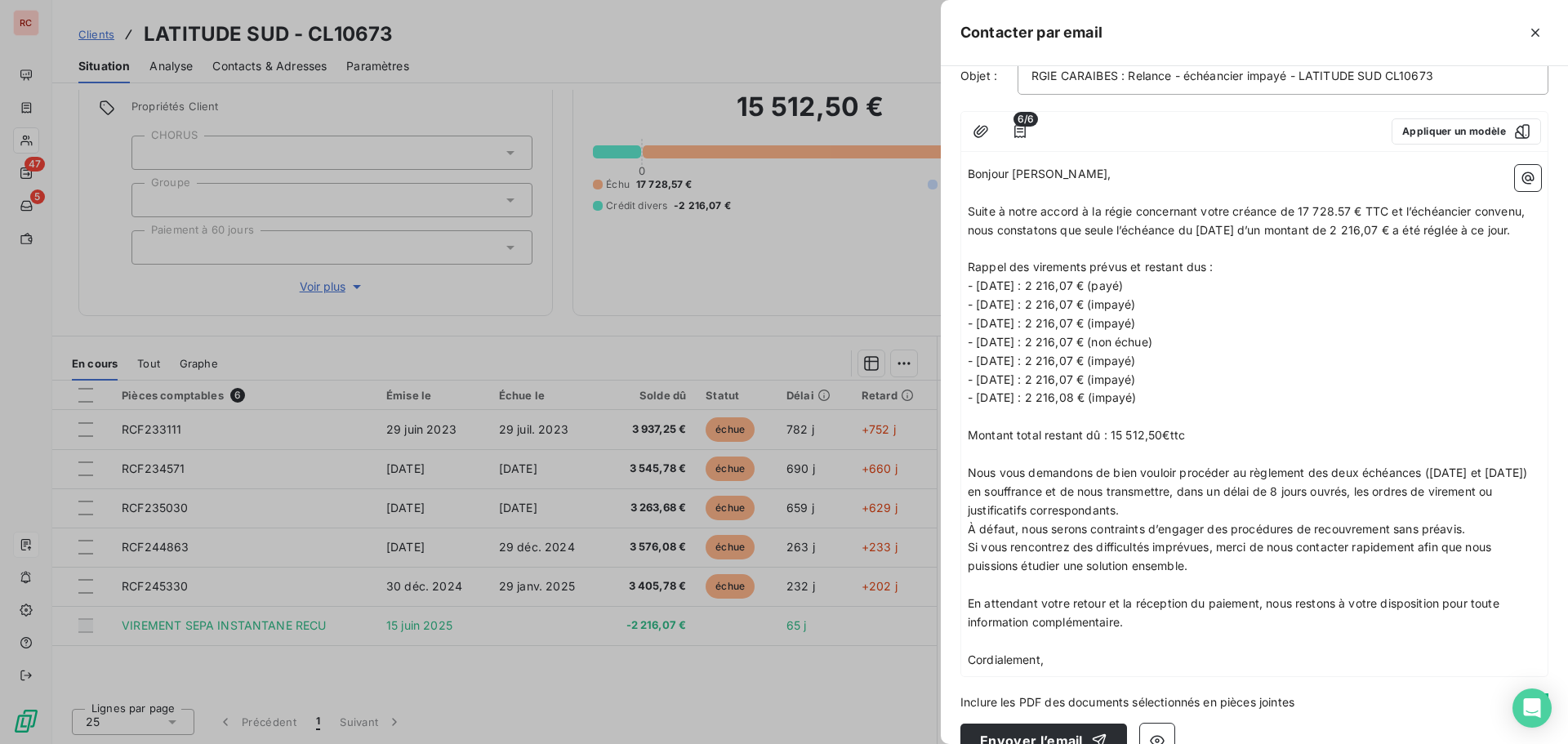
click at [1136, 355] on span "- [DATE] : 2 216,07 € (impayé)" at bounding box center [1052, 360] width 169 height 13
drag, startPoint x: 1152, startPoint y: 352, endPoint x: 1111, endPoint y: 355, distance: 41.1
click at [1111, 355] on span "- [DATE] : 2 216,07 € (impayé)" at bounding box center [1052, 360] width 169 height 13
drag, startPoint x: 1149, startPoint y: 374, endPoint x: 1109, endPoint y: 378, distance: 40.2
click at [1109, 378] on span "- [DATE] : 2 216,07 € (impayé)" at bounding box center [1052, 380] width 169 height 13
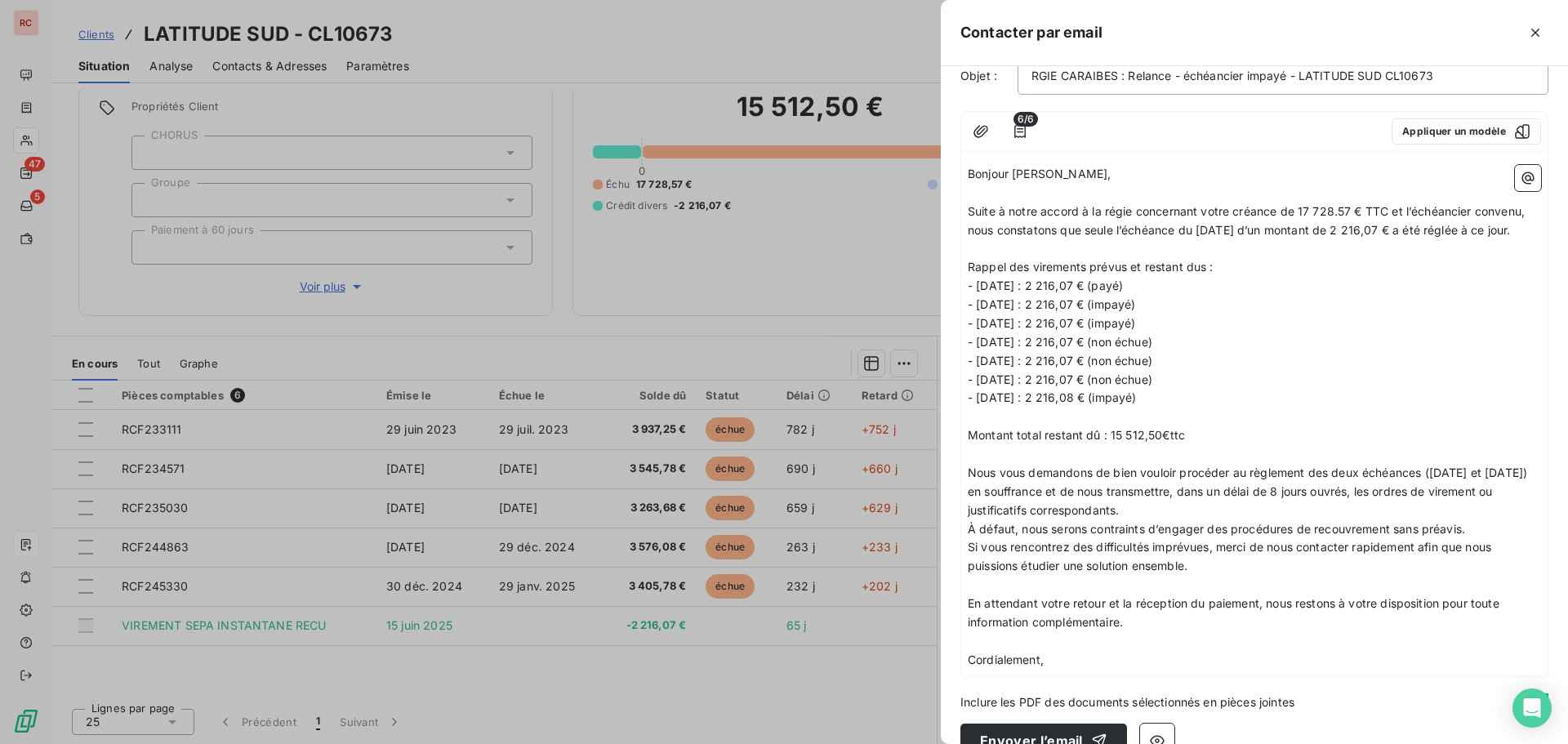
drag, startPoint x: 1149, startPoint y: 388, endPoint x: 1130, endPoint y: 391, distance: 19.2
click at [1130, 391] on span "- [DATE] : 2 216,08 € (impayé)" at bounding box center [1052, 397] width 169 height 13
drag, startPoint x: 1153, startPoint y: 385, endPoint x: 1113, endPoint y: 384, distance: 40.0
click at [1113, 391] on span "- [DATE] : 2 216,08 € (impayé)" at bounding box center [1052, 397] width 169 height 13
click at [1214, 389] on p "- [DATE] : 2 216,08 € (non échue)" at bounding box center [1254, 398] width 573 height 19
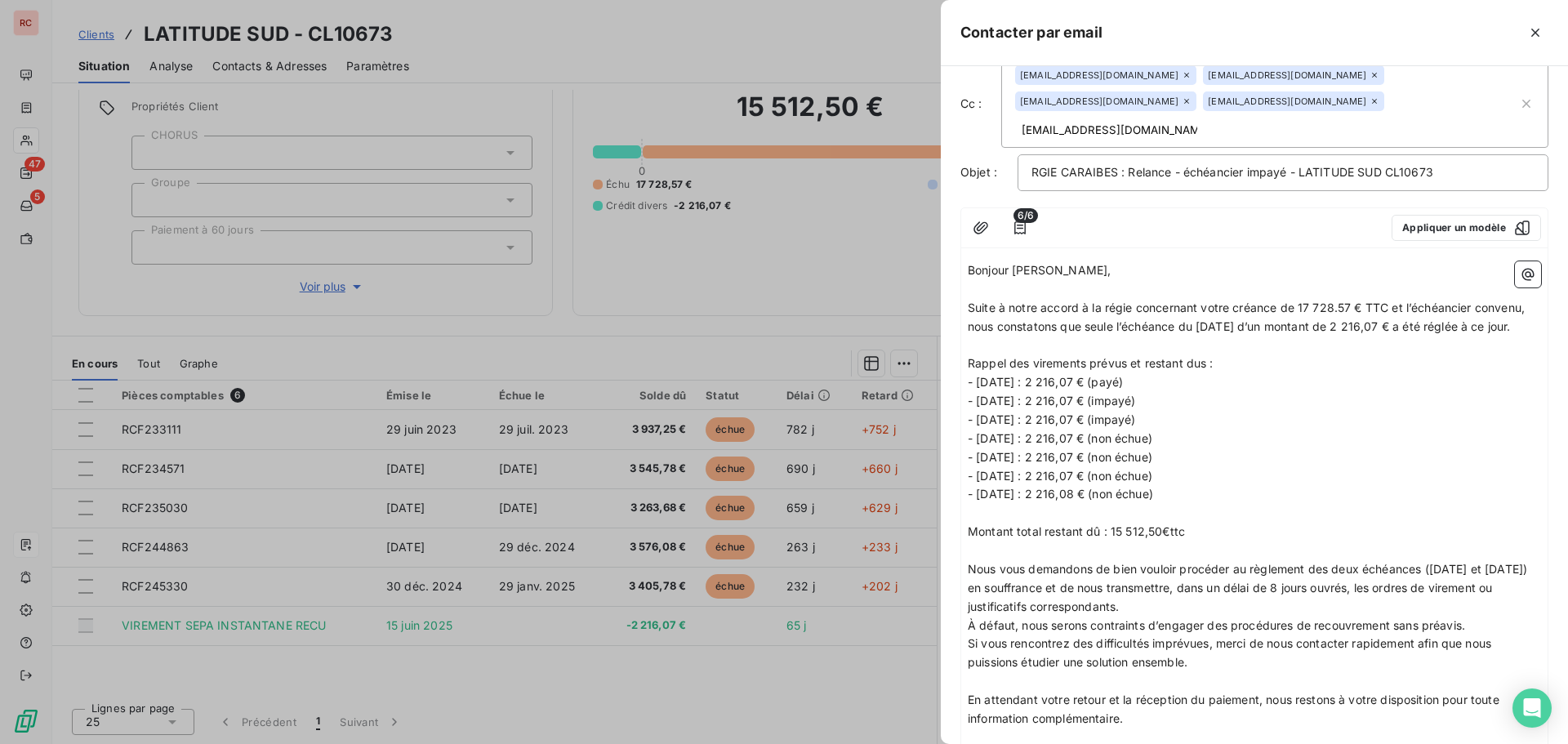
scroll to position [107, 0]
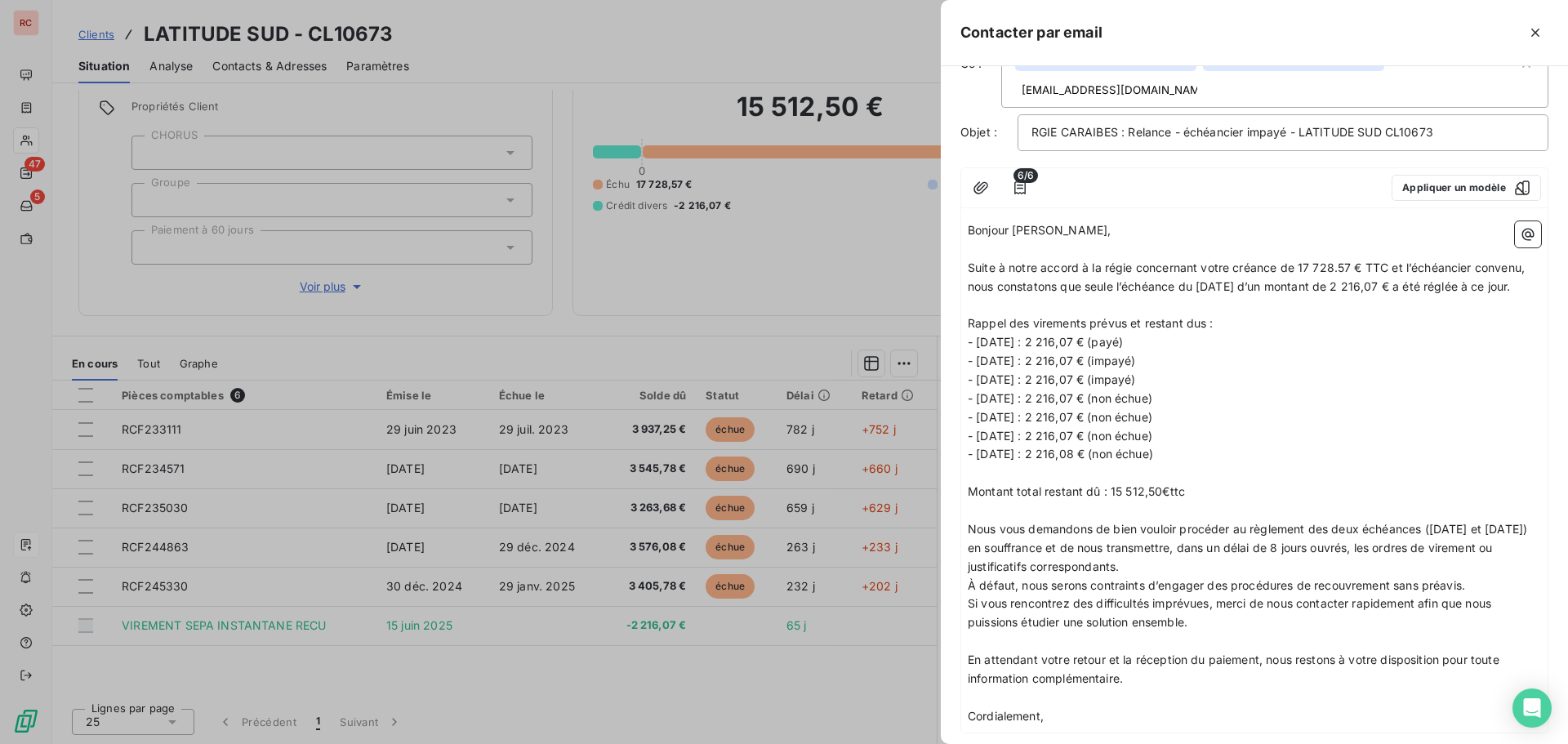
click at [1132, 261] on span "Suite à notre accord à la régie concernant votre créance de 17 728.57 € TTC et …" at bounding box center [1248, 277] width 560 height 33
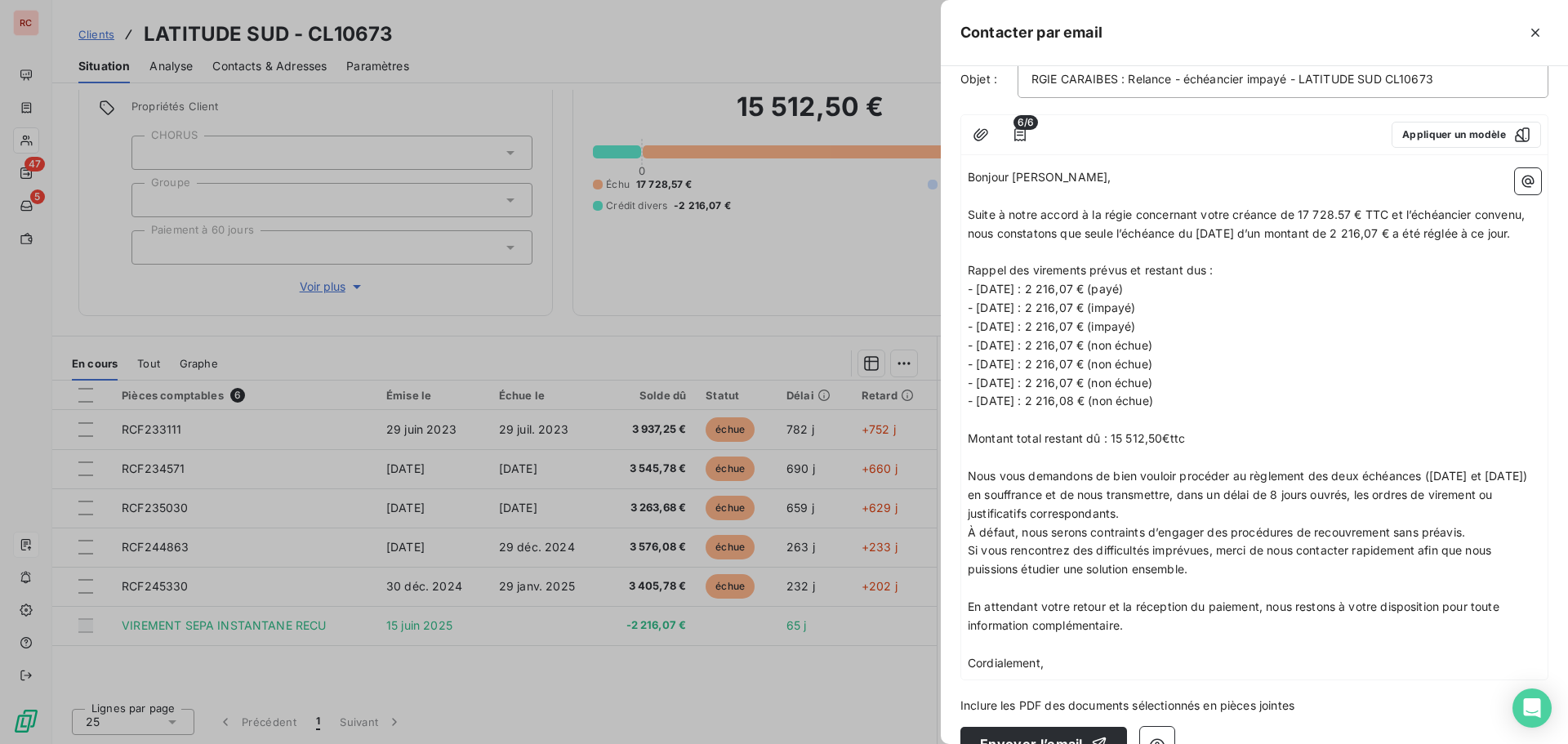
scroll to position [189, 0]
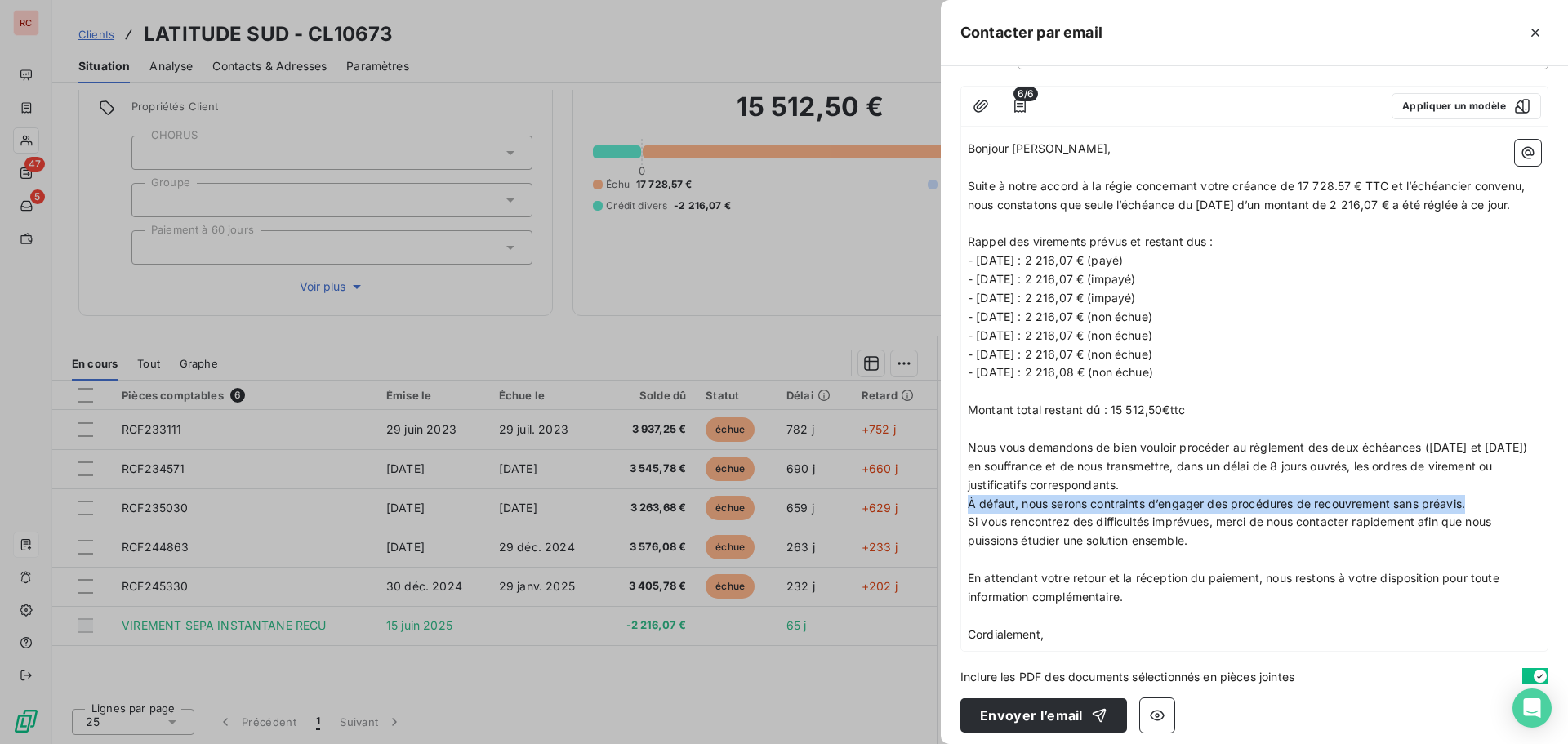
drag, startPoint x: 1468, startPoint y: 487, endPoint x: 967, endPoint y: 506, distance: 501.4
click at [968, 504] on p "À défaut, nous serons contraints d’engager des procédures de recouvrement sans …" at bounding box center [1254, 504] width 573 height 19
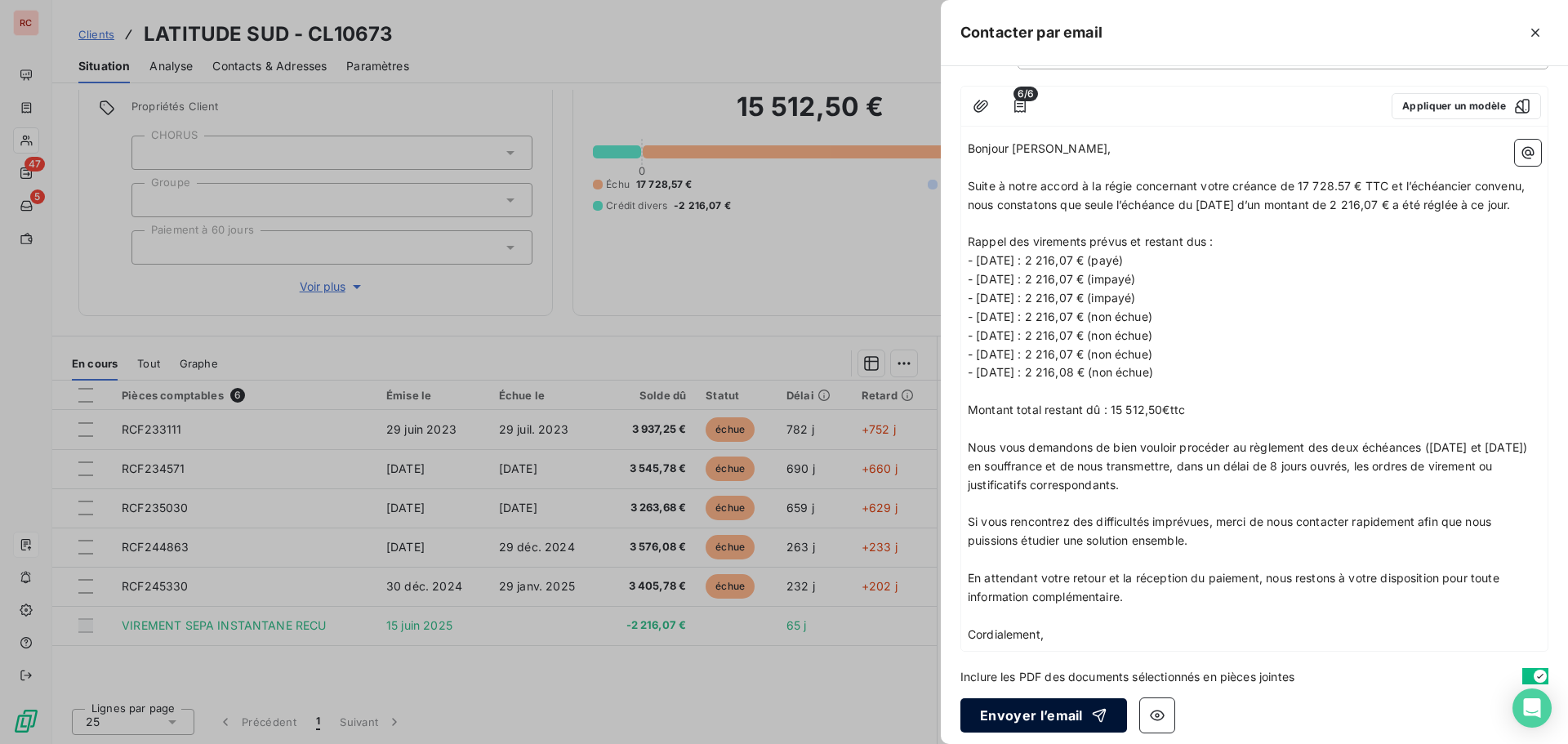
click at [1051, 709] on button "Envoyer l’email" at bounding box center [1044, 715] width 167 height 35
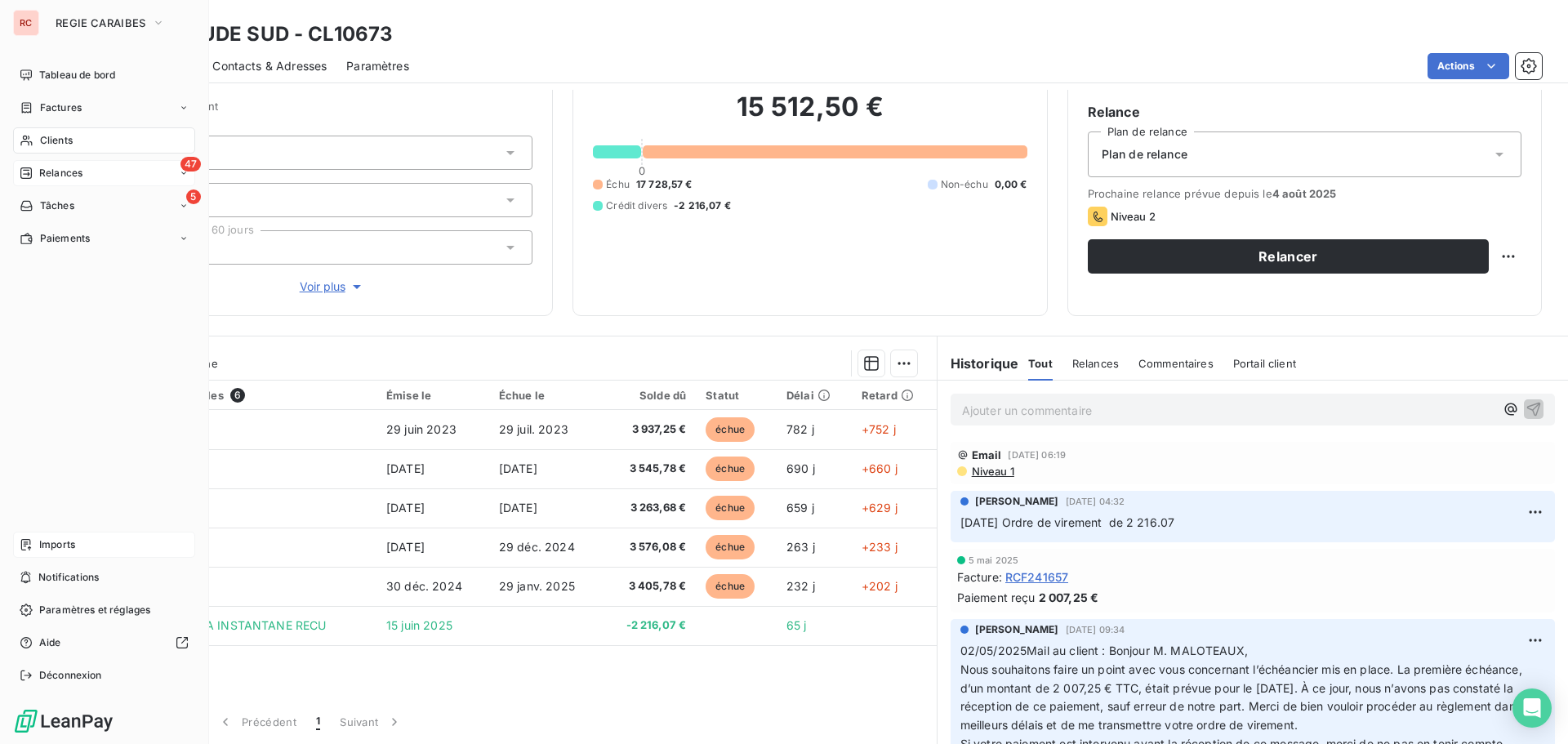
click at [61, 171] on span "Relances" at bounding box center [60, 173] width 43 height 14
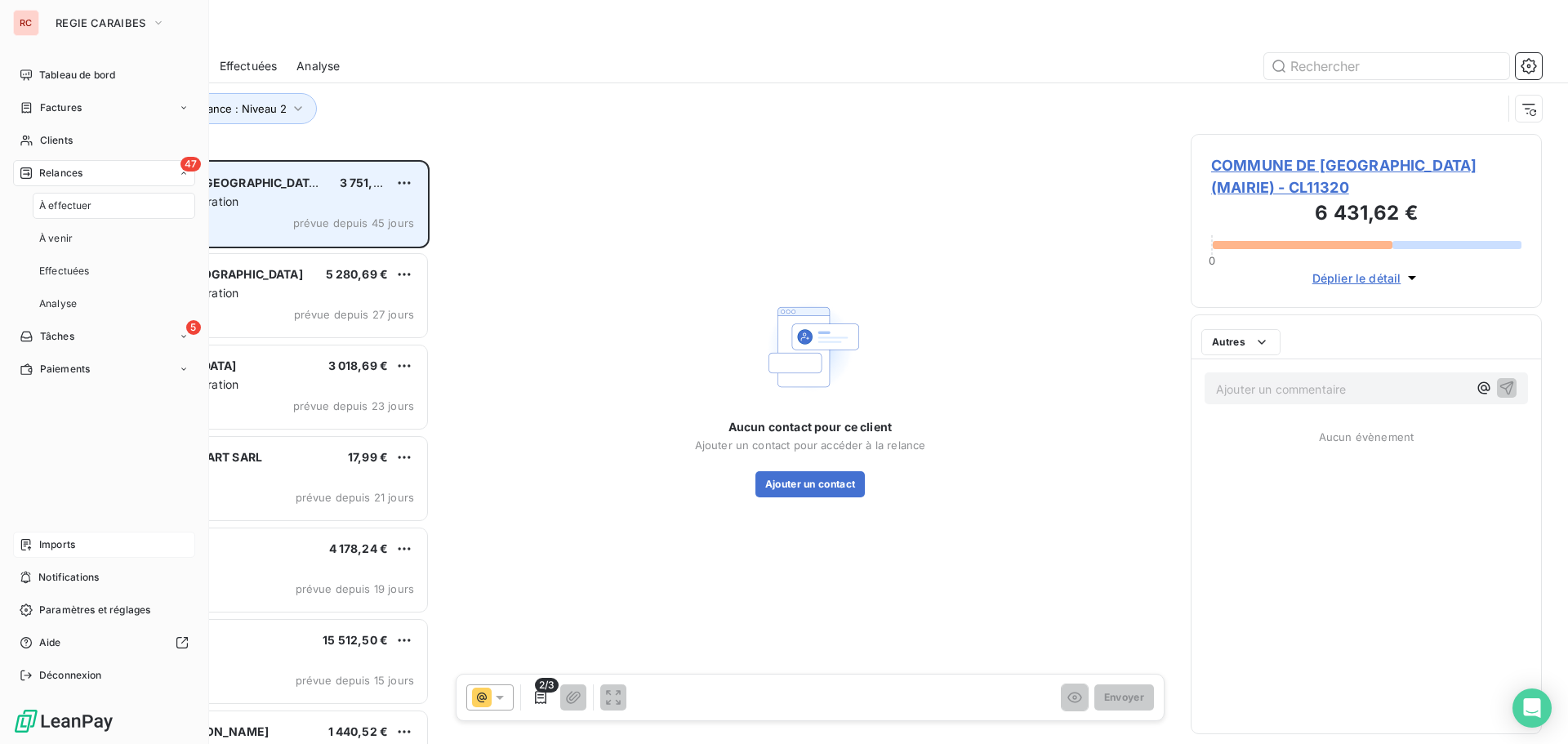
scroll to position [572, 339]
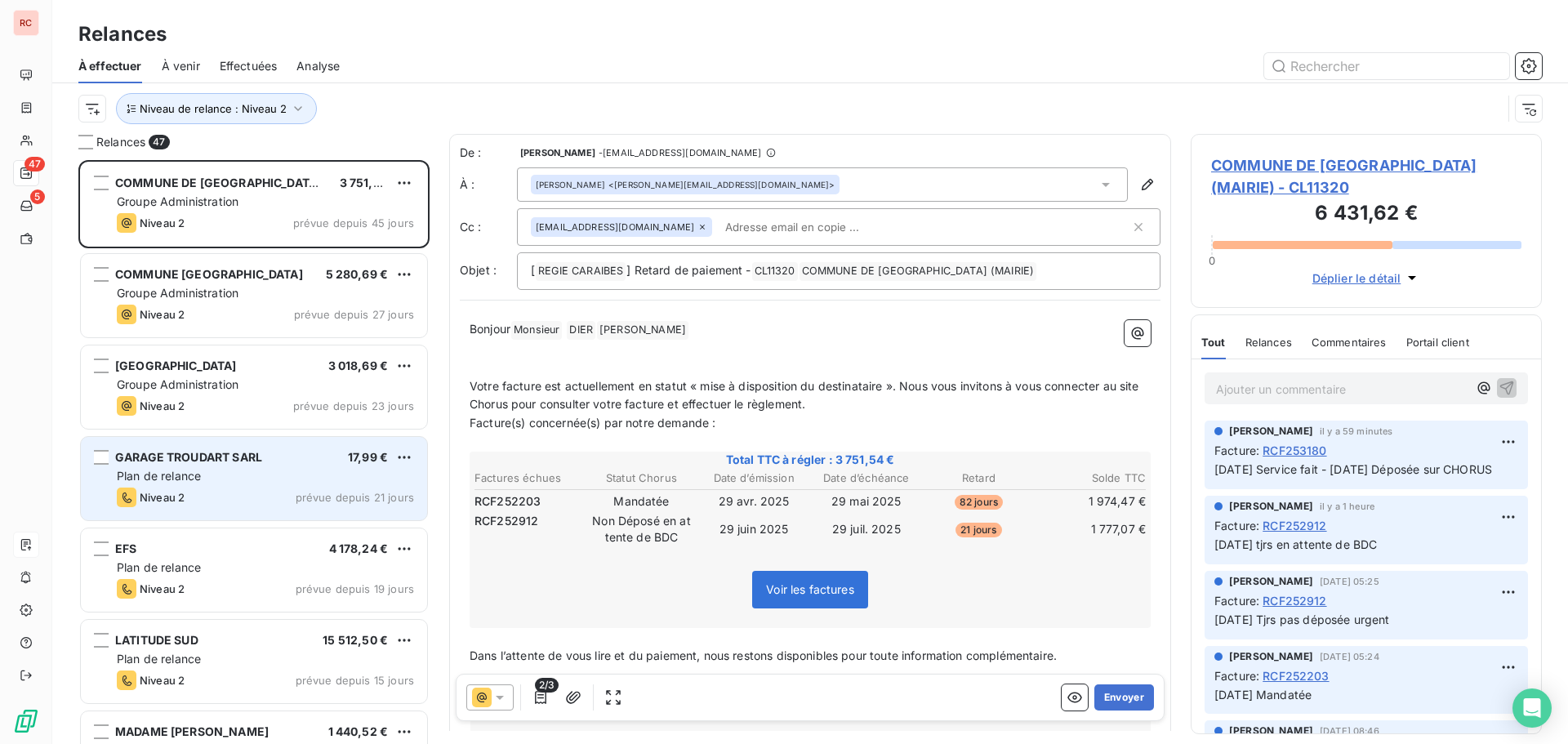
click at [274, 481] on div "Plan de relance" at bounding box center [266, 476] width 298 height 16
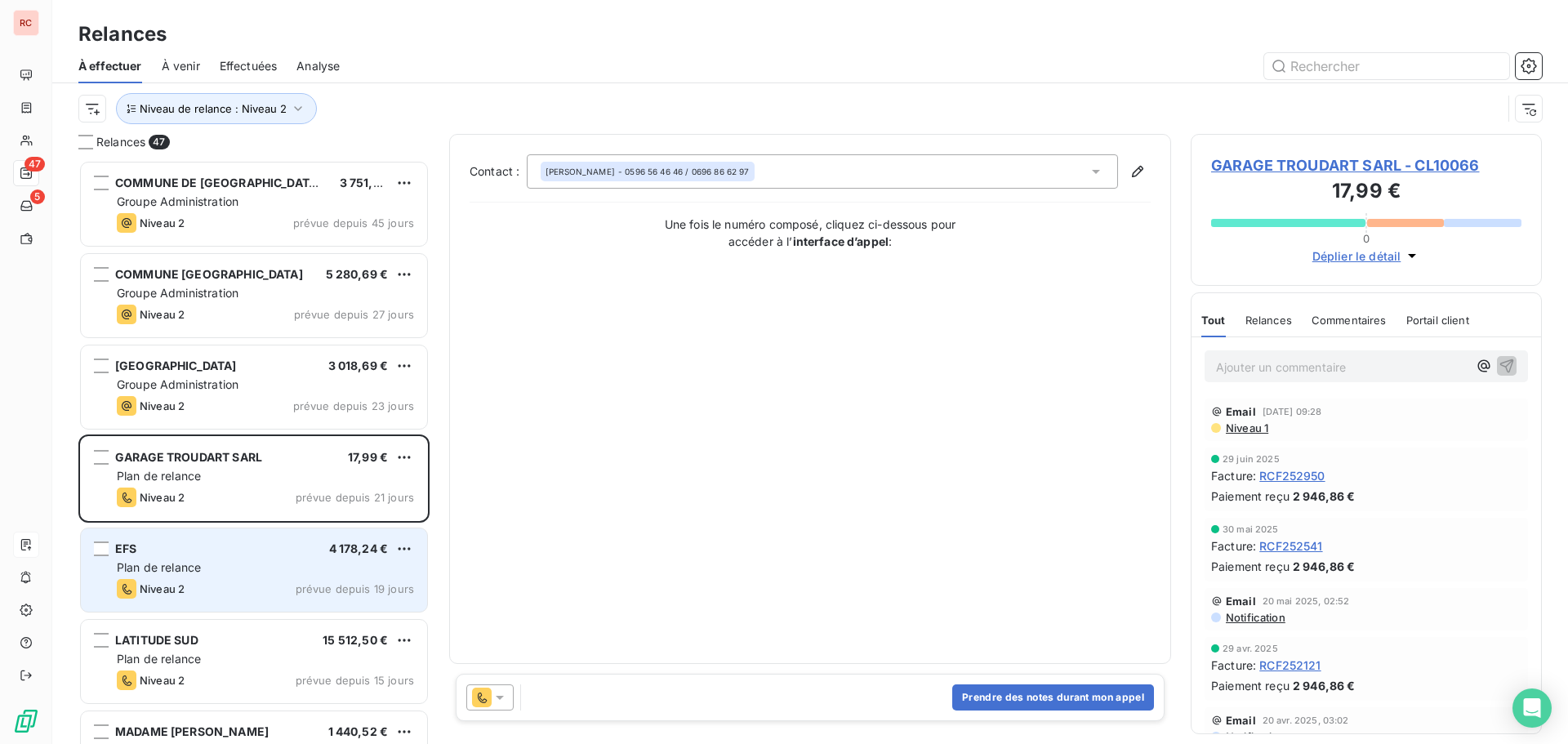
click at [131, 566] on span "Plan de relance" at bounding box center [159, 567] width 84 height 13
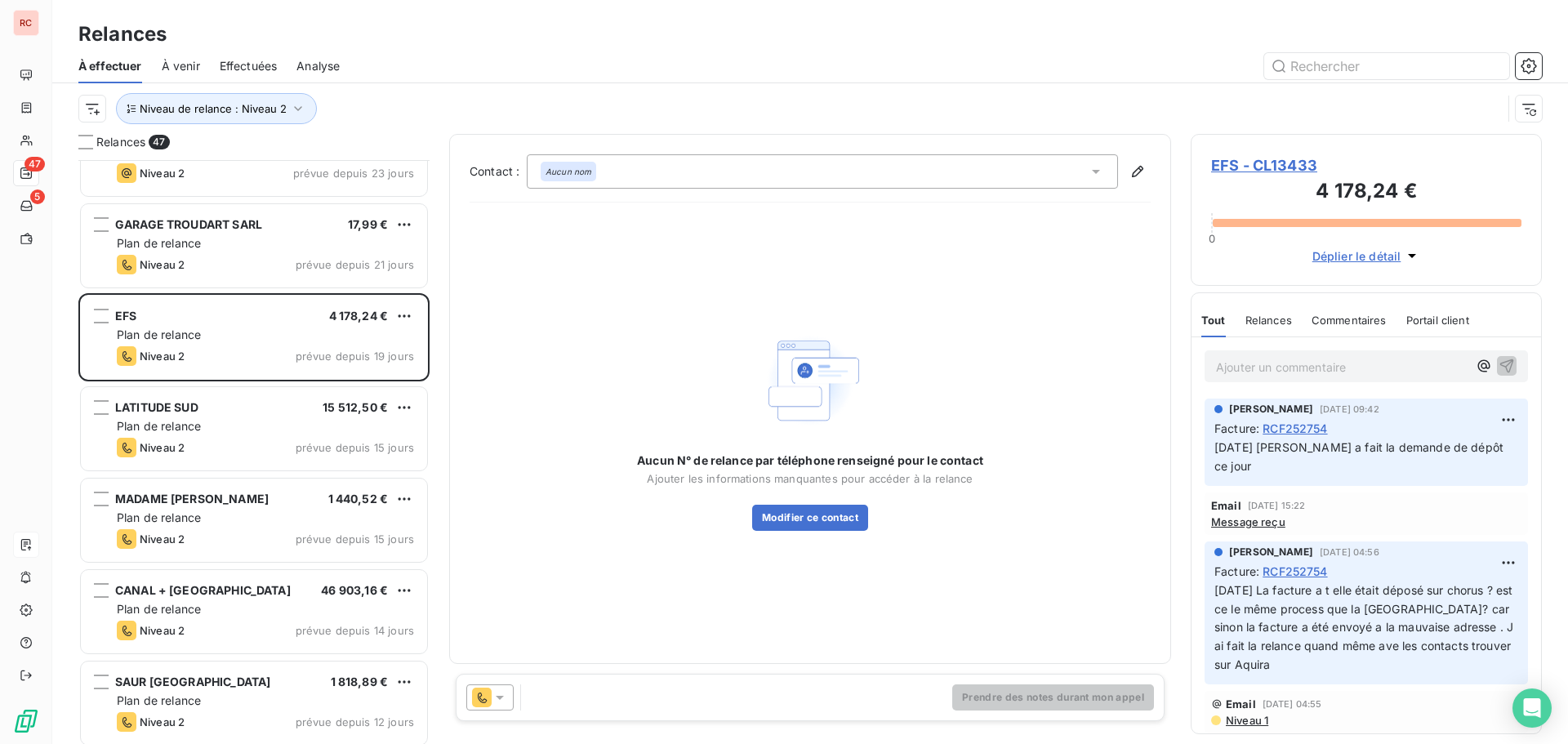
scroll to position [246, 0]
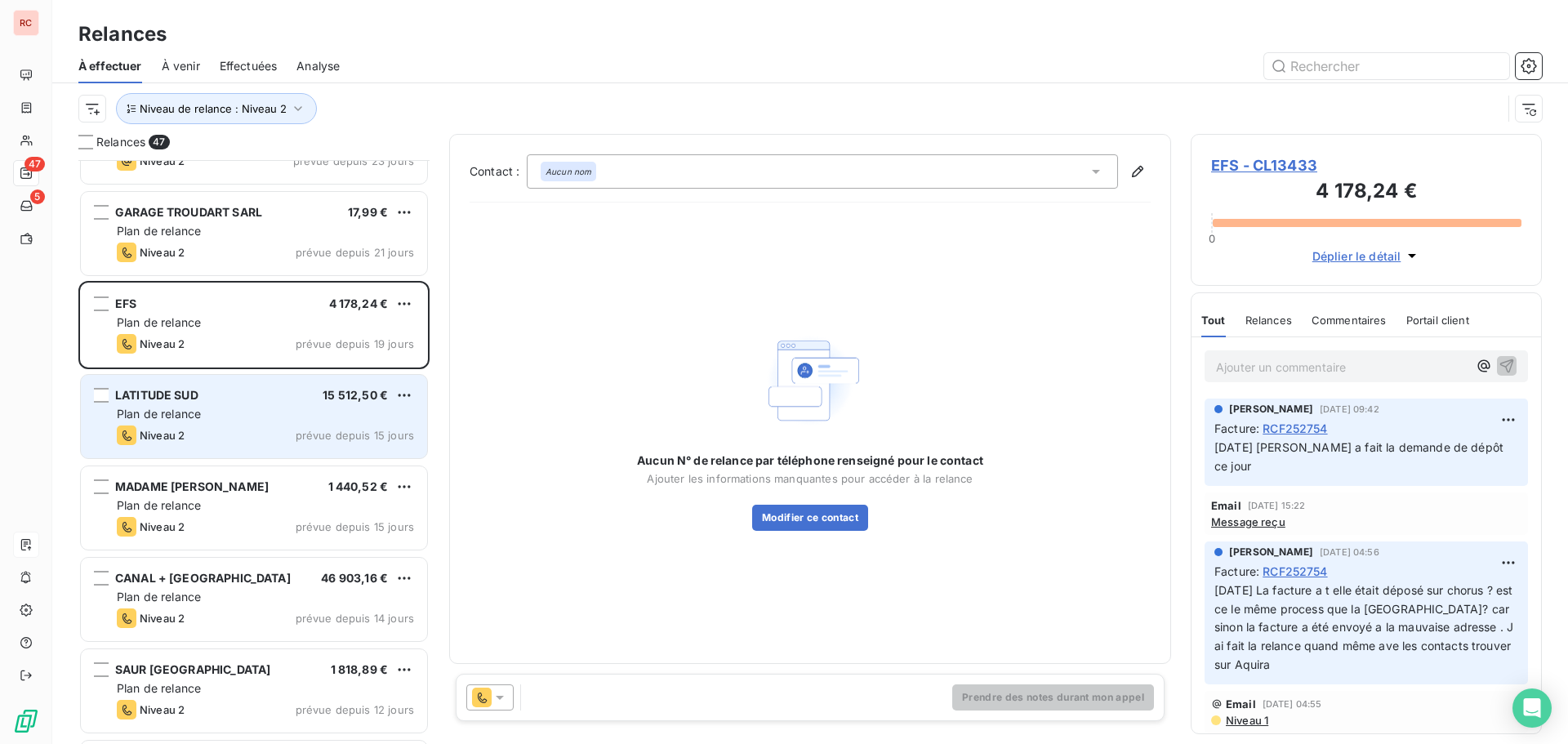
click at [206, 406] on div "Plan de relance" at bounding box center [266, 413] width 298 height 16
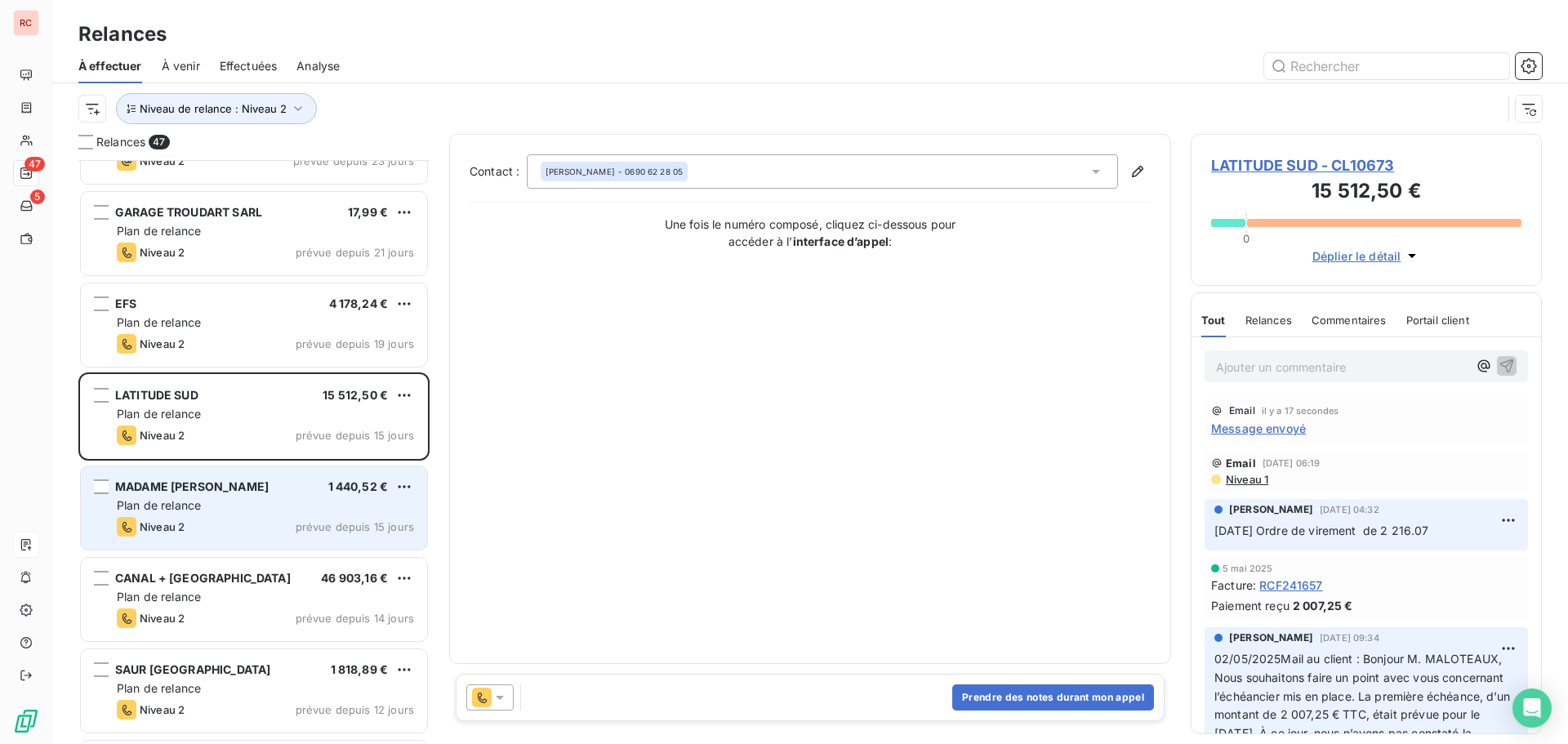
click at [119, 506] on span "Plan de relance" at bounding box center [159, 505] width 84 height 13
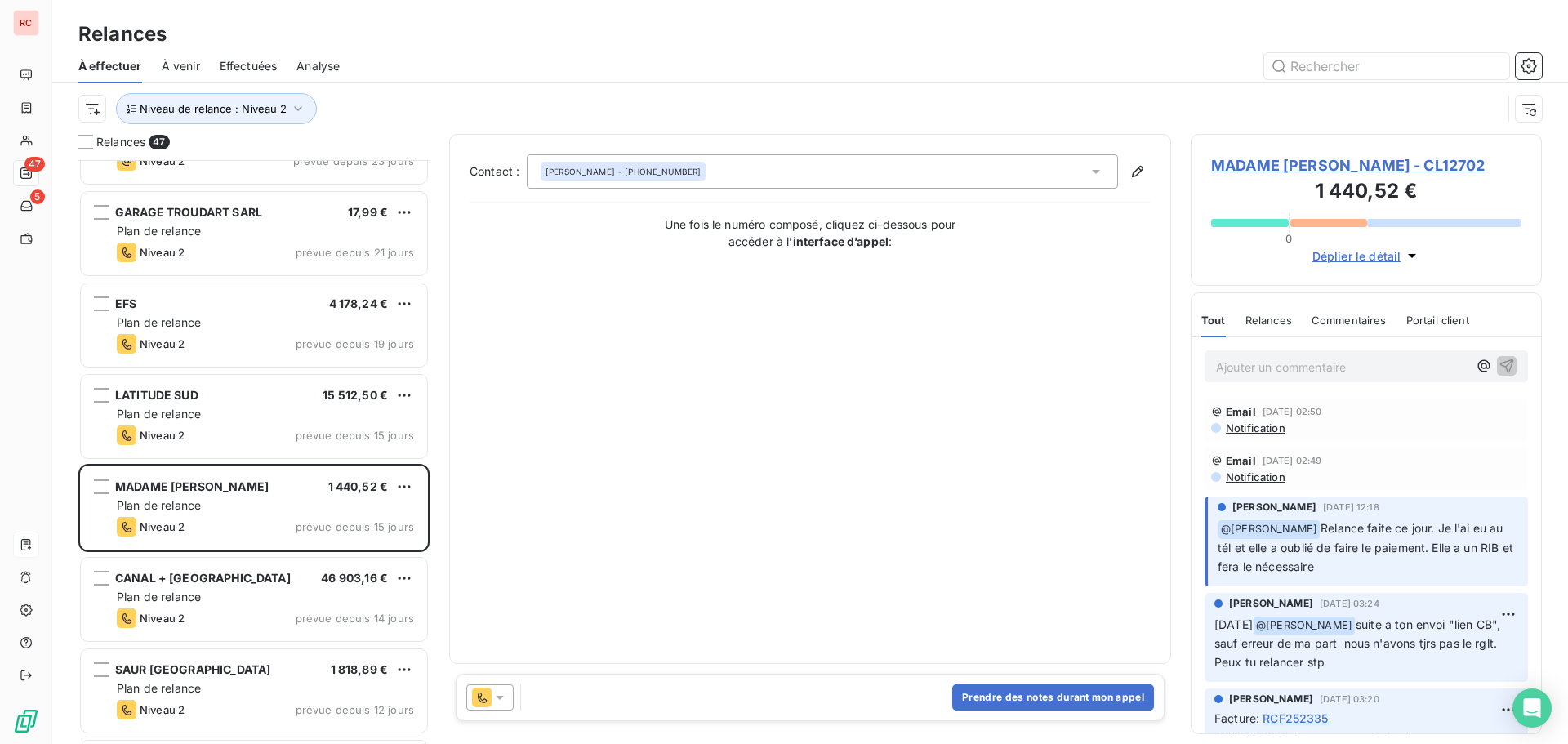
click at [1227, 169] on span "MADAME [PERSON_NAME] - CL12702" at bounding box center [1366, 165] width 310 height 22
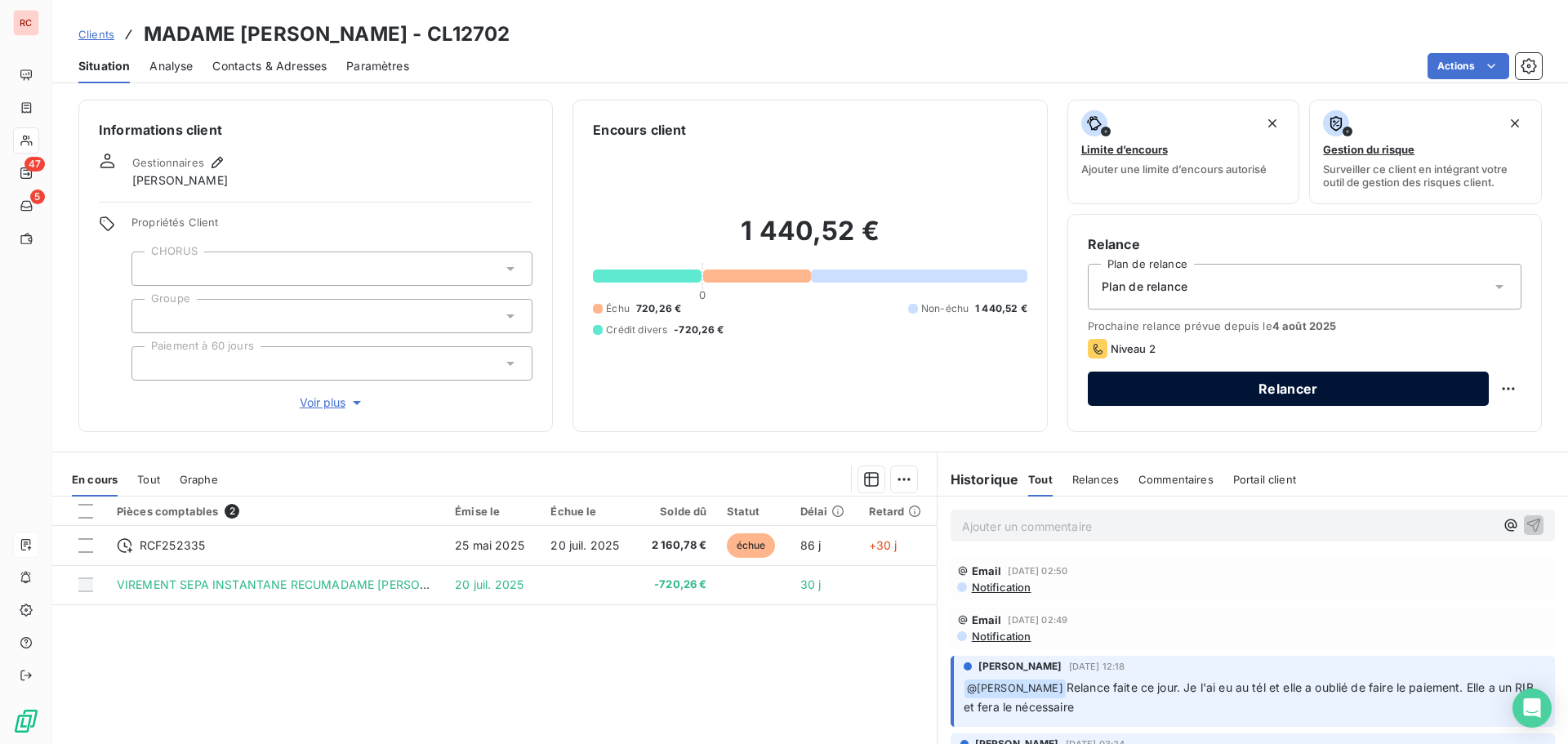
click at [1302, 391] on button "Relancer" at bounding box center [1288, 389] width 401 height 35
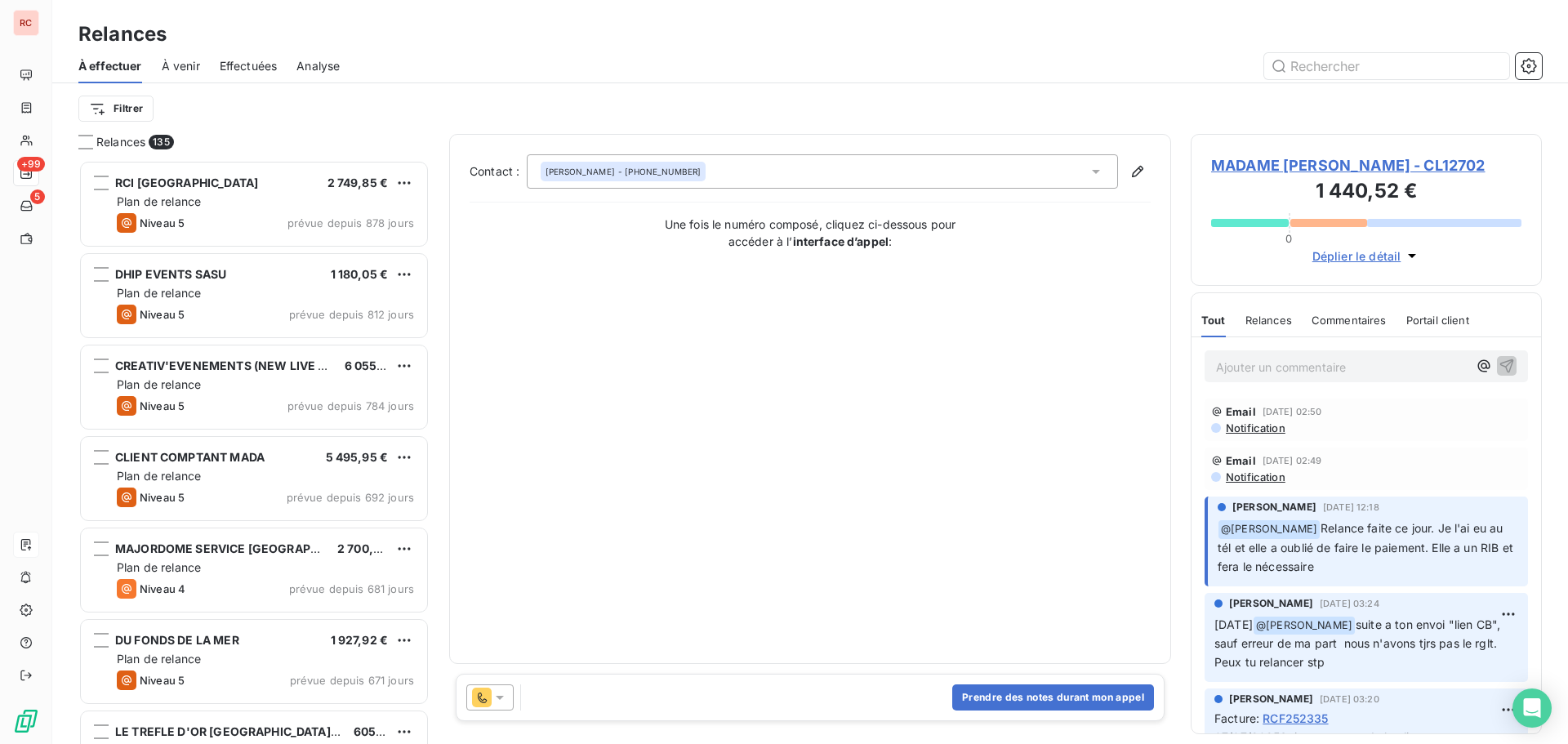
scroll to position [572, 339]
click at [502, 704] on icon at bounding box center [499, 697] width 16 height 16
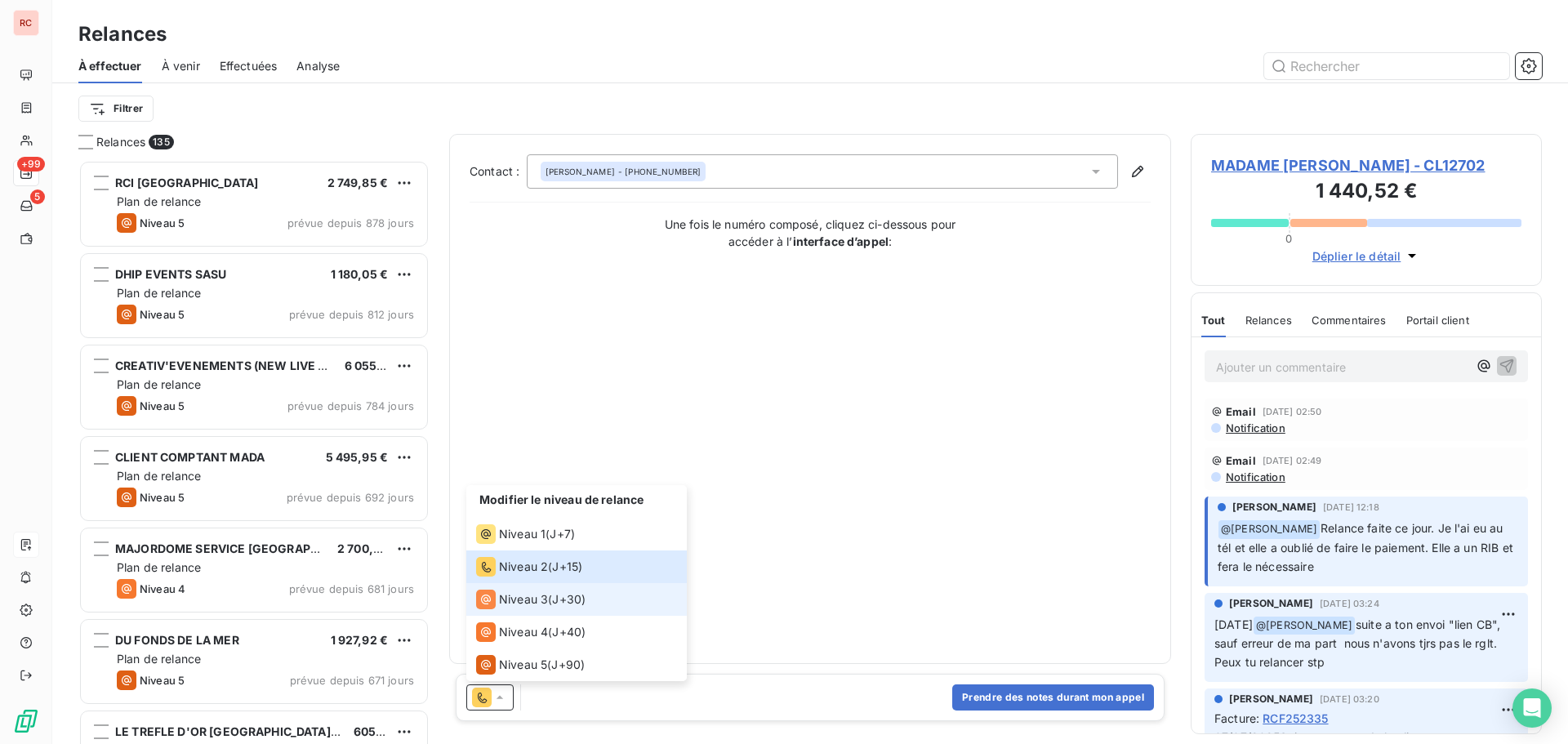
click at [538, 596] on span "Niveau 3" at bounding box center [524, 599] width 49 height 16
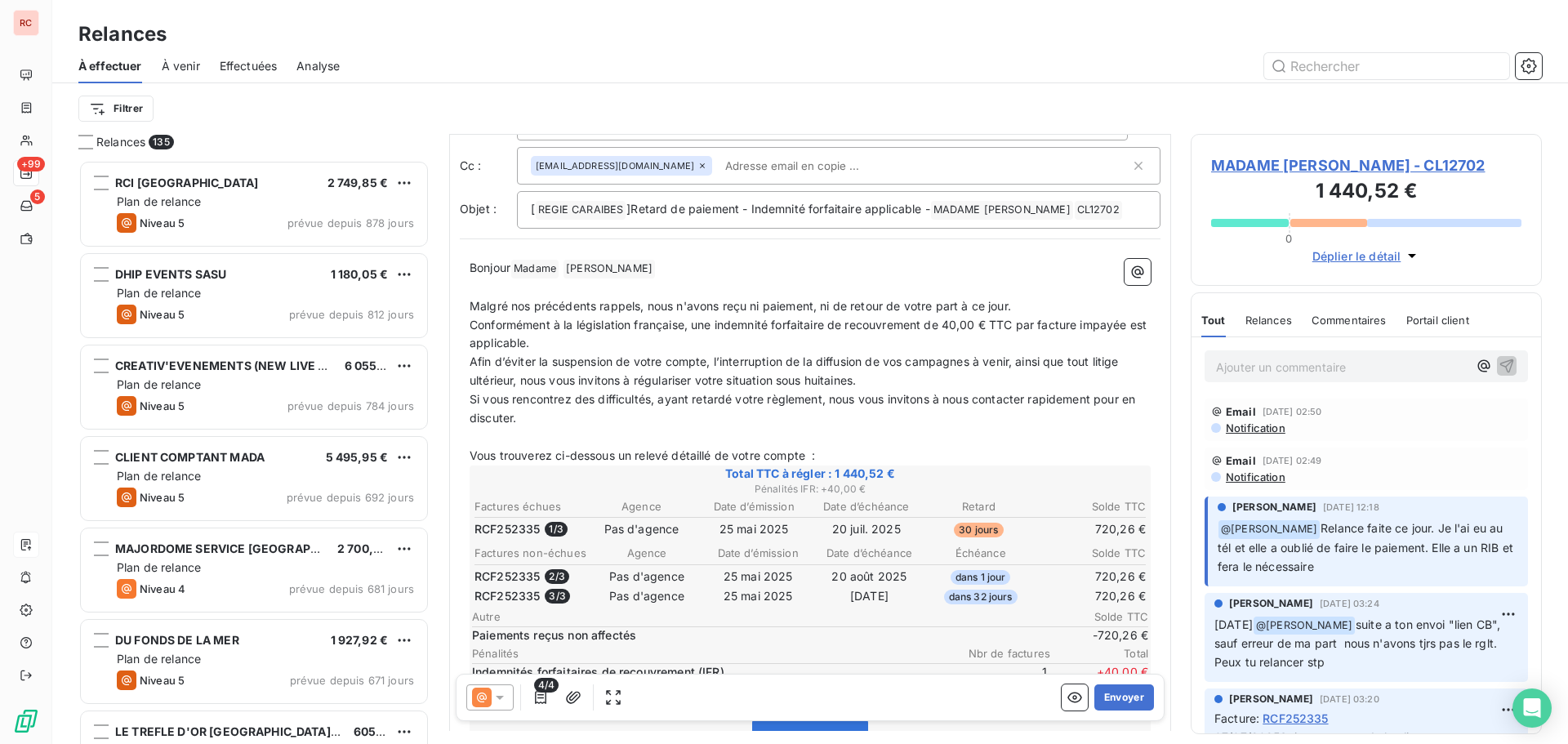
scroll to position [164, 0]
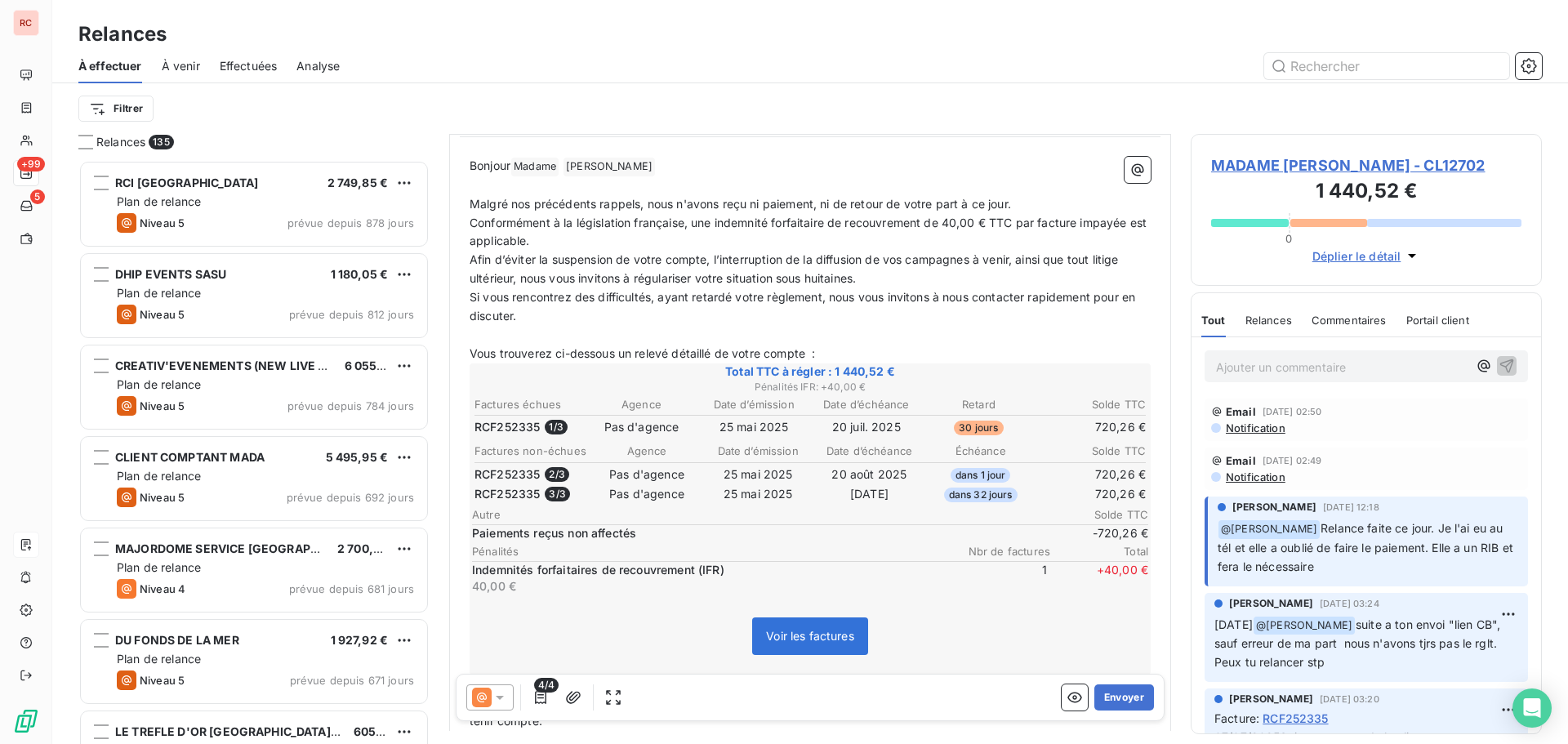
click at [1238, 161] on span "MADAME [PERSON_NAME] - CL12702" at bounding box center [1366, 165] width 310 height 22
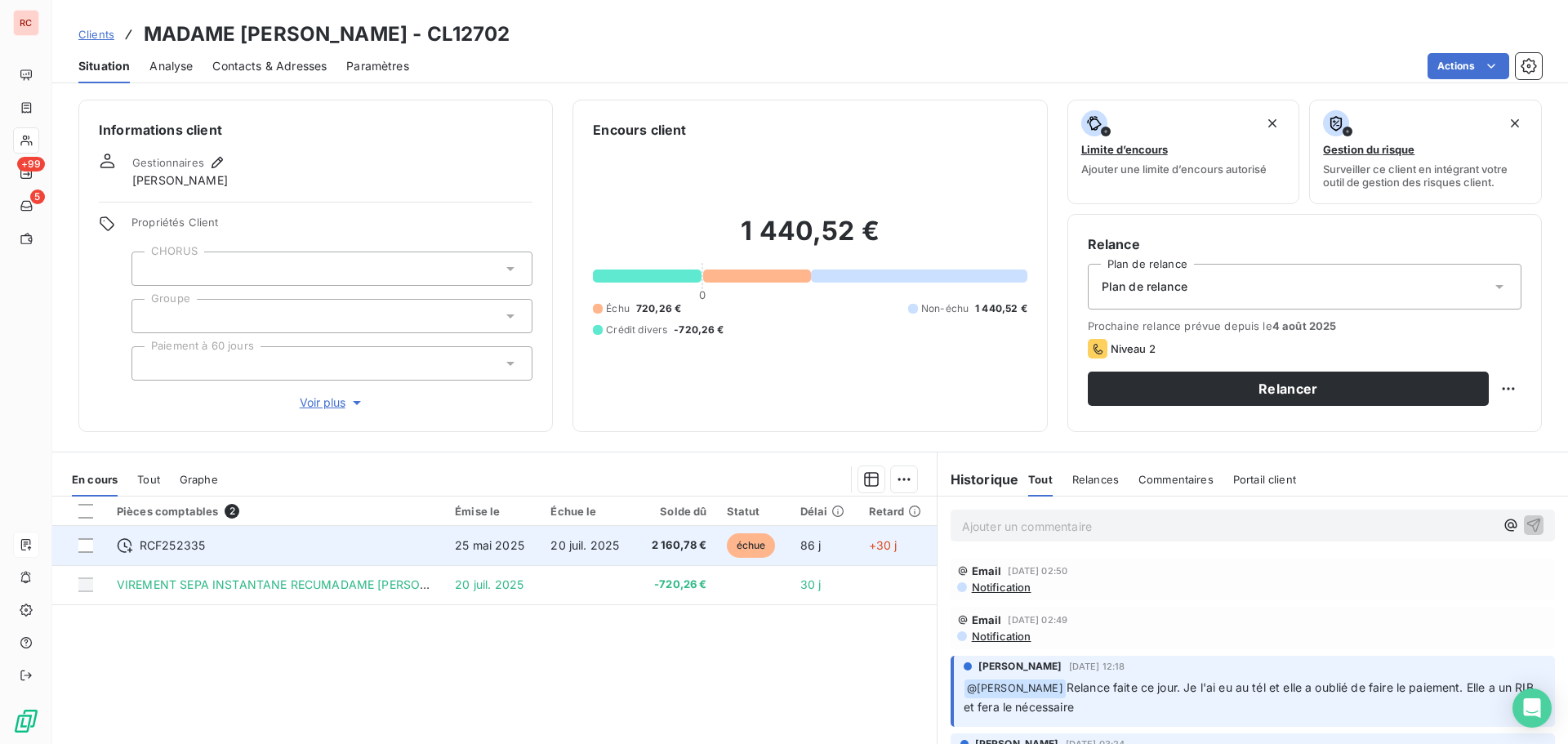
click at [675, 548] on span "2 160,78 €" at bounding box center [676, 545] width 62 height 16
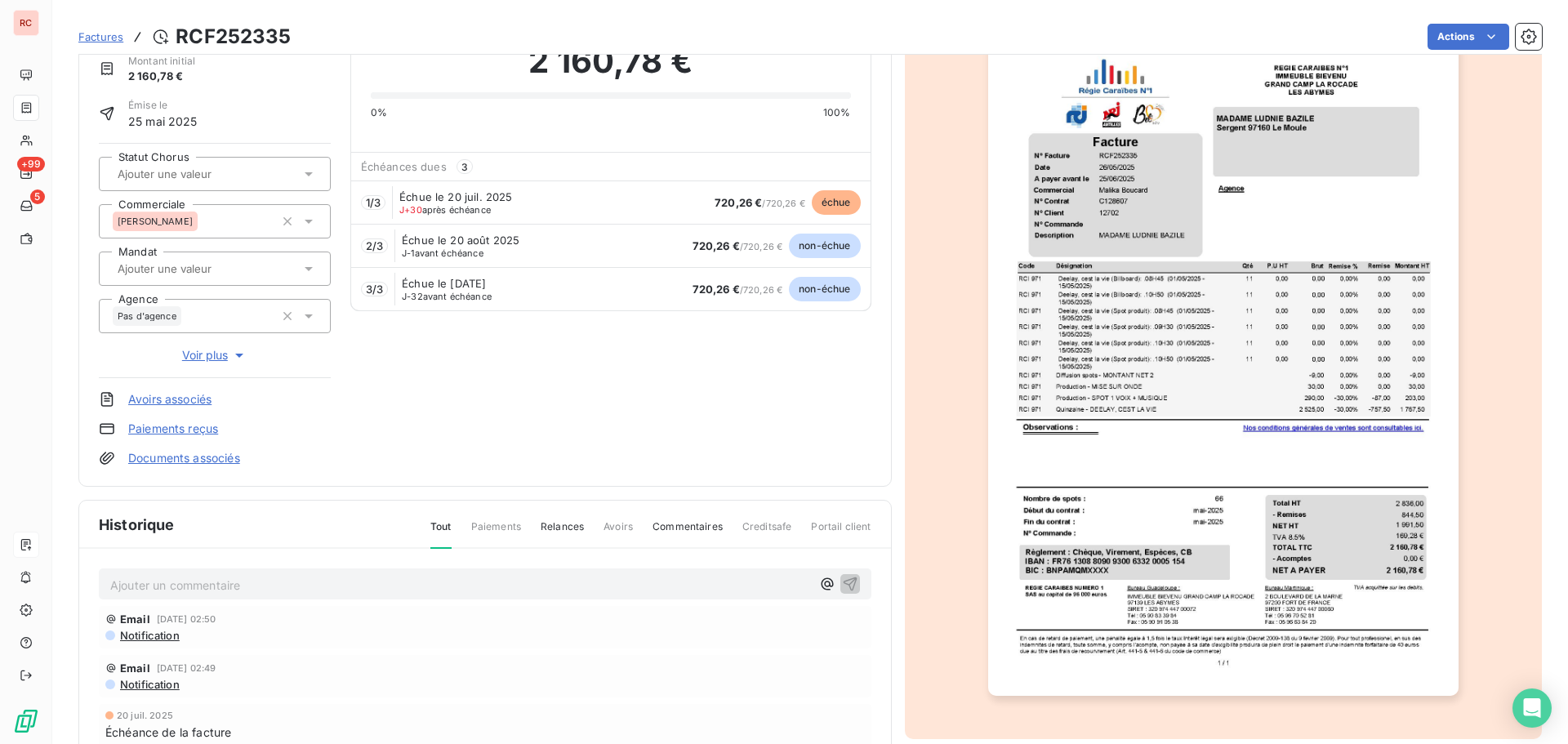
scroll to position [75, 0]
click at [165, 636] on span "Notification" at bounding box center [148, 637] width 62 height 13
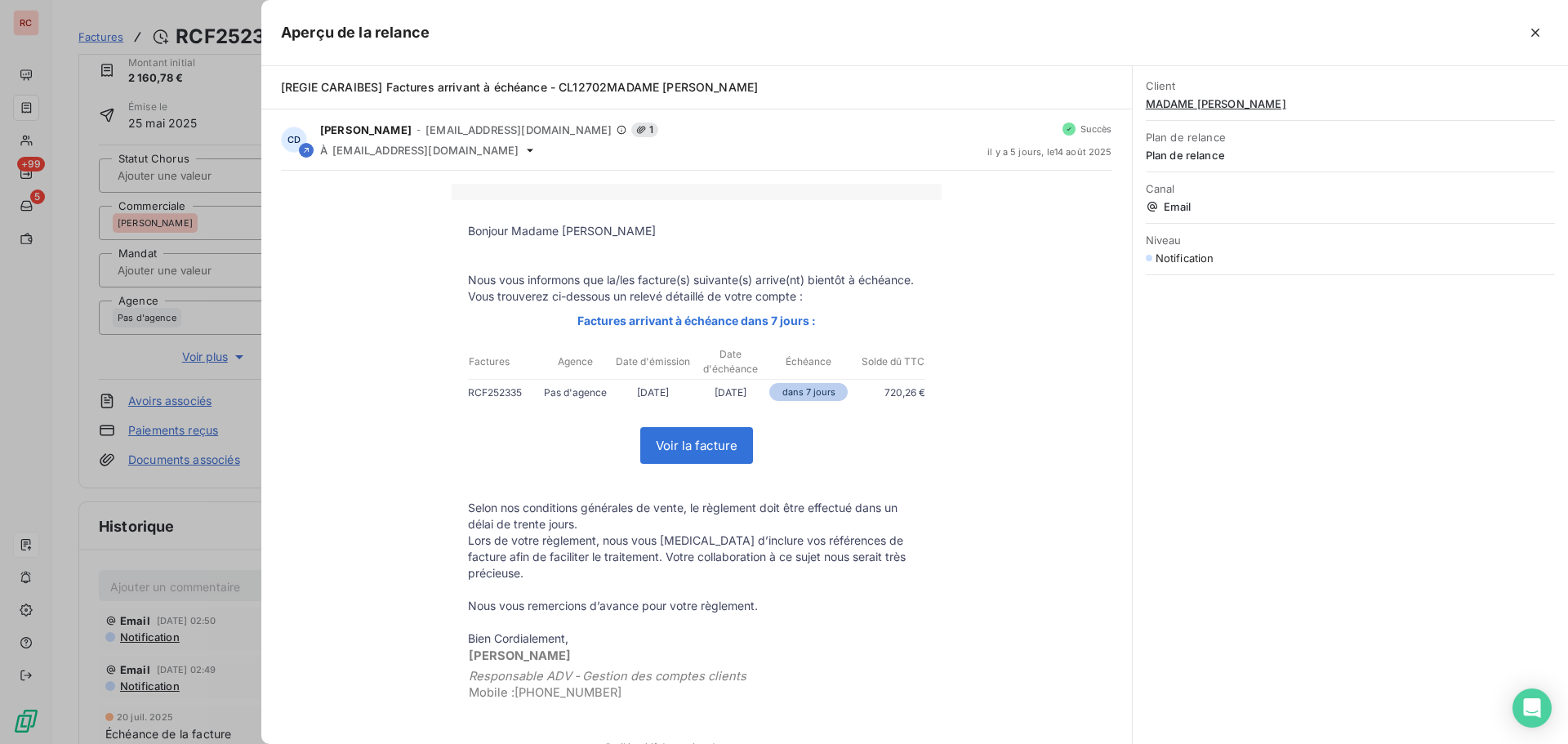
click at [165, 636] on div at bounding box center [784, 372] width 1568 height 744
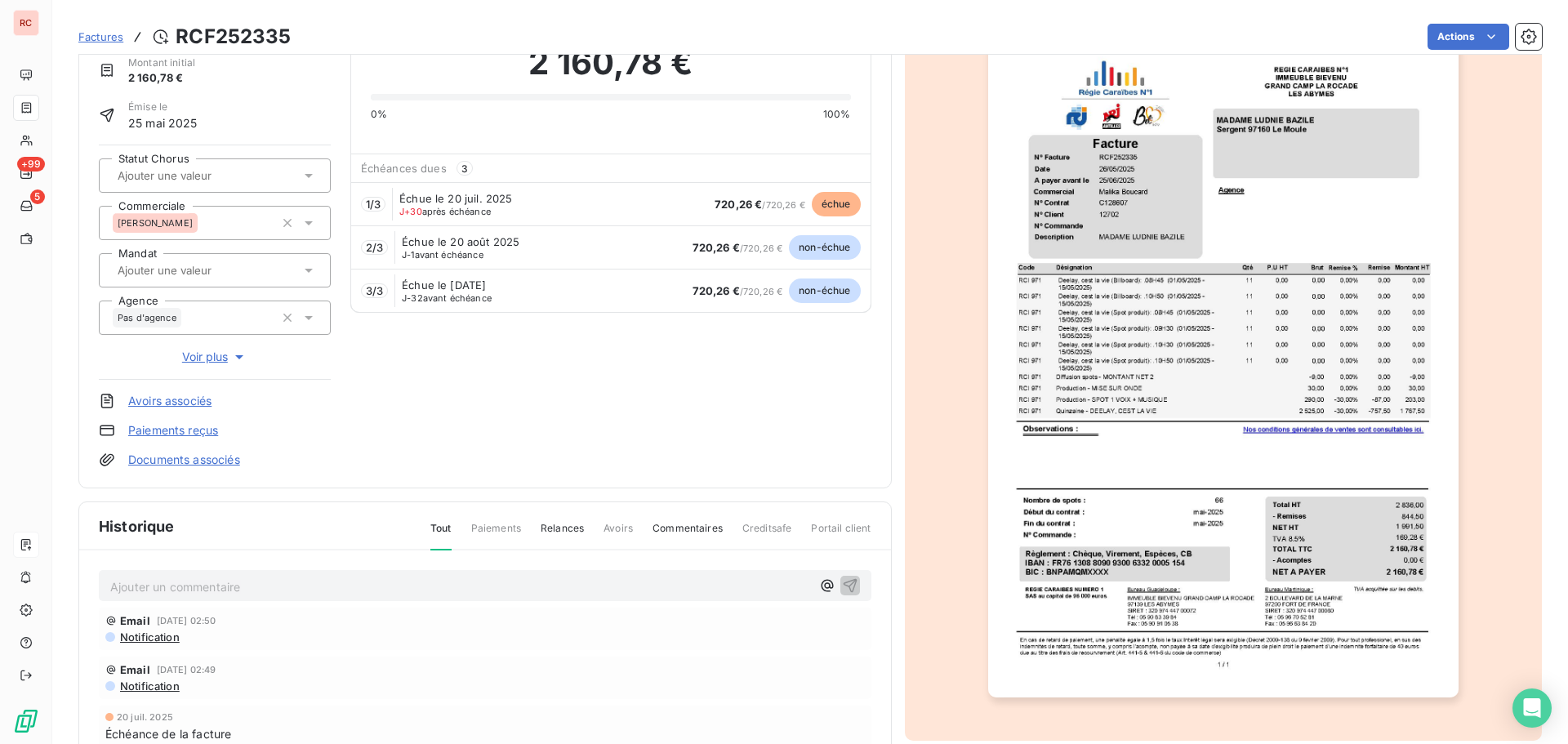
click at [459, 579] on p "Ajouter un commentaire ﻿" at bounding box center [460, 587] width 701 height 20
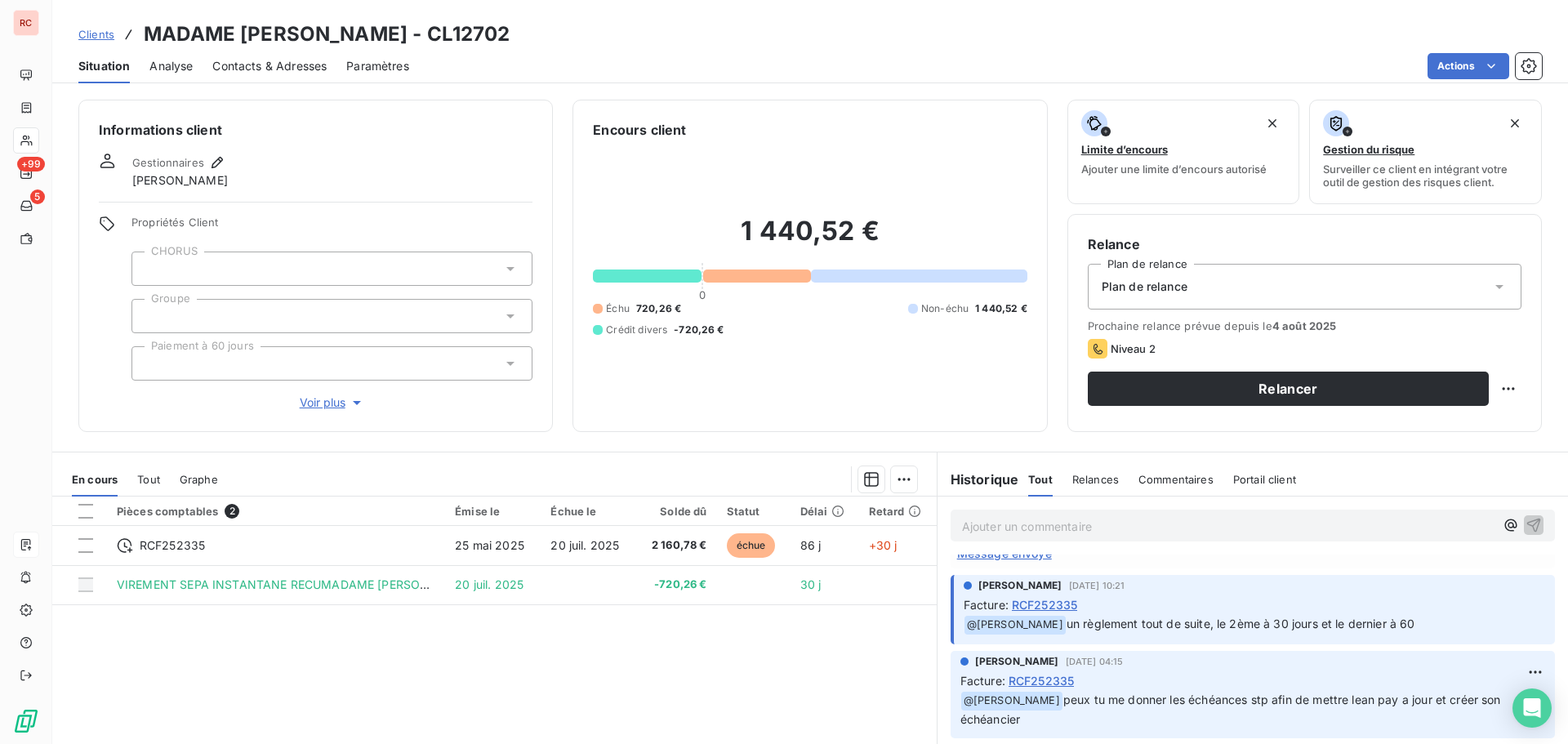
scroll to position [408, 0]
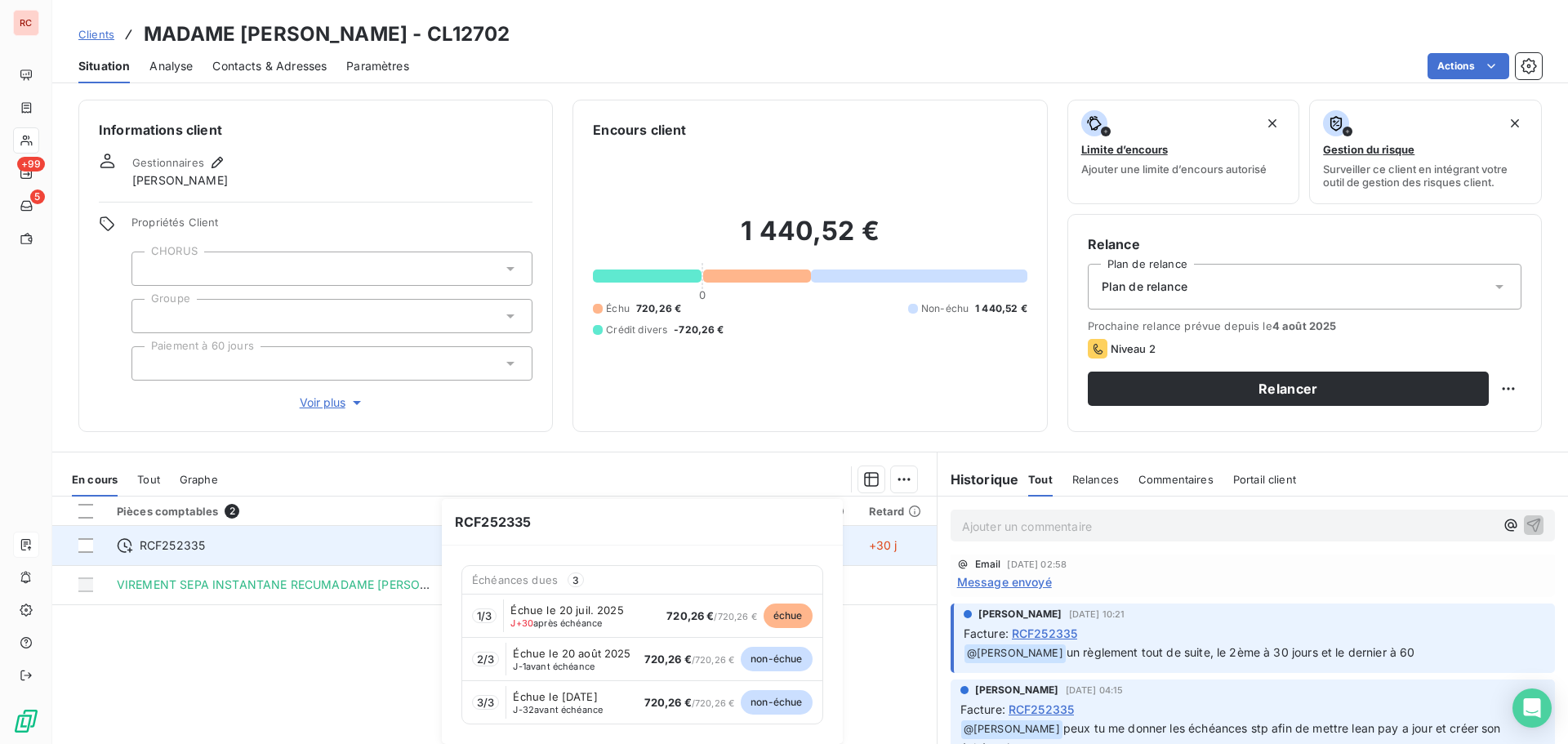
click at [302, 549] on div "RCF252335" at bounding box center [277, 545] width 319 height 16
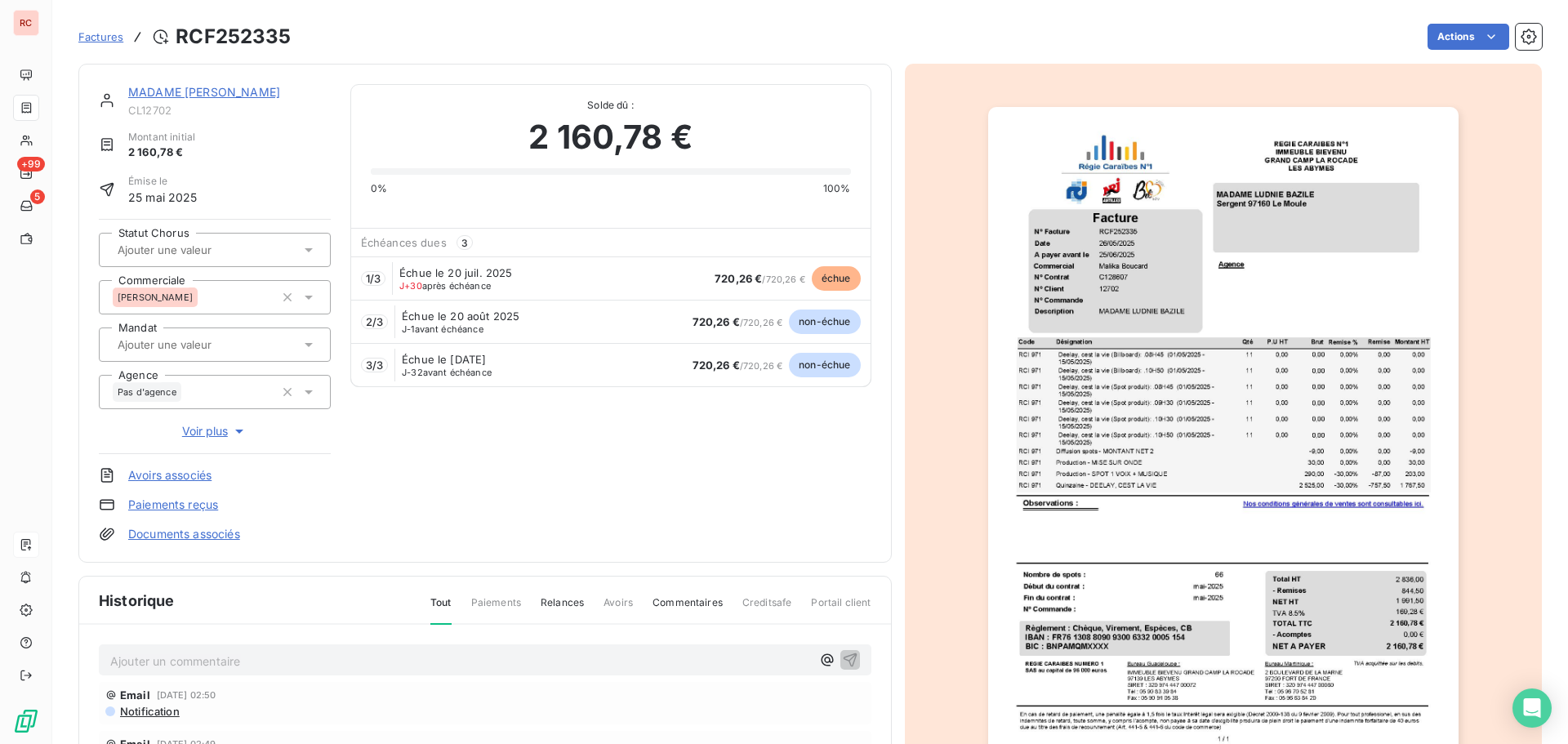
click at [191, 92] on link "MADAME [PERSON_NAME]" at bounding box center [204, 92] width 152 height 13
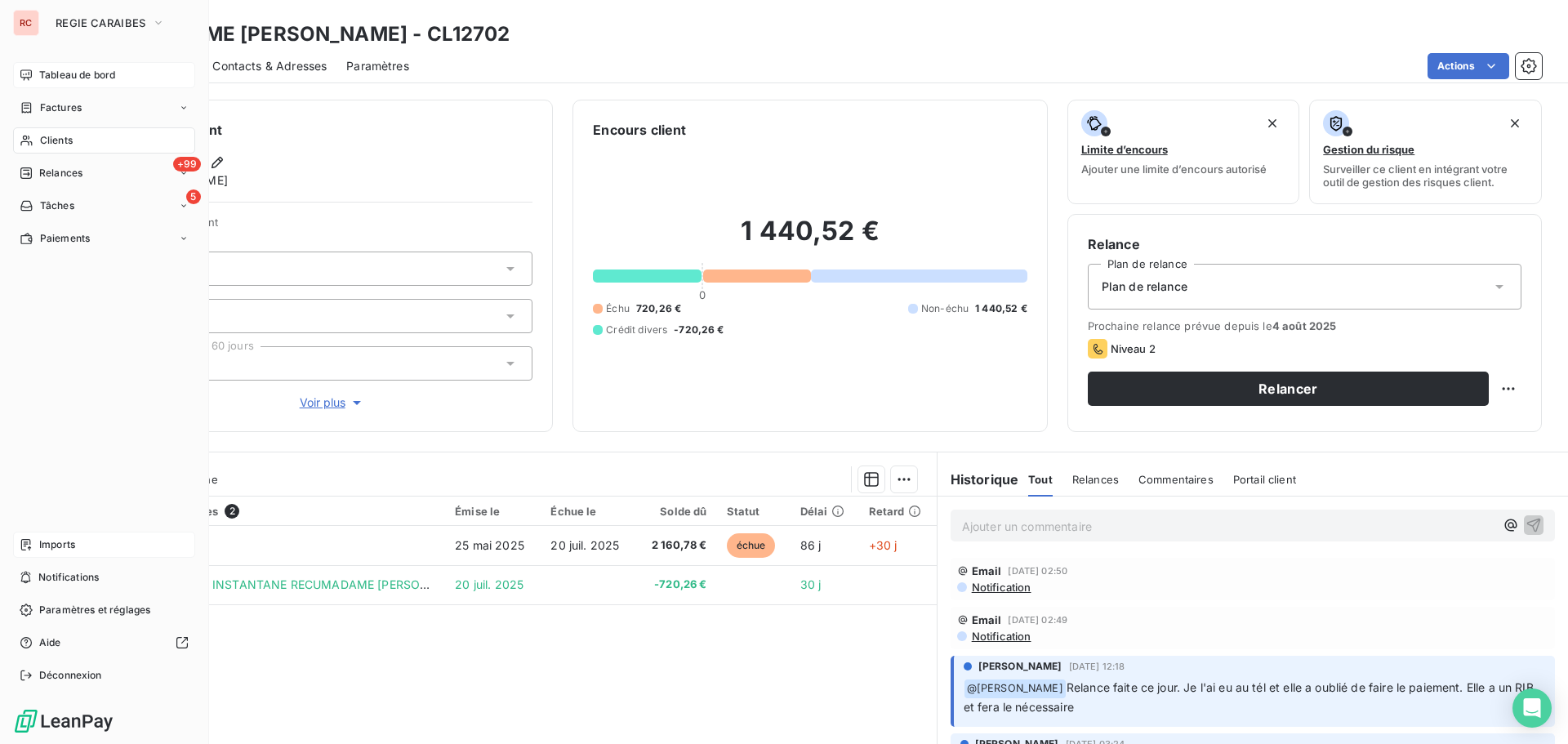
click at [84, 77] on span "Tableau de bord" at bounding box center [77, 74] width 76 height 14
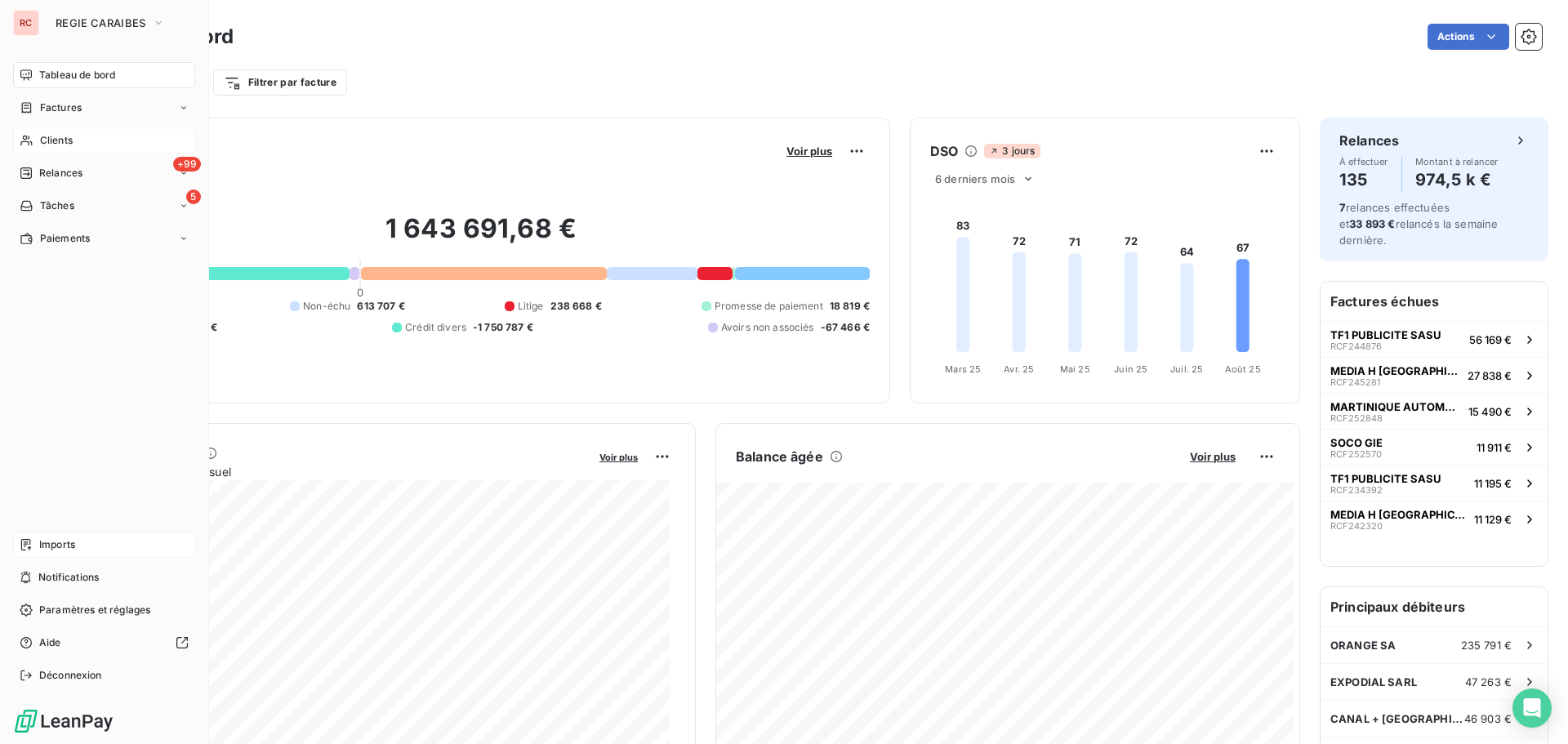
click at [67, 142] on span "Clients" at bounding box center [56, 140] width 33 height 14
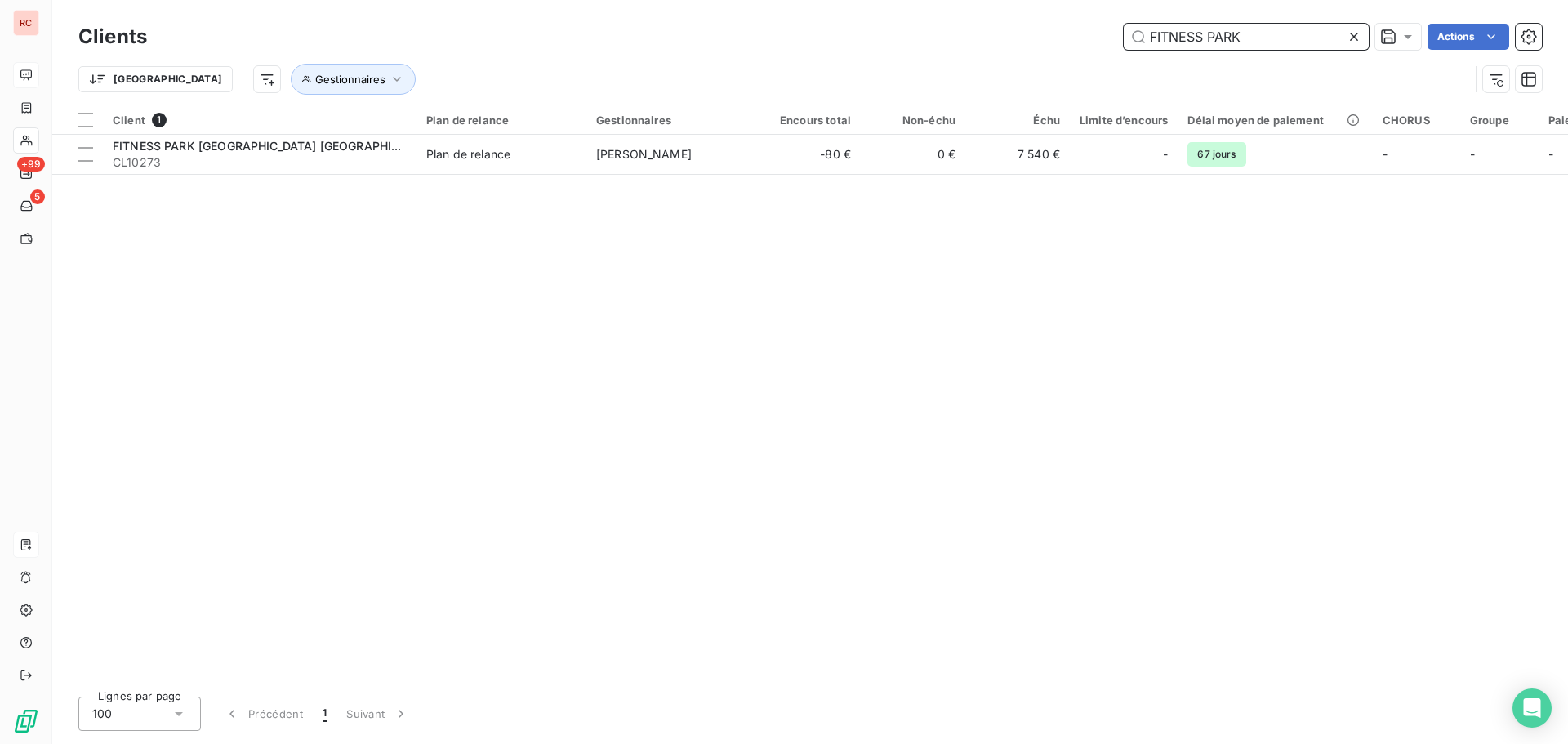
drag, startPoint x: 1181, startPoint y: 39, endPoint x: 1076, endPoint y: 42, distance: 105.0
click at [1076, 42] on div "FITNESS PARK Actions" at bounding box center [854, 36] width 1375 height 26
paste input "11611"
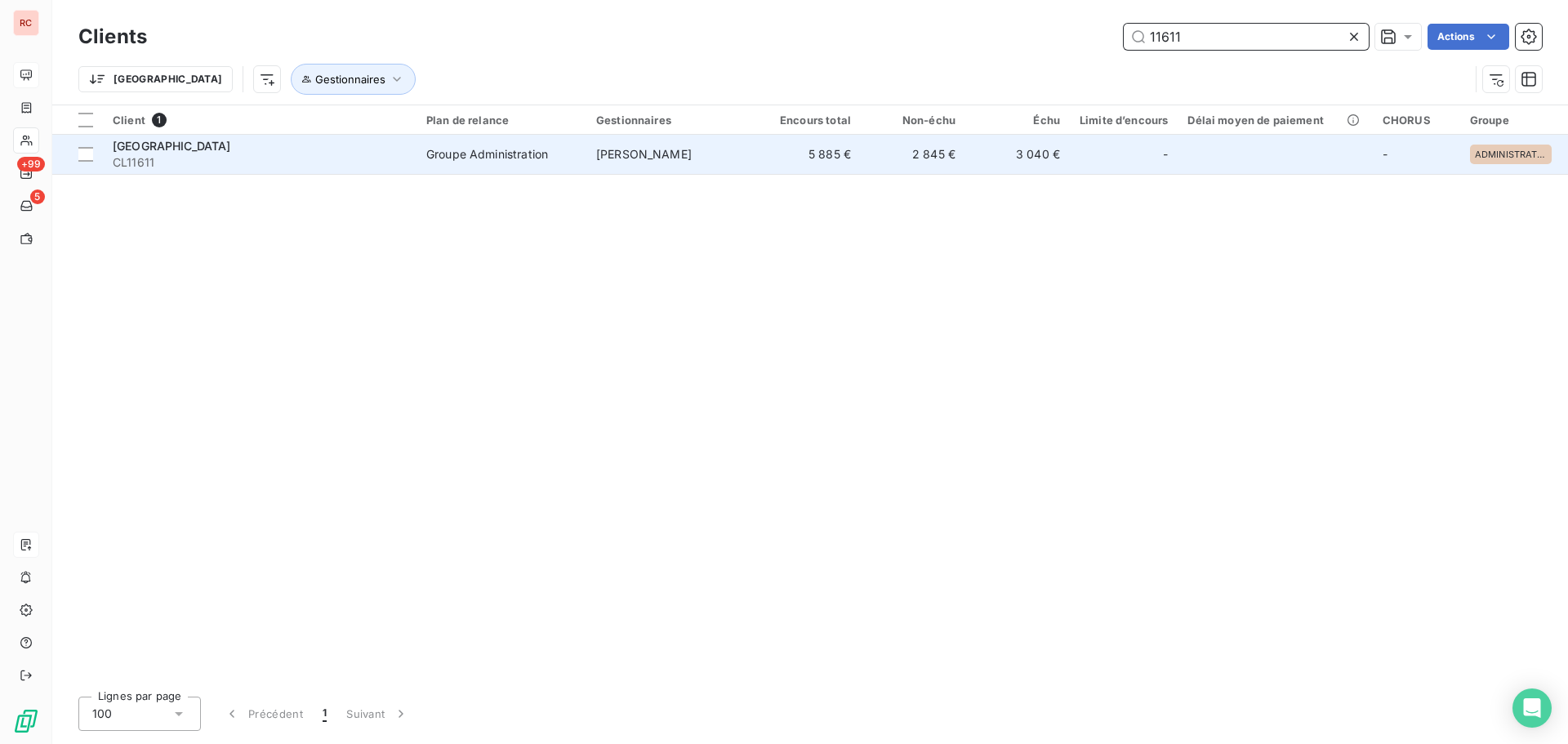
type input "11611"
click at [394, 159] on span "CL11611" at bounding box center [260, 162] width 294 height 16
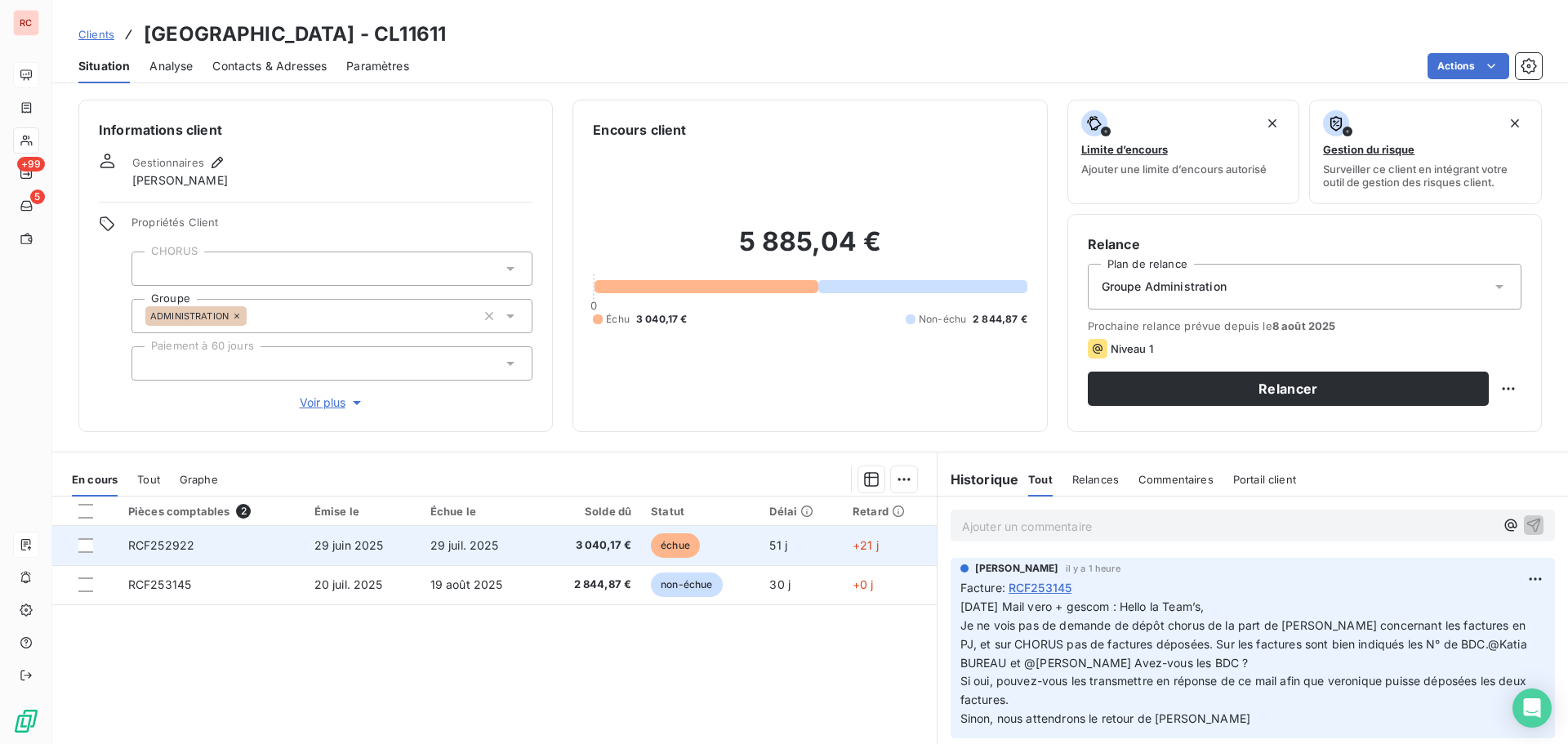
click at [528, 558] on td "29 juil. 2025" at bounding box center [481, 546] width 120 height 39
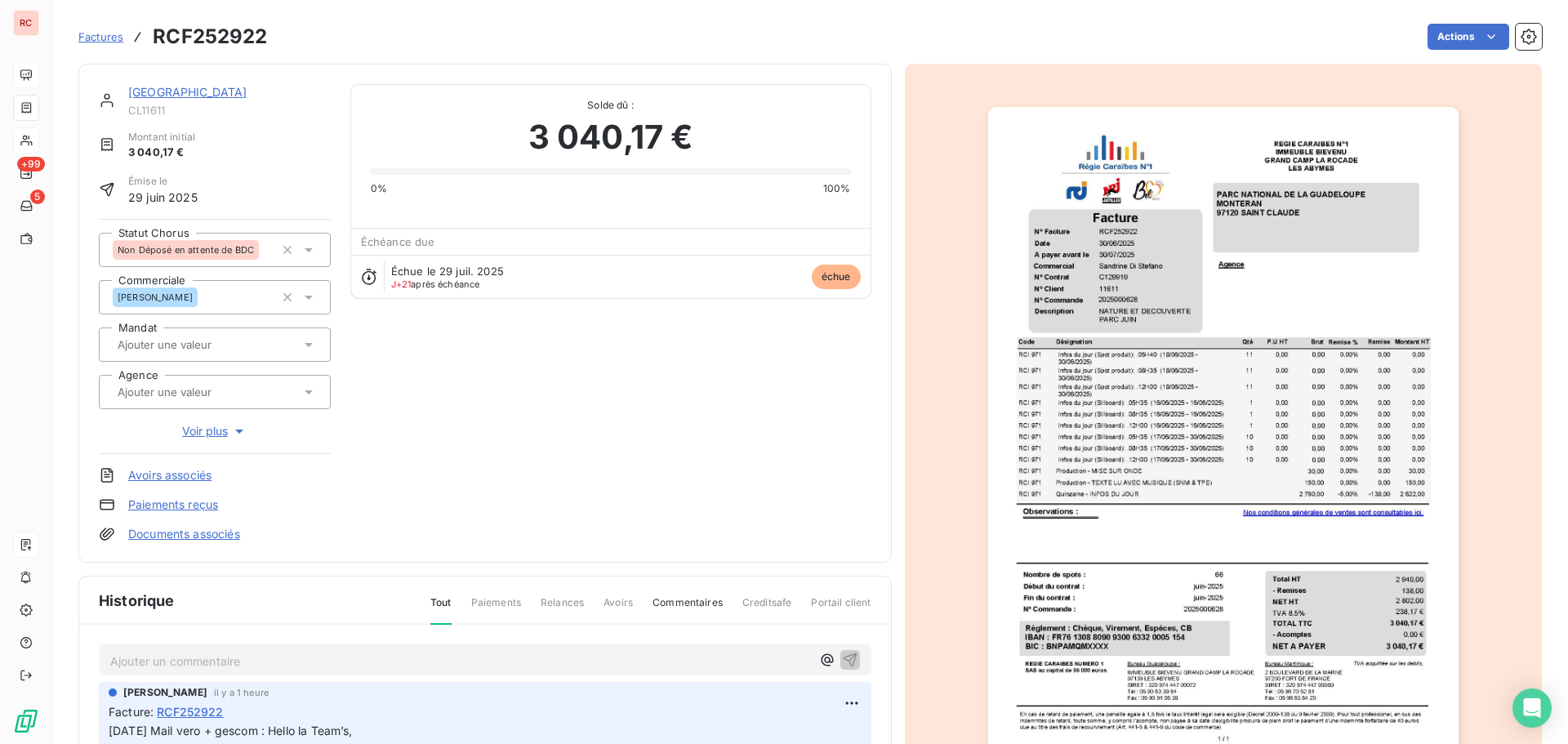
click at [1387, 607] on img "button" at bounding box center [1223, 439] width 470 height 665
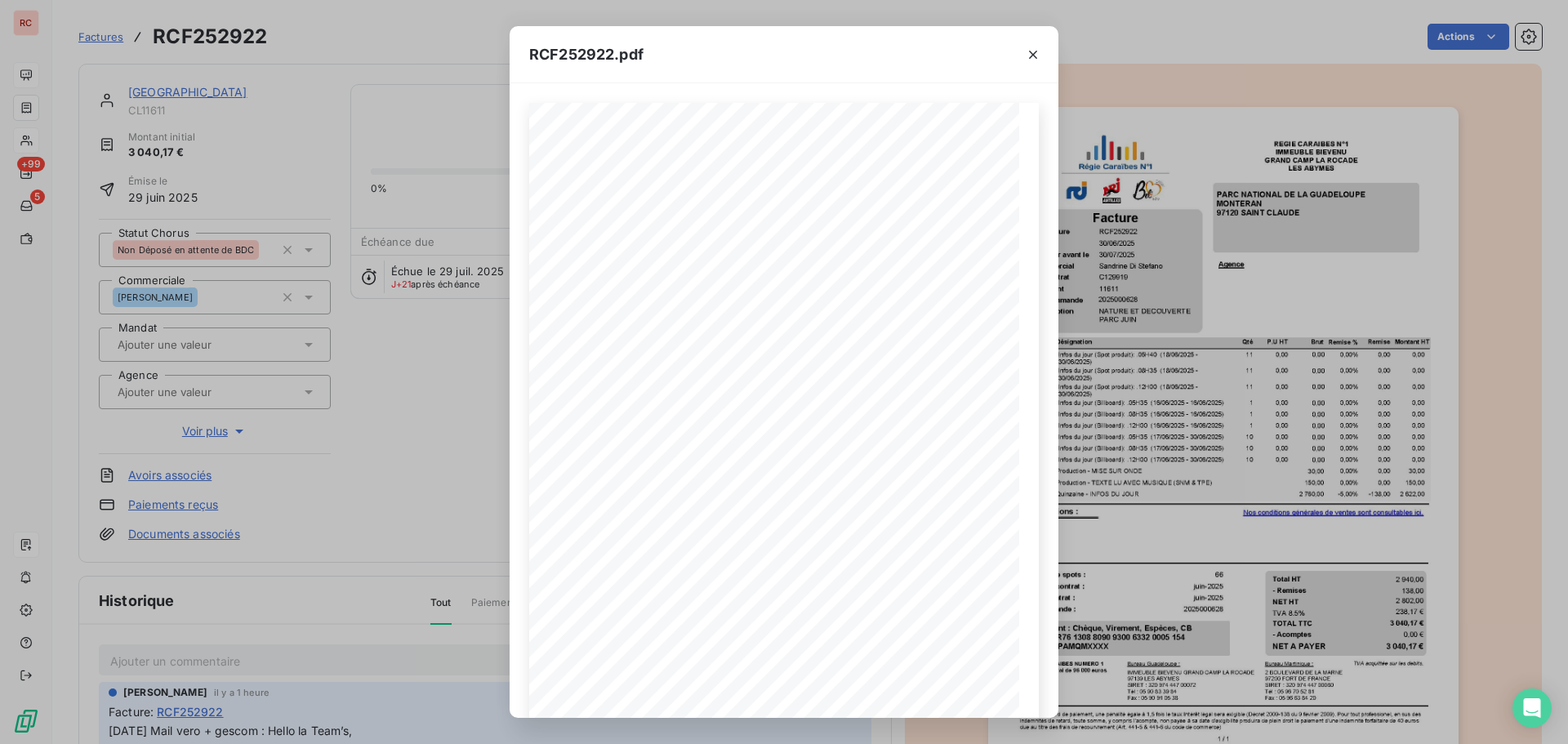
drag, startPoint x: 1034, startPoint y: 55, endPoint x: 986, endPoint y: 52, distance: 48.1
click at [1033, 56] on icon "button" at bounding box center [1033, 54] width 16 height 16
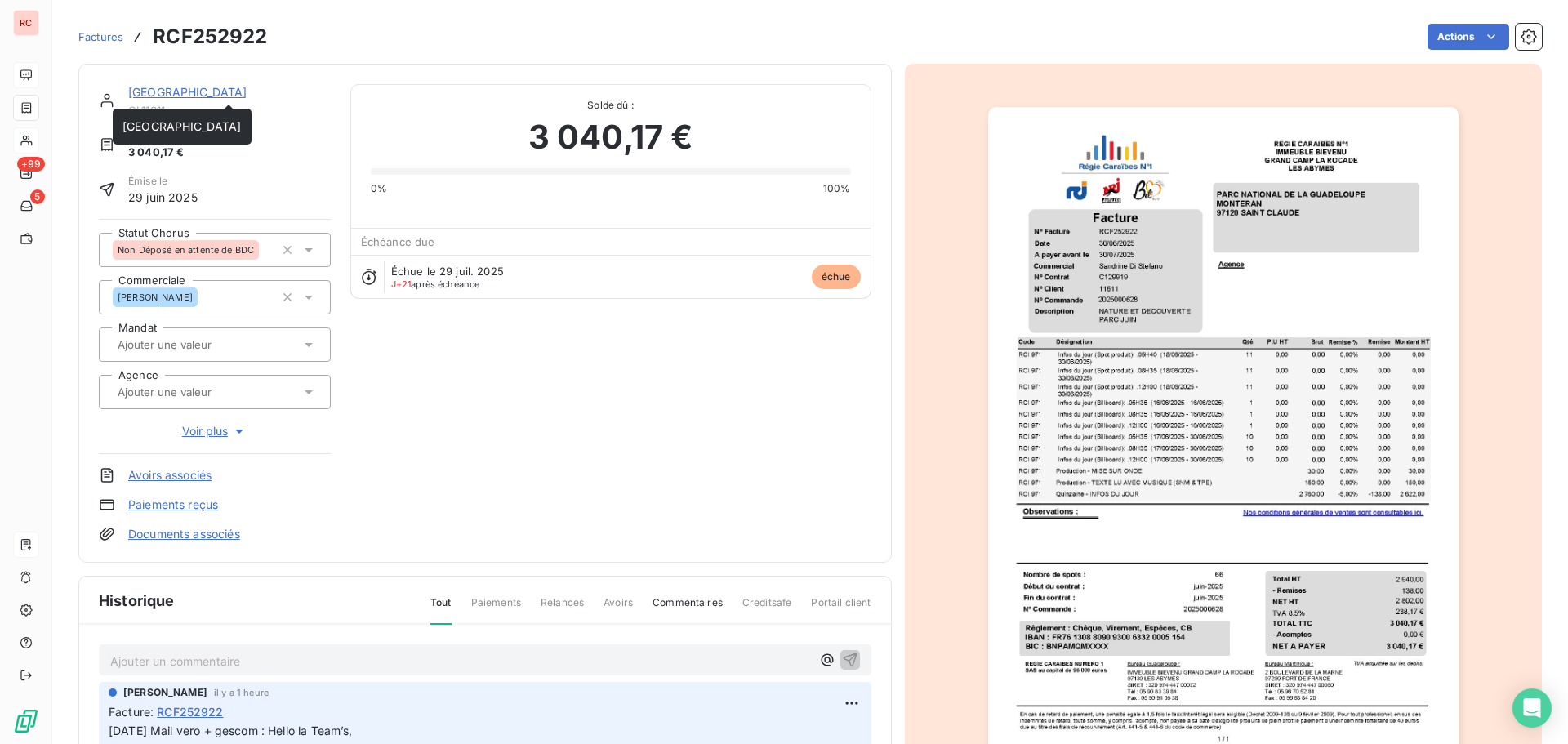
click at [144, 94] on link "[GEOGRAPHIC_DATA]" at bounding box center [187, 92] width 119 height 13
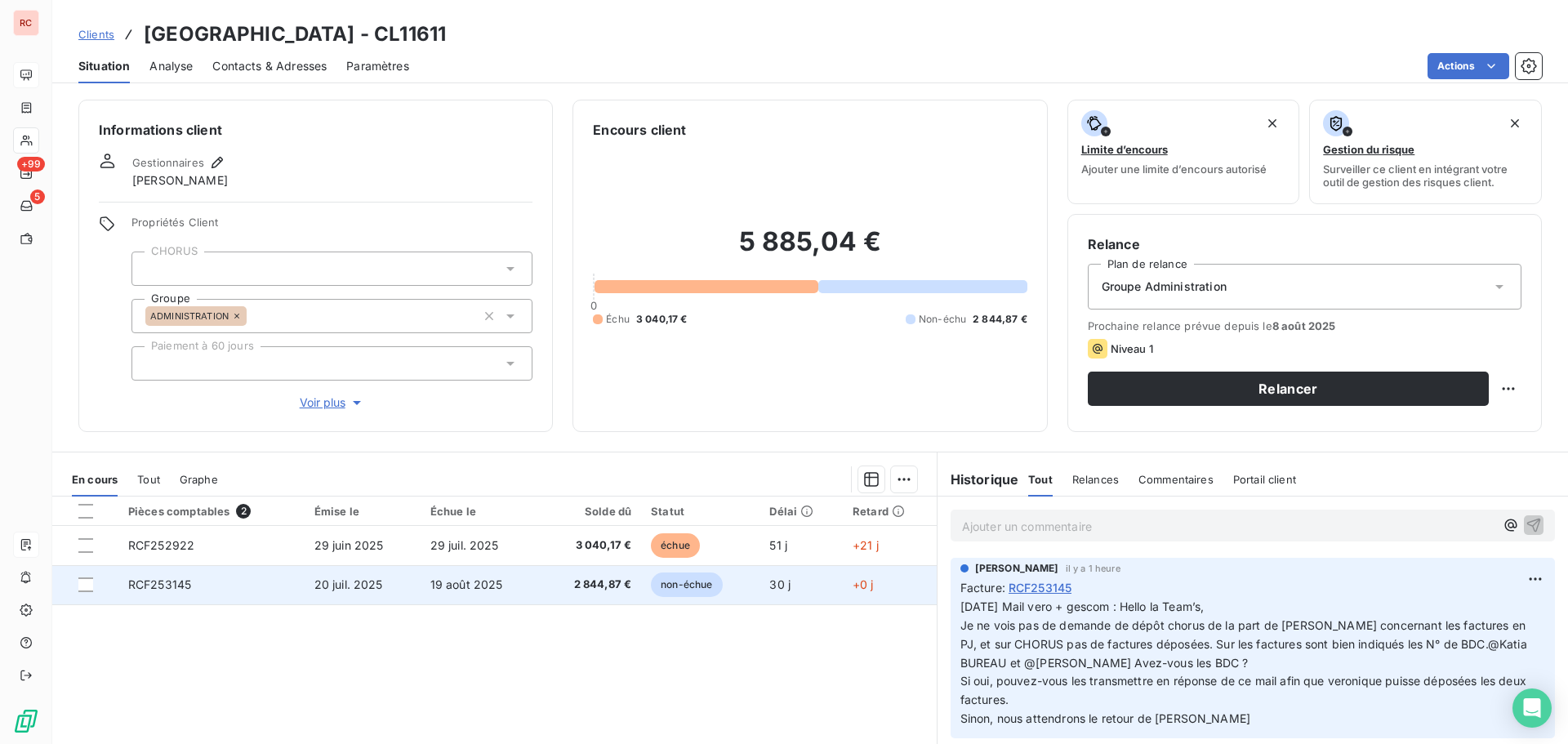
click at [207, 585] on td "RCF253145" at bounding box center [211, 585] width 186 height 39
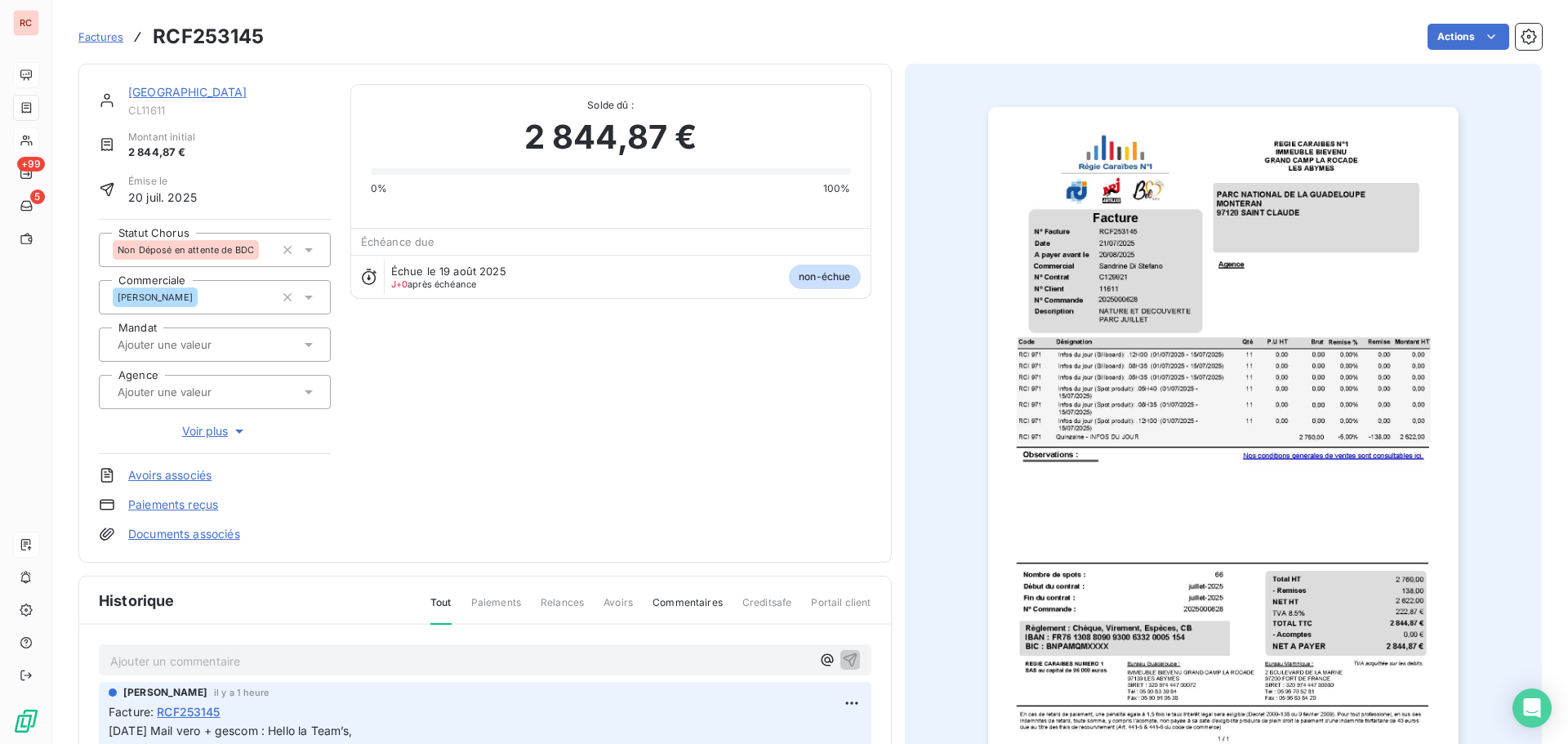
click at [1120, 569] on img "button" at bounding box center [1223, 439] width 470 height 665
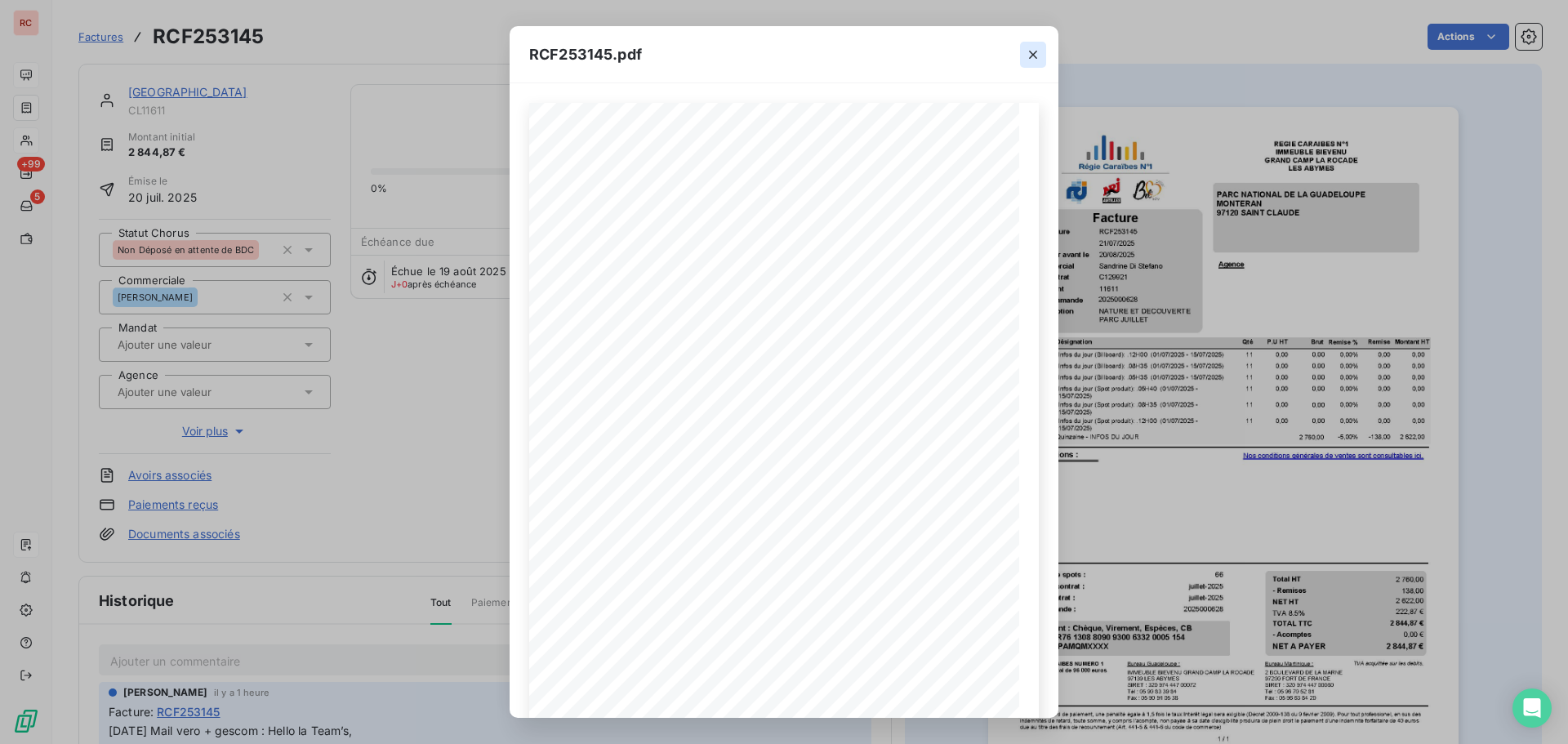
click at [1039, 52] on icon "button" at bounding box center [1033, 54] width 16 height 16
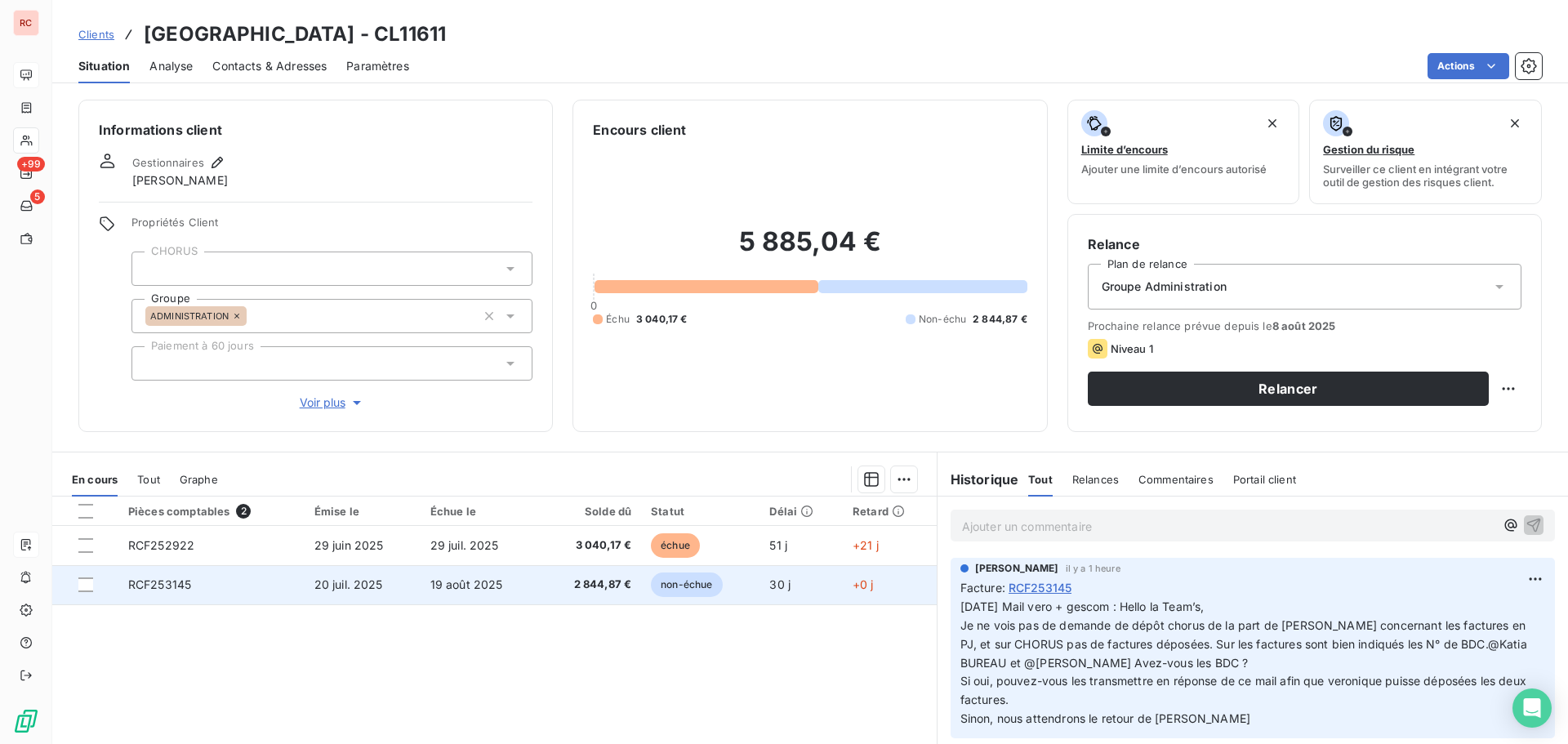
click at [749, 569] on td "non-échue" at bounding box center [700, 585] width 118 height 39
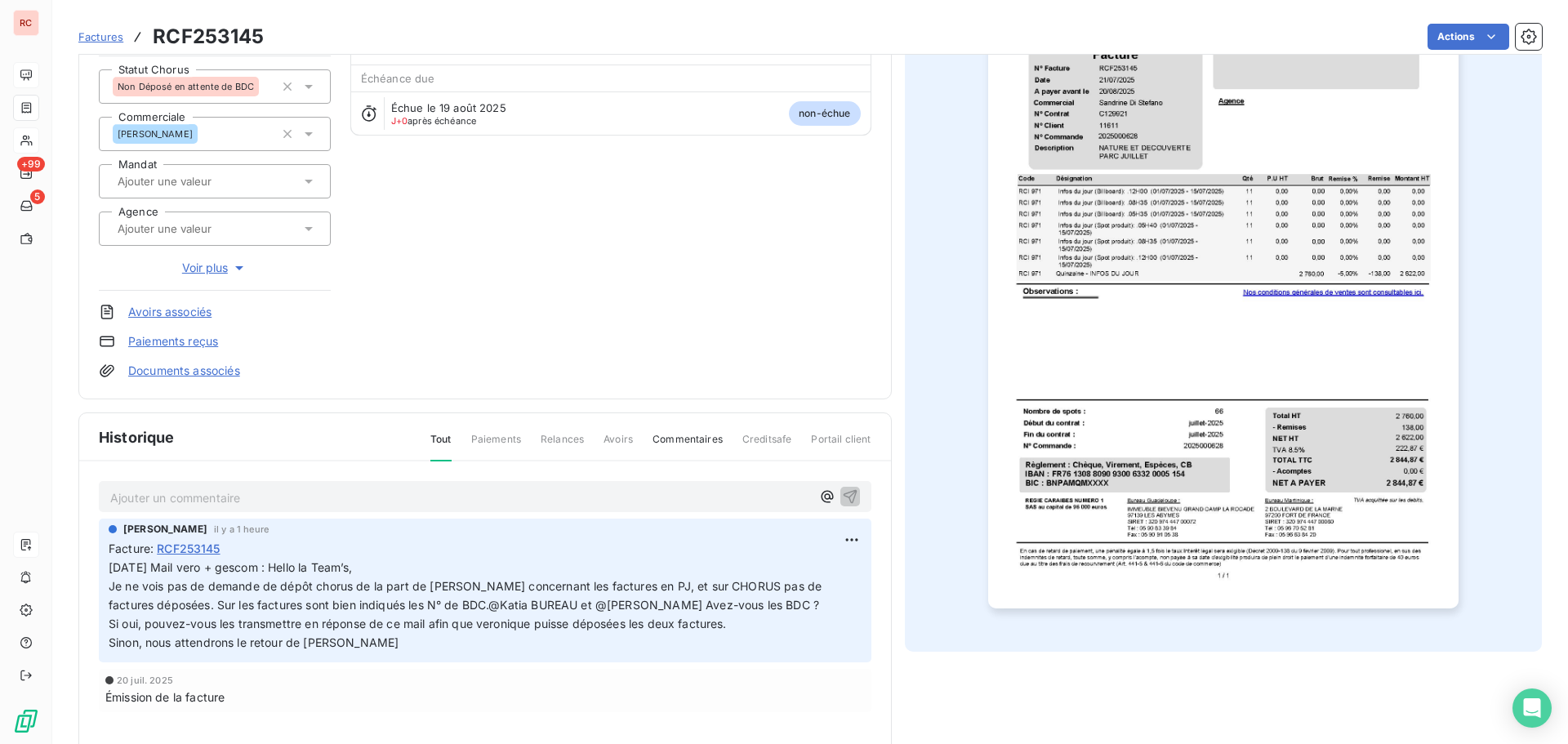
scroll to position [166, 0]
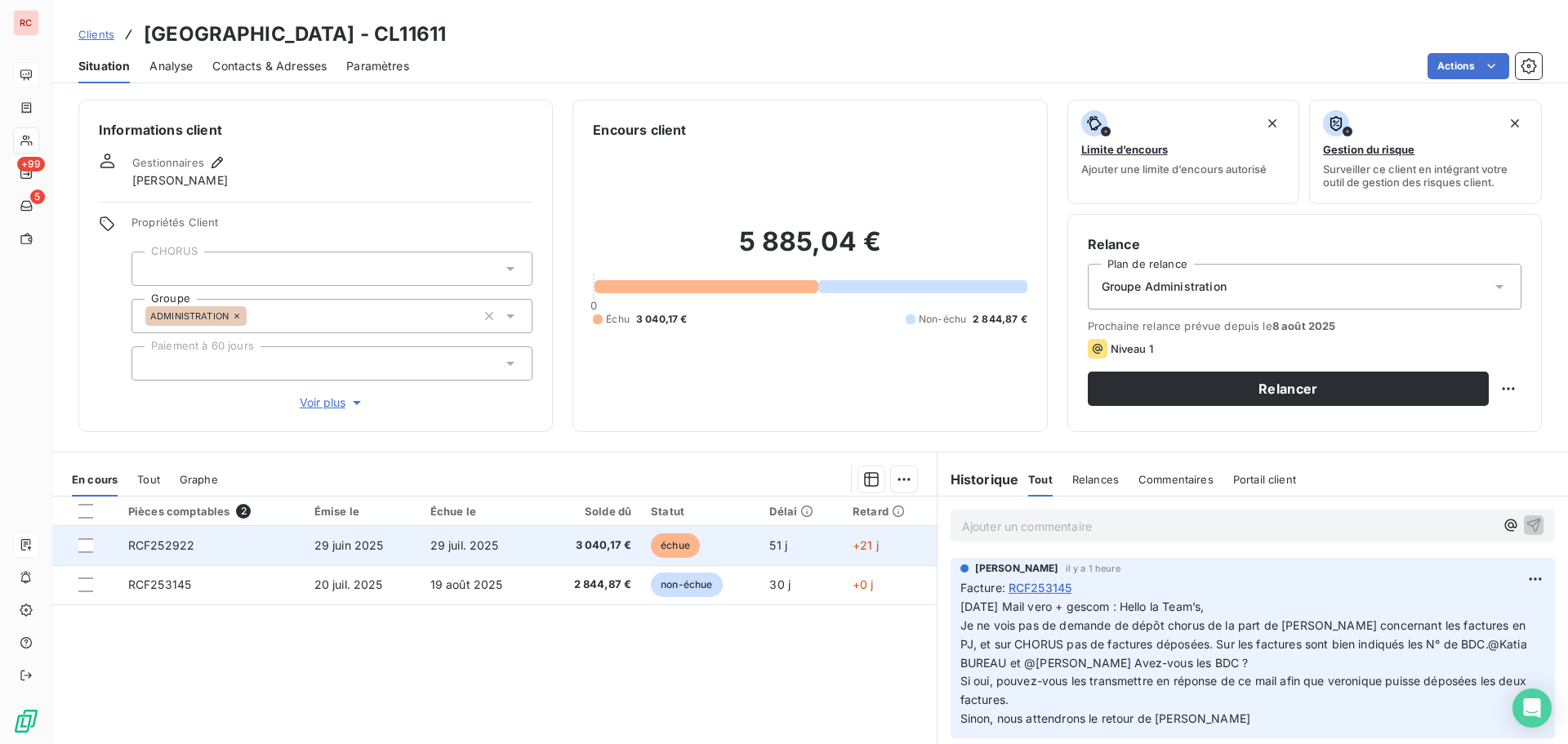
click at [504, 553] on td "29 juil. 2025" at bounding box center [481, 546] width 120 height 39
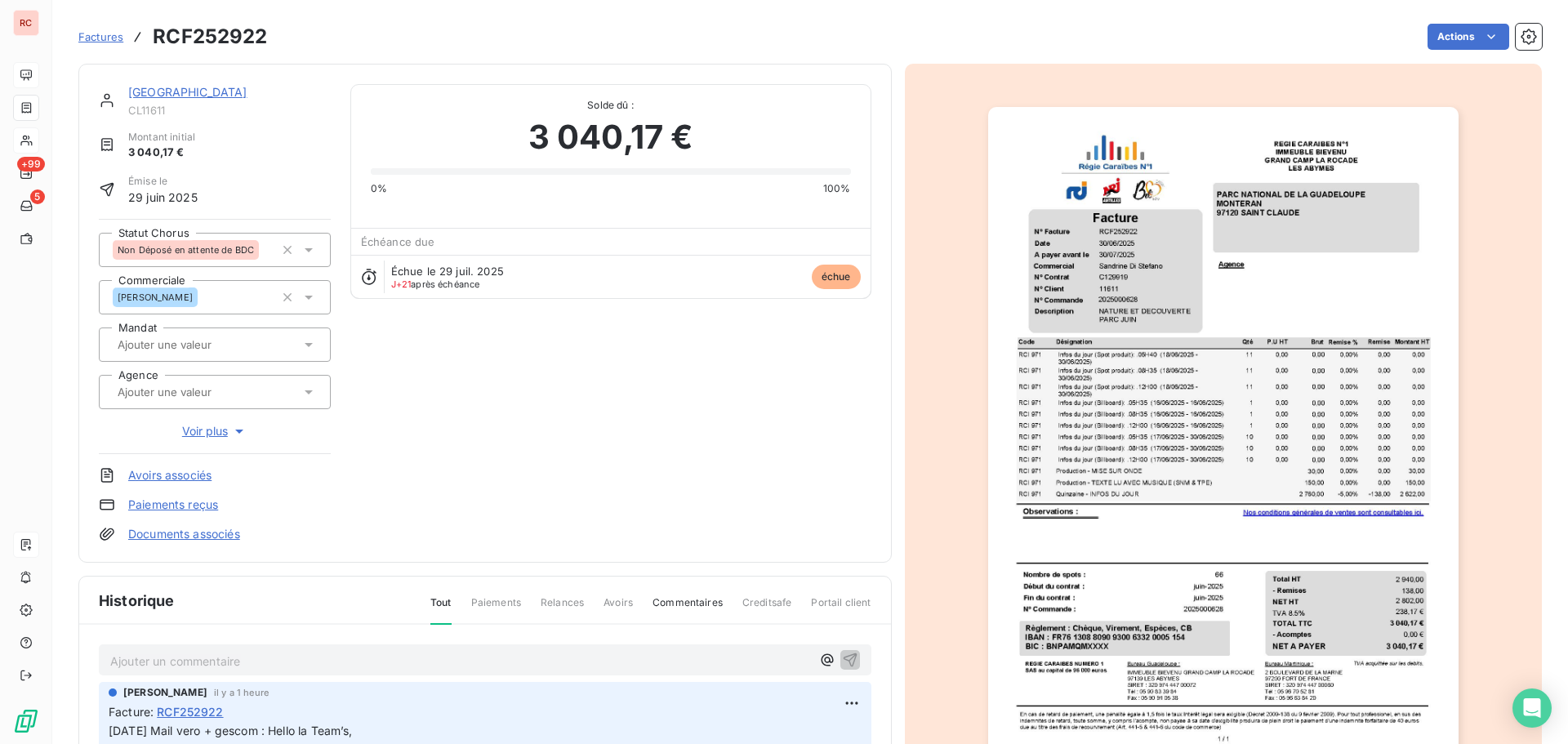
click at [234, 663] on p "Ajouter un commentaire ﻿" at bounding box center [460, 661] width 701 height 20
click at [288, 710] on div "Facture : RCF252922" at bounding box center [485, 712] width 753 height 17
click at [126, 656] on p "Ajouter un commentaire ﻿" at bounding box center [460, 661] width 701 height 20
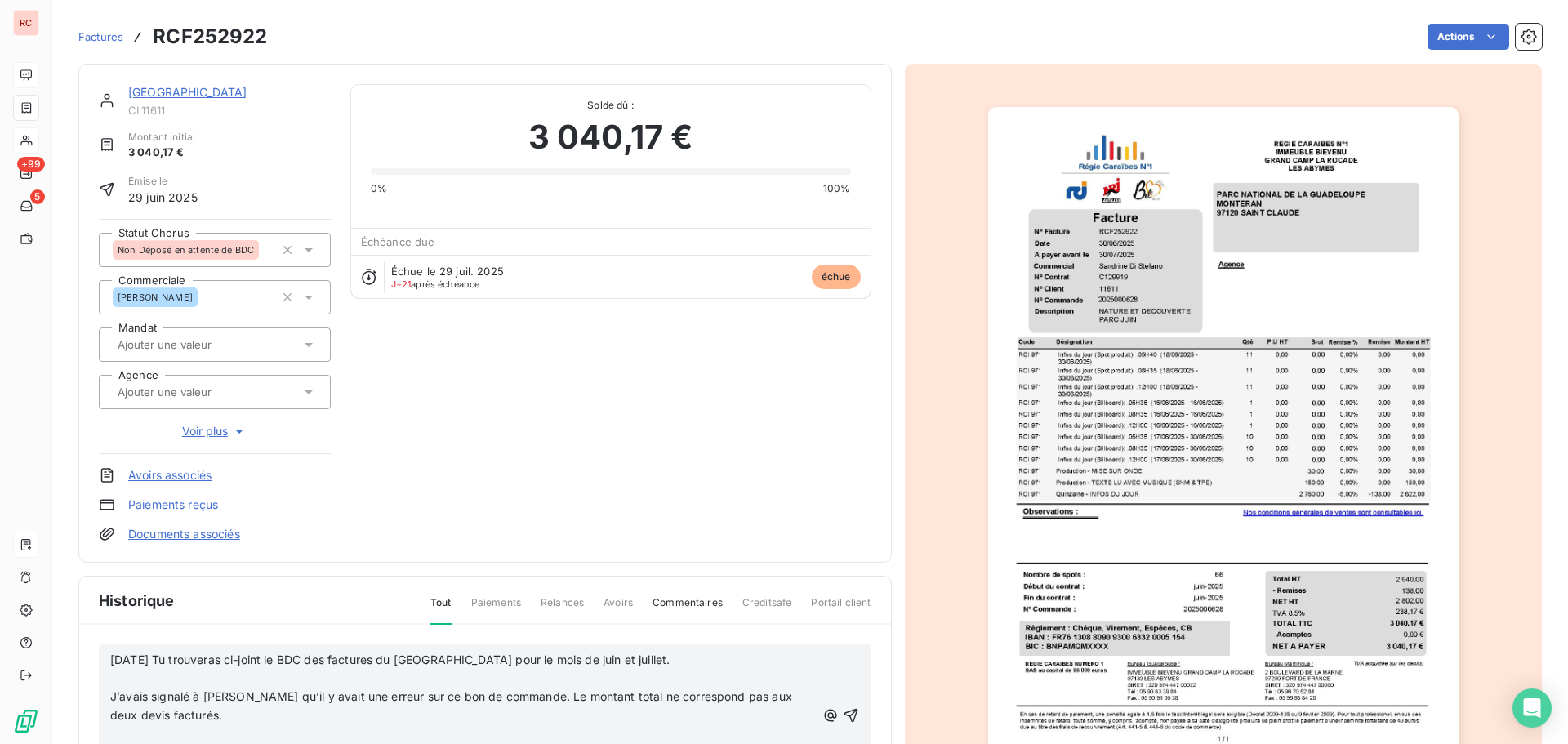
click at [176, 662] on span "[DATE] Tu trouveras ci-joint le BDC des factures du [GEOGRAPHIC_DATA] pour le m…" at bounding box center [389, 660] width 559 height 13
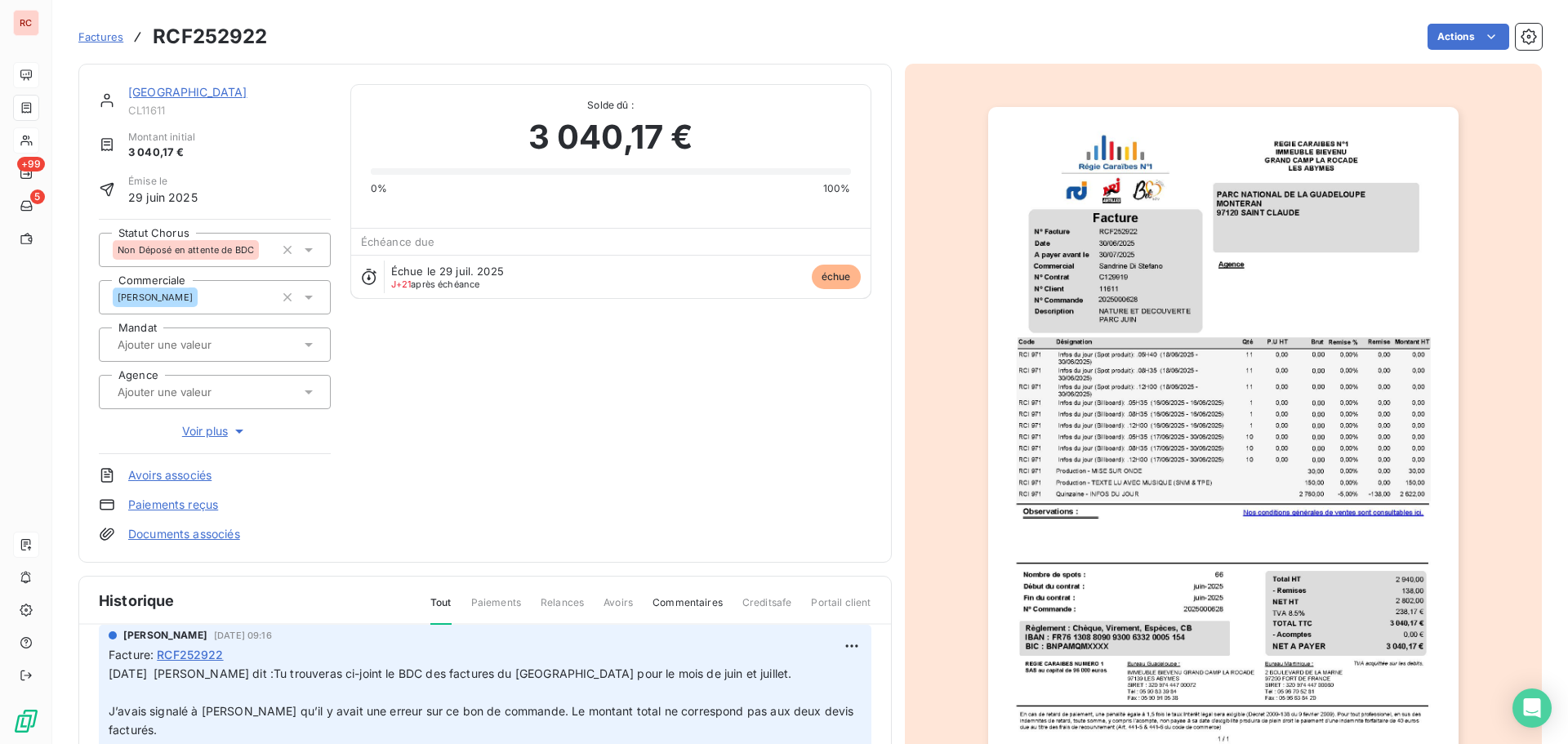
scroll to position [30, 0]
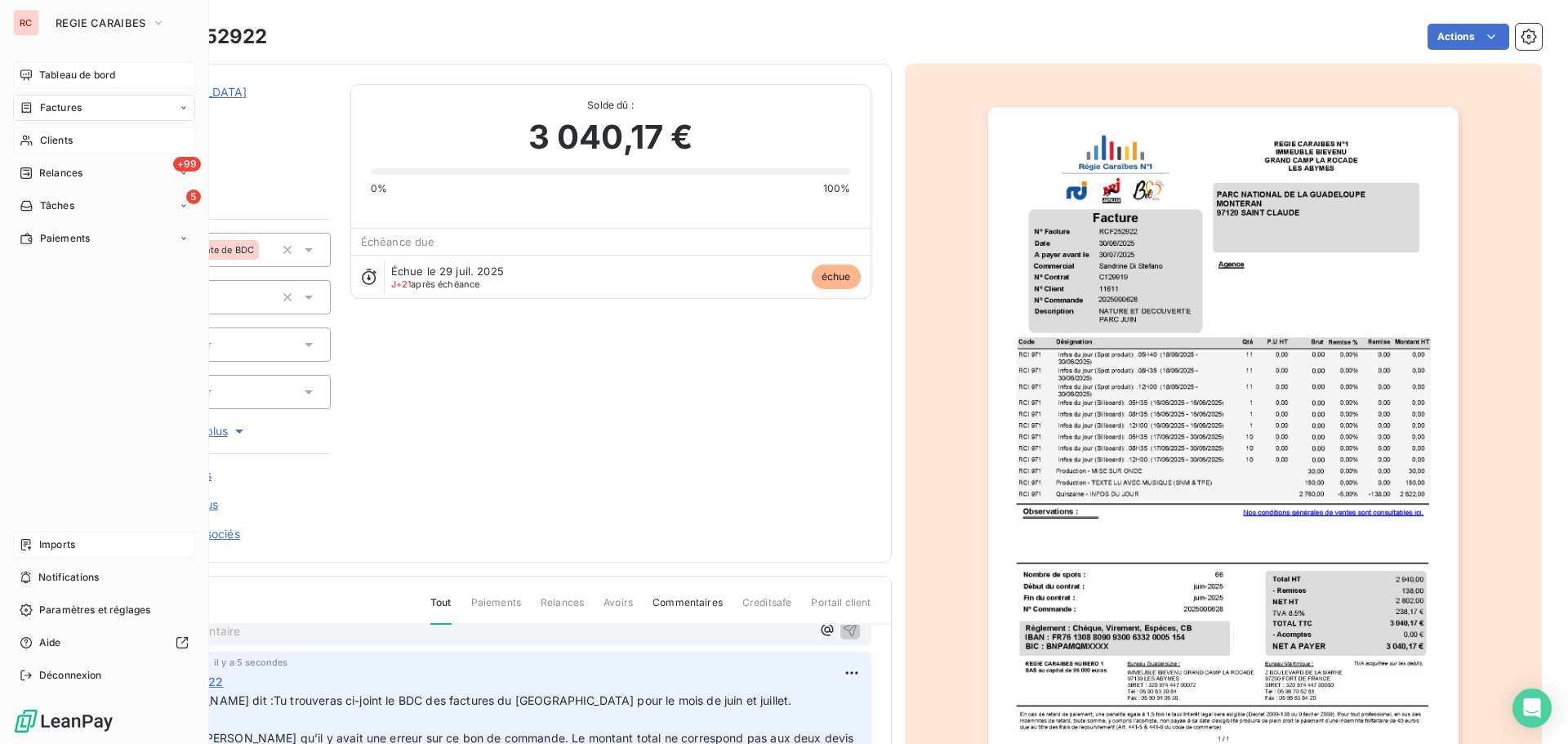
click at [52, 149] on div "Clients" at bounding box center [104, 140] width 182 height 26
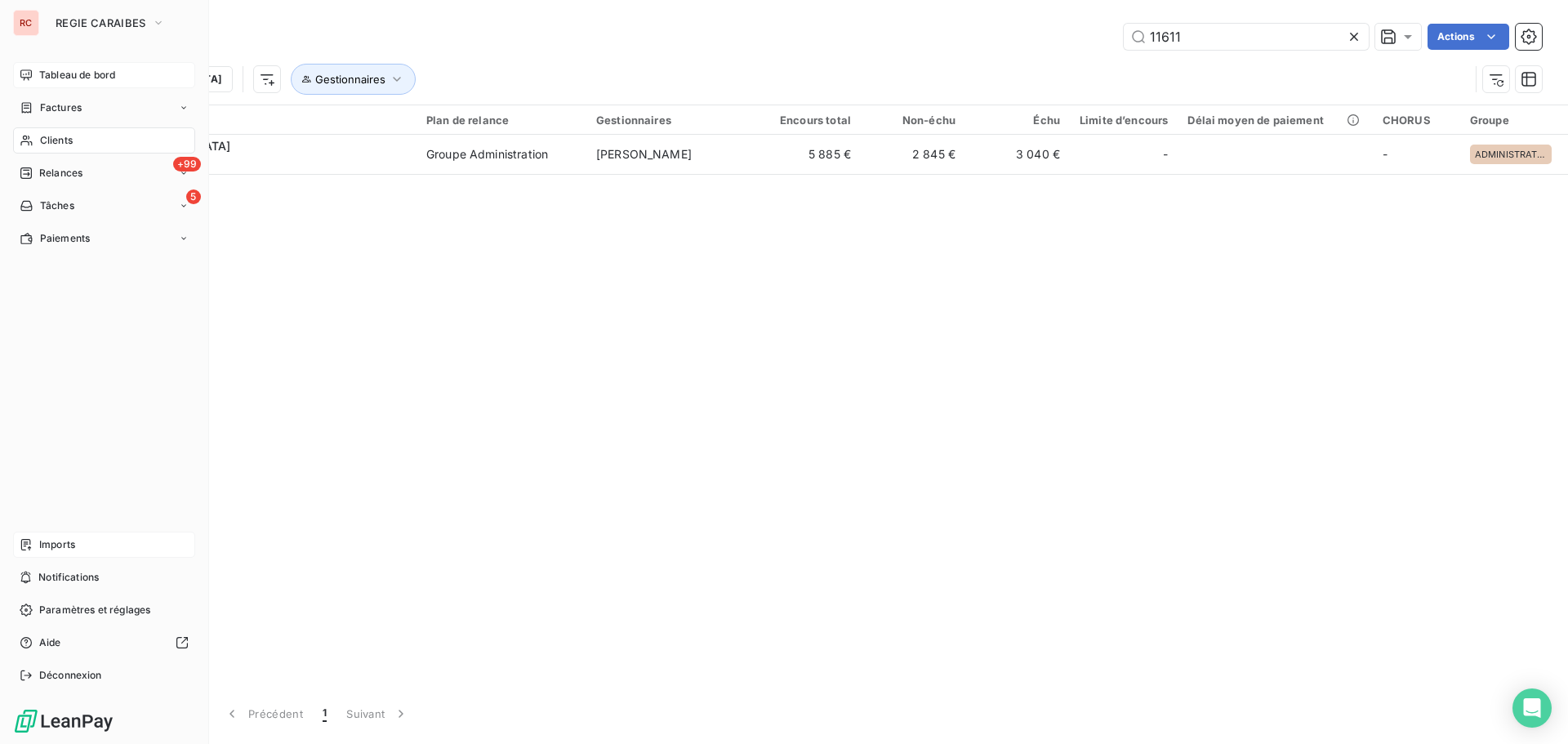
click at [48, 109] on span "Factures" at bounding box center [60, 107] width 41 height 14
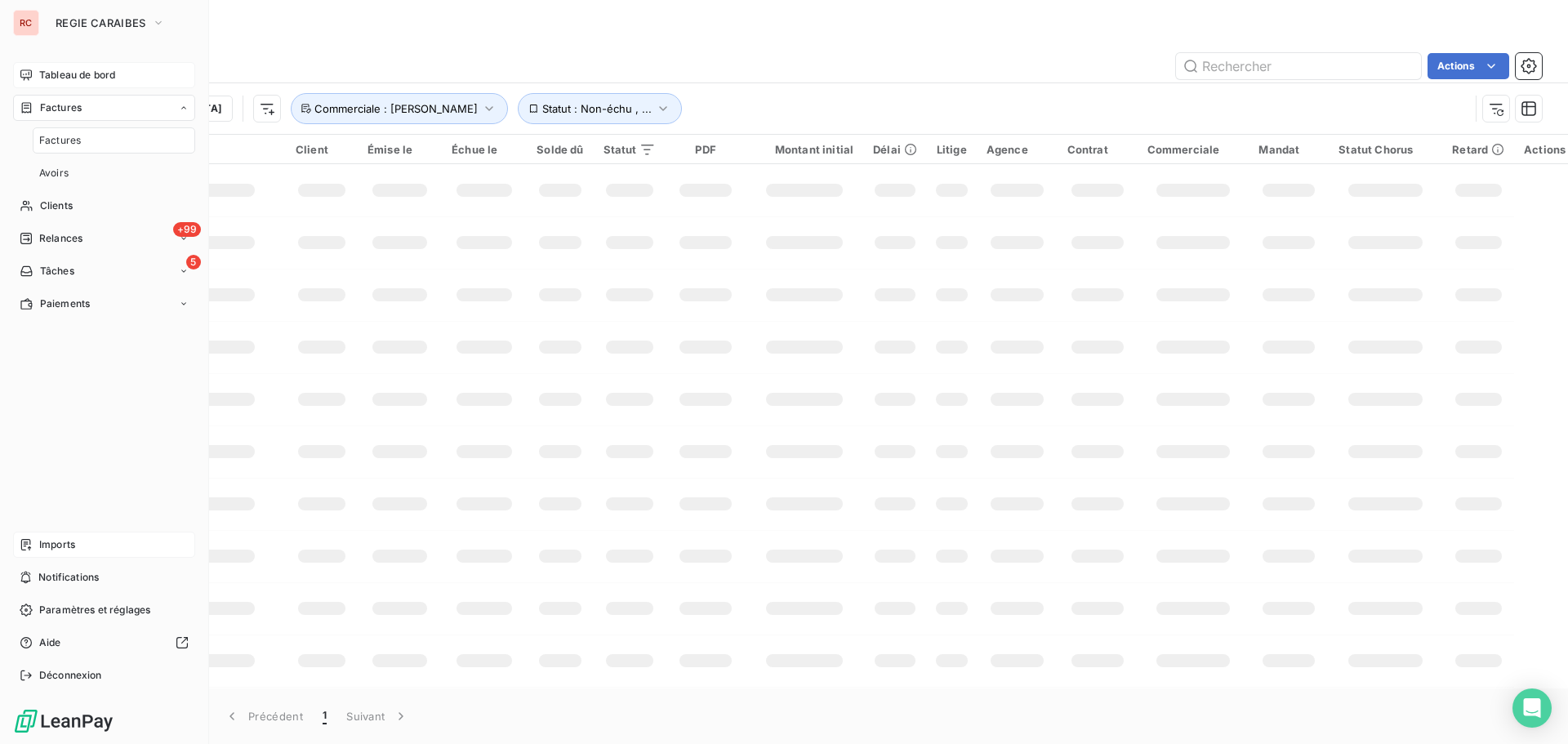
click at [63, 65] on div "Tableau de bord" at bounding box center [104, 75] width 182 height 26
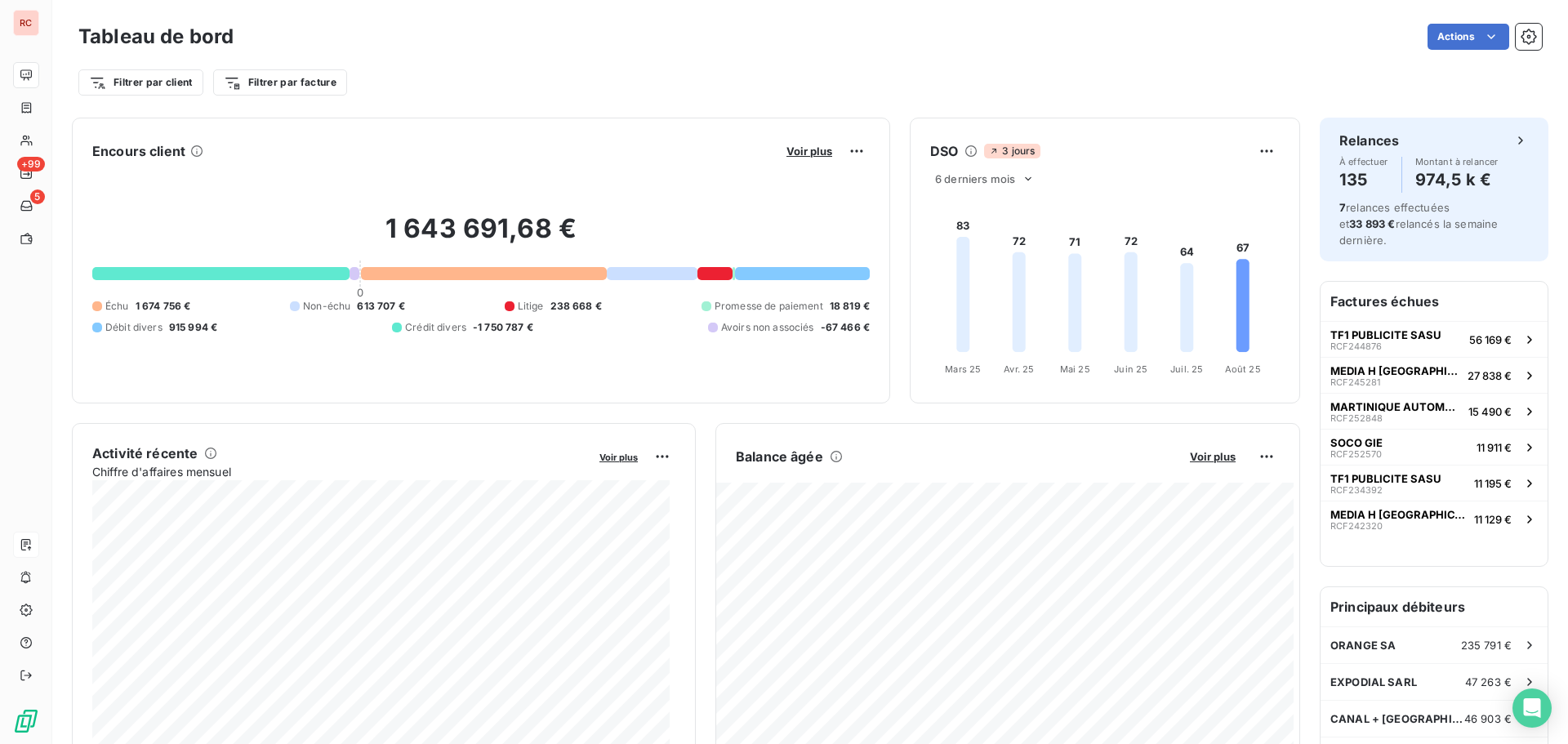
click at [675, 157] on div "Encours client Voir plus" at bounding box center [481, 151] width 777 height 26
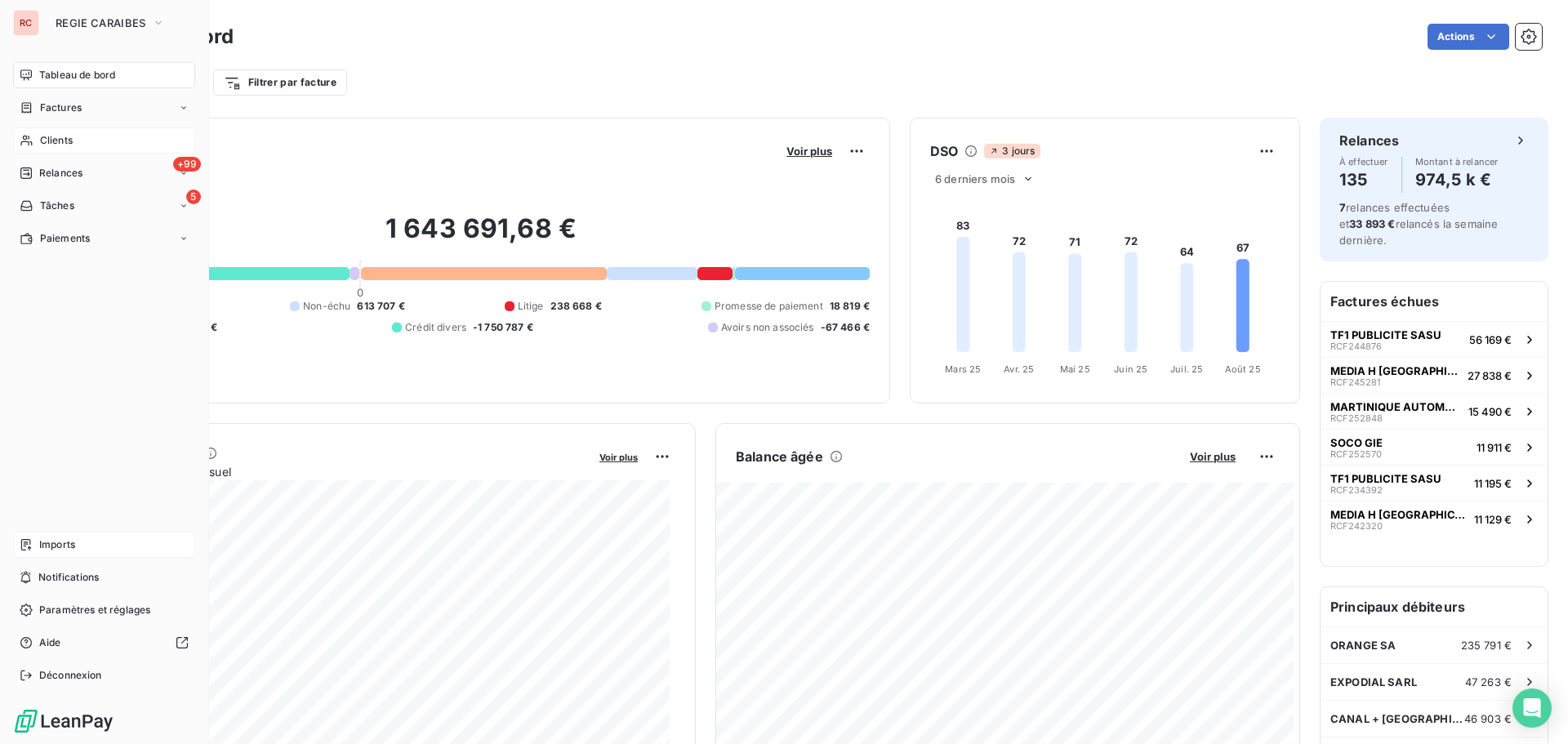
click at [55, 146] on span "Clients" at bounding box center [56, 140] width 33 height 14
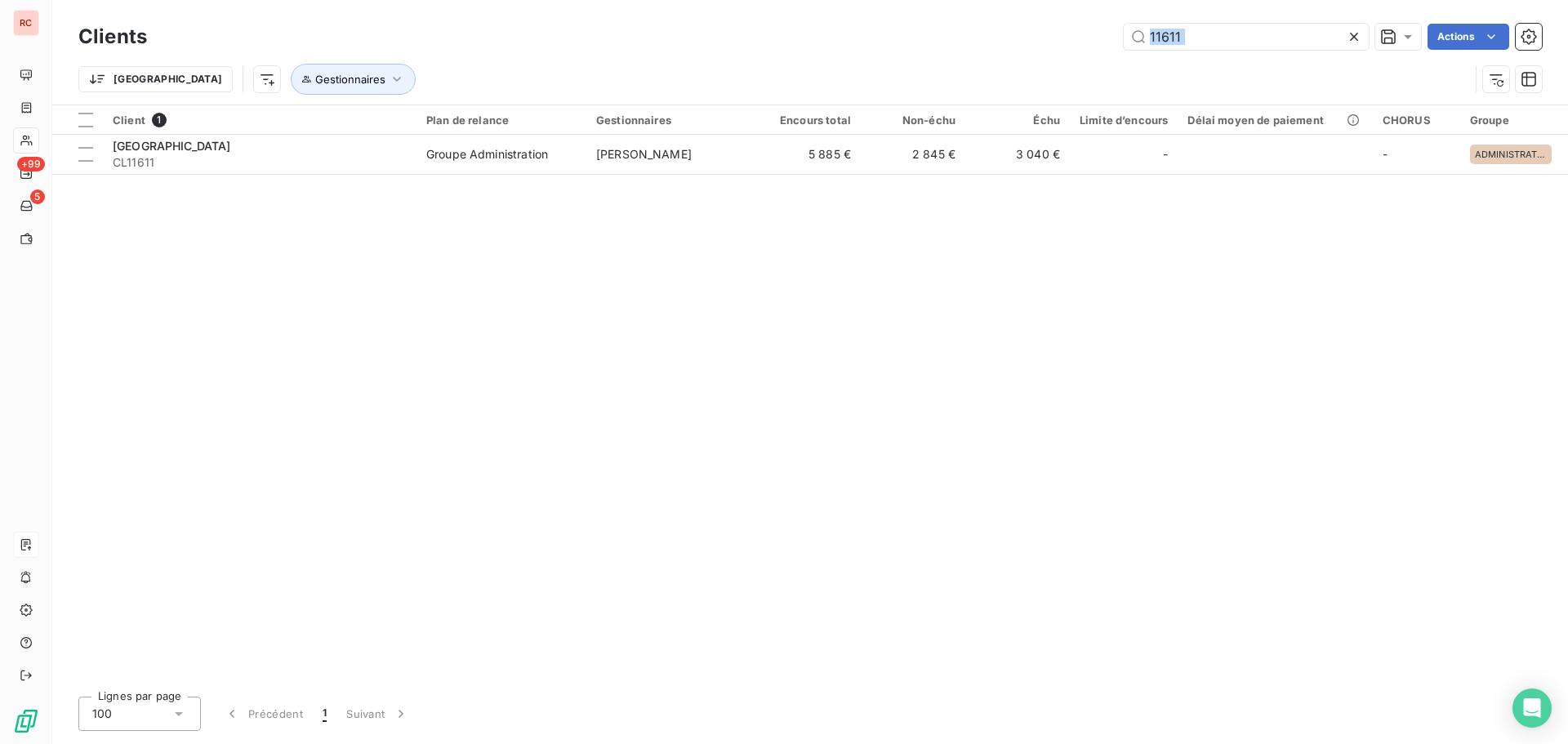
drag, startPoint x: 1267, startPoint y: 60, endPoint x: 1109, endPoint y: 45, distance: 158.7
click at [1109, 45] on div "Clients 11611 Actions Trier Gestionnaires" at bounding box center [810, 62] width 1463 height 85
click at [1220, 38] on input "11611" at bounding box center [1246, 36] width 245 height 26
drag, startPoint x: 1198, startPoint y: 39, endPoint x: 1136, endPoint y: 46, distance: 62.4
click at [1136, 46] on input "11611" at bounding box center [1246, 36] width 245 height 26
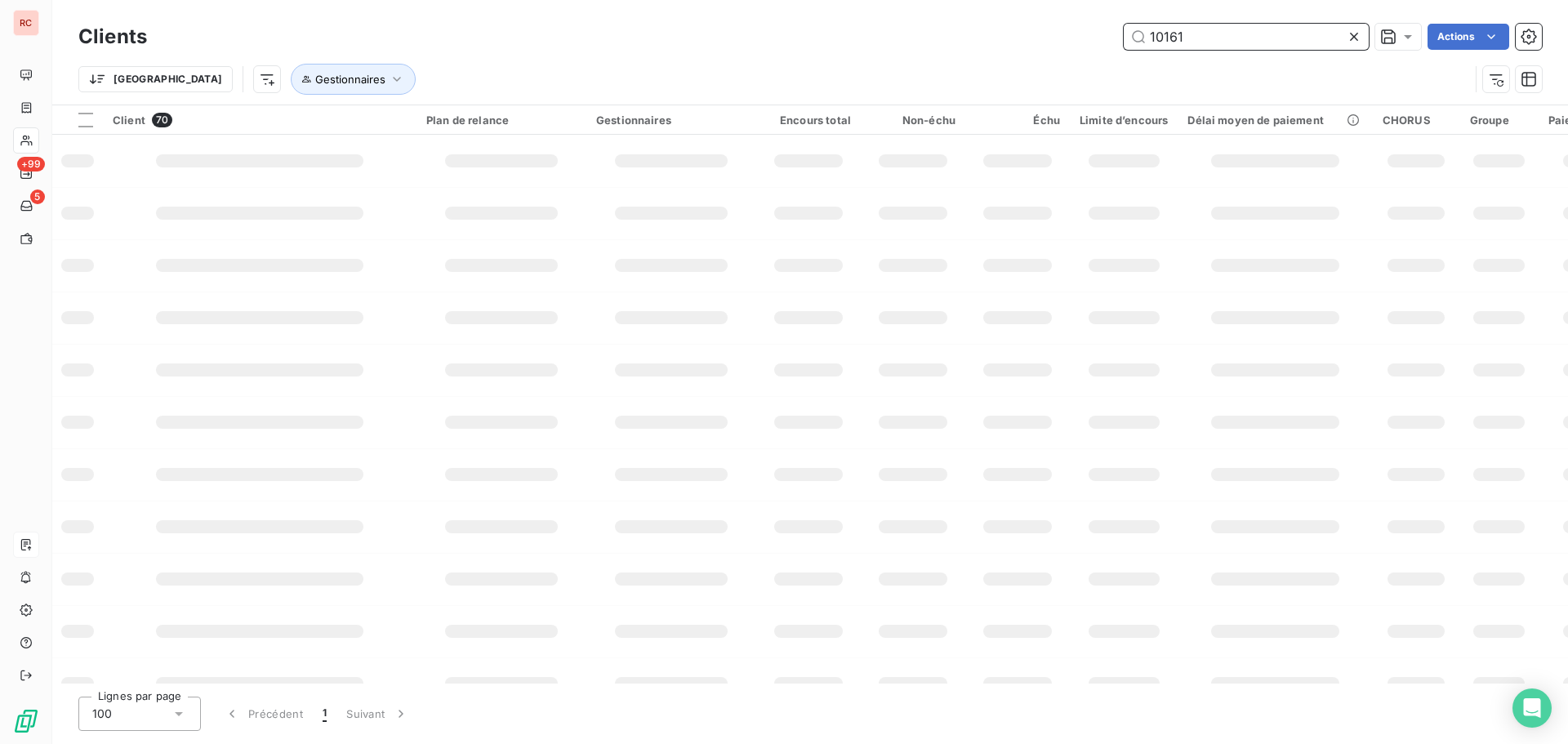
type input "10161"
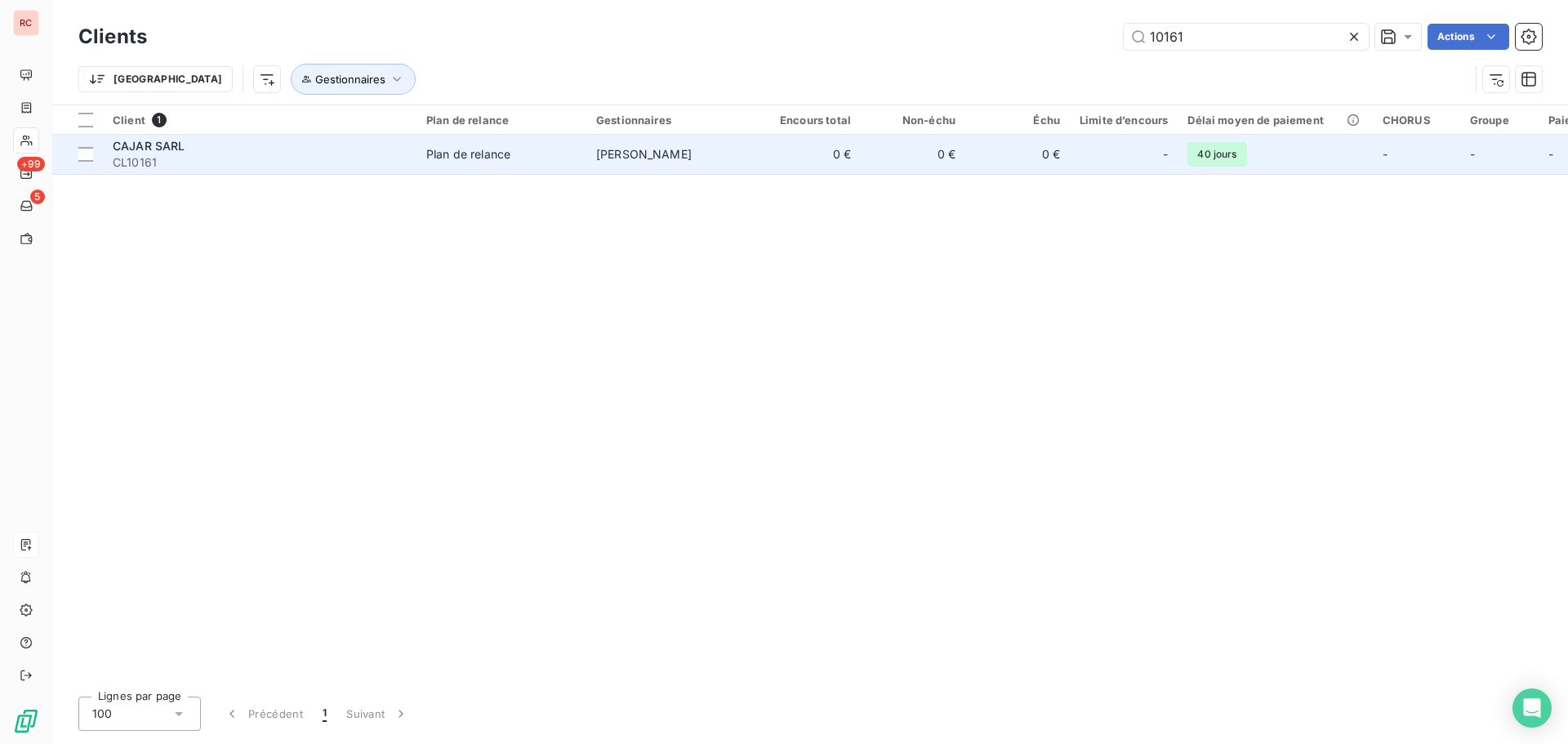
click at [426, 170] on td "Plan de relance" at bounding box center [501, 154] width 169 height 39
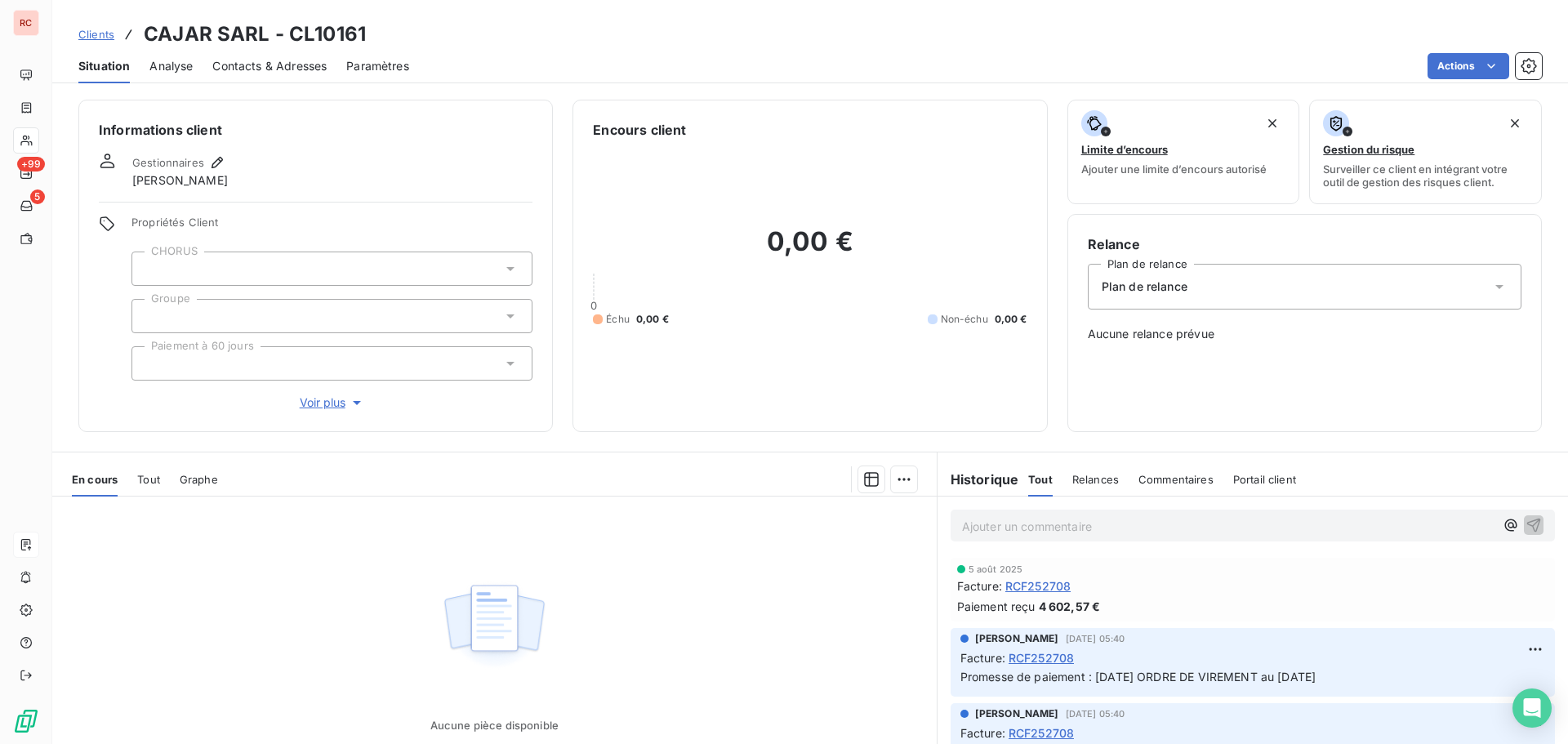
click at [91, 28] on span "Clients" at bounding box center [96, 34] width 36 height 13
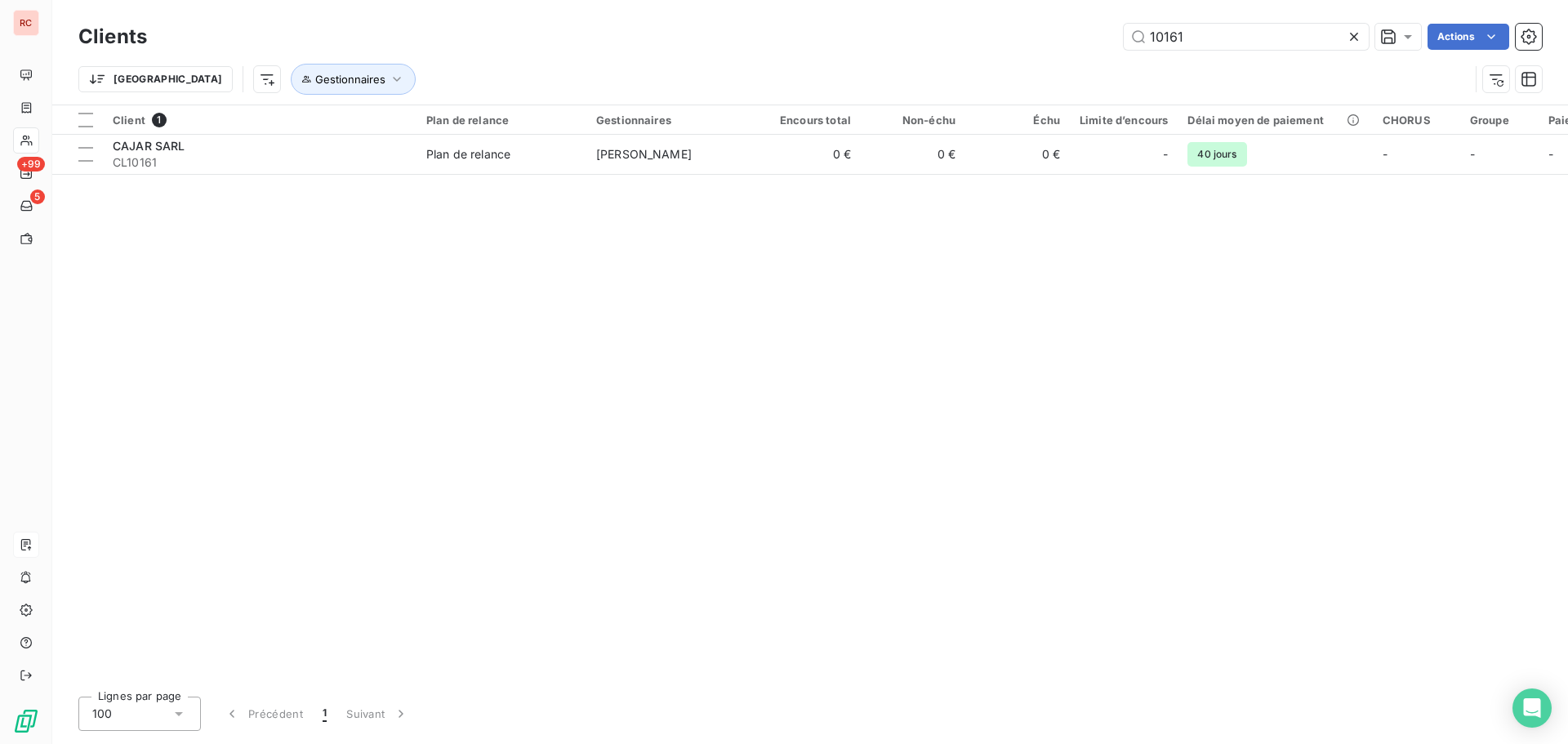
drag, startPoint x: 1196, startPoint y: 39, endPoint x: 1127, endPoint y: 52, distance: 70.2
click at [1127, 52] on div "Clients 10161 Actions" at bounding box center [810, 36] width 1463 height 35
drag, startPoint x: 1220, startPoint y: 33, endPoint x: 1114, endPoint y: 53, distance: 107.9
click at [1114, 53] on div "Clients 11121 Actions" at bounding box center [810, 36] width 1463 height 35
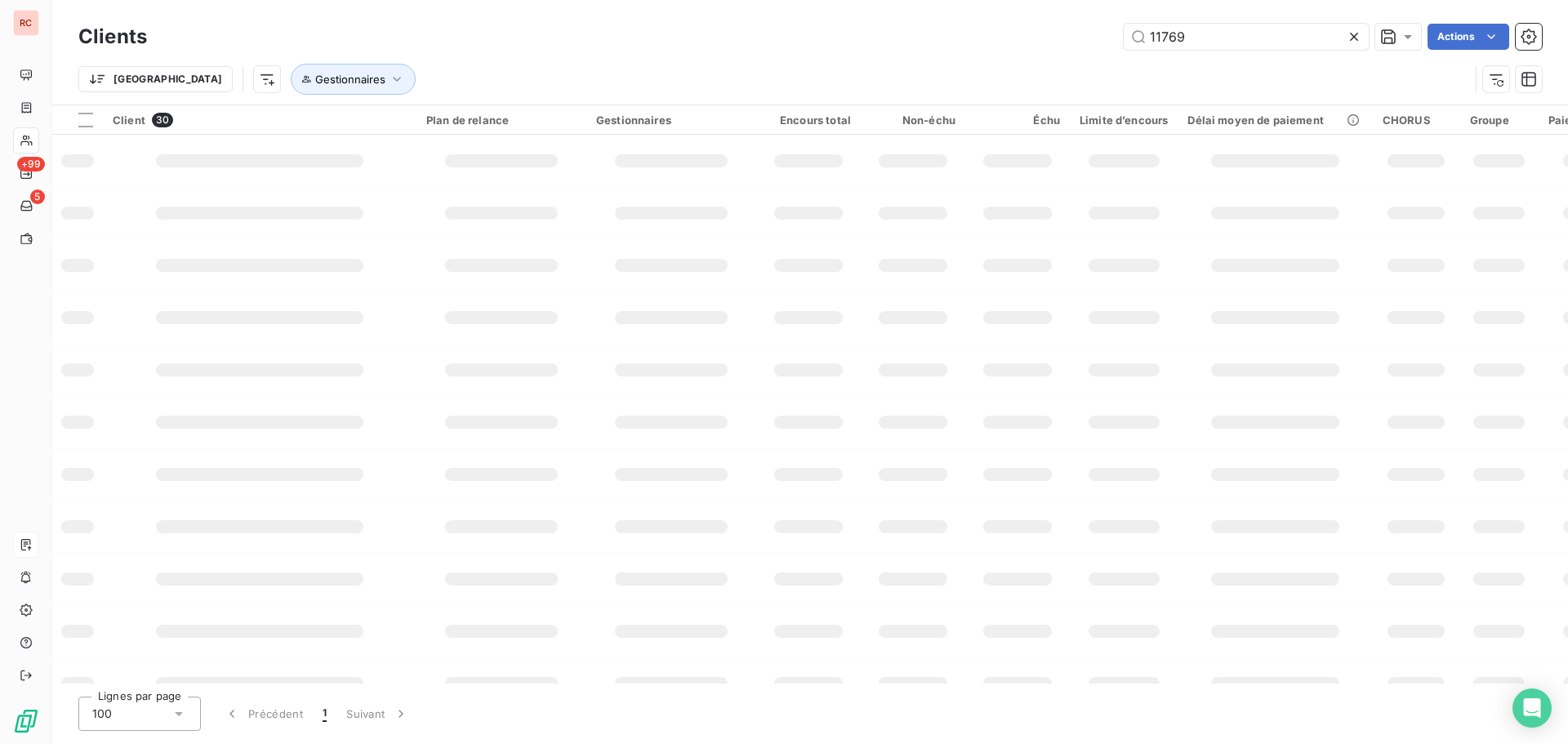
type input "11769"
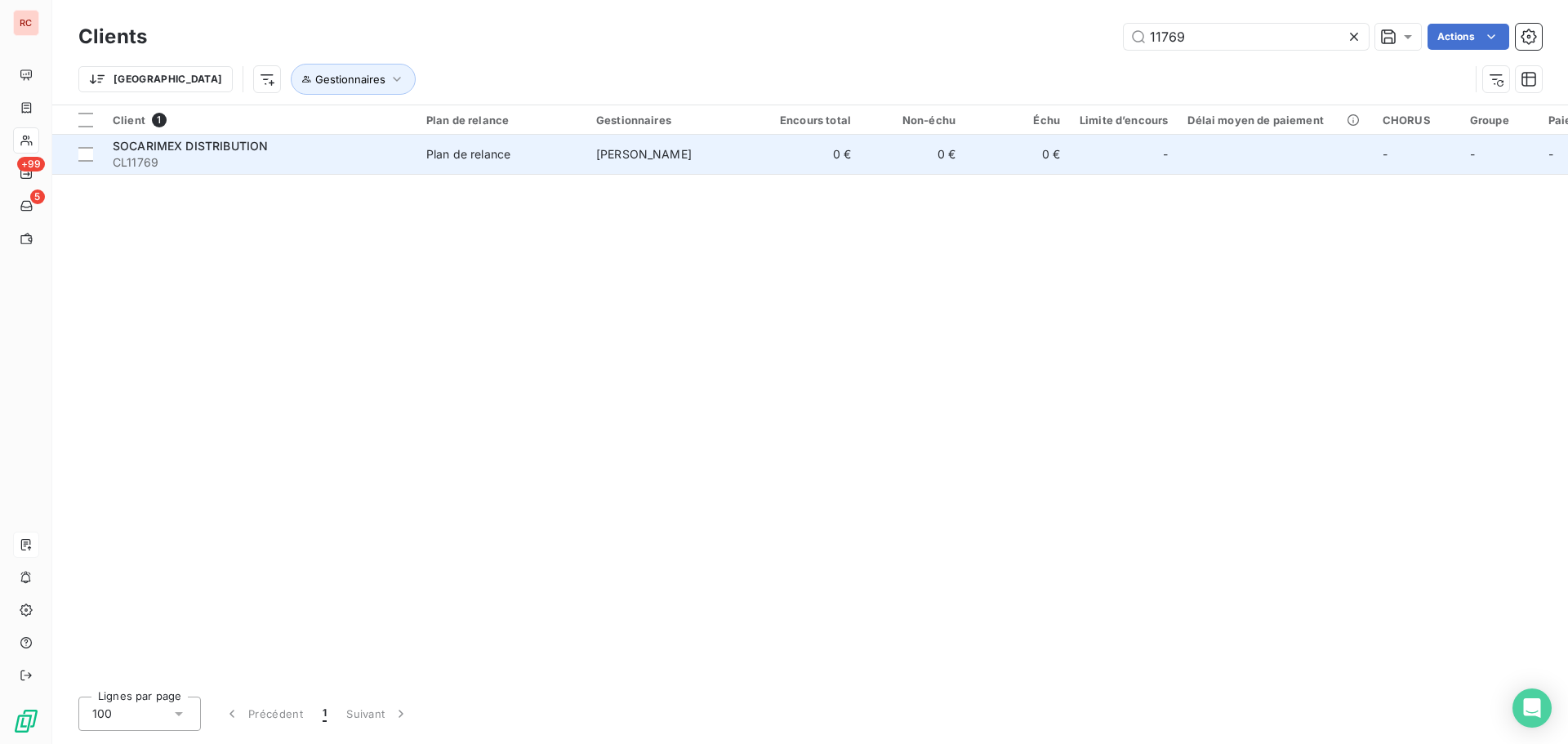
click at [509, 148] on div "Plan de relance" at bounding box center [469, 154] width 84 height 16
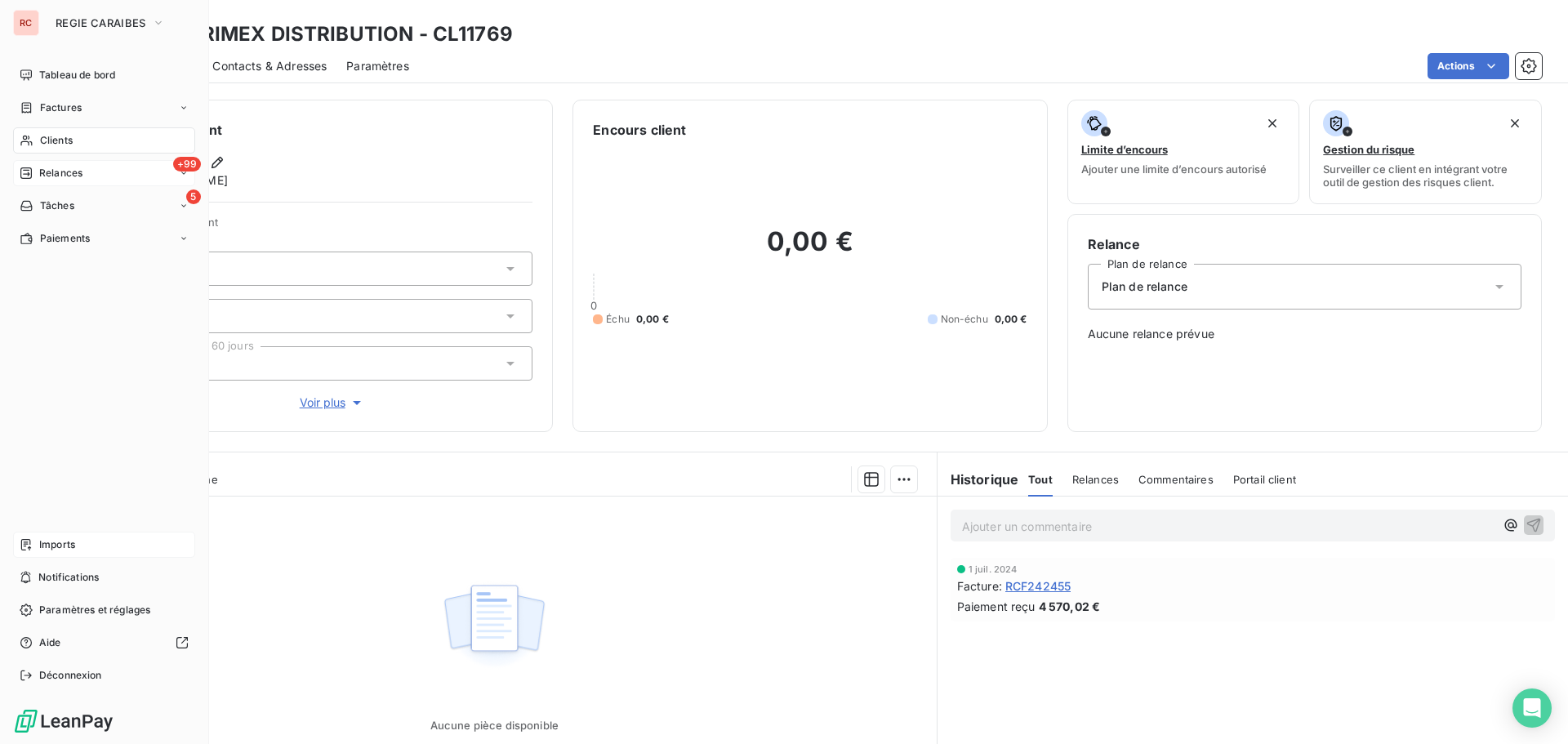
click at [85, 173] on div "+99 Relances" at bounding box center [104, 173] width 182 height 26
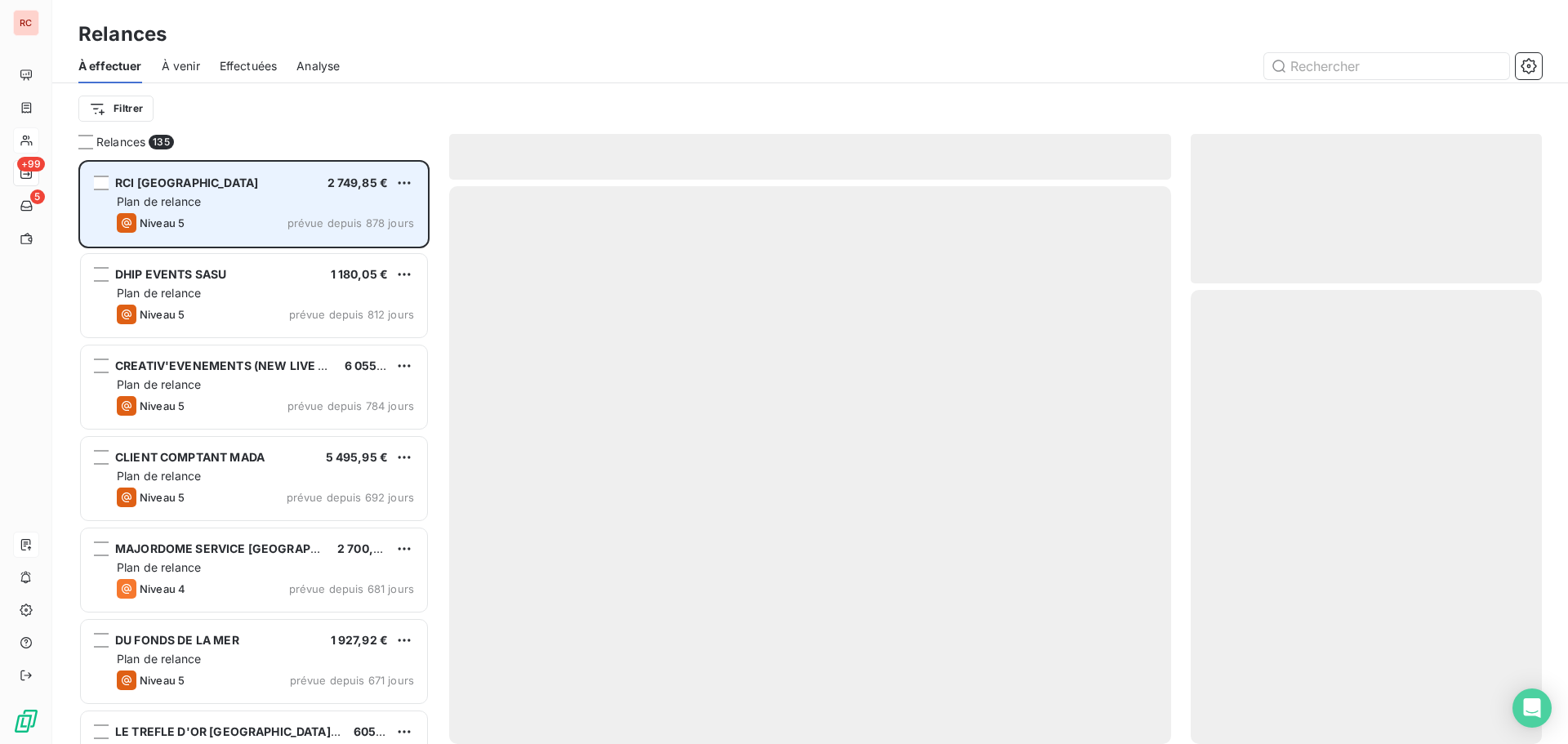
scroll to position [572, 339]
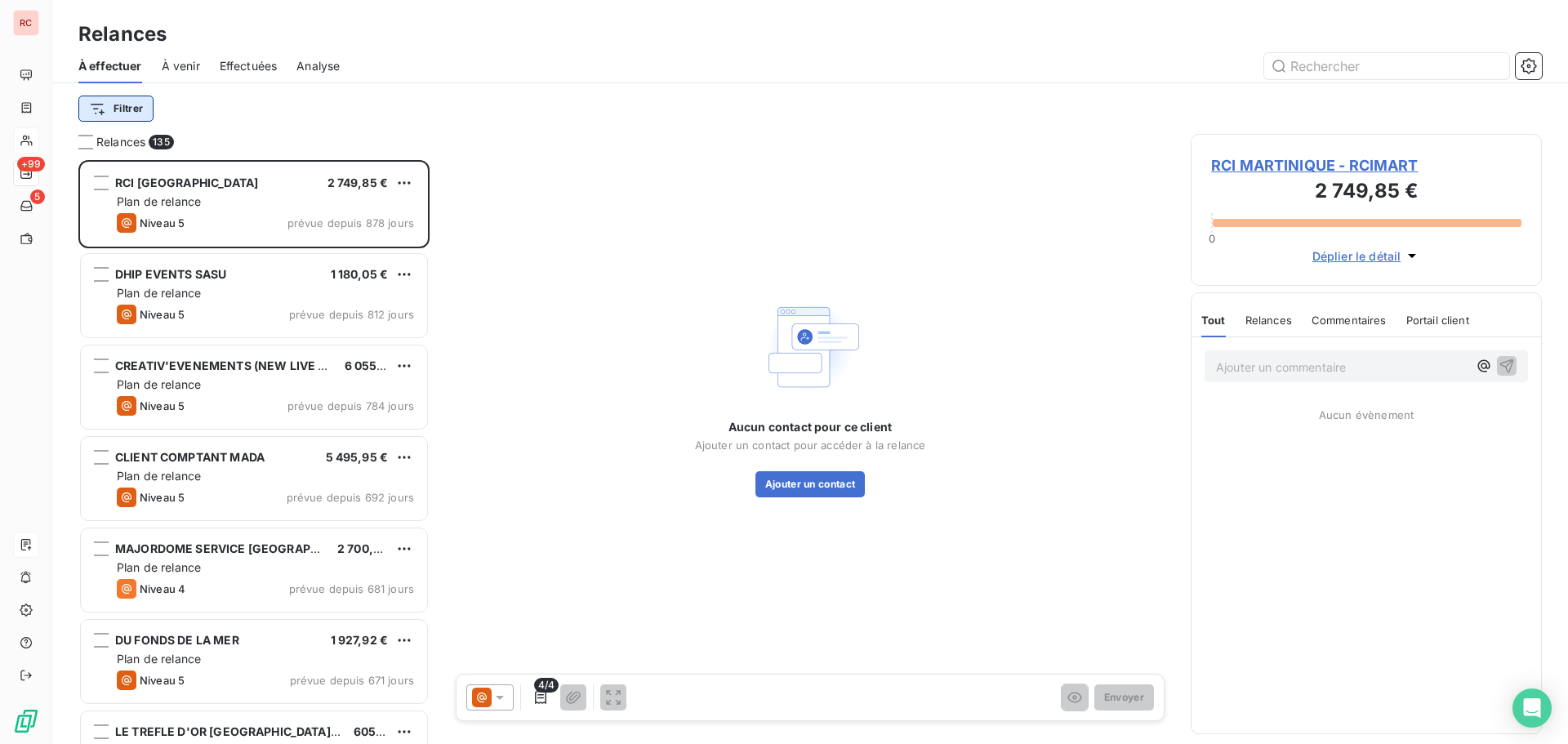
click at [137, 110] on html "RC +99 5 Relances À effectuer À venir Effectuées Analyse Filtrer Relances 135 R…" at bounding box center [784, 372] width 1568 height 744
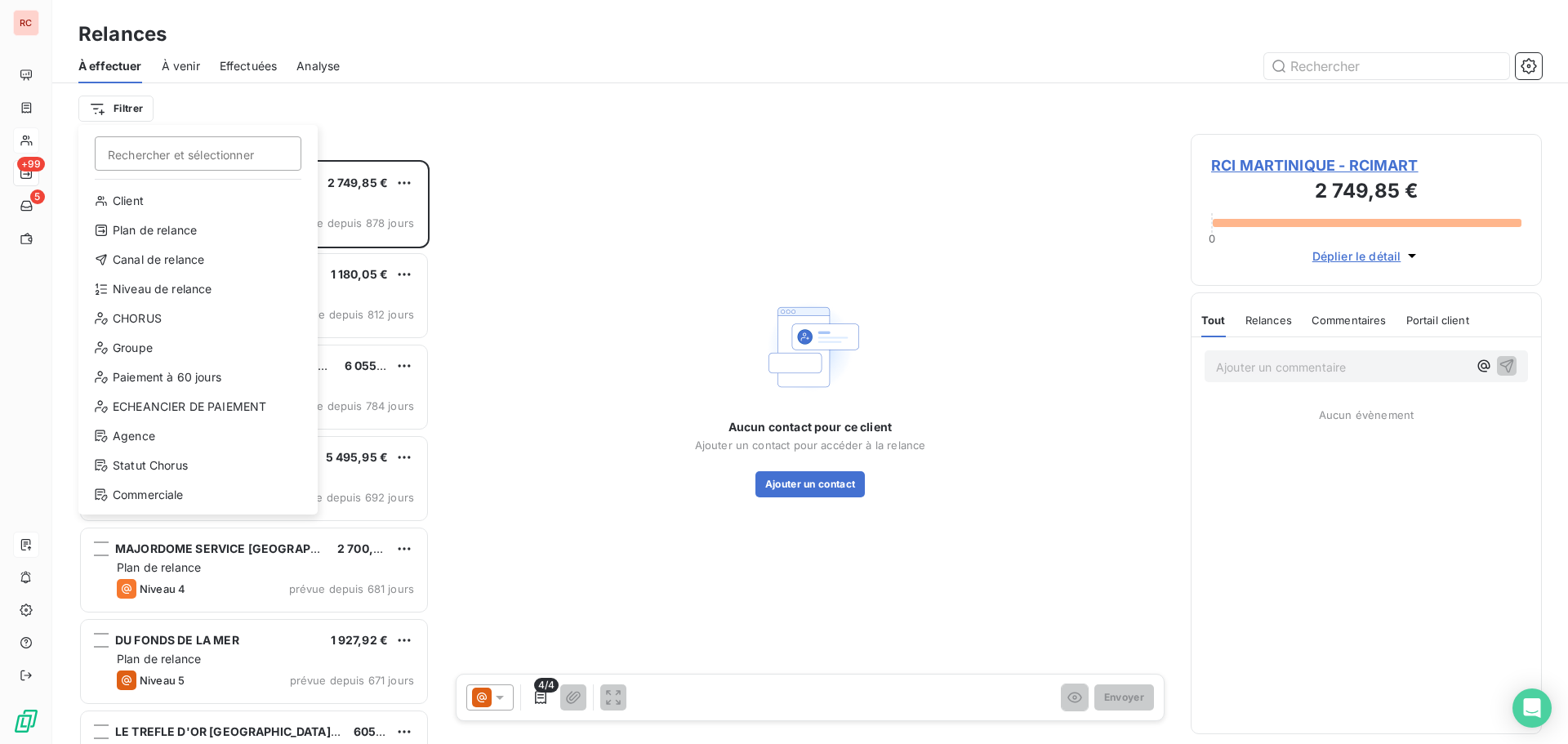
click at [150, 272] on div "Client Plan de relance Canal de relance Niveau de relance CHORUS Groupe Paiemen…" at bounding box center [198, 351] width 226 height 326
click at [149, 292] on div "Niveau de relance" at bounding box center [198, 288] width 226 height 26
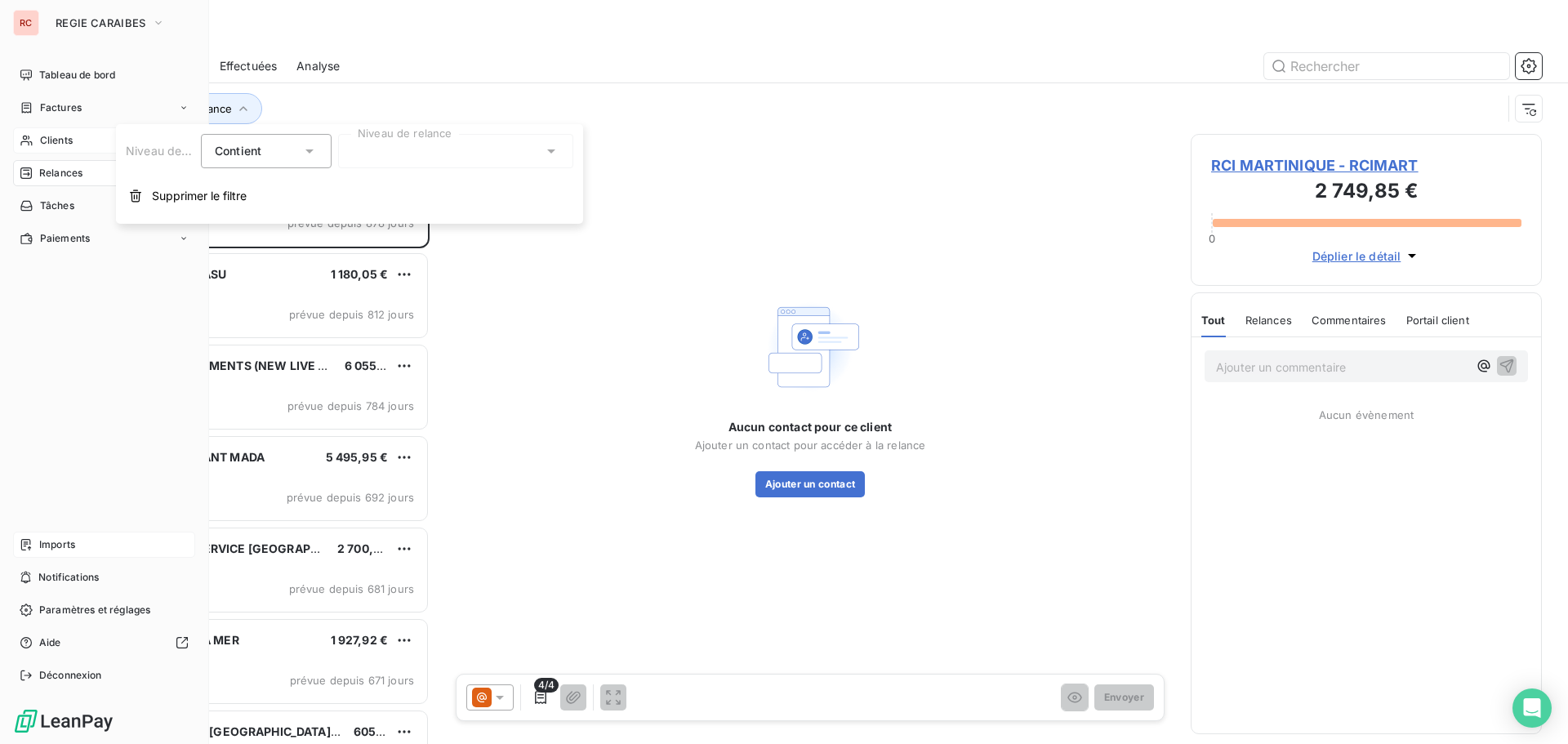
click at [58, 175] on span "Relances" at bounding box center [60, 173] width 43 height 14
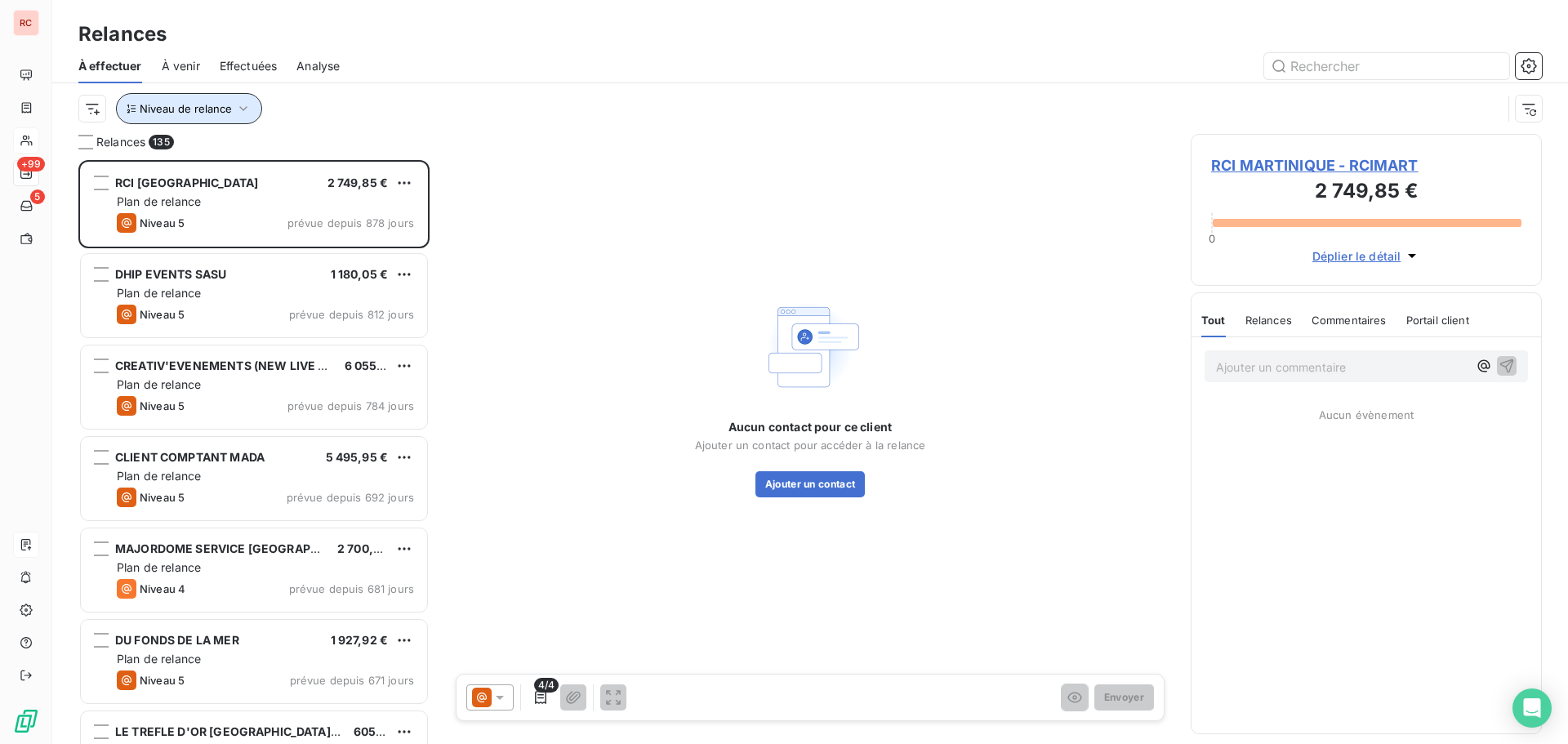
click at [199, 101] on button "Niveau de relance" at bounding box center [189, 108] width 146 height 31
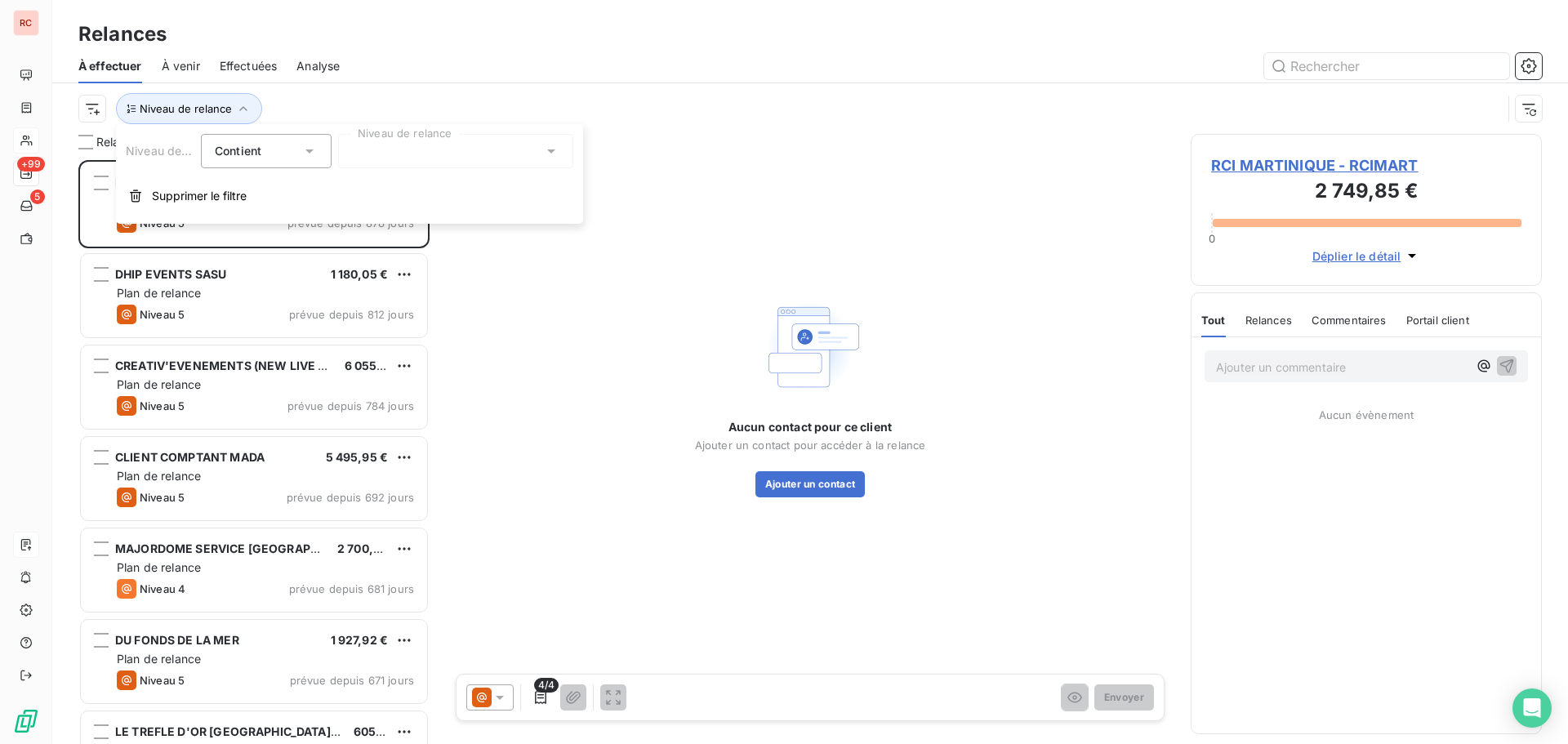
click at [549, 151] on icon at bounding box center [550, 150] width 16 height 16
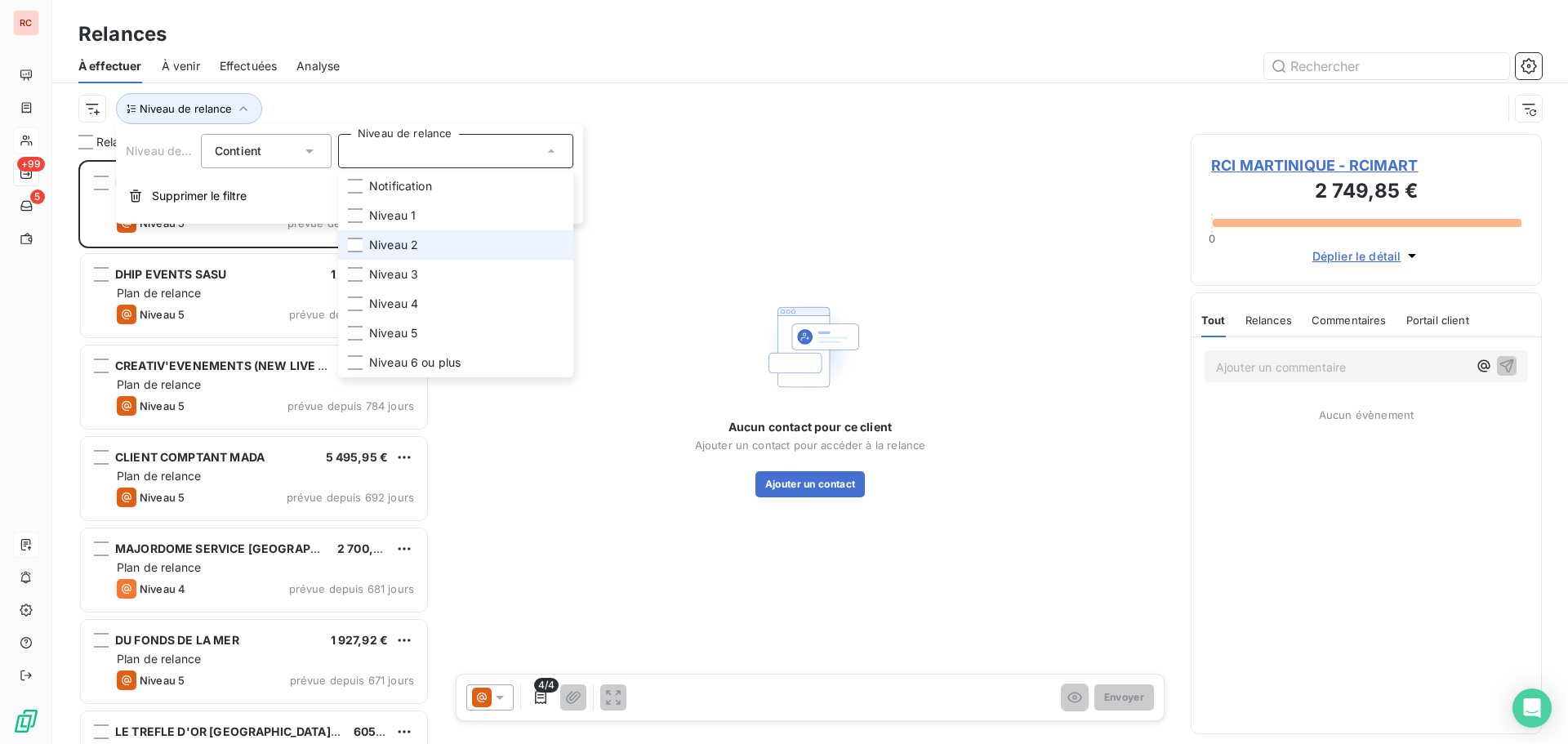
click at [385, 245] on span "Niveau 2" at bounding box center [394, 245] width 49 height 16
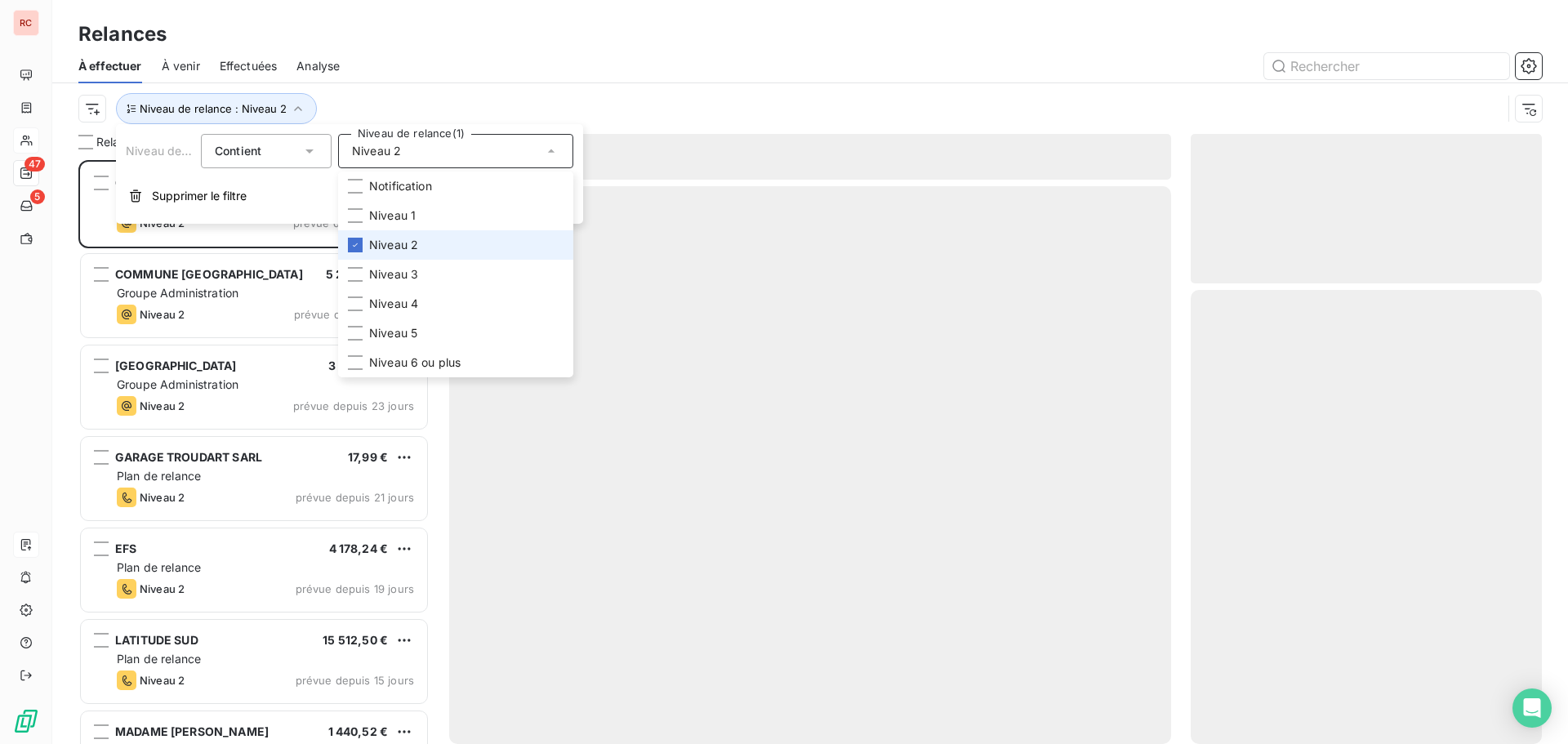
scroll to position [572, 339]
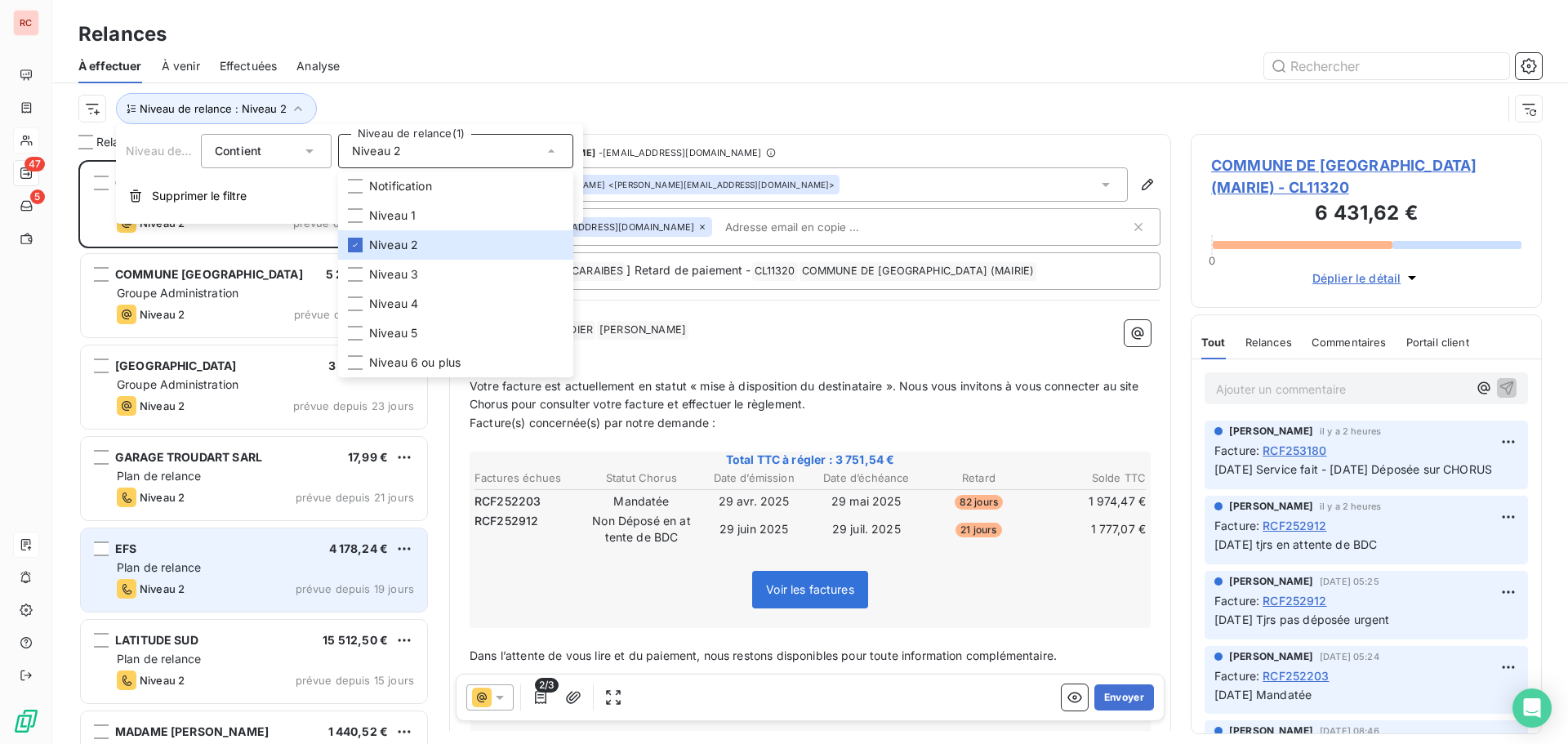
click at [250, 561] on div "Plan de relance" at bounding box center [266, 567] width 298 height 16
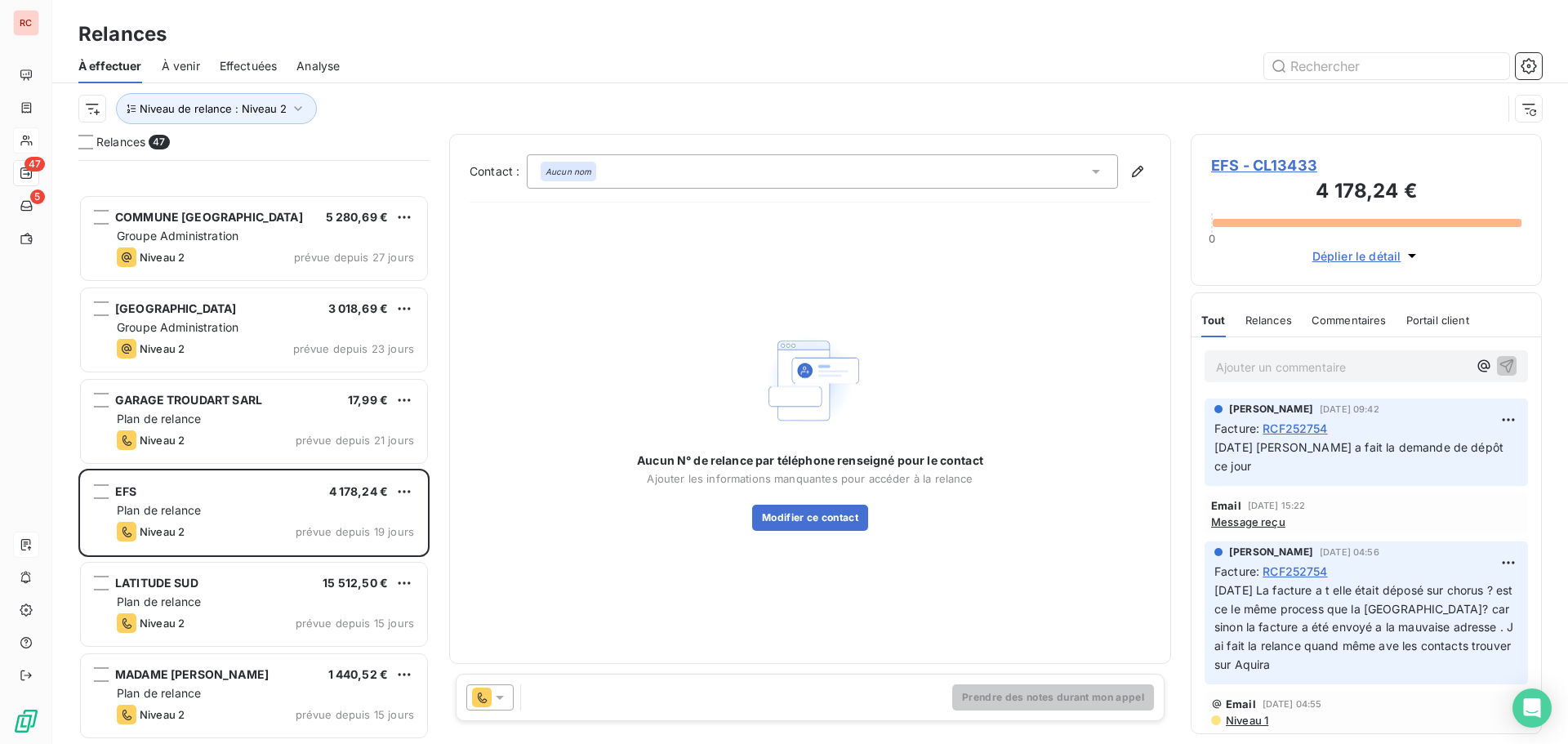
scroll to position [246, 0]
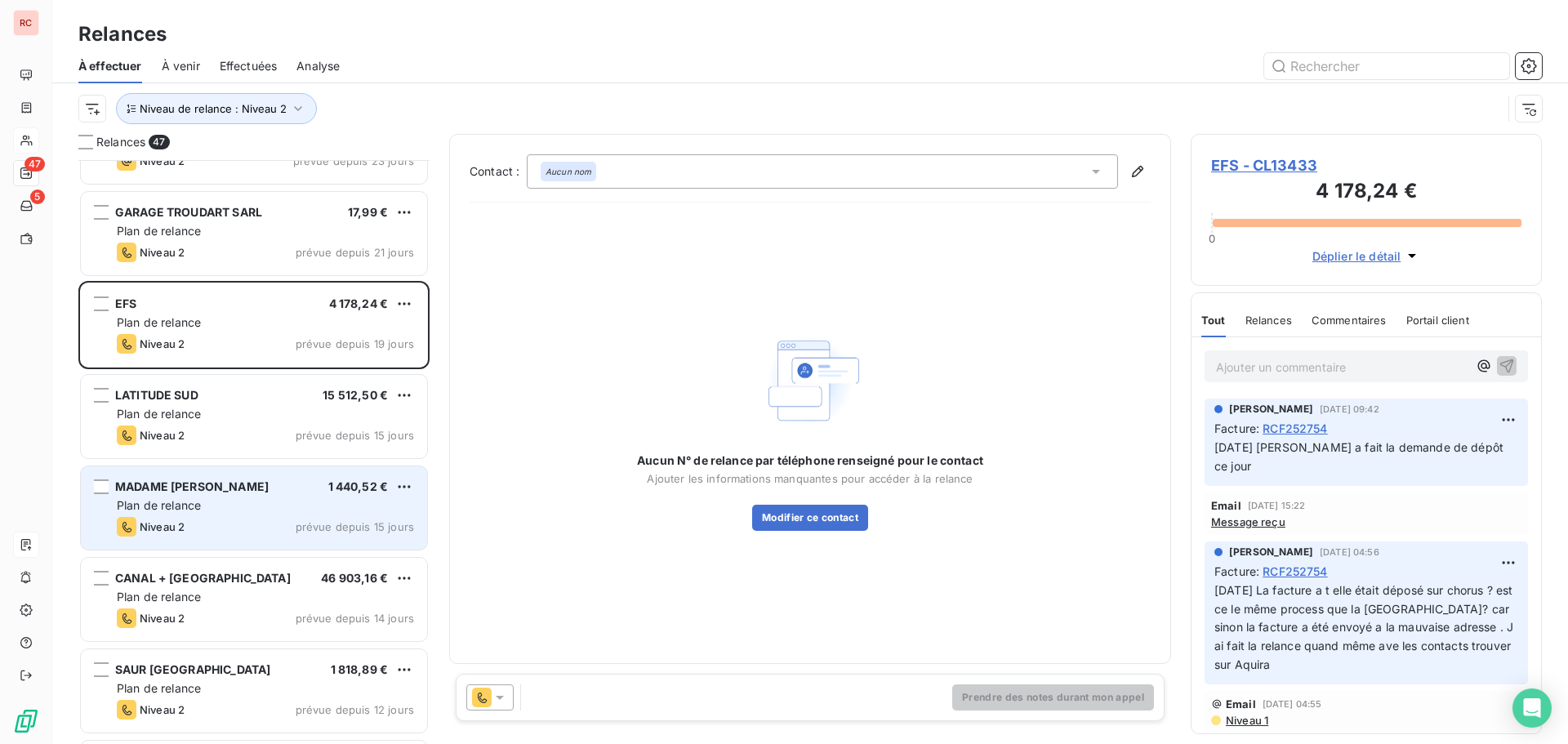
click at [253, 504] on div "Plan de relance" at bounding box center [266, 505] width 298 height 16
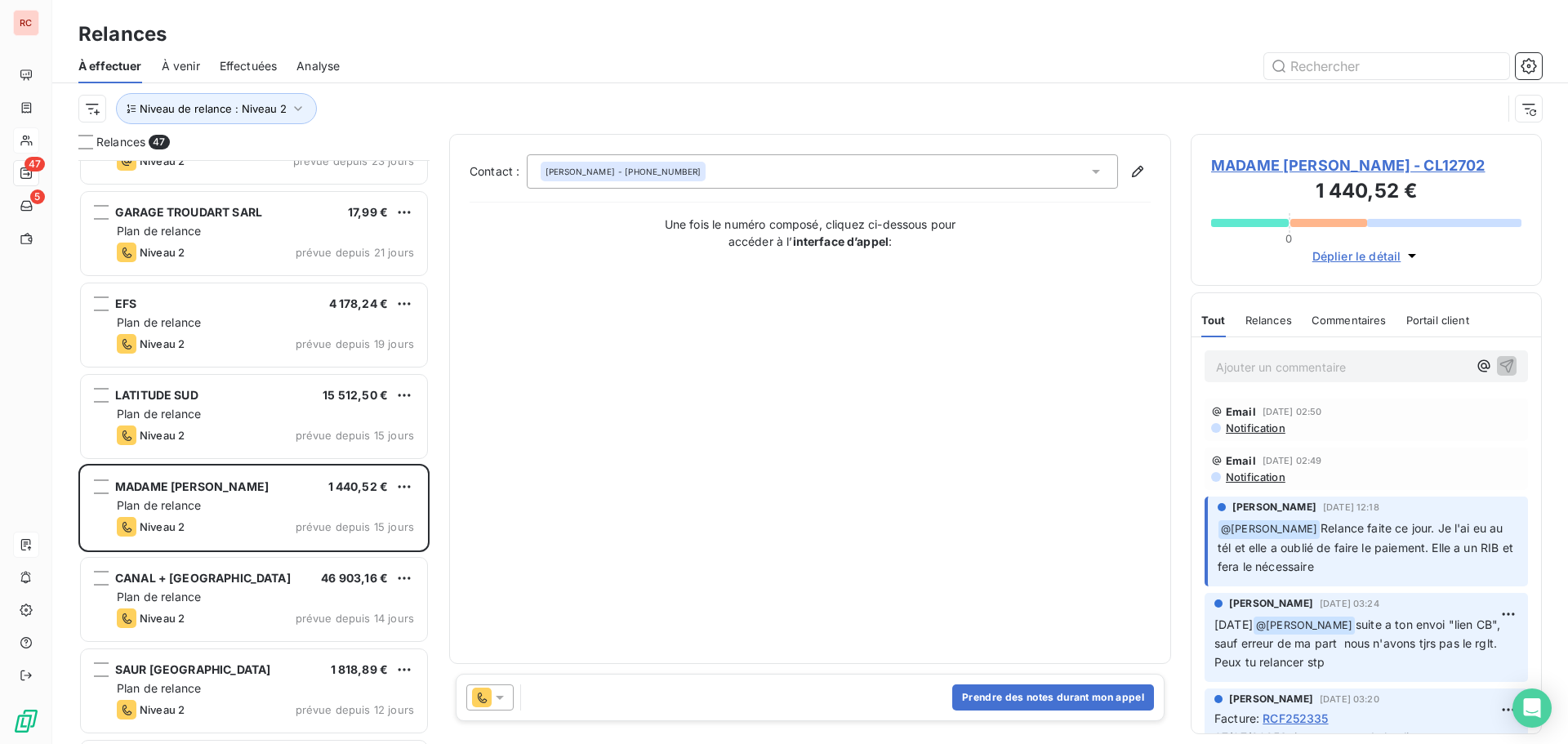
click at [1274, 168] on span "MADAME [PERSON_NAME] - CL12702" at bounding box center [1366, 165] width 310 height 22
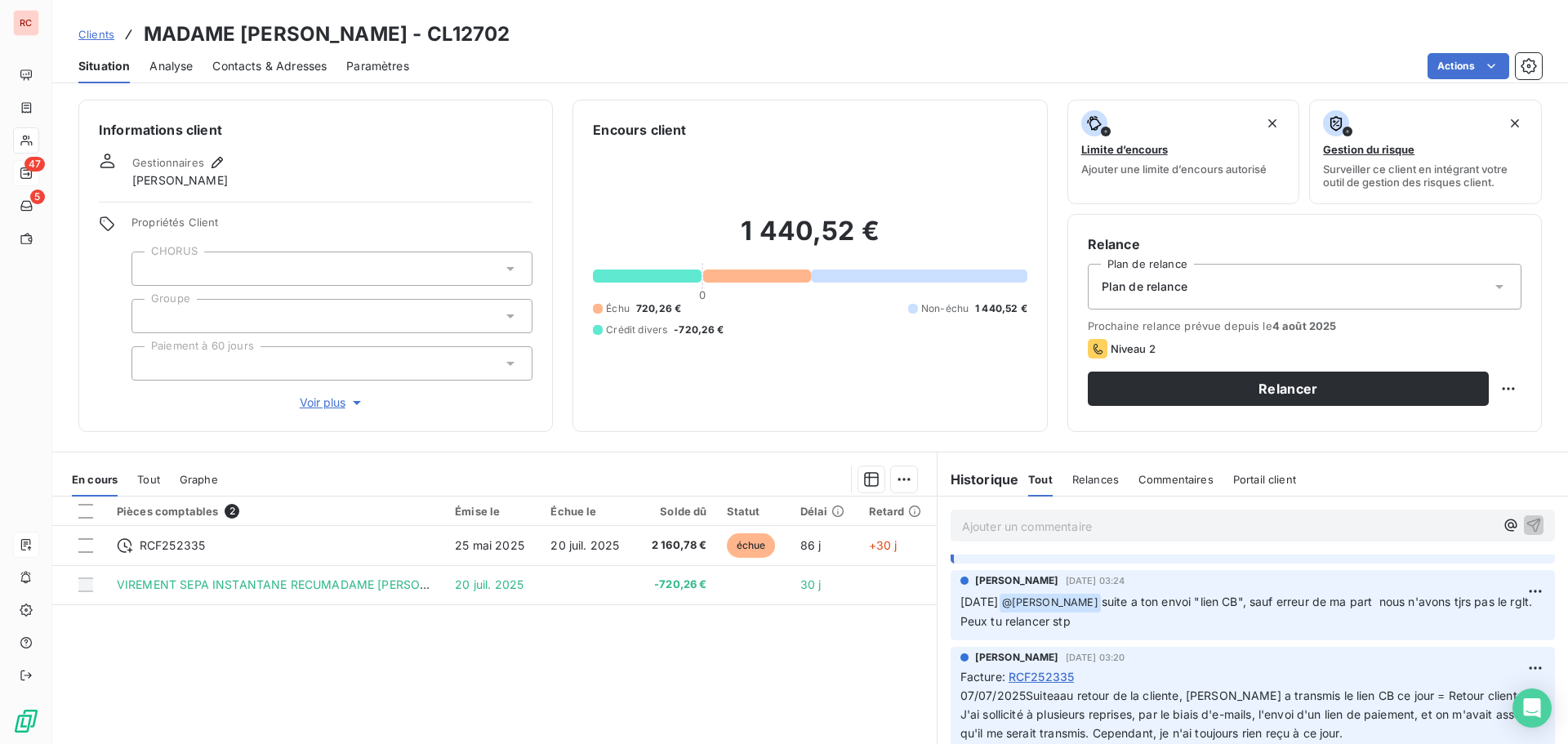
scroll to position [82, 0]
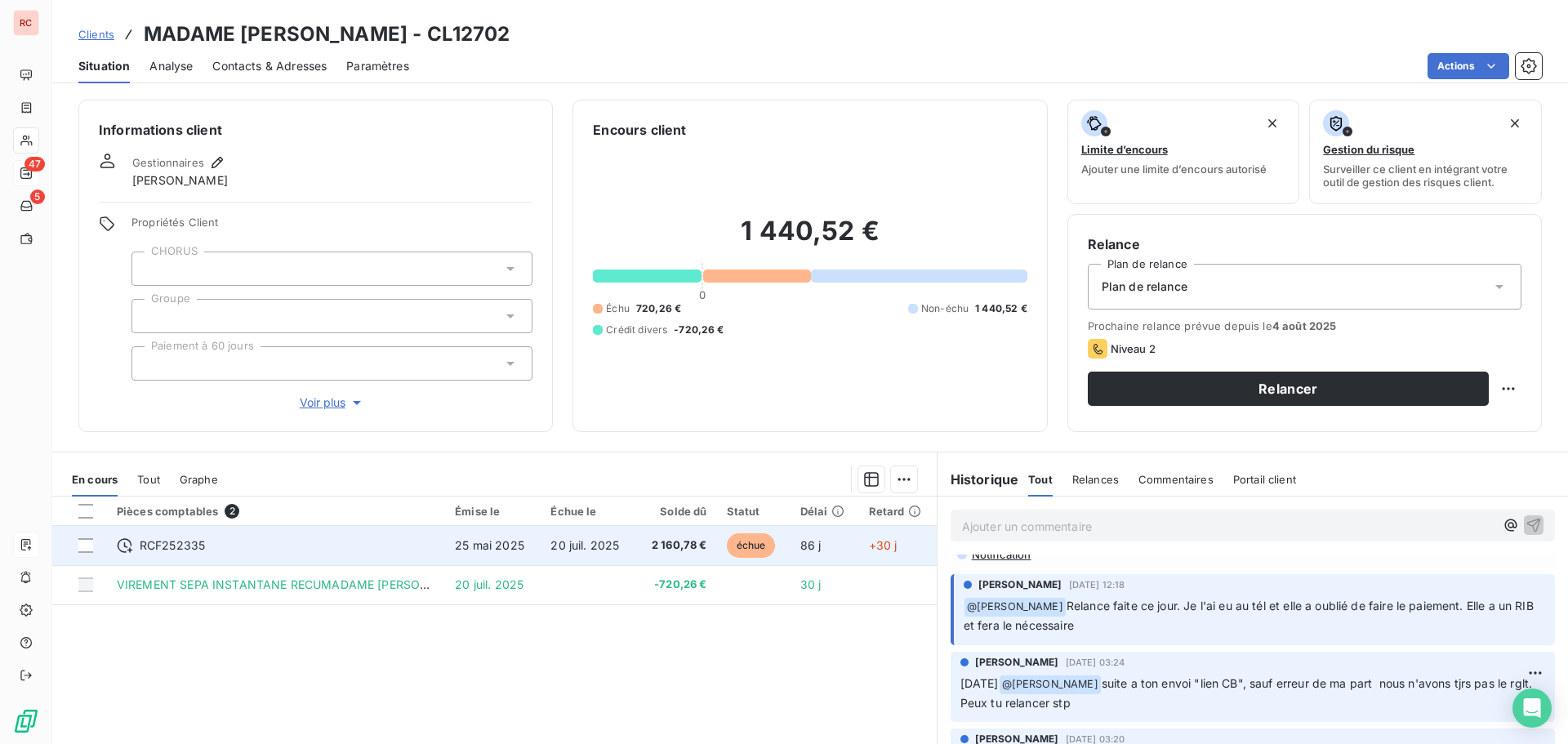
click at [492, 548] on span "25 mai 2025" at bounding box center [489, 545] width 69 height 13
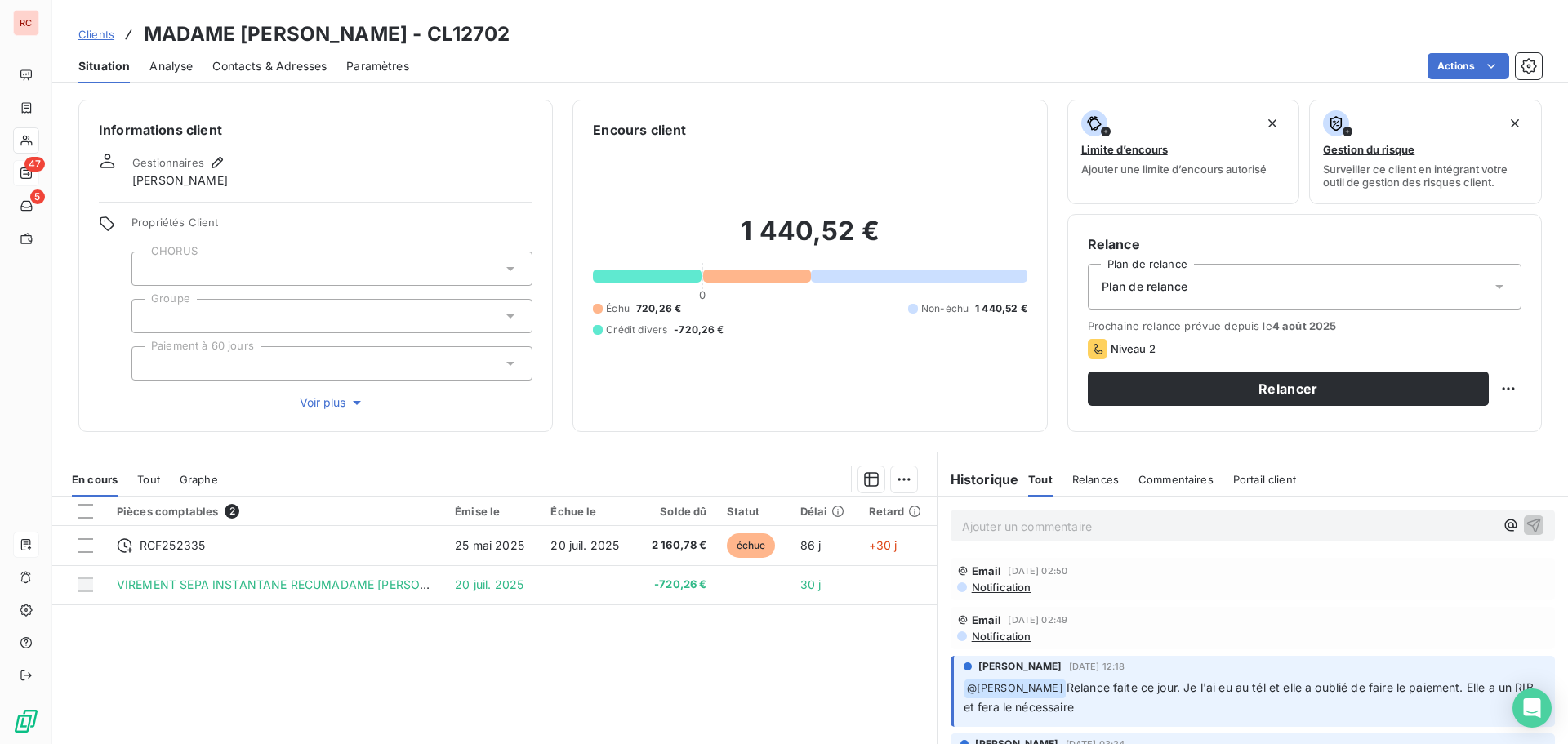
click at [96, 32] on span "Clients" at bounding box center [96, 34] width 36 height 13
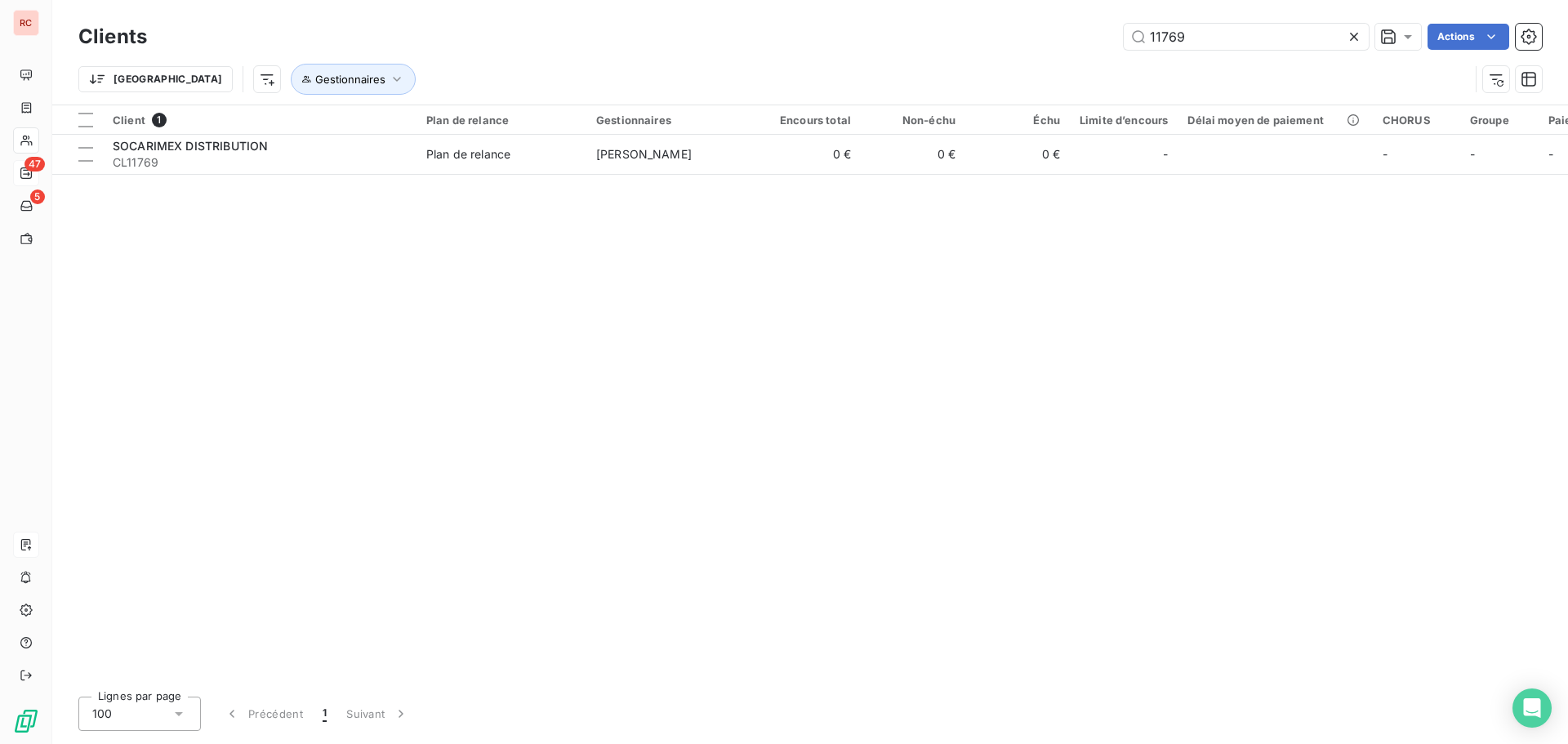
drag, startPoint x: 1232, startPoint y: 21, endPoint x: 1025, endPoint y: 33, distance: 207.3
click at [1025, 33] on div "Clients 11769 Actions" at bounding box center [810, 36] width 1463 height 35
drag, startPoint x: 1247, startPoint y: 33, endPoint x: 1050, endPoint y: 35, distance: 197.0
click at [1050, 35] on div "11769 Actions" at bounding box center [854, 36] width 1375 height 26
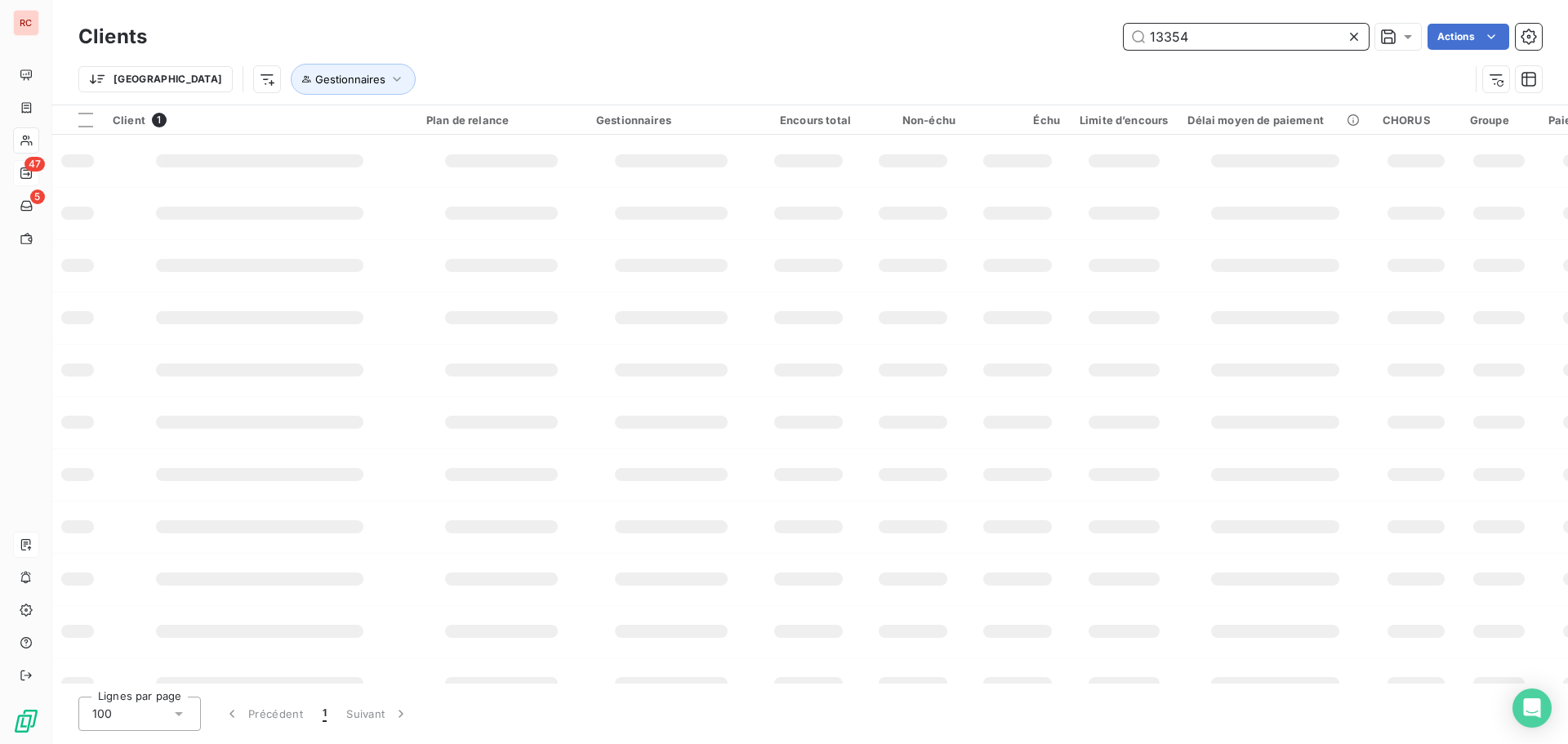
type input "13354"
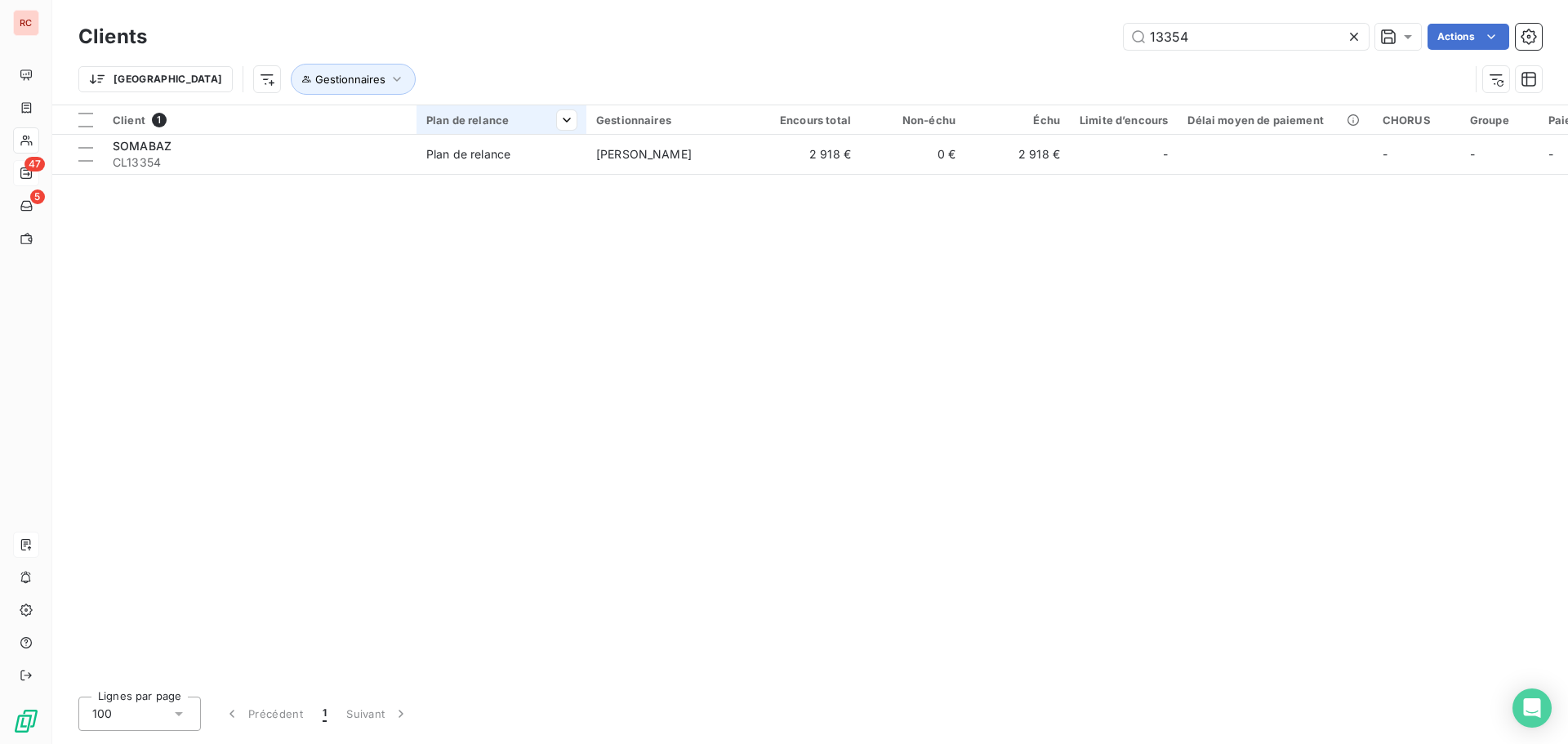
click at [570, 134] on div at bounding box center [501, 134] width 169 height 1
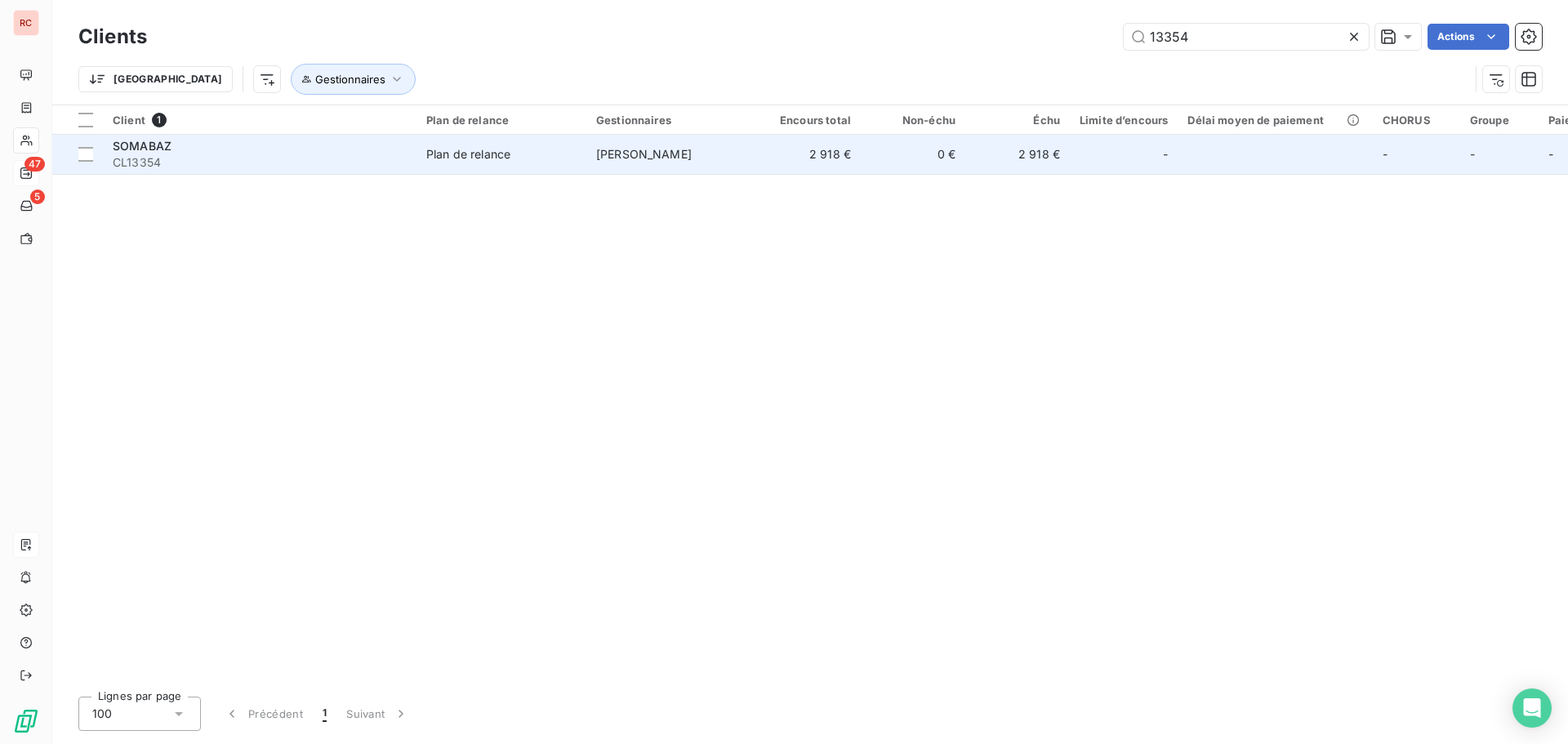
click at [568, 161] on span "Plan de relance" at bounding box center [502, 154] width 150 height 16
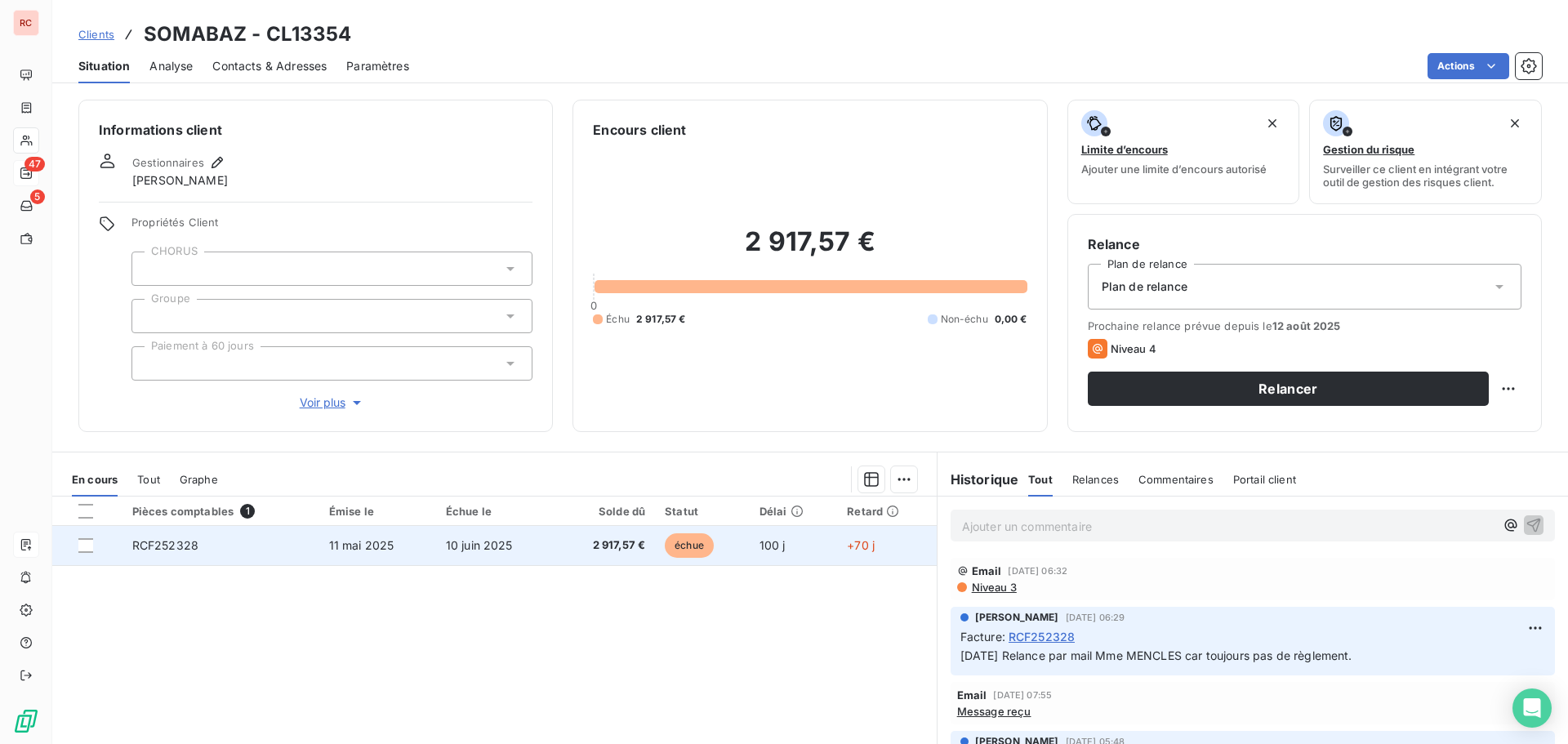
click at [567, 553] on span "2 917,57 €" at bounding box center [604, 545] width 80 height 16
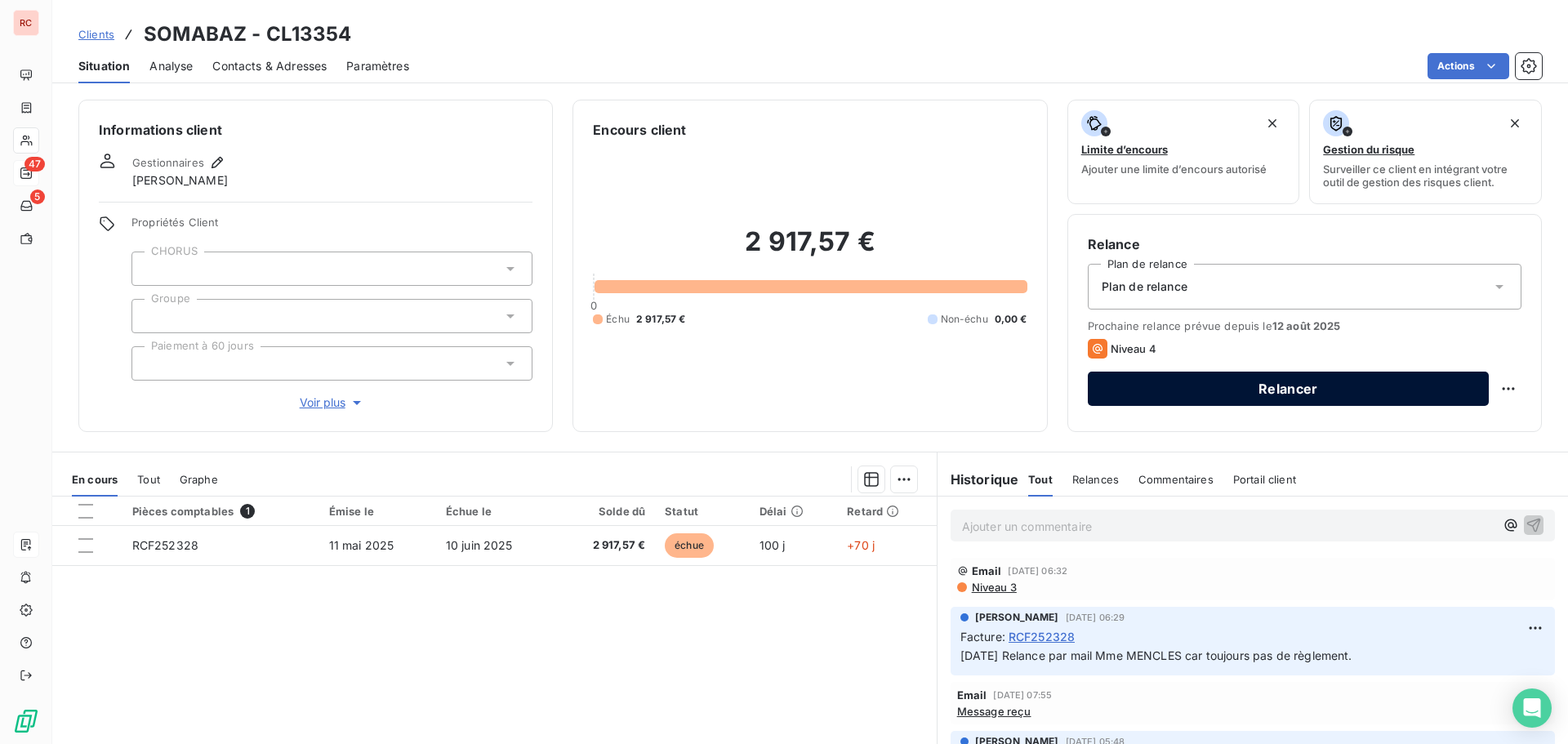
click at [1351, 393] on button "Relancer" at bounding box center [1288, 389] width 401 height 35
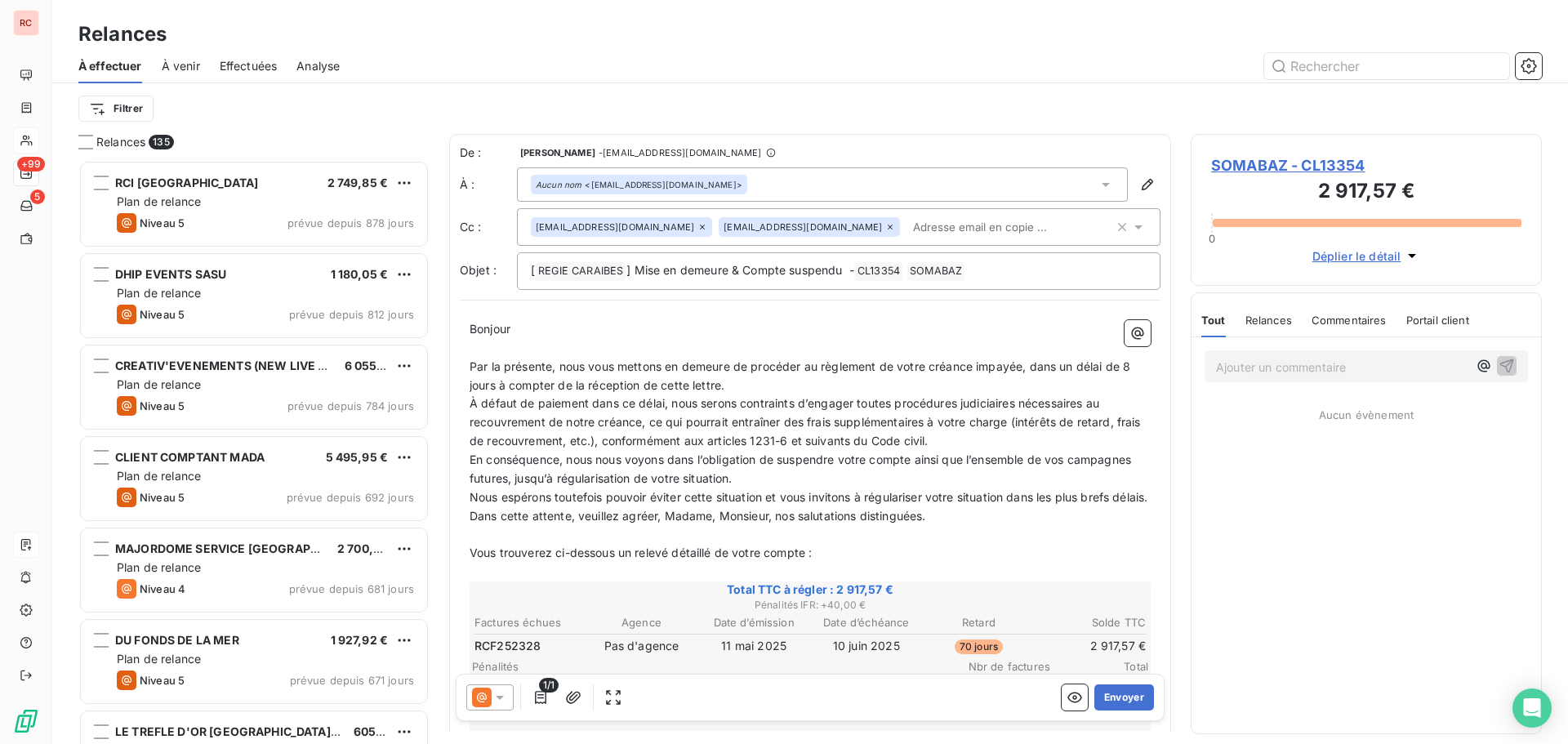
scroll to position [572, 339]
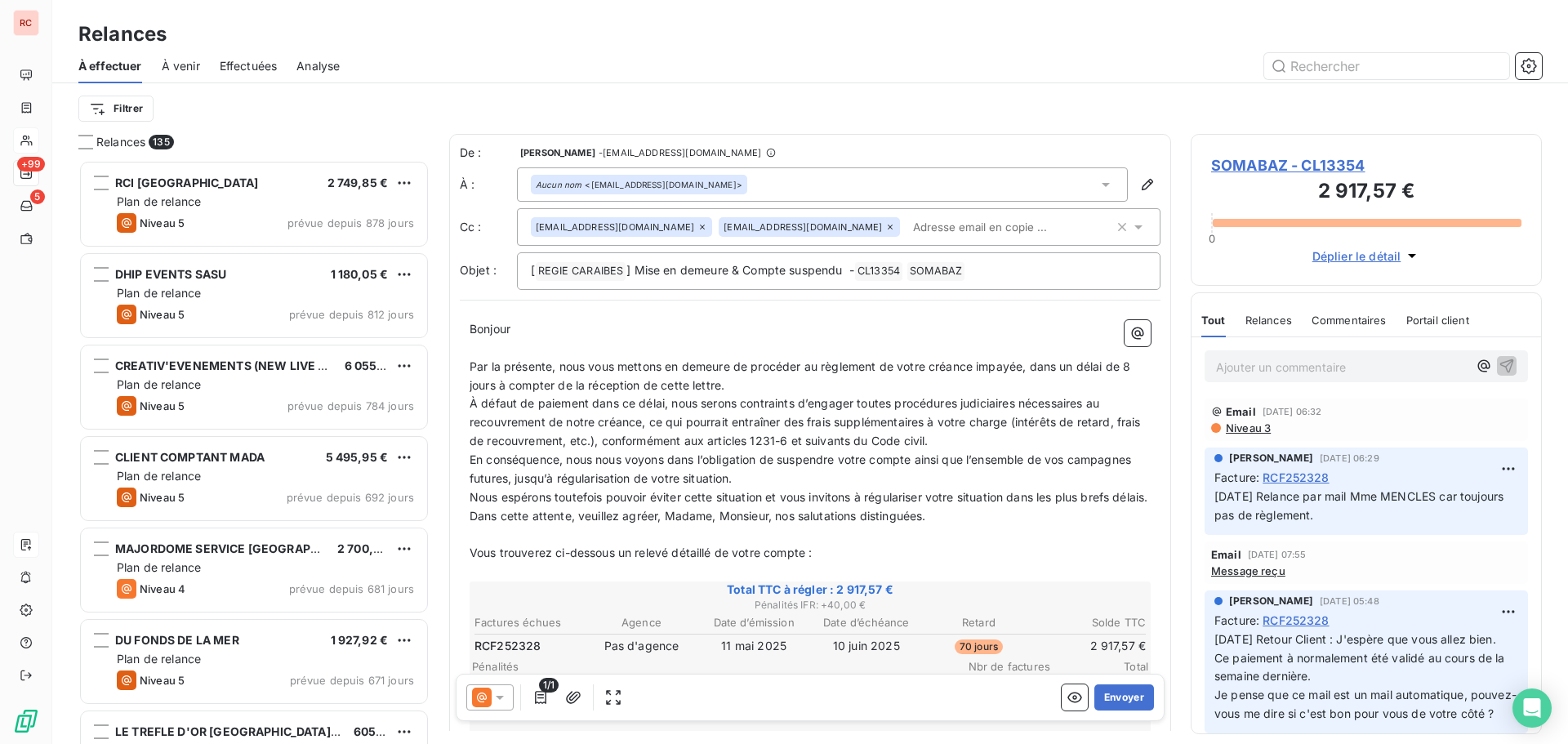
click at [508, 700] on div at bounding box center [490, 698] width 47 height 26
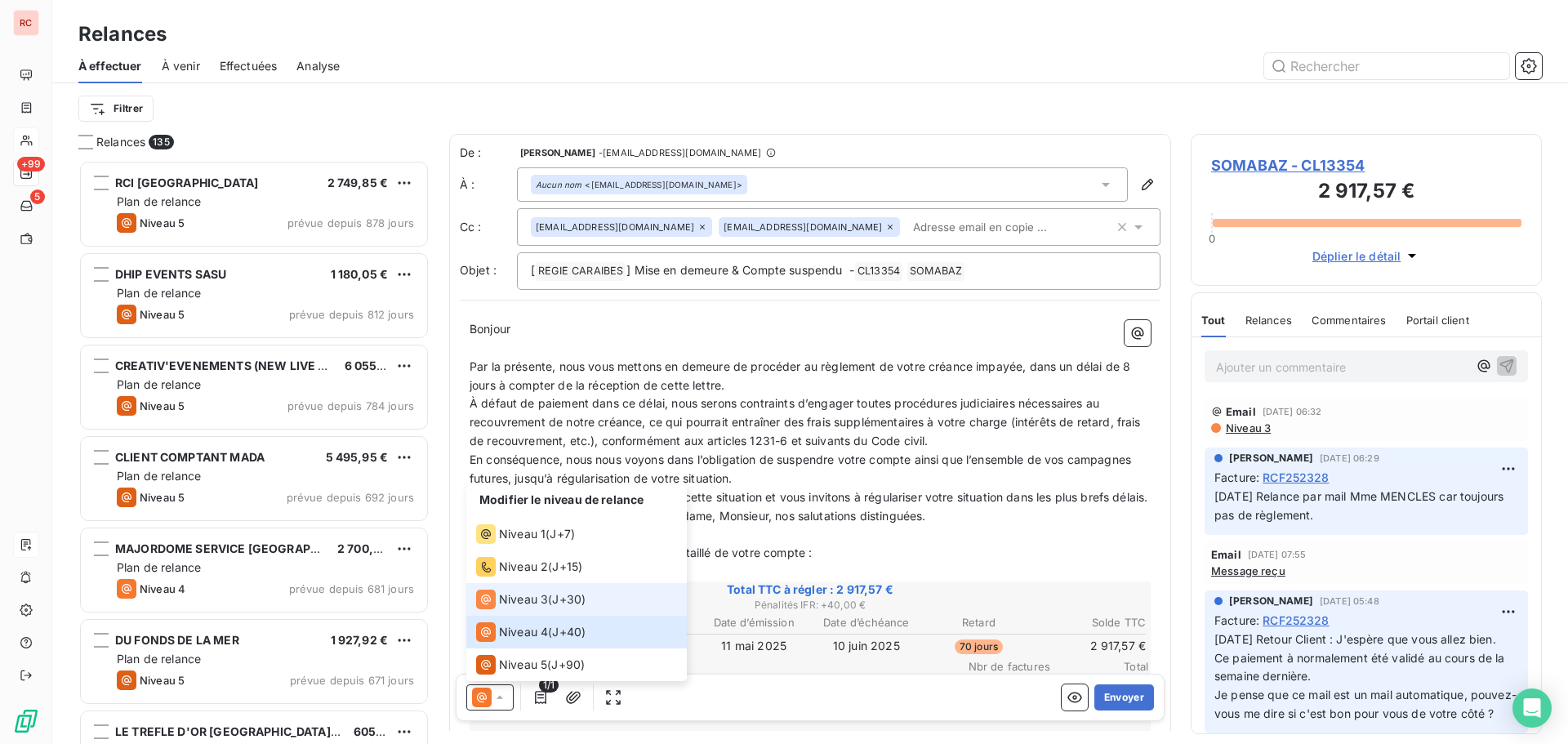
click at [511, 605] on span "Niveau 3" at bounding box center [524, 599] width 49 height 16
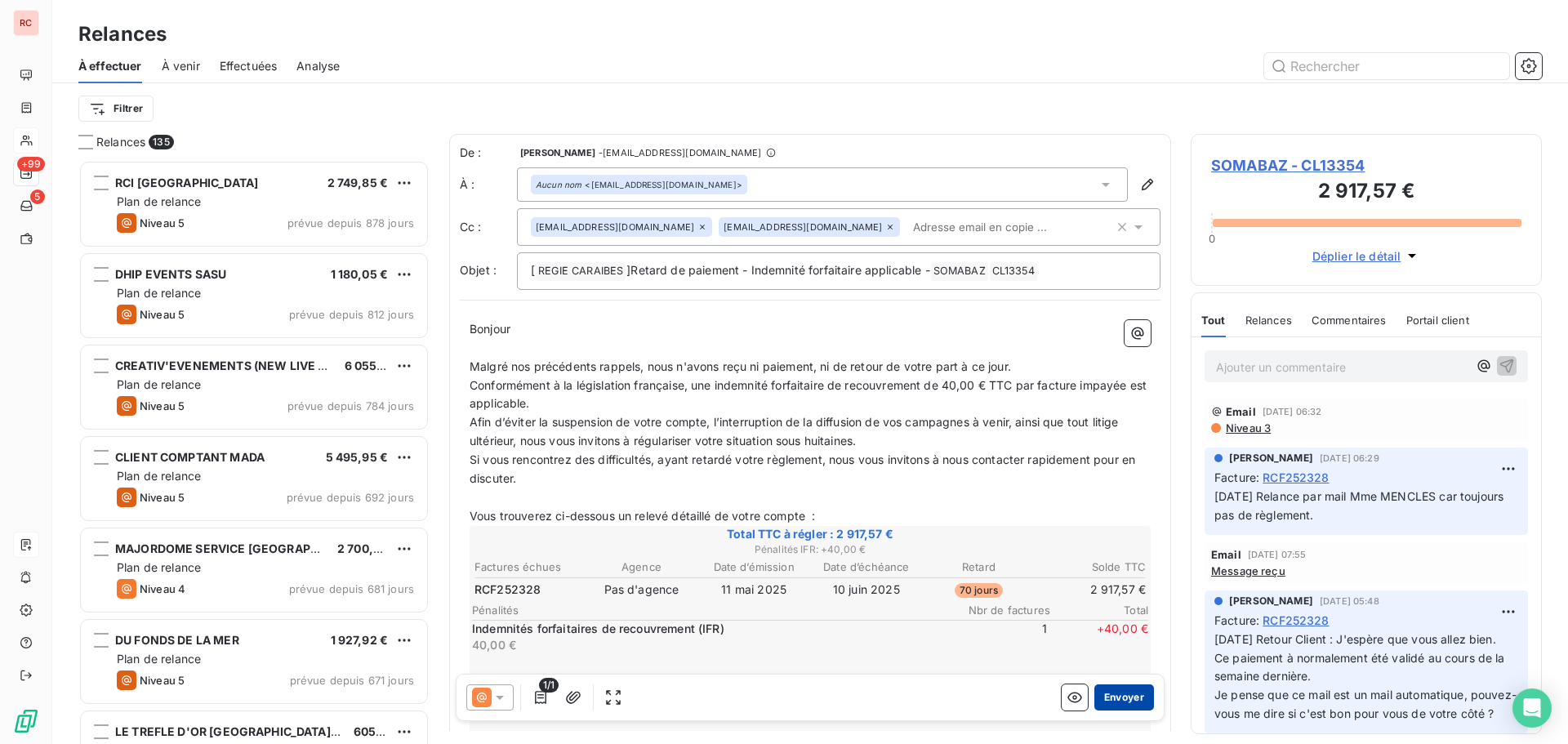
click at [1098, 693] on button "Envoyer" at bounding box center [1124, 698] width 60 height 26
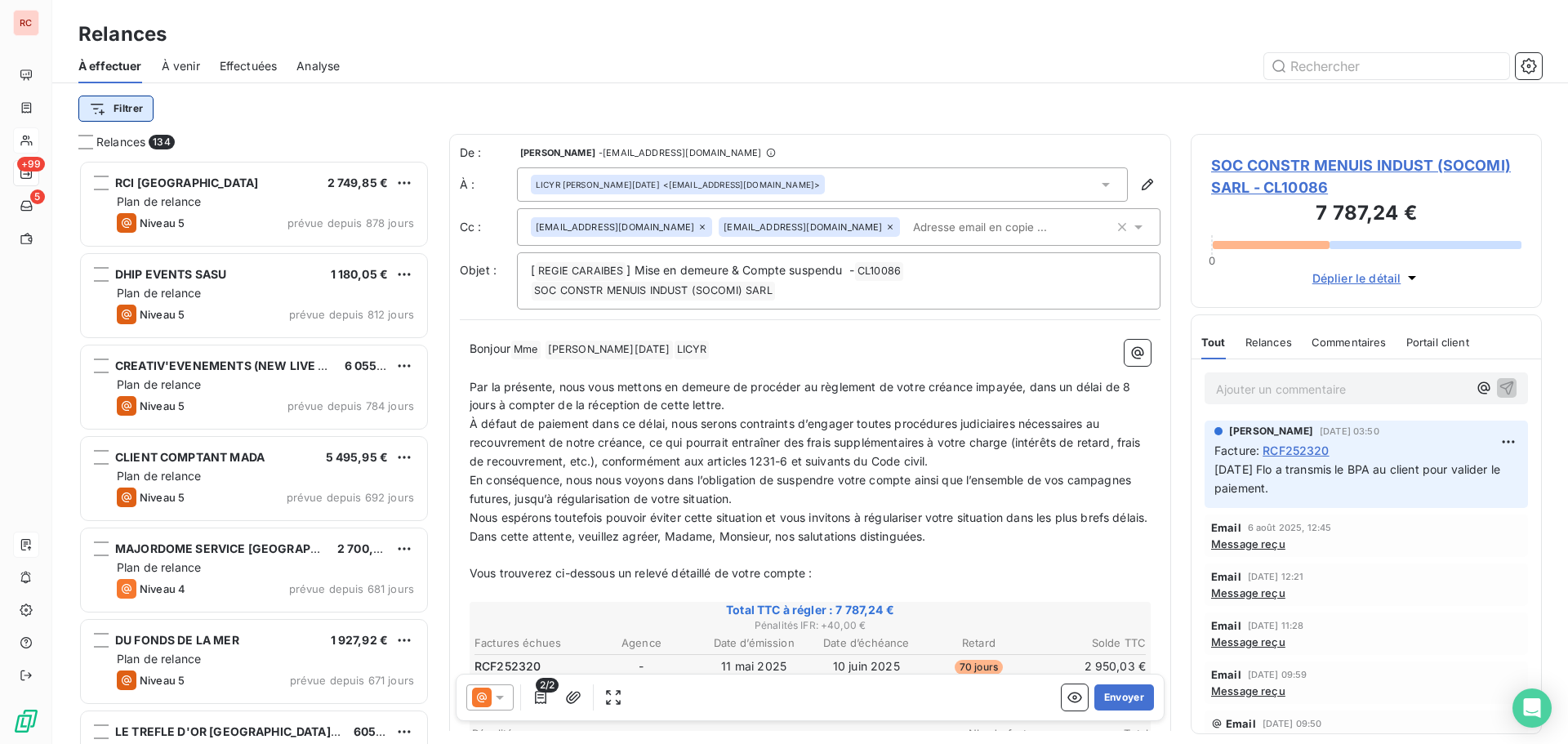
click at [116, 107] on html "RC +99 5 Relances À effectuer À venir Effectuées Analyse Filtrer Relances 134 R…" at bounding box center [784, 372] width 1568 height 744
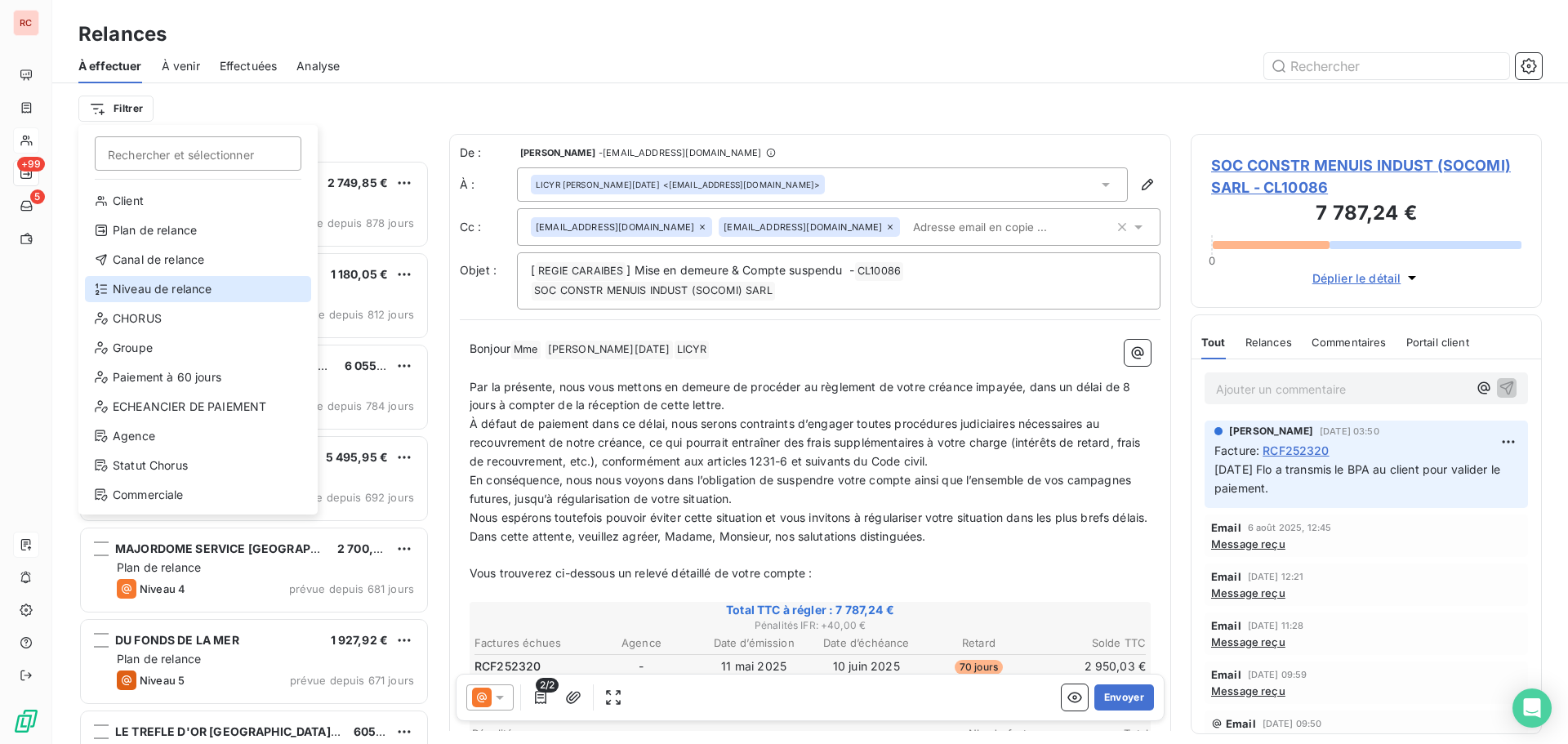
click at [142, 283] on div "Niveau de relance" at bounding box center [198, 288] width 226 height 26
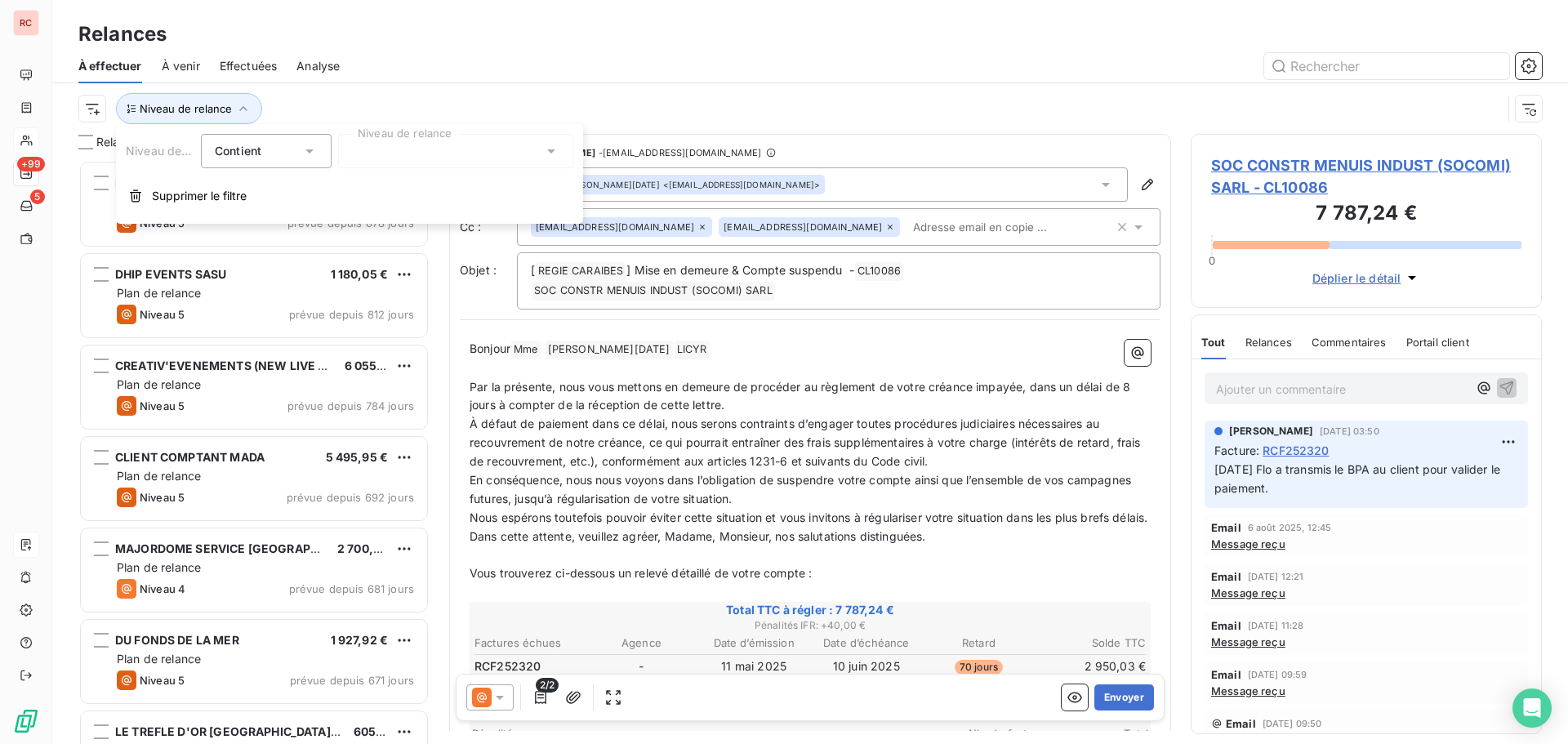
click at [552, 149] on icon at bounding box center [551, 151] width 8 height 4
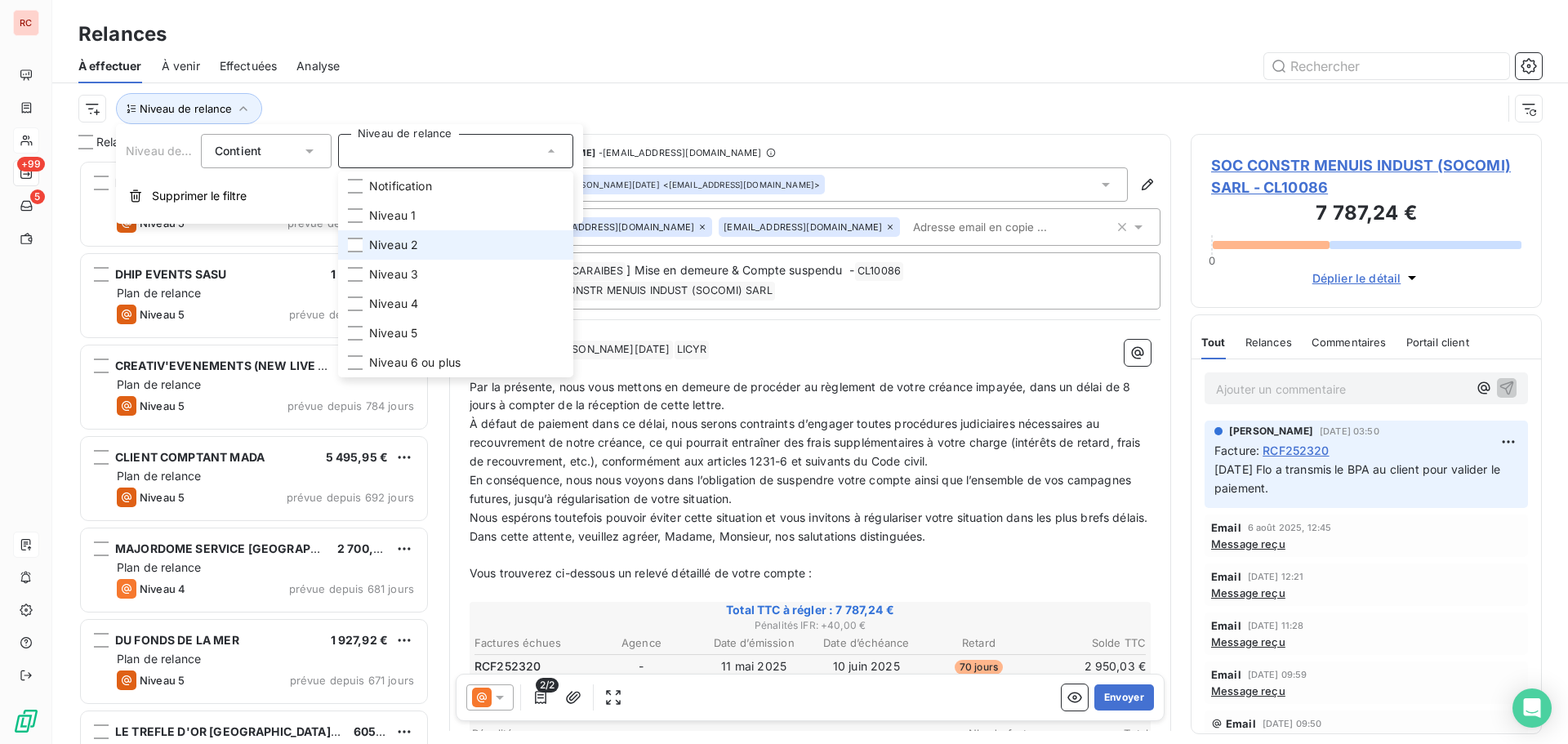
click at [393, 243] on span "Niveau 2" at bounding box center [394, 245] width 49 height 16
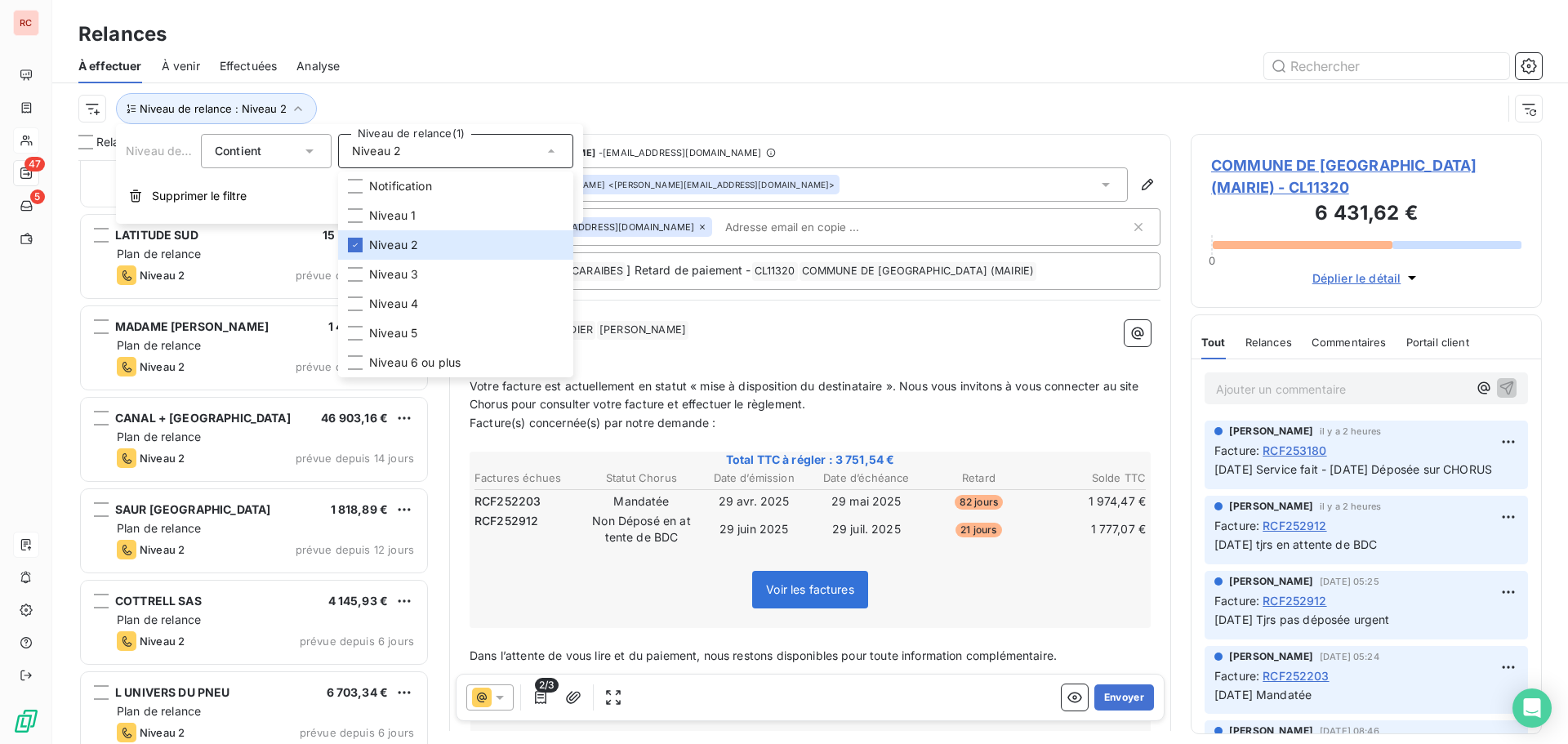
scroll to position [409, 0]
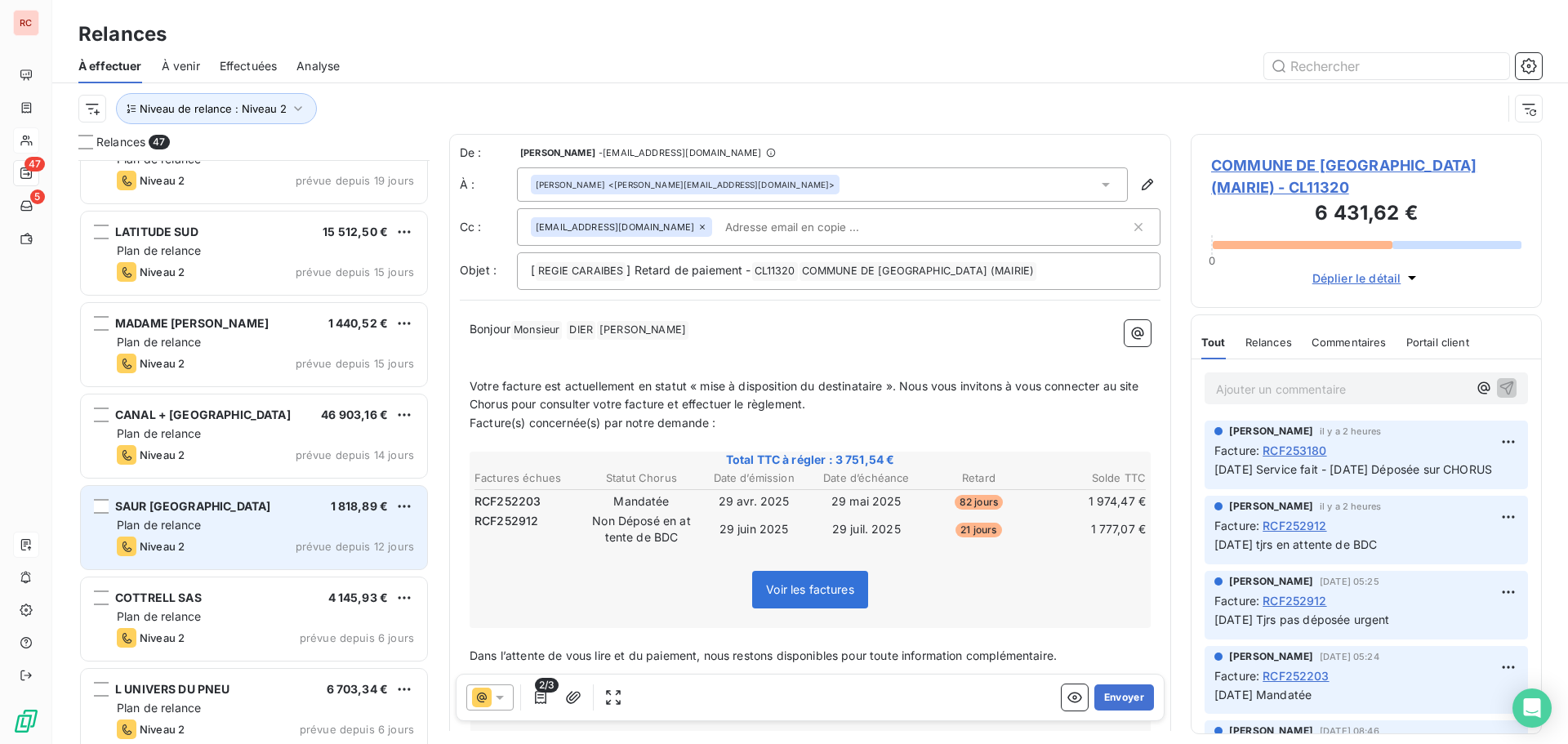
click at [216, 527] on div "Plan de relance" at bounding box center [266, 525] width 298 height 16
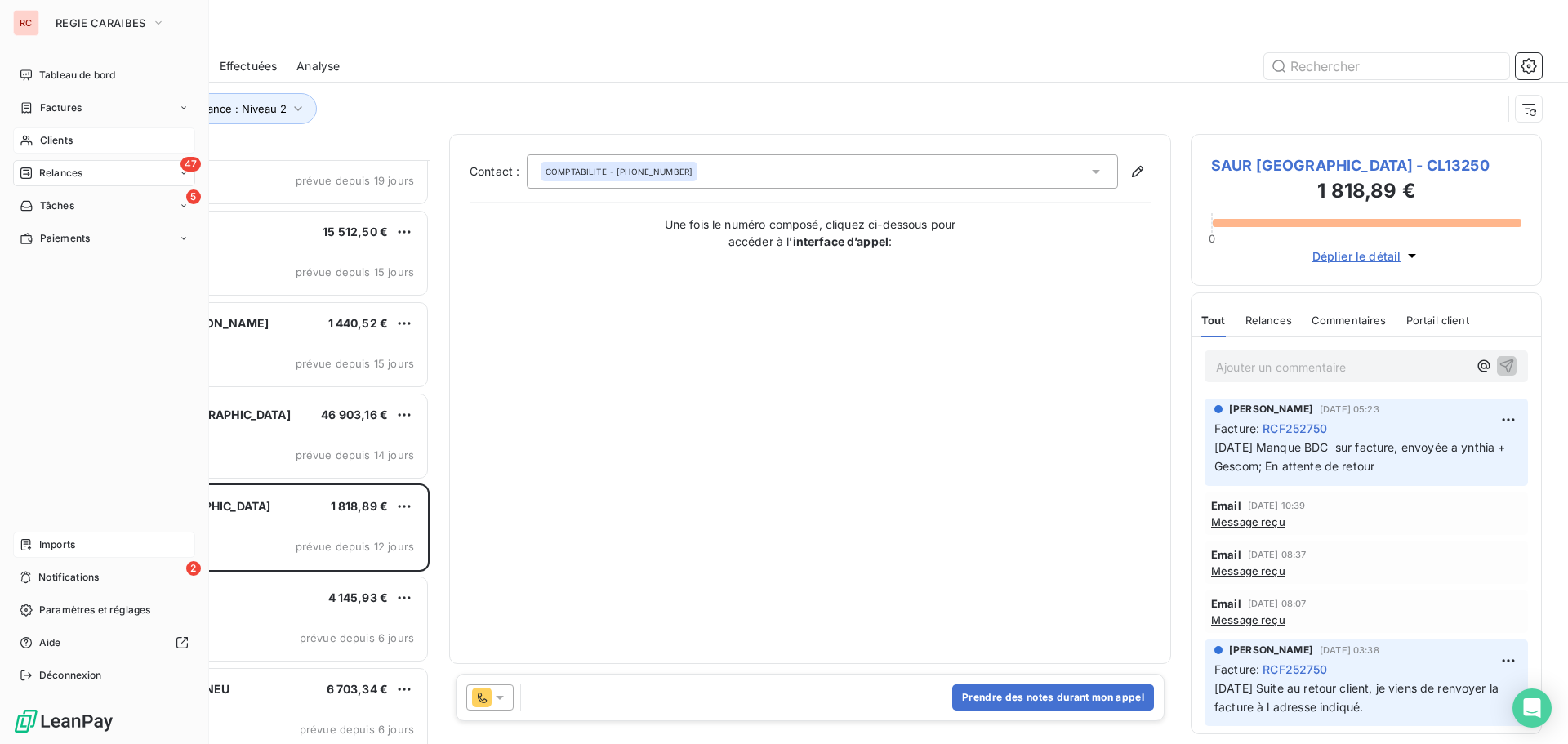
click at [65, 150] on div "Clients" at bounding box center [104, 140] width 182 height 26
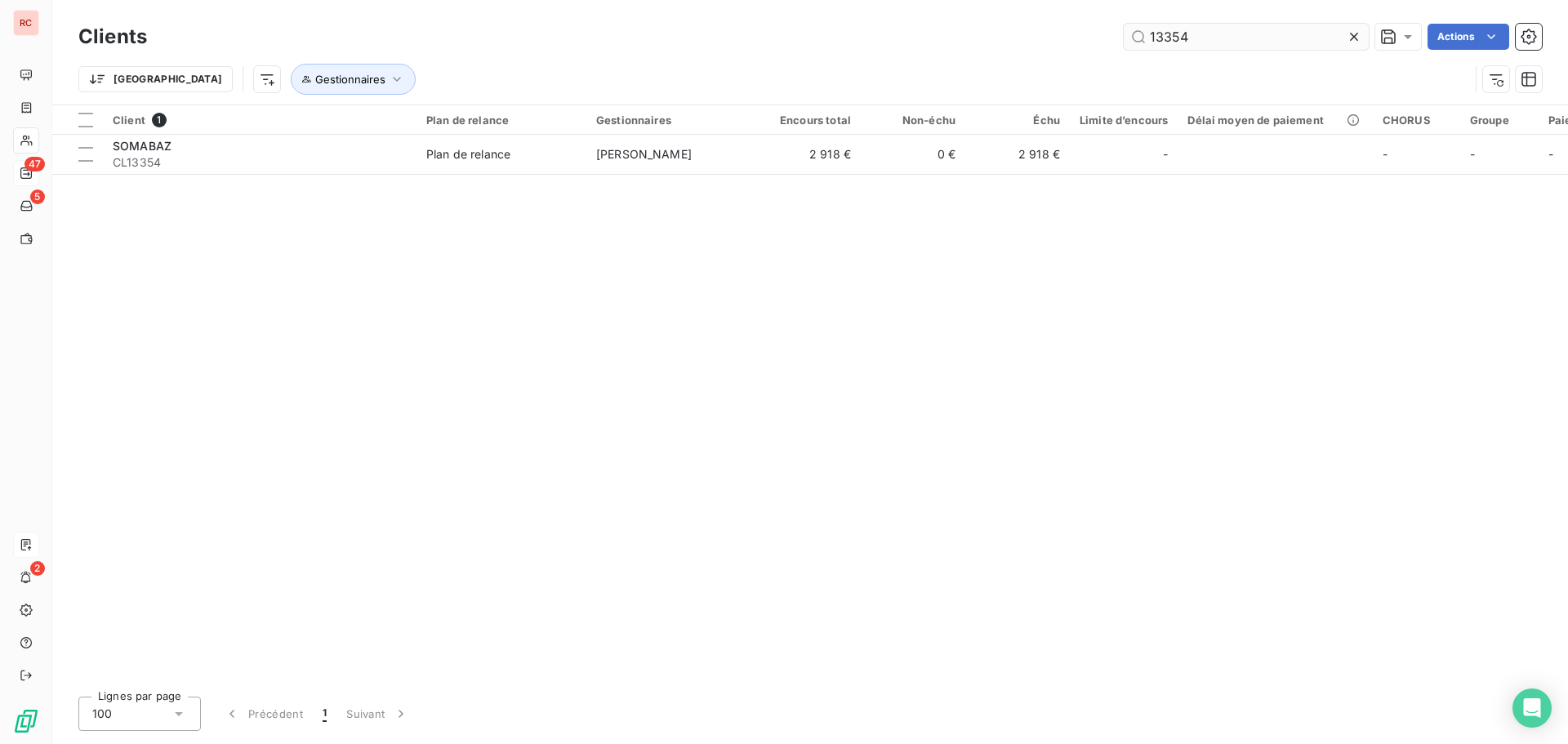
drag, startPoint x: 1196, startPoint y: 28, endPoint x: 1130, endPoint y: 36, distance: 66.5
click at [1130, 36] on input "13354" at bounding box center [1246, 36] width 245 height 26
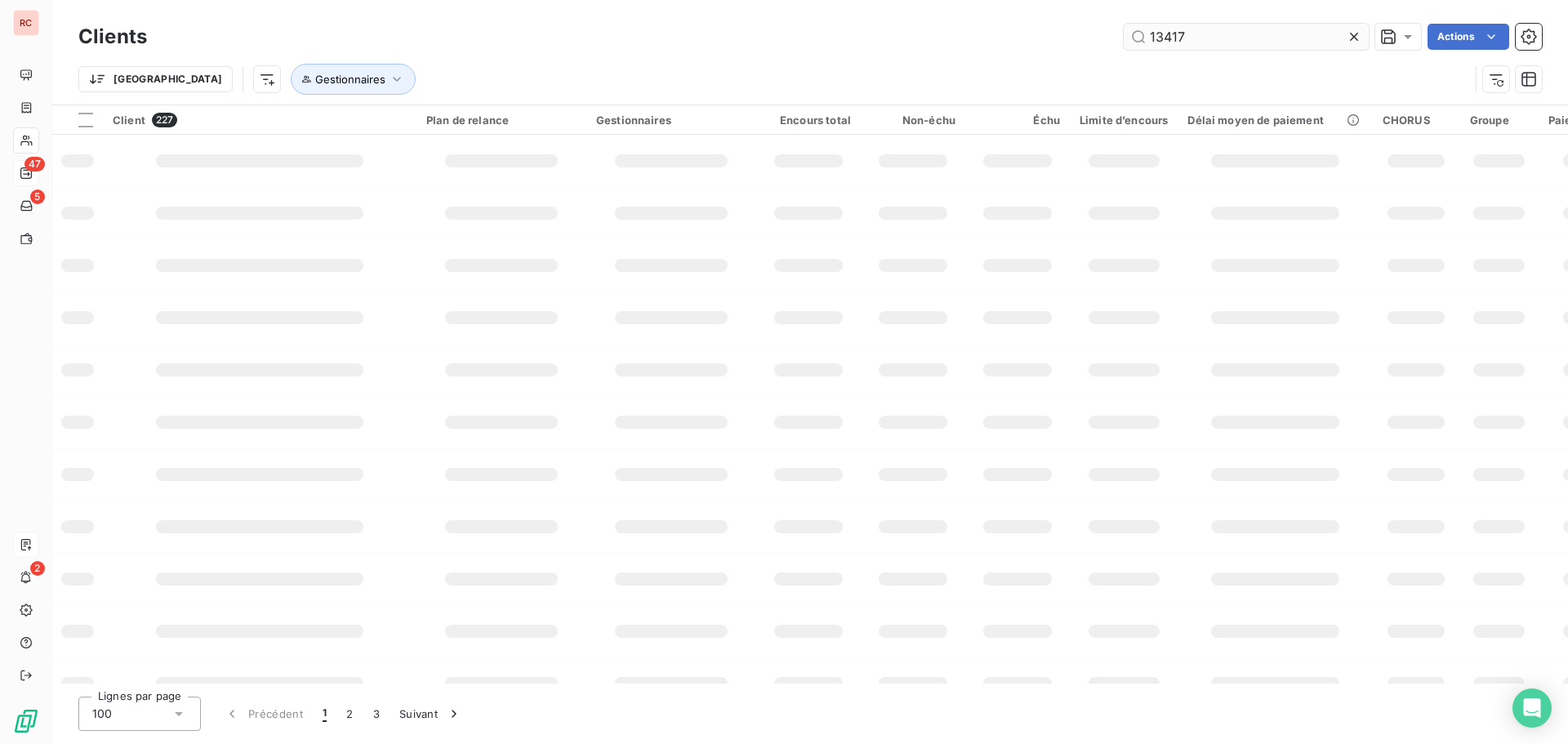
type input "13417"
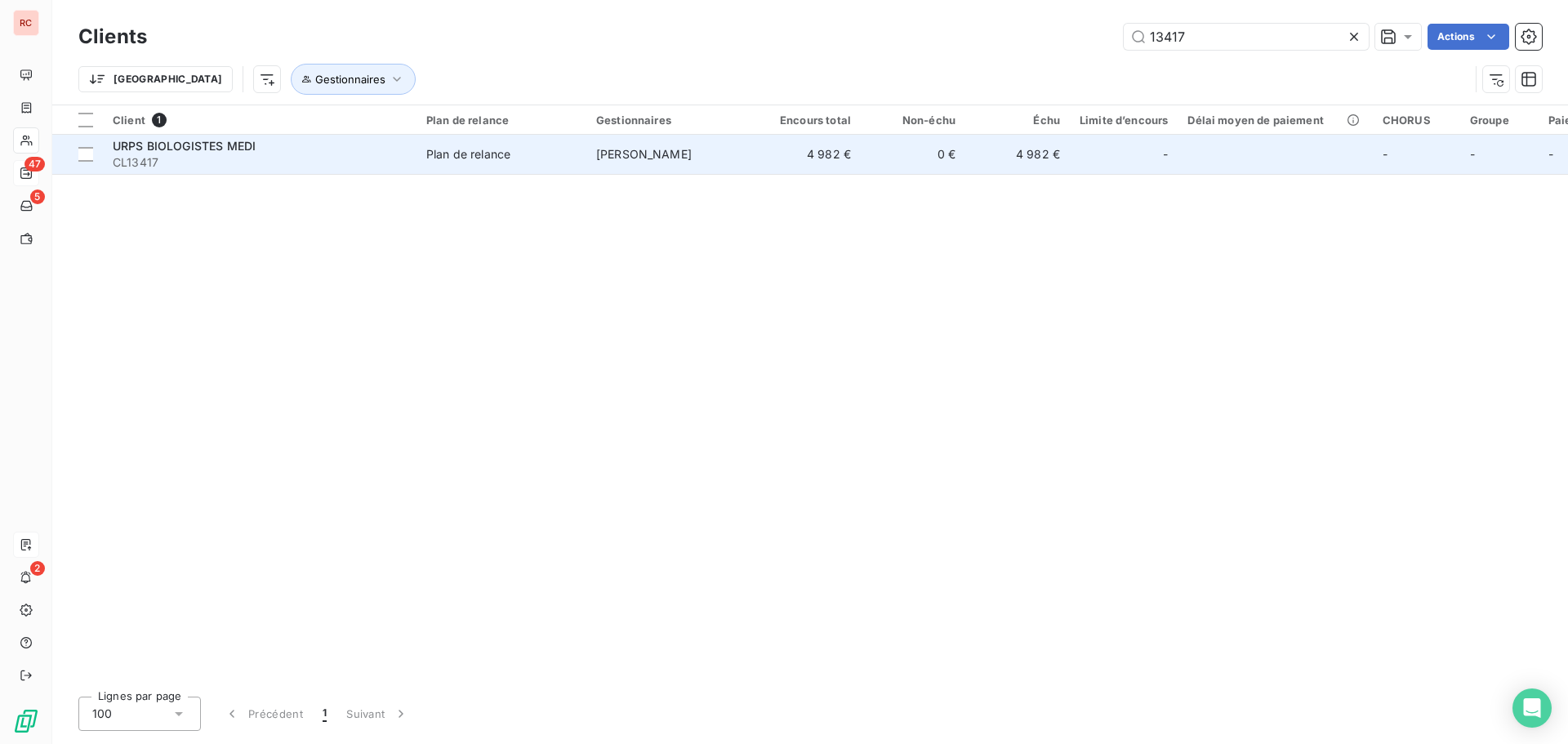
click at [768, 169] on td "4 982 €" at bounding box center [808, 154] width 105 height 39
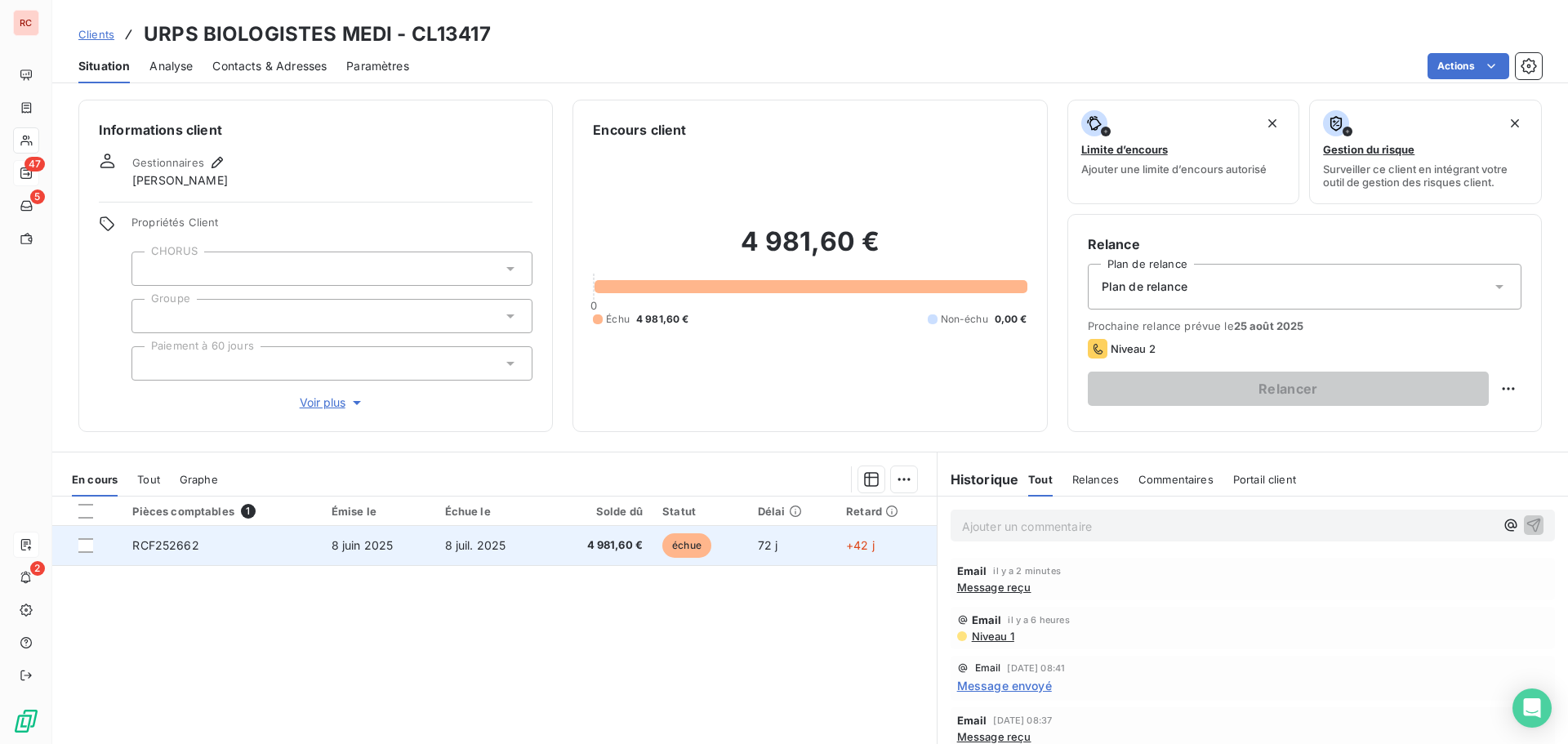
click at [532, 552] on td "8 juil. 2025" at bounding box center [491, 546] width 113 height 39
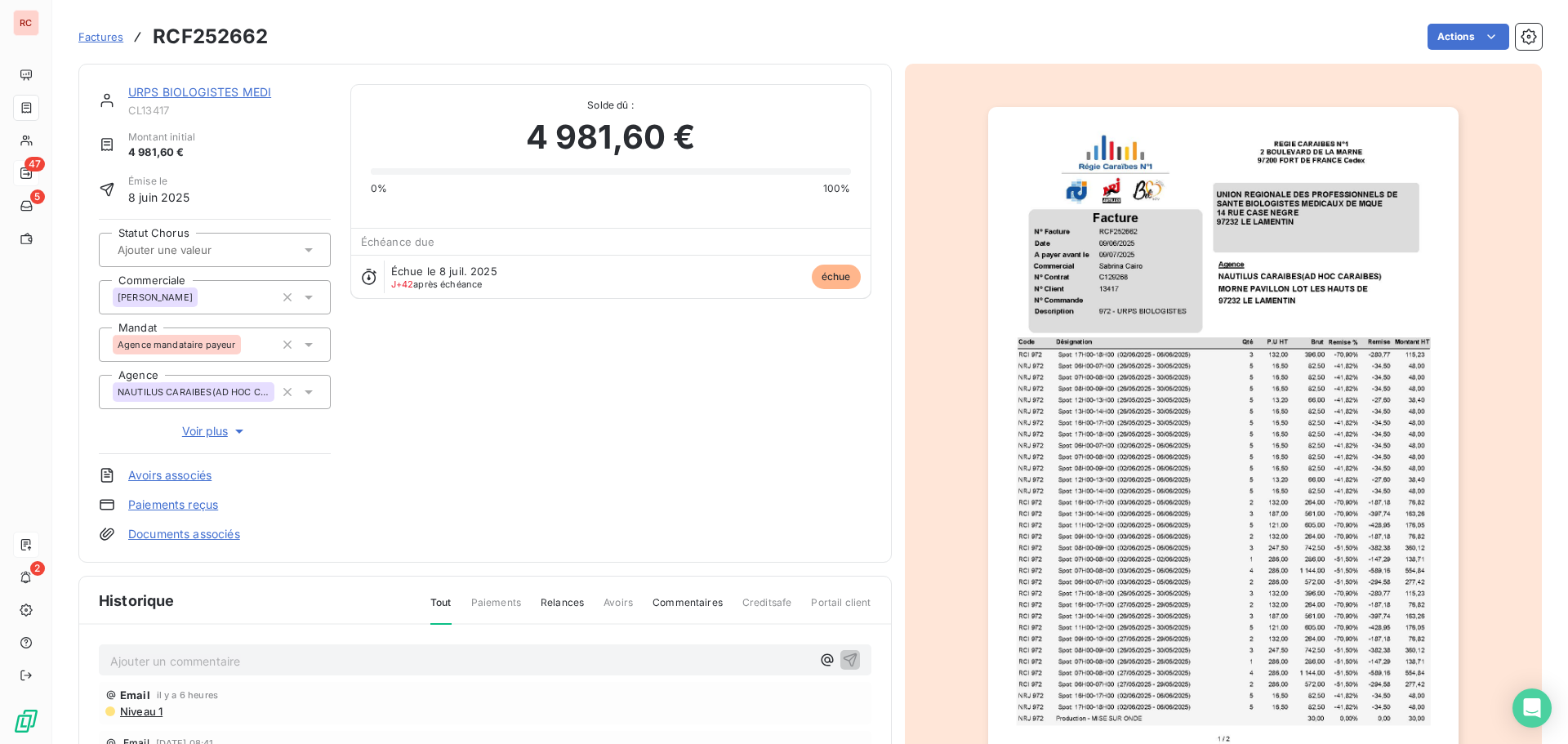
click at [161, 662] on p "Ajouter un commentaire ﻿" at bounding box center [460, 661] width 701 height 20
click at [283, 662] on p "Ajouter un commentaire ﻿" at bounding box center [460, 661] width 701 height 20
click at [843, 657] on icon "button" at bounding box center [850, 660] width 13 height 13
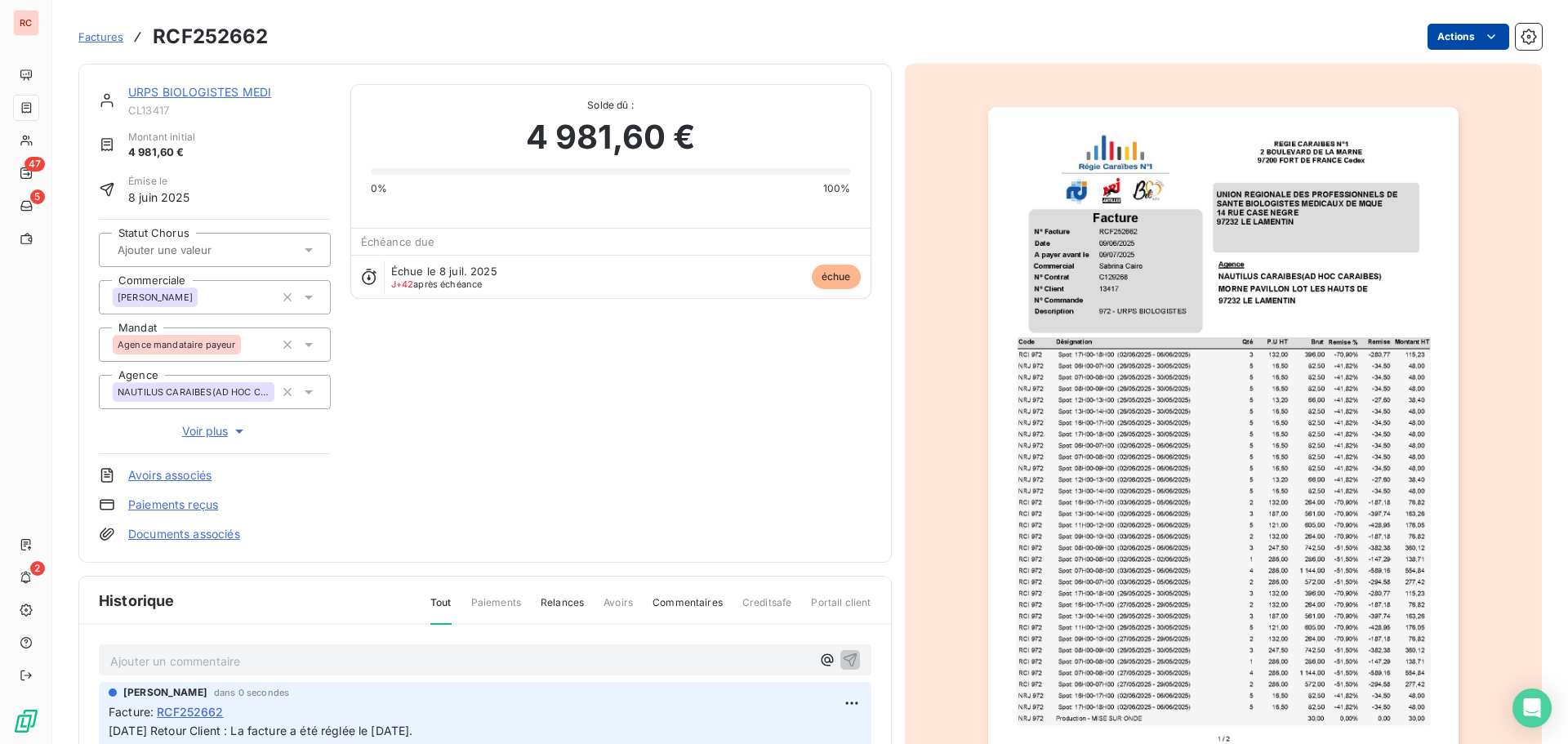
click at [1425, 40] on html "RC 47 5 2 Factures RCF252662 Actions URPS BIOLOGISTES MEDI CL13417 Montant init…" at bounding box center [784, 372] width 1568 height 744
click at [454, 706] on html "RC 47 5 2 Factures RCF252662 Actions URPS BIOLOGISTES MEDI CL13417 Montant init…" at bounding box center [784, 372] width 1568 height 744
drag, startPoint x: 481, startPoint y: 727, endPoint x: 96, endPoint y: 732, distance: 385.0
copy span "19/08/2025 Retour Client : La facture a été réglée le 14/08/2025."
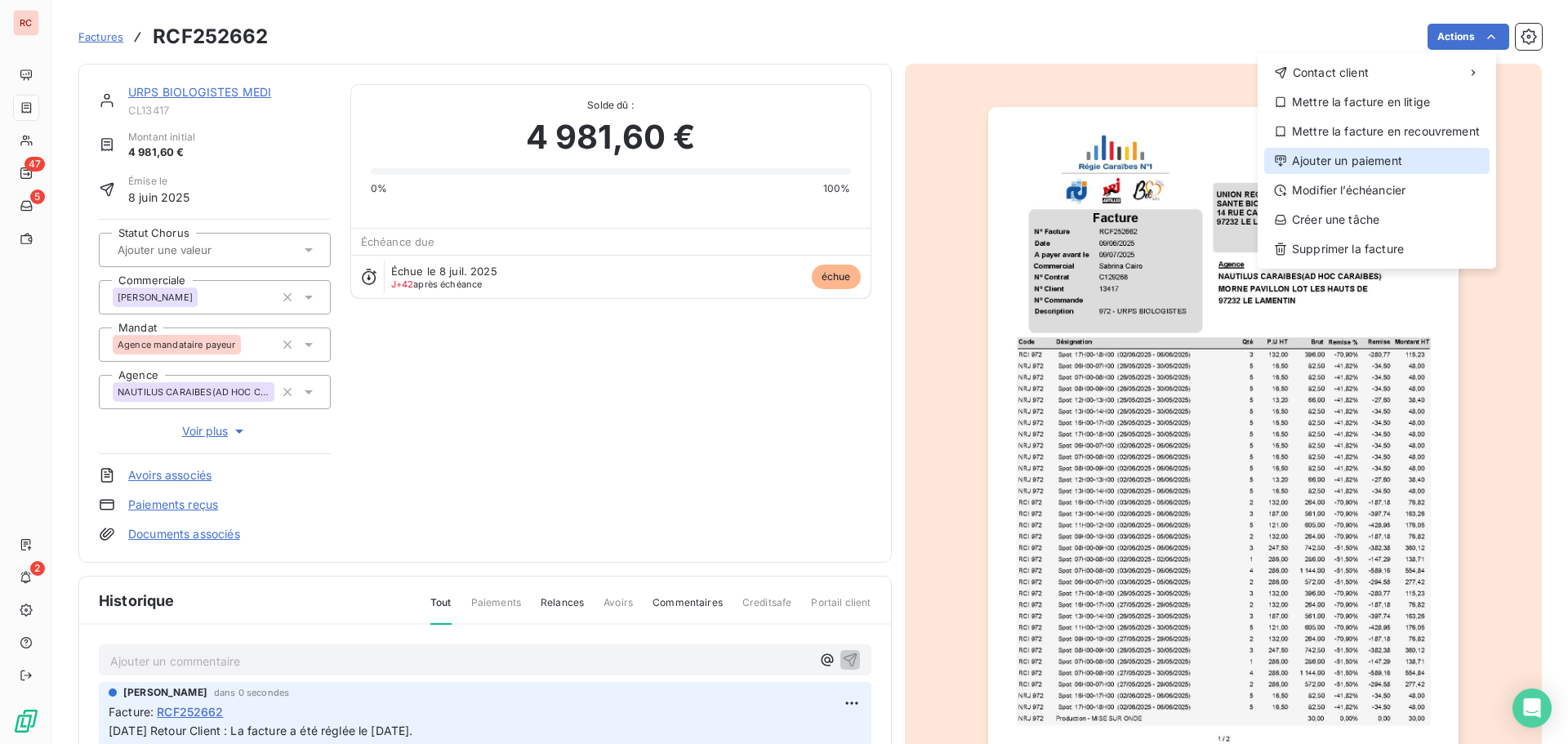
click at [1331, 162] on div "Ajouter un paiement" at bounding box center [1376, 160] width 225 height 26
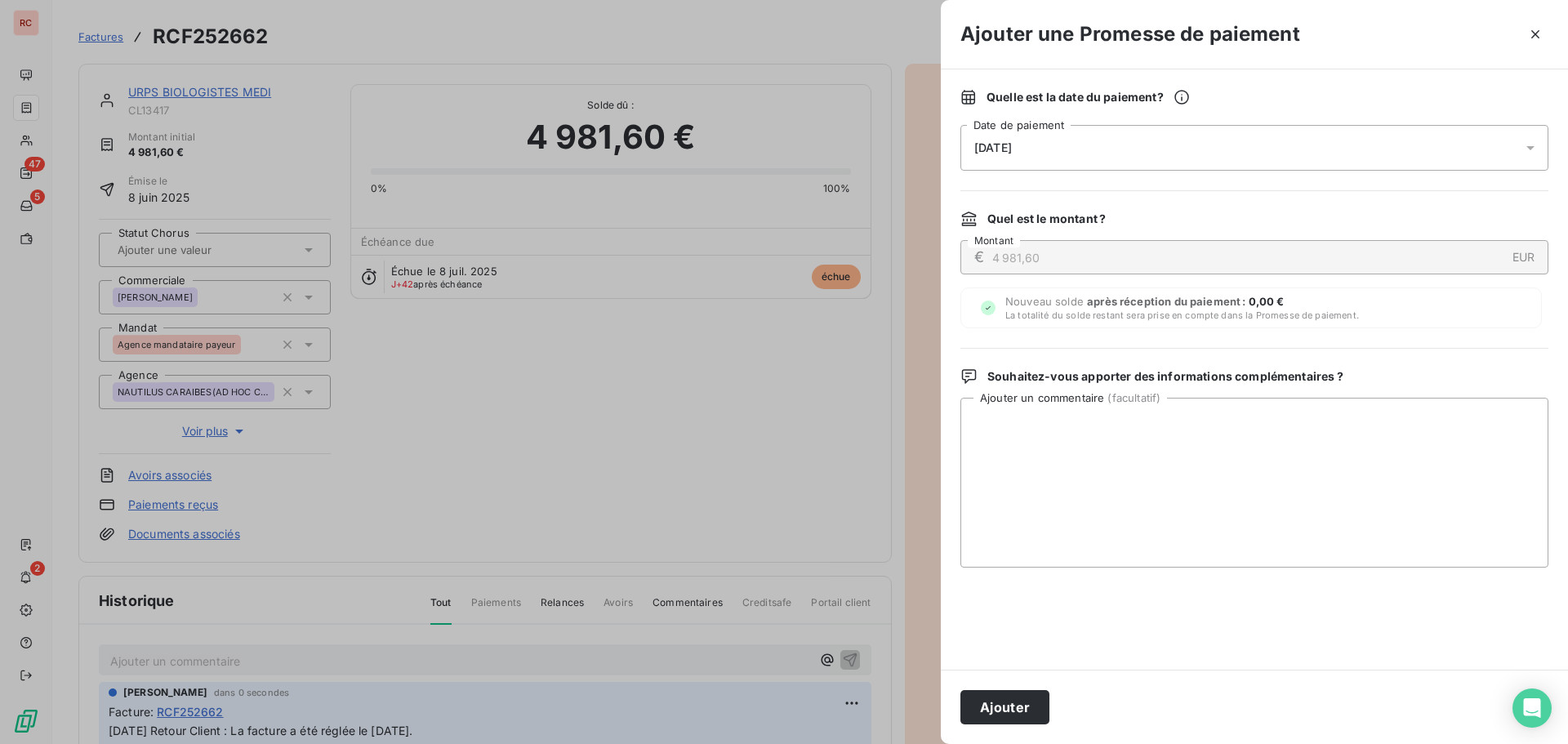
click at [1529, 144] on icon at bounding box center [1529, 148] width 16 height 16
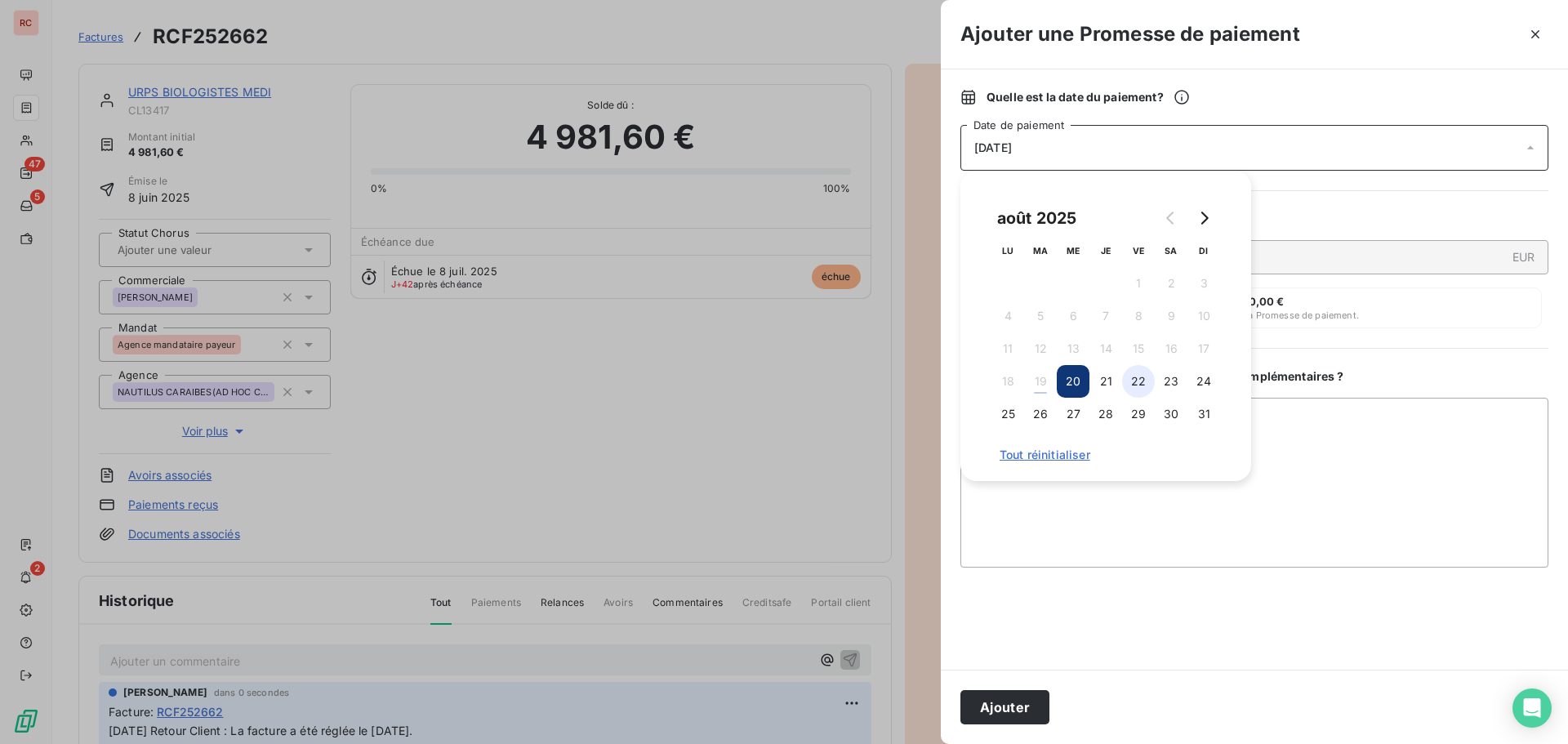
click at [1142, 375] on button "22" at bounding box center [1138, 381] width 33 height 33
click at [1029, 507] on textarea "Ajouter un commentaire ( facultatif )" at bounding box center [1254, 483] width 588 height 170
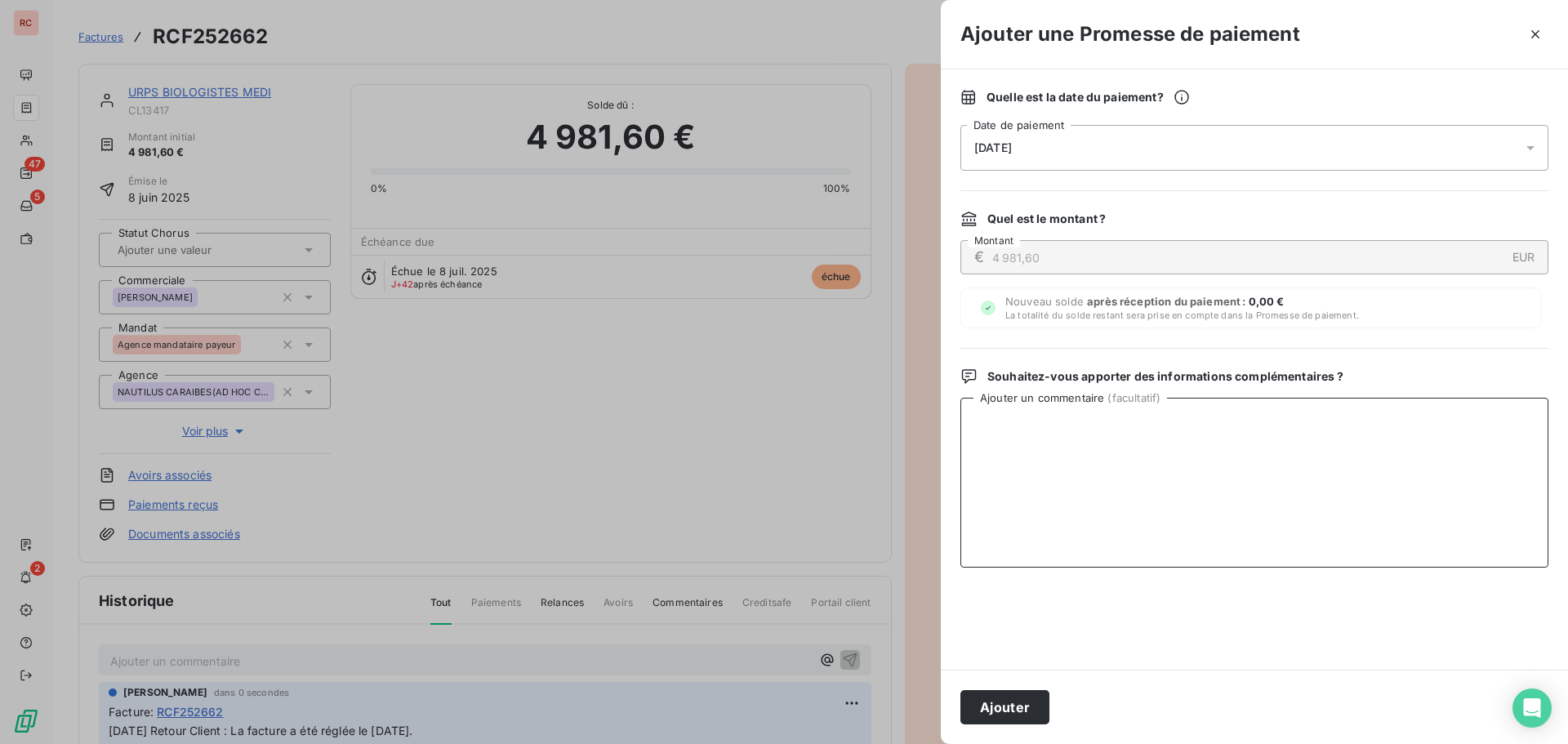
paste textarea "19/08/2025 Retour Client : La facture a été réglée le 14/08/2025."
type textarea "19/08/2025 Retour Client : La facture a été réglée le 14/08/2025."
click at [1007, 710] on button "Ajouter" at bounding box center [1005, 707] width 89 height 35
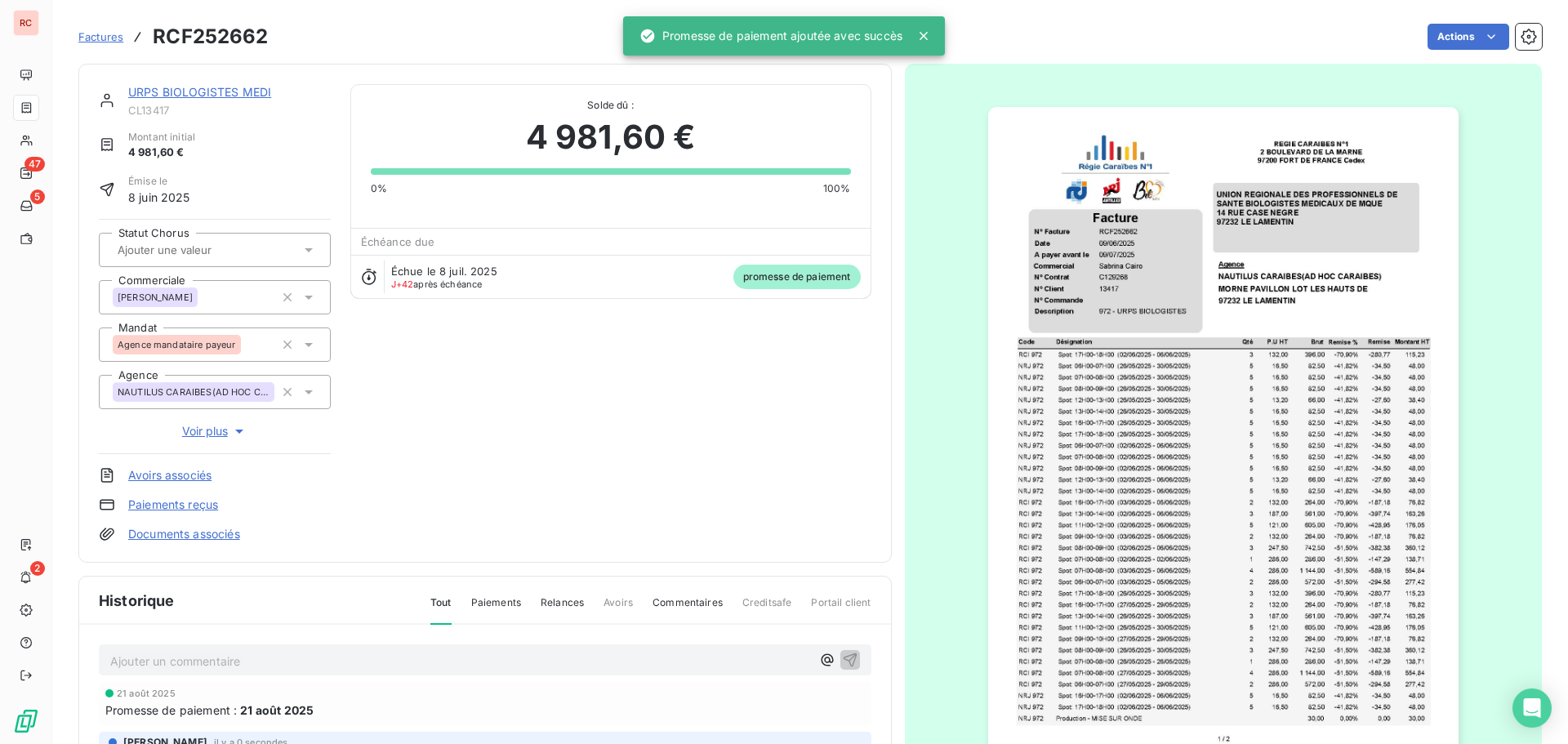
click at [128, 93] on link "URPS BIOLOGISTES MEDI" at bounding box center [199, 92] width 142 height 13
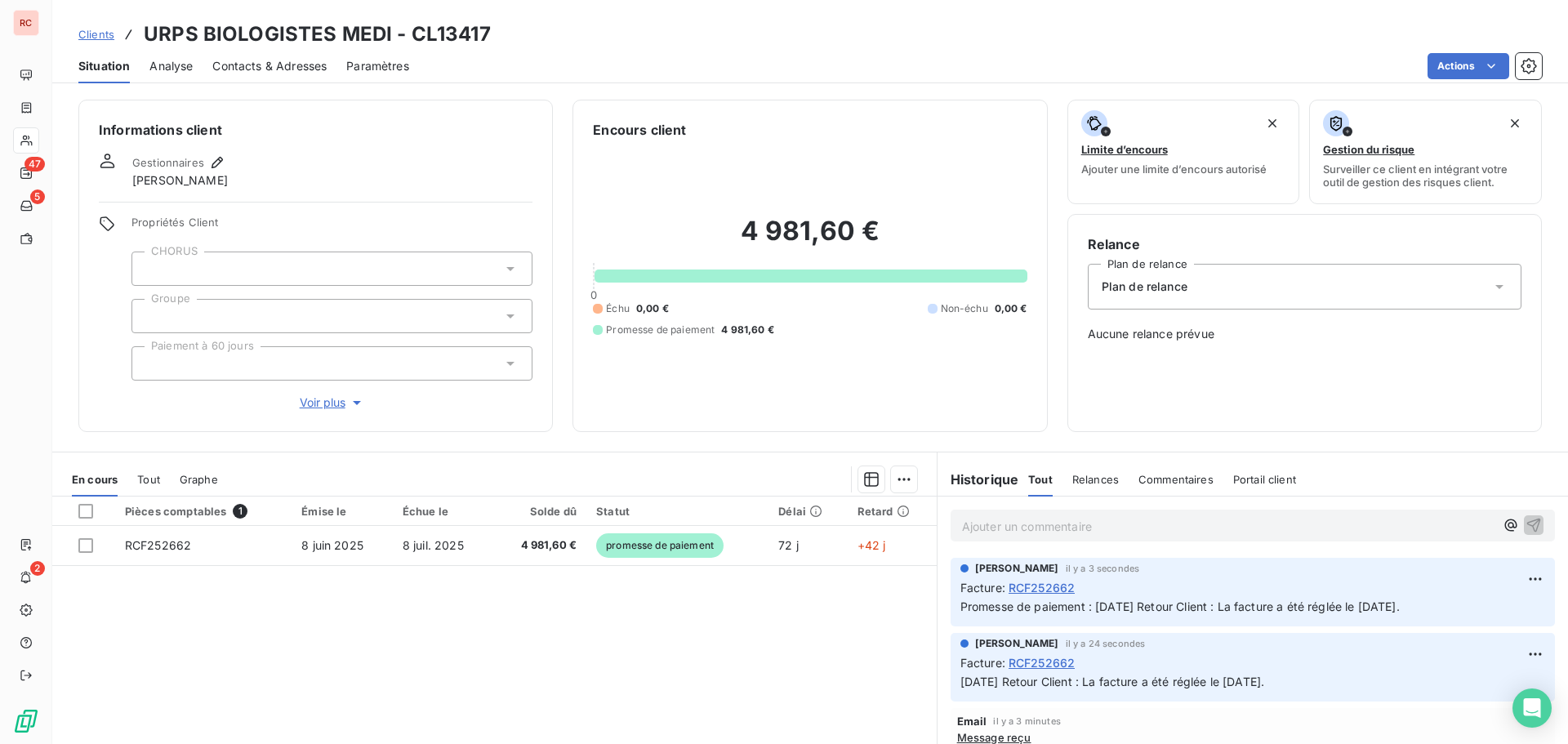
click at [92, 36] on span "Clients" at bounding box center [96, 34] width 36 height 13
